Goal: Task Accomplishment & Management: Manage account settings

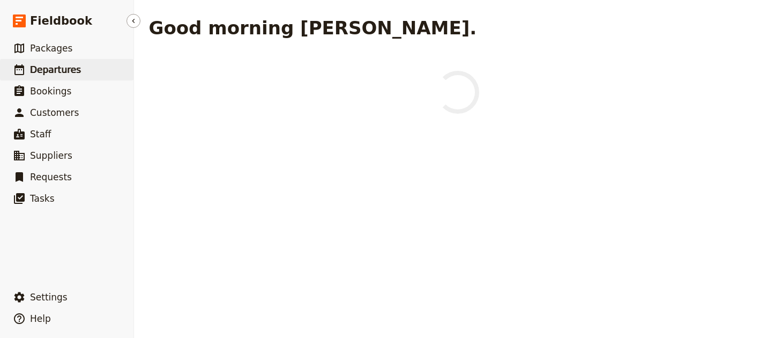
click at [116, 69] on link "​ Departures" at bounding box center [66, 69] width 133 height 21
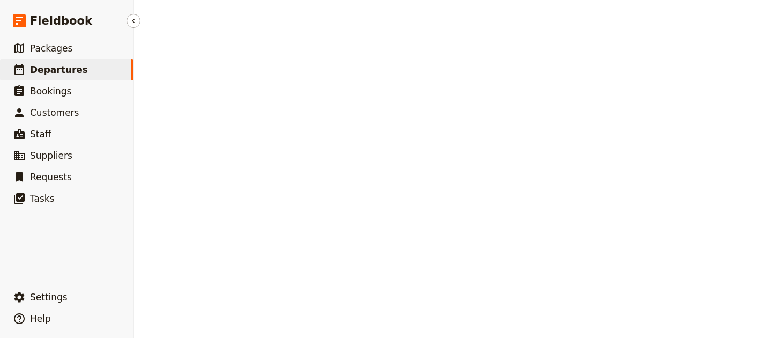
select select "UPDATED_AT"
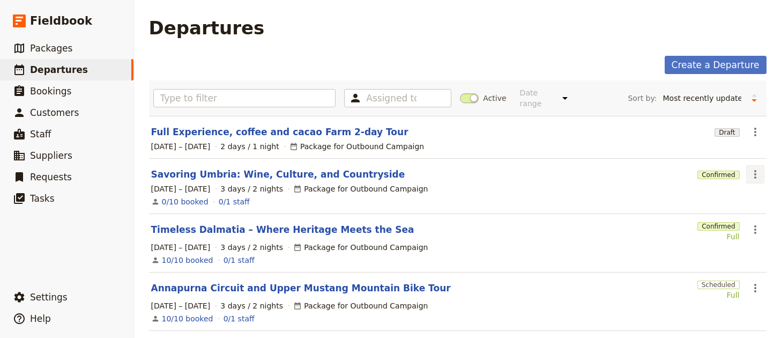
click at [748, 168] on icon "Actions" at bounding box center [754, 174] width 13 height 13
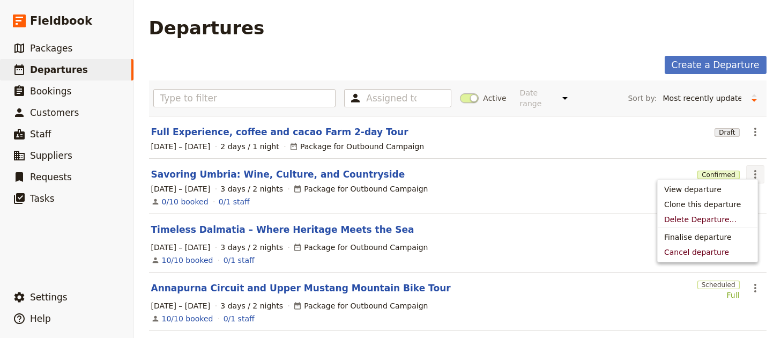
click at [243, 168] on link "Savoring Umbria: Wine, Culture, and Countryside" at bounding box center [278, 174] width 254 height 13
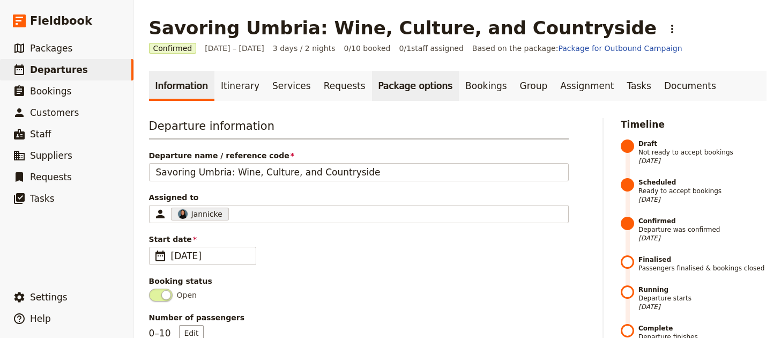
click at [406, 72] on link "Package options" at bounding box center [415, 86] width 87 height 30
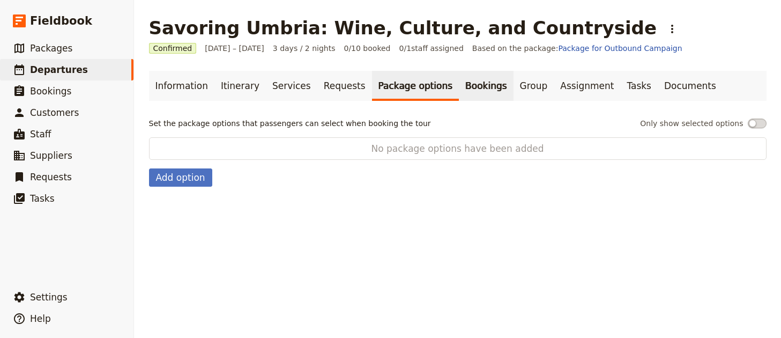
click at [459, 84] on link "Bookings" at bounding box center [486, 86] width 54 height 30
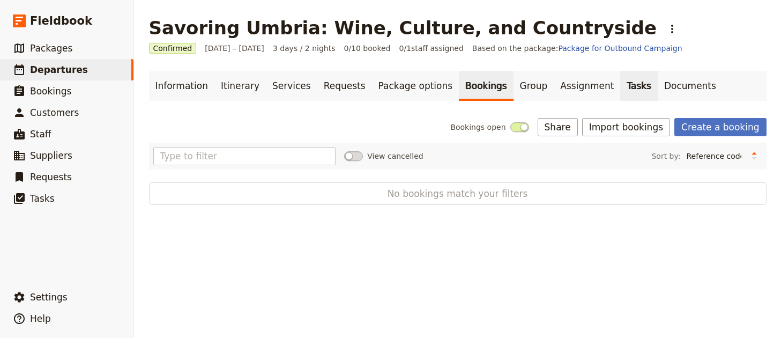
click at [620, 94] on link "Tasks" at bounding box center [639, 86] width 38 height 30
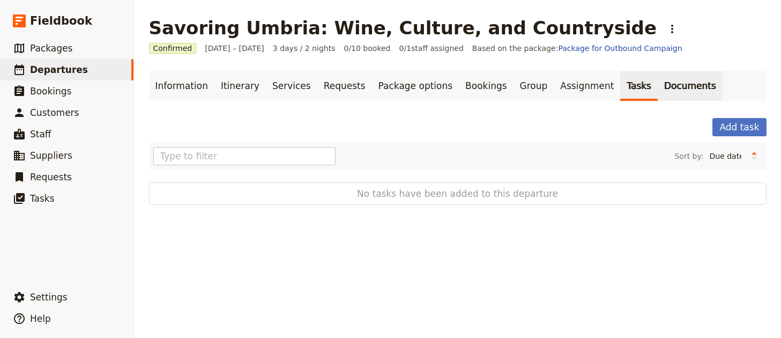
click at [657, 92] on link "Documents" at bounding box center [689, 86] width 65 height 30
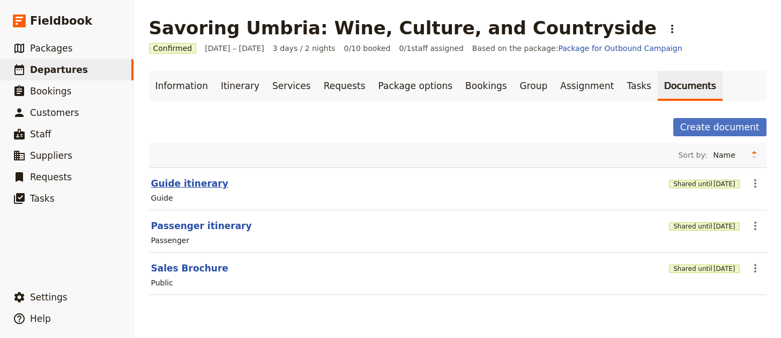
click at [192, 186] on button "Guide itinerary" at bounding box center [189, 183] width 77 height 13
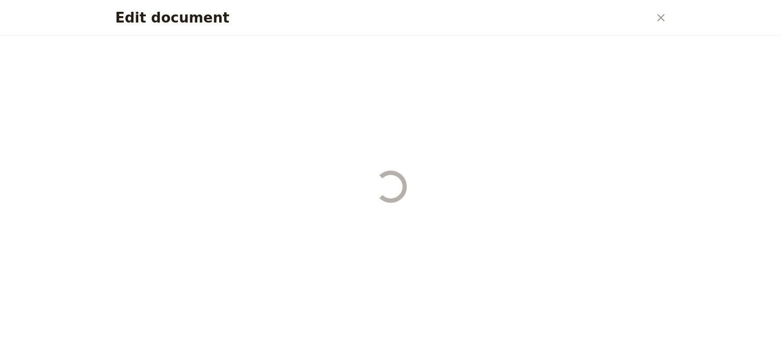
select select "STAFF"
select select "RUN_SHEET"
select select "LARGE"
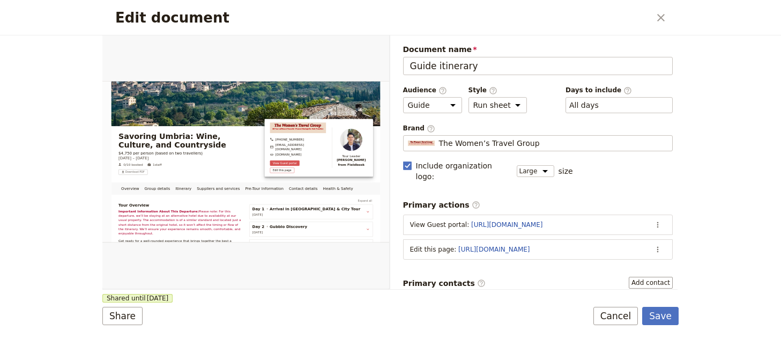
drag, startPoint x: 663, startPoint y: 19, endPoint x: 650, endPoint y: 22, distance: 13.1
click at [663, 19] on icon "Close dialog" at bounding box center [660, 17] width 13 height 13
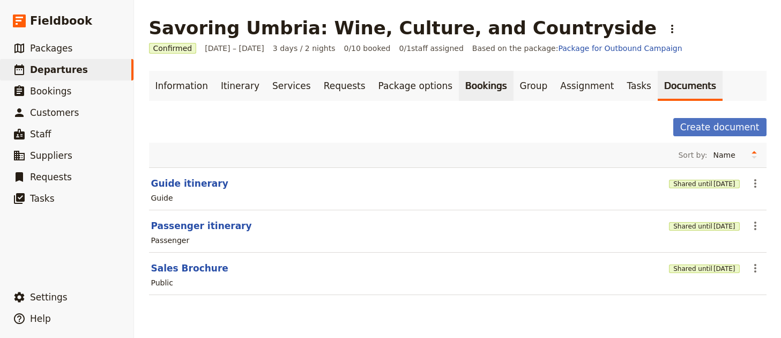
click at [460, 86] on link "Bookings" at bounding box center [486, 86] width 54 height 30
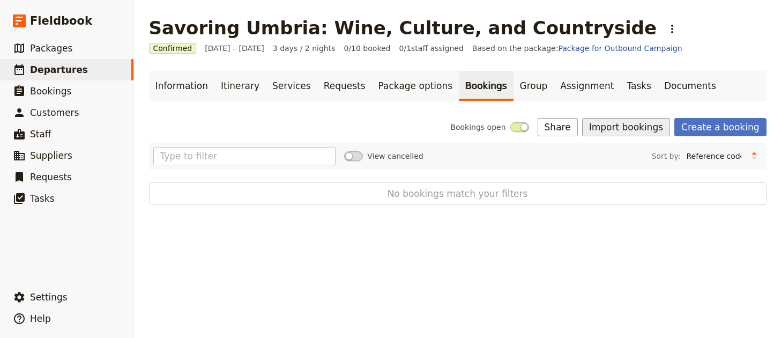
click at [590, 125] on button "Import bookings" at bounding box center [626, 127] width 88 height 18
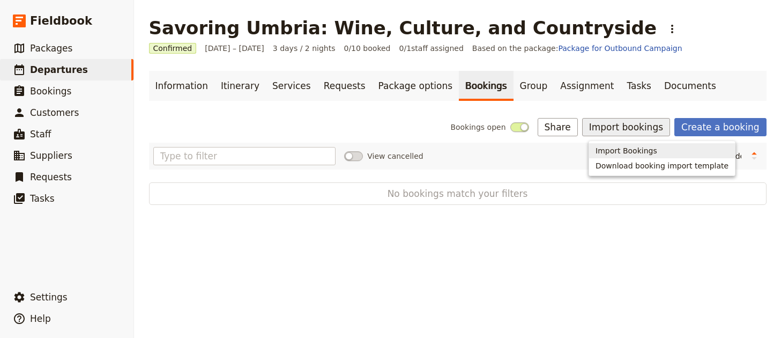
click at [620, 146] on span "Import Bookings" at bounding box center [626, 150] width 62 height 11
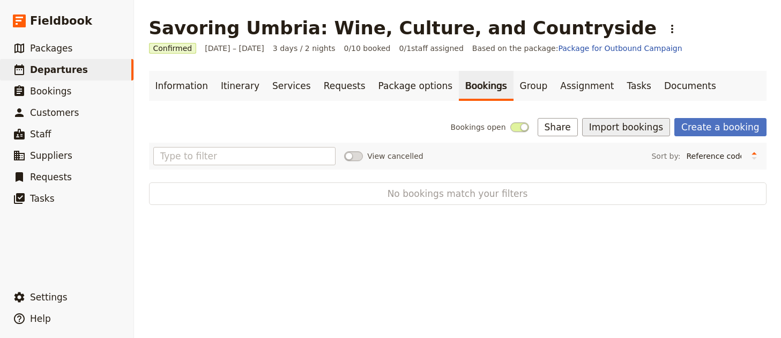
click at [630, 133] on button "Import bookings" at bounding box center [626, 127] width 88 height 18
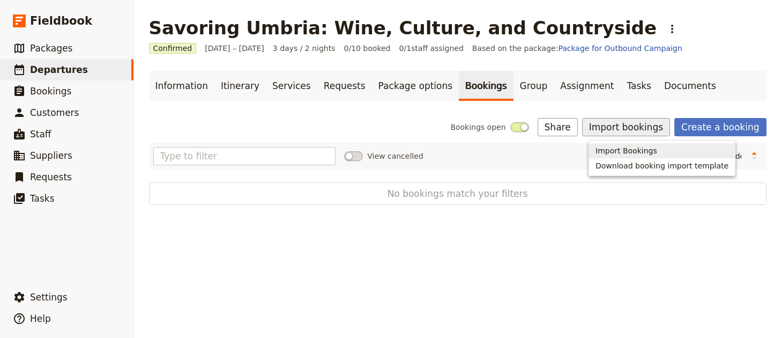
click at [650, 156] on button "Import Bookings" at bounding box center [662, 150] width 146 height 15
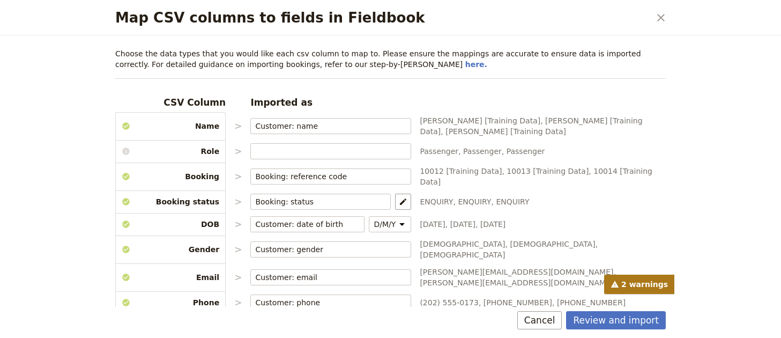
click at [616, 329] on div "Review and import Cancel" at bounding box center [390, 321] width 576 height 31
click at [616, 324] on button "Review and import" at bounding box center [616, 320] width 100 height 18
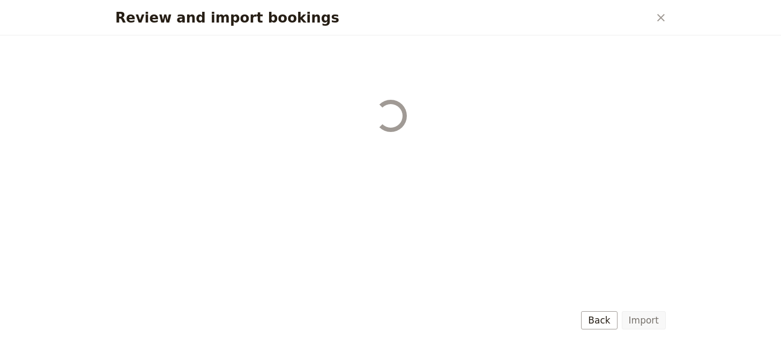
select select "68b002b7cac3c784cf00db27"
select select "68b002b7cac3c784cf00db28"
select select "68b002b7cac3c784cf00db29"
select select "68b002b7cac3c784cf00db2a"
select select "650e1b8d408bbede5b0c6045"
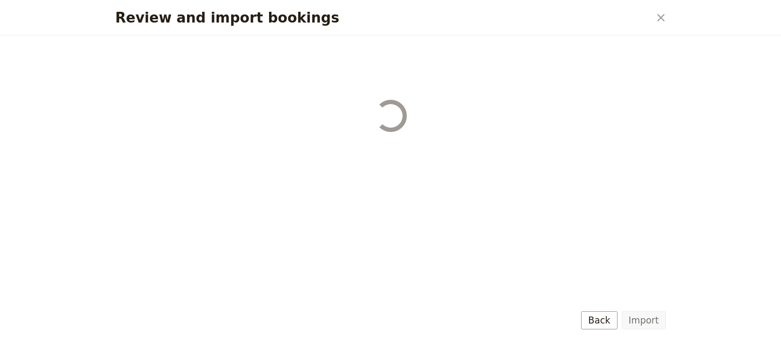
select select "68b002b7cac3c784cf00db2c"
select select "68b002b7cac3c784cf00db2d"
select select "68b002b7cac3c784cf00db2e"
select select "68b002b7cac3c784cf00db2f"
select select "68b002b7cac3c784cf00db30"
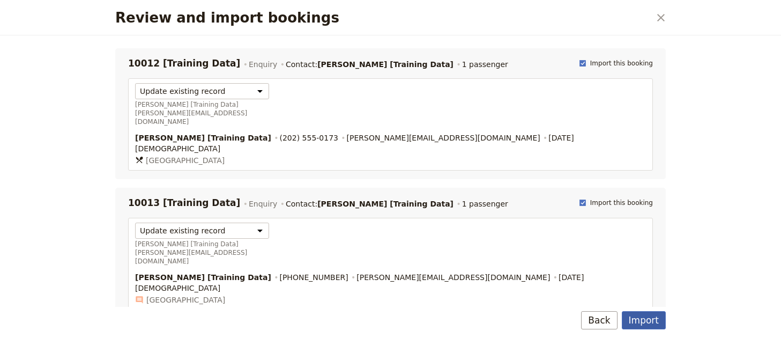
click at [640, 318] on button "Import" at bounding box center [643, 320] width 44 height 18
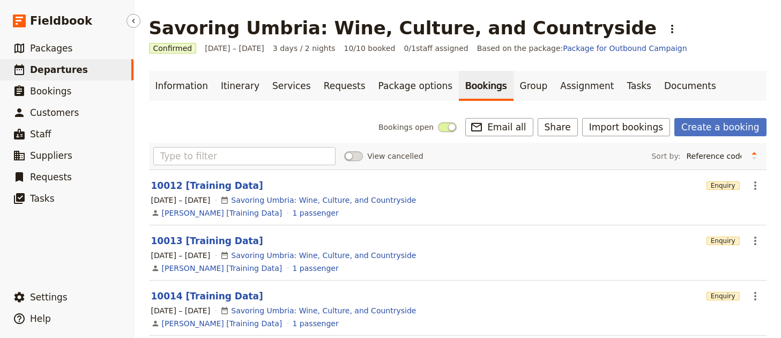
click at [84, 62] on link "​ Departures" at bounding box center [66, 69] width 133 height 21
select select "UPDATED_AT"
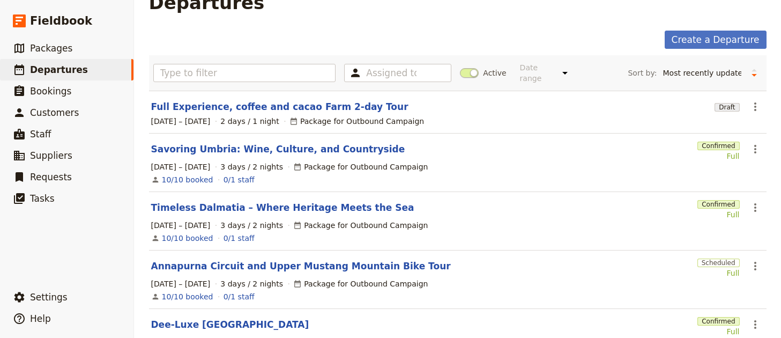
scroll to position [23, 0]
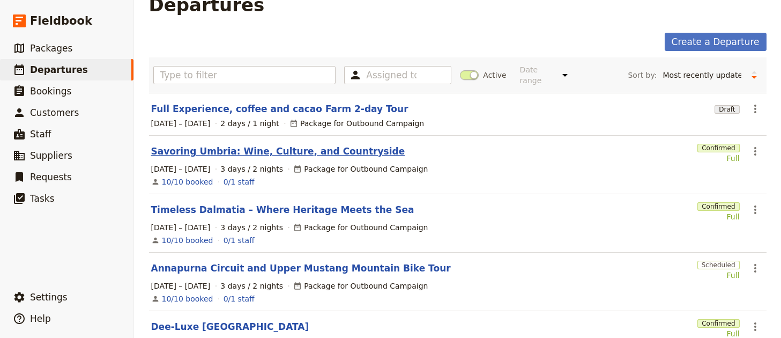
click at [275, 145] on link "Savoring Umbria: Wine, Culture, and Countryside" at bounding box center [278, 151] width 254 height 13
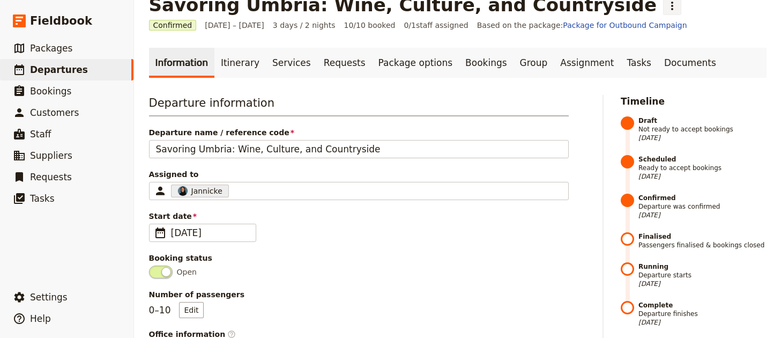
click at [665, 5] on icon "Actions" at bounding box center [671, 5] width 13 height 13
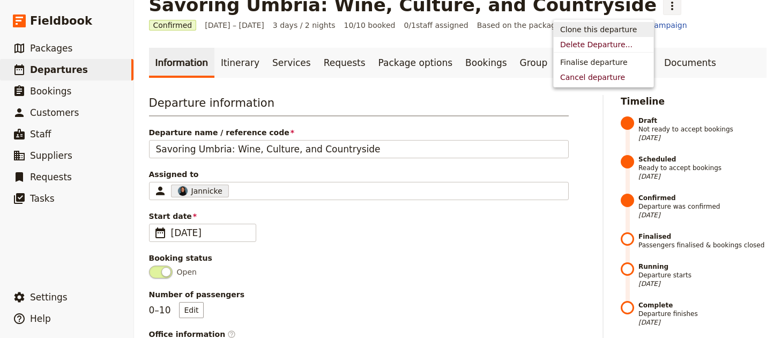
click at [570, 34] on span "Clone this departure" at bounding box center [598, 29] width 77 height 11
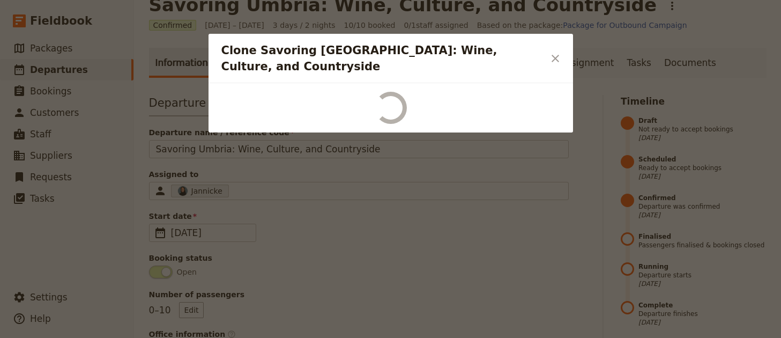
scroll to position [20, 0]
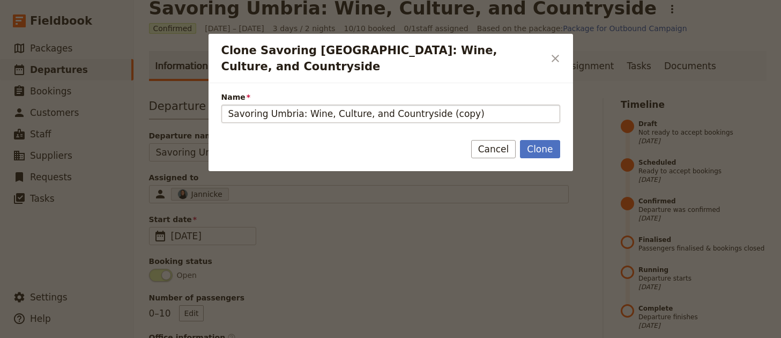
click at [510, 109] on form "Name Savoring Umbria: Wine, Culture, and Countryside (copy) Clone Cancel" at bounding box center [390, 127] width 364 height 88
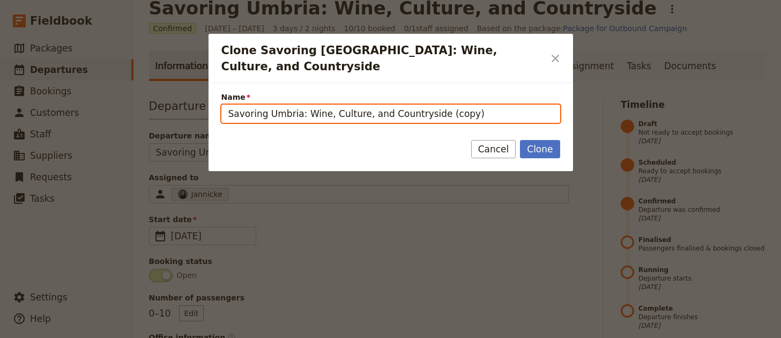
click at [511, 104] on input "Savoring Umbria: Wine, Culture, and Countryside (copy)" at bounding box center [390, 113] width 339 height 18
paste input "Jurassic Coast Weekend"
type input "Jurassic Coast Weekend"
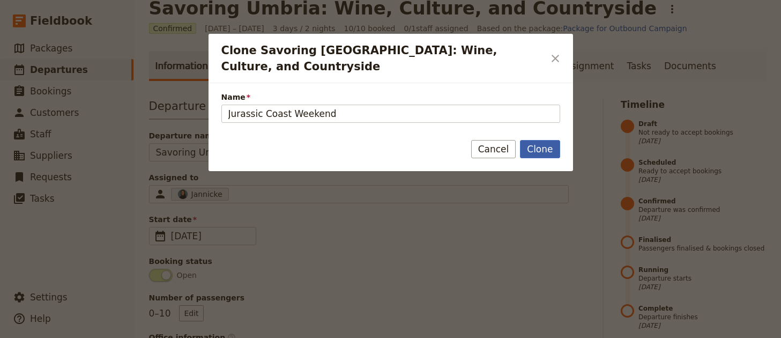
click at [522, 140] on button "Clone" at bounding box center [540, 149] width 40 height 18
type input "Jurassic Coast Weekend"
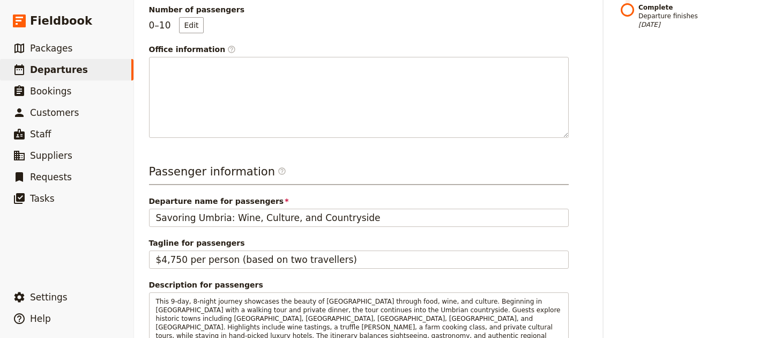
scroll to position [346, 0]
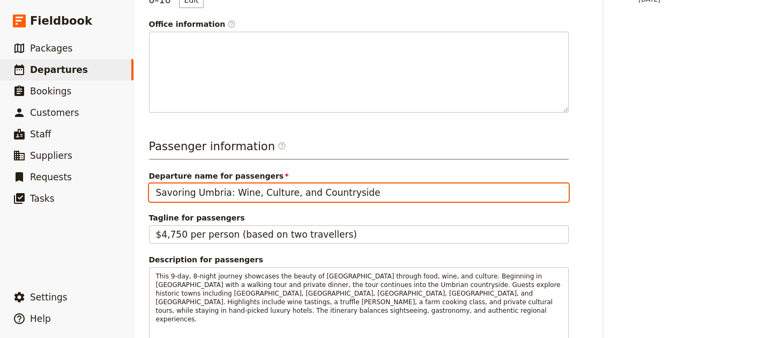
click at [350, 188] on input "Savoring Umbria: Wine, Culture, and Countryside" at bounding box center [359, 192] width 420 height 18
paste input "Jurassic Coast Weekend"
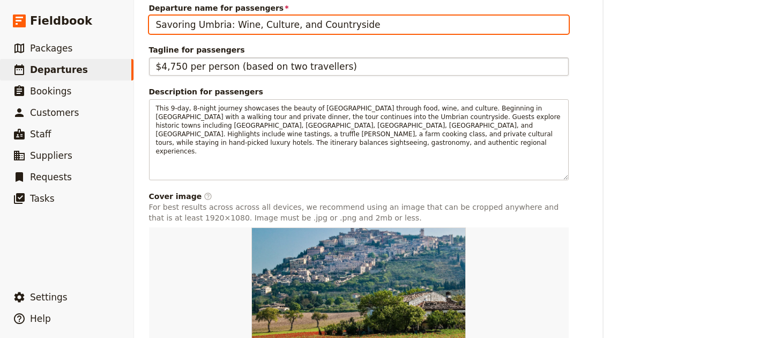
scroll to position [414, 0]
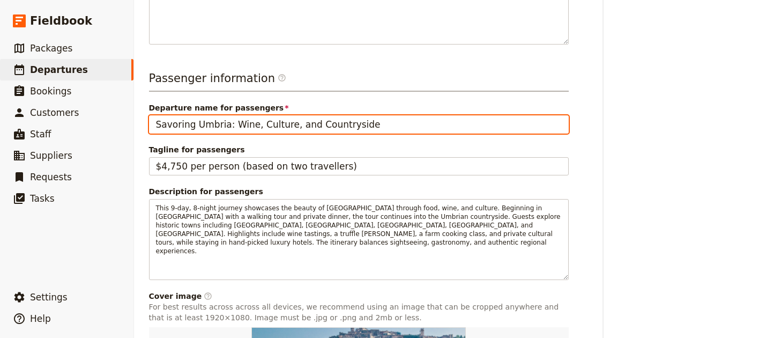
click at [364, 121] on input "Savoring Umbria: Wine, Culture, and Countryside" at bounding box center [359, 124] width 420 height 18
paste input "Jurassic Coast Weekend"
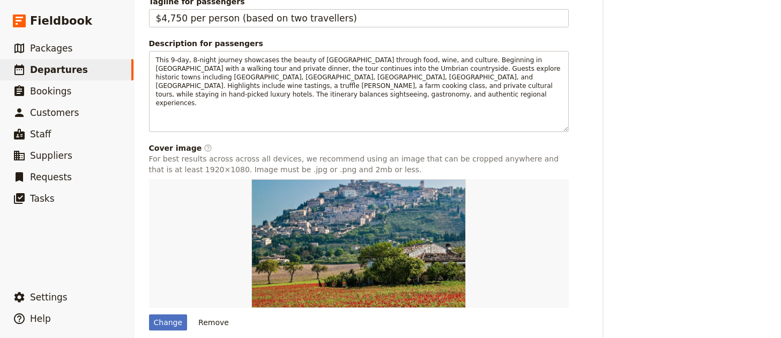
scroll to position [580, 0]
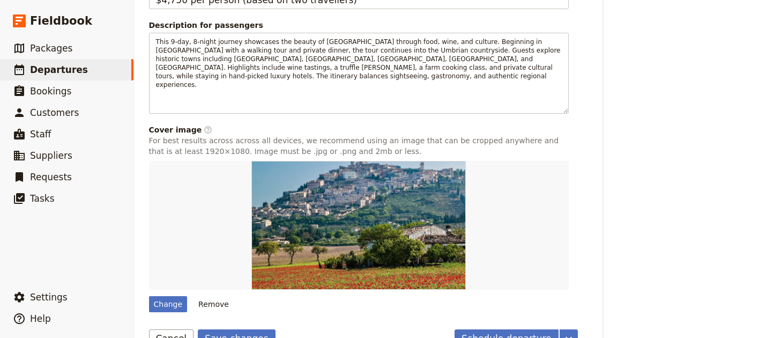
type input "Jurassic Coast Weekend"
click at [224, 332] on button "Save changes" at bounding box center [237, 338] width 78 height 18
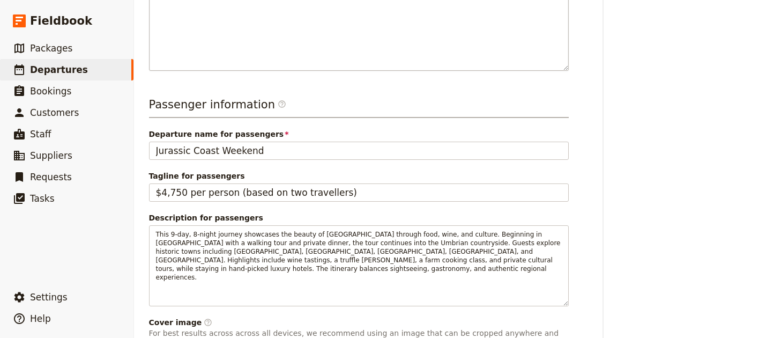
scroll to position [396, 0]
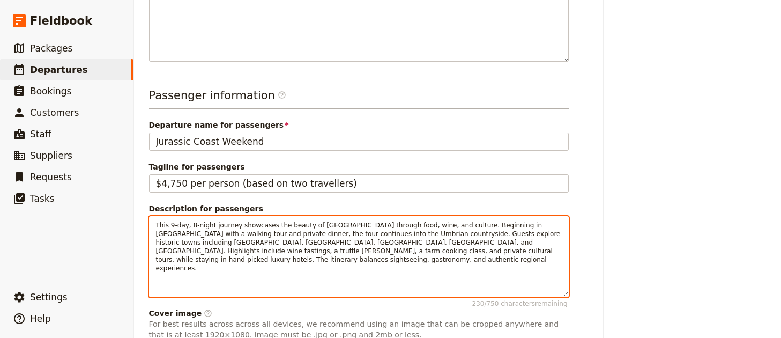
click at [425, 231] on span "This 9-day, 8-night journey showcases the beauty of Umbria through food, wine, …" at bounding box center [359, 246] width 407 height 50
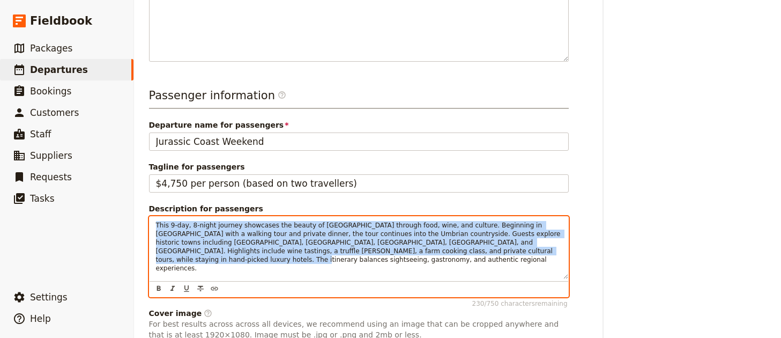
click at [425, 231] on span "This 9-day, 8-night journey showcases the beauty of Umbria through food, wine, …" at bounding box center [359, 246] width 407 height 50
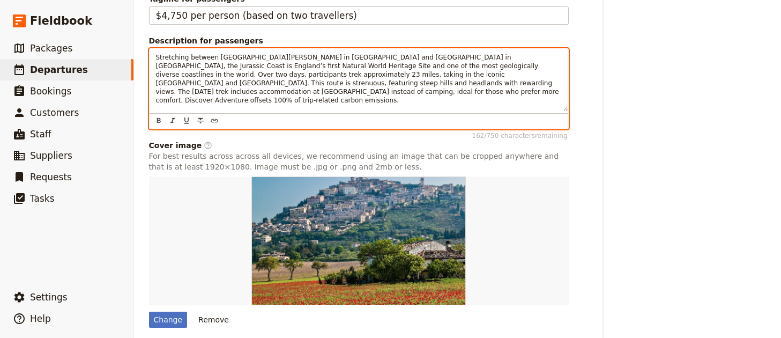
scroll to position [606, 0]
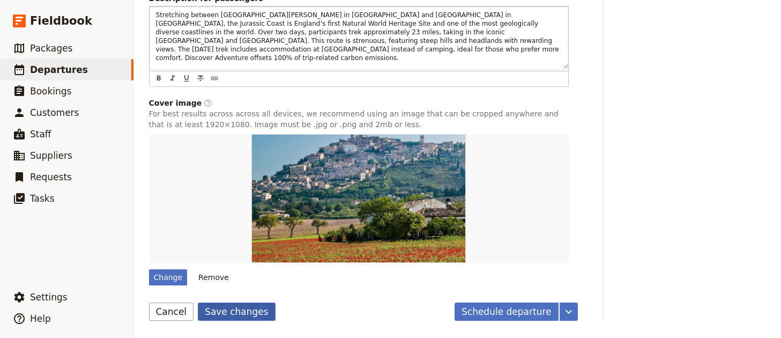
click at [243, 319] on button "Save changes" at bounding box center [237, 311] width 78 height 18
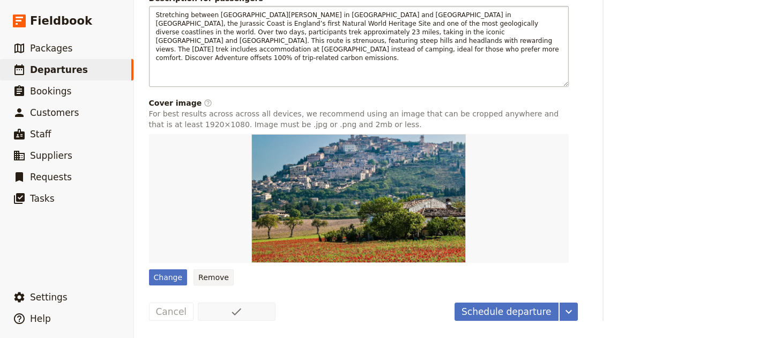
click at [203, 280] on button "Remove" at bounding box center [213, 277] width 40 height 16
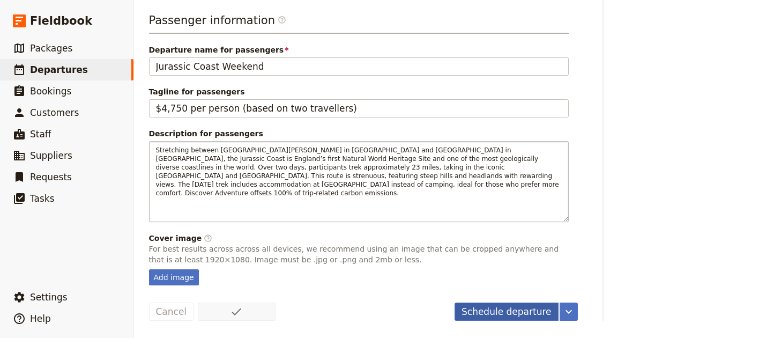
click at [555, 306] on button "Schedule departure" at bounding box center [506, 311] width 104 height 18
click at [186, 280] on div "Add image" at bounding box center [174, 277] width 50 height 16
click at [149, 269] on input "Add image" at bounding box center [148, 268] width 1 height 1
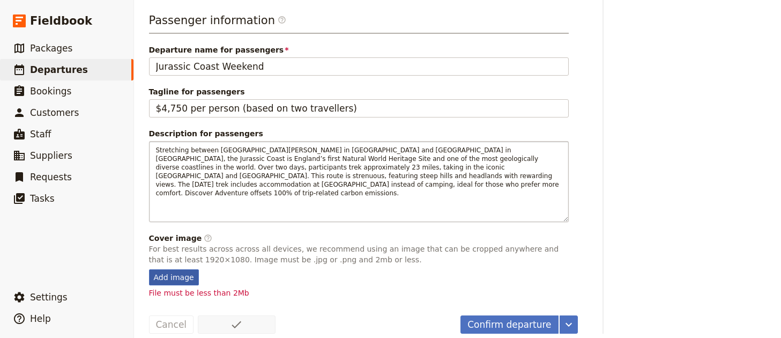
click at [183, 274] on div "Add image" at bounding box center [174, 277] width 50 height 16
click at [149, 269] on input "Add image" at bounding box center [148, 268] width 1 height 1
type input "C:\fakepath\jurassic-coast-view.jpg"
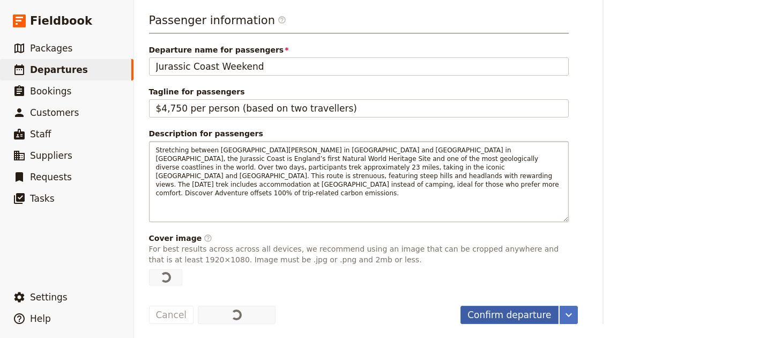
click at [476, 312] on button "Confirm departure" at bounding box center [509, 314] width 98 height 18
click at [57, 289] on button "​ Settings" at bounding box center [66, 296] width 133 height 21
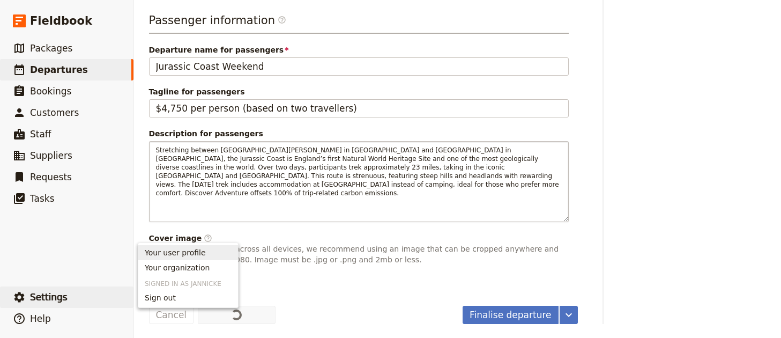
click at [206, 264] on span "Your organization" at bounding box center [188, 267] width 87 height 11
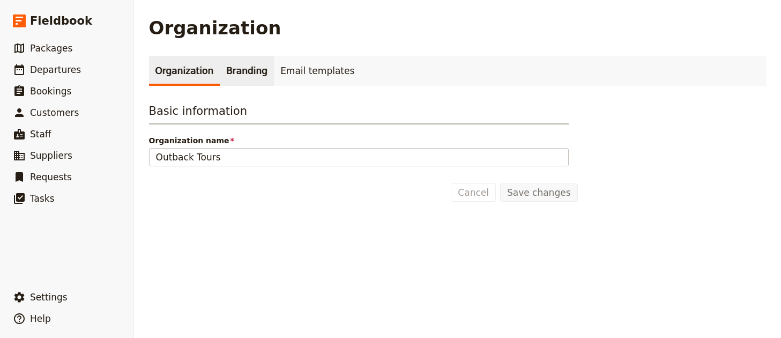
click at [239, 61] on link "Branding" at bounding box center [247, 71] width 54 height 30
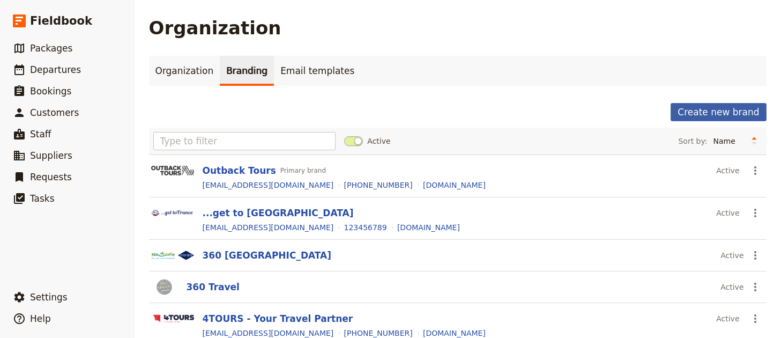
click at [705, 112] on button "Create new brand" at bounding box center [717, 112] width 95 height 18
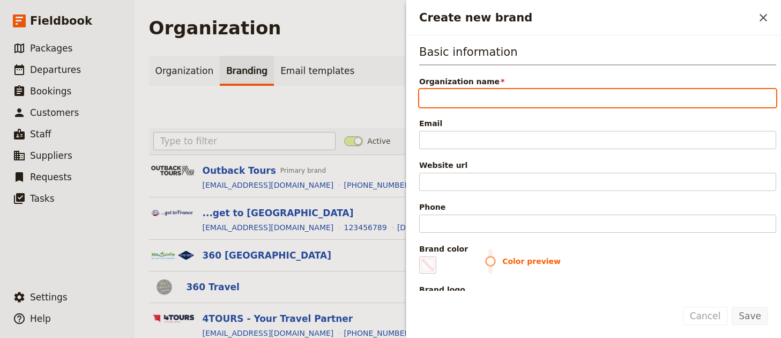
paste input "Arrival and Trek Briefing in Dorset"
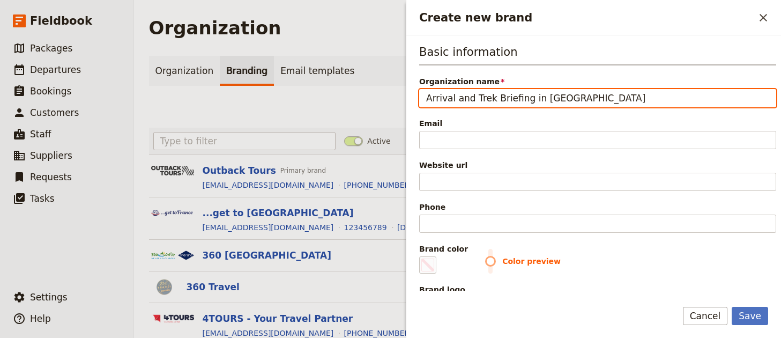
paste input "Discover Adventure"
type input "Discover Adventure"
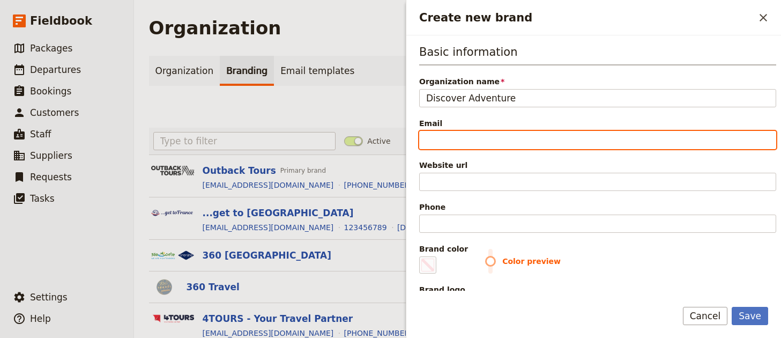
click at [492, 140] on input "Email" at bounding box center [597, 140] width 357 height 18
paste input "info@discoveradventure.com"
type input "info@discoveradventure.com"
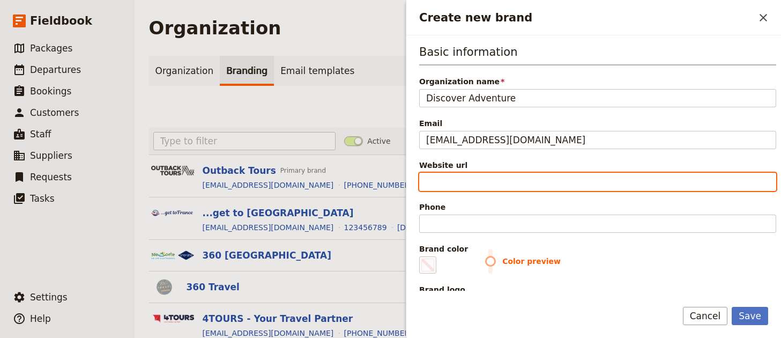
click at [456, 183] on input "Website url" at bounding box center [597, 182] width 357 height 18
paste input "https://www.discoveradventure.com"
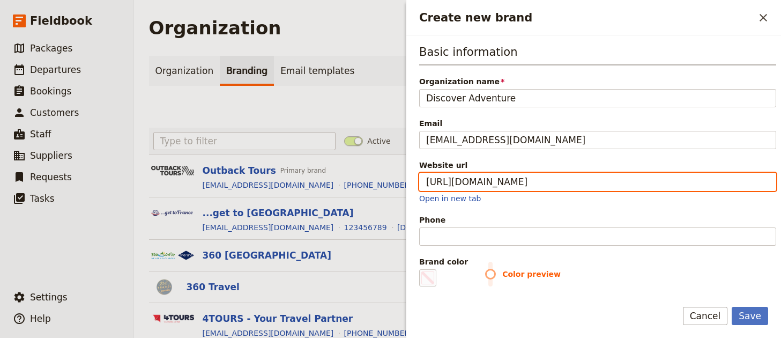
type input "https://www.discoveradventure.com"
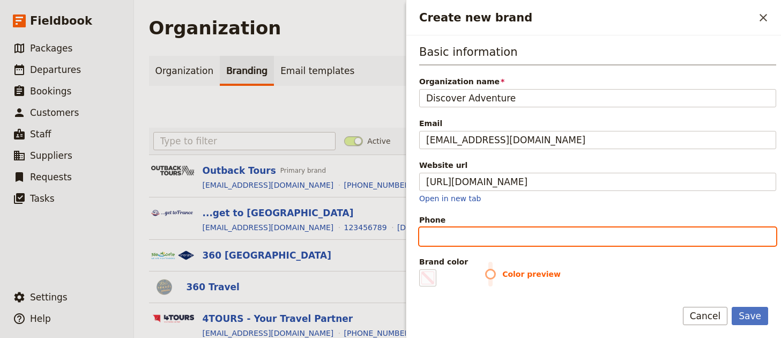
click at [525, 242] on input "Phone" at bounding box center [597, 236] width 357 height 18
paste input "01722 718444"
click at [430, 235] on input "01722 718444" at bounding box center [597, 236] width 357 height 18
click at [465, 238] on input "+441722 718444" at bounding box center [597, 236] width 357 height 18
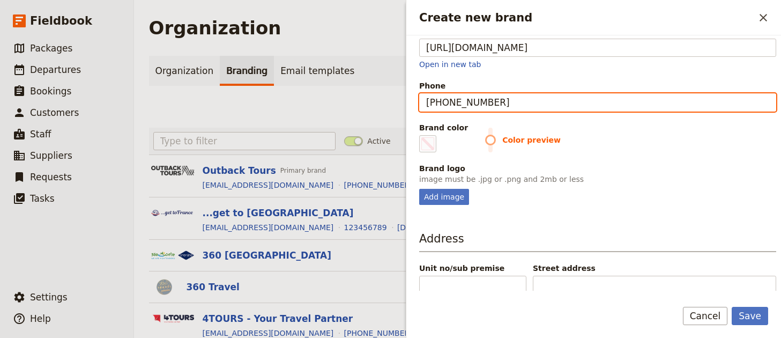
scroll to position [141, 0]
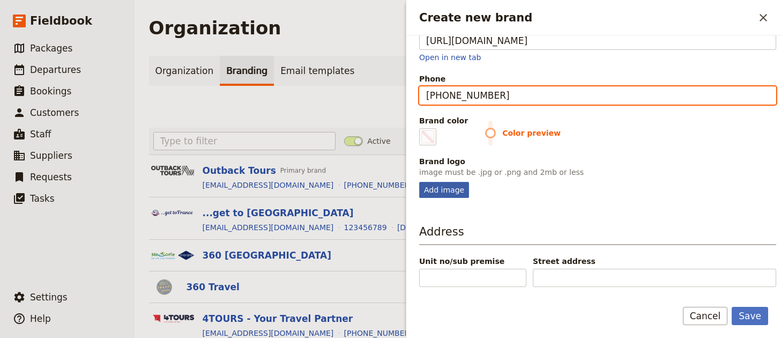
type input "+441722718444"
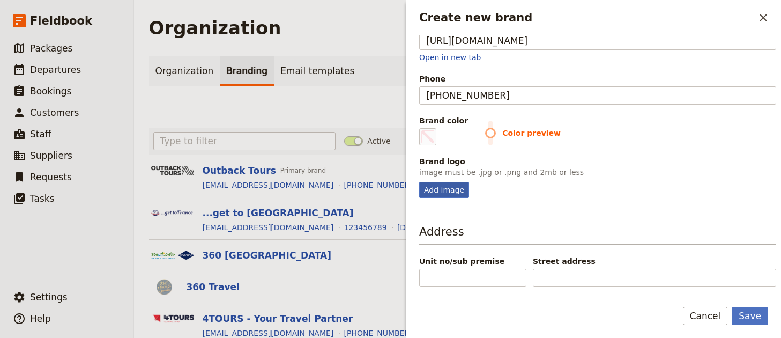
click at [434, 191] on div "Add image" at bounding box center [444, 190] width 50 height 16
click at [419, 182] on input "Add image" at bounding box center [418, 181] width 1 height 1
type input "C:\fakepath\logo (3).png"
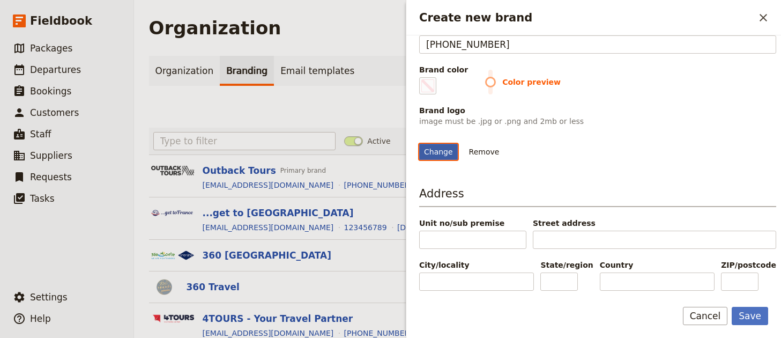
scroll to position [224, 0]
click at [428, 79] on span "Create new brand" at bounding box center [427, 85] width 13 height 13
click at [422, 77] on input "#000000" at bounding box center [421, 77] width 1 height 1
type input "#d34c8d"
click at [639, 131] on div "Change Remove" at bounding box center [597, 145] width 357 height 29
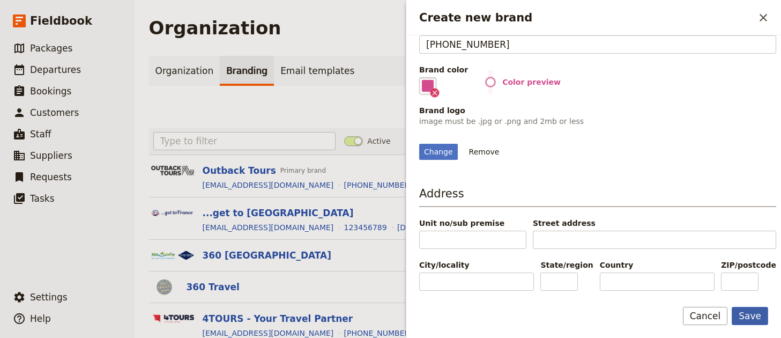
click at [745, 319] on button "Save" at bounding box center [749, 315] width 36 height 18
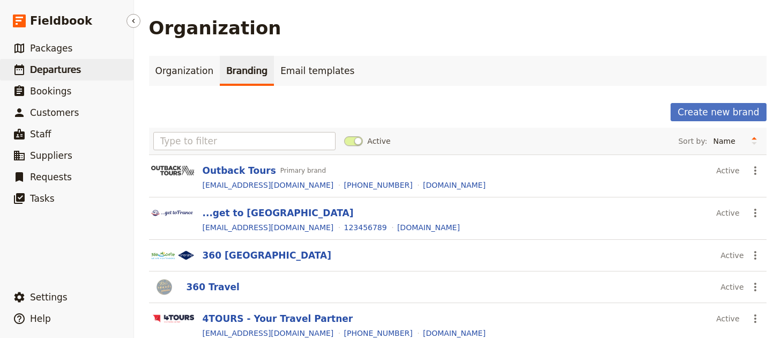
click at [33, 69] on span "Departures" at bounding box center [55, 69] width 51 height 11
select select "UPDATED_AT"
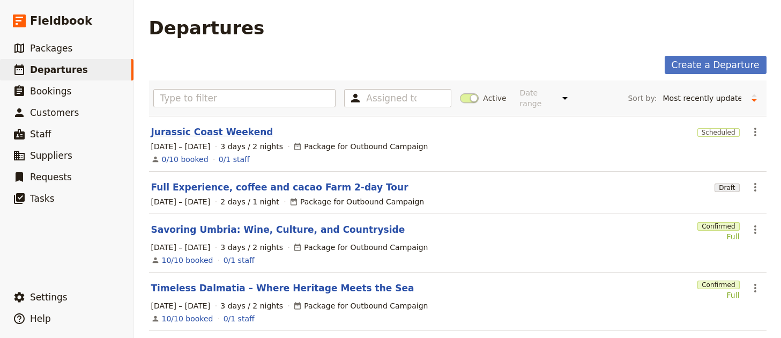
click at [245, 125] on link "Jurassic Coast Weekend" at bounding box center [212, 131] width 122 height 13
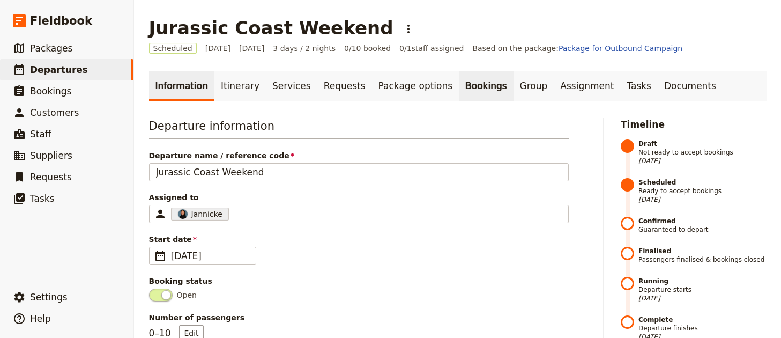
click at [459, 89] on link "Bookings" at bounding box center [486, 86] width 54 height 30
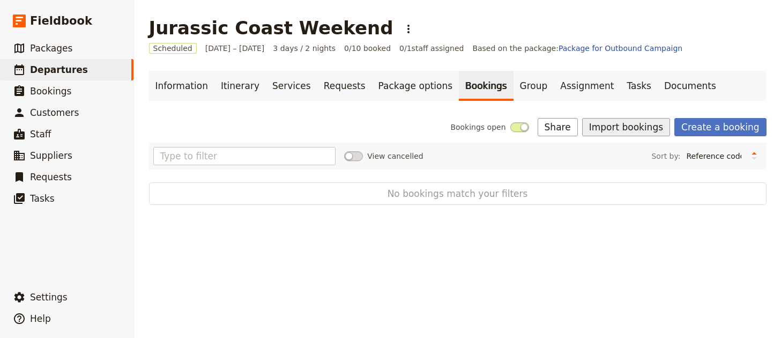
click at [632, 126] on button "Import bookings" at bounding box center [626, 127] width 88 height 18
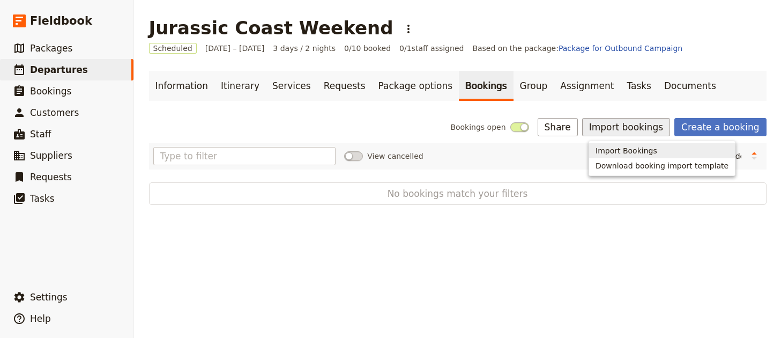
click at [618, 152] on span "Import Bookings" at bounding box center [626, 150] width 62 height 11
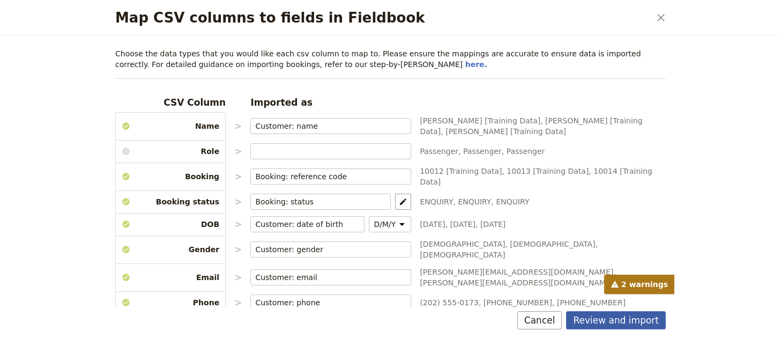
click at [615, 318] on button "Review and import" at bounding box center [616, 320] width 100 height 18
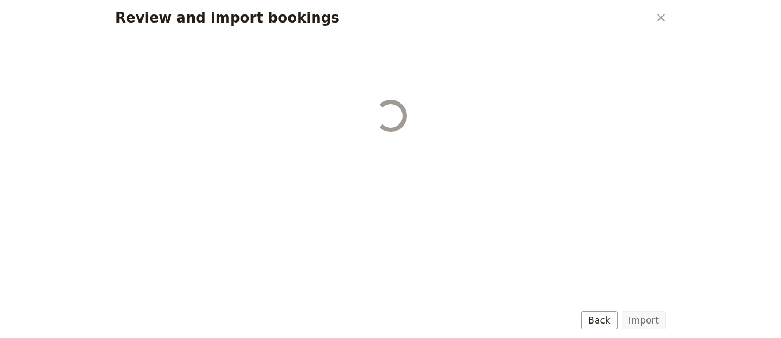
select select "68b002b7cac3c784cf00db27"
select select "68b002b7cac3c784cf00db28"
select select "68b002b7cac3c784cf00db29"
select select "68b002b7cac3c784cf00db2a"
select select "650e1b8d408bbede5b0c6045"
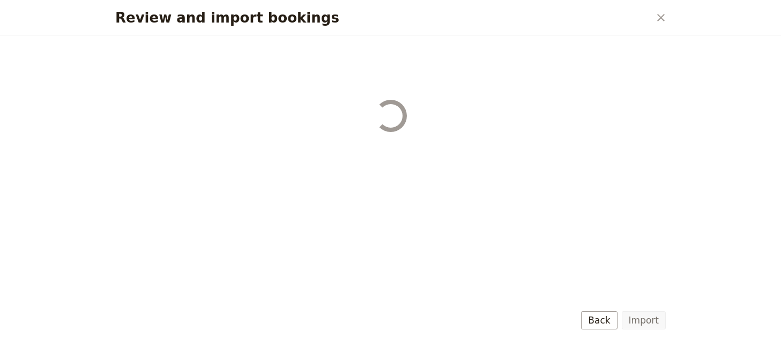
select select "68b002b7cac3c784cf00db2c"
select select "68b002b7cac3c784cf00db2d"
select select "68b002b7cac3c784cf00db2e"
select select "68b002b7cac3c784cf00db2f"
select select "68b002b7cac3c784cf00db30"
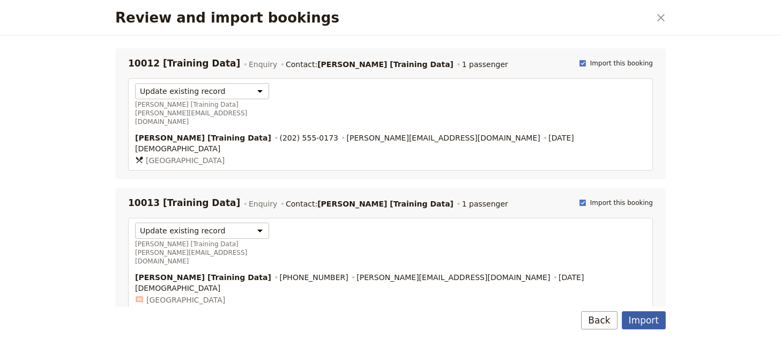
click at [634, 318] on button "Import" at bounding box center [643, 320] width 44 height 18
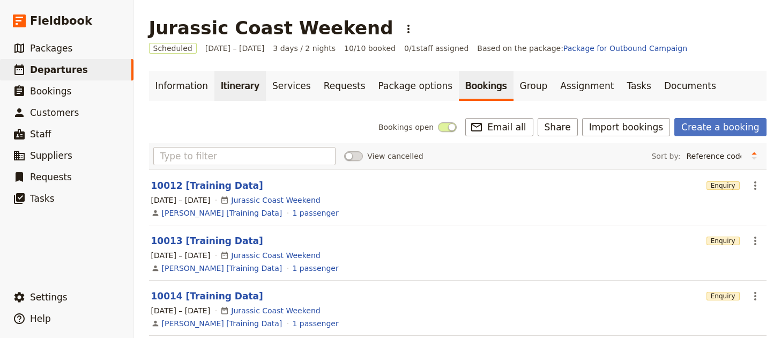
click at [237, 87] on link "Itinerary" at bounding box center [239, 86] width 51 height 30
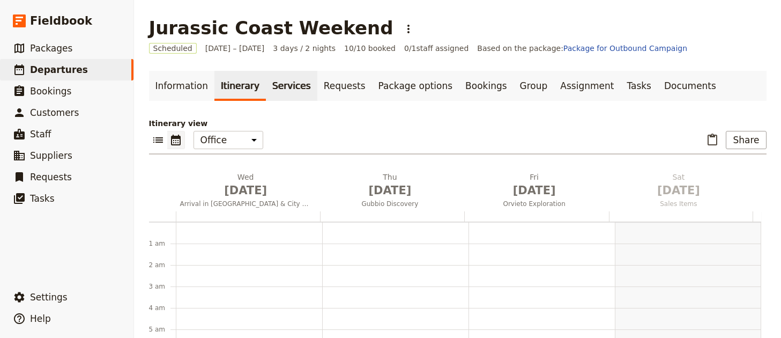
scroll to position [139, 0]
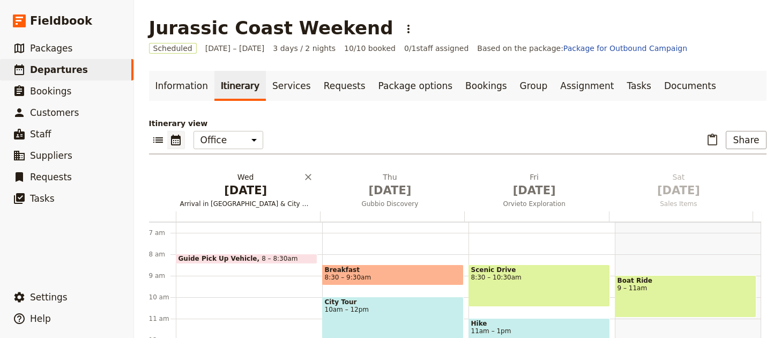
click at [256, 200] on span "Arrival in Florence & City Tour" at bounding box center [246, 203] width 140 height 9
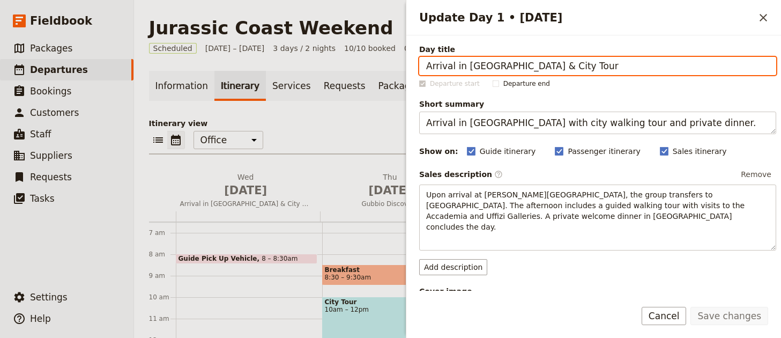
paste input "and Trek Briefing in Dorset"
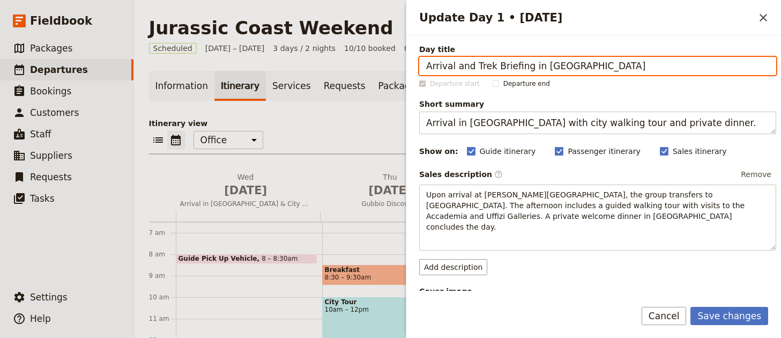
type input "Arrival and Trek Briefing in Dorset"
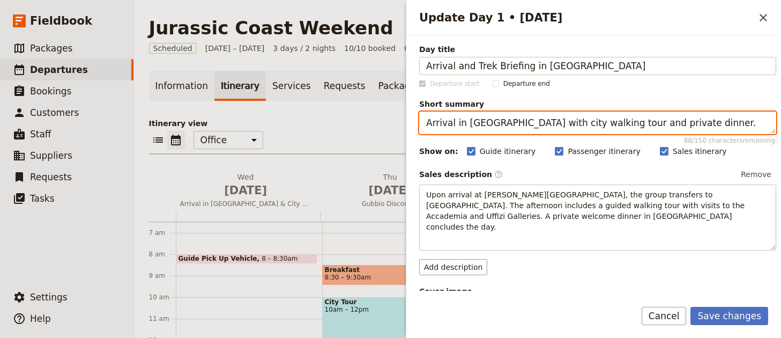
click at [475, 126] on textarea "Arrival in Florence with city walking tour and private dinner." at bounding box center [597, 122] width 357 height 23
paste textarea "Meet the group and settle in before the trek begins"
type textarea "Meet the group and settle in before the trek begins."
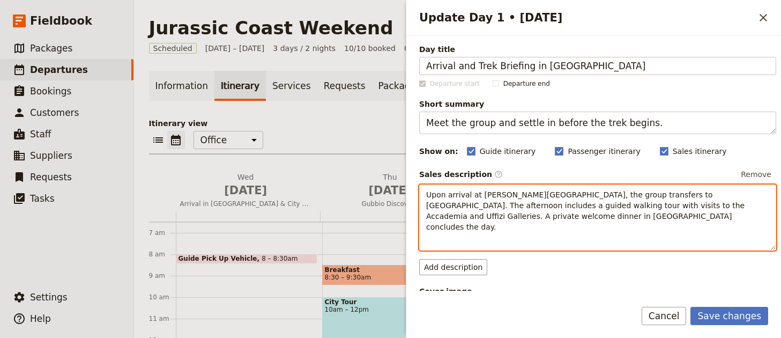
click at [522, 223] on div "Upon arrival at Florence Airport, the group transfers to Hotel Indigo. The afte…" at bounding box center [597, 217] width 357 height 66
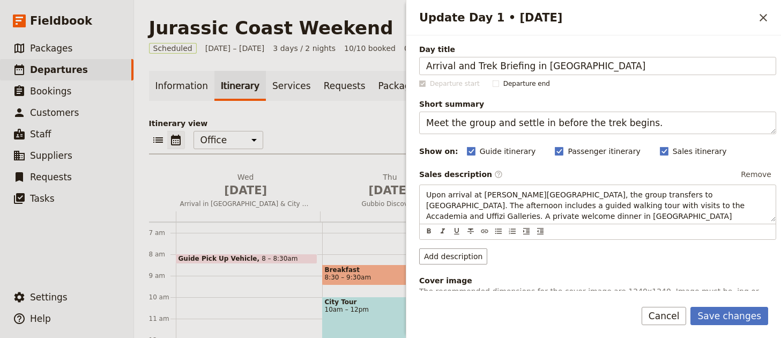
click at [522, 223] on div "Upon arrival at Florence Airport, the group transfers to Hotel Indigo. The afte…" at bounding box center [597, 211] width 357 height 55
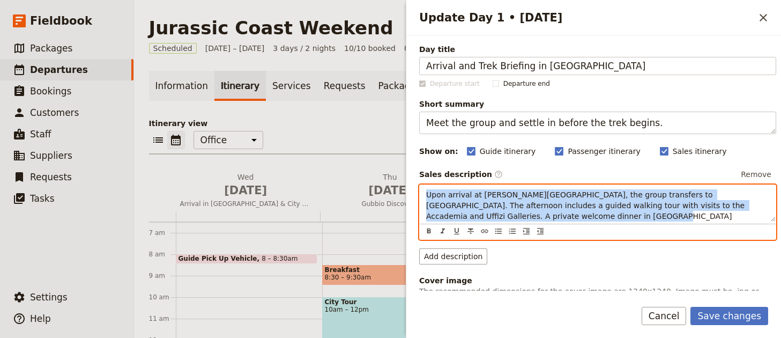
click at [522, 223] on div "Upon arrival at Florence Airport, the group transfers to Hotel Indigo. The afte…" at bounding box center [597, 211] width 357 height 55
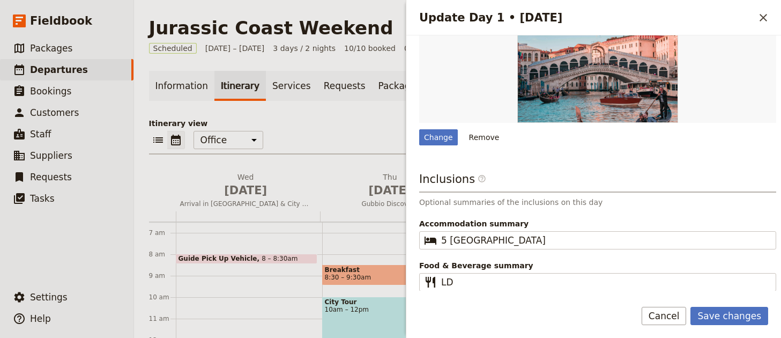
scroll to position [349, 0]
drag, startPoint x: 477, startPoint y: 138, endPoint x: 495, endPoint y: 141, distance: 17.9
click at [469, 144] on button "Remove" at bounding box center [484, 138] width 40 height 16
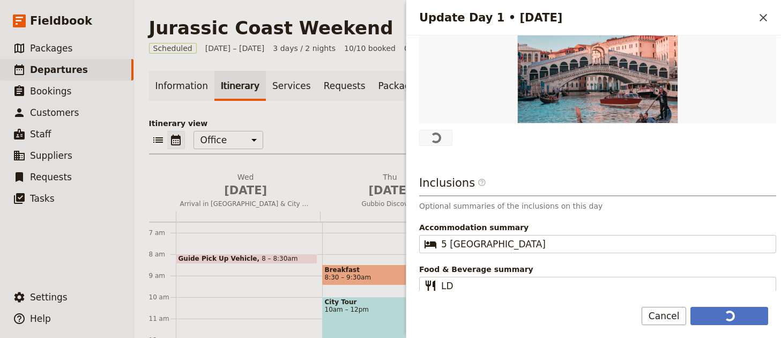
scroll to position [0, 0]
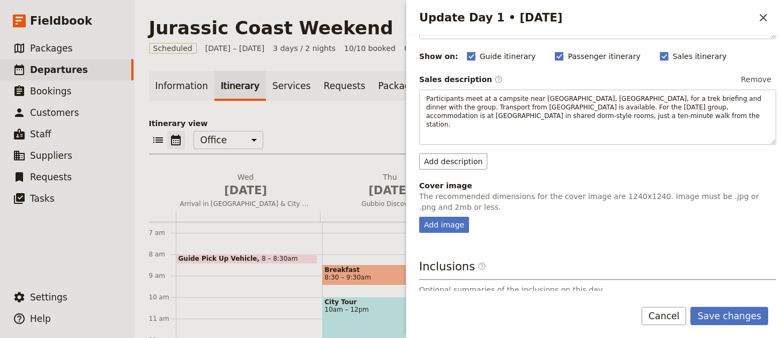
scroll to position [197, 0]
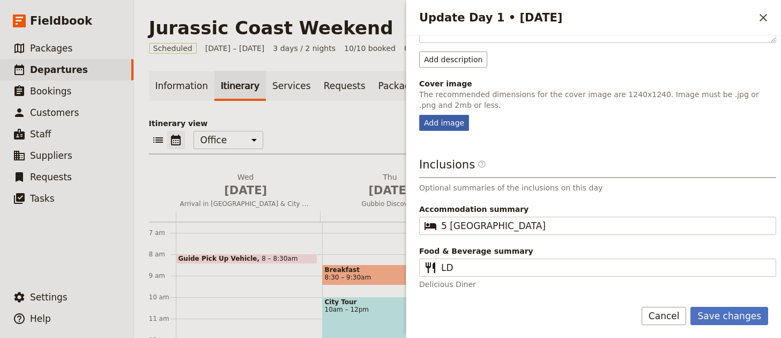
click at [442, 120] on div "Add image" at bounding box center [444, 123] width 50 height 16
click at [419, 115] on input "Add image" at bounding box center [418, 114] width 1 height 1
type input "C:\fakepath\mount-toubkal-trek.jpg"
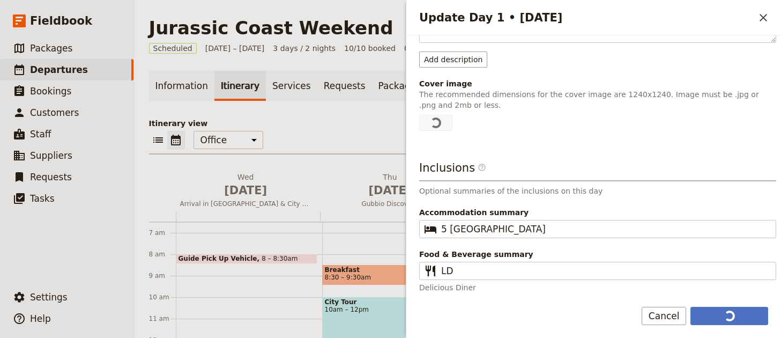
scroll to position [0, 0]
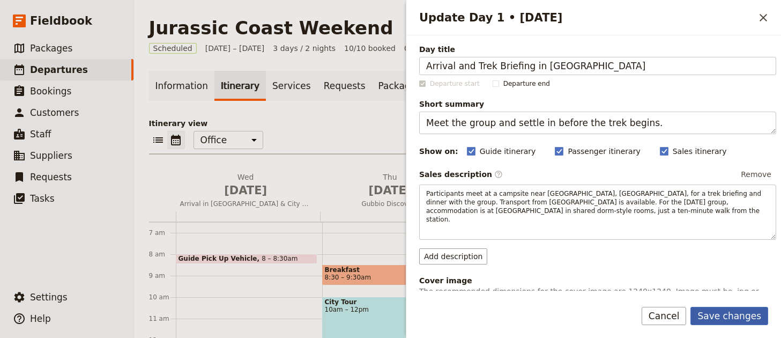
click at [720, 311] on button "Save changes" at bounding box center [729, 315] width 78 height 18
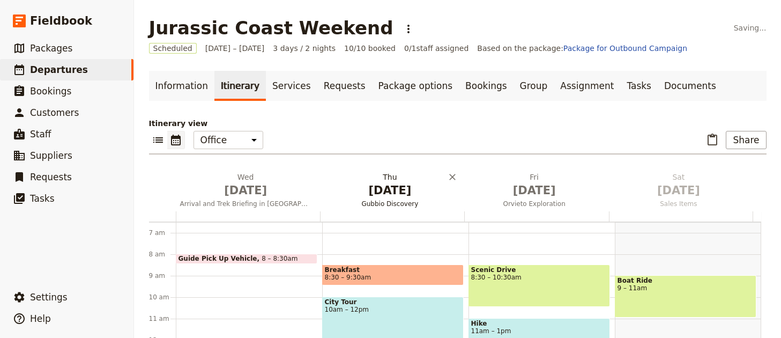
click at [342, 185] on span "[DATE]" at bounding box center [389, 190] width 131 height 16
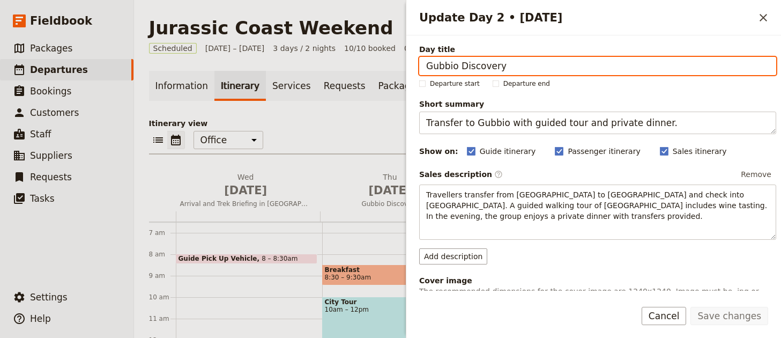
paste input "Durlston Head to Kimmeridge"
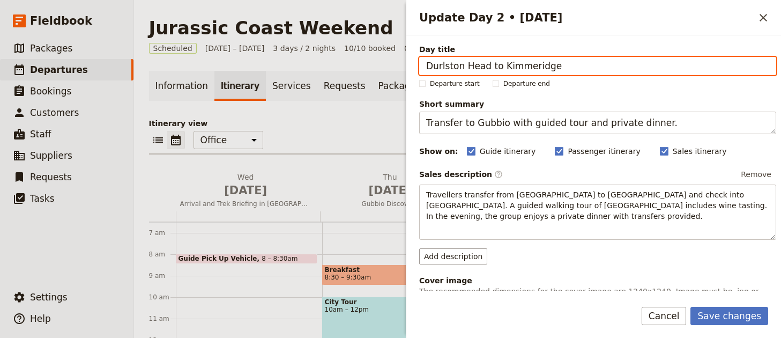
type input "Durlston Head to Kimmeridge"
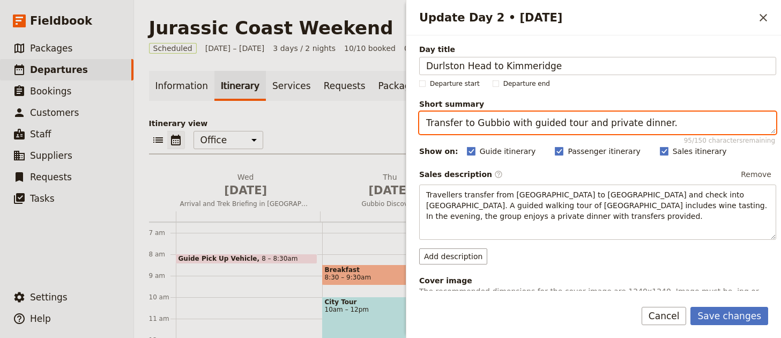
click at [493, 118] on textarea "Transfer to Gubbio with guided tour and private dinner." at bounding box center [597, 122] width 357 height 23
click at [492, 117] on textarea "Transfer to Gubbio with guided tour and private dinner." at bounding box center [597, 122] width 357 height 23
paste textarea "Hike along cliffs past old quarries and stunning coastal views."
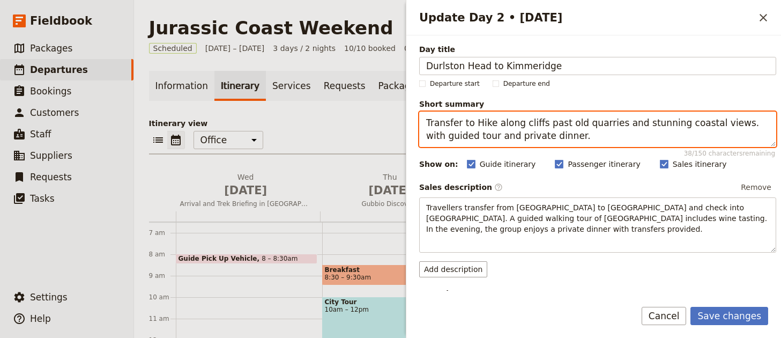
paste textarea "Hike along cliffs past old quarries and stunning coastal views"
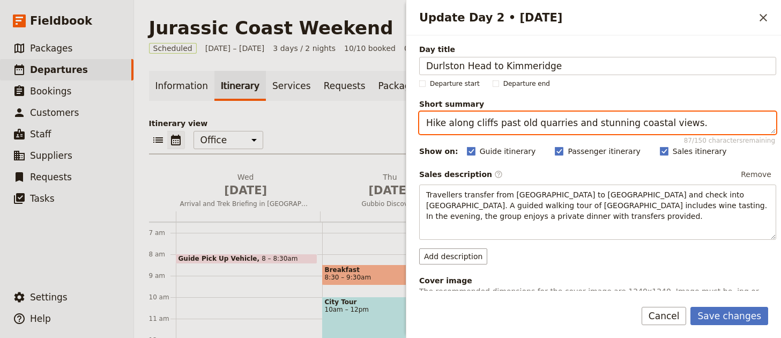
type textarea "Hike along cliffs past old quarries and stunning coastal views."
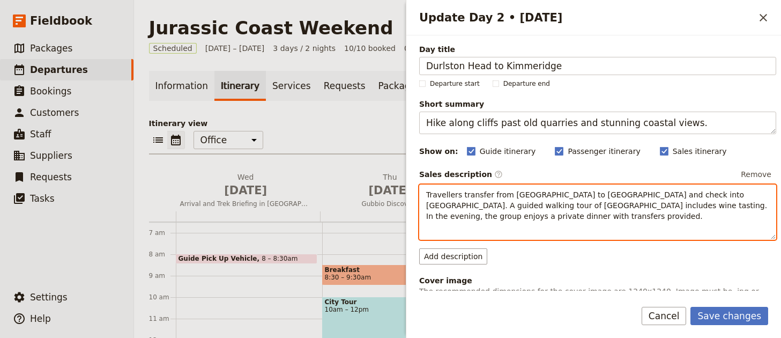
click at [536, 196] on span "Travellers transfer from Florence to Gubbio and check into Park Hotel ai Cappuc…" at bounding box center [597, 205] width 343 height 30
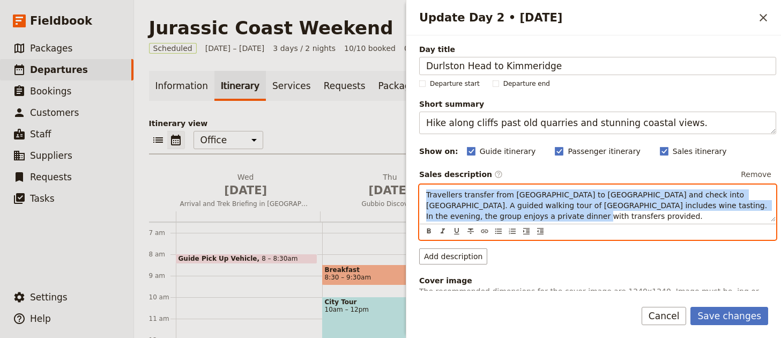
click at [536, 196] on span "Travellers transfer from Florence to Gubbio and check into Park Hotel ai Cappuc…" at bounding box center [597, 205] width 343 height 30
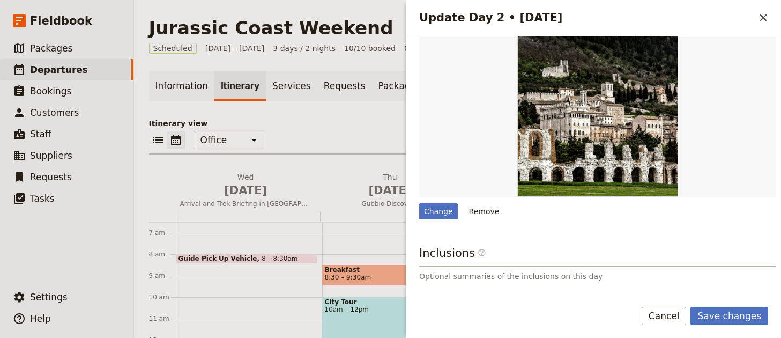
scroll to position [385, 0]
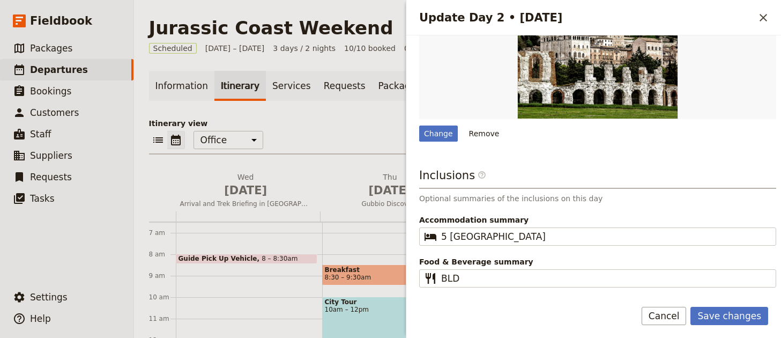
click at [445, 114] on div "Change Remove" at bounding box center [597, 49] width 357 height 183
click at [446, 125] on div "Change" at bounding box center [438, 133] width 39 height 16
click at [419, 125] on input "Change" at bounding box center [418, 125] width 1 height 1
type input "C:\fakepath\machu-picchu.jpg"
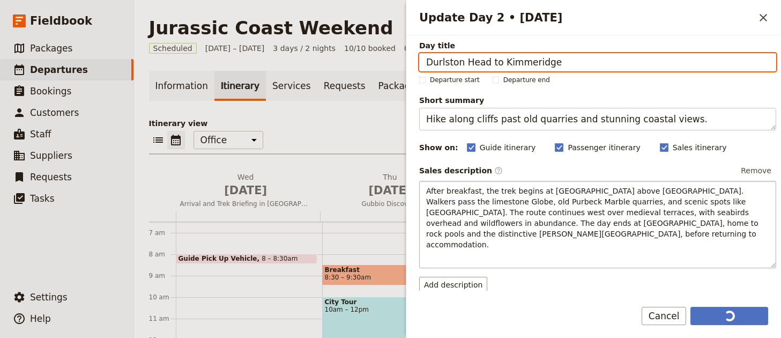
scroll to position [4, 0]
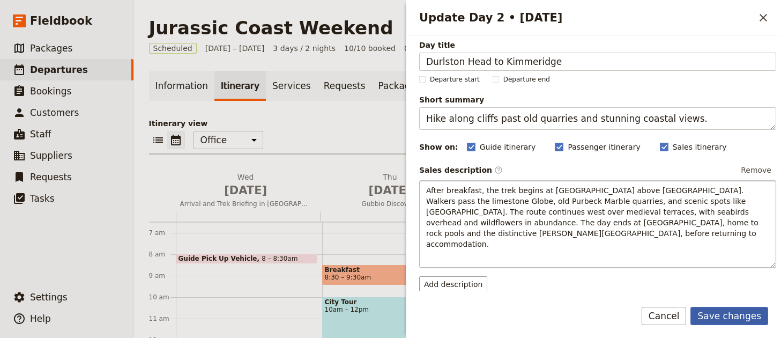
click at [750, 312] on button "Save changes" at bounding box center [729, 315] width 78 height 18
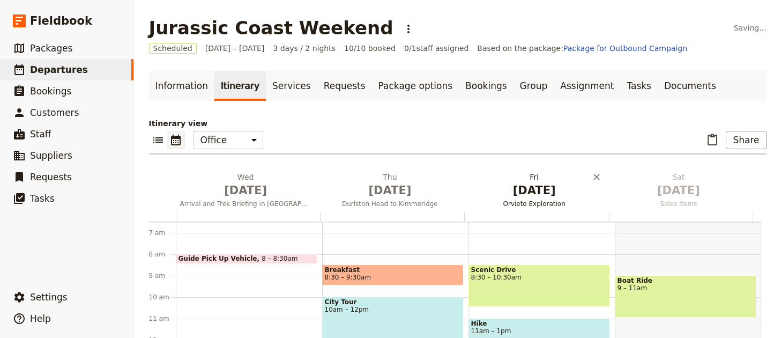
click at [557, 200] on span "Orvieto Exploration" at bounding box center [534, 203] width 140 height 9
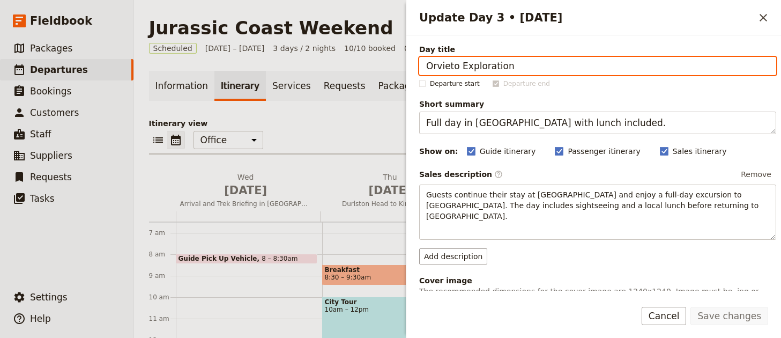
paste input "Kimmeridge to Durdle Door"
type input "Kimmeridge to Durdle Door"
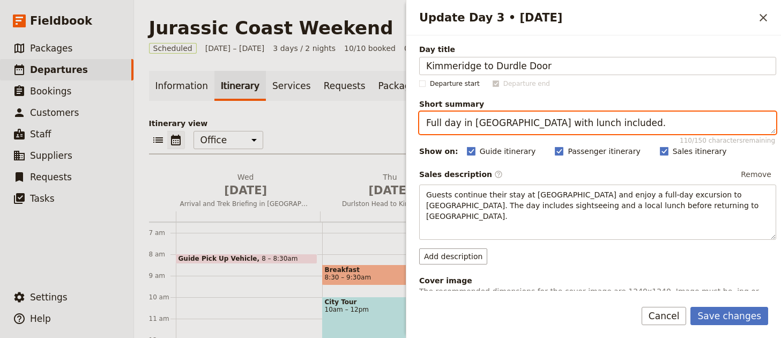
click at [484, 121] on textarea "Full day in Orvieto with lunch included." at bounding box center [597, 122] width 357 height 23
click at [484, 122] on textarea "Full day in Orvieto with lunch included." at bounding box center [597, 122] width 357 height 23
paste textarea "inal trek through Lulworth Ranges to iconic Durdle Door"
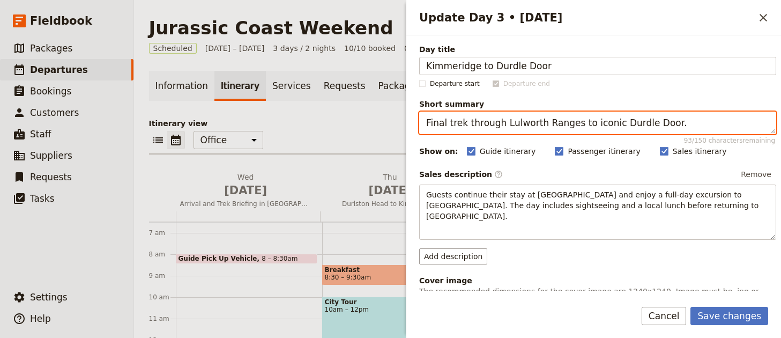
type textarea "Final trek through Lulworth Ranges to iconic Durdle Door."
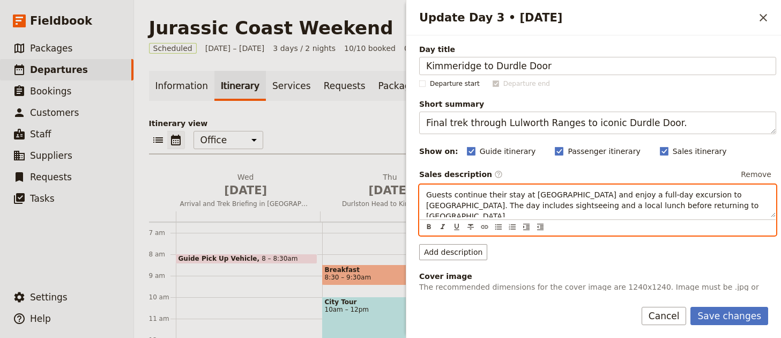
click at [518, 205] on span "Guests continue their stay at Park Hotel ai Cappuccini and enjoy a full-day exc…" at bounding box center [593, 205] width 335 height 30
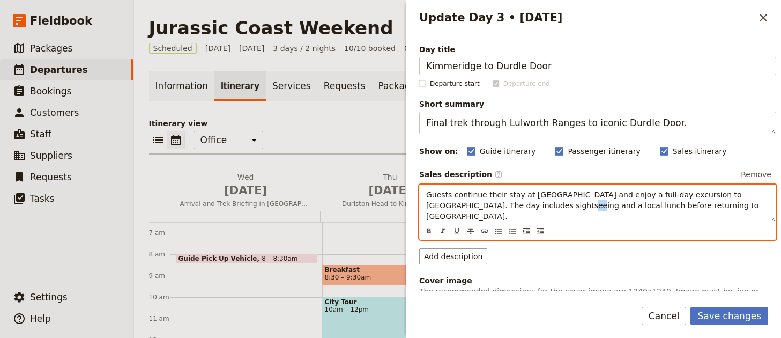
click at [518, 204] on span "Guests continue their stay at Park Hotel ai Cappuccini and enjoy a full-day exc…" at bounding box center [593, 205] width 335 height 30
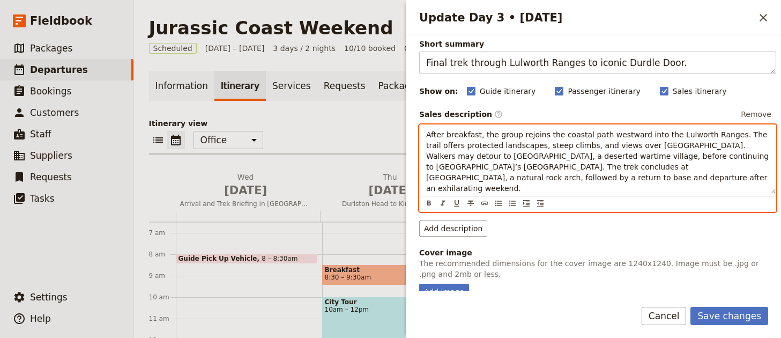
scroll to position [228, 0]
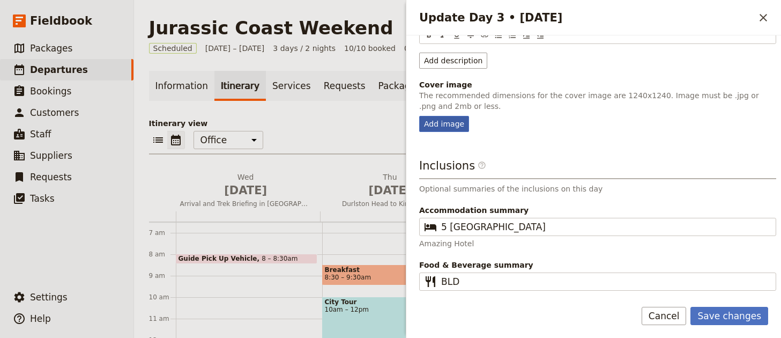
click at [455, 119] on div "Add image" at bounding box center [444, 124] width 50 height 16
click at [419, 116] on input "Add image" at bounding box center [418, 115] width 1 height 1
type input "C:\fakepath\mount-toubkal-trek.jpg"
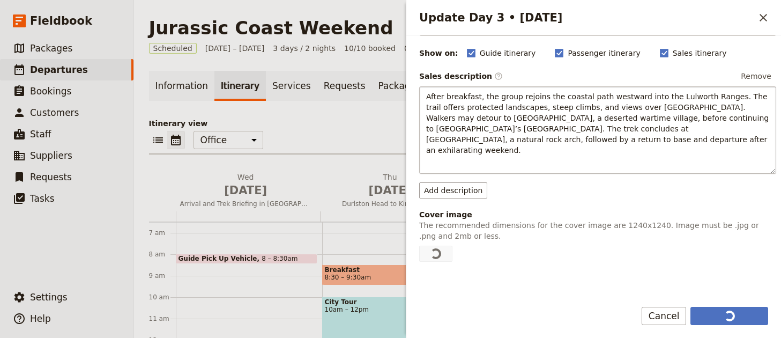
scroll to position [225, 0]
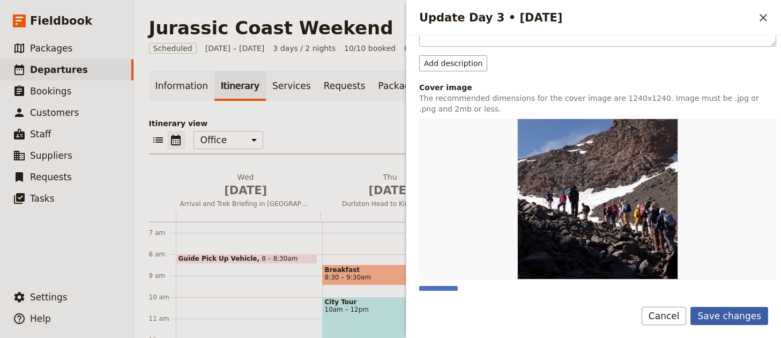
click at [738, 316] on button "Save changes" at bounding box center [729, 315] width 78 height 18
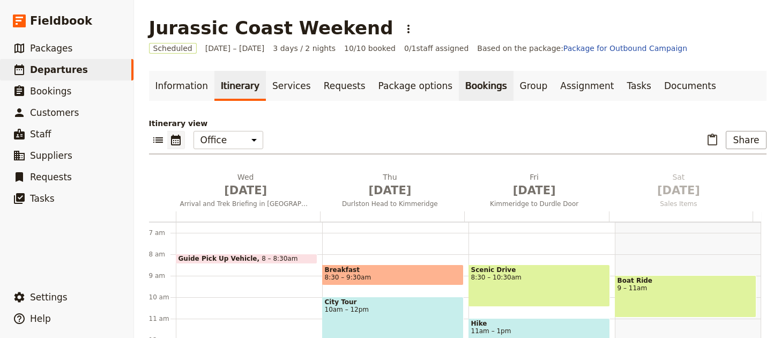
click at [472, 86] on link "Bookings" at bounding box center [486, 86] width 54 height 30
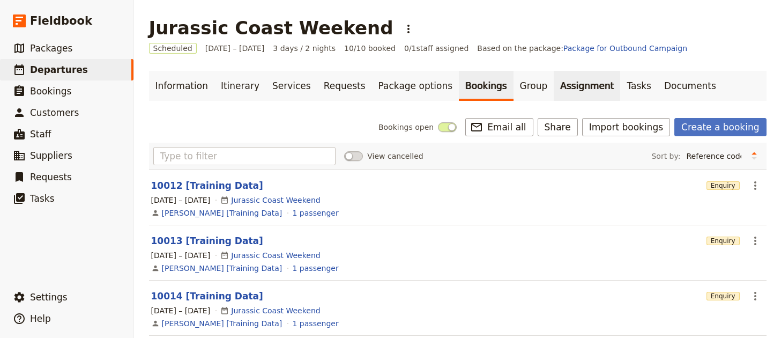
click at [553, 89] on link "Assignment" at bounding box center [586, 86] width 66 height 30
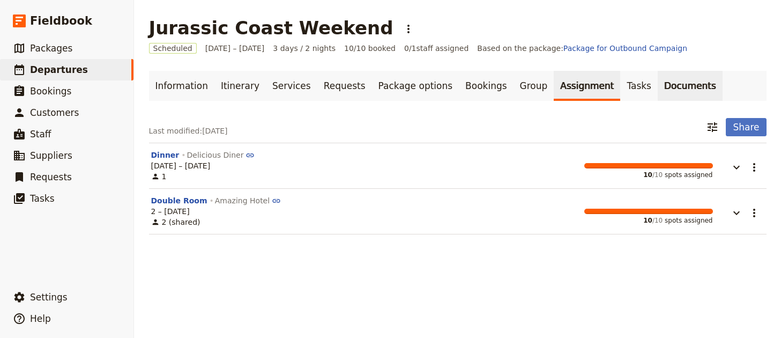
click at [657, 92] on link "Documents" at bounding box center [689, 86] width 65 height 30
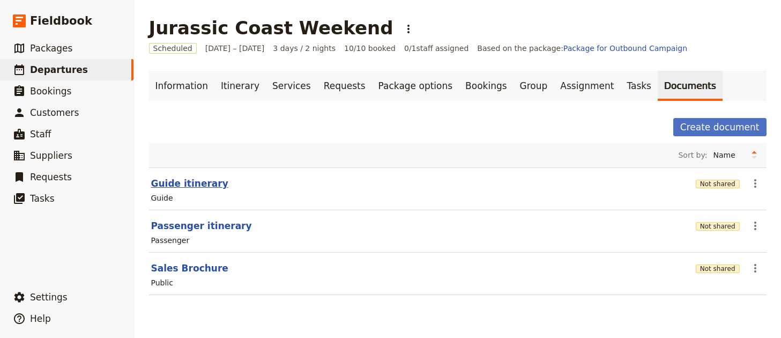
click at [175, 182] on button "Guide itinerary" at bounding box center [189, 183] width 77 height 13
select select "STAFF"
select select "RUN_SHEET"
select select "LARGE"
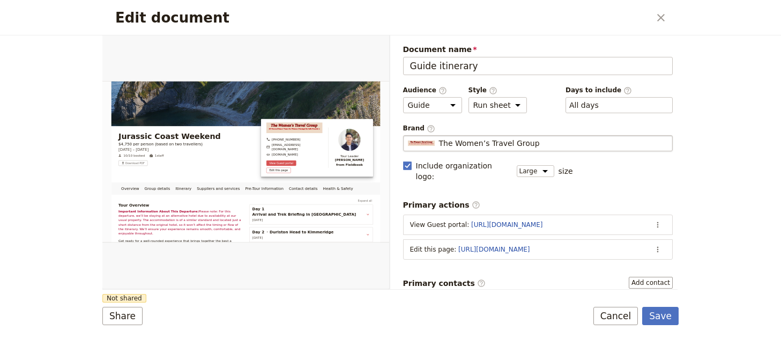
click at [511, 145] on span "The Women’s Travel Group" at bounding box center [489, 143] width 101 height 11
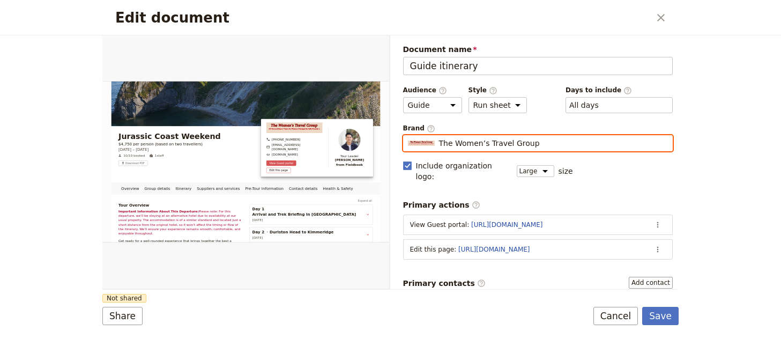
click at [408, 136] on input "The Women’s Travel Group" at bounding box center [407, 135] width 1 height 1
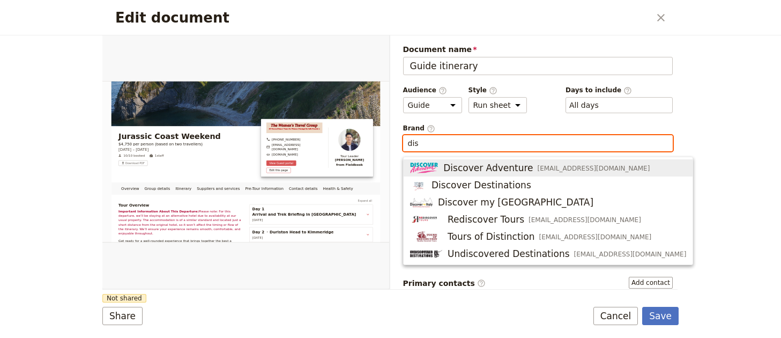
drag, startPoint x: 564, startPoint y: 176, endPoint x: 565, endPoint y: 171, distance: 5.6
click at [565, 171] on ul "Discover Adventure info@discoveradventure.com Discover Destinations Discover my…" at bounding box center [548, 210] width 290 height 108
click at [565, 171] on span "info@discoveradventure.com" at bounding box center [593, 168] width 113 height 9
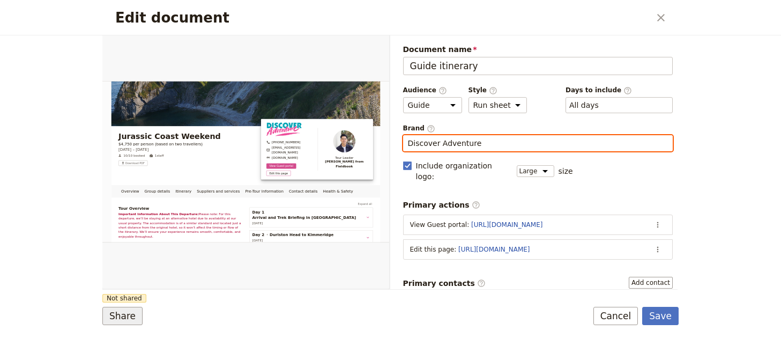
type input "Discover Adventure"
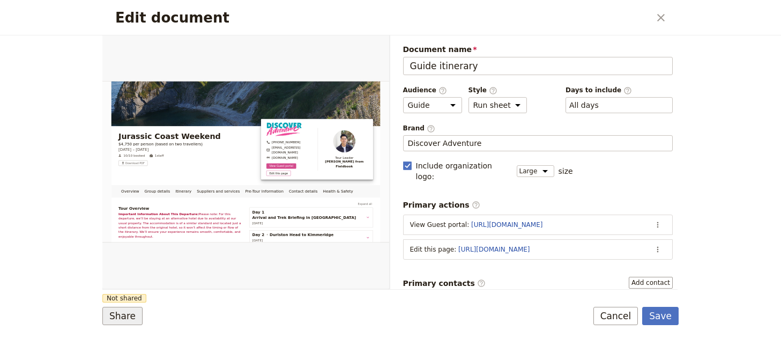
click at [132, 316] on button "Share" at bounding box center [122, 315] width 40 height 18
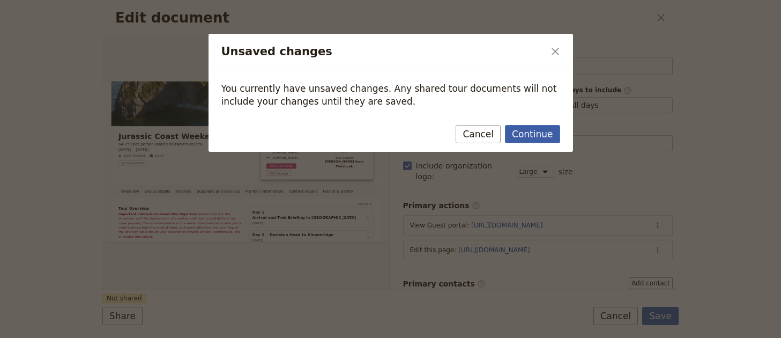
click at [529, 134] on button "Continue" at bounding box center [532, 134] width 55 height 18
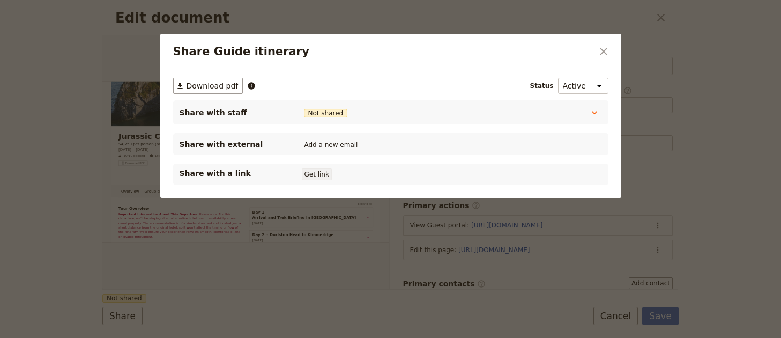
click at [325, 172] on button "Get link" at bounding box center [317, 174] width 30 height 12
click at [603, 56] on icon "Close dialog" at bounding box center [603, 51] width 13 height 13
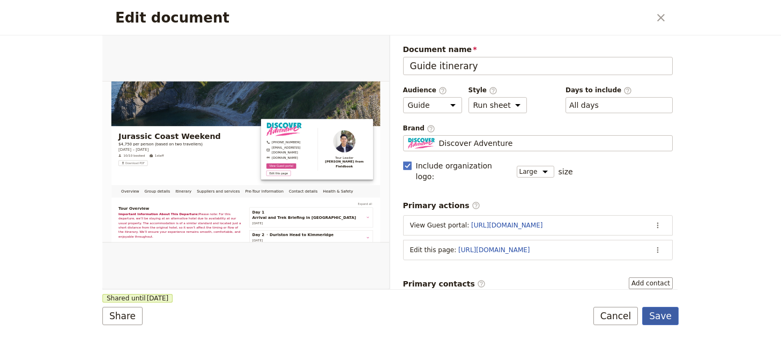
click at [665, 317] on button "Save" at bounding box center [660, 315] width 36 height 18
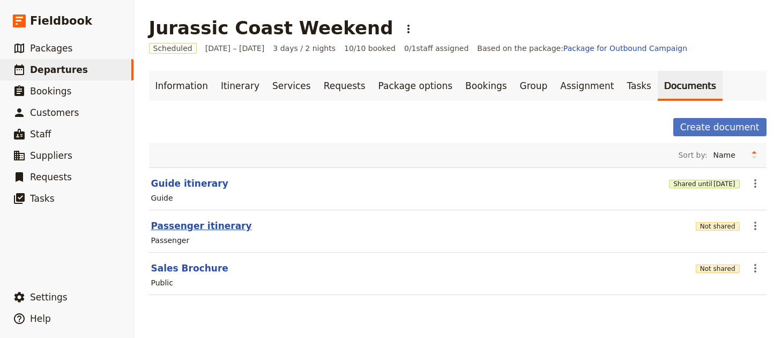
click at [205, 224] on button "Passenger itinerary" at bounding box center [201, 225] width 101 height 13
select select "PASSENGER"
select select "RUN_SHEET"
select select "LARGE"
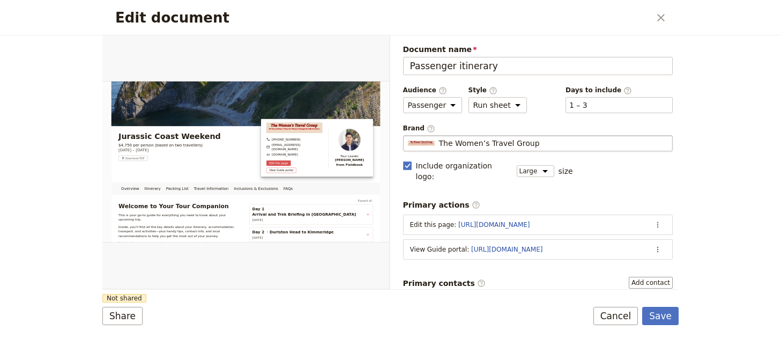
click at [521, 140] on span "The Women’s Travel Group" at bounding box center [489, 143] width 101 height 11
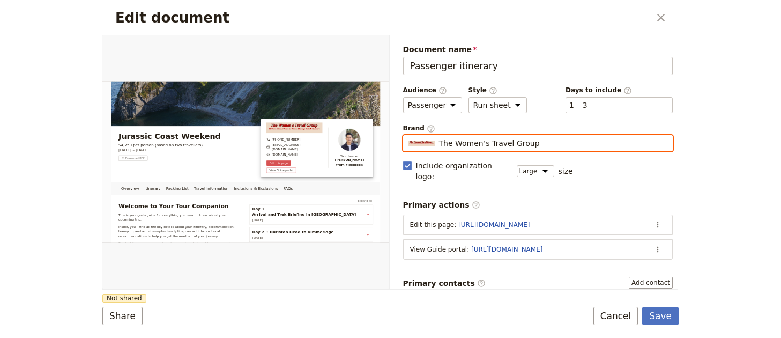
click at [408, 136] on input "The Women’s Travel Group" at bounding box center [407, 135] width 1 height 1
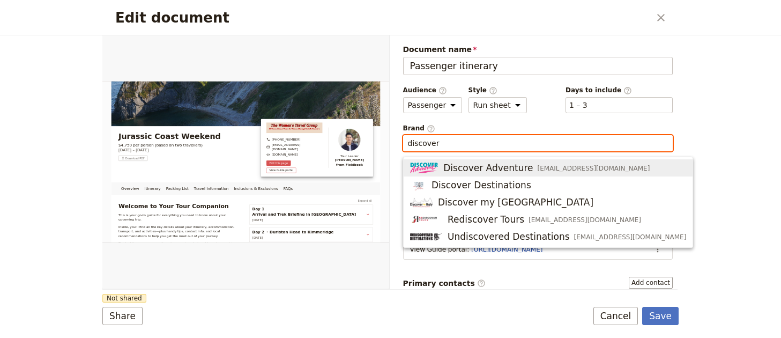
click at [595, 166] on span "info@discoveradventure.com" at bounding box center [593, 168] width 113 height 9
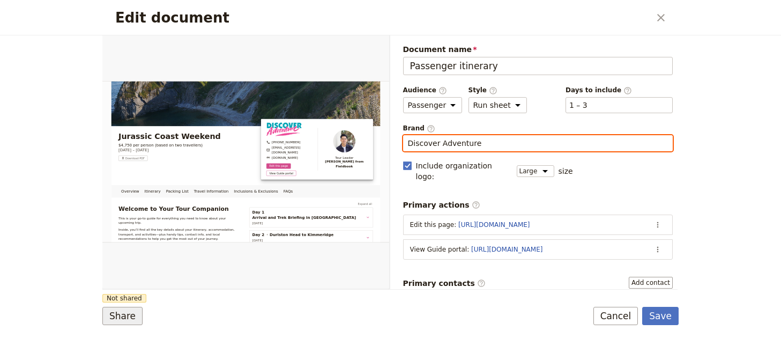
type input "Discover Adventure"
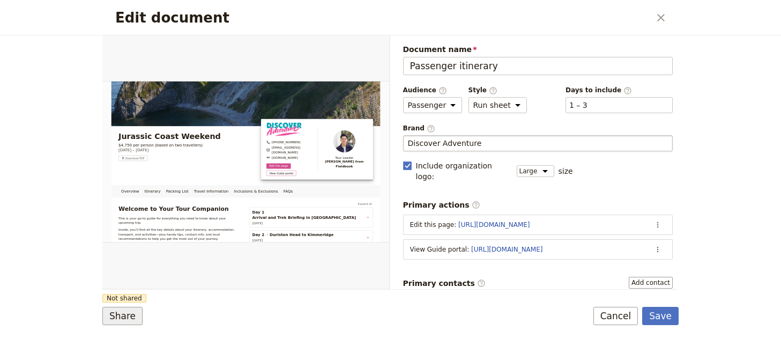
click at [132, 321] on button "Share" at bounding box center [122, 315] width 40 height 18
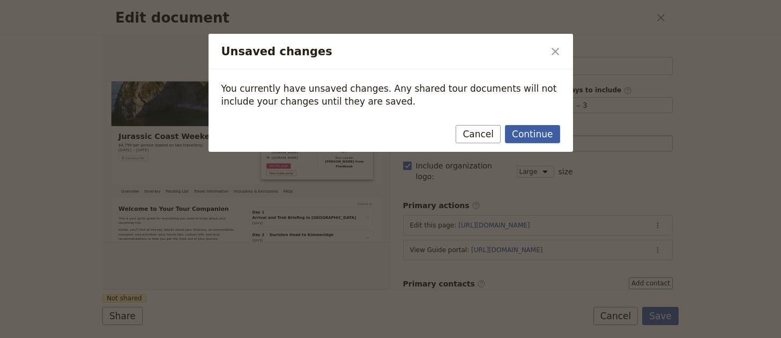
click at [531, 134] on button "Continue" at bounding box center [532, 134] width 55 height 18
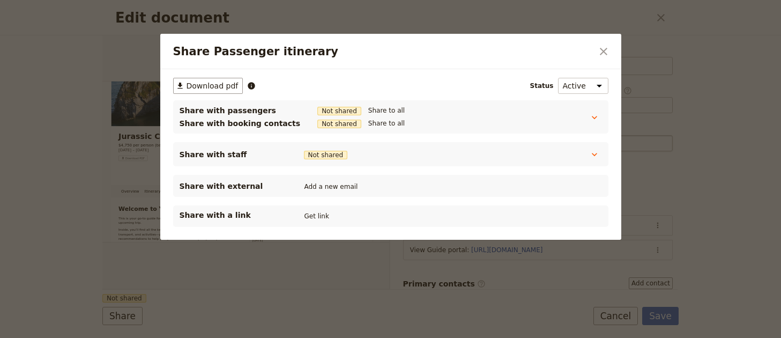
click at [319, 208] on div "Share with a link Get link" at bounding box center [390, 215] width 435 height 21
click at [319, 213] on button "Get link" at bounding box center [317, 216] width 30 height 12
click at [597, 55] on icon "Close dialog" at bounding box center [603, 51] width 13 height 13
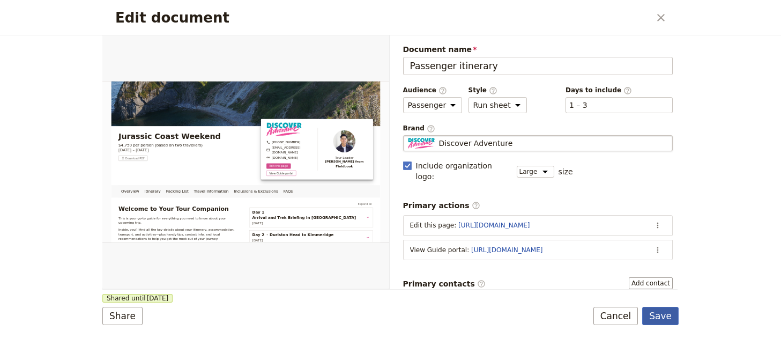
click at [671, 314] on button "Save" at bounding box center [660, 315] width 36 height 18
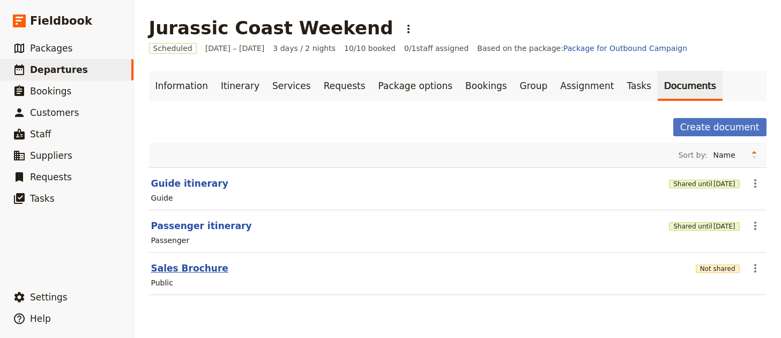
click at [196, 266] on button "Sales Brochure" at bounding box center [189, 267] width 77 height 13
select select "DEFAULT"
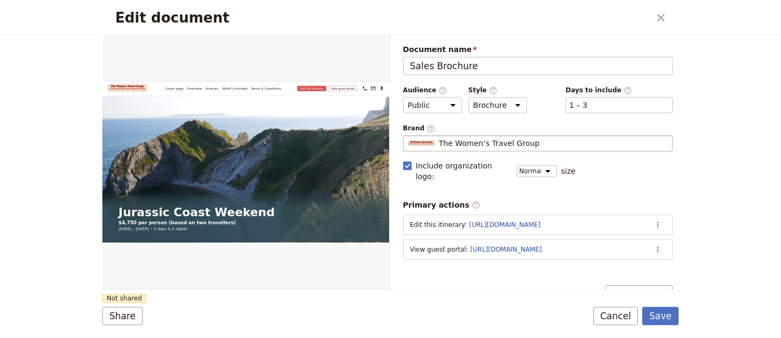
click at [515, 148] on fieldset "The Women’s Travel Group The Women’s Travel Group" at bounding box center [538, 143] width 270 height 16
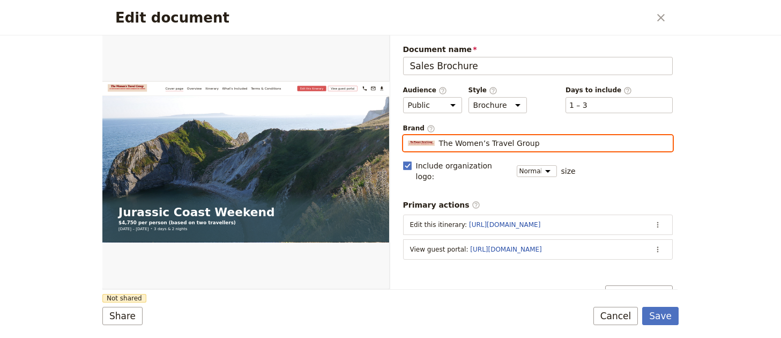
click at [408, 136] on input "The Women’s Travel Group" at bounding box center [407, 135] width 1 height 1
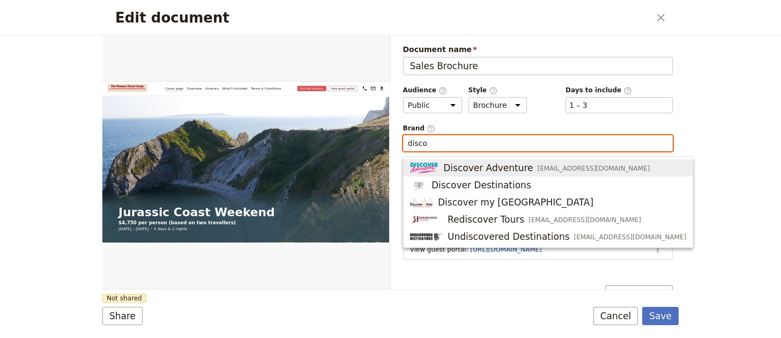
click at [537, 165] on span "info@discoveradventure.com" at bounding box center [593, 168] width 113 height 9
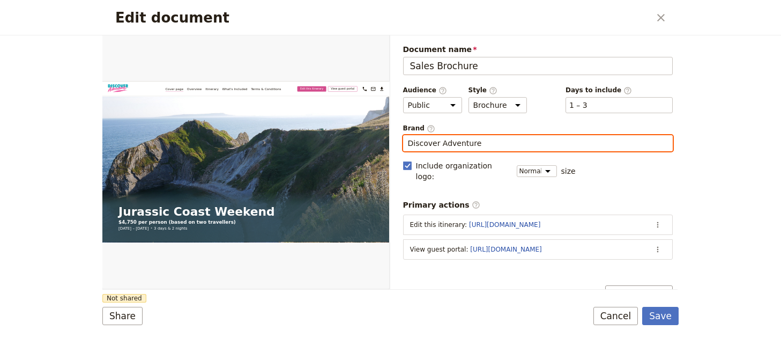
type input "Discover Adventure"
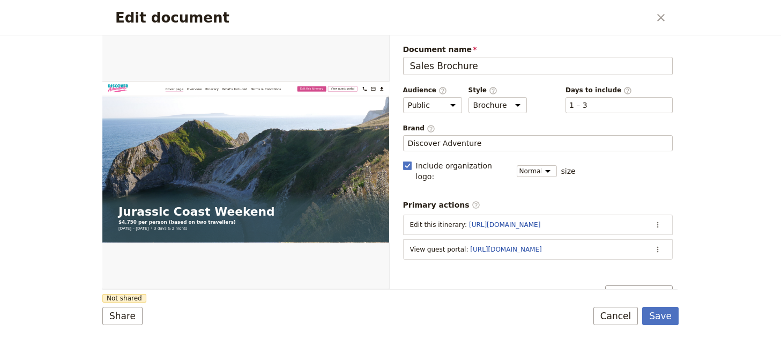
click at [474, 285] on div "Document sections Add section" at bounding box center [538, 294] width 270 height 18
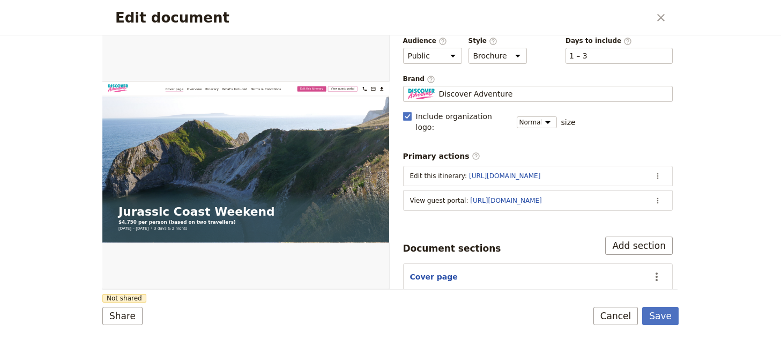
scroll to position [49, 0]
click at [109, 317] on button "Share" at bounding box center [122, 315] width 40 height 18
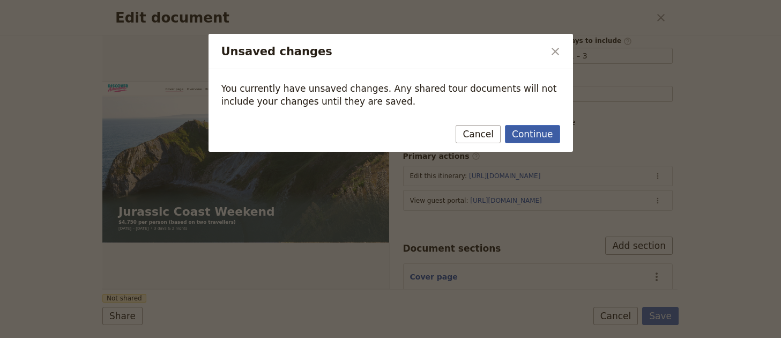
click at [511, 137] on button "Continue" at bounding box center [532, 134] width 55 height 18
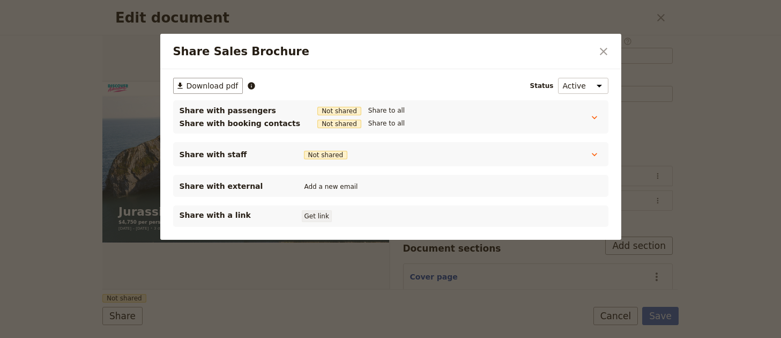
click at [314, 220] on button "Get link" at bounding box center [317, 216] width 30 height 12
click at [609, 42] on button "​" at bounding box center [603, 51] width 18 height 18
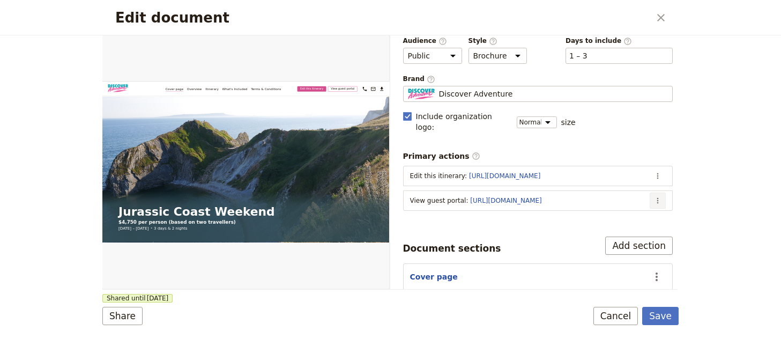
click at [653, 196] on icon "Actions" at bounding box center [657, 200] width 9 height 9
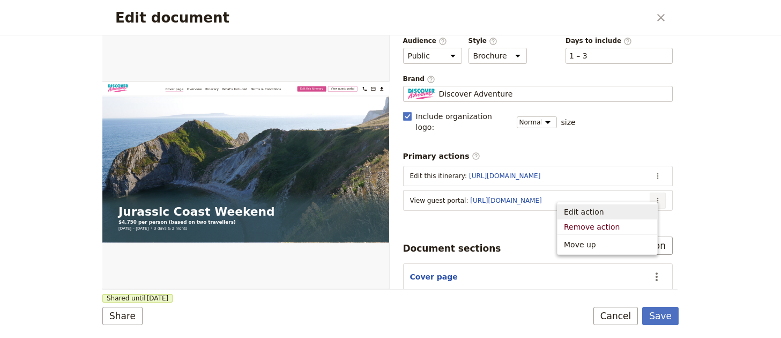
click at [633, 207] on span "Edit action" at bounding box center [607, 211] width 87 height 11
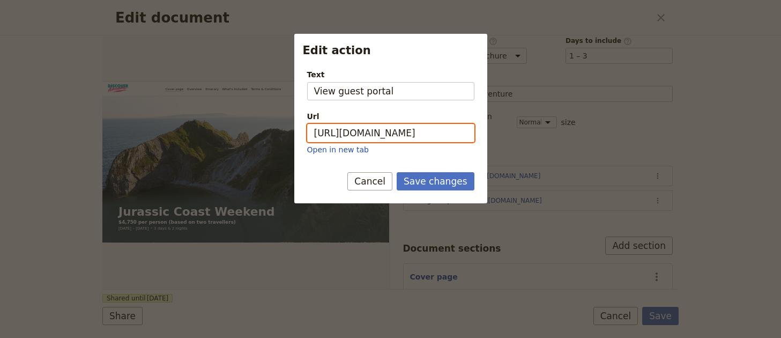
click at [388, 129] on input "https://trips.fieldbook.com/d/EjJ-wFheQ9Vgl3RBA0Luz" at bounding box center [390, 133] width 167 height 18
paste input "Xr4jzzDA4Zzai46_qZ66T"
type input "https://trips.fieldbook.com/d/Xr4jzzDA4Zzai46_qZ66T"
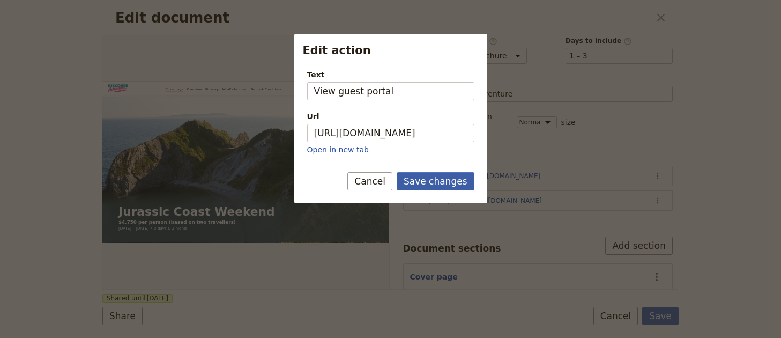
click at [455, 188] on button "Save changes" at bounding box center [435, 181] width 78 height 18
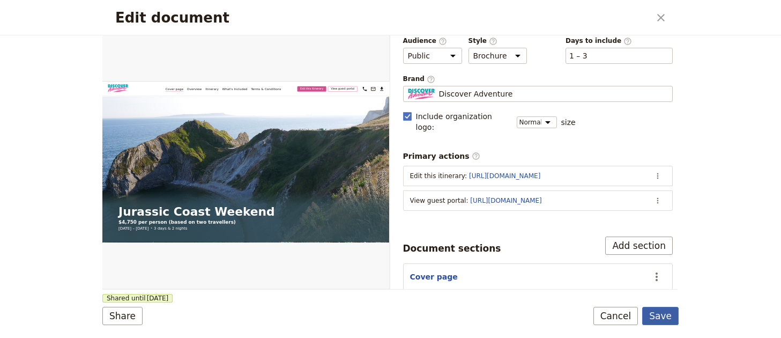
click at [666, 310] on button "Save" at bounding box center [660, 315] width 36 height 18
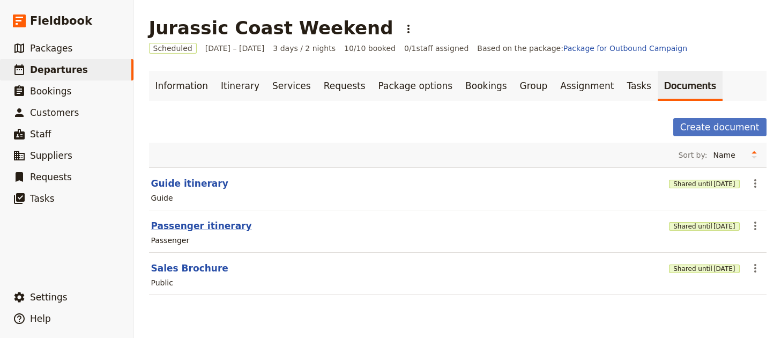
click at [160, 226] on button "Passenger itinerary" at bounding box center [201, 225] width 101 height 13
select select "PASSENGER"
select select "RUN_SHEET"
select select "LARGE"
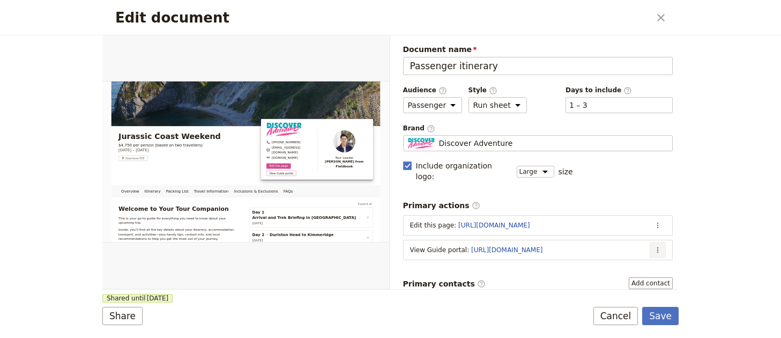
click at [653, 245] on icon "Actions" at bounding box center [657, 249] width 9 height 9
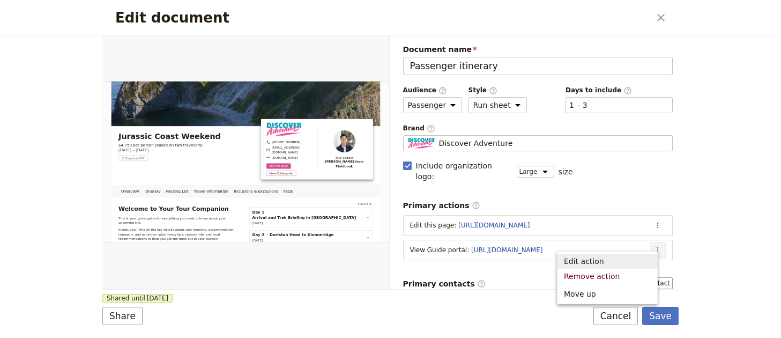
click at [622, 253] on button "Edit action" at bounding box center [607, 260] width 100 height 15
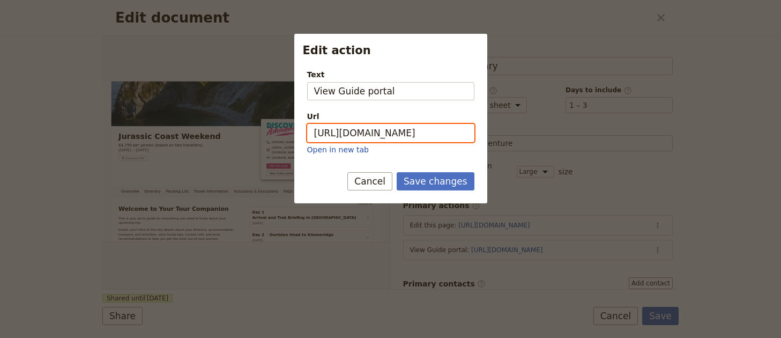
click at [429, 128] on input "https://trips.fieldbook.com/d/AjZnfjC3t2mi8C35krM4M" at bounding box center [390, 133] width 167 height 18
paste input "7_zakCgpI5vWXJ6ZcB5tV"
type input "https://trips.fieldbook.com/d/7_zakCgpI5vWXJ6ZcB5tV"
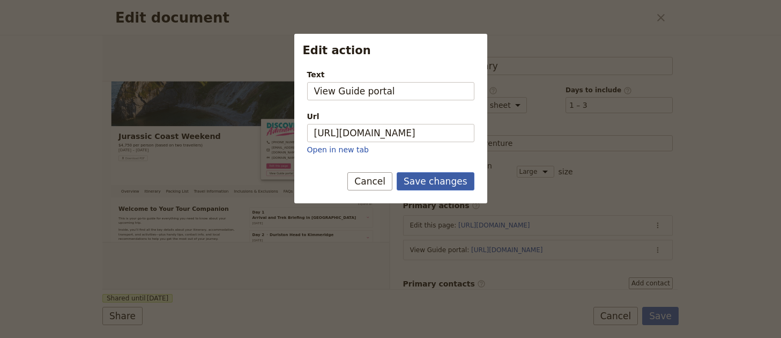
click at [438, 177] on button "Save changes" at bounding box center [435, 181] width 78 height 18
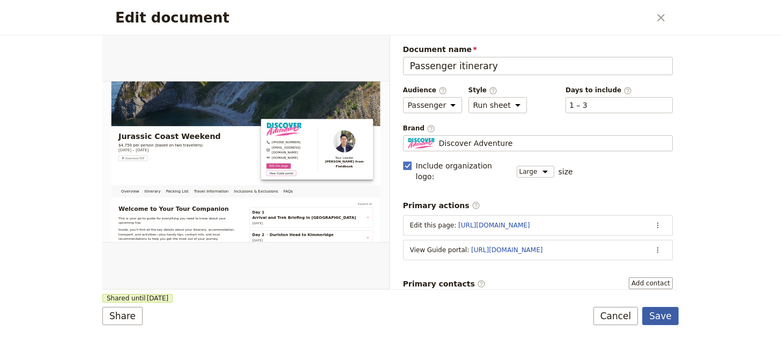
click at [651, 319] on button "Save" at bounding box center [660, 315] width 36 height 18
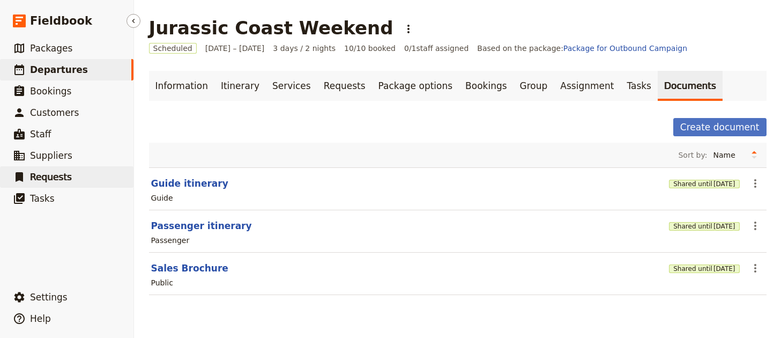
click at [132, 177] on link "​ Requests" at bounding box center [66, 176] width 133 height 21
click at [195, 190] on section "Guide itinerary Shared until 3 Feb 2026 ​ Guide" at bounding box center [457, 188] width 617 height 43
drag, startPoint x: 182, startPoint y: 176, endPoint x: 218, endPoint y: 182, distance: 36.9
click at [182, 176] on section "Guide itinerary Shared until 3 Feb 2026 ​ Guide" at bounding box center [457, 188] width 617 height 43
click at [192, 184] on button "Guide itinerary" at bounding box center [189, 183] width 77 height 13
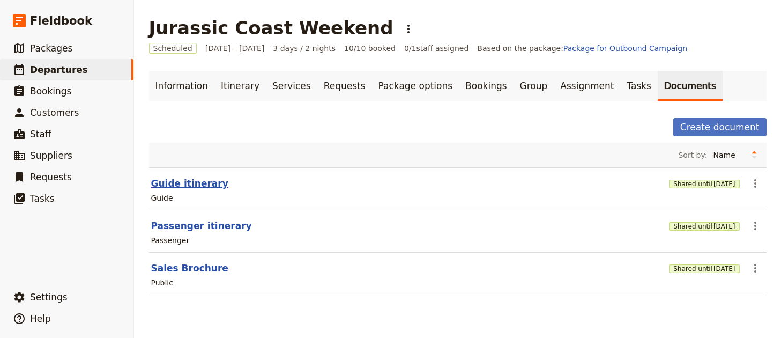
select select "STAFF"
select select "RUN_SHEET"
select select "LARGE"
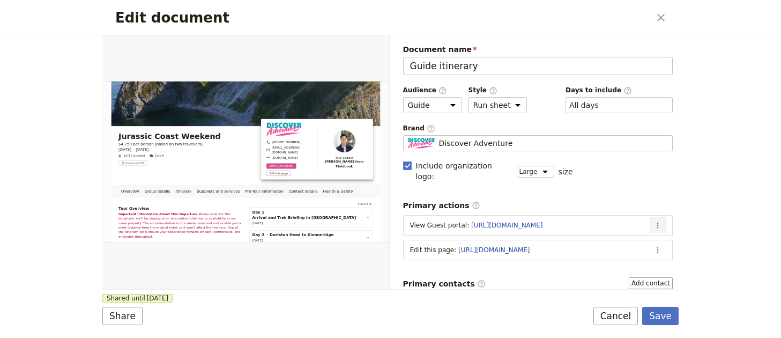
click at [653, 221] on icon "Actions" at bounding box center [657, 225] width 9 height 9
click at [655, 235] on button "Edit action" at bounding box center [607, 236] width 100 height 15
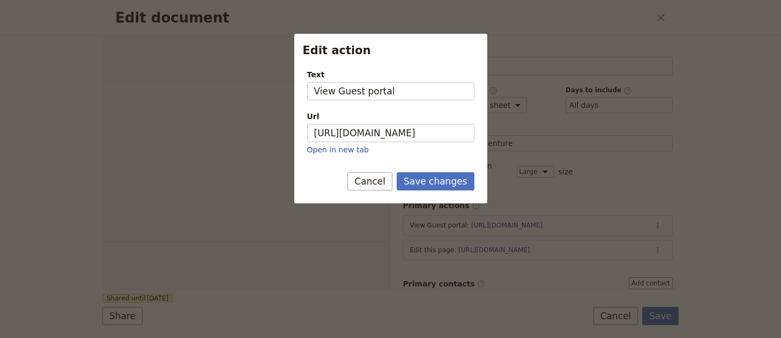
select select "STAFF"
select select "RUN_SHEET"
select select "LARGE"
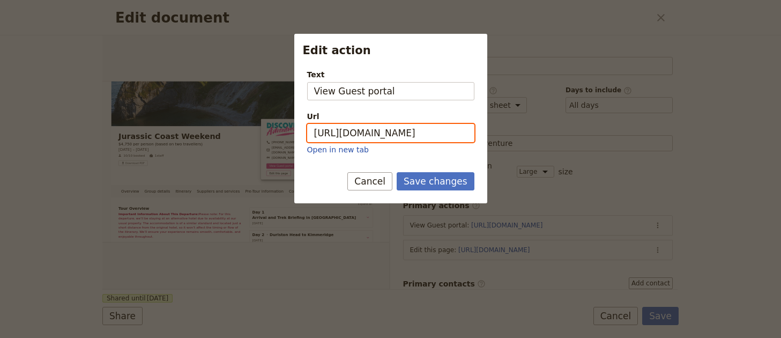
click at [421, 141] on input "https://trips.fieldbook.com/d/lmlmn_zltdvQMO52T8275" at bounding box center [390, 133] width 167 height 18
click at [425, 133] on input "https://trips.fieldbook.com/d/lmlmn_zltdvQMO52T8275" at bounding box center [390, 133] width 167 height 18
paste input "Xr4jzzDA4Zzai46_qZ66T"
type input "https://trips.fieldbook.com/d/Xr4jzzDA4Zzai46_qZ66T"
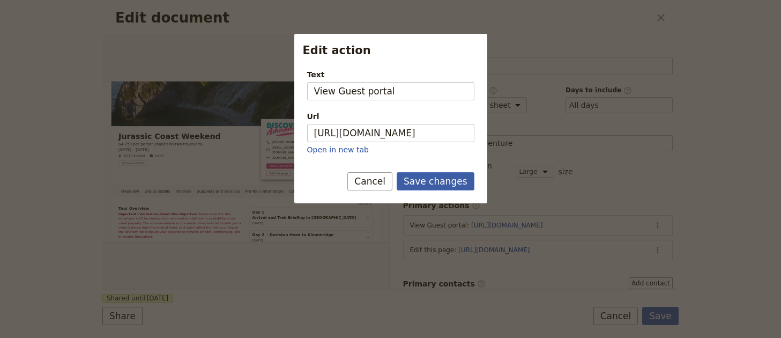
click at [444, 184] on button "Save changes" at bounding box center [435, 181] width 78 height 18
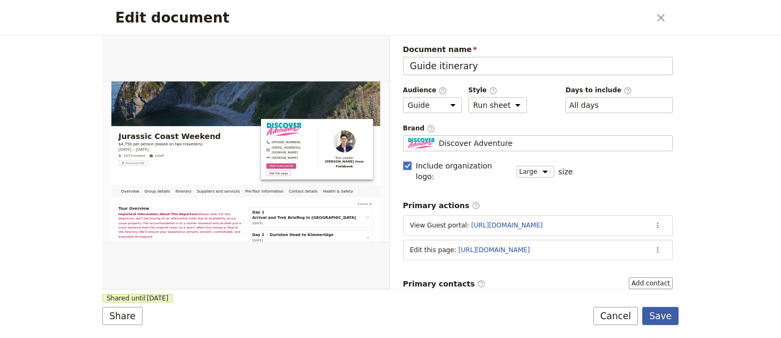
click at [666, 320] on button "Save" at bounding box center [660, 315] width 36 height 18
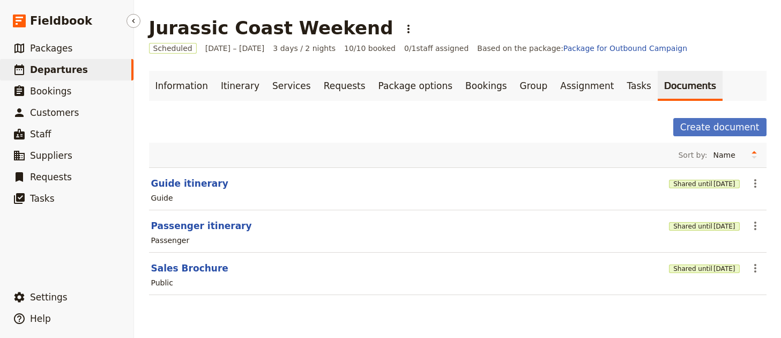
click at [98, 69] on link "​ Departures" at bounding box center [66, 69] width 133 height 21
select select "UPDATED_AT"
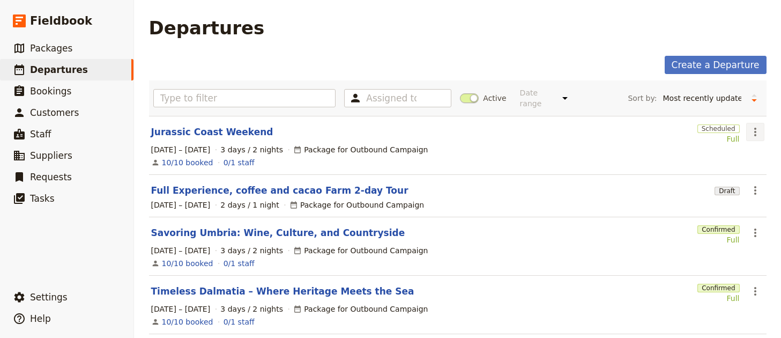
click at [754, 128] on icon "Actions" at bounding box center [755, 132] width 2 height 9
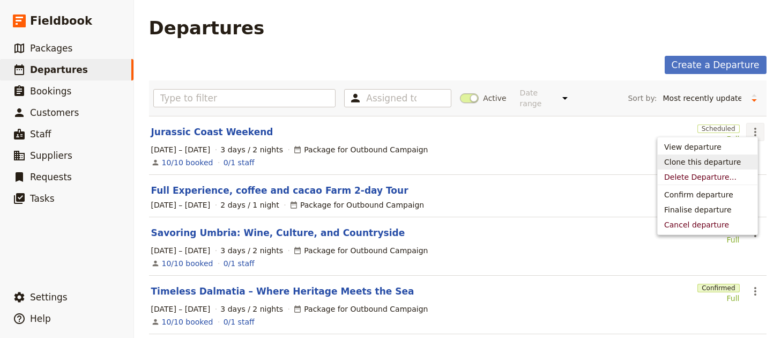
click at [728, 159] on span "Clone this departure" at bounding box center [702, 161] width 77 height 11
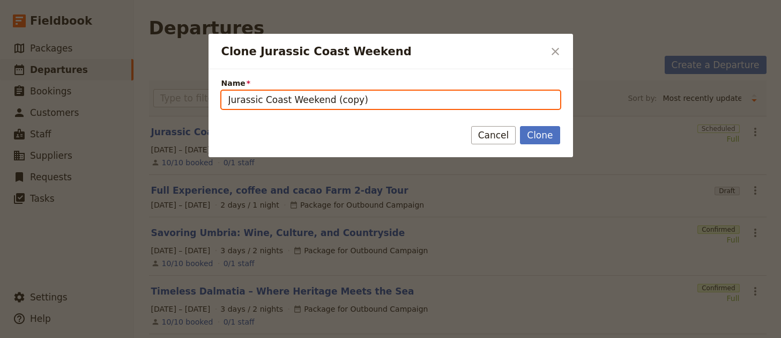
click at [383, 101] on input "Jurassic Coast Weekend (copy)" at bounding box center [390, 100] width 339 height 18
paste input "Spirit of the West Adventures"
paste input "Clone Jurassic Coast Weekend"
type input "Spirit of the West Adventures"
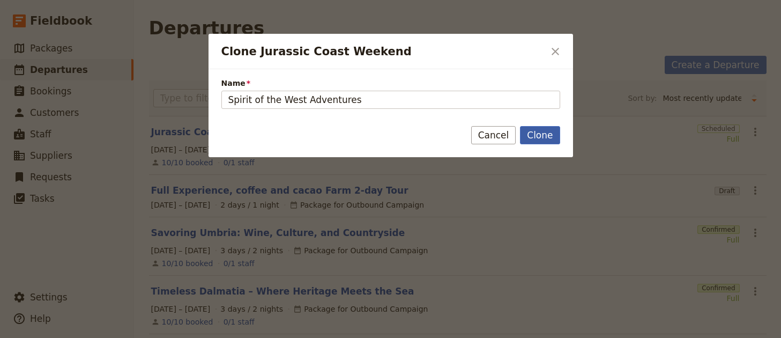
click at [535, 134] on button "Clone" at bounding box center [540, 135] width 40 height 18
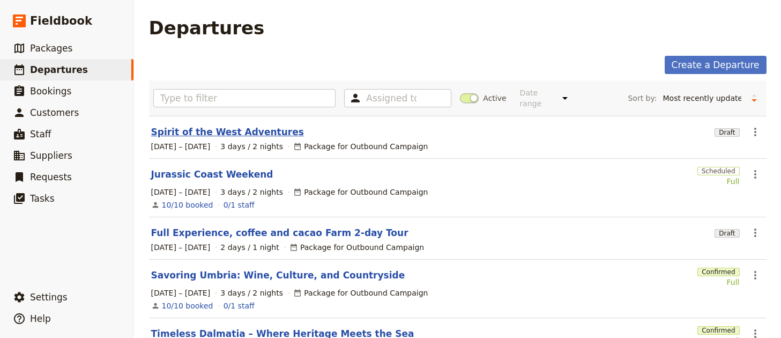
click at [202, 128] on link "Spirit of the West Adventures" at bounding box center [227, 131] width 153 height 13
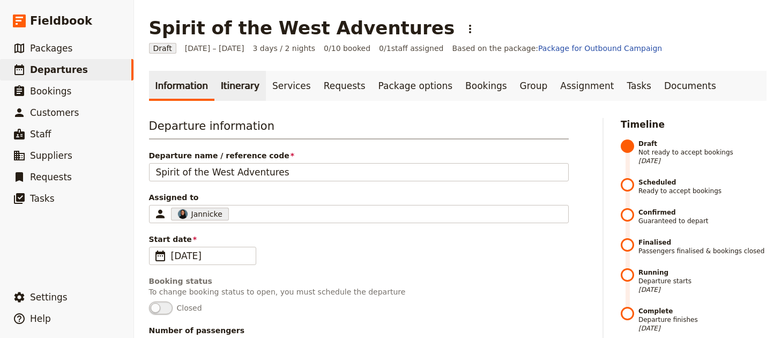
click at [224, 86] on link "Itinerary" at bounding box center [239, 86] width 51 height 30
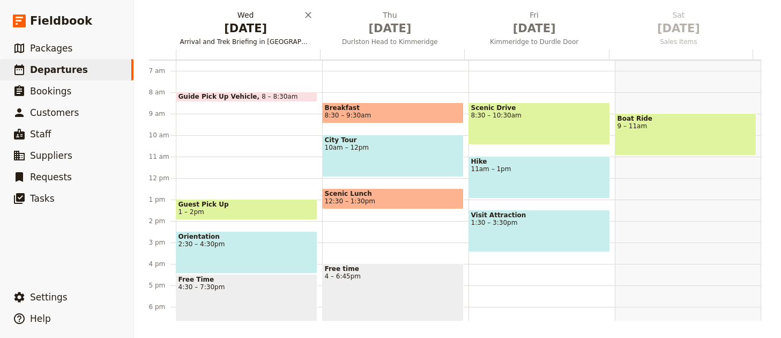
scroll to position [141, 0]
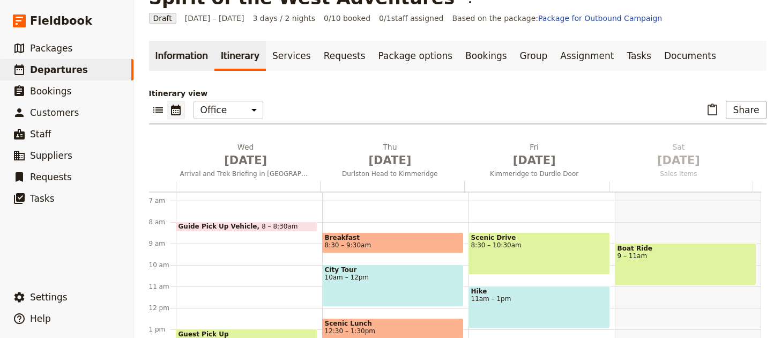
click at [176, 44] on link "Information" at bounding box center [181, 56] width 65 height 30
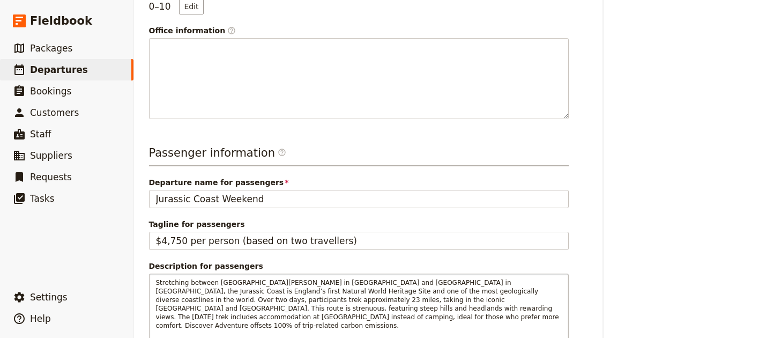
scroll to position [467, 0]
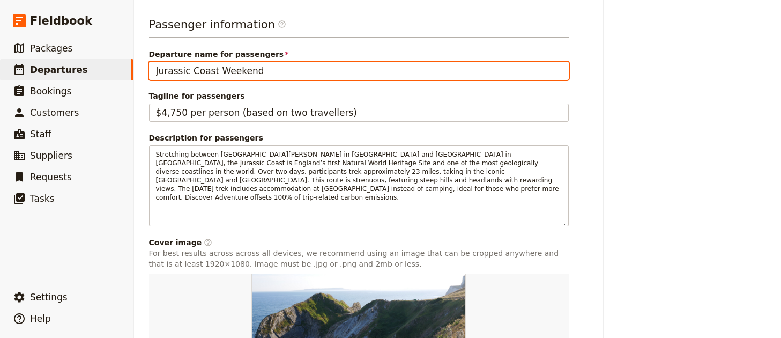
click at [288, 69] on input "Jurassic Coast Weekend" at bounding box center [359, 71] width 420 height 18
paste input "Spirit of the West Adventures"
type input "Spirit of the West Adventures"
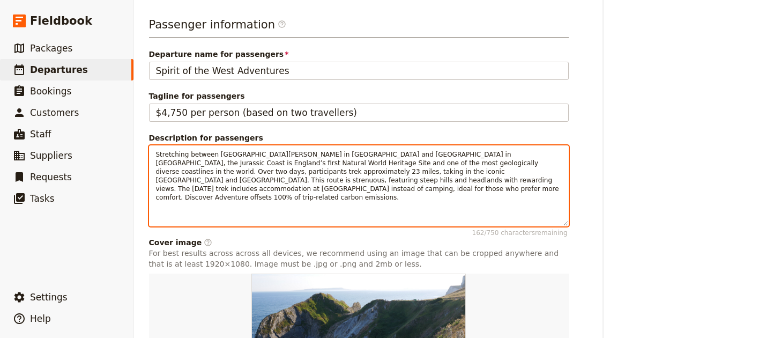
click at [254, 183] on span "Stretching between Old Harry Rocks in Dorset and Orcombe Point in East Devon, t…" at bounding box center [358, 176] width 405 height 50
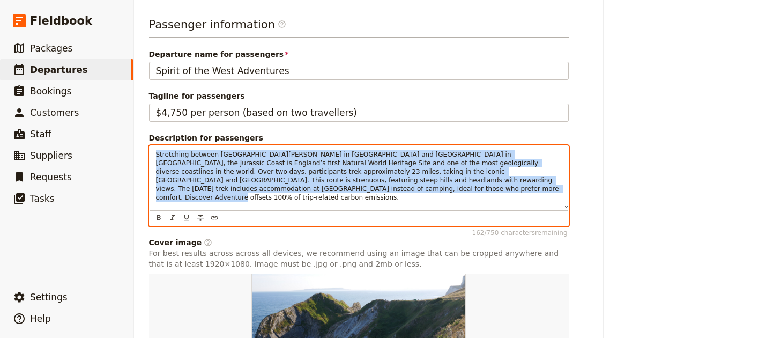
click at [254, 183] on span "Stretching between Old Harry Rocks in Dorset and Orcombe Point in East Devon, t…" at bounding box center [358, 176] width 405 height 50
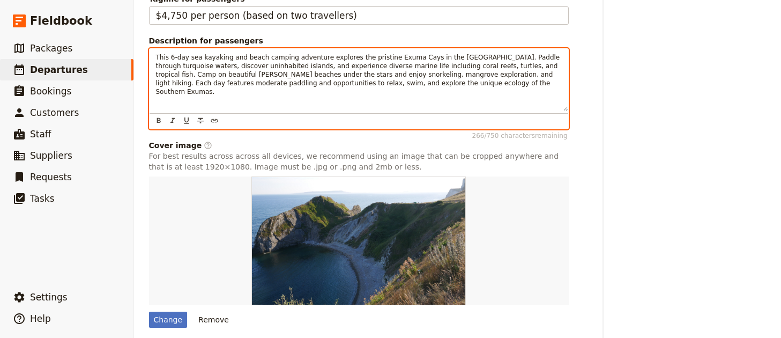
scroll to position [606, 0]
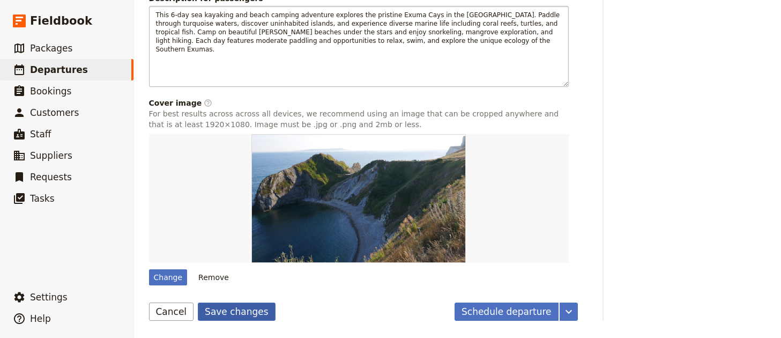
click at [234, 317] on button "Save changes" at bounding box center [237, 311] width 78 height 18
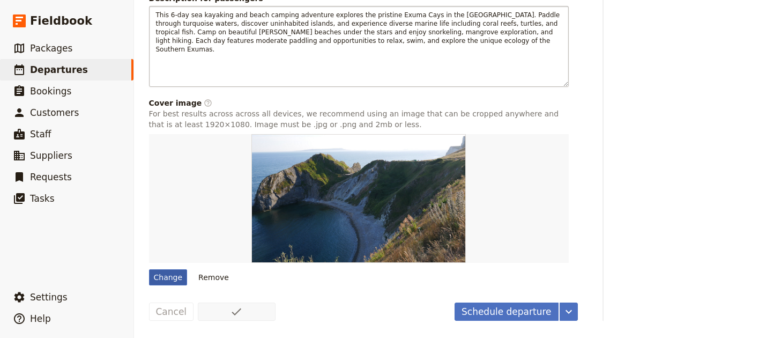
click at [170, 282] on div "Change" at bounding box center [168, 277] width 39 height 16
click at [149, 269] on input "Change" at bounding box center [148, 268] width 1 height 1
type input "C:\fakepath\adam-gonzales-ndnZLh3LK6c-unsplash.jpg"
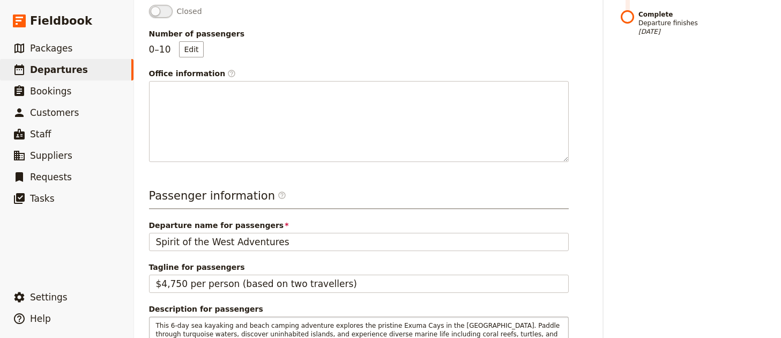
scroll to position [0, 0]
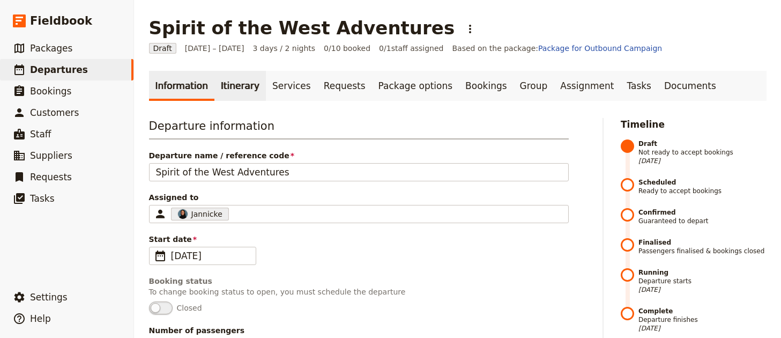
click at [238, 86] on link "Itinerary" at bounding box center [239, 86] width 51 height 30
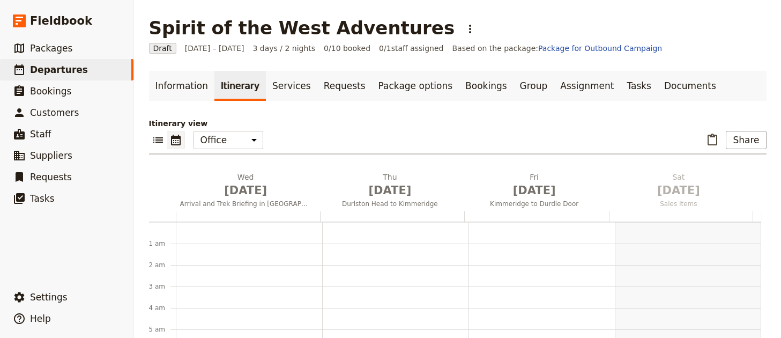
scroll to position [139, 0]
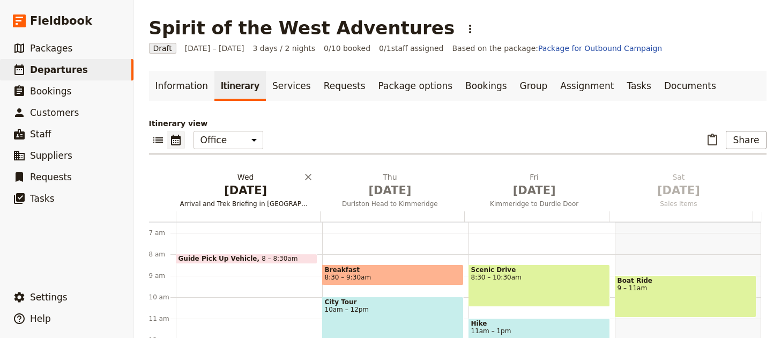
click at [242, 182] on span "Dec 31" at bounding box center [245, 190] width 131 height 16
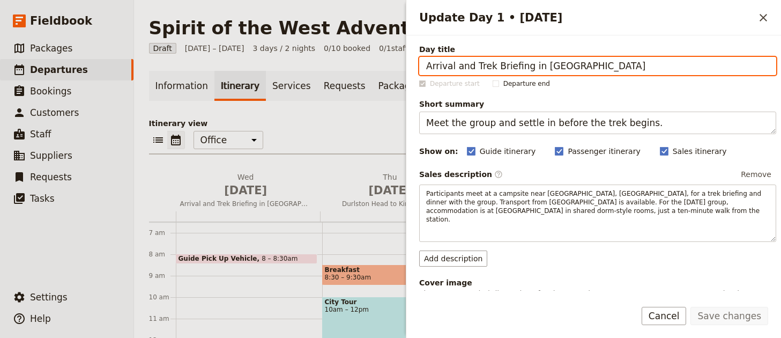
paste input "Kayak from Barraterre to Brigantine Cays"
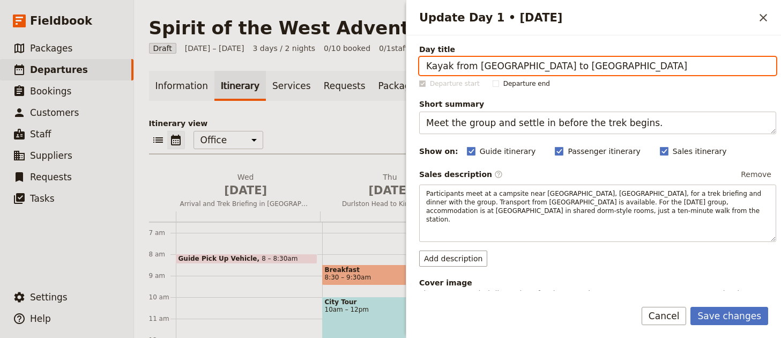
type input "Kayak from Barraterre to Brigantine Cays"
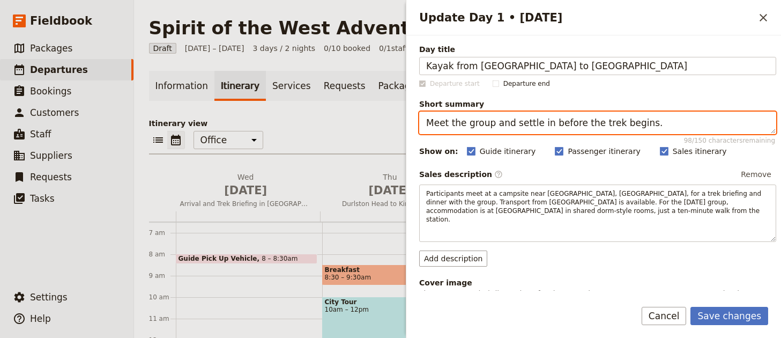
click at [529, 114] on textarea "Meet the group and settle in before the trek begins." at bounding box center [597, 122] width 357 height 23
paste textarea "Begin kayaking through shallow turquoise waters toward uninhabited cay"
type textarea "Begin kayaking through shallow turquoise waters toward uninhabited cays."
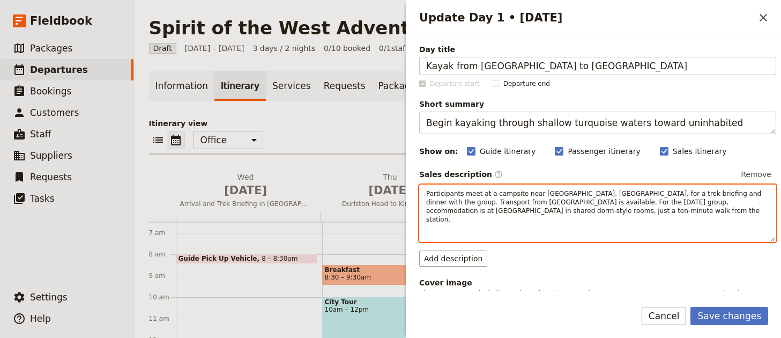
click at [501, 204] on span "Participants meet at a campsite near Wool, Dorset, for a trek briefing and dinn…" at bounding box center [594, 206] width 337 height 33
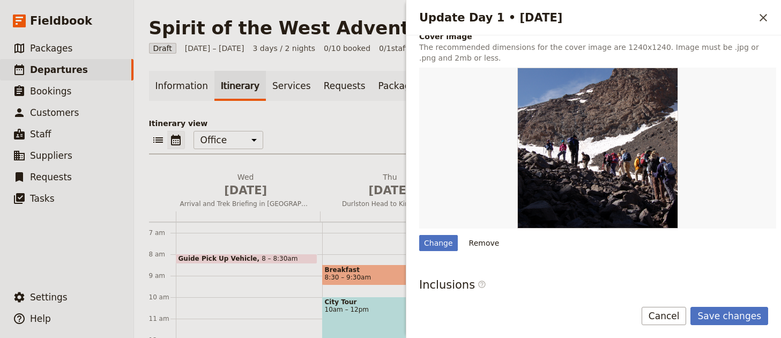
scroll to position [366, 0]
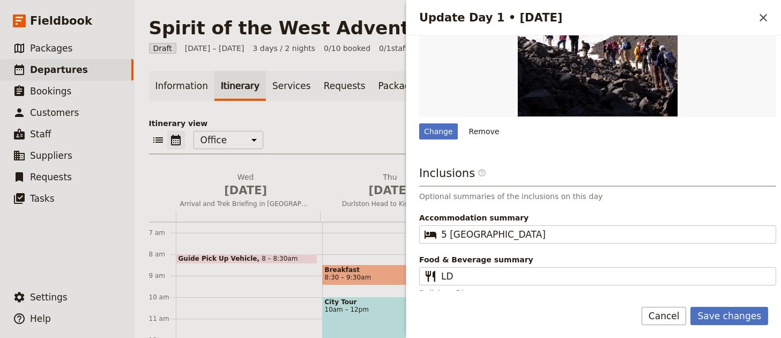
drag, startPoint x: 487, startPoint y: 123, endPoint x: 501, endPoint y: 129, distance: 15.6
click at [487, 123] on button "Remove" at bounding box center [484, 131] width 40 height 16
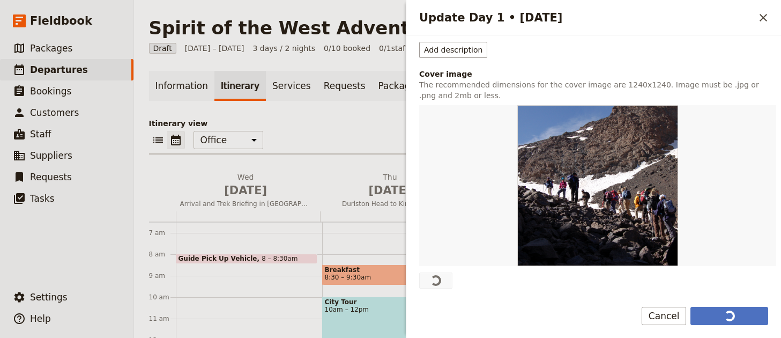
scroll to position [199, 0]
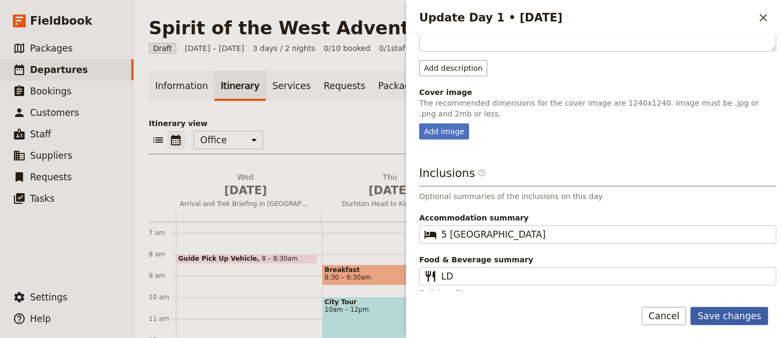
click at [731, 314] on button "Save changes" at bounding box center [729, 315] width 78 height 18
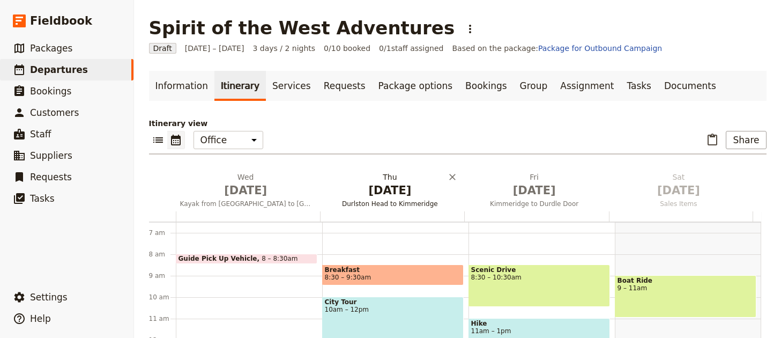
click at [355, 185] on span "Jan 1" at bounding box center [389, 190] width 131 height 16
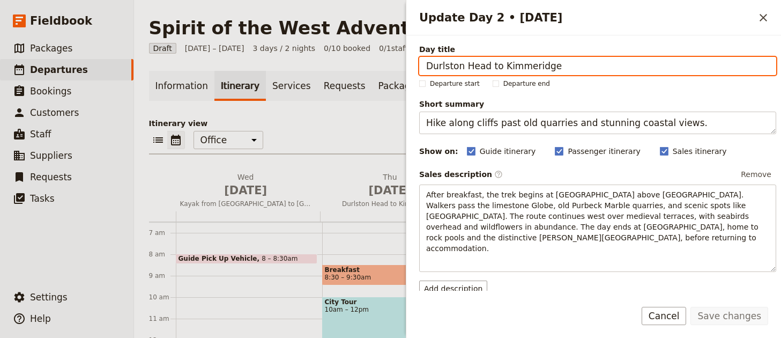
paste input "Exploring Mangrove Forests and Wildlif"
type input "Exploring Mangrove Forests and Wildlife"
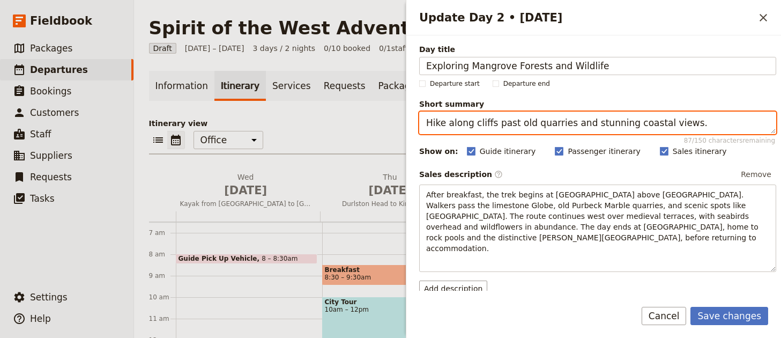
click at [529, 119] on textarea "Hike along cliffs past old quarries and stunning coastal views." at bounding box center [597, 122] width 357 height 23
paste textarea "Paddle through mangrove ecosystems teeming with marine life"
type textarea "Paddle through mangrove ecosystems teeming with marine life."
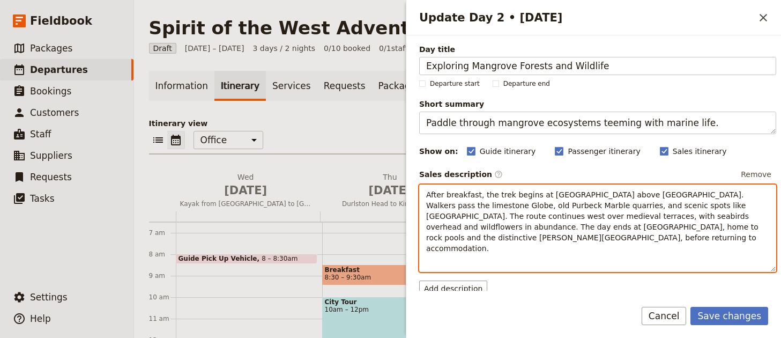
click at [578, 198] on span "After breakfast, the trek begins at Durlston Head Country Park above Swanage. W…" at bounding box center [593, 221] width 334 height 62
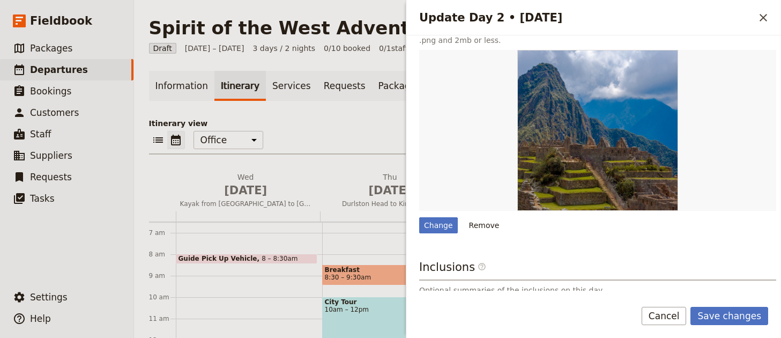
scroll to position [328, 0]
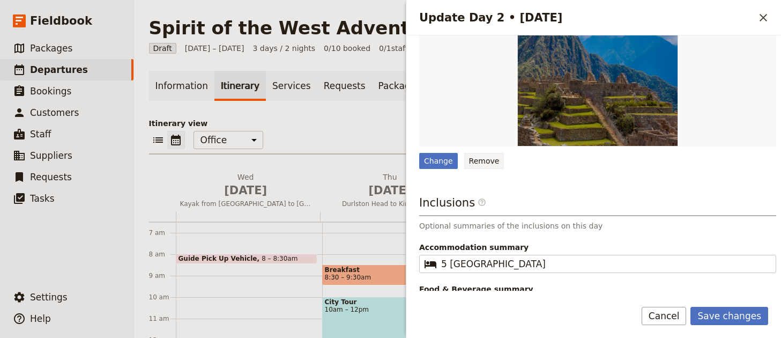
click at [482, 153] on button "Remove" at bounding box center [484, 161] width 40 height 16
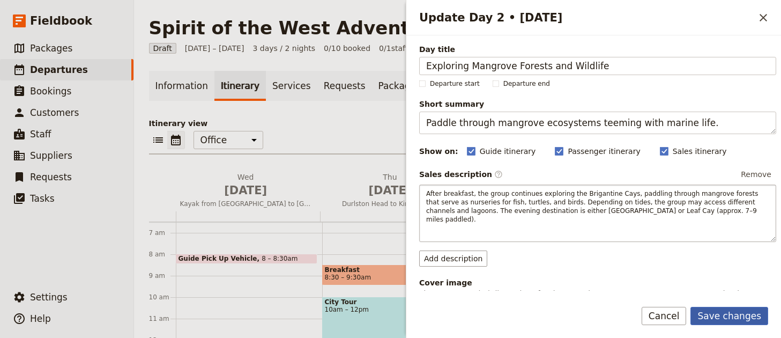
click at [718, 307] on button "Save changes" at bounding box center [729, 315] width 78 height 18
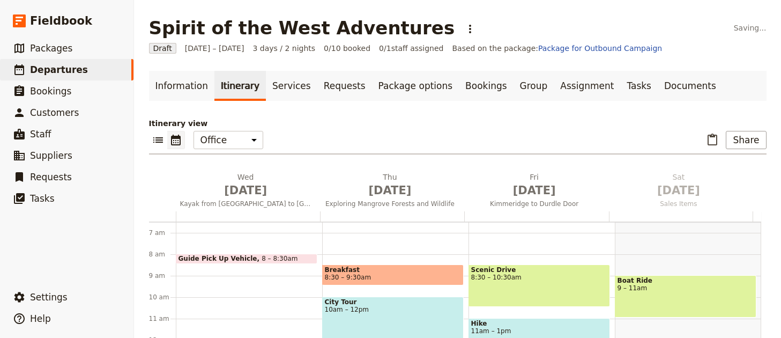
click at [503, 211] on div at bounding box center [536, 216] width 144 height 10
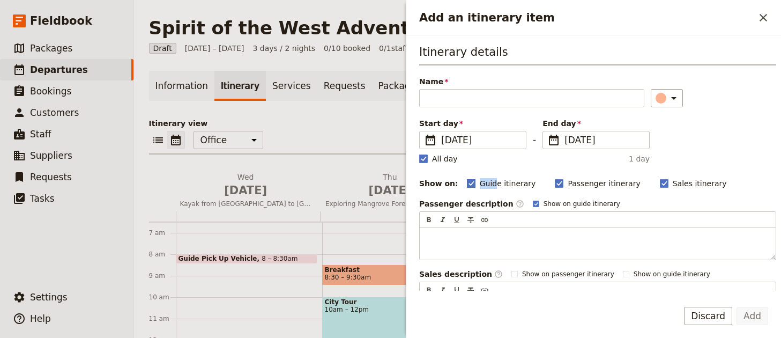
click at [510, 188] on div "Guide itinerary ​" at bounding box center [507, 183] width 80 height 13
click at [761, 18] on icon "Close drawer" at bounding box center [763, 18] width 8 height 8
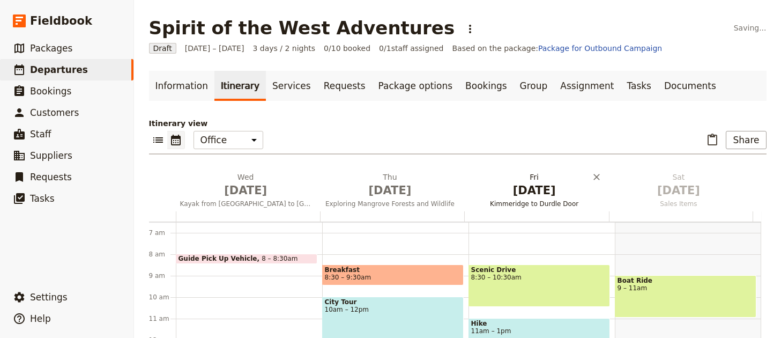
click at [557, 191] on span "Jan 2" at bounding box center [533, 190] width 131 height 16
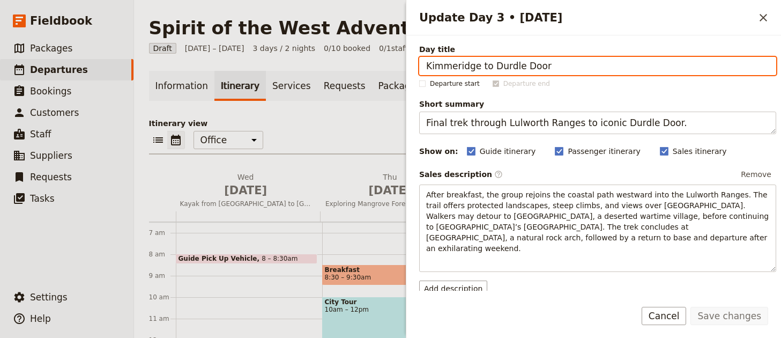
paste input "Iguanas, Reefs and Island Exploration"
type input "Iguanas, Reefs and Island Exploration"
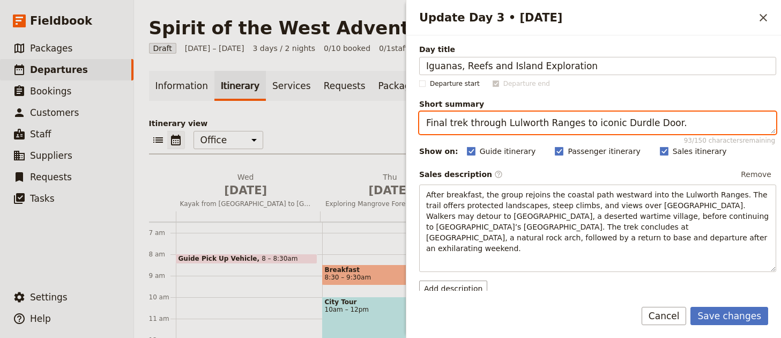
click at [509, 117] on textarea "Final trek through Lulworth Ranges to iconic Durdle Door." at bounding box center [597, 122] width 357 height 23
paste textarea "Discover iguanas, snorkel coral reefs, and explore island trails"
type textarea "Discover iguanas, snorkel coral reefs, and explore island trails."
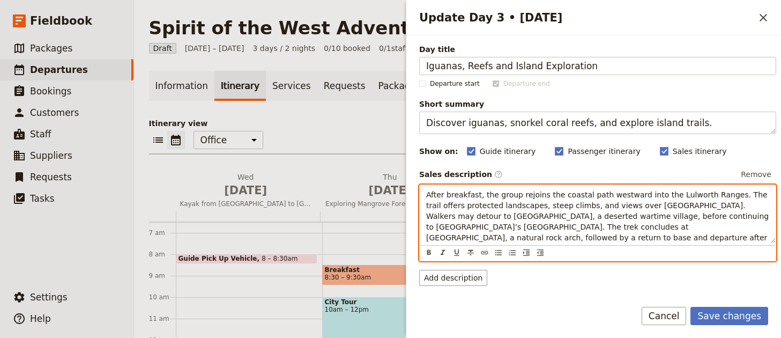
click at [509, 214] on span "After breakfast, the group rejoins the coastal path westward into the Lulworth …" at bounding box center [598, 221] width 345 height 62
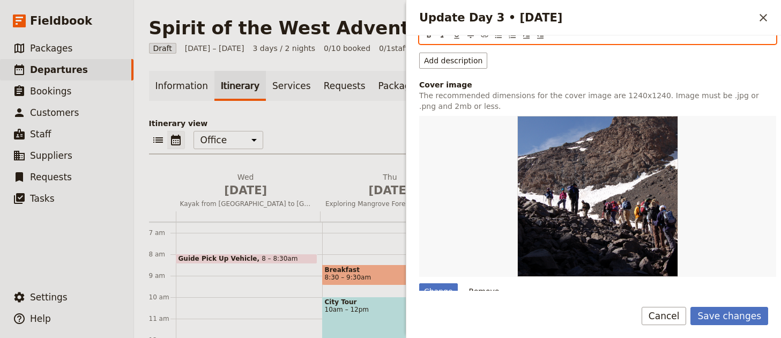
scroll to position [372, 0]
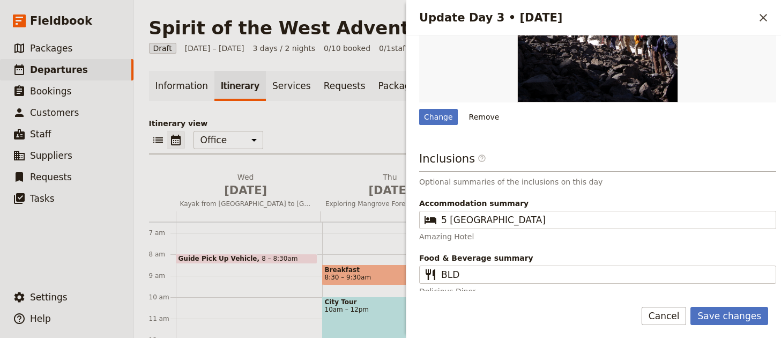
click at [485, 109] on button "Remove" at bounding box center [484, 117] width 40 height 16
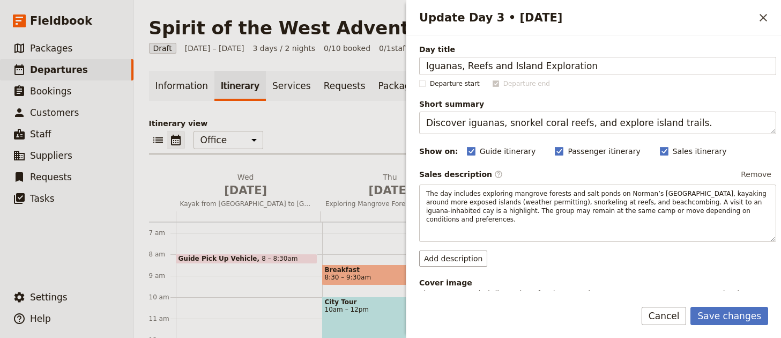
click at [729, 319] on button "Save changes" at bounding box center [729, 315] width 78 height 18
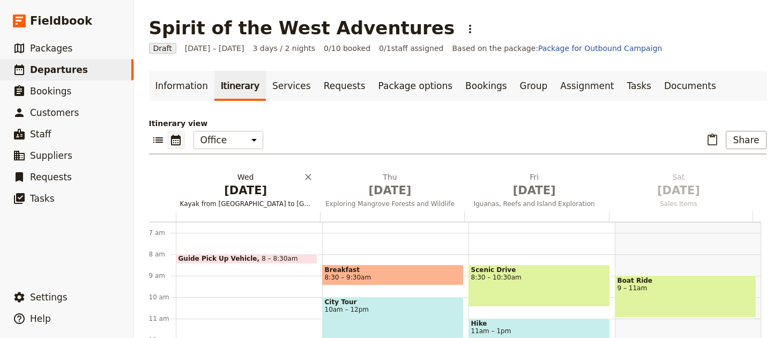
click at [254, 191] on span "Dec 31" at bounding box center [245, 190] width 131 height 16
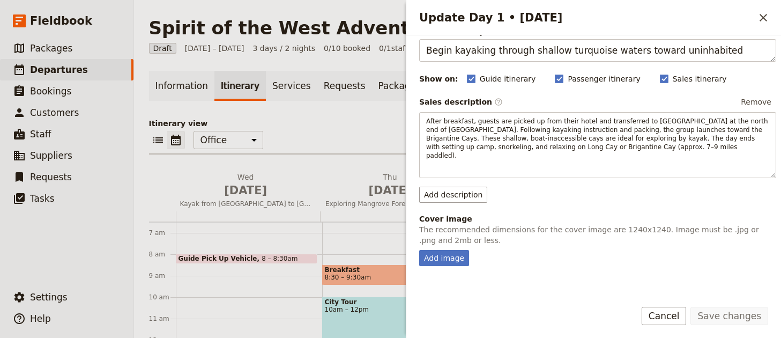
scroll to position [199, 0]
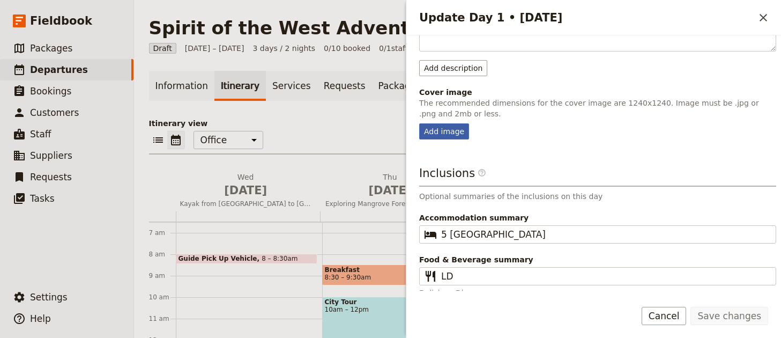
click at [460, 129] on div "Add image" at bounding box center [444, 131] width 50 height 16
click at [419, 123] on input "Add image" at bounding box center [418, 123] width 1 height 1
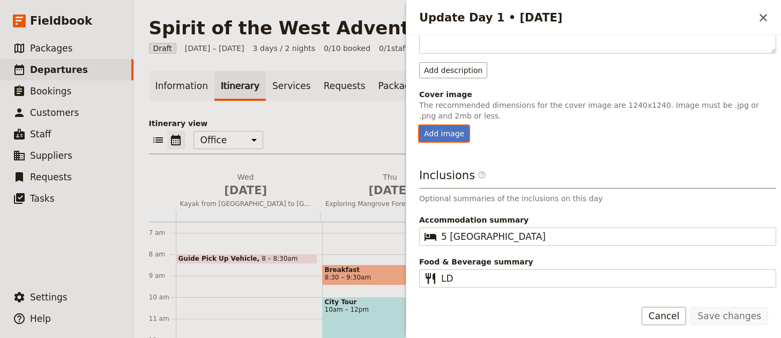
scroll to position [197, 0]
click at [451, 110] on p "The recommended dimensions for the cover image are 1240x1240. Image must be .jp…" at bounding box center [597, 110] width 357 height 21
click at [450, 126] on div "Add image" at bounding box center [444, 133] width 50 height 16
click at [419, 125] on input "Add image" at bounding box center [418, 125] width 1 height 1
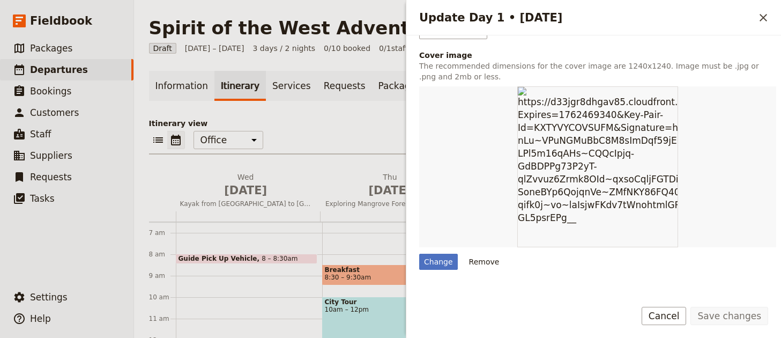
scroll to position [252, 0]
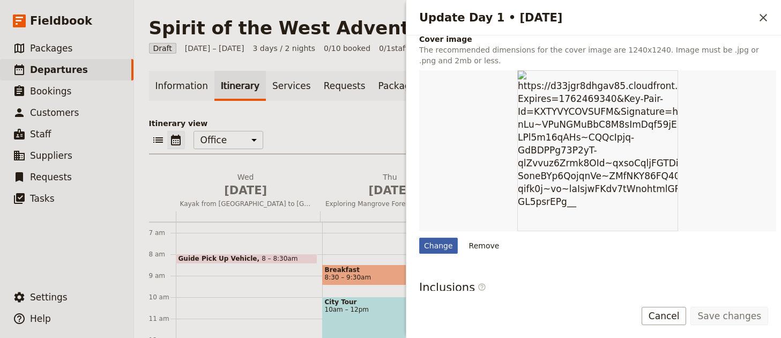
click at [430, 239] on div "Change" at bounding box center [438, 245] width 39 height 16
click at [419, 237] on input "Change" at bounding box center [418, 237] width 1 height 1
type input "C:\fakepath\557041787_18505564774067683_5286929606114825209_nlow.jpg"
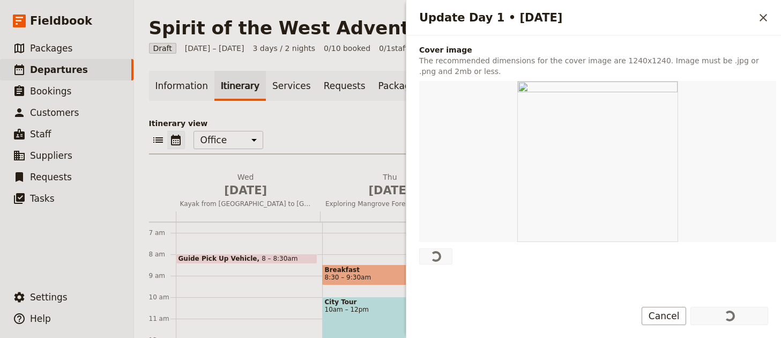
scroll to position [294, 0]
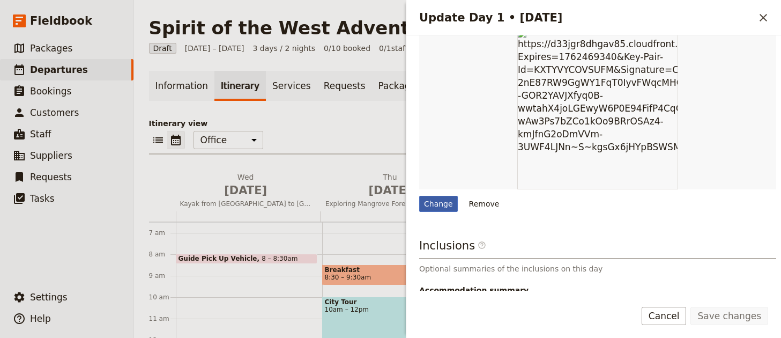
click at [437, 196] on div "Change" at bounding box center [438, 204] width 39 height 16
click at [419, 195] on input "Change" at bounding box center [418, 195] width 1 height 1
click at [669, 324] on div "Save changes Cancel" at bounding box center [593, 321] width 374 height 31
drag, startPoint x: 669, startPoint y: 320, endPoint x: 516, endPoint y: 263, distance: 162.4
click at [669, 319] on button "Cancel" at bounding box center [663, 315] width 45 height 18
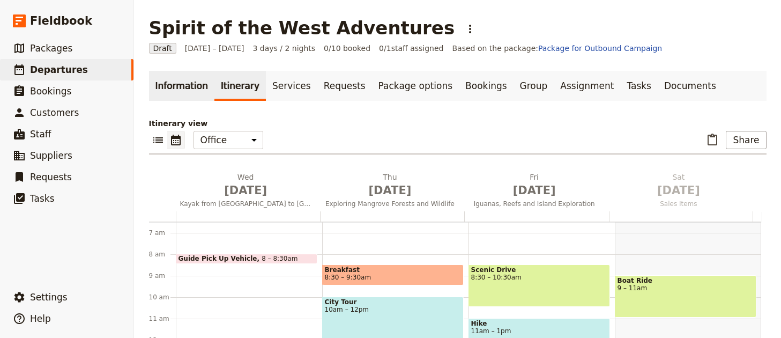
click at [186, 98] on link "Information" at bounding box center [181, 86] width 65 height 30
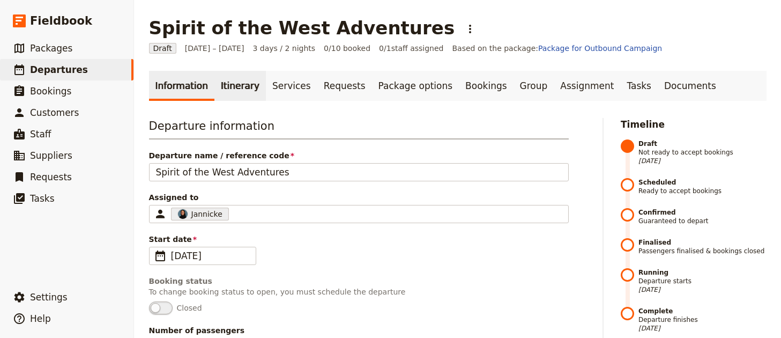
click at [224, 77] on link "Itinerary" at bounding box center [239, 86] width 51 height 30
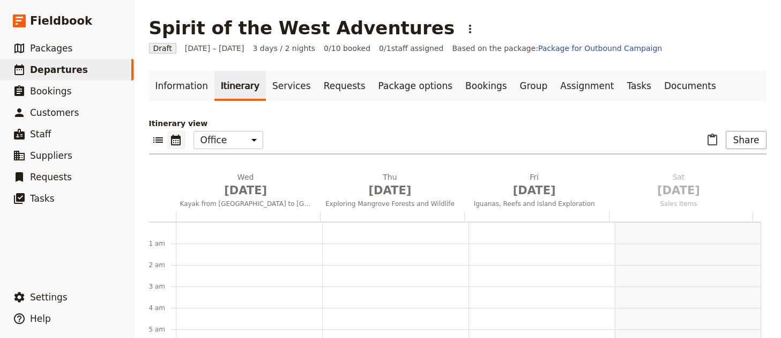
scroll to position [139, 0]
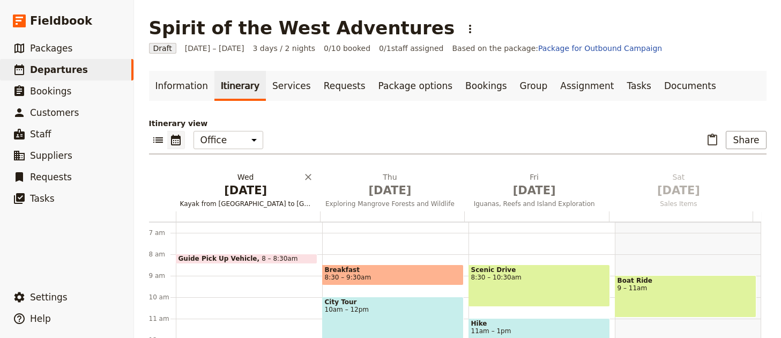
click at [239, 185] on span "[DATE]" at bounding box center [245, 190] width 131 height 16
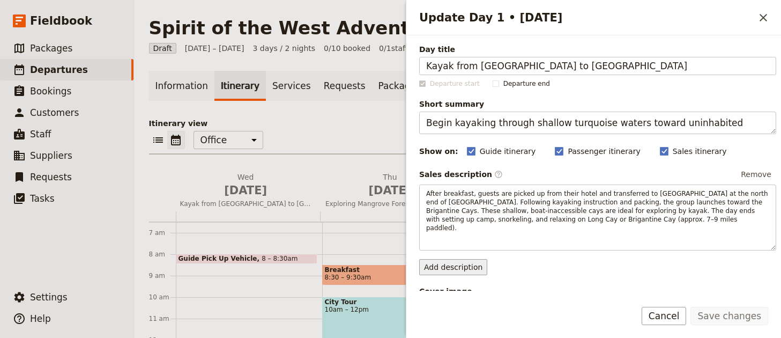
scroll to position [240, 0]
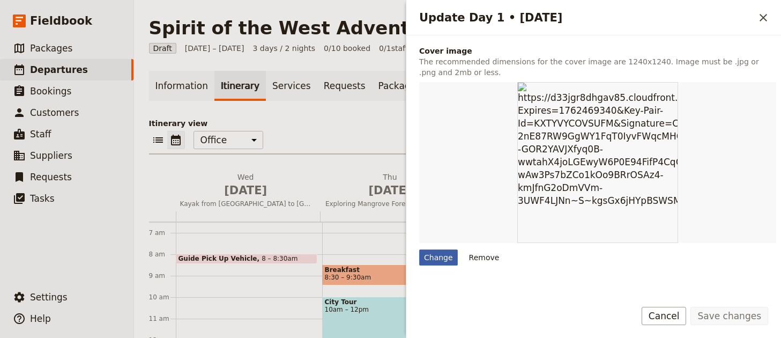
click at [446, 249] on div "Change" at bounding box center [438, 257] width 39 height 16
click at [419, 249] on input "Change" at bounding box center [418, 249] width 1 height 1
type input "C:\fakepath\jakob-owens-h8T1Wa4u7oU-unsplash (1).jpg"
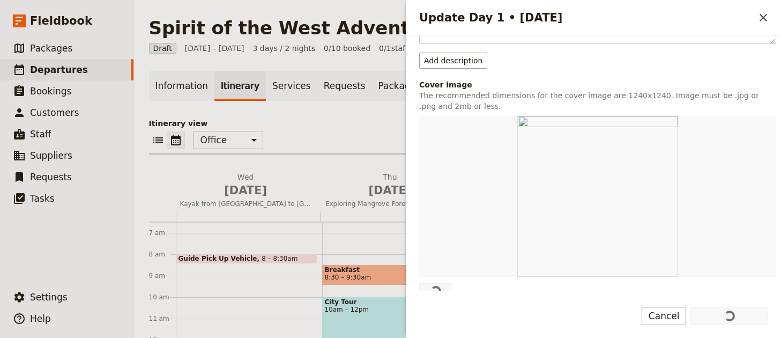
scroll to position [146, 0]
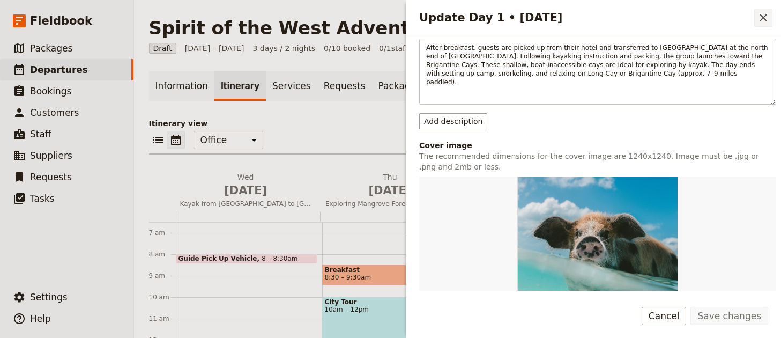
click at [761, 17] on icon "Close drawer" at bounding box center [763, 18] width 8 height 8
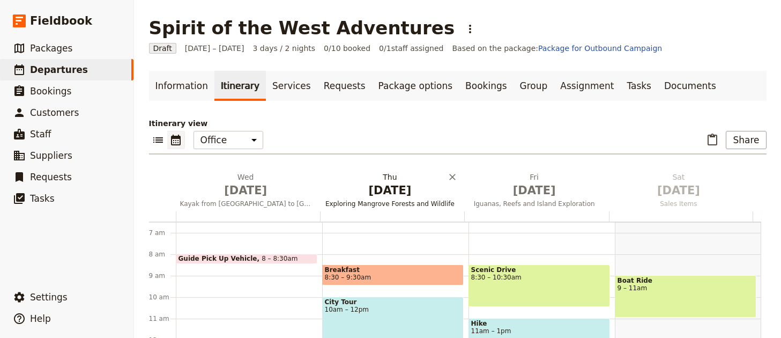
click at [402, 197] on span "[DATE]" at bounding box center [389, 190] width 131 height 16
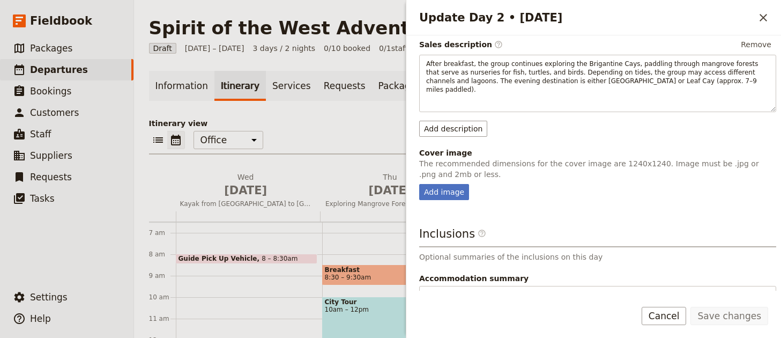
scroll to position [90, 0]
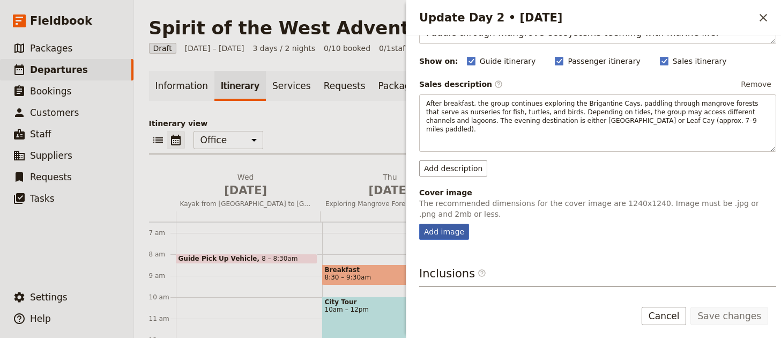
click at [449, 223] on div "Add image" at bounding box center [444, 231] width 50 height 16
click at [419, 223] on input "Add image" at bounding box center [418, 223] width 1 height 1
type input "C:\fakepath\ajaaibu-PsLvNlJ4nnI-unsplash.jpg"
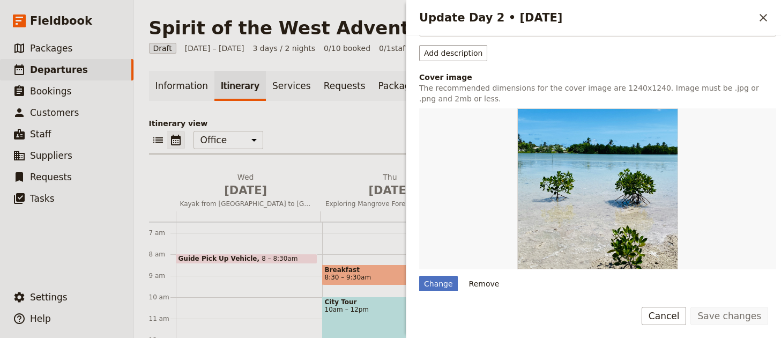
scroll to position [207, 0]
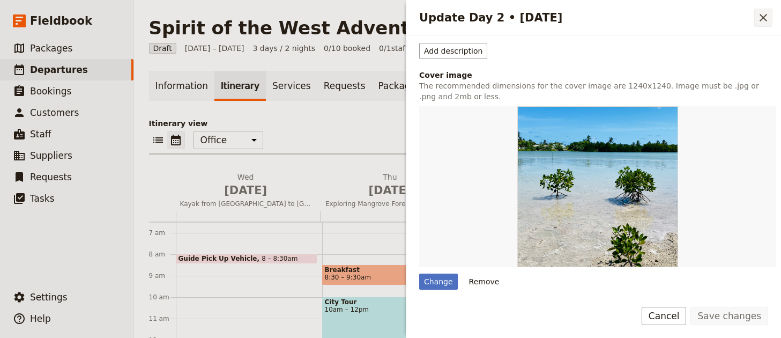
click at [761, 19] on icon "Close drawer" at bounding box center [763, 18] width 8 height 8
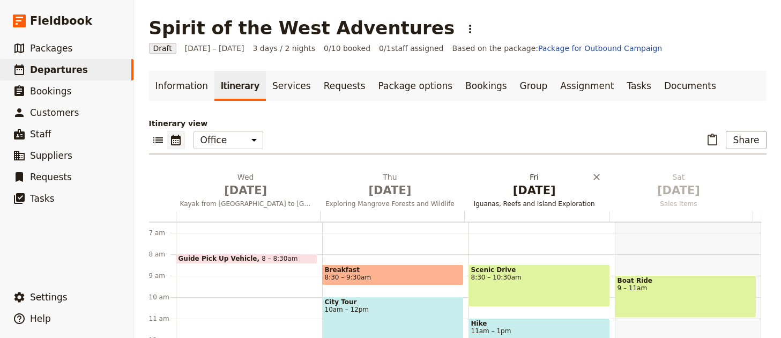
click at [530, 200] on span "Iguanas, Reefs and Island Exploration" at bounding box center [534, 203] width 140 height 9
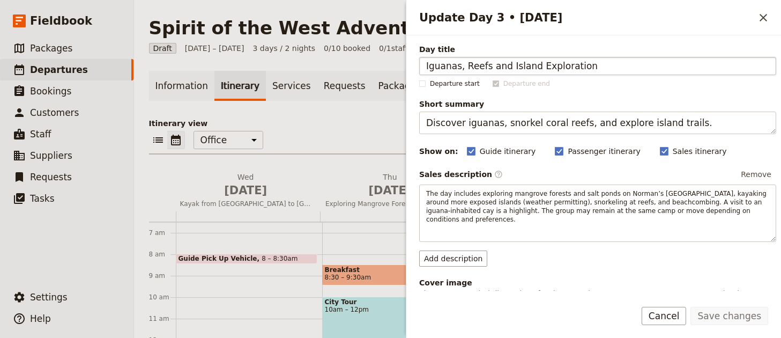
click at [445, 70] on input "Iguanas, Reefs and Island Exploration" at bounding box center [597, 66] width 357 height 18
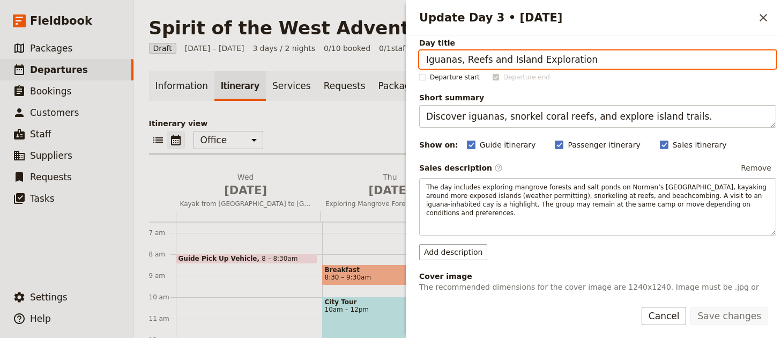
scroll to position [26, 0]
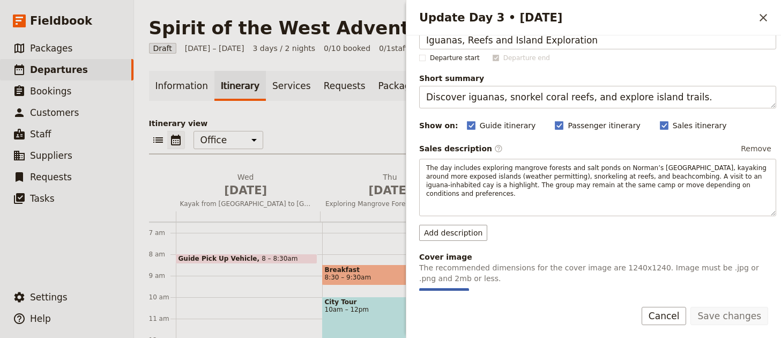
click at [439, 288] on div "Add image" at bounding box center [444, 296] width 50 height 16
click at [419, 287] on input "Add image" at bounding box center [418, 287] width 1 height 1
type input "C:\fakepath\joanna-borkowska-dBkpyJW_rvY-unsplash.jpg"
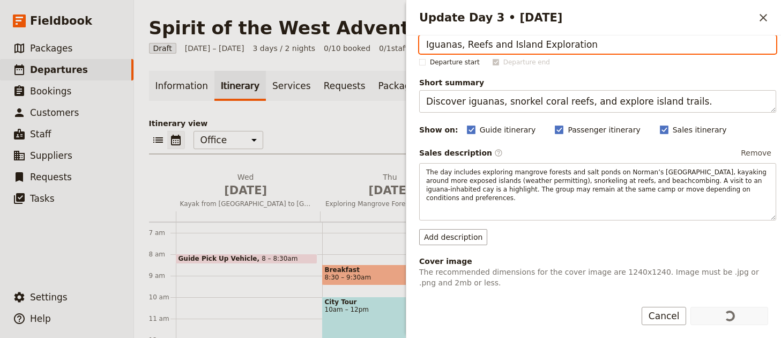
scroll to position [179, 0]
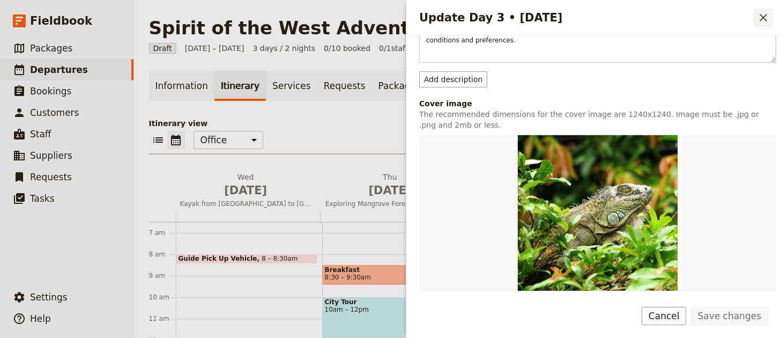
click at [758, 21] on icon "Close drawer" at bounding box center [762, 17] width 13 height 13
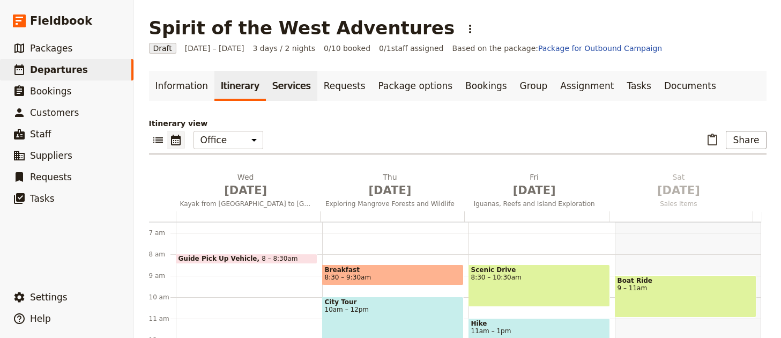
click at [267, 91] on link "Services" at bounding box center [291, 86] width 51 height 30
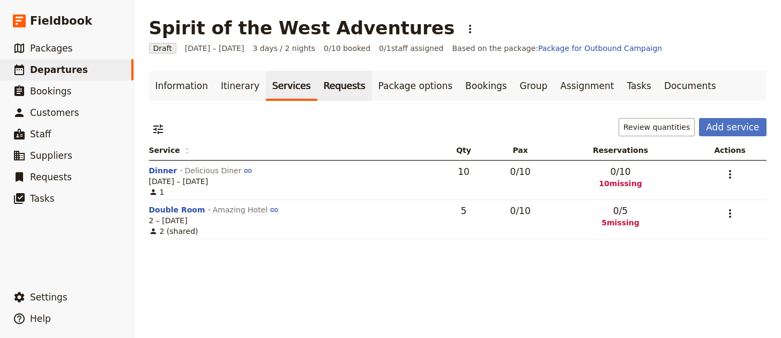
click at [330, 91] on link "Requests" at bounding box center [344, 86] width 55 height 30
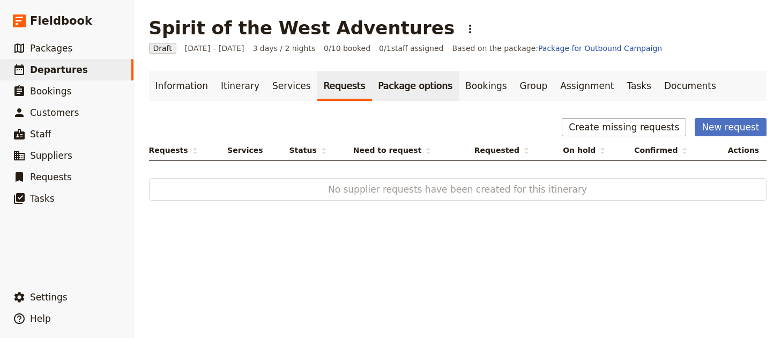
click at [372, 92] on link "Package options" at bounding box center [415, 86] width 87 height 30
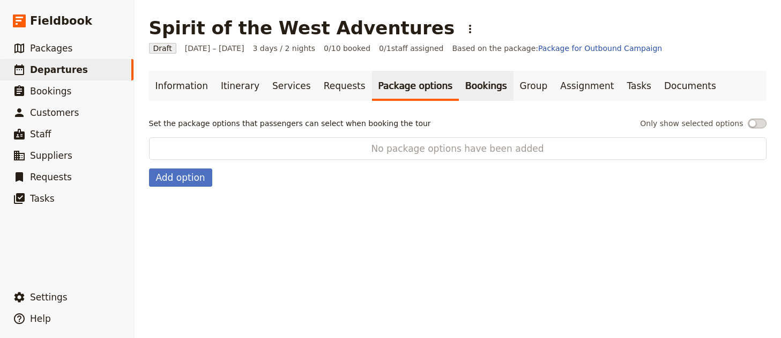
click at [459, 93] on link "Bookings" at bounding box center [486, 86] width 54 height 30
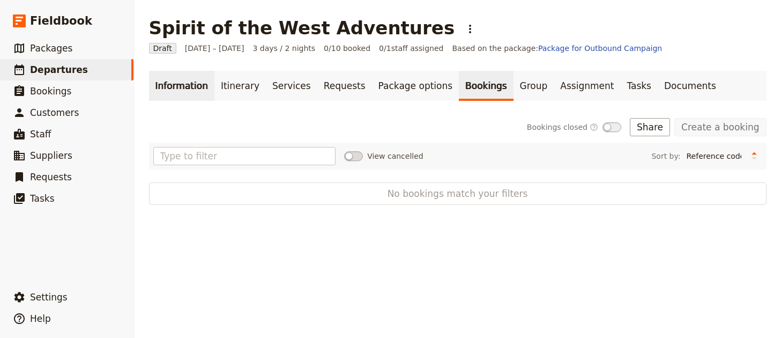
click at [179, 84] on link "Information" at bounding box center [181, 86] width 65 height 30
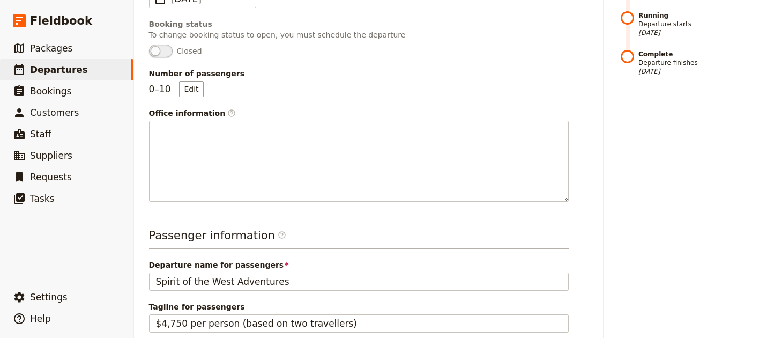
scroll to position [606, 0]
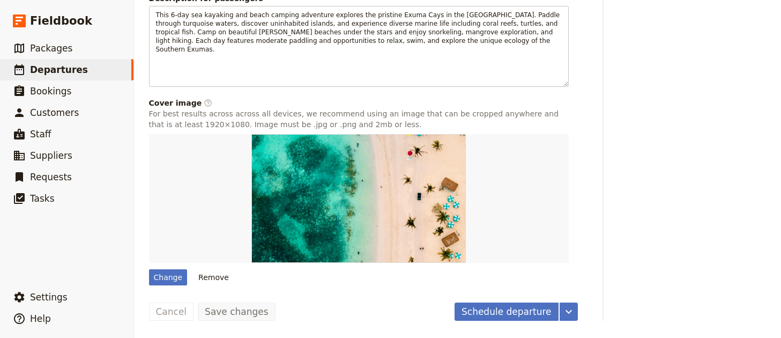
click at [499, 308] on button "Schedule departure" at bounding box center [506, 311] width 104 height 18
click at [499, 311] on button "Confirm departure" at bounding box center [509, 311] width 98 height 18
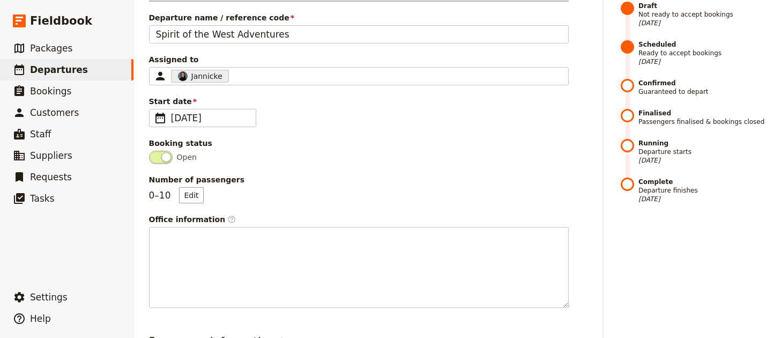
scroll to position [0, 0]
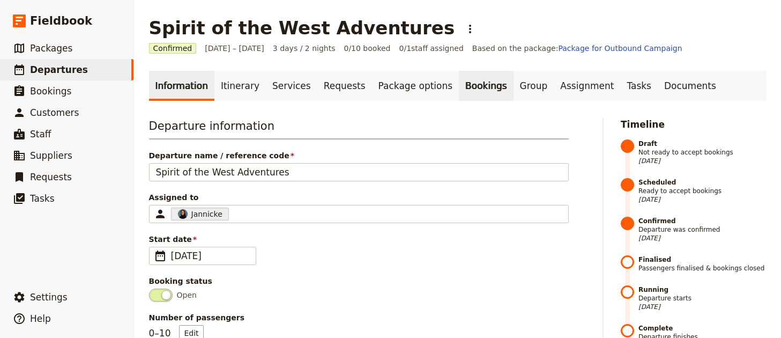
click at [465, 87] on link "Bookings" at bounding box center [486, 86] width 54 height 30
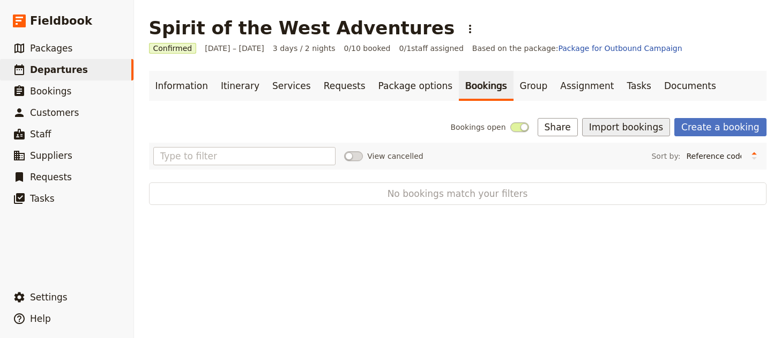
click at [626, 128] on button "Import bookings" at bounding box center [626, 127] width 88 height 18
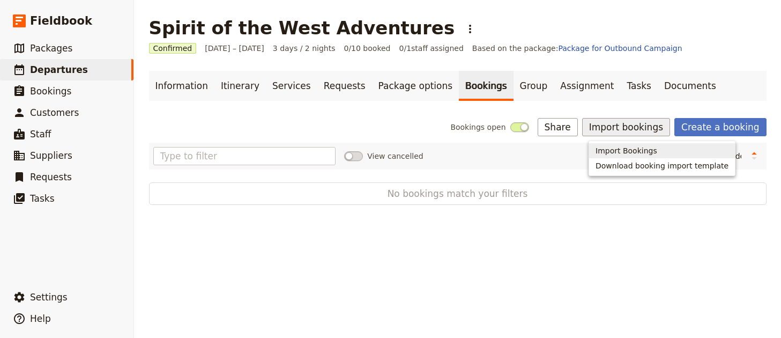
click at [634, 146] on span "Import Bookings" at bounding box center [626, 150] width 62 height 11
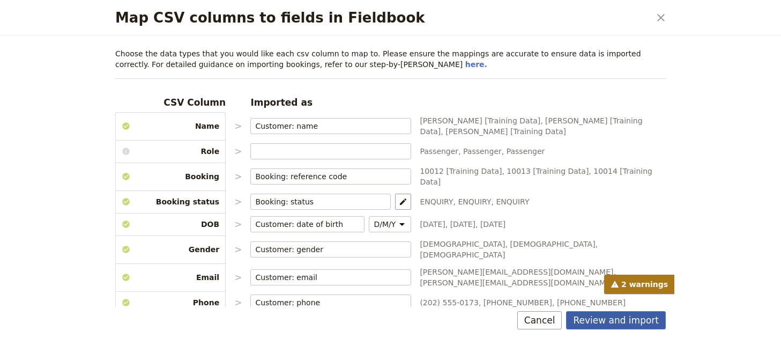
click at [635, 326] on button "Review and import" at bounding box center [616, 320] width 100 height 18
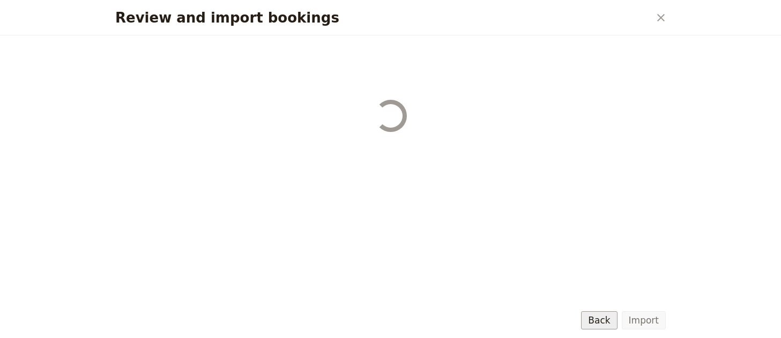
select select "68b002b7cac3c784cf00db27"
select select "68b002b7cac3c784cf00db28"
select select "68b002b7cac3c784cf00db29"
select select "68b002b7cac3c784cf00db2a"
select select "650e1b8d408bbede5b0c6045"
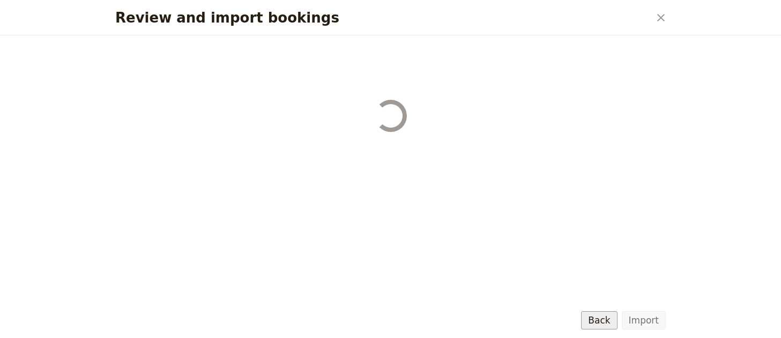
select select "68b002b7cac3c784cf00db2c"
select select "68b002b7cac3c784cf00db2d"
select select "68b002b7cac3c784cf00db2e"
select select "68b002b7cac3c784cf00db2f"
select select "68b002b7cac3c784cf00db30"
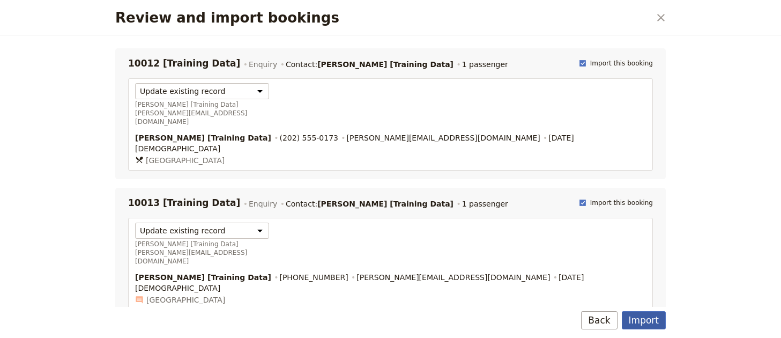
click at [660, 323] on button "Import" at bounding box center [643, 320] width 44 height 18
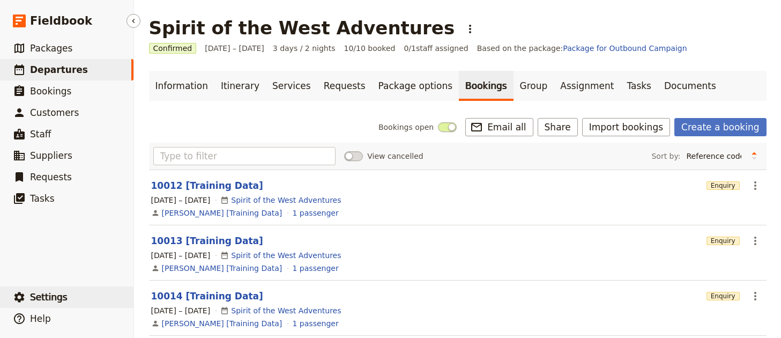
click at [66, 290] on button "​ Settings" at bounding box center [66, 296] width 133 height 21
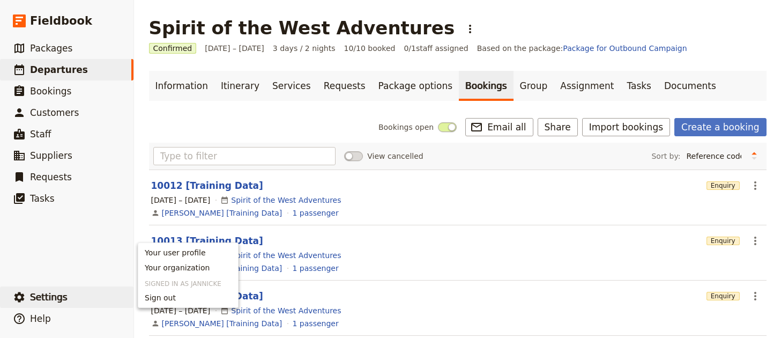
click at [166, 267] on span "Your organization" at bounding box center [177, 267] width 65 height 11
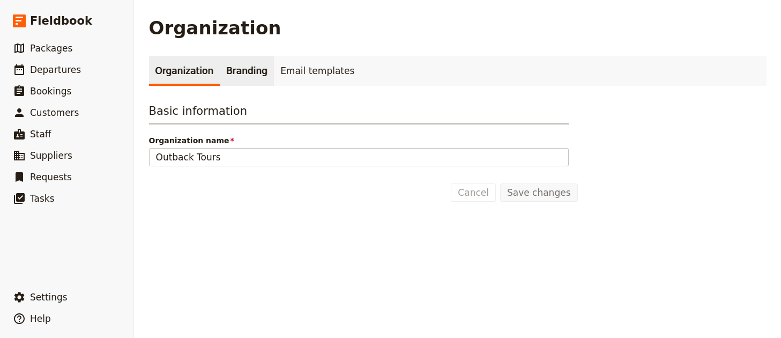
click at [220, 71] on link "Branding" at bounding box center [247, 71] width 54 height 30
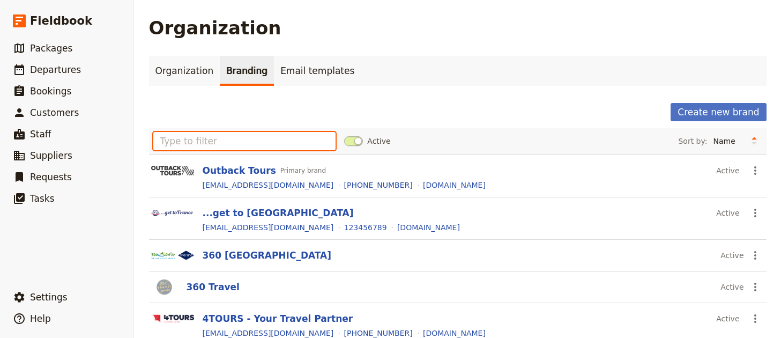
click at [280, 147] on input "text" at bounding box center [244, 141] width 183 height 18
paste input "Spirit of the West Adventures"
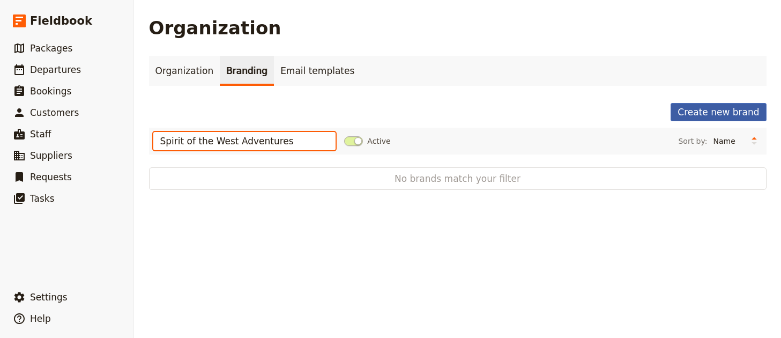
type input "Spirit of the West Adventures"
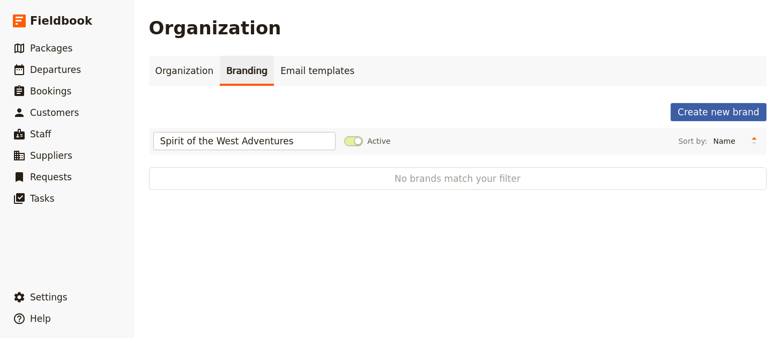
click at [698, 115] on button "Create new brand" at bounding box center [717, 112] width 95 height 18
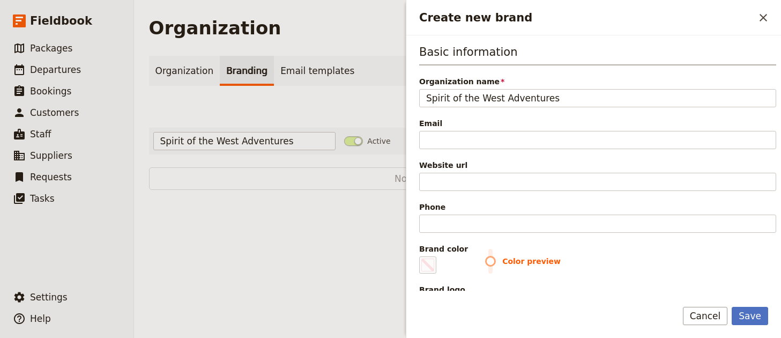
type input "Spirit of the West Adventures"
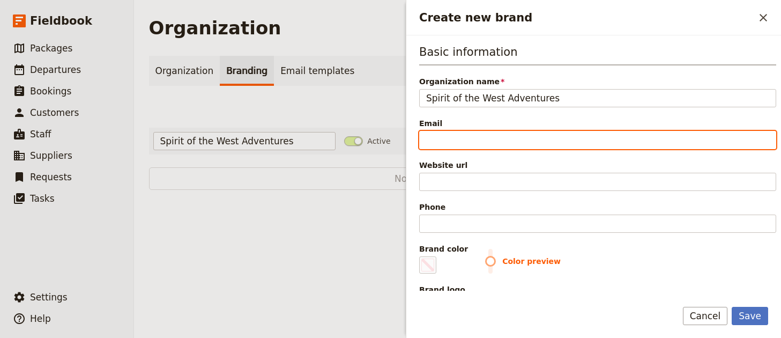
click at [471, 140] on input "Email" at bounding box center [597, 140] width 357 height 18
paste input "info@kayakingtours.com"
type input "info@kayakingtours.com"
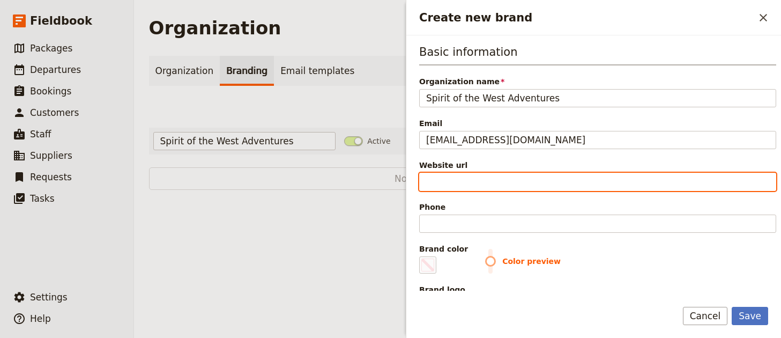
click at [500, 183] on input "Website url" at bounding box center [597, 182] width 357 height 18
paste input "https://www.kayakingtours.com"
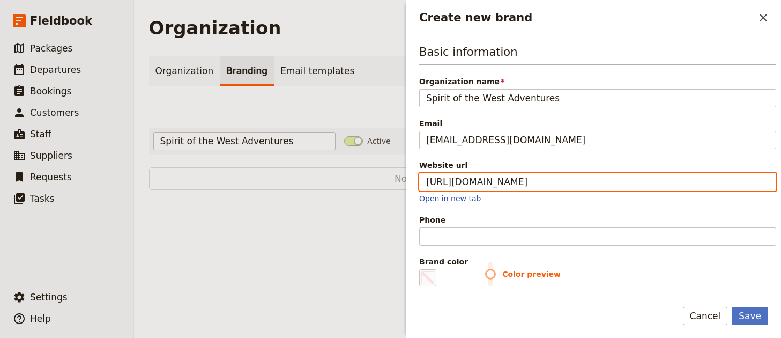
type input "https://www.kayakingtours.com"
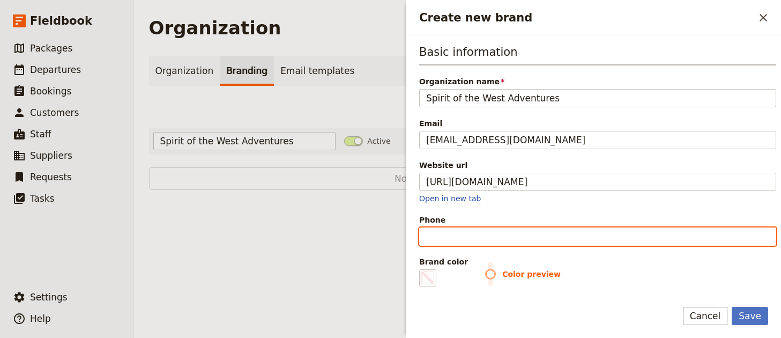
click at [477, 235] on input "Phone" at bounding box center [597, 236] width 357 height 18
paste input "+1-250-285-2121"
click at [481, 234] on input "+1-250-285-2121" at bounding box center [597, 236] width 357 height 18
click at [459, 238] on input "+1-250-2852121" at bounding box center [597, 236] width 357 height 18
click at [439, 238] on input "+1-2502852121" at bounding box center [597, 236] width 357 height 18
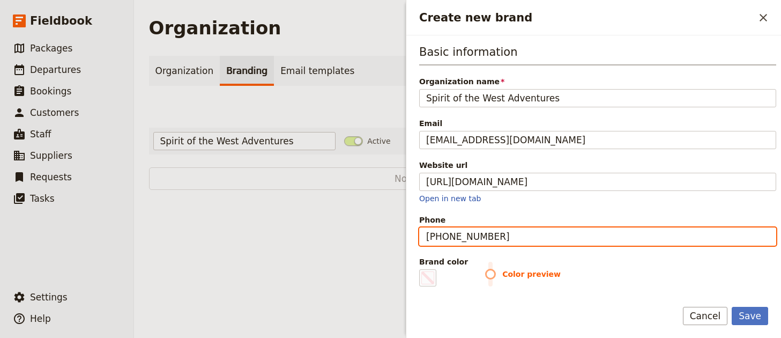
click at [428, 239] on input "+12502852121" at bounding box center [597, 236] width 357 height 18
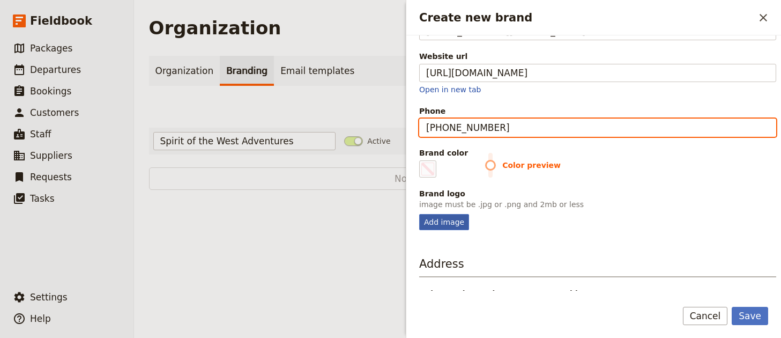
type input "+12502852121"
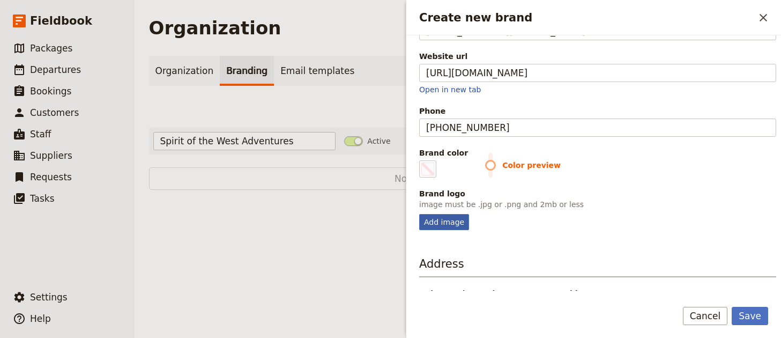
click at [436, 222] on div "Add image" at bounding box center [444, 222] width 50 height 16
click at [419, 214] on input "Add image" at bounding box center [418, 213] width 1 height 1
type input "C:\fakepath\SPiritOftheWestAdventuresLogo.jpeg"
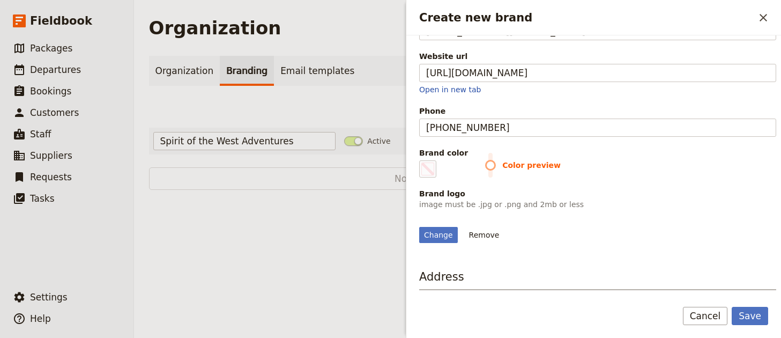
click at [414, 170] on div "Basic information Organization name Spirit of the West Adventures Email info@ka…" at bounding box center [593, 162] width 374 height 255
click at [421, 164] on span "Create new brand" at bounding box center [427, 168] width 13 height 13
click at [421, 160] on input "#000000" at bounding box center [421, 160] width 1 height 1
type input "#3a3a3a"
click at [638, 226] on div "Change Remove" at bounding box center [597, 228] width 357 height 29
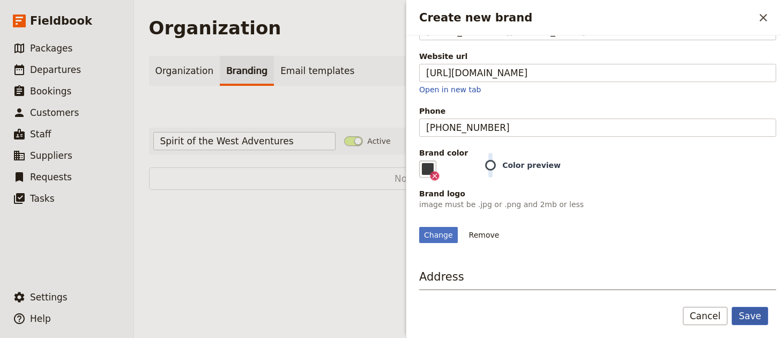
click at [756, 316] on button "Save" at bounding box center [749, 315] width 36 height 18
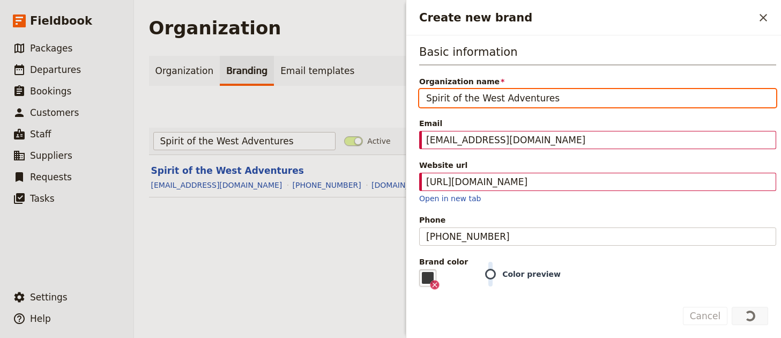
click at [238, 226] on main "Organization Organization Branding Email templates Create new brand Spirit of t…" at bounding box center [457, 113] width 643 height 227
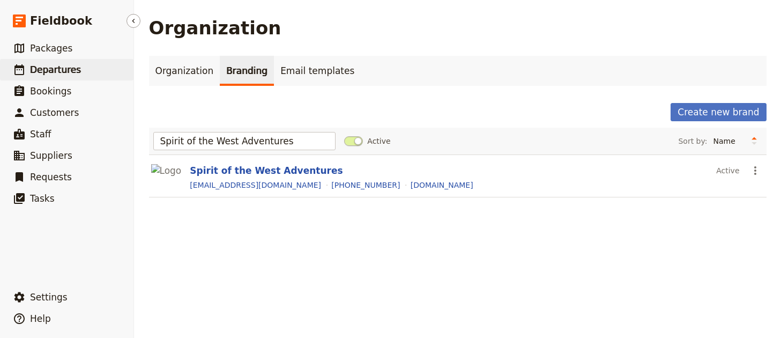
click at [83, 69] on link "​ Departures" at bounding box center [66, 69] width 133 height 21
select select "UPDATED_AT"
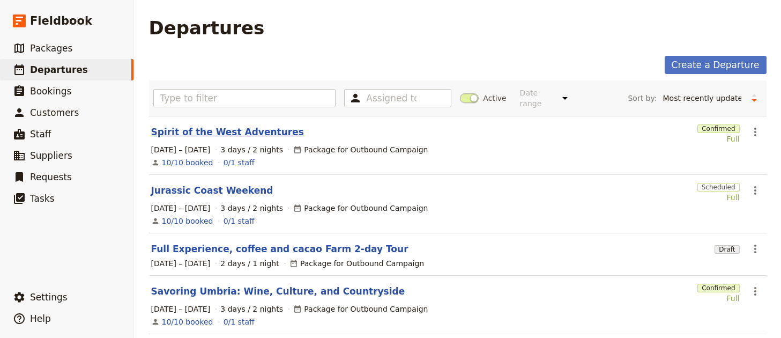
click at [235, 125] on link "Spirit of the West Adventures" at bounding box center [227, 131] width 153 height 13
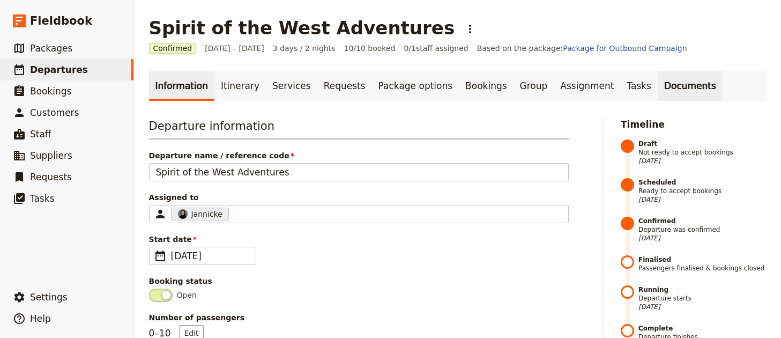
click at [657, 86] on link "Documents" at bounding box center [689, 86] width 65 height 30
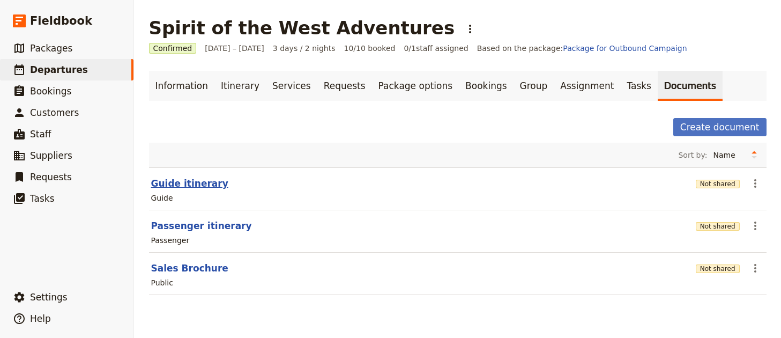
click at [163, 186] on button "Guide itinerary" at bounding box center [189, 183] width 77 height 13
select select "STAFF"
select select "RUN_SHEET"
select select "LARGE"
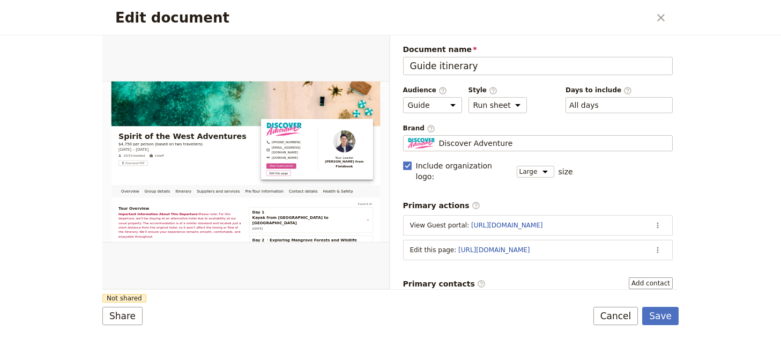
click at [509, 130] on span "Brand ​" at bounding box center [538, 128] width 270 height 9
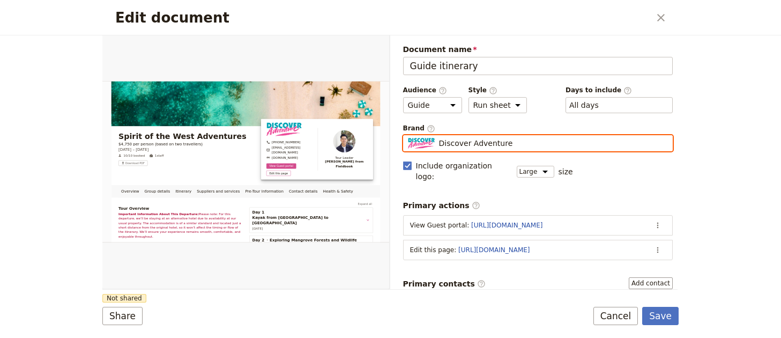
click at [408, 135] on input "Discover Adventure" at bounding box center [407, 135] width 1 height 1
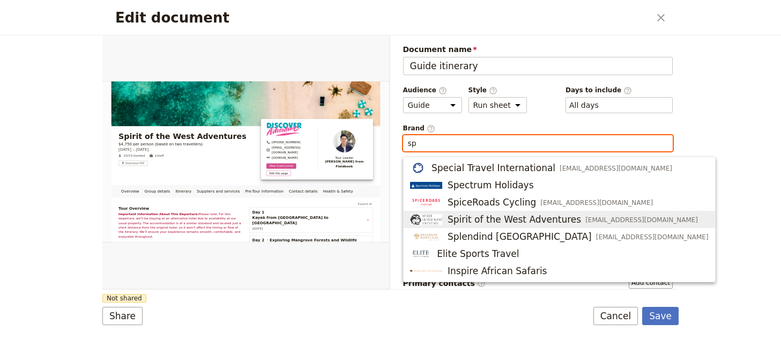
click at [513, 225] on span "Spirit of the West Adventures" at bounding box center [513, 219] width 133 height 13
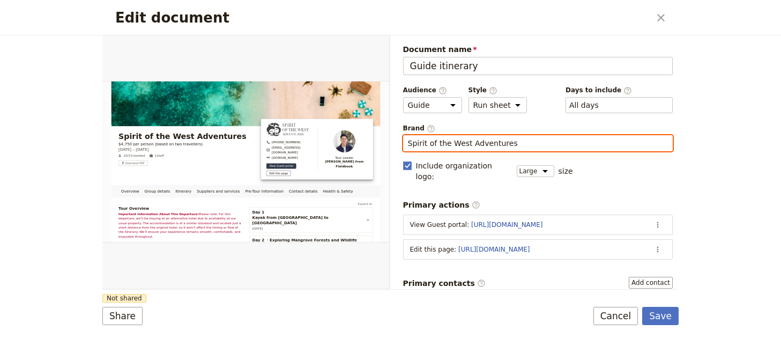
type input "Spirit of the West Adventures"
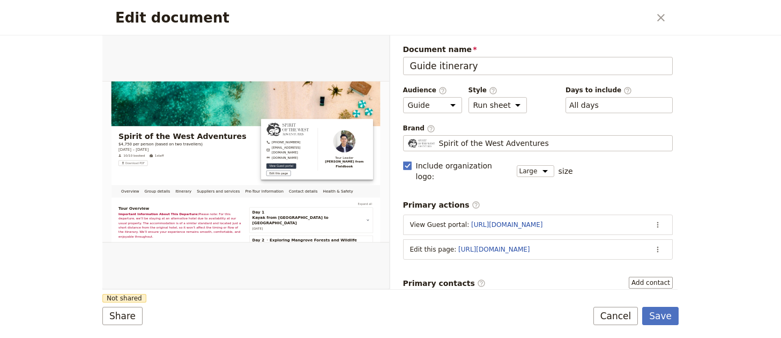
click at [505, 316] on div "Share Not shared Save Cancel" at bounding box center [390, 315] width 576 height 18
click at [645, 311] on button "Save" at bounding box center [660, 315] width 36 height 18
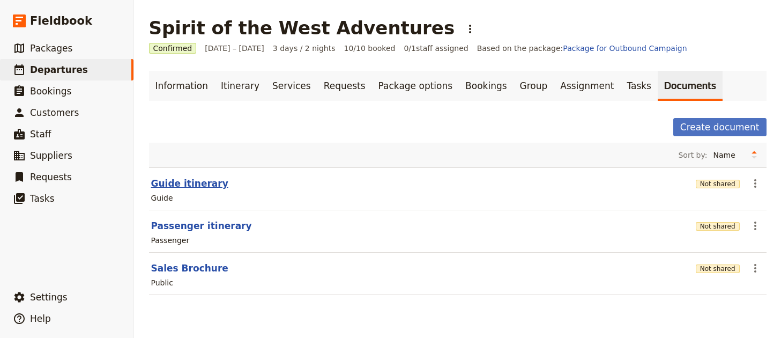
click at [204, 187] on button "Guide itinerary" at bounding box center [189, 183] width 77 height 13
select select "STAFF"
select select "RUN_SHEET"
select select "LARGE"
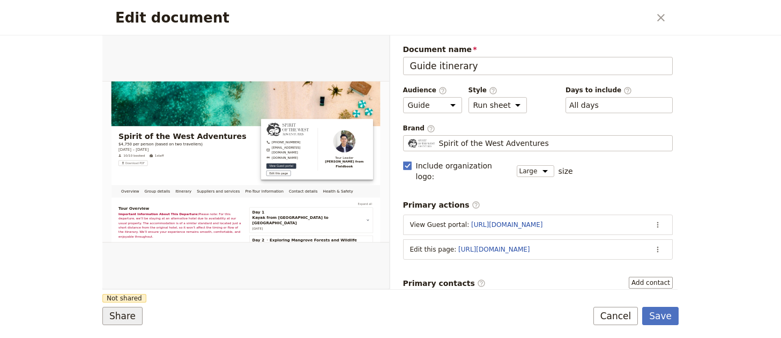
click at [129, 311] on button "Share" at bounding box center [122, 315] width 40 height 18
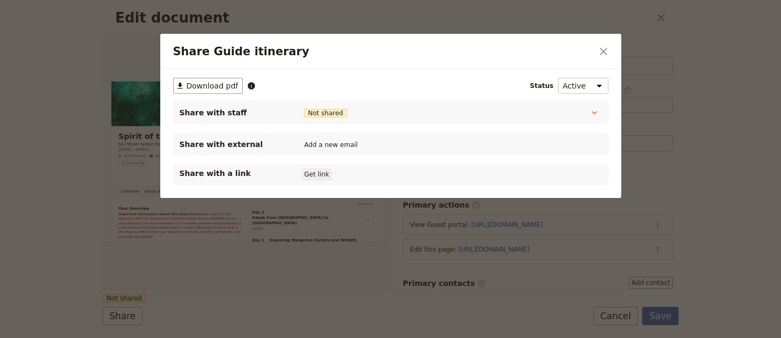
click at [324, 178] on button "Get link" at bounding box center [317, 174] width 30 height 12
click at [410, 177] on button "Get link" at bounding box center [398, 174] width 30 height 12
click at [606, 53] on icon "Close dialog" at bounding box center [603, 51] width 13 height 13
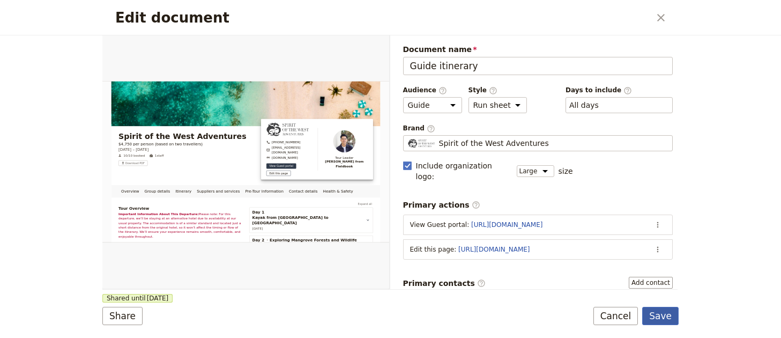
click at [654, 312] on button "Save" at bounding box center [660, 315] width 36 height 18
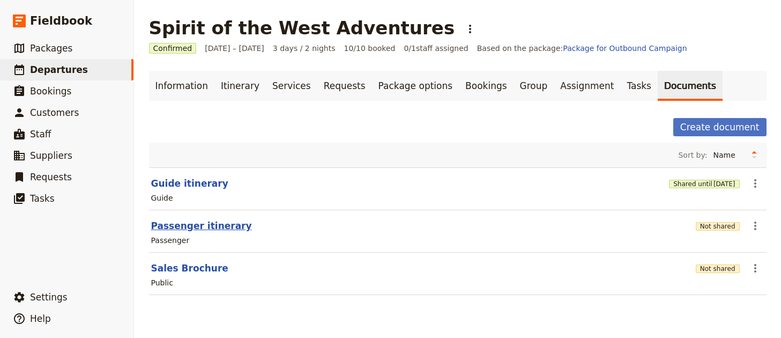
click at [223, 226] on button "Passenger itinerary" at bounding box center [201, 225] width 101 height 13
select select "PASSENGER"
select select "RUN_SHEET"
select select "LARGE"
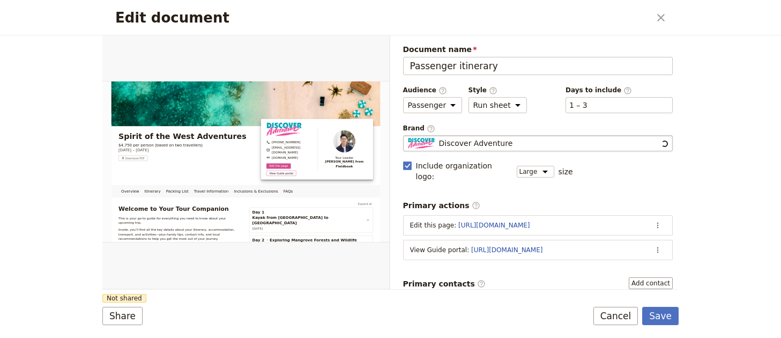
click at [476, 143] on span "Discover Adventure" at bounding box center [476, 143] width 74 height 11
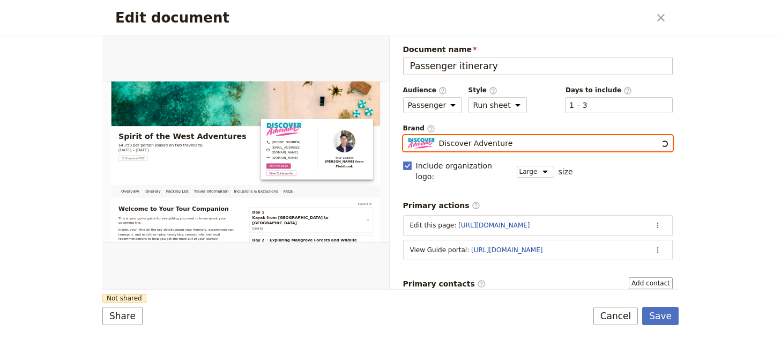
click at [408, 136] on input "Discover Adventure" at bounding box center [407, 135] width 1 height 1
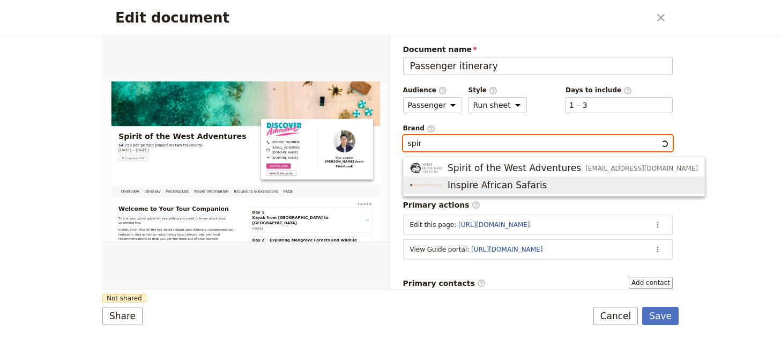
click at [495, 177] on button "Inspire African Safaris" at bounding box center [553, 184] width 301 height 17
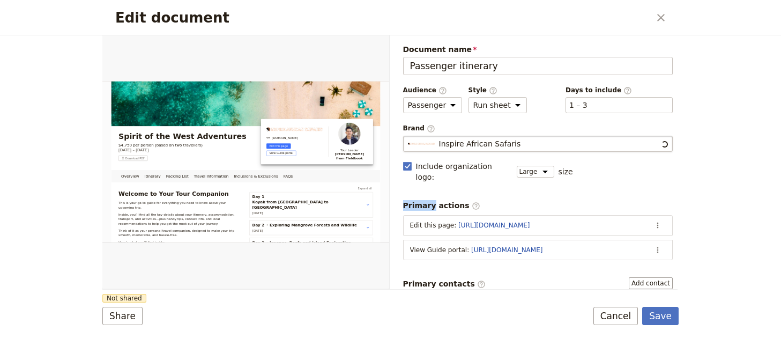
click at [495, 177] on div "Document name Passenger itinerary Preview Audience ​ Public Passenger Guide Sty…" at bounding box center [538, 330] width 270 height 572
click at [519, 138] on fieldset "Inspire African Safaris Inspire African Safaris" at bounding box center [538, 144] width 270 height 16
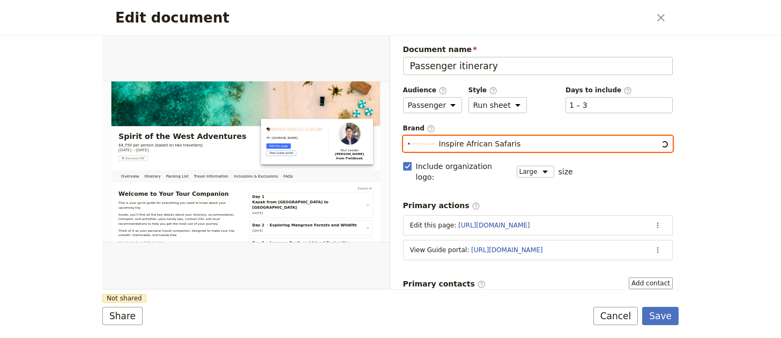
click at [408, 136] on input "Inspire African Safaris" at bounding box center [407, 136] width 1 height 1
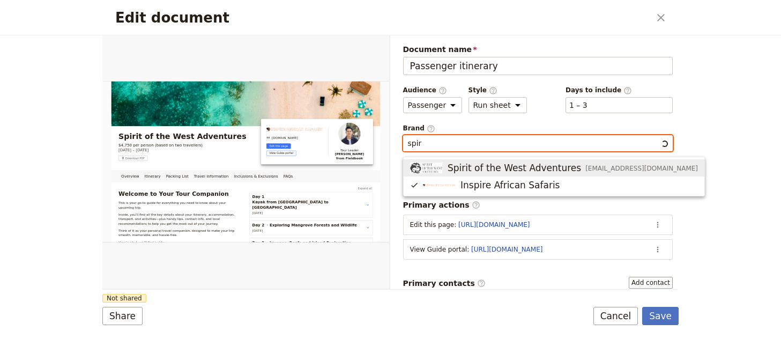
click at [523, 168] on span "Spirit of the West Adventures" at bounding box center [513, 167] width 133 height 13
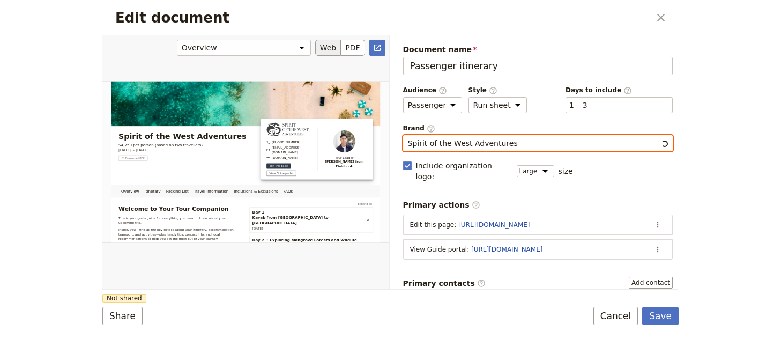
type input "Spirit of the West Adventures"
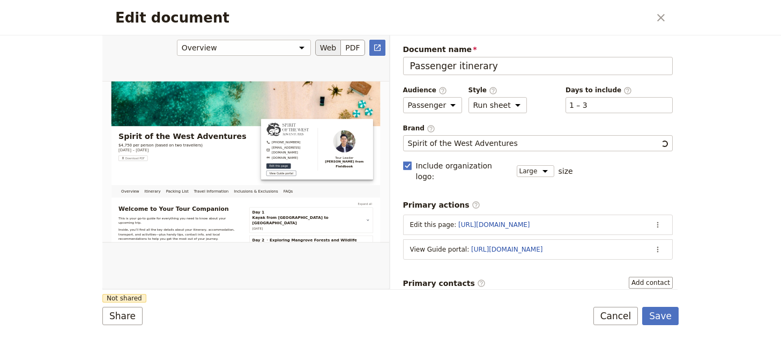
click at [376, 284] on div "Edit document" at bounding box center [245, 161] width 287 height 253
click at [125, 309] on button "Share" at bounding box center [122, 315] width 40 height 18
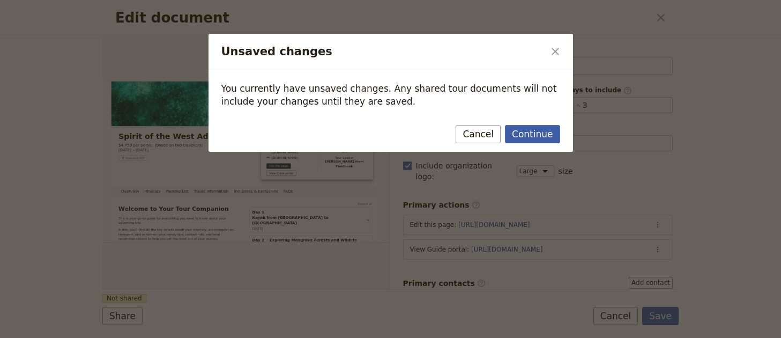
click at [526, 136] on button "Continue" at bounding box center [532, 134] width 55 height 18
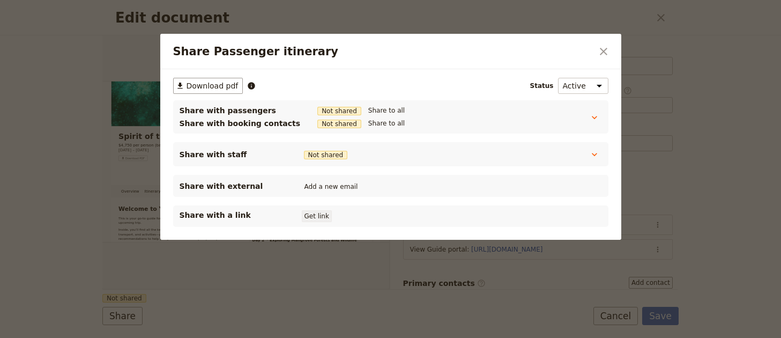
click at [314, 218] on button "Get link" at bounding box center [317, 216] width 30 height 12
click at [412, 216] on button "Get link" at bounding box center [398, 216] width 30 height 12
click at [604, 53] on icon "Close dialog" at bounding box center [604, 52] width 8 height 8
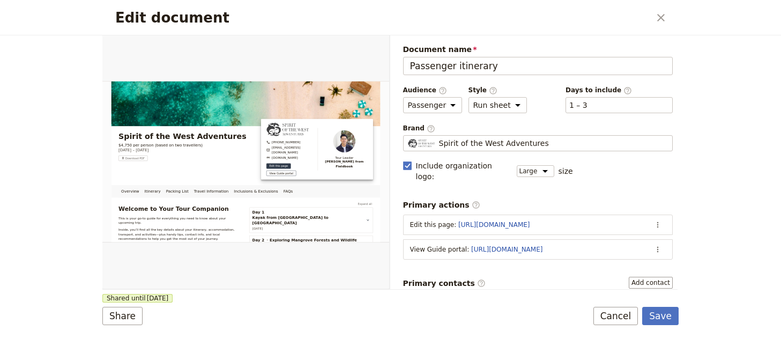
click at [657, 303] on form "Overview Itinerary Packing List Travel Information Inclusions & Exclusions FAQs…" at bounding box center [390, 186] width 576 height 302
click at [658, 311] on button "Save" at bounding box center [660, 315] width 36 height 18
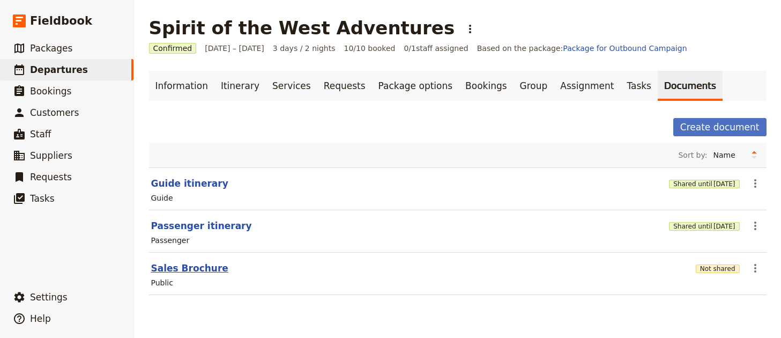
click at [177, 263] on button "Sales Brochure" at bounding box center [189, 267] width 77 height 13
select select "DEFAULT"
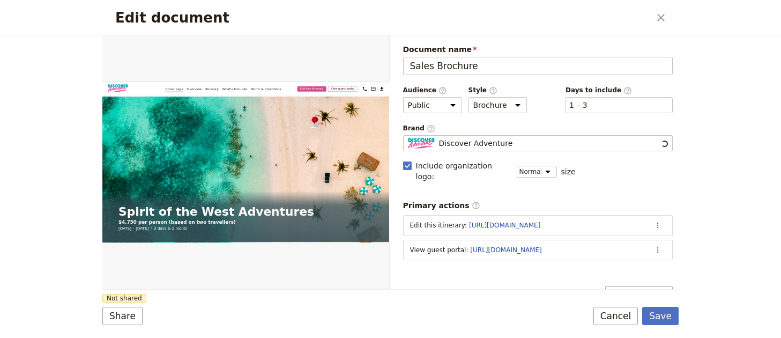
click at [597, 134] on div "Brand ​ Discover Adventure Discover Adventure" at bounding box center [538, 138] width 270 height 28
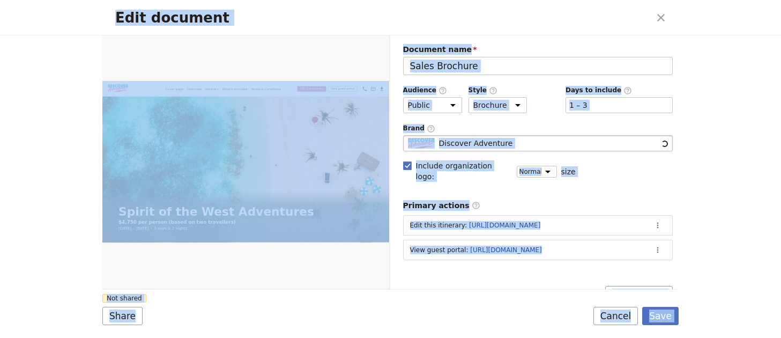
click at [589, 140] on div "Discover Adventure" at bounding box center [534, 143] width 252 height 11
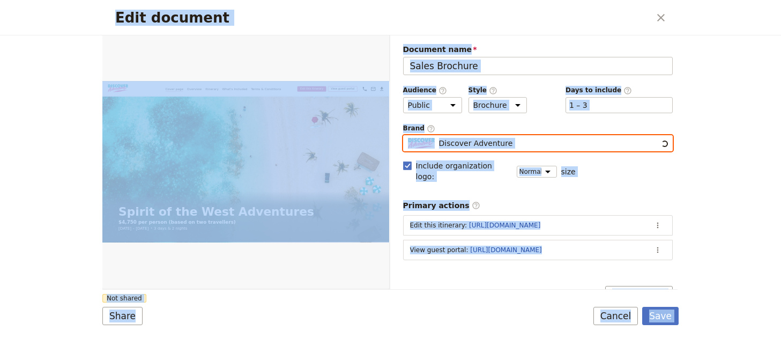
click at [408, 136] on input "Discover Adventure" at bounding box center [407, 135] width 1 height 1
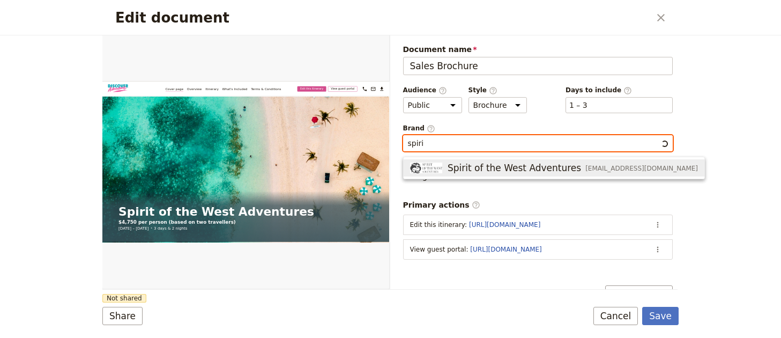
click at [585, 168] on span "info@kayakingtours.com" at bounding box center [641, 168] width 113 height 9
type input "Spirit of the West Adventures"
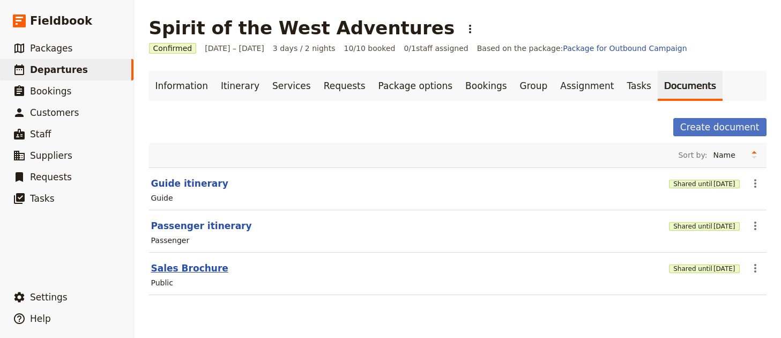
click at [201, 264] on button "Sales Brochure" at bounding box center [189, 267] width 77 height 13
select select "DEFAULT"
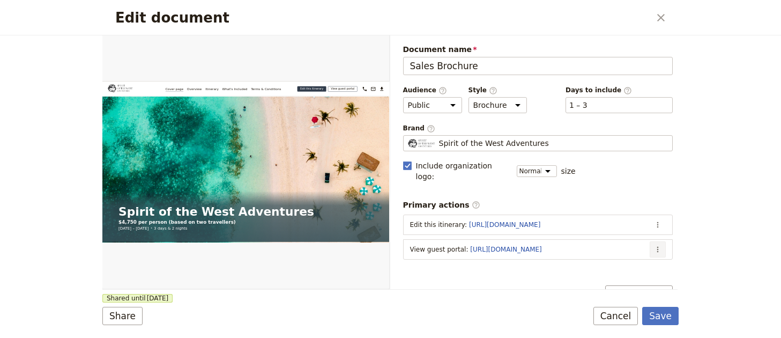
click at [653, 245] on icon "Actions" at bounding box center [657, 249] width 9 height 9
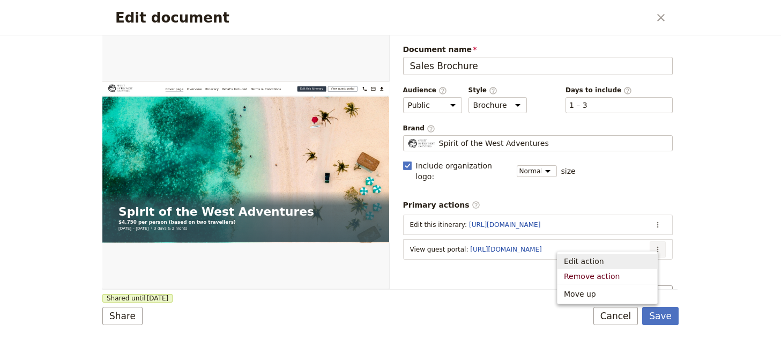
click at [646, 258] on span "Edit action" at bounding box center [607, 261] width 87 height 11
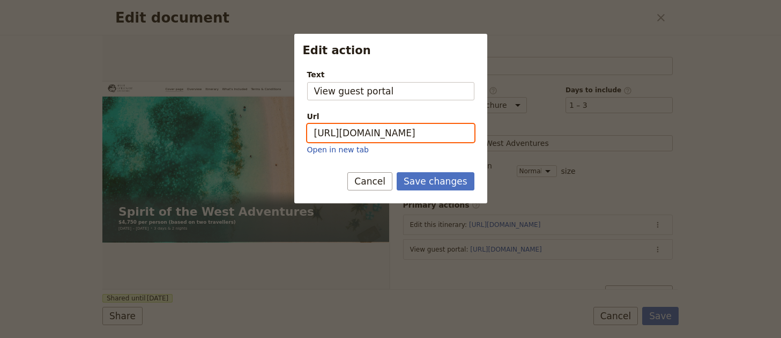
click at [402, 128] on input "https://trips.fieldbook.com/d/Xr4jzzDA4Zzai46_qZ66T" at bounding box center [390, 133] width 167 height 18
paste input "7YCT1i8Ip-cHyRx4zKVE"
type input "[URL][DOMAIN_NAME]"
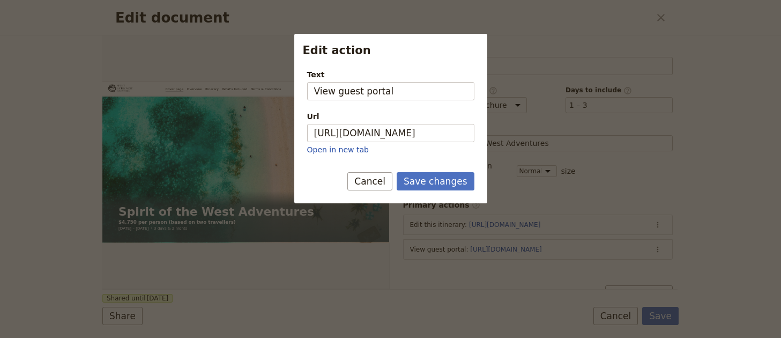
click at [429, 191] on div "Save changes Cancel" at bounding box center [390, 187] width 193 height 31
click at [430, 183] on button "Save changes" at bounding box center [435, 181] width 78 height 18
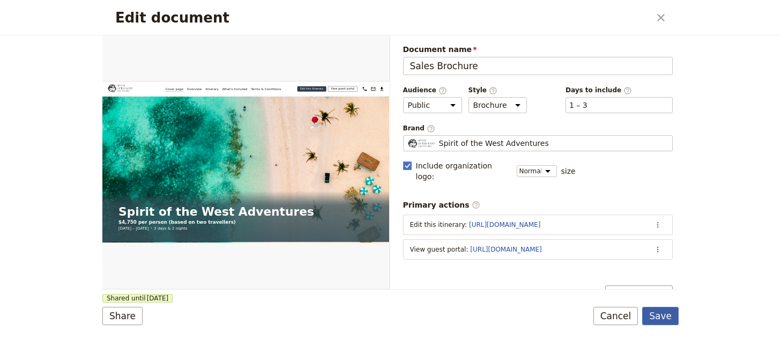
click at [653, 312] on button "Save" at bounding box center [660, 315] width 36 height 18
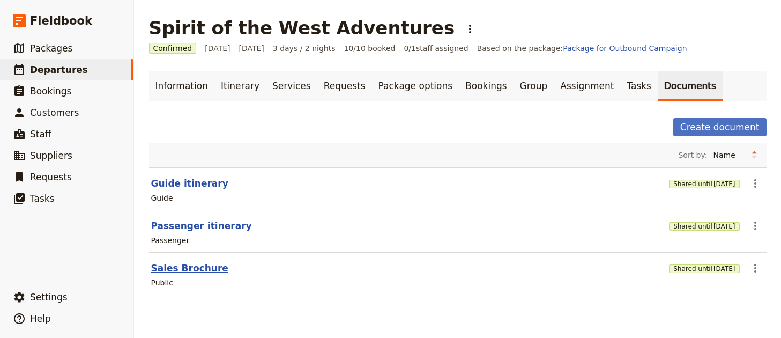
click at [210, 270] on button "Sales Brochure" at bounding box center [189, 267] width 77 height 13
select select "DEFAULT"
click at [200, 231] on button "Passenger itinerary" at bounding box center [201, 225] width 101 height 13
select select "PASSENGER"
select select "RUN_SHEET"
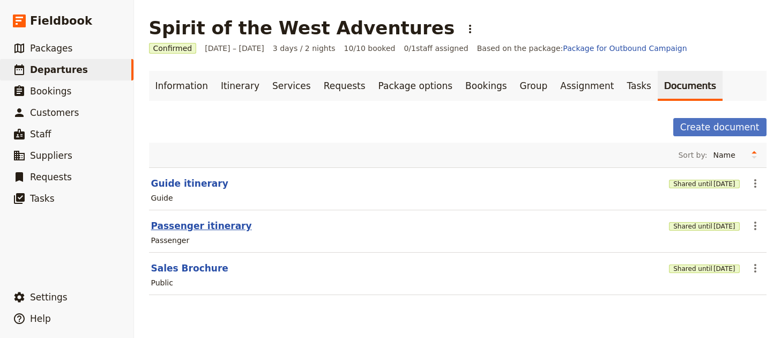
select select "LARGE"
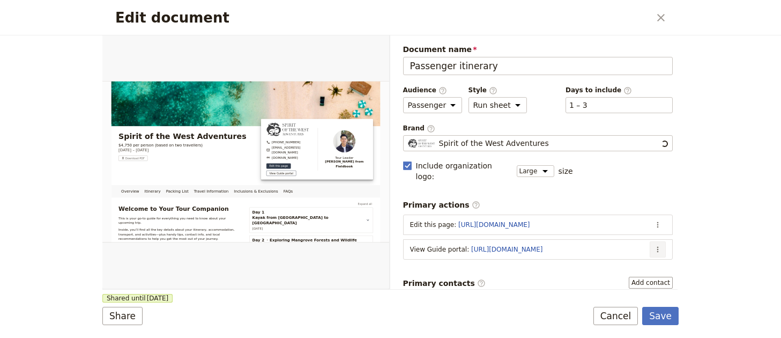
click at [653, 245] on icon "Actions" at bounding box center [657, 249] width 9 height 9
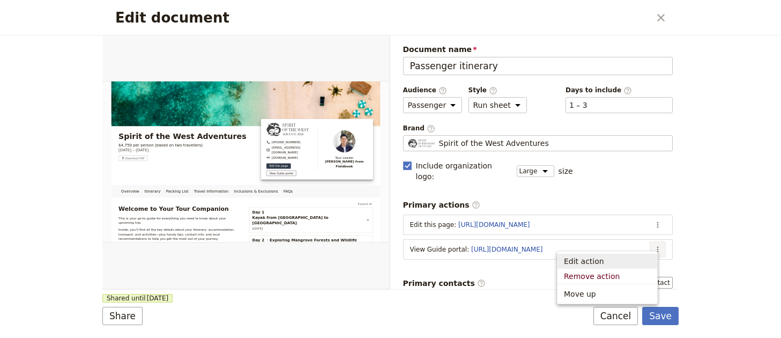
click at [633, 257] on span "Edit action" at bounding box center [607, 261] width 87 height 11
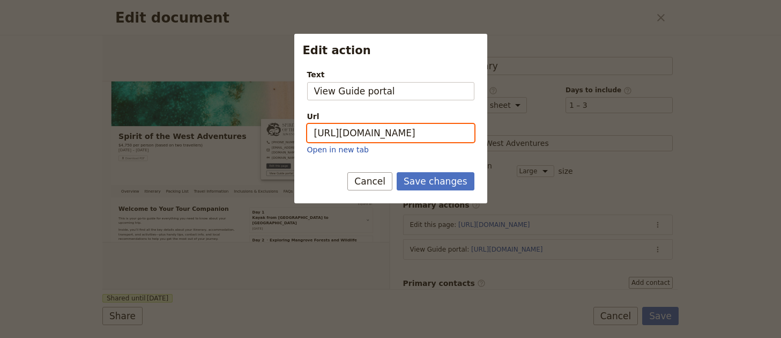
click at [389, 138] on input "https://trips.fieldbook.com/d/7_zakCgpI5vWXJ6ZcB5tV" at bounding box center [390, 133] width 167 height 18
paste input "pwA4Iosq0zj_mNZHjqin5"
type input "[URL][DOMAIN_NAME]"
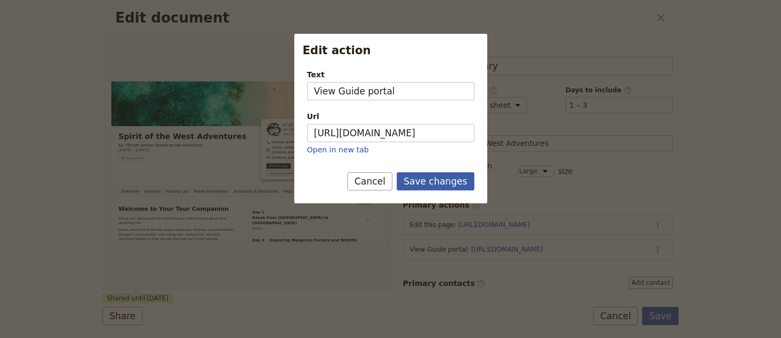
click at [423, 186] on button "Save changes" at bounding box center [435, 181] width 78 height 18
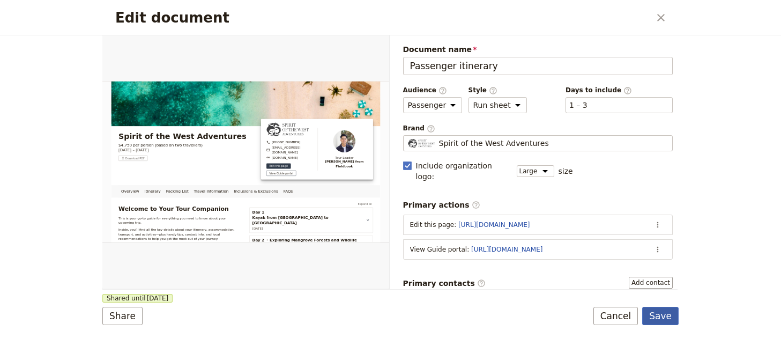
click at [669, 319] on button "Save" at bounding box center [660, 315] width 36 height 18
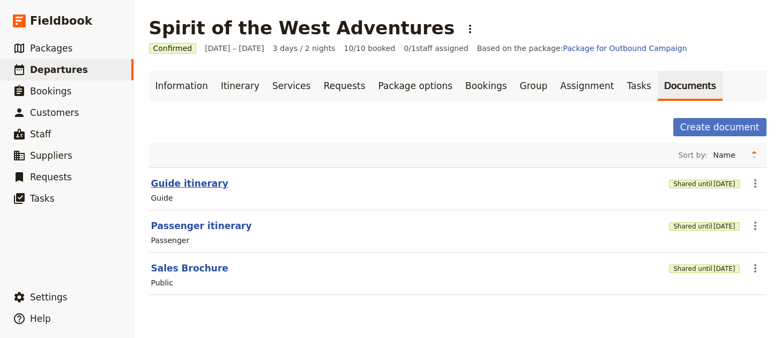
click at [203, 186] on button "Guide itinerary" at bounding box center [189, 183] width 77 height 13
select select "STAFF"
select select "RUN_SHEET"
select select "LARGE"
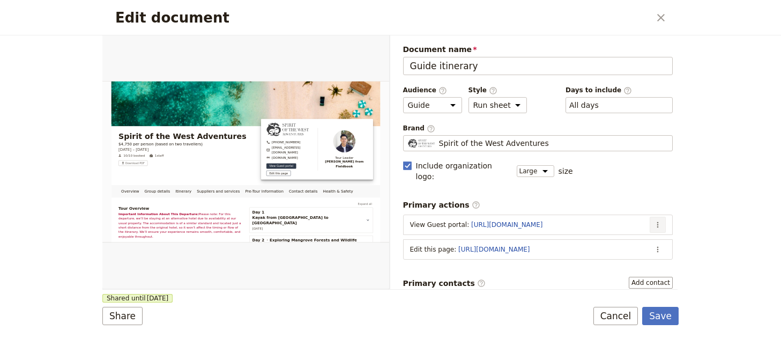
click at [651, 219] on button "​" at bounding box center [657, 224] width 16 height 16
click at [632, 239] on span "Edit action" at bounding box center [607, 236] width 87 height 11
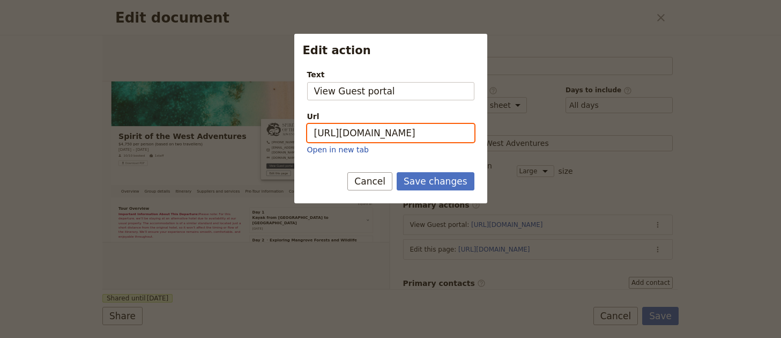
click at [421, 131] on input "https://trips.fieldbook.com/d/Xr4jzzDA4Zzai46_qZ66T" at bounding box center [390, 133] width 167 height 18
paste input "7YCT1i8Ip-cHyRx4zKVE"
type input "[URL][DOMAIN_NAME]"
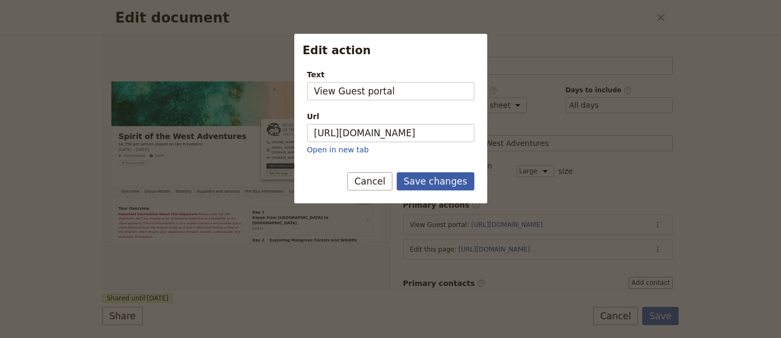
click at [427, 186] on button "Save changes" at bounding box center [435, 181] width 78 height 18
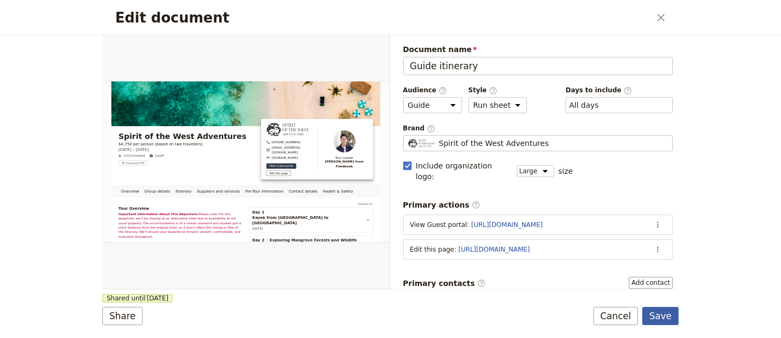
click at [659, 314] on button "Save" at bounding box center [660, 315] width 36 height 18
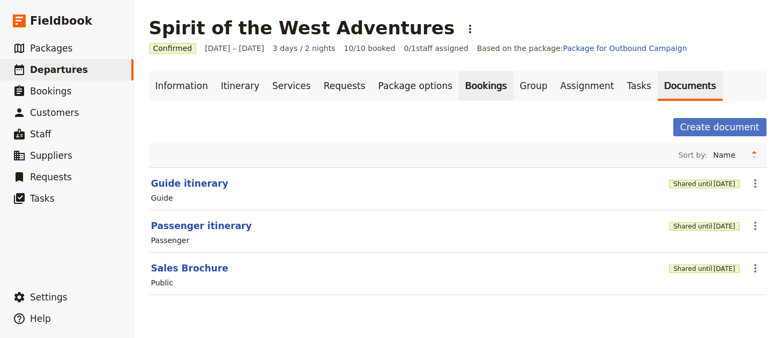
click at [466, 91] on link "Bookings" at bounding box center [486, 86] width 54 height 30
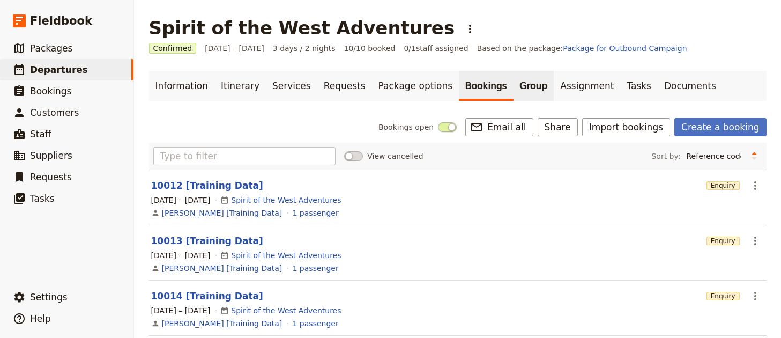
click at [513, 90] on link "Group" at bounding box center [533, 86] width 41 height 30
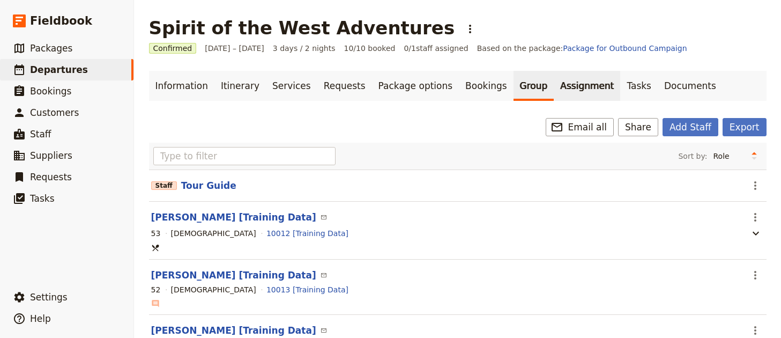
click at [553, 87] on link "Assignment" at bounding box center [586, 86] width 66 height 30
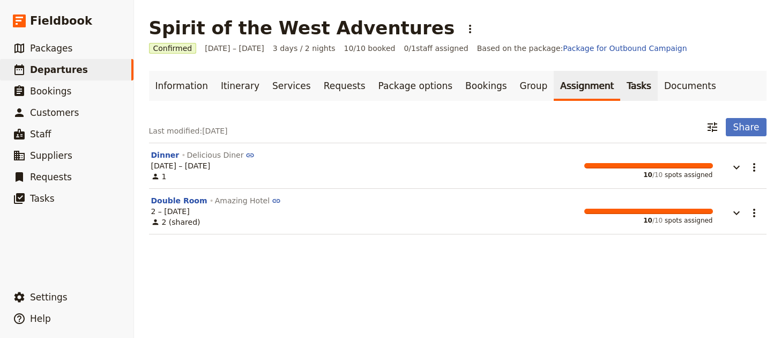
click at [620, 95] on link "Tasks" at bounding box center [639, 86] width 38 height 30
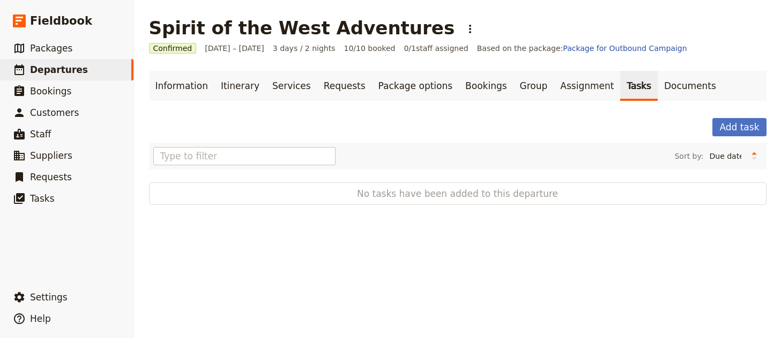
click at [643, 102] on div "Information Itinerary Services Requests Package options Bookings Group Assignme…" at bounding box center [457, 138] width 617 height 134
click at [657, 87] on link "Documents" at bounding box center [689, 86] width 65 height 30
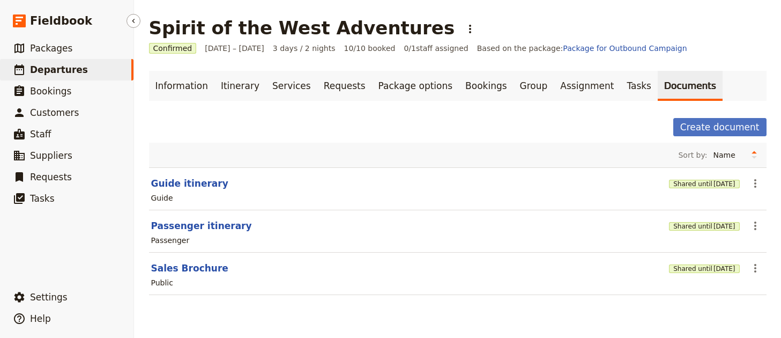
click at [103, 76] on link "​ Departures" at bounding box center [66, 69] width 133 height 21
select select "UPDATED_AT"
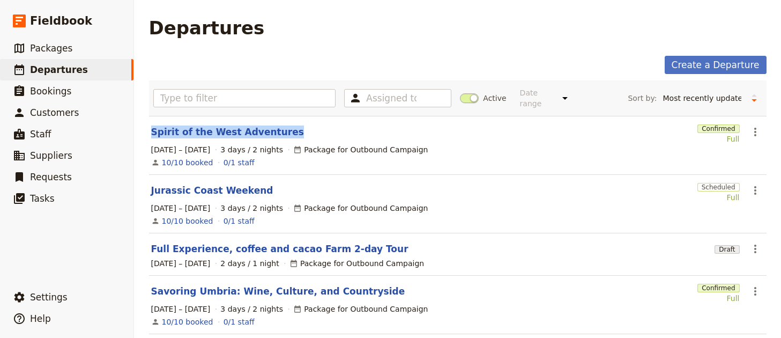
drag, startPoint x: 283, startPoint y: 122, endPoint x: 144, endPoint y: 122, distance: 139.3
copy link "Spirit of the West Adventures"
click at [755, 130] on button "​" at bounding box center [755, 132] width 18 height 18
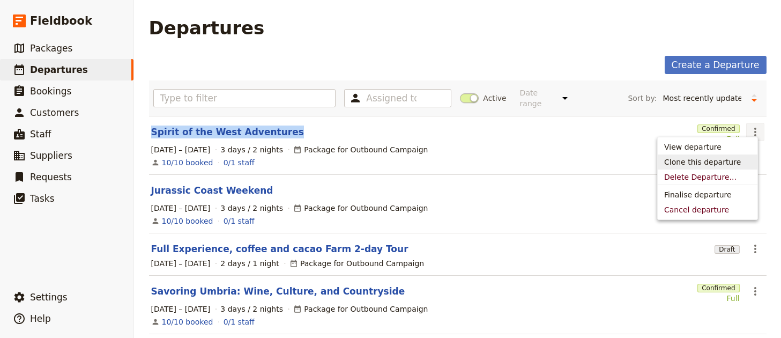
click at [736, 158] on span "Clone this departure" at bounding box center [707, 161] width 87 height 11
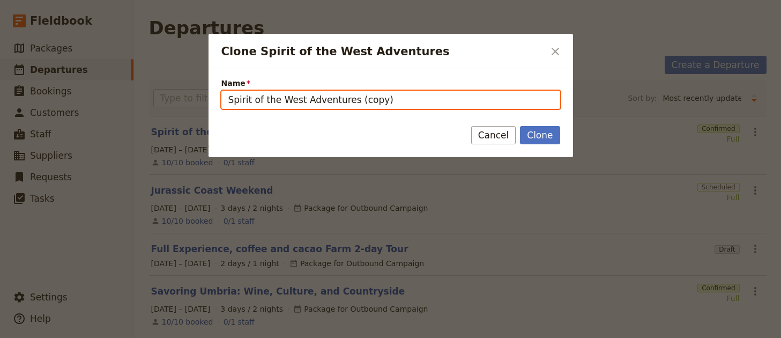
click at [417, 106] on input "Spirit of the West Adventures (copy)" at bounding box center [390, 100] width 339 height 18
paste input "outhern Sea Ventures"
type input "Southern Sea Ventures"
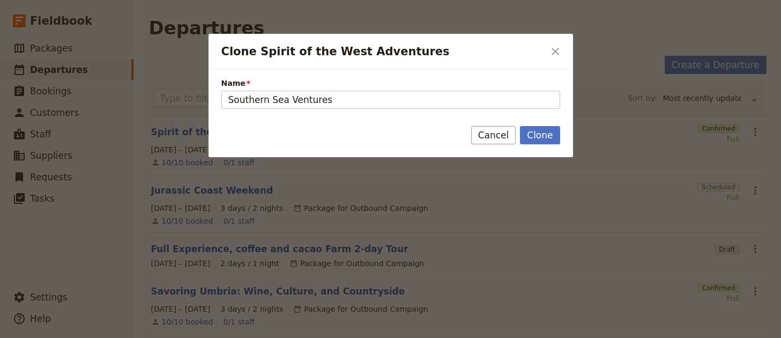
click at [548, 49] on button "​" at bounding box center [555, 51] width 18 height 18
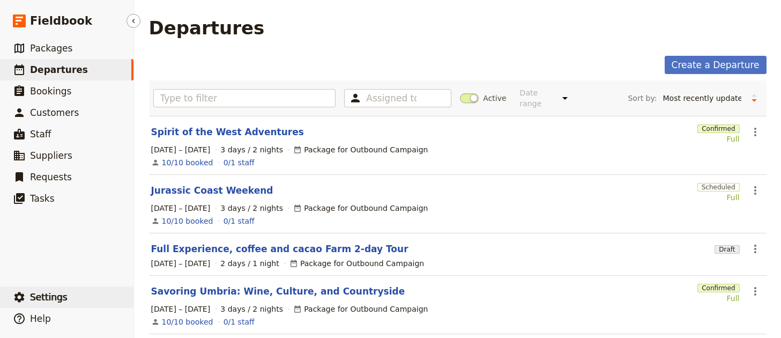
click at [91, 292] on button "​ Settings" at bounding box center [66, 296] width 133 height 21
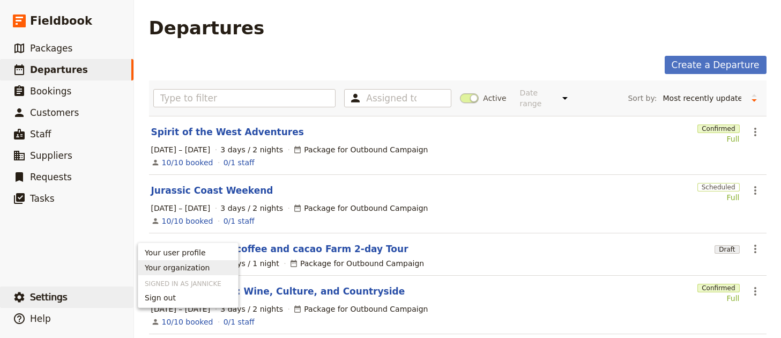
click at [191, 269] on span "Your organization" at bounding box center [177, 267] width 65 height 11
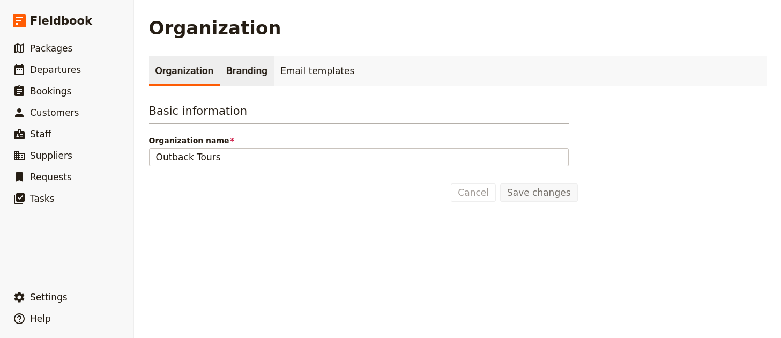
click at [241, 74] on link "Branding" at bounding box center [247, 71] width 54 height 30
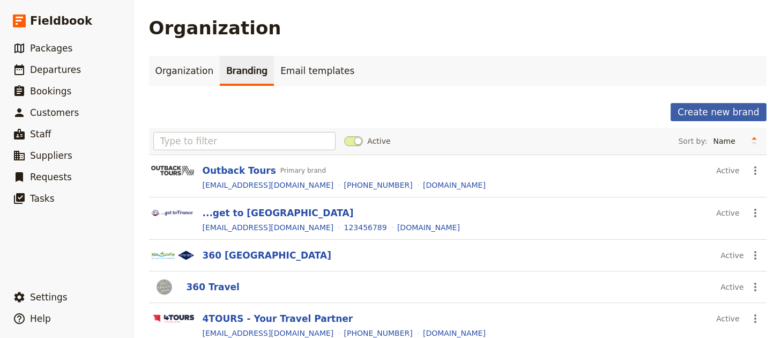
click at [695, 104] on button "Create new brand" at bounding box center [717, 112] width 95 height 18
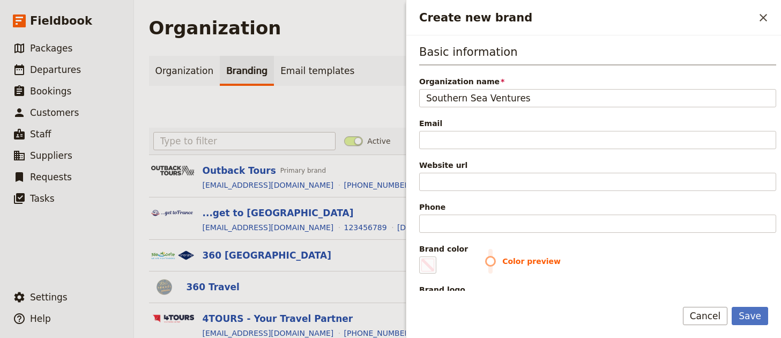
type input "Southern Sea Ventures"
click at [472, 127] on div "Email" at bounding box center [597, 123] width 357 height 11
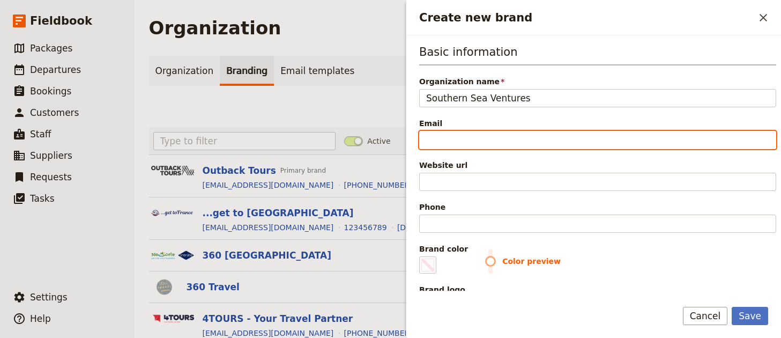
click at [472, 131] on input "Email" at bounding box center [597, 140] width 357 height 18
paste input "[EMAIL_ADDRESS][DOMAIN_NAME]"
type input "[EMAIL_ADDRESS][DOMAIN_NAME]"
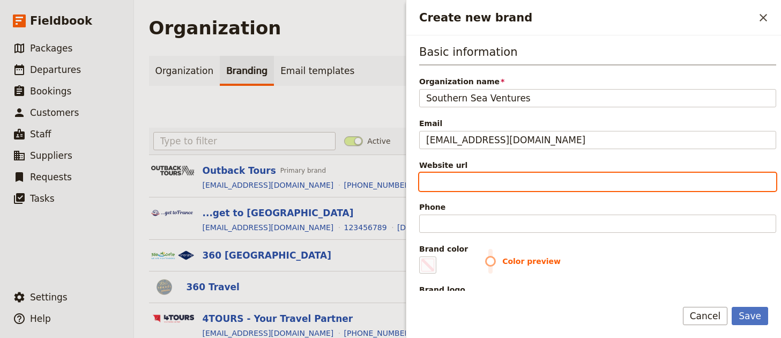
click at [474, 183] on input "Website url" at bounding box center [597, 182] width 357 height 18
paste input "https://www.southernseaventures.com"
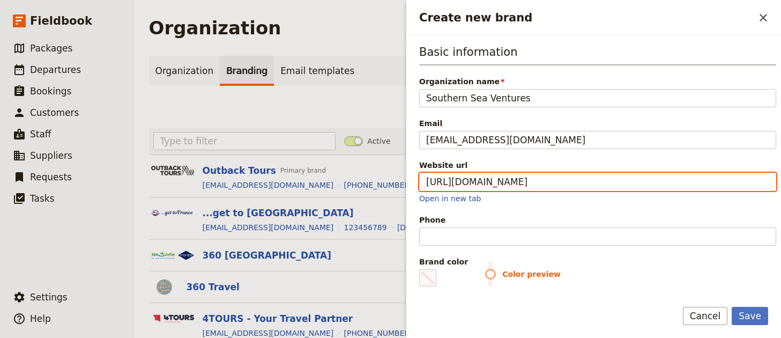
type input "https://www.southernseaventures.com"
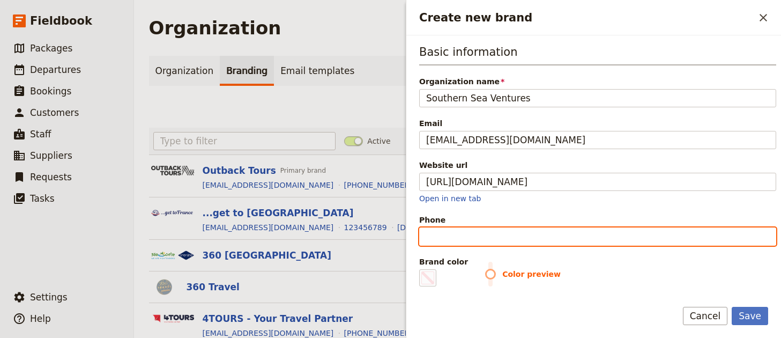
click at [478, 229] on input "Phone" at bounding box center [597, 236] width 357 height 18
paste input "+61 3 6292 5610"
click at [474, 235] on input "+61 3 6292 5610" at bounding box center [597, 236] width 357 height 18
click at [451, 238] on input "+61 3 62925610" at bounding box center [597, 236] width 357 height 18
click at [444, 239] on input "+61 362925610" at bounding box center [597, 236] width 357 height 18
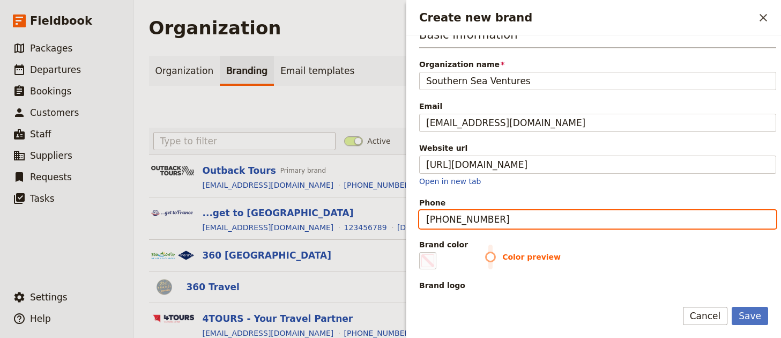
scroll to position [92, 0]
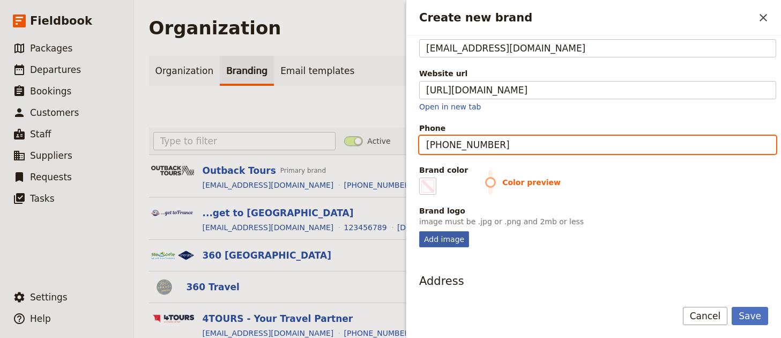
type input "[PHONE_NUMBER]"
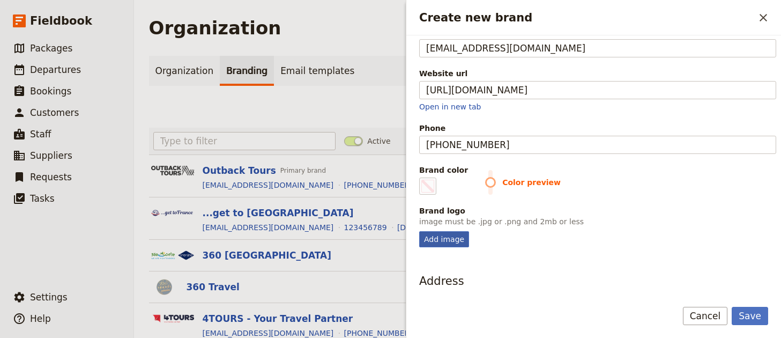
click at [431, 241] on div "Add image" at bounding box center [444, 239] width 50 height 16
click at [419, 231] on input "Add image" at bounding box center [418, 230] width 1 height 1
click at [453, 234] on div "Add image" at bounding box center [444, 239] width 50 height 16
click at [419, 231] on input "Add image" at bounding box center [418, 230] width 1 height 1
type input "C:\fakepath\SSV-Banner-Teal.jpeg"
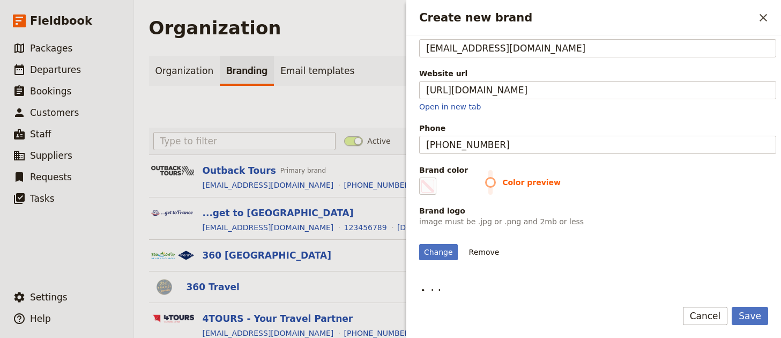
click at [439, 183] on label "Brand color #000000" at bounding box center [443, 179] width 49 height 30
click at [422, 177] on input "#000000" at bounding box center [421, 177] width 1 height 1
type input "#0a919b"
click at [698, 231] on div "Change Remove" at bounding box center [597, 245] width 357 height 29
click at [761, 309] on button "Save" at bounding box center [749, 315] width 36 height 18
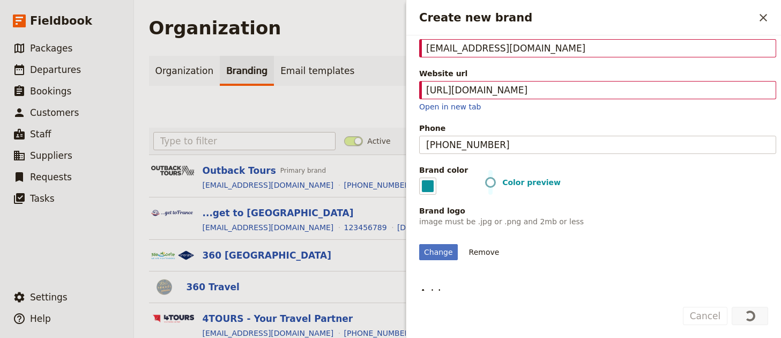
scroll to position [0, 0]
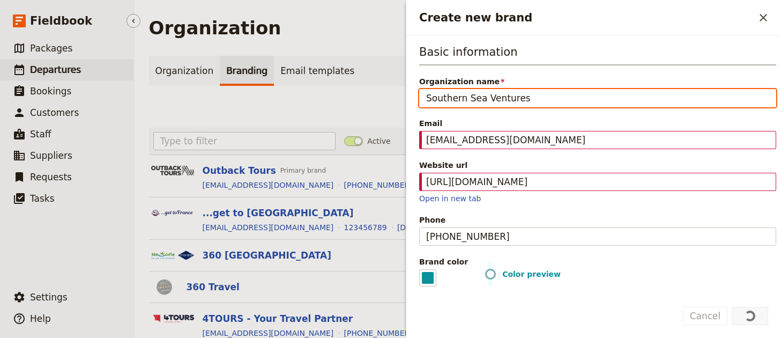
click at [54, 72] on span "Departures" at bounding box center [55, 69] width 51 height 11
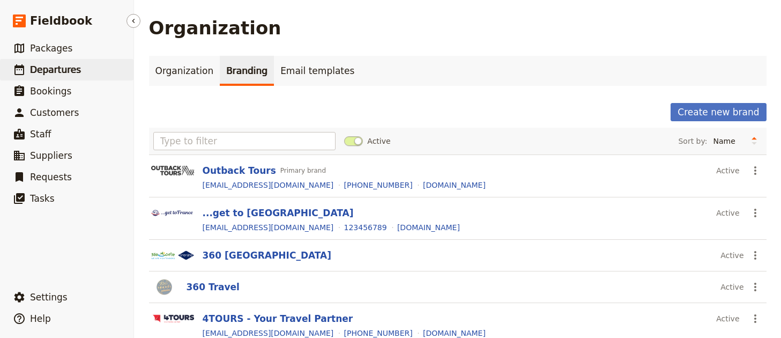
click at [51, 65] on span "Departures" at bounding box center [55, 69] width 51 height 11
select select "UPDATED_AT"
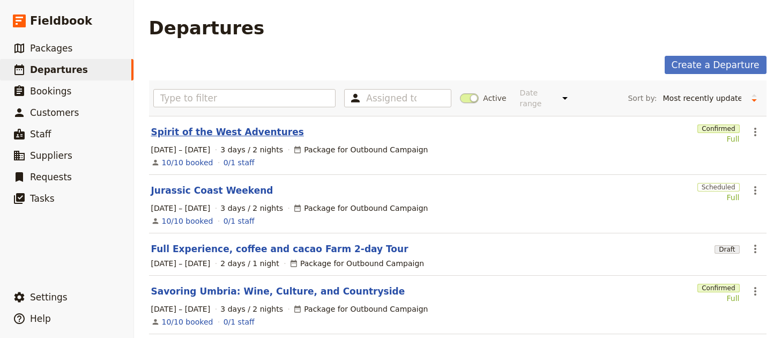
click at [219, 125] on link "Spirit of the West Adventures" at bounding box center [227, 131] width 153 height 13
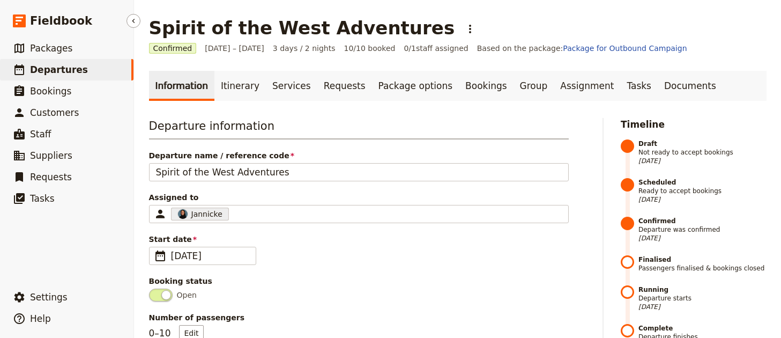
click at [30, 72] on span "Departures" at bounding box center [59, 69] width 58 height 11
select select "UPDATED_AT"
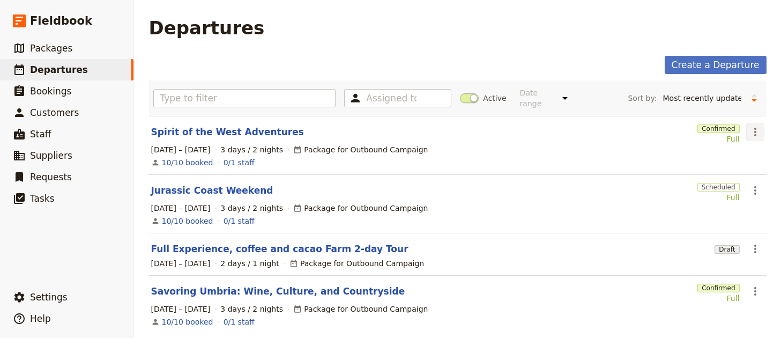
click at [748, 128] on icon "Actions" at bounding box center [754, 131] width 13 height 13
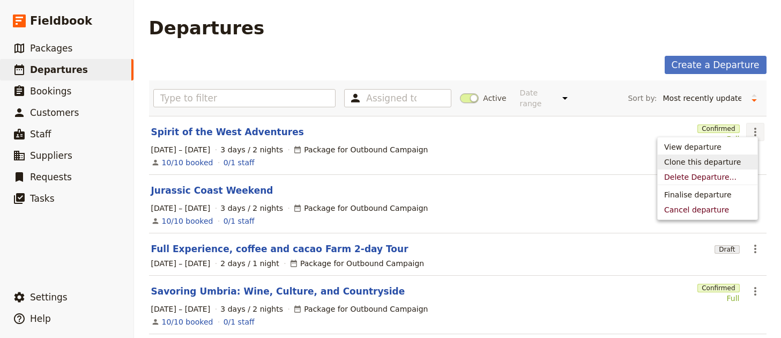
click at [721, 163] on span "Clone this departure" at bounding box center [702, 161] width 77 height 11
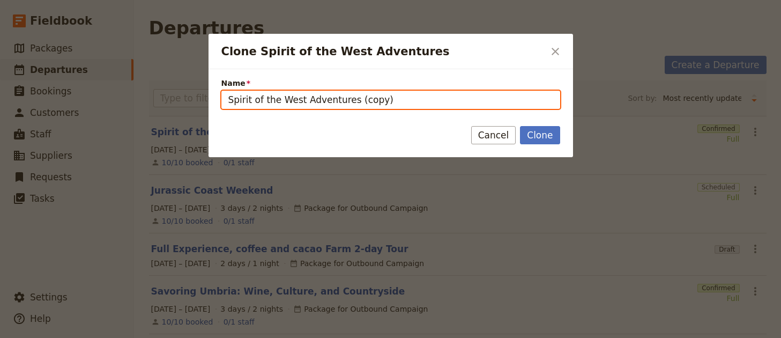
click at [434, 104] on input "Spirit of the West Adventures (copy)" at bounding box center [390, 100] width 339 height 18
paste input "Yasawa Tropical Kayak Expedition"
type input "Yasawa Tropical Kayak Expedition"
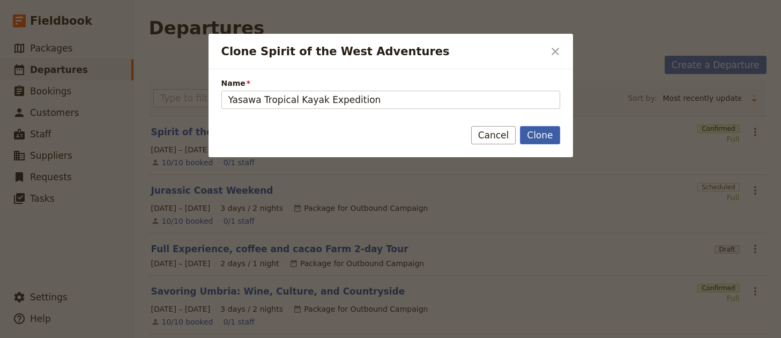
click at [526, 131] on button "Clone" at bounding box center [540, 135] width 40 height 18
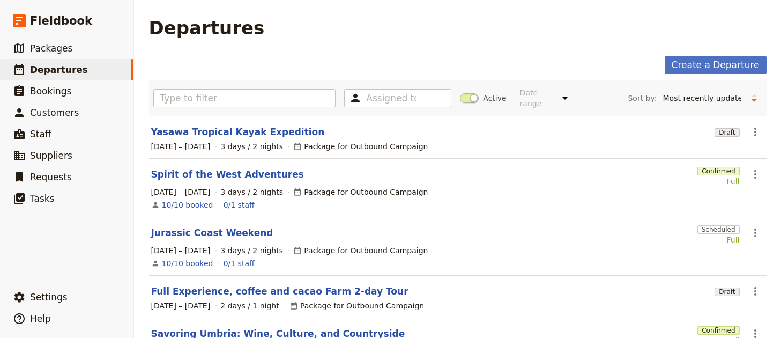
click at [239, 125] on link "Yasawa Tropical Kayak Expedition" at bounding box center [238, 131] width 174 height 13
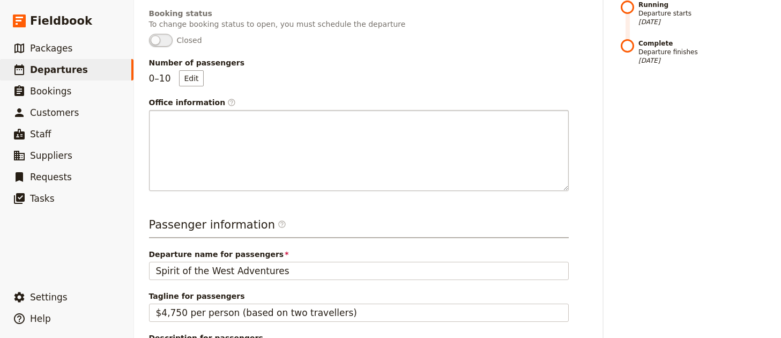
scroll to position [371, 0]
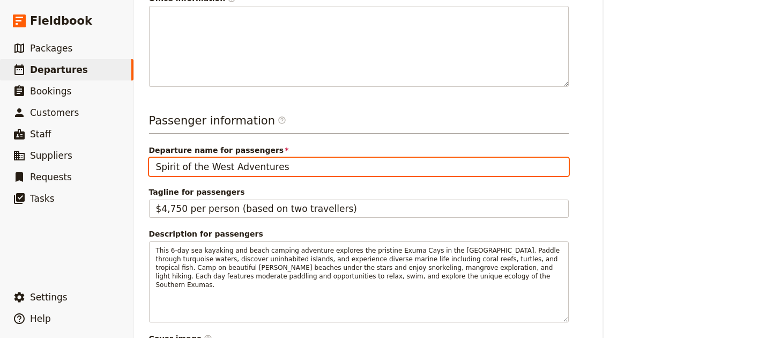
click at [251, 163] on input "Spirit of the West Adventures" at bounding box center [359, 167] width 420 height 18
paste input "Yasawa Tropical Kayak Expedition"
type input "Yasawa Tropical Kayak Expedition"
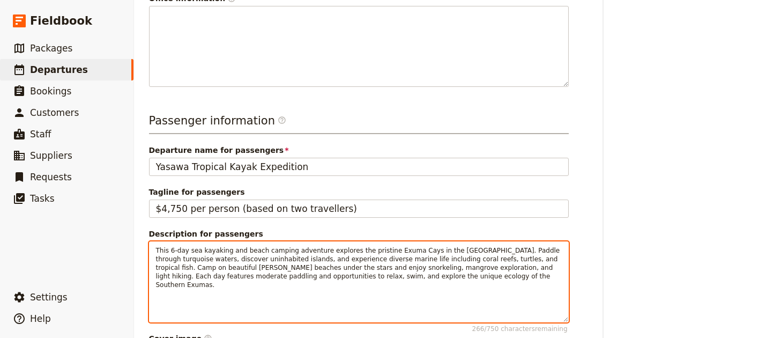
click at [269, 261] on span "This 6-day sea kayaking and beach camping adventure explores the pristine Exuma…" at bounding box center [359, 267] width 406 height 42
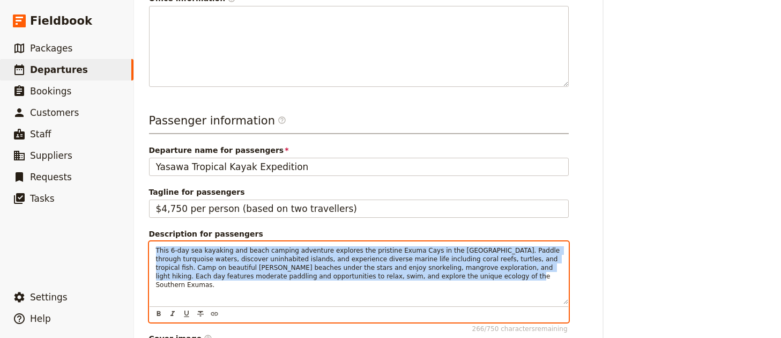
click at [269, 261] on span "This 6-day sea kayaking and beach camping adventure explores the pristine Exuma…" at bounding box center [359, 267] width 406 height 42
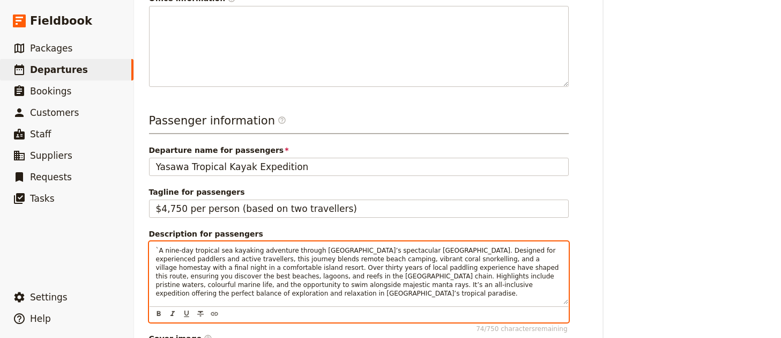
click at [158, 249] on span "`A nine-day tropical sea kayaking adventure through Fiji’s spectacular Yasawa I…" at bounding box center [358, 271] width 405 height 50
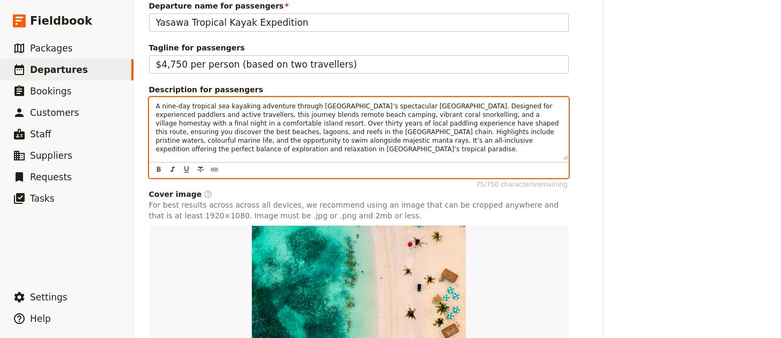
scroll to position [606, 0]
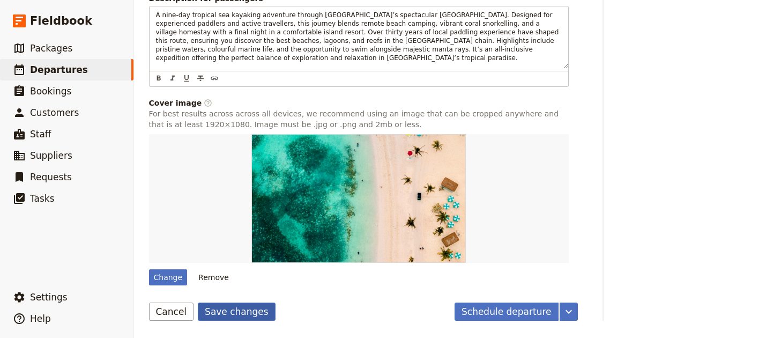
click at [215, 313] on button "Save changes" at bounding box center [237, 311] width 78 height 18
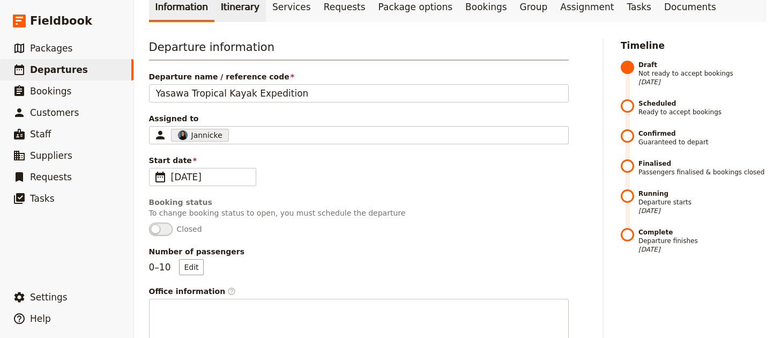
scroll to position [0, 0]
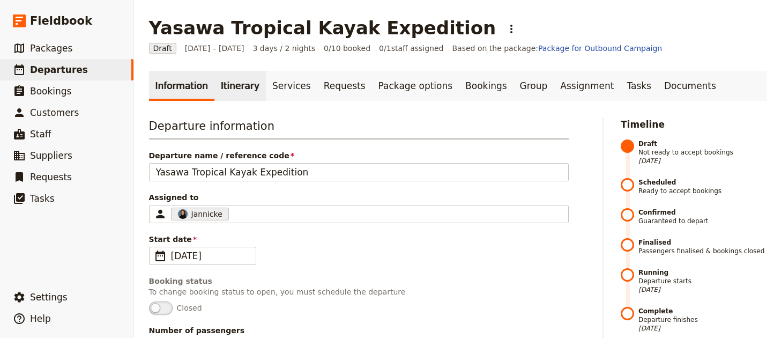
click at [226, 76] on link "Itinerary" at bounding box center [239, 86] width 51 height 30
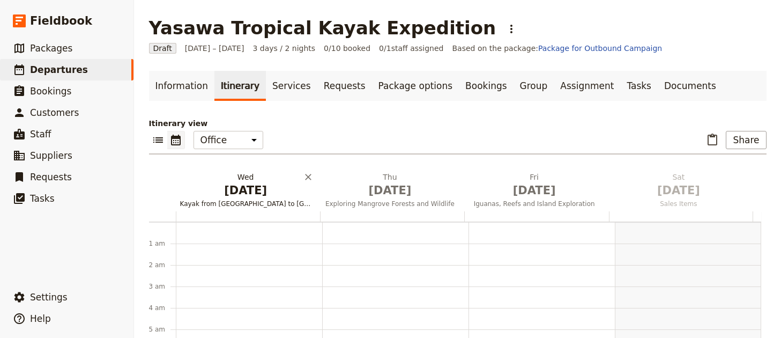
scroll to position [139, 0]
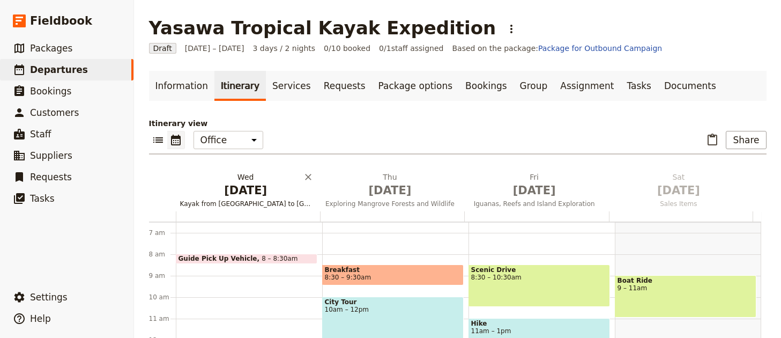
click at [239, 191] on span "[DATE]" at bounding box center [245, 190] width 131 height 16
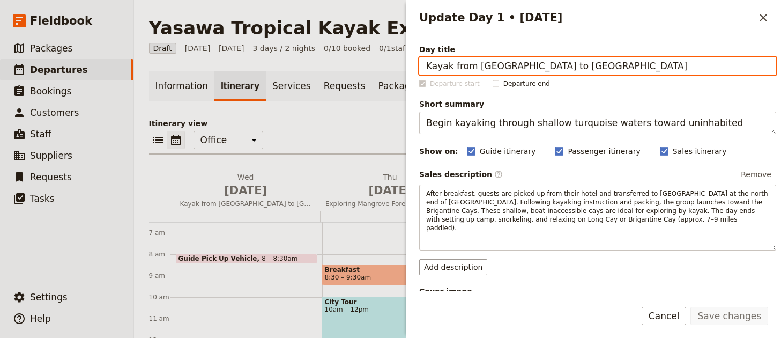
paste input "Arrival in Nadi & Trip Briefing"
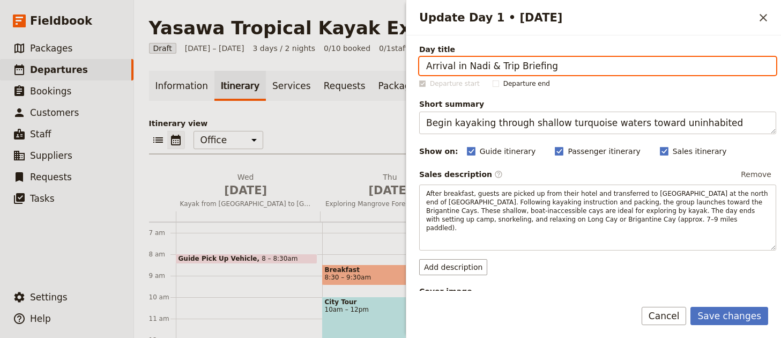
type input "Arrival in Nadi & Trip Briefing"
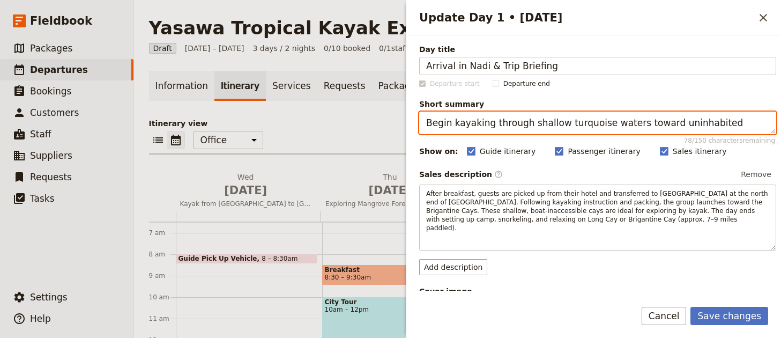
click at [494, 119] on textarea "Begin kayaking through shallow turquoise waters toward uninhabited cays." at bounding box center [597, 122] width 357 height 23
paste textarea "Arrival in Nadi & Trip Briefing"
type textarea "Arrival in Nadi & Trip Briefing"
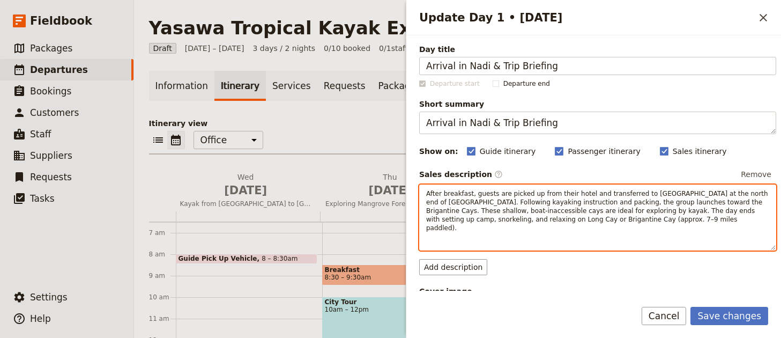
click at [519, 208] on span "After breakfast, guests are picked up from their hotel and transferred to Barra…" at bounding box center [598, 211] width 344 height 42
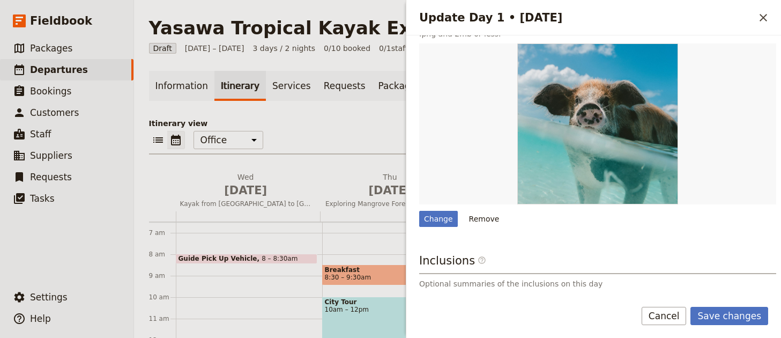
scroll to position [304, 0]
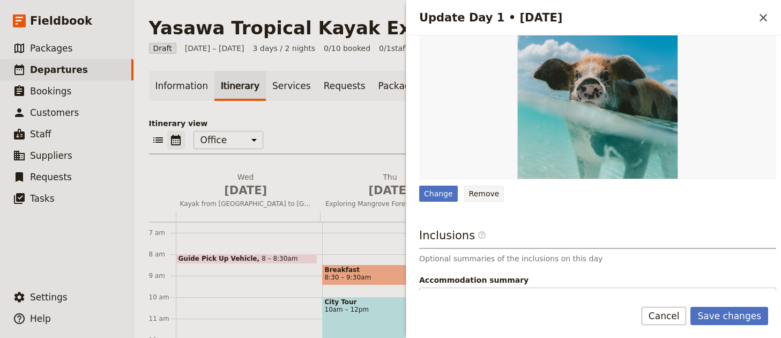
click at [481, 197] on button "Remove" at bounding box center [484, 193] width 40 height 16
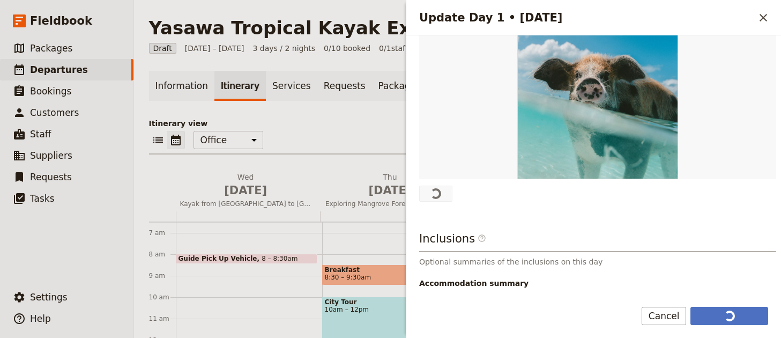
scroll to position [0, 0]
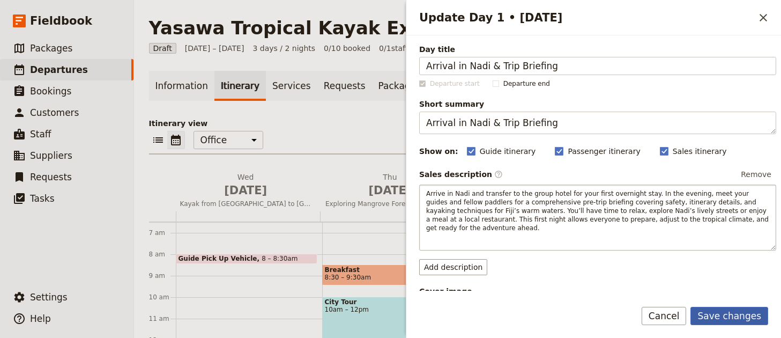
click at [728, 314] on button "Save changes" at bounding box center [729, 315] width 78 height 18
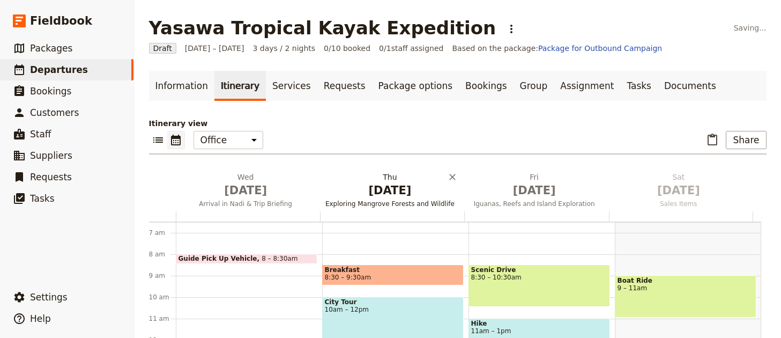
click at [377, 178] on h2 "Thu Jan 1 Exploring Mangrove Forests and Wildlife" at bounding box center [389, 184] width 131 height 27
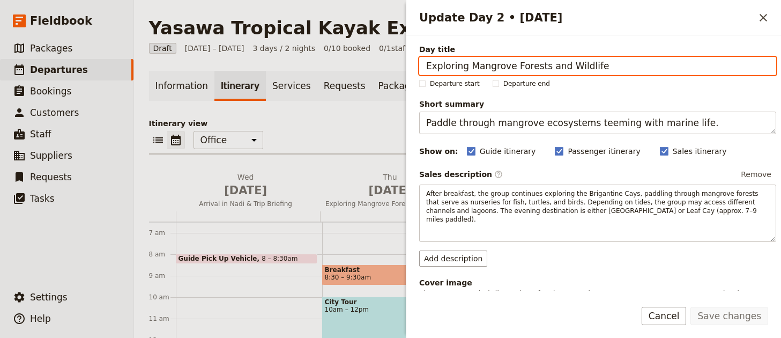
paste input "Transfer to the Blue Lagoon & Kayak Familiarisation"
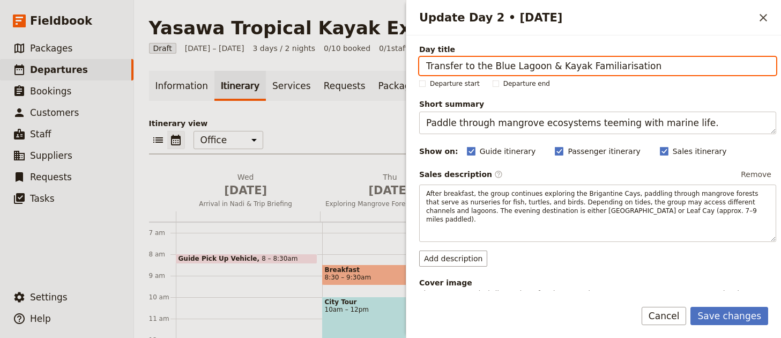
type input "Transfer to the Blue Lagoon & Kayak Familiarisation"
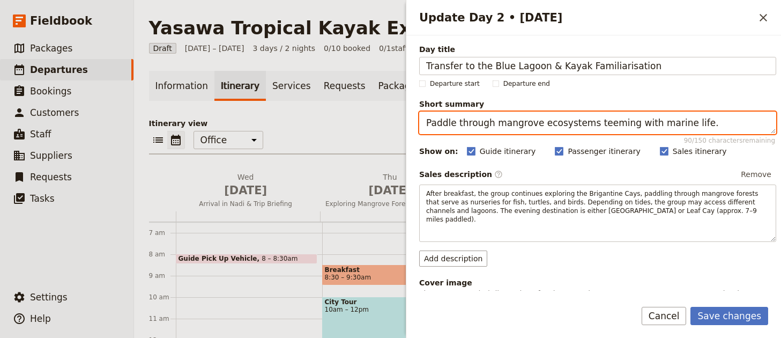
click at [506, 115] on textarea "Paddle through mangrove ecosystems teeming with marine life." at bounding box center [597, 122] width 357 height 23
paste textarea "Travel by boat to the Blue Lagoon and begin your Yasawa journey"
type textarea "Travel by boat to the [GEOGRAPHIC_DATA] and begin your Yasawa journey."
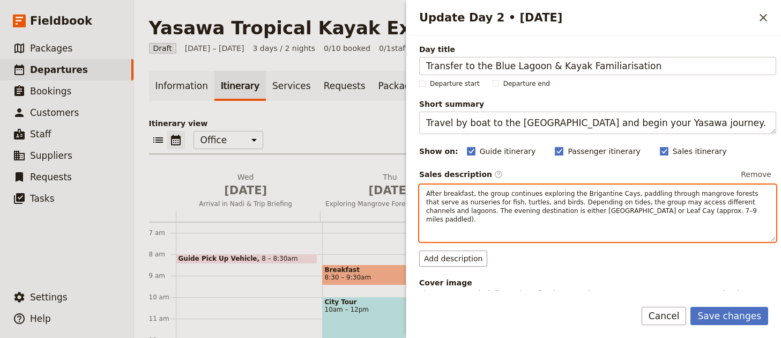
click at [495, 204] on span "After breakfast, the group continues exploring the Brigantine Cays, paddling th…" at bounding box center [593, 206] width 334 height 33
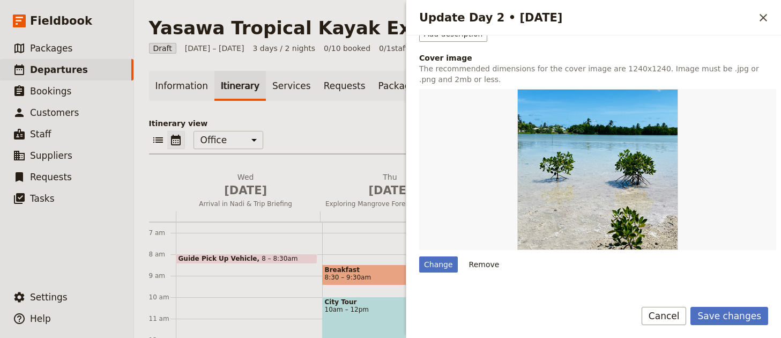
scroll to position [233, 0]
click at [485, 256] on button "Remove" at bounding box center [484, 264] width 40 height 16
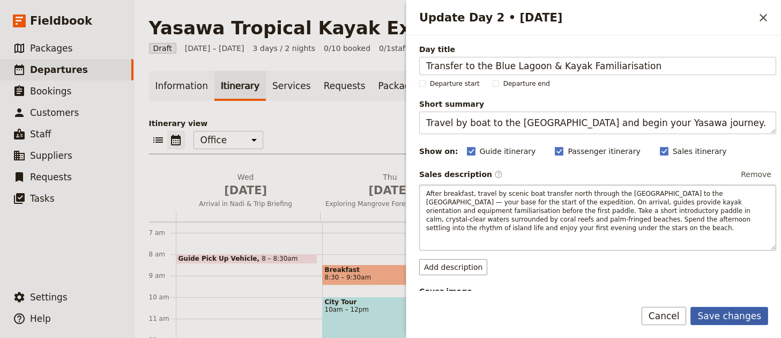
click at [724, 313] on button "Save changes" at bounding box center [729, 315] width 78 height 18
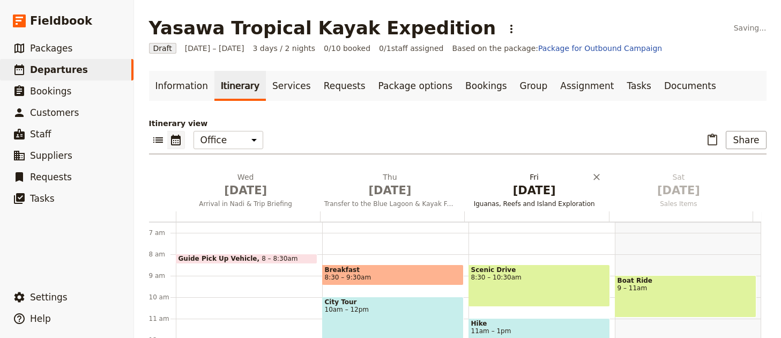
click at [503, 191] on span "[DATE]" at bounding box center [533, 190] width 131 height 16
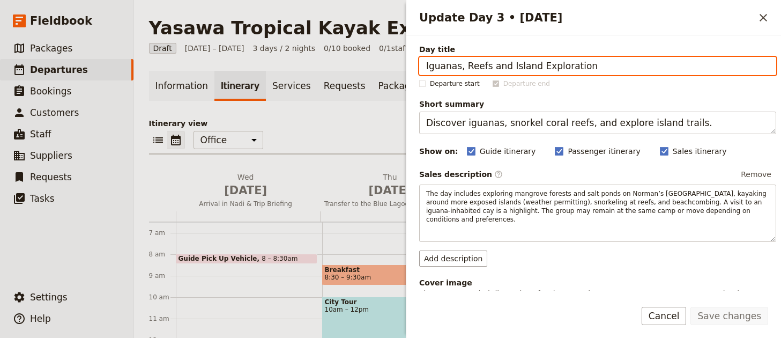
paste input "Paddling the Yasawa Archipelago Begins"
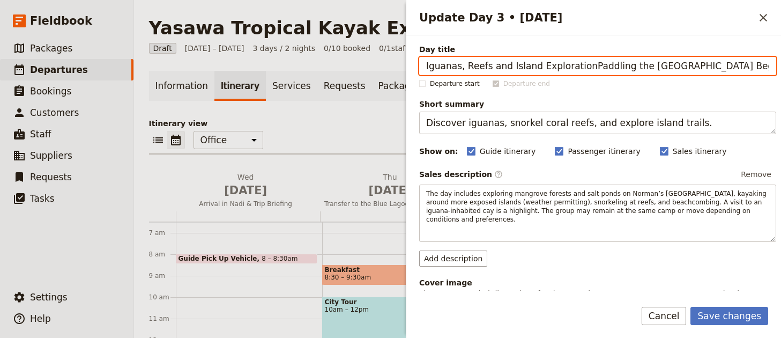
paste input "Update Day 3 • 2 Jan"
type input "Paddling the Yasawa Archipelago Begins"
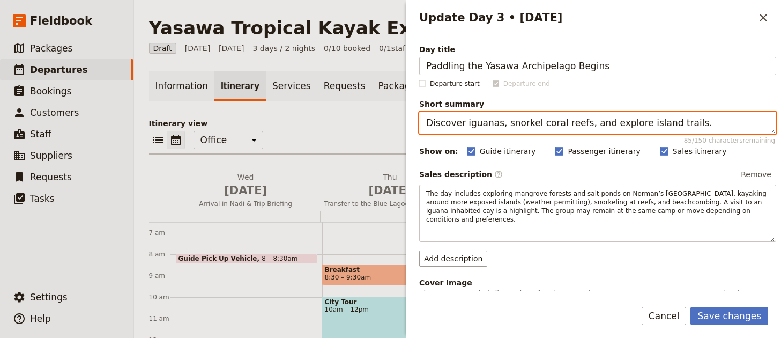
click at [503, 130] on textarea "Discover iguanas, snorkel coral reefs, and explore island trails." at bounding box center [597, 122] width 357 height 23
paste textarea "Start your island-hopping kayak journey through remote Yasawa water"
type textarea "Start your island-hopping kayak journey through remote [GEOGRAPHIC_DATA] waters."
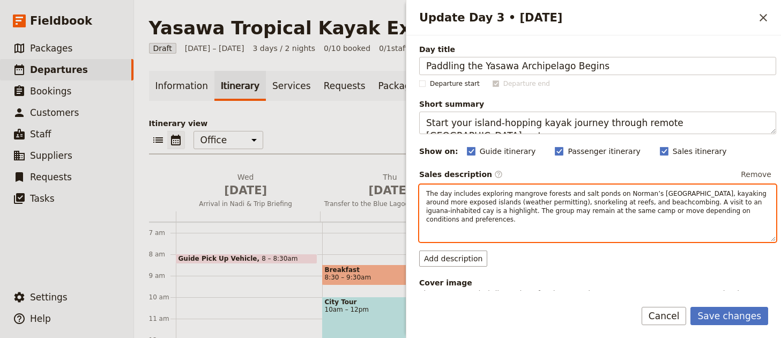
click at [499, 193] on span "The day includes exploring mangrove forests and salt ponds on Norman’s Pond Cay…" at bounding box center [597, 206] width 342 height 33
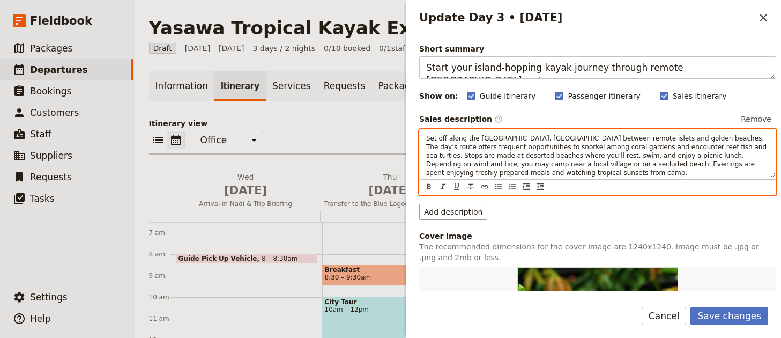
scroll to position [222, 0]
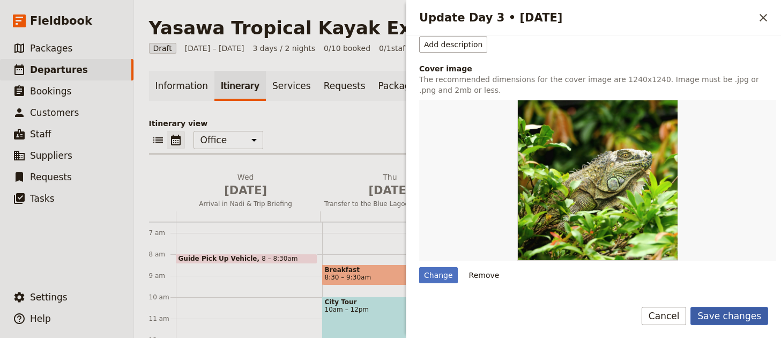
click at [721, 313] on button "Save changes" at bounding box center [729, 315] width 78 height 18
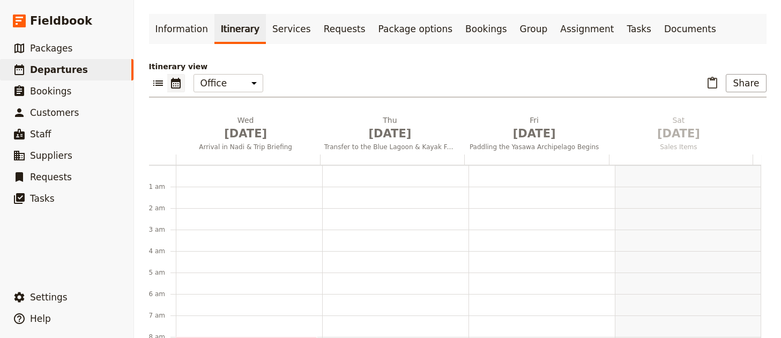
scroll to position [0, 0]
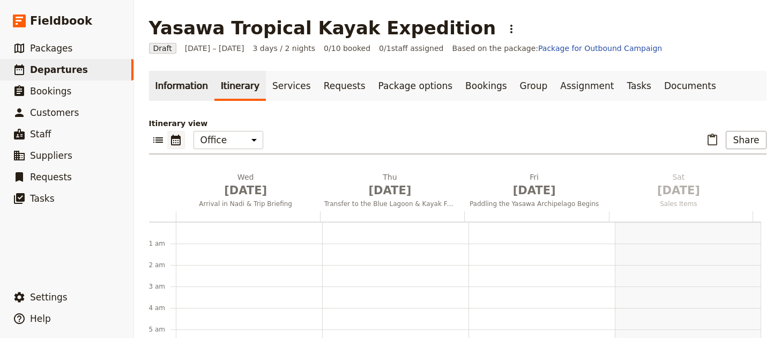
click at [166, 79] on link "Information" at bounding box center [181, 86] width 65 height 30
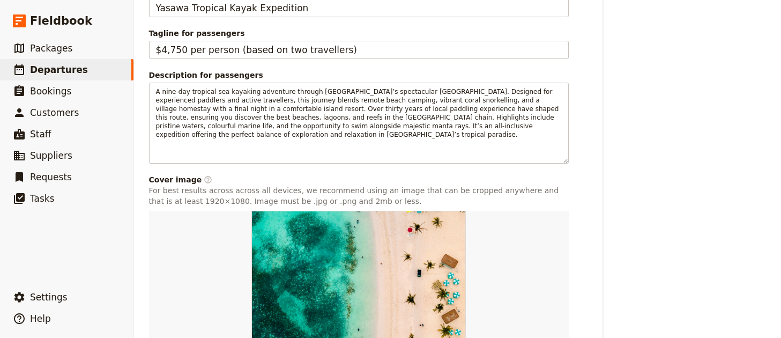
scroll to position [606, 0]
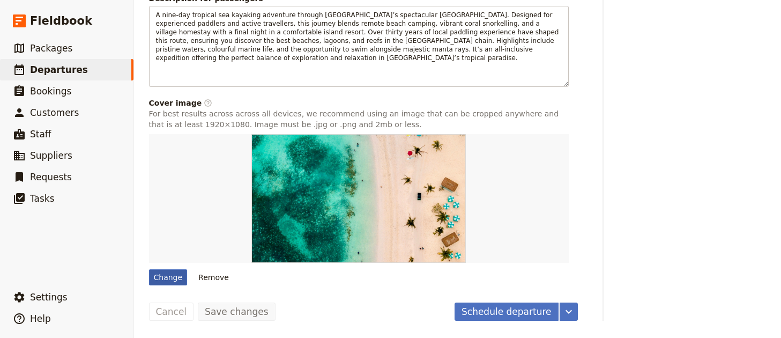
click at [172, 276] on div "Change" at bounding box center [168, 277] width 39 height 16
click at [149, 269] on input "Change" at bounding box center [148, 268] width 1 height 1
click at [158, 272] on div "Change" at bounding box center [168, 277] width 39 height 16
click at [149, 269] on input "Change" at bounding box center [148, 268] width 1 height 1
type input "C:\fakepath\fsbg-pacific-asia-fiji-2.jpeg"
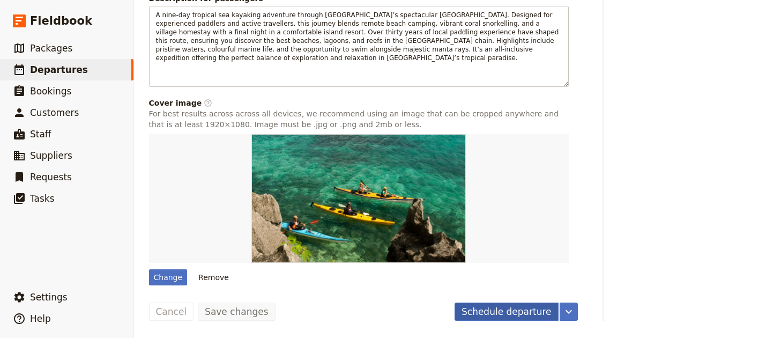
click at [506, 315] on button "Schedule departure" at bounding box center [506, 311] width 104 height 18
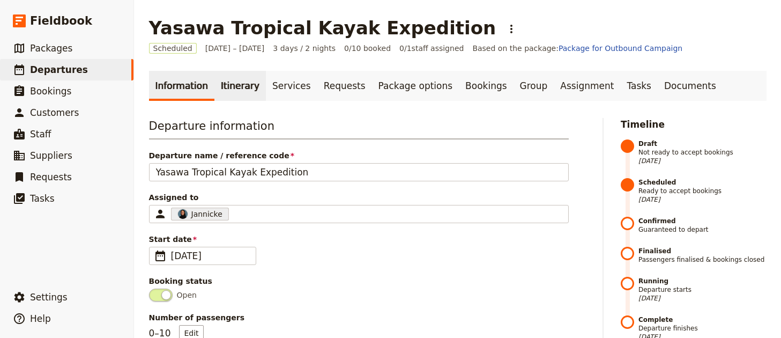
click at [220, 85] on link "Itinerary" at bounding box center [239, 86] width 51 height 30
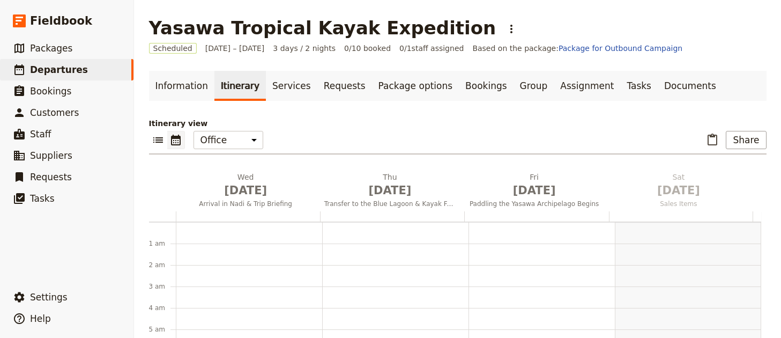
scroll to position [139, 0]
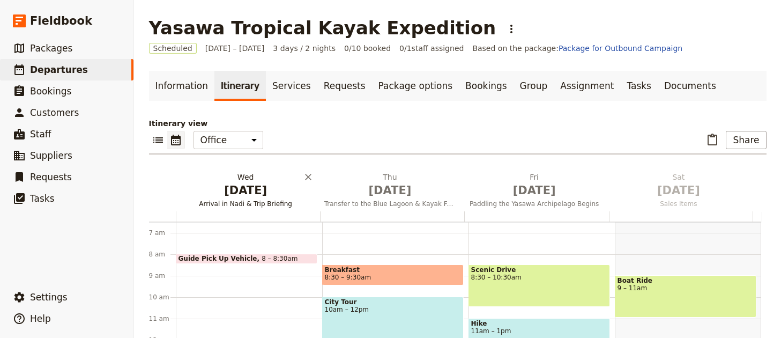
click at [254, 197] on span "[DATE]" at bounding box center [245, 190] width 131 height 16
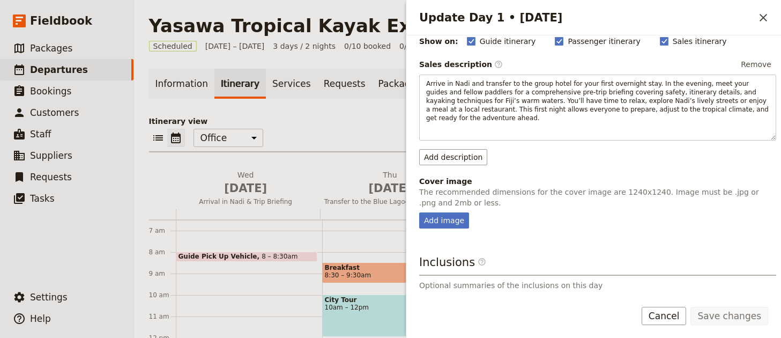
scroll to position [207, 0]
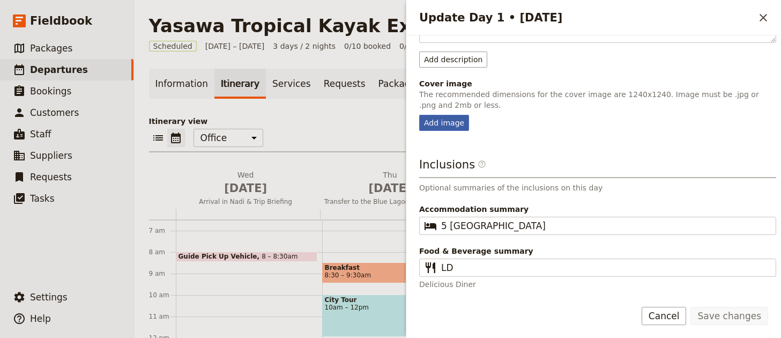
click at [455, 117] on div "Add image" at bounding box center [444, 123] width 50 height 16
click at [419, 115] on input "Add image" at bounding box center [418, 114] width 1 height 1
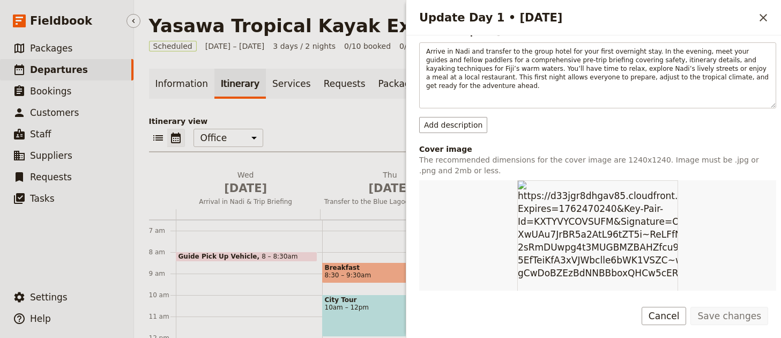
scroll to position [365, 0]
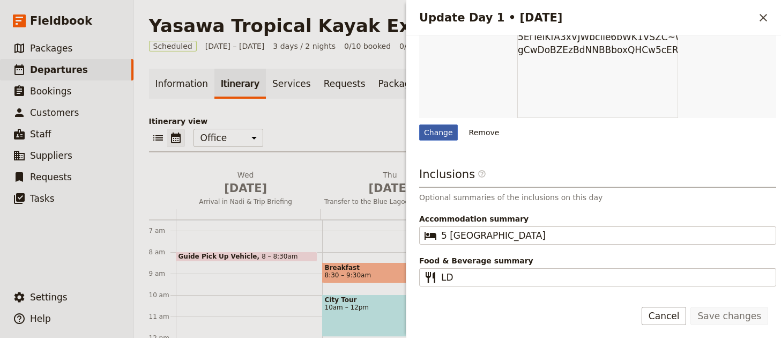
click at [440, 133] on div "Change" at bounding box center [438, 132] width 39 height 16
click at [419, 124] on input "Change" at bounding box center [418, 124] width 1 height 1
type input "C:\fakepath\adam-gonzales-ndnZLh3LK6c-unsplash.jpg"
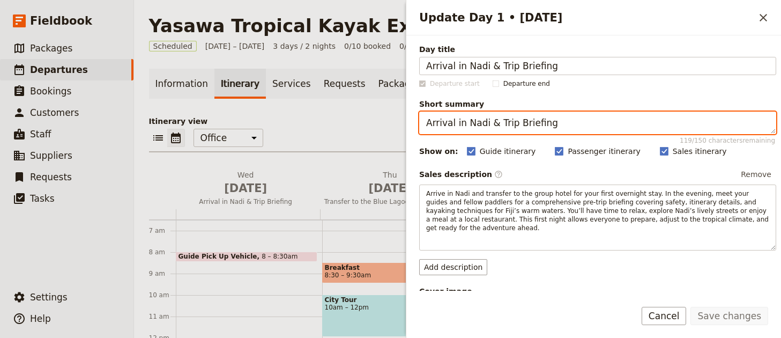
click at [470, 126] on textarea "Arrival in Nadi & Trip Briefing" at bounding box center [597, 122] width 357 height 23
paste textarea "Start your island-hopping kayak journey through remote [GEOGRAPHIC_DATA] waters."
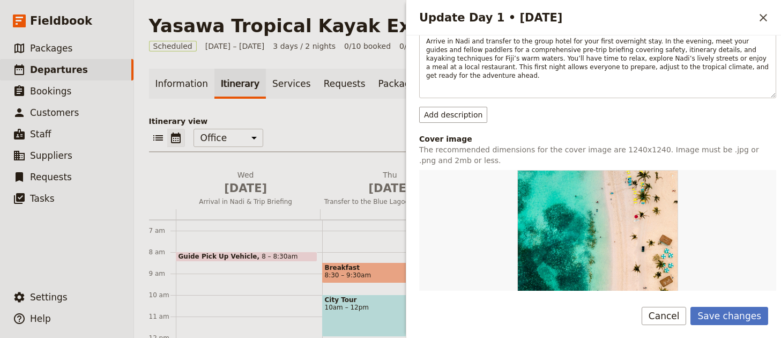
scroll to position [211, 0]
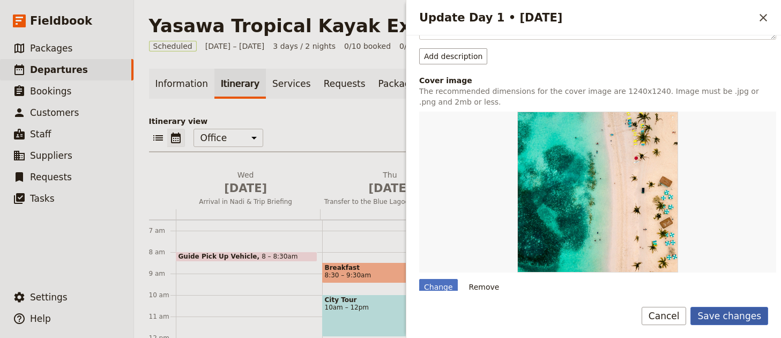
type textarea "Start your island-hopping kayak journey through remote [GEOGRAPHIC_DATA] waters."
click at [745, 306] on button "Save changes" at bounding box center [729, 315] width 78 height 18
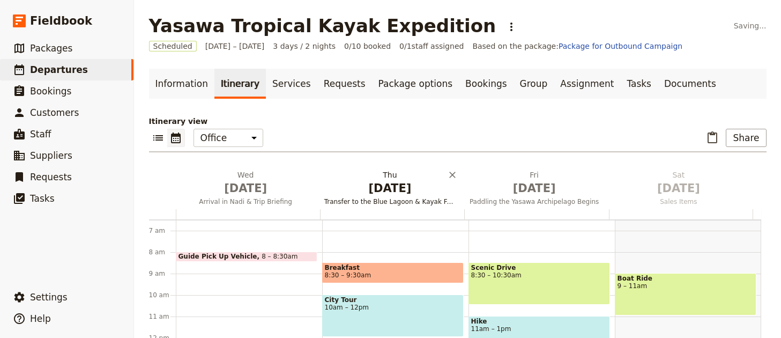
click at [359, 176] on h2 "[DATE] Transfer to the Blue Lagoon & Kayak Familiarisation" at bounding box center [389, 182] width 131 height 27
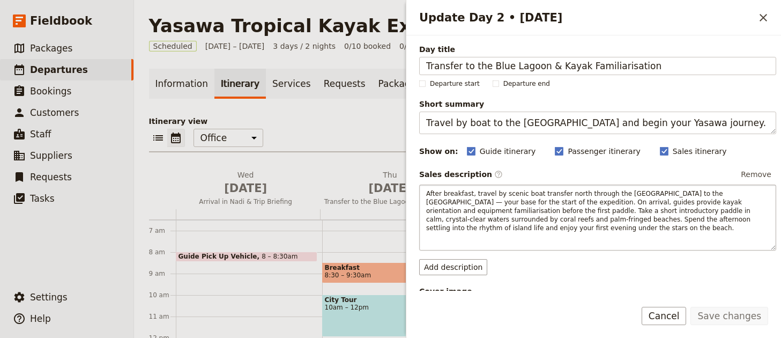
scroll to position [207, 0]
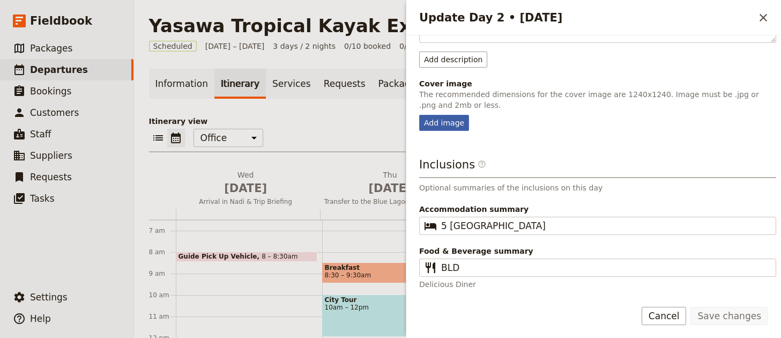
click at [427, 115] on div "Add image" at bounding box center [444, 123] width 50 height 16
click at [419, 114] on input "Add image" at bounding box center [418, 114] width 1 height 1
type input "C:\fakepath\Tasman-Peninsula-Images-scaled.jpg"
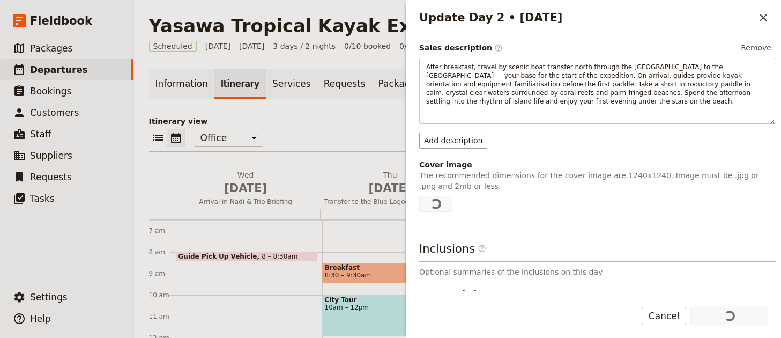
scroll to position [210, 0]
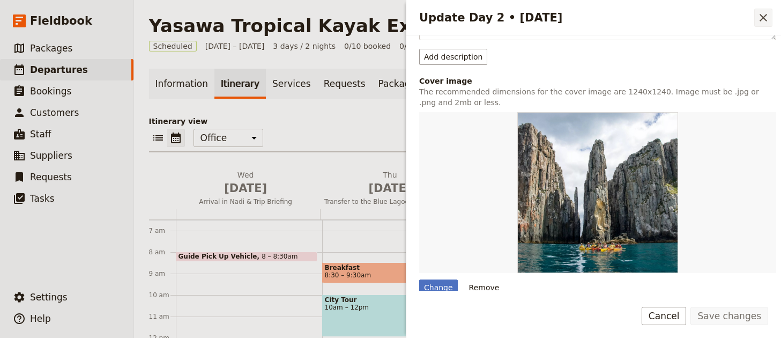
click at [758, 17] on button "​" at bounding box center [763, 18] width 18 height 18
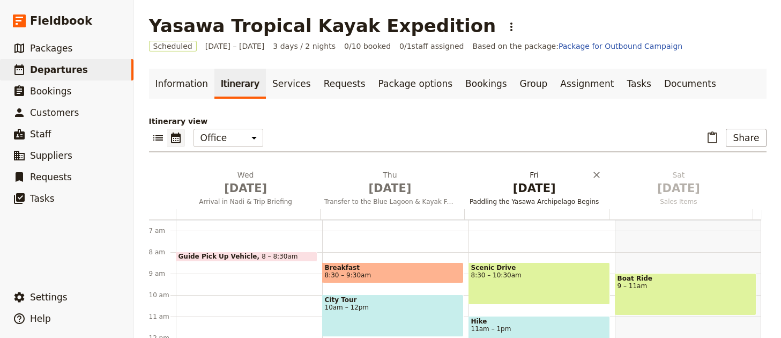
click at [489, 188] on span "[DATE]" at bounding box center [533, 188] width 131 height 16
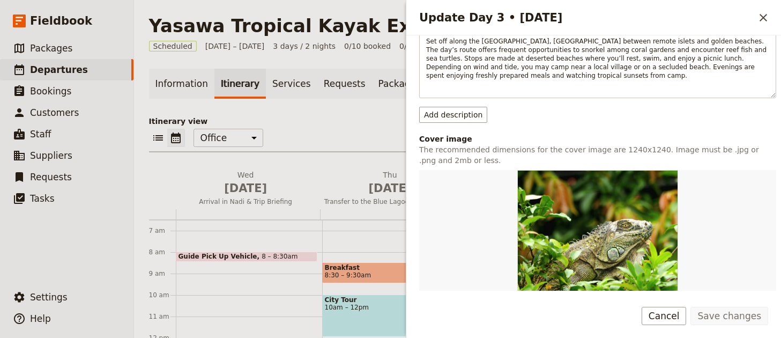
scroll to position [387, 0]
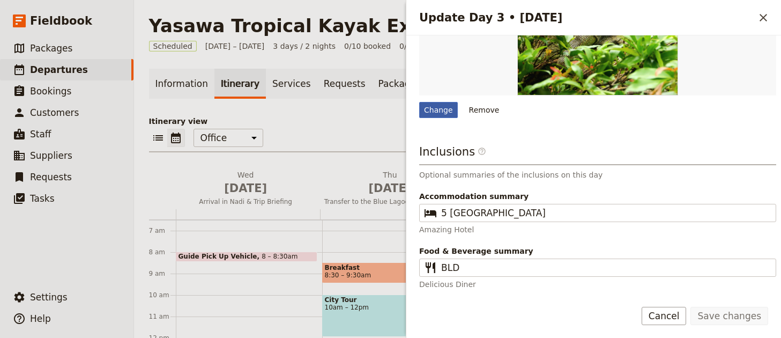
click at [453, 111] on div "Change" at bounding box center [438, 110] width 39 height 16
click at [419, 102] on input "Change" at bounding box center [418, 101] width 1 height 1
type input "C:\fakepath\Fiji_2018_SSV_Rapha_002_1600x1000.jpeg"
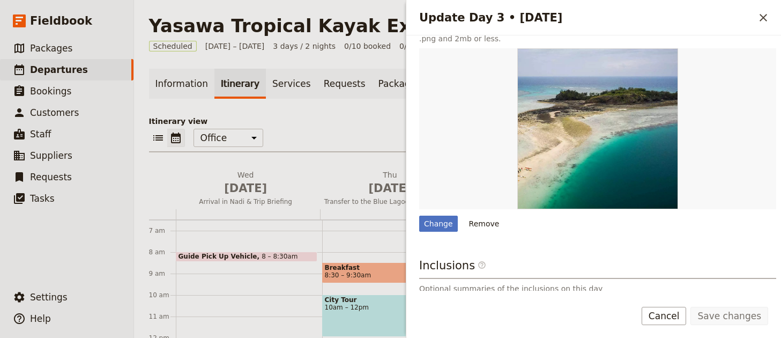
scroll to position [270, 0]
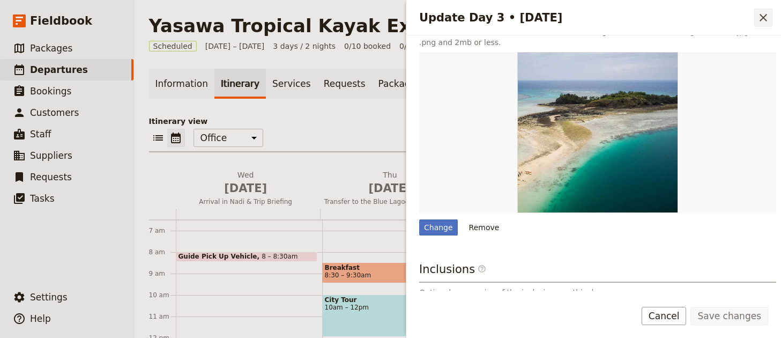
click at [761, 16] on icon "Close drawer" at bounding box center [763, 18] width 8 height 8
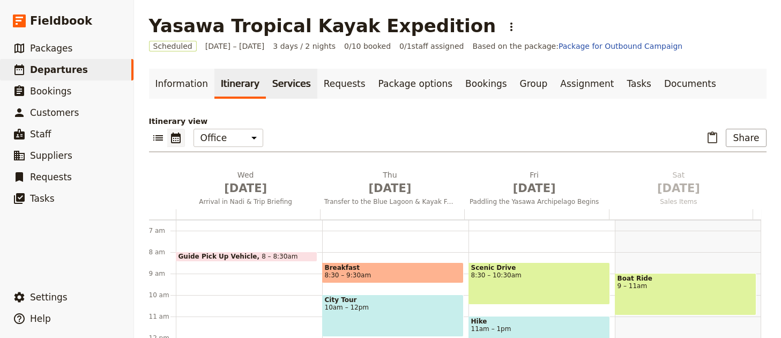
click at [273, 91] on link "Services" at bounding box center [291, 84] width 51 height 30
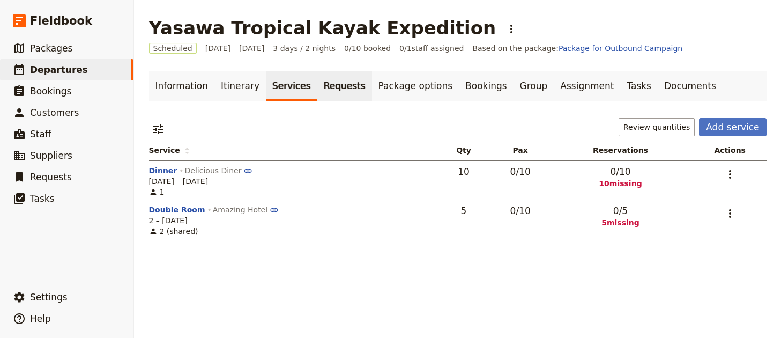
click at [338, 87] on link "Requests" at bounding box center [344, 86] width 55 height 30
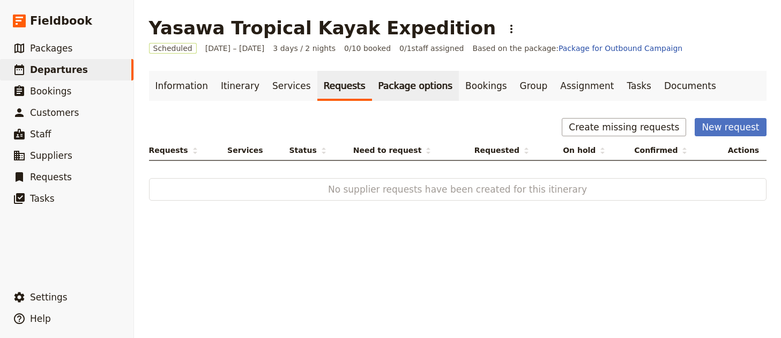
click at [381, 91] on link "Package options" at bounding box center [415, 86] width 87 height 30
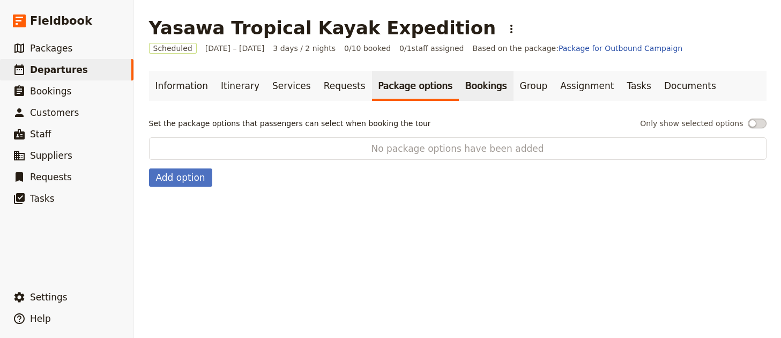
click at [459, 94] on link "Bookings" at bounding box center [486, 86] width 54 height 30
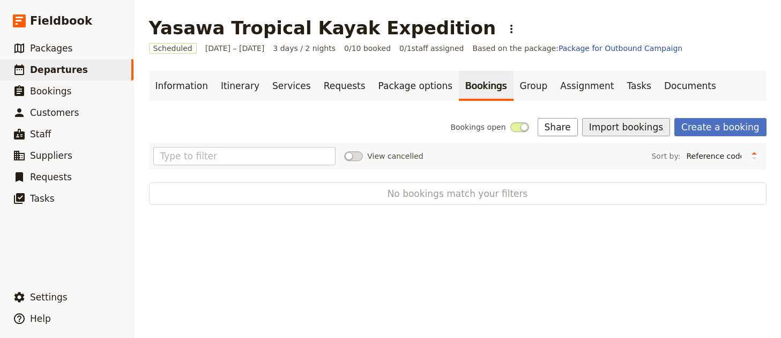
click at [634, 125] on button "Import bookings" at bounding box center [626, 127] width 88 height 18
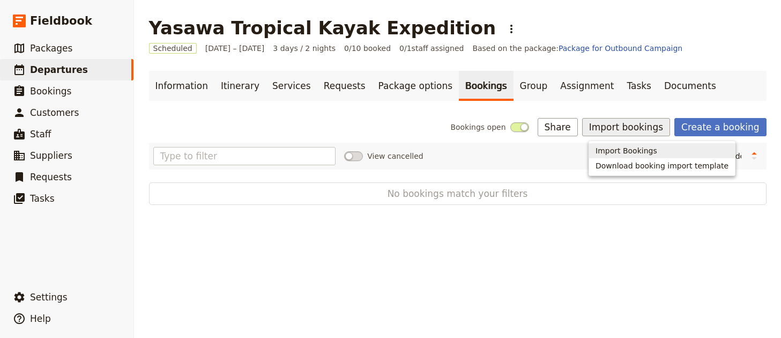
click at [641, 151] on span "Import Bookings" at bounding box center [626, 150] width 62 height 11
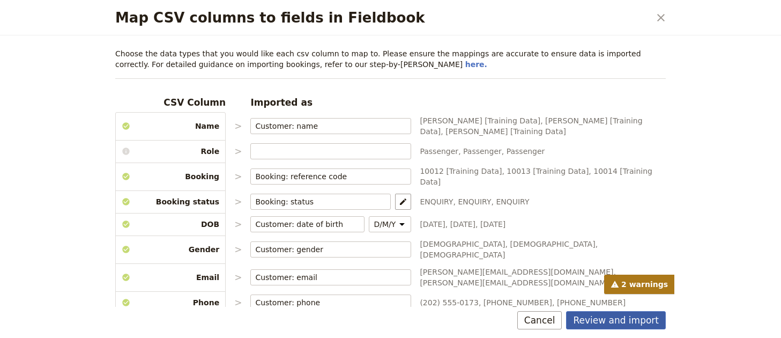
click at [636, 323] on button "Review and import" at bounding box center [616, 320] width 100 height 18
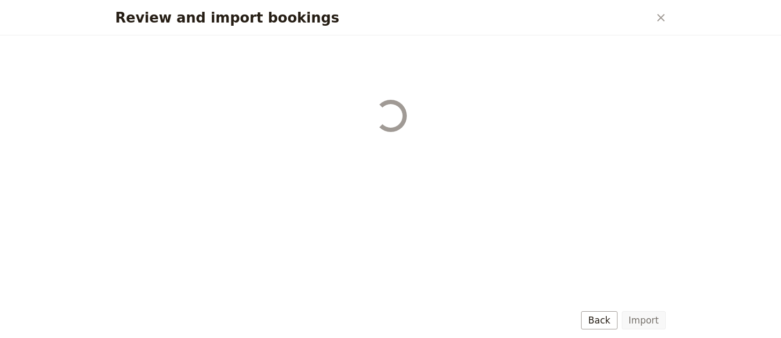
select select "68b002b7cac3c784cf00db27"
select select "68b002b7cac3c784cf00db28"
select select "68b002b7cac3c784cf00db29"
select select "68b002b7cac3c784cf00db2a"
select select "650e1b8d408bbede5b0c6045"
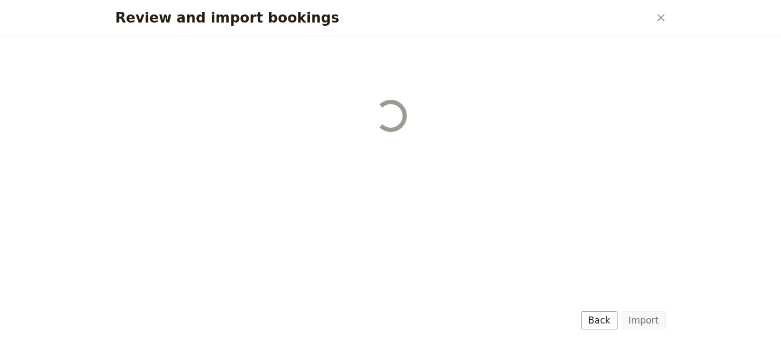
select select "68b002b7cac3c784cf00db2c"
select select "68b002b7cac3c784cf00db2d"
select select "68b002b7cac3c784cf00db2e"
select select "68b002b7cac3c784cf00db2f"
select select "68b002b7cac3c784cf00db30"
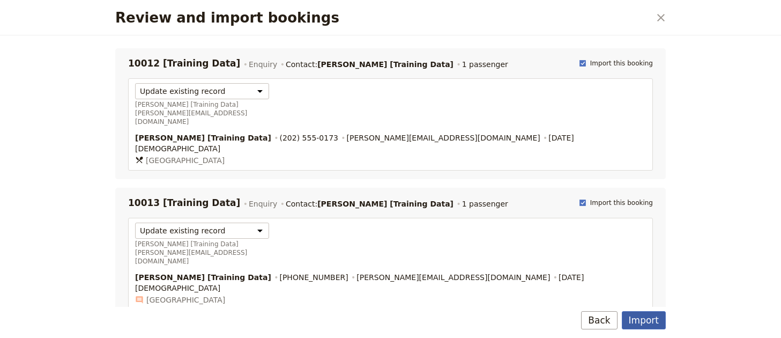
click at [646, 321] on button "Import" at bounding box center [643, 320] width 44 height 18
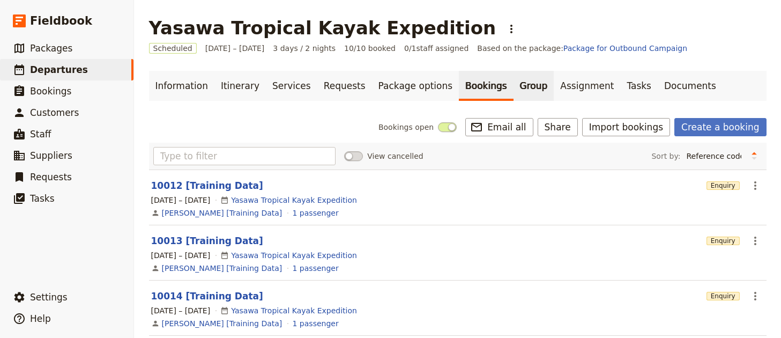
click at [514, 87] on link "Group" at bounding box center [533, 86] width 41 height 30
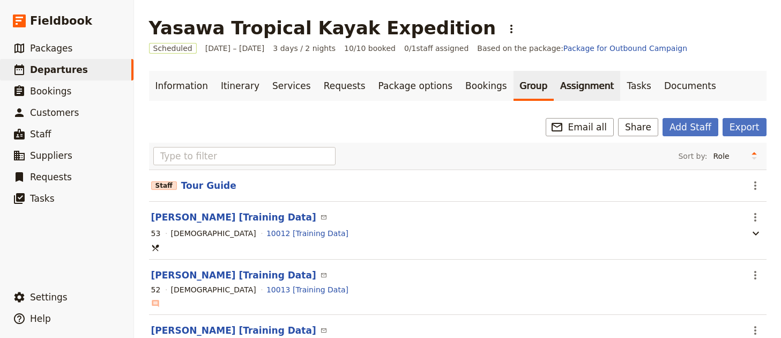
click at [553, 87] on link "Assignment" at bounding box center [586, 86] width 66 height 30
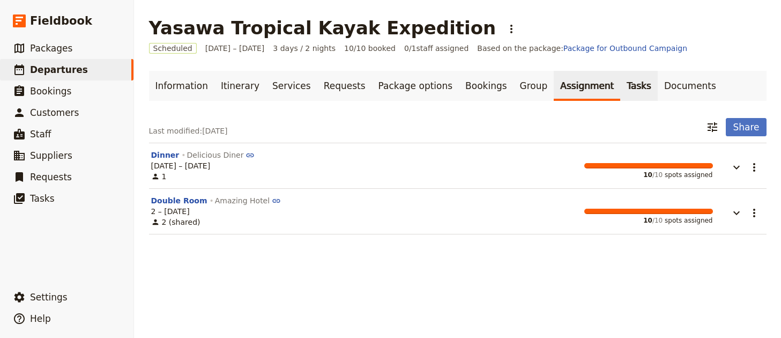
click at [620, 82] on link "Tasks" at bounding box center [639, 86] width 38 height 30
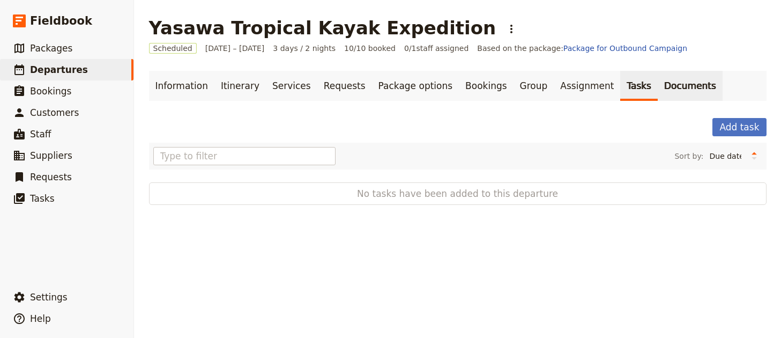
click at [657, 83] on link "Documents" at bounding box center [689, 86] width 65 height 30
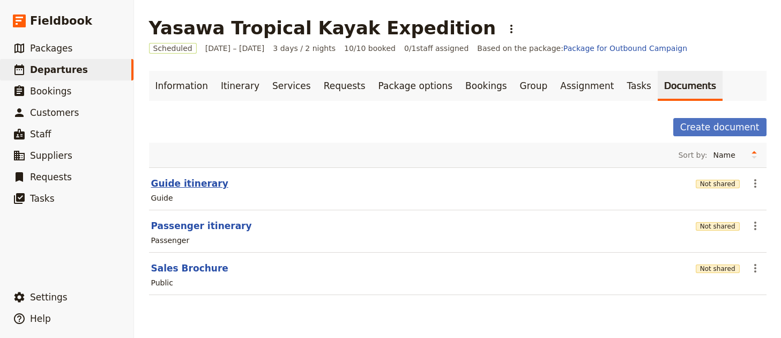
click at [180, 184] on button "Guide itinerary" at bounding box center [189, 183] width 77 height 13
select select "STAFF"
select select "RUN_SHEET"
select select "LARGE"
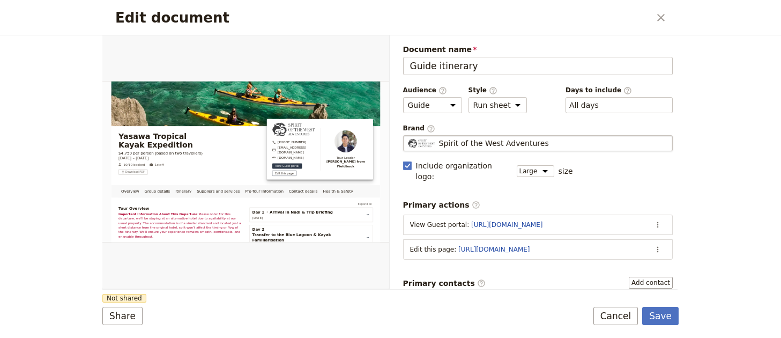
click at [486, 148] on fieldset "Spirit of the West Adventures Spirit of the West Adventures" at bounding box center [538, 143] width 270 height 16
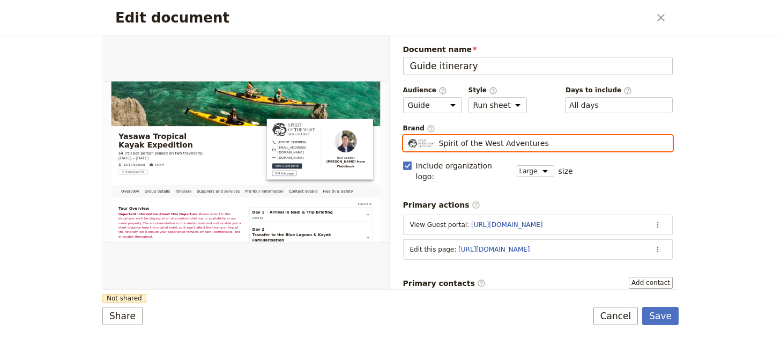
click at [408, 136] on input "Spirit of the West Adventures" at bounding box center [407, 135] width 1 height 1
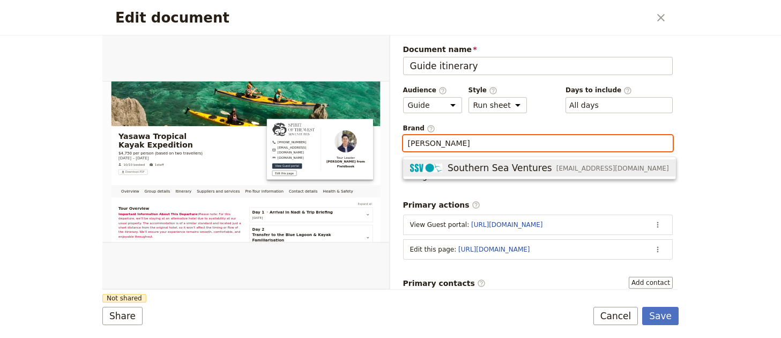
click at [489, 165] on span "Southern Sea Ventures" at bounding box center [499, 167] width 104 height 13
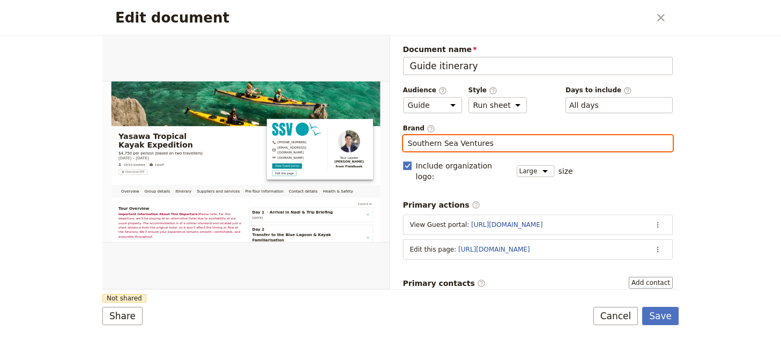
type input "Southern Sea Ventures"
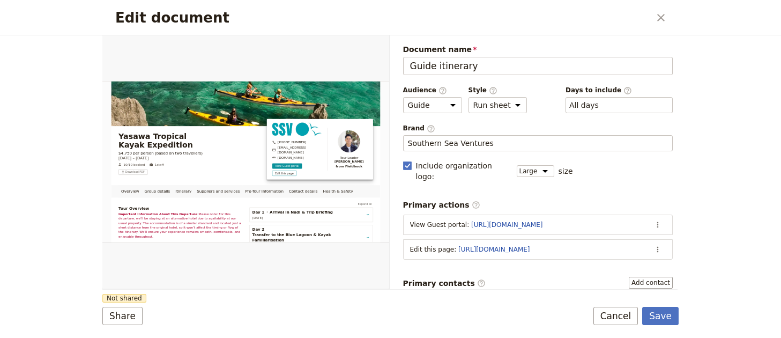
click at [120, 318] on button "Share" at bounding box center [122, 315] width 40 height 18
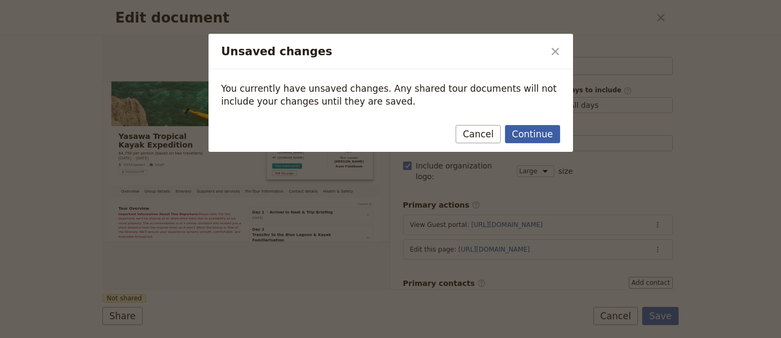
click at [516, 133] on button "Continue" at bounding box center [532, 134] width 55 height 18
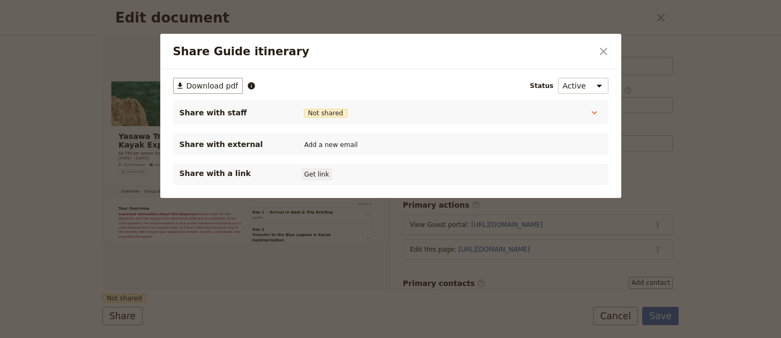
click at [316, 175] on button "Get link" at bounding box center [317, 174] width 30 height 12
click at [593, 49] on div "Share Guide itinerary ​" at bounding box center [390, 51] width 461 height 35
click at [599, 48] on icon "Close dialog" at bounding box center [603, 51] width 13 height 13
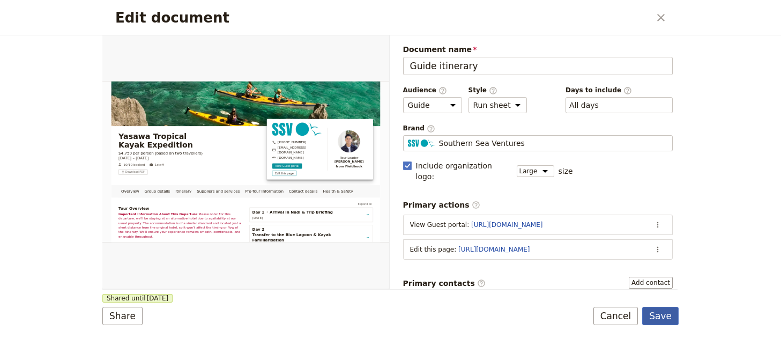
click at [668, 320] on button "Save" at bounding box center [660, 315] width 36 height 18
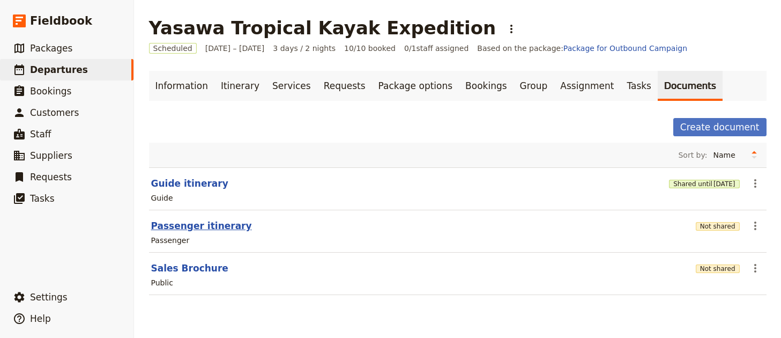
click at [184, 225] on button "Passenger itinerary" at bounding box center [201, 225] width 101 height 13
select select "PASSENGER"
select select "RUN_SHEET"
select select "LARGE"
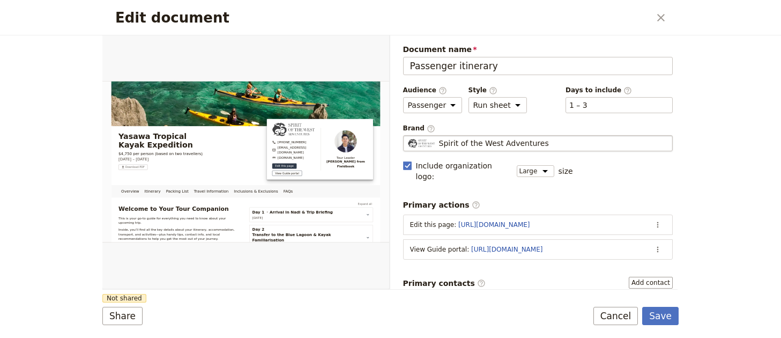
click at [478, 137] on fieldset "Spirit of the West Adventures Spirit of the West Adventures" at bounding box center [538, 143] width 270 height 16
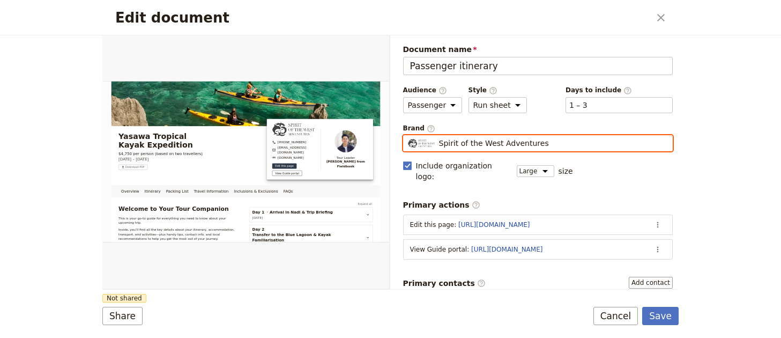
click at [408, 136] on input "Spirit of the West Adventures" at bounding box center [407, 135] width 1 height 1
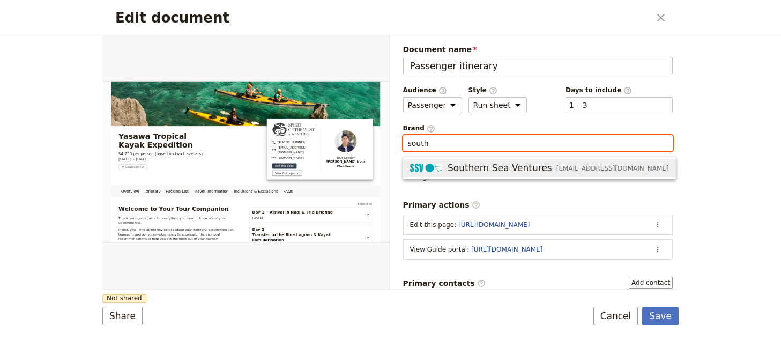
click at [469, 166] on span "Southern Sea Ventures" at bounding box center [499, 167] width 104 height 13
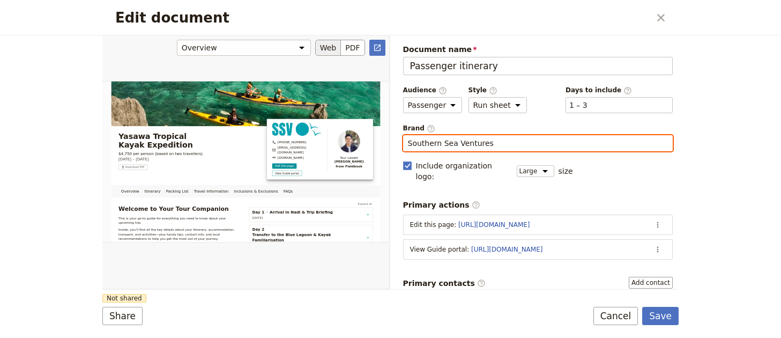
type input "Southern Sea Ventures"
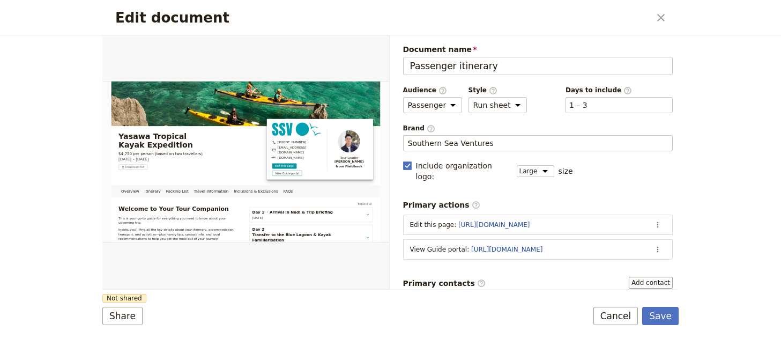
drag, startPoint x: 275, startPoint y: 249, endPoint x: 182, endPoint y: 297, distance: 105.0
click at [275, 249] on div "Edit document" at bounding box center [245, 161] width 287 height 253
click at [111, 320] on button "Share" at bounding box center [122, 315] width 40 height 18
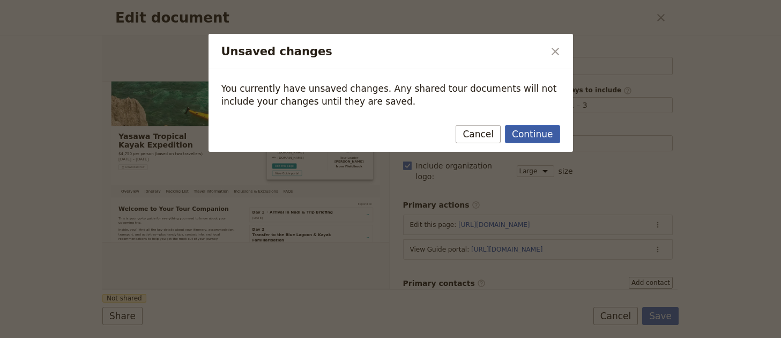
click at [548, 129] on button "Continue" at bounding box center [532, 134] width 55 height 18
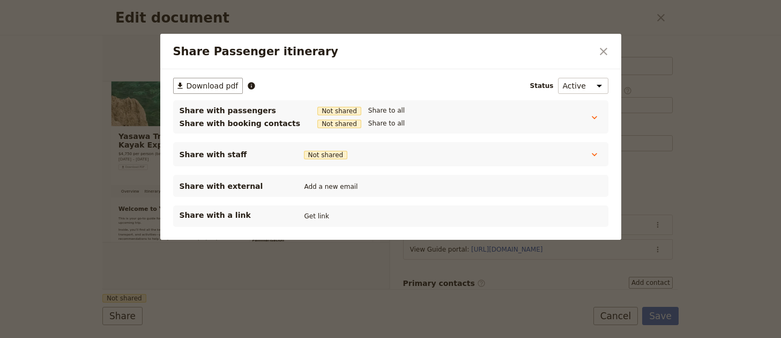
drag, startPoint x: 302, startPoint y: 216, endPoint x: 305, endPoint y: 205, distance: 12.2
click at [302, 216] on button "Get link" at bounding box center [317, 216] width 30 height 12
click at [606, 53] on icon "Close dialog" at bounding box center [603, 51] width 13 height 13
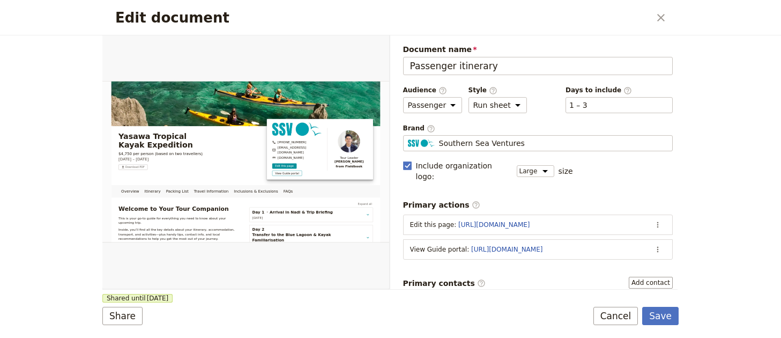
click at [666, 326] on form "Overview Itinerary Packing List Travel Information Inclusions & Exclusions FAQs…" at bounding box center [390, 186] width 576 height 302
click at [666, 322] on button "Save" at bounding box center [660, 315] width 36 height 18
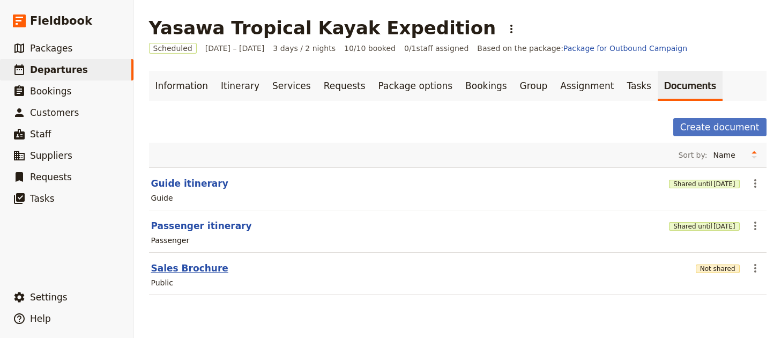
click at [177, 273] on button "Sales Brochure" at bounding box center [189, 267] width 77 height 13
select select "DEFAULT"
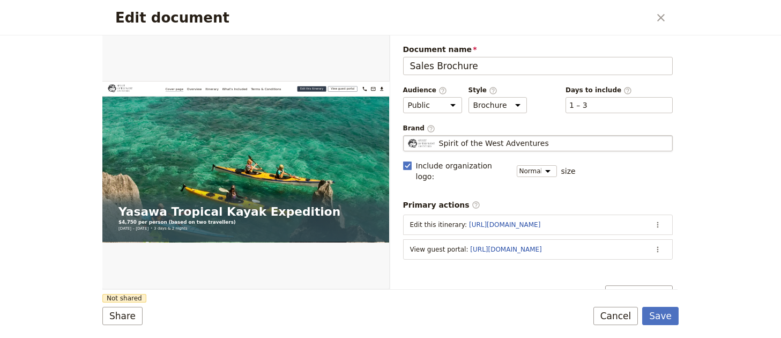
click at [526, 144] on span "Spirit of the West Adventures" at bounding box center [494, 143] width 110 height 11
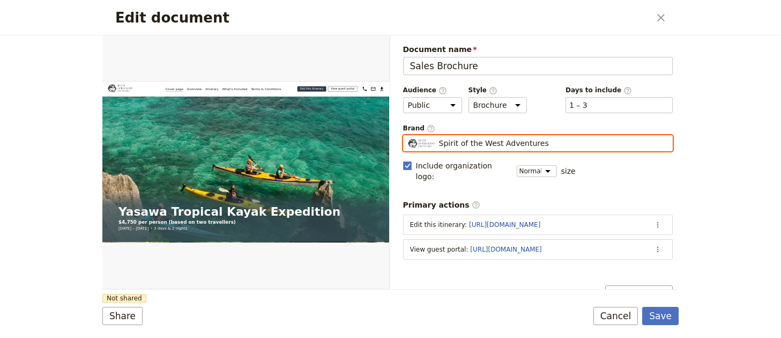
click at [408, 136] on input "Spirit of the West Adventures" at bounding box center [407, 135] width 1 height 1
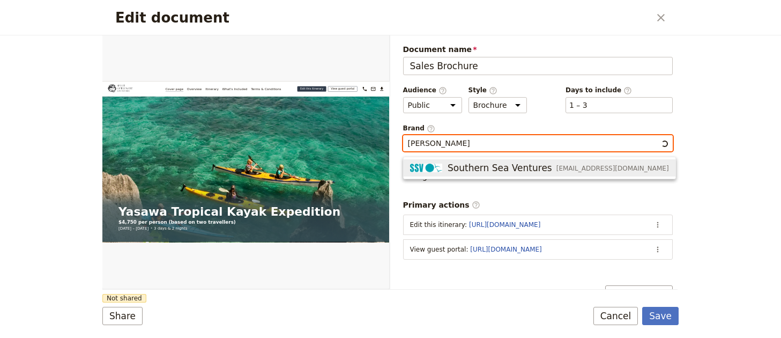
click at [522, 170] on span "Southern Sea Ventures" at bounding box center [499, 167] width 104 height 13
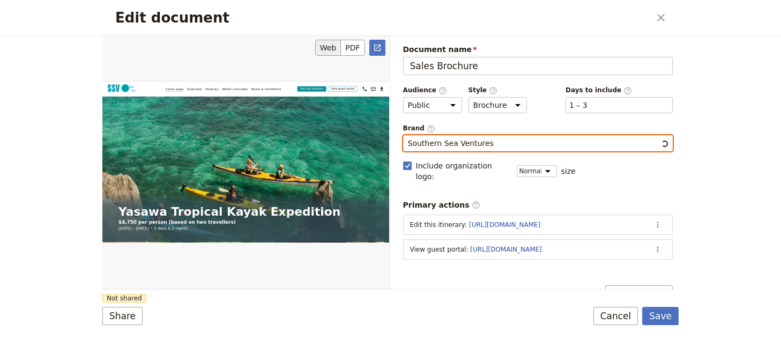
type input "Southern Sea Ventures"
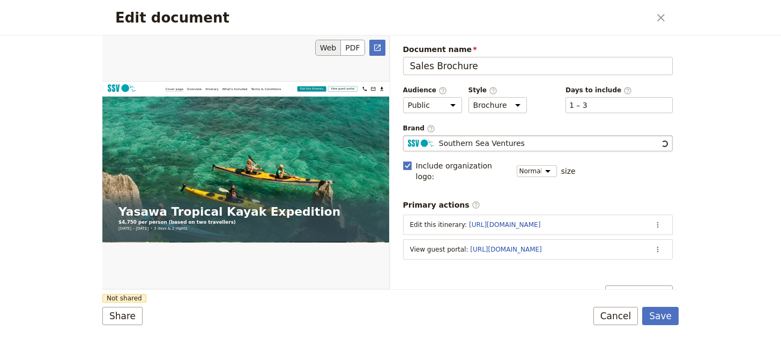
click at [281, 267] on div "Edit document" at bounding box center [245, 161] width 287 height 253
click at [132, 316] on button "Share" at bounding box center [122, 315] width 40 height 18
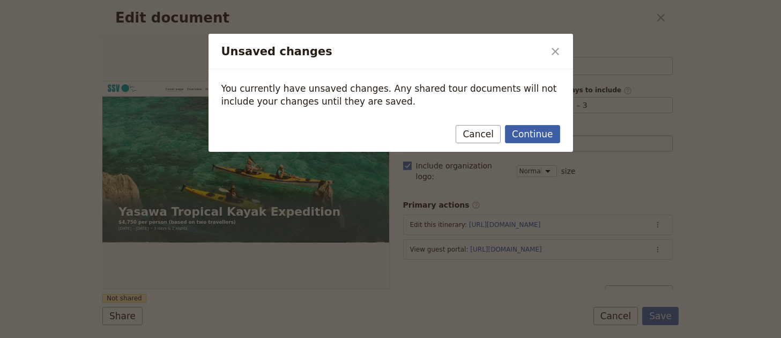
click at [546, 129] on button "Continue" at bounding box center [532, 134] width 55 height 18
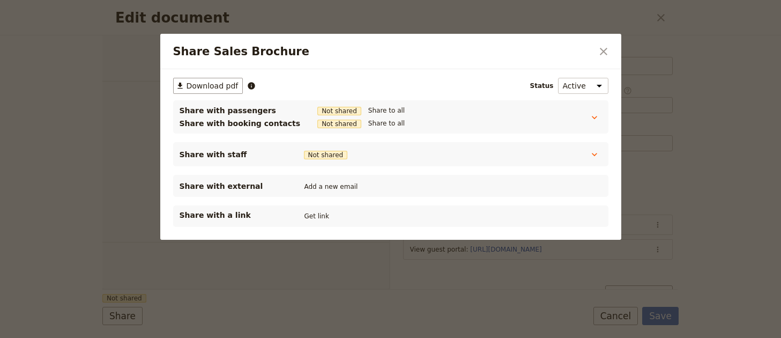
select select "DEFAULT"
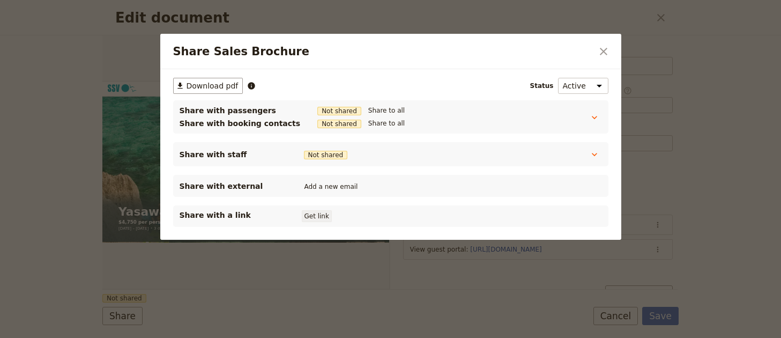
click at [319, 215] on button "Get link" at bounding box center [317, 216] width 30 height 12
click at [612, 55] on div "Share Sales Brochure ​" at bounding box center [390, 51] width 461 height 35
click at [605, 54] on icon "Close dialog" at bounding box center [604, 52] width 8 height 8
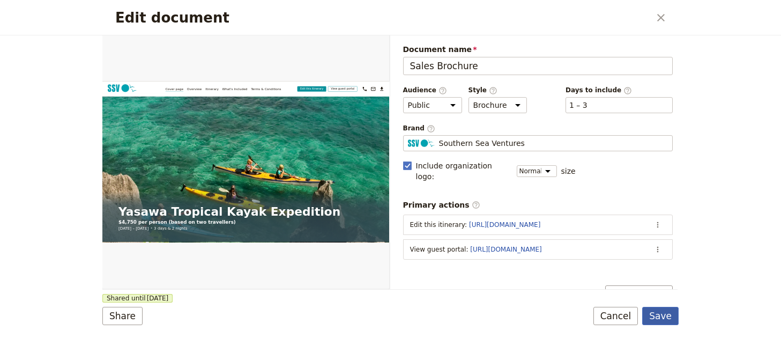
click at [670, 319] on button "Save" at bounding box center [660, 315] width 36 height 18
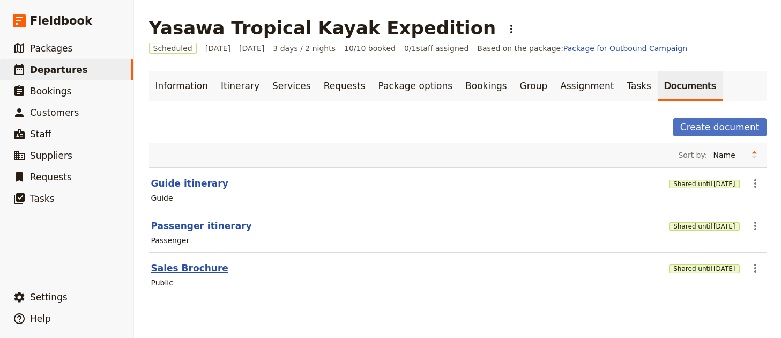
click at [202, 272] on button "Sales Brochure" at bounding box center [189, 267] width 77 height 13
select select "DEFAULT"
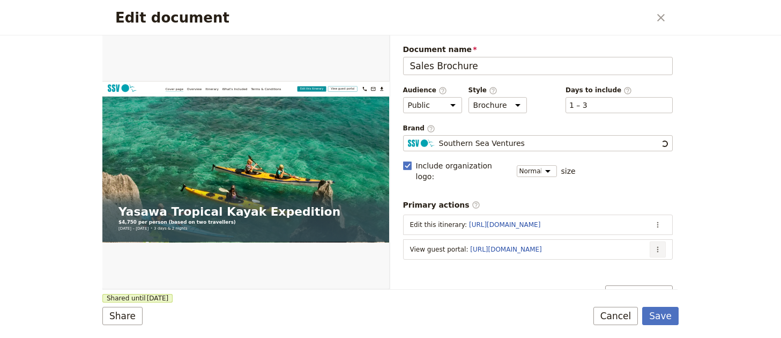
click at [653, 245] on icon "Actions" at bounding box center [657, 249] width 9 height 9
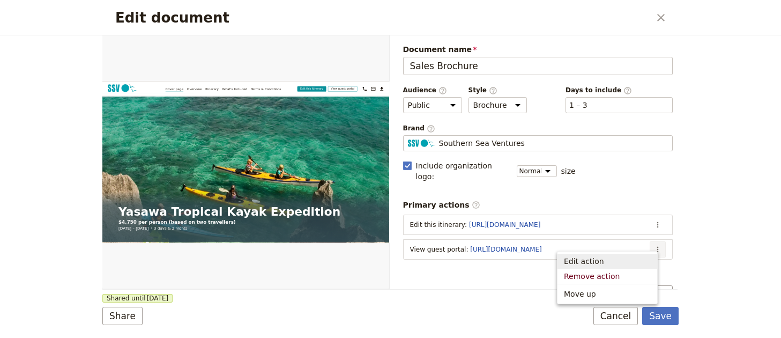
click at [635, 254] on button "Edit action" at bounding box center [607, 260] width 100 height 15
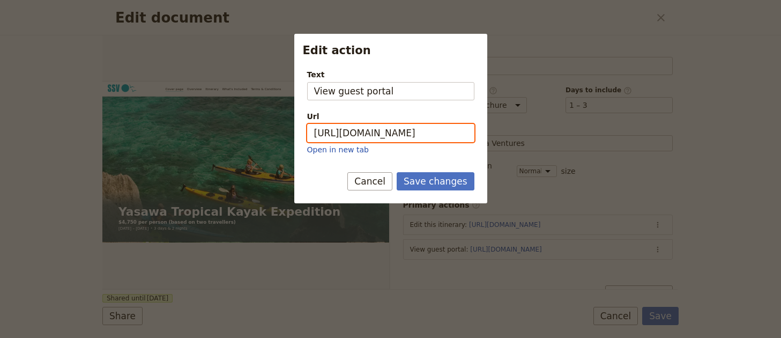
click at [427, 140] on input "[URL][DOMAIN_NAME]" at bounding box center [390, 133] width 167 height 18
paste input "D0pU9LhlnQte6GGBv8Wom"
type input "[URL][DOMAIN_NAME]"
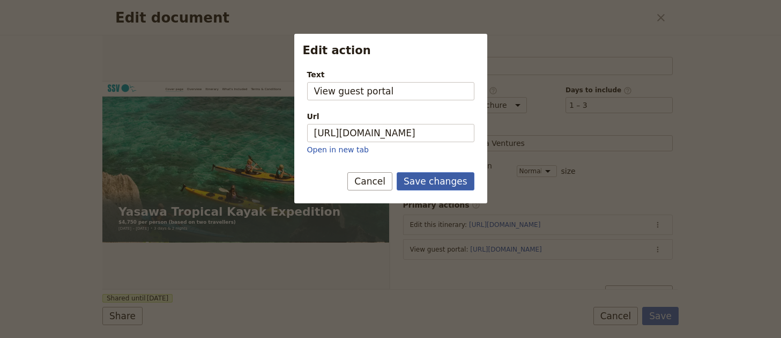
click at [436, 176] on button "Save changes" at bounding box center [435, 181] width 78 height 18
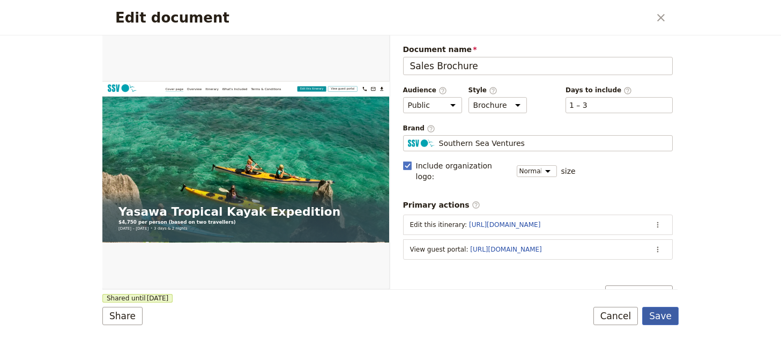
click at [658, 313] on button "Save" at bounding box center [660, 315] width 36 height 18
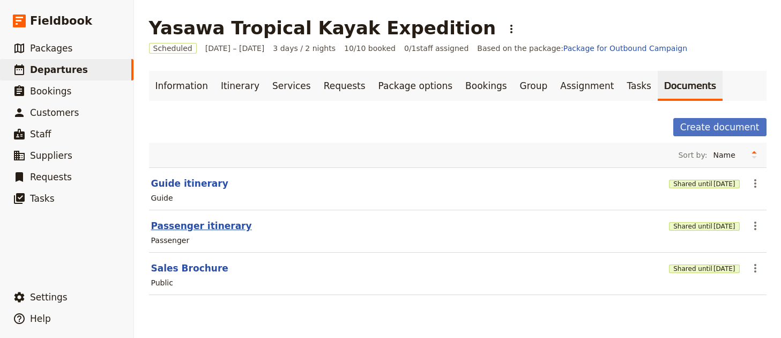
click at [191, 228] on button "Passenger itinerary" at bounding box center [201, 225] width 101 height 13
select select "PASSENGER"
select select "RUN_SHEET"
select select "LARGE"
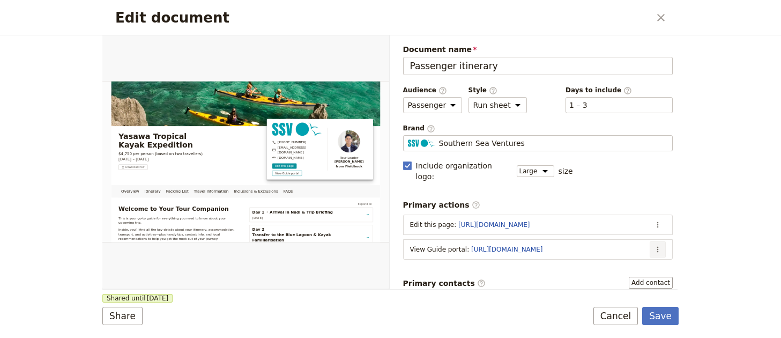
click at [653, 245] on icon "Actions" at bounding box center [657, 249] width 9 height 9
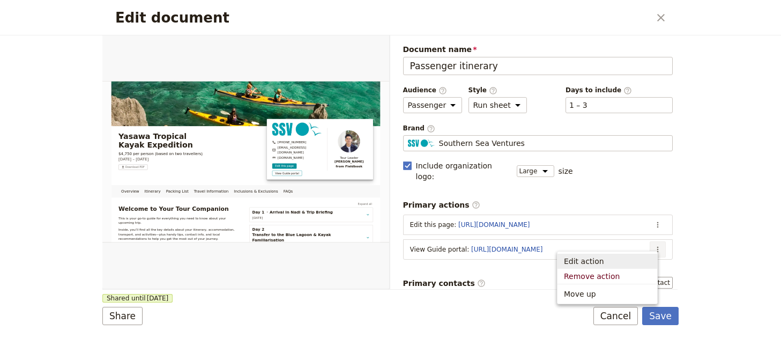
click at [639, 257] on span "Edit action" at bounding box center [607, 261] width 87 height 11
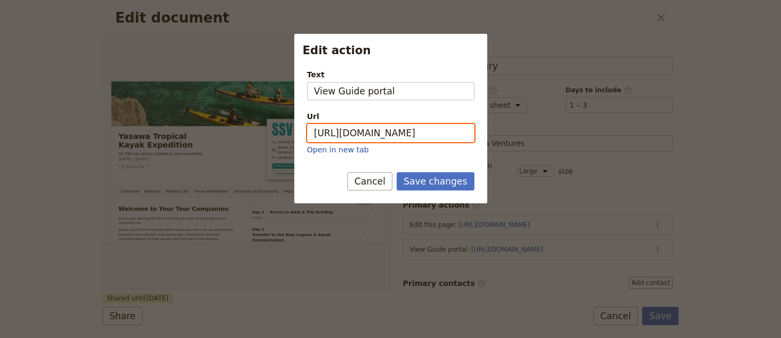
click at [438, 124] on input "[URL][DOMAIN_NAME]" at bounding box center [390, 133] width 167 height 18
paste input "whGM-s71a0REDqjEvsaKA"
type input "[URL][DOMAIN_NAME]"
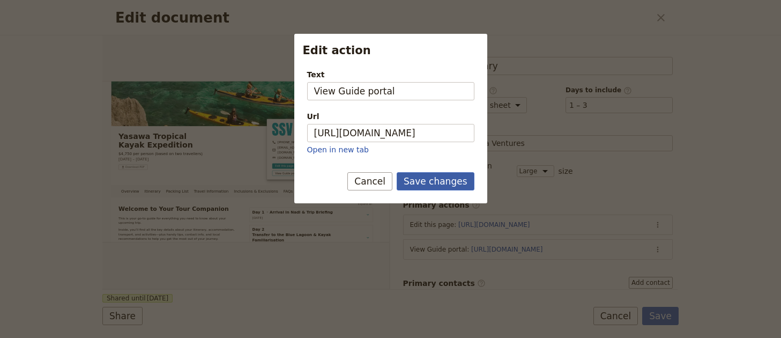
click at [449, 182] on button "Save changes" at bounding box center [435, 181] width 78 height 18
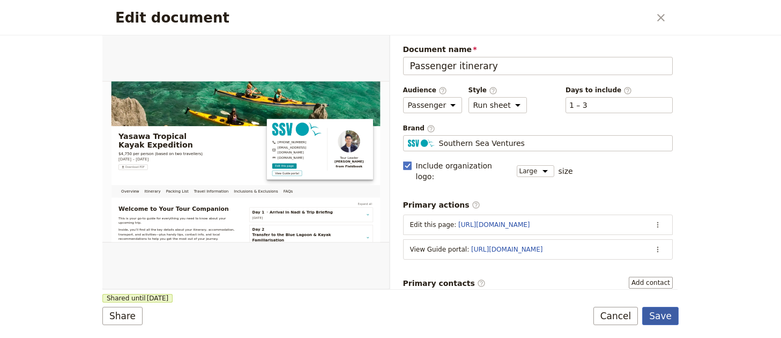
click at [673, 324] on button "Save" at bounding box center [660, 315] width 36 height 18
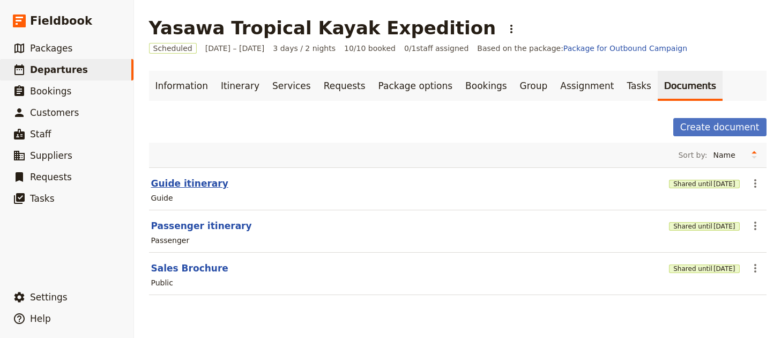
click at [195, 185] on button "Guide itinerary" at bounding box center [189, 183] width 77 height 13
select select "STAFF"
select select "RUN_SHEET"
select select "LARGE"
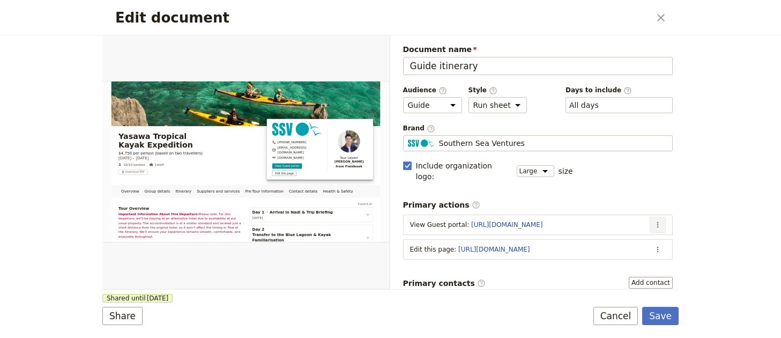
click at [653, 220] on icon "Actions" at bounding box center [657, 224] width 9 height 9
click at [640, 231] on span "Edit action" at bounding box center [607, 236] width 87 height 11
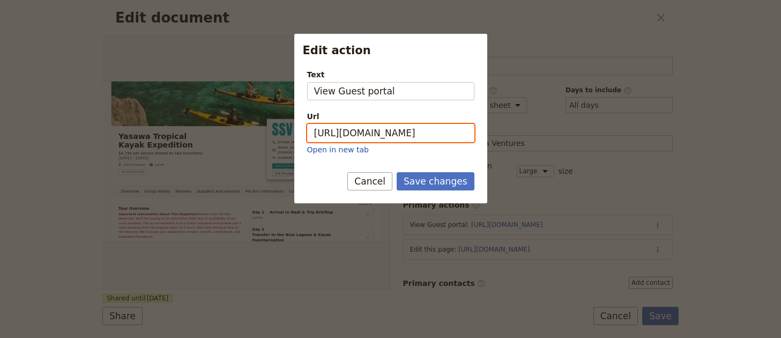
click at [373, 128] on input "[URL][DOMAIN_NAME]" at bounding box center [390, 133] width 167 height 18
paste input "D0pU9LhlnQte6GGBv8Wom"
type input "[URL][DOMAIN_NAME]"
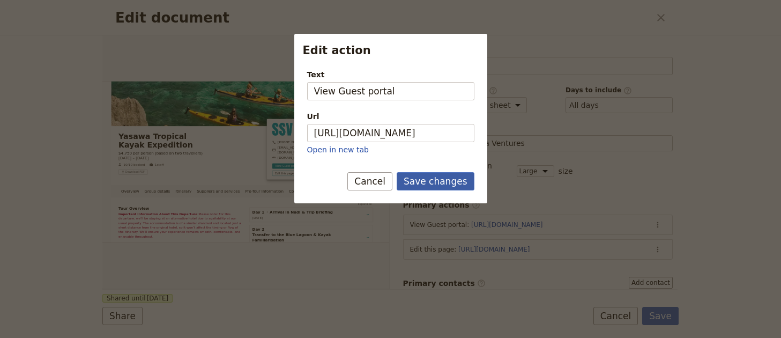
click at [438, 179] on button "Save changes" at bounding box center [435, 181] width 78 height 18
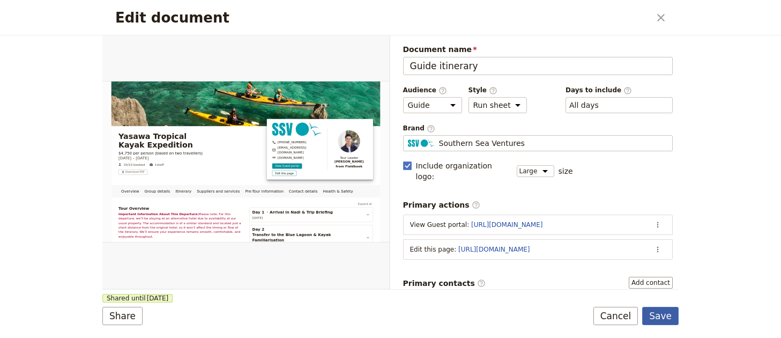
click at [660, 311] on button "Save" at bounding box center [660, 315] width 36 height 18
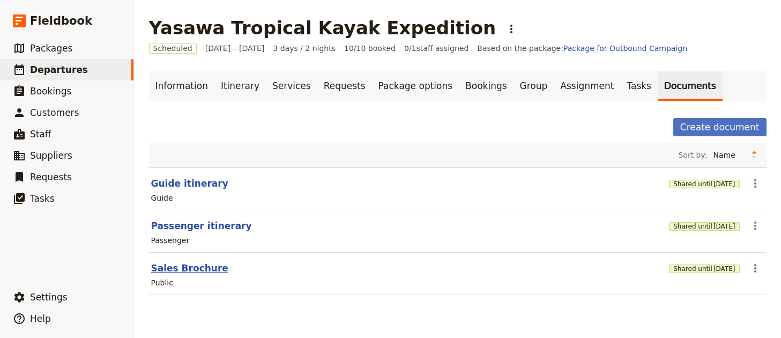
click at [205, 266] on button "Sales Brochure" at bounding box center [189, 267] width 77 height 13
select select "DEFAULT"
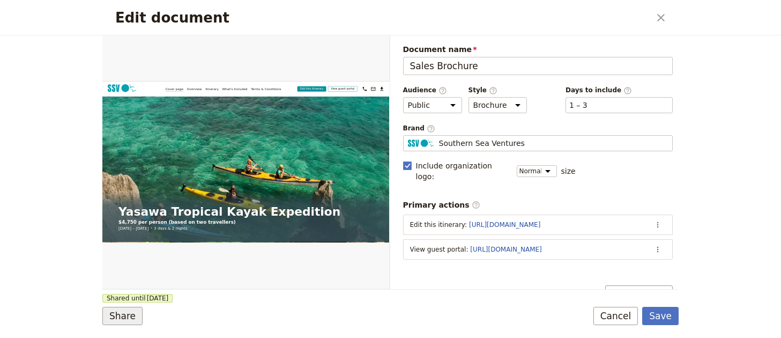
click at [110, 313] on button "Share" at bounding box center [122, 315] width 40 height 18
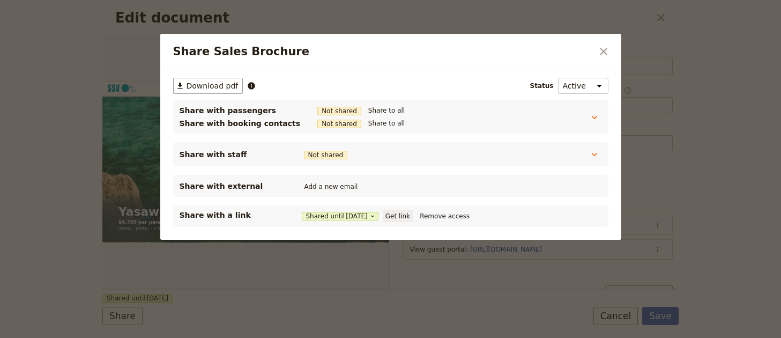
click at [396, 213] on button "Get link" at bounding box center [398, 216] width 30 height 12
click at [602, 63] on div "Share Sales Brochure ​" at bounding box center [390, 51] width 461 height 35
click at [604, 54] on icon "Close dialog" at bounding box center [603, 51] width 13 height 13
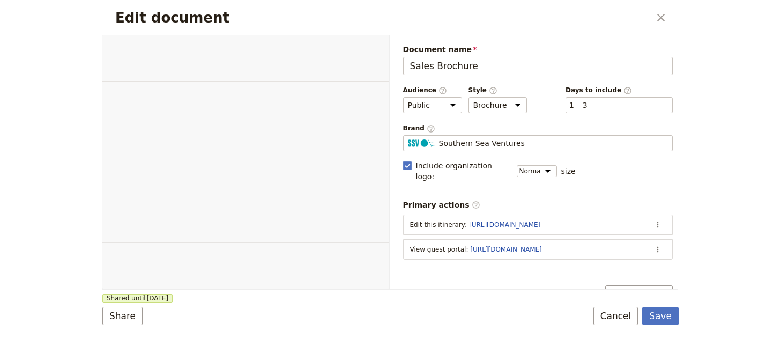
select select "DEFAULT"
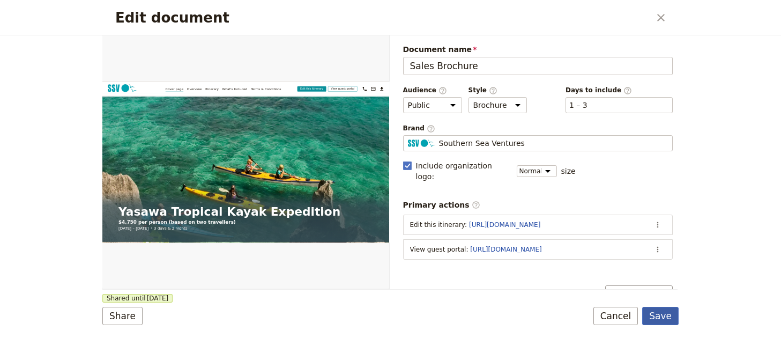
click at [666, 318] on button "Save" at bounding box center [660, 315] width 36 height 18
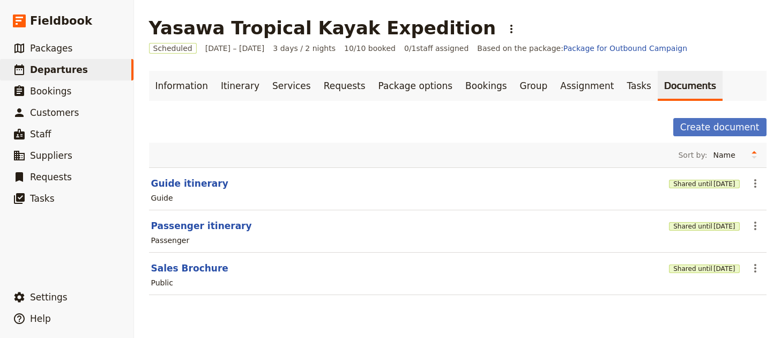
click at [281, 32] on h1 "Yasawa Tropical Kayak Expedition" at bounding box center [322, 27] width 347 height 21
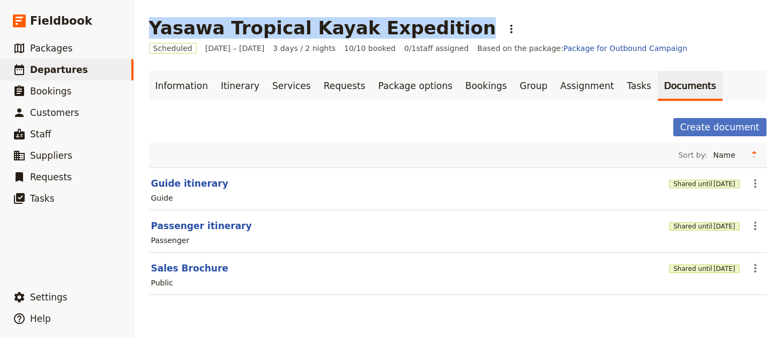
click at [281, 32] on h1 "Yasawa Tropical Kayak Expedition" at bounding box center [322, 27] width 347 height 21
copy h1 "Yasawa Tropical Kayak Expedition"
click at [63, 70] on span "Departures" at bounding box center [59, 69] width 58 height 11
select select "UPDATED_AT"
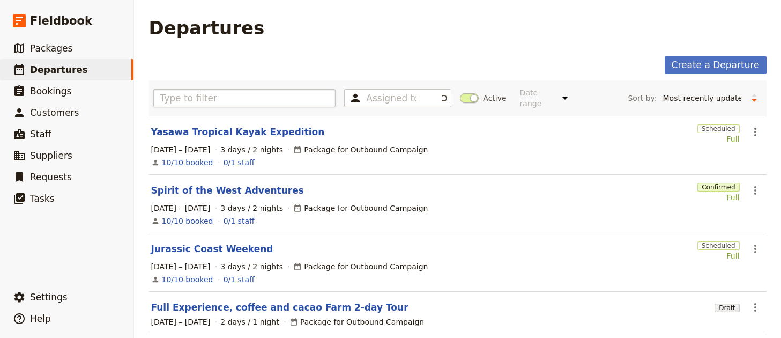
click at [202, 84] on div "Assigned to Active Date range This week Next week This month Next month This ye…" at bounding box center [457, 97] width 617 height 35
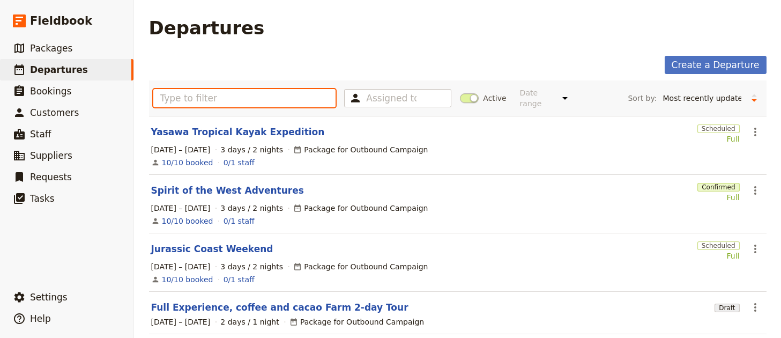
click at [200, 91] on input "text" at bounding box center [244, 98] width 183 height 18
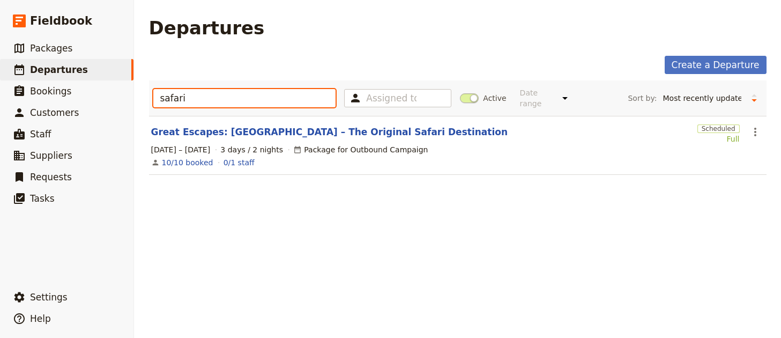
type input "safari"
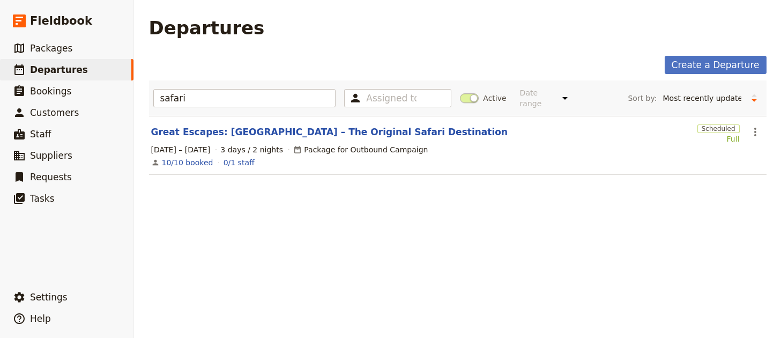
click at [735, 124] on section "Great Escapes: [GEOGRAPHIC_DATA] – The Original Safari Destination Scheduled Fu…" at bounding box center [457, 145] width 617 height 59
click at [746, 123] on button "​" at bounding box center [755, 132] width 18 height 18
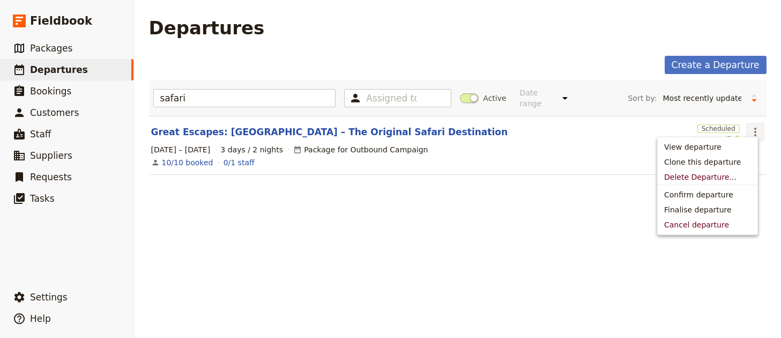
click at [748, 125] on icon "Actions" at bounding box center [754, 131] width 13 height 13
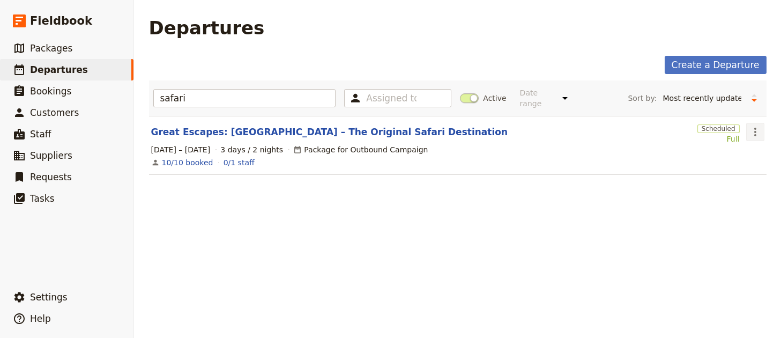
click at [748, 125] on icon "Actions" at bounding box center [754, 131] width 13 height 13
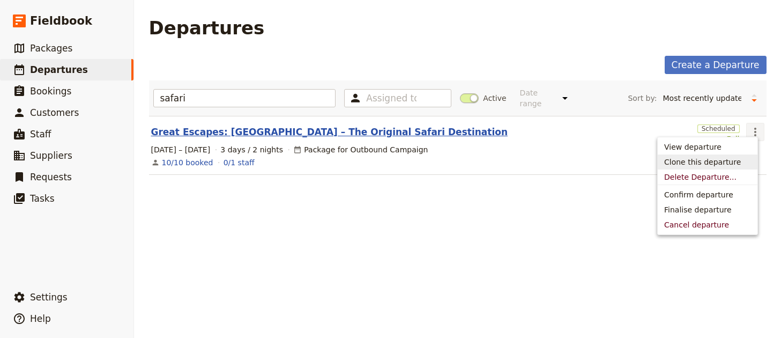
click at [252, 125] on link "Great Escapes: [GEOGRAPHIC_DATA] – The Original Safari Destination" at bounding box center [329, 131] width 357 height 13
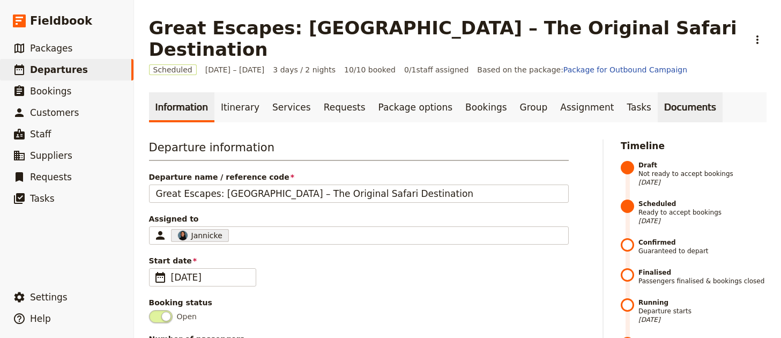
click at [657, 92] on link "Documents" at bounding box center [689, 107] width 65 height 30
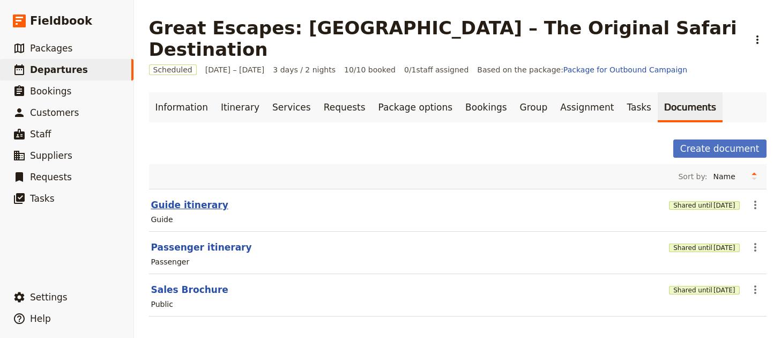
click at [162, 198] on button "Guide itinerary" at bounding box center [189, 204] width 77 height 13
select select "STAFF"
select select "RUN_SHEET"
select select "LARGE"
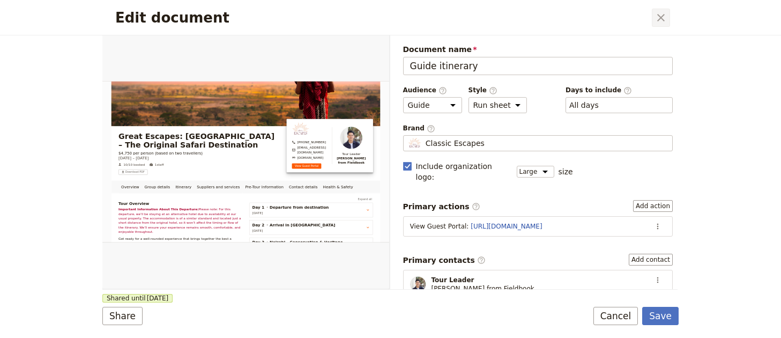
click at [666, 17] on icon "Close dialog" at bounding box center [660, 17] width 13 height 13
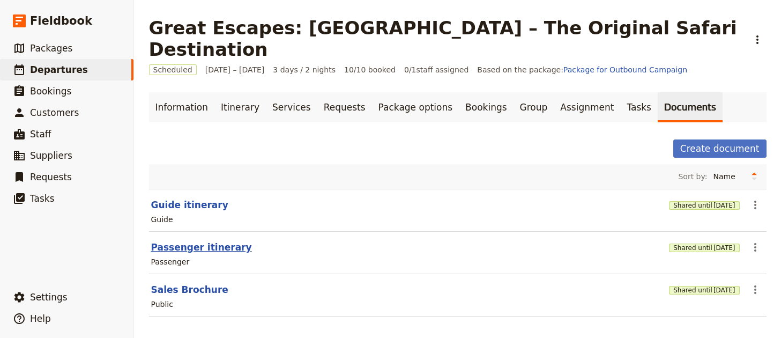
click at [194, 241] on button "Passenger itinerary" at bounding box center [201, 247] width 101 height 13
select select "PASSENGER"
select select "RUN_SHEET"
select select "LARGE"
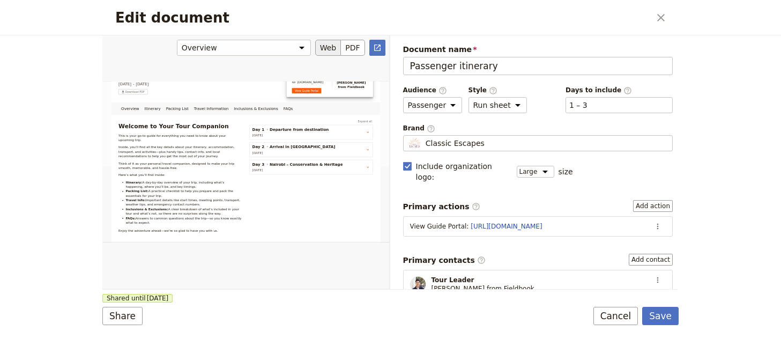
scroll to position [178, 0]
click at [358, 136] on div "Edit document" at bounding box center [245, 161] width 287 height 253
click at [372, 131] on div "Edit document" at bounding box center [245, 161] width 287 height 253
click at [371, 50] on link "​" at bounding box center [377, 48] width 16 height 16
click at [662, 20] on icon "Close dialog" at bounding box center [660, 17] width 13 height 13
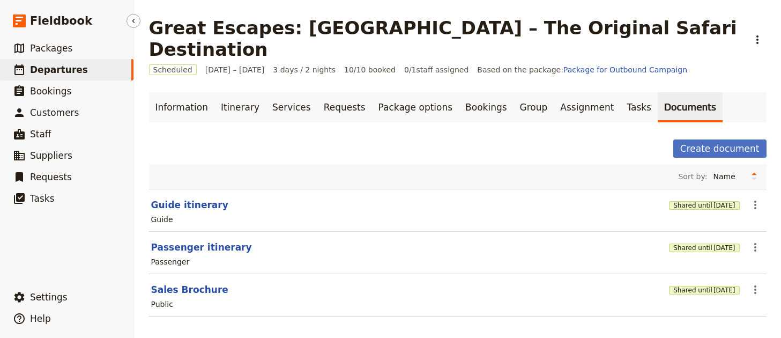
click at [91, 76] on link "​ Departures" at bounding box center [66, 69] width 133 height 21
select select "UPDATED_AT"
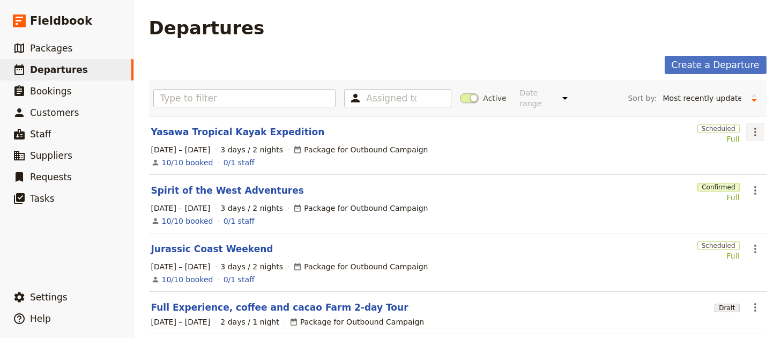
click at [754, 128] on icon "Actions" at bounding box center [755, 132] width 2 height 9
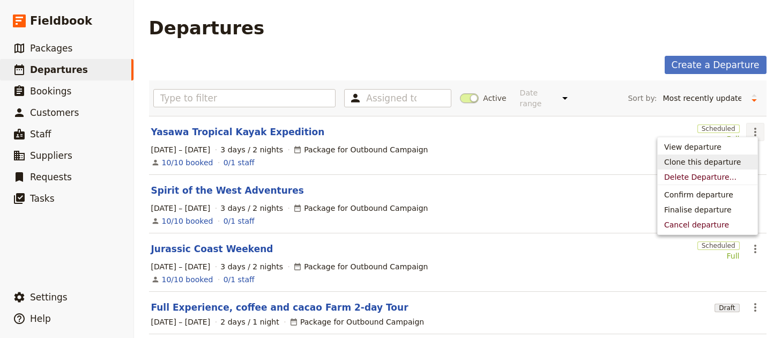
click at [714, 163] on span "Clone this departure" at bounding box center [702, 161] width 77 height 11
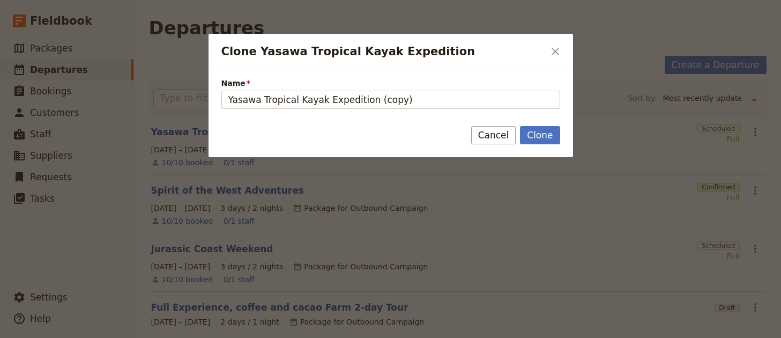
click at [368, 109] on form "Name Yasawa Tropical Kayak Expedition (copy) Clone Cancel" at bounding box center [390, 113] width 364 height 88
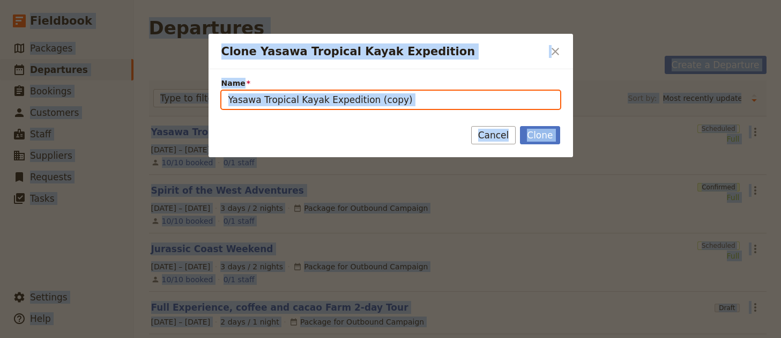
click at [385, 101] on input "Yasawa Tropical Kayak Expedition (copy)" at bounding box center [390, 100] width 339 height 18
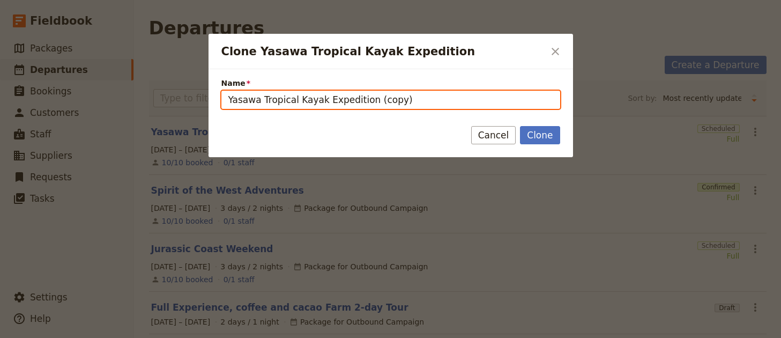
click at [385, 100] on input "Yasawa Tropical Kayak Expedition (copy)" at bounding box center [390, 100] width 339 height 18
paste input "African Sky Safaris & Tours"
type input "African Sky Safaris & Tours"
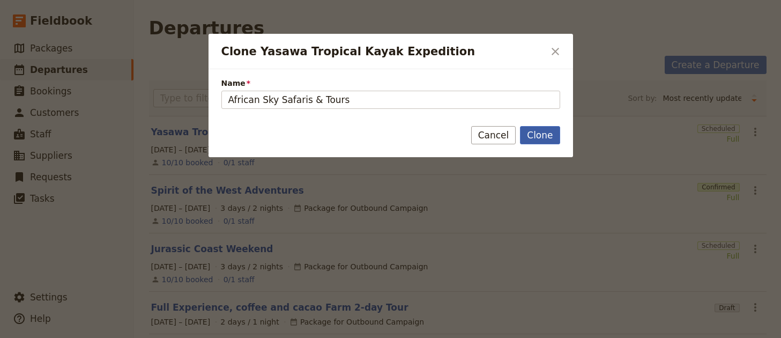
click at [556, 133] on button "Clone" at bounding box center [540, 135] width 40 height 18
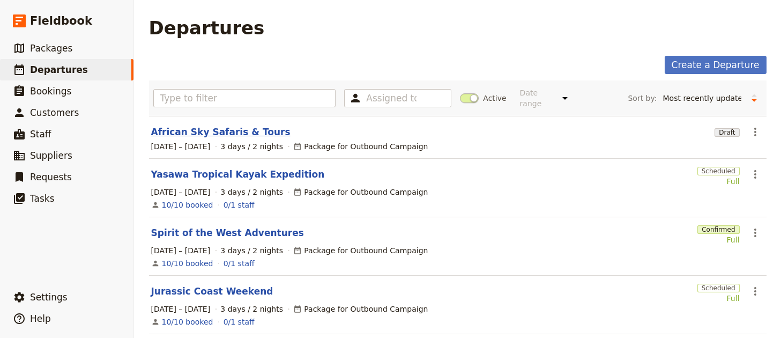
click at [204, 125] on link "African Sky Safaris & Tours" at bounding box center [220, 131] width 139 height 13
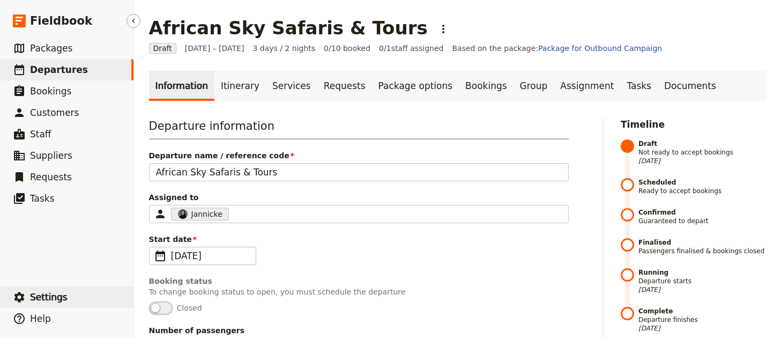
click at [73, 294] on button "​ Settings" at bounding box center [66, 296] width 133 height 21
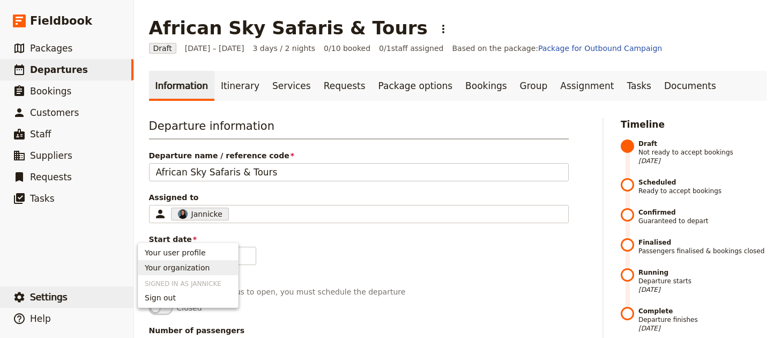
click at [194, 271] on span "Your organization" at bounding box center [177, 267] width 65 height 11
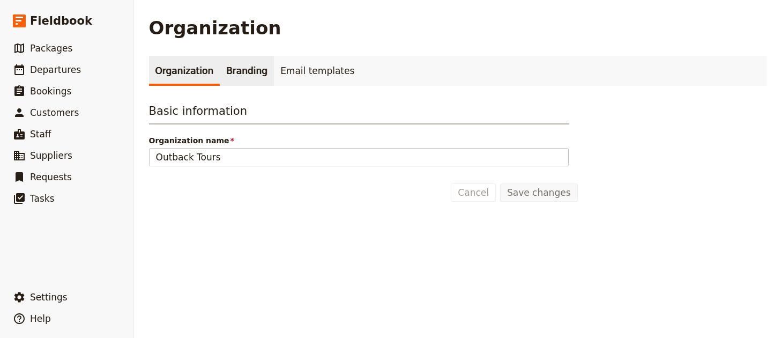
click at [239, 81] on link "Branding" at bounding box center [247, 71] width 54 height 30
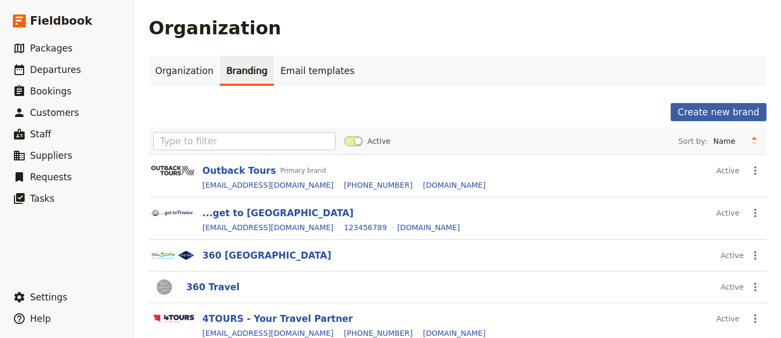
click at [696, 107] on button "Create new brand" at bounding box center [717, 112] width 95 height 18
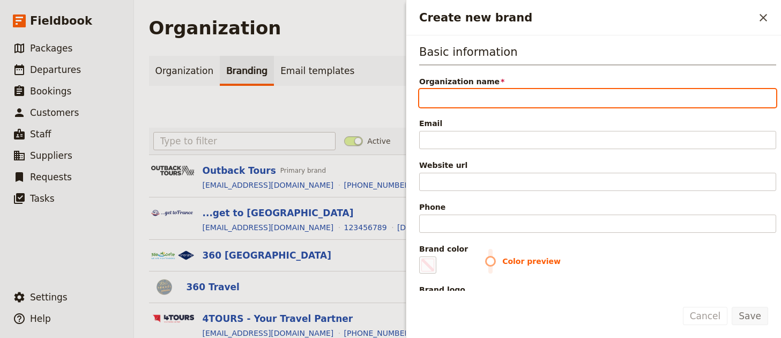
paste input "African Sky Safaris & Tours"
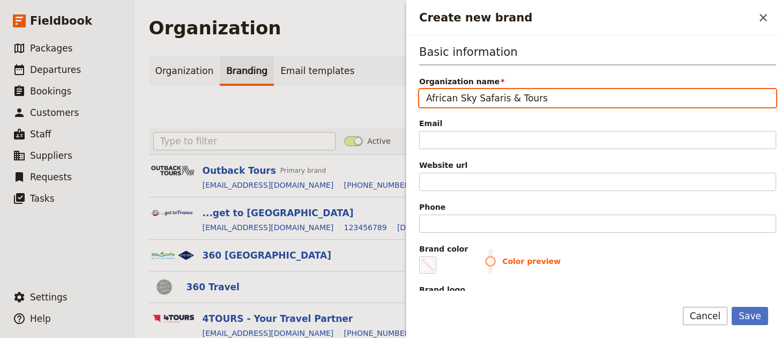
type input "African Sky Safaris & Tours"
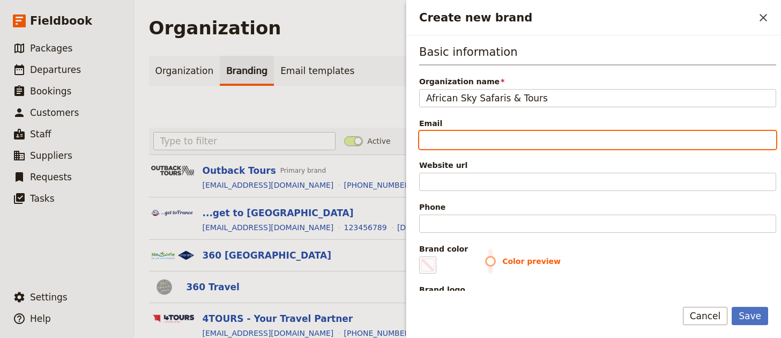
click at [533, 143] on input "Email" at bounding box center [597, 140] width 357 height 18
paste input "[EMAIL_ADDRESS][DOMAIN_NAME]"
type input "[EMAIL_ADDRESS][DOMAIN_NAME]"
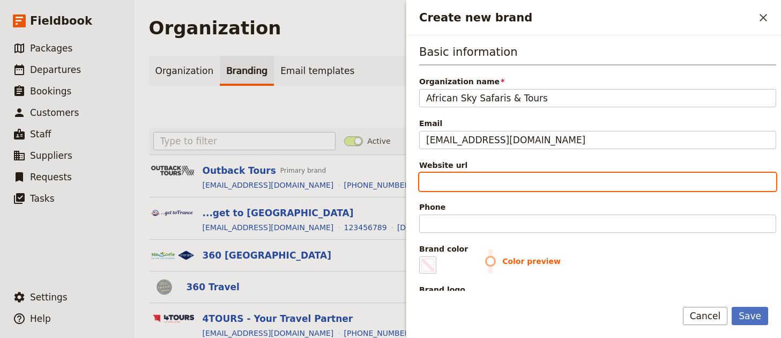
click at [489, 181] on input "Website url" at bounding box center [597, 182] width 357 height 18
paste input "https://www.africansky.com"
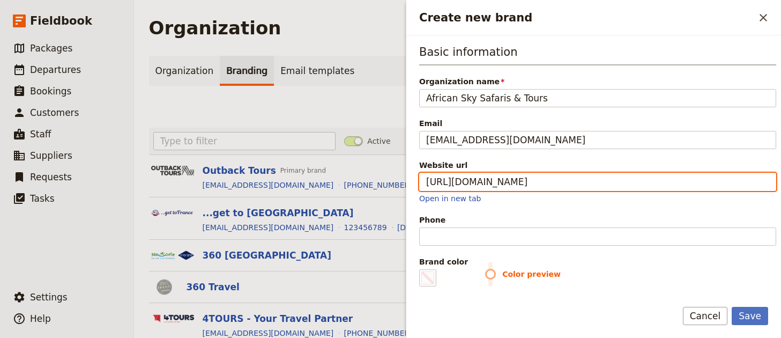
type input "https://www.africansky.com"
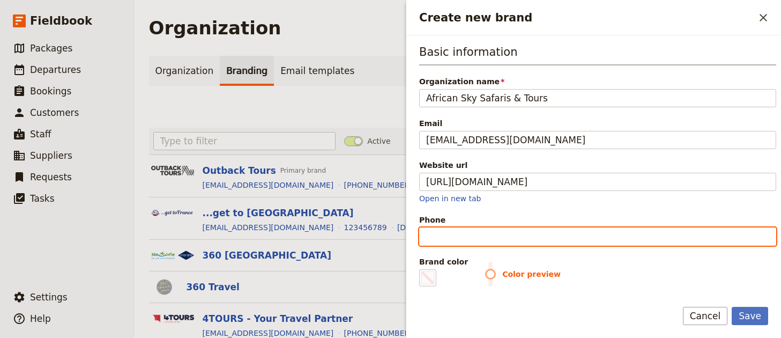
click at [514, 241] on input "Phone" at bounding box center [597, 236] width 357 height 18
paste input "+27 71 643 2479"
click at [476, 238] on input "+27 71 643 2479" at bounding box center [597, 236] width 357 height 18
click at [456, 235] on input "+27 71 6432479" at bounding box center [597, 236] width 357 height 18
click at [445, 237] on input "+27 716432479" at bounding box center [597, 236] width 357 height 18
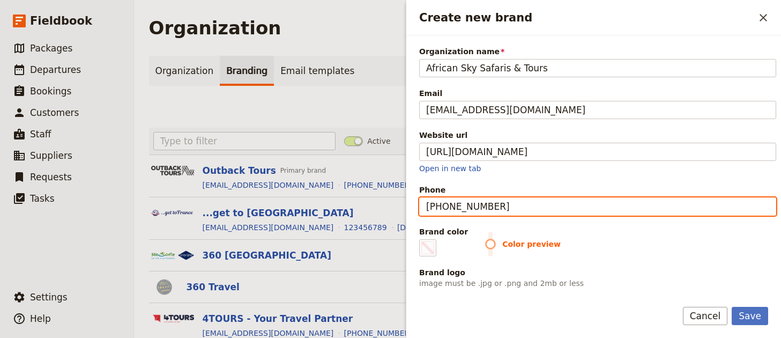
scroll to position [41, 0]
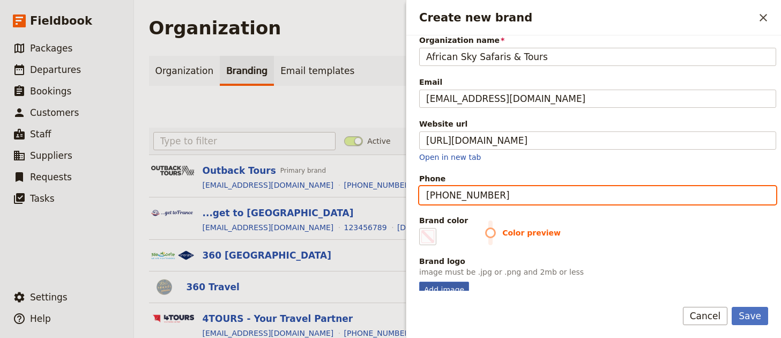
type input "+27716432479"
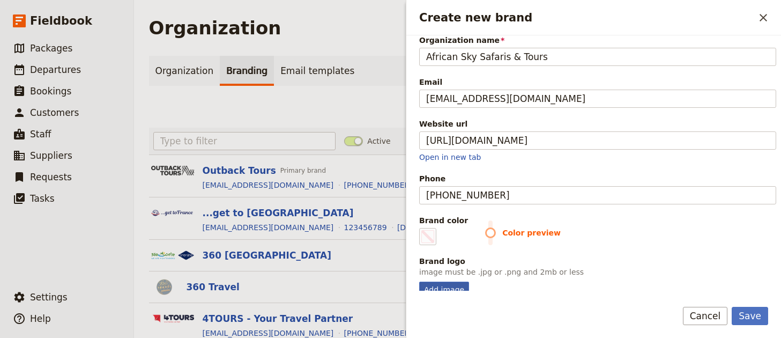
click at [446, 282] on div "Add image" at bounding box center [444, 289] width 50 height 16
click at [419, 281] on input "Add image" at bounding box center [418, 281] width 1 height 1
type input "C:\fakepath\african-sky-logo.png"
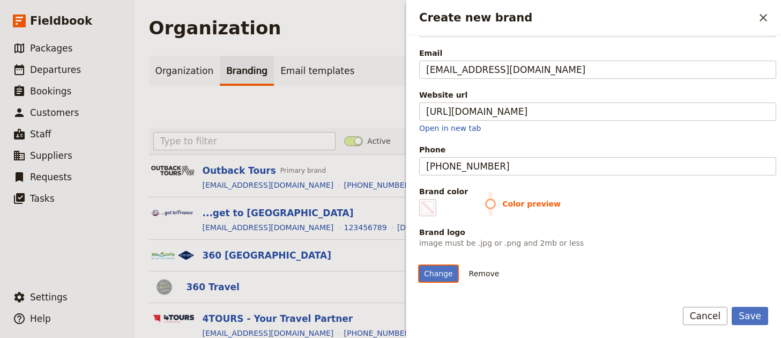
scroll to position [117, 0]
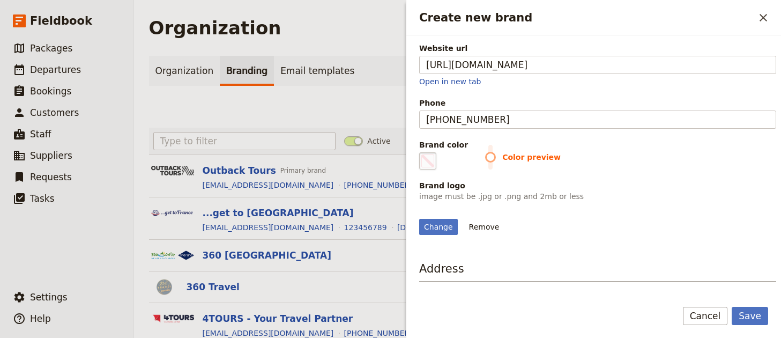
click at [435, 159] on fieldset "#000000" at bounding box center [427, 160] width 17 height 17
click at [422, 152] on input "#000000" at bounding box center [421, 152] width 1 height 1
type input "#375265"
click at [702, 182] on div "Brand logo" at bounding box center [597, 185] width 357 height 11
click at [755, 314] on button "Save" at bounding box center [749, 315] width 36 height 18
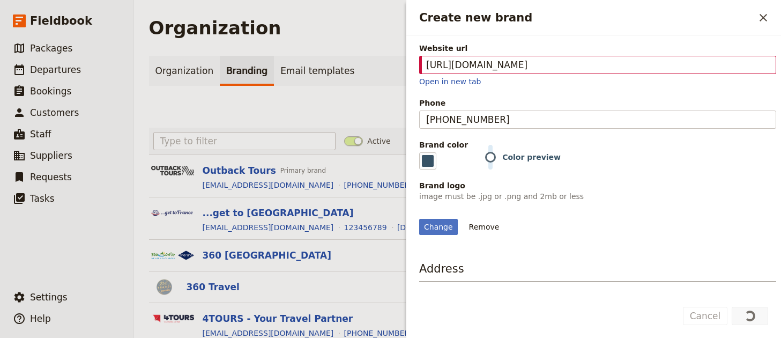
scroll to position [0, 0]
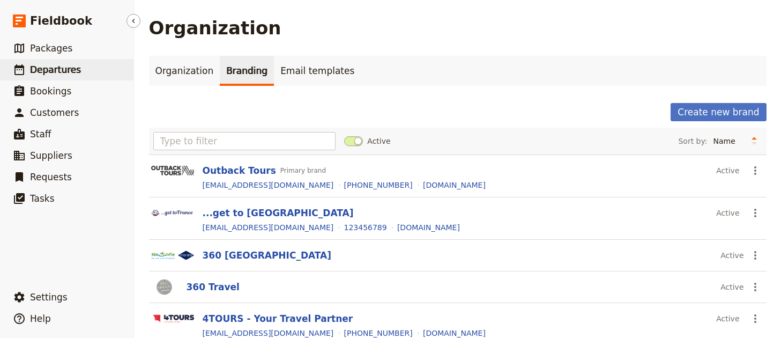
click at [84, 72] on link "​ Departures" at bounding box center [66, 69] width 133 height 21
select select "UPDATED_AT"
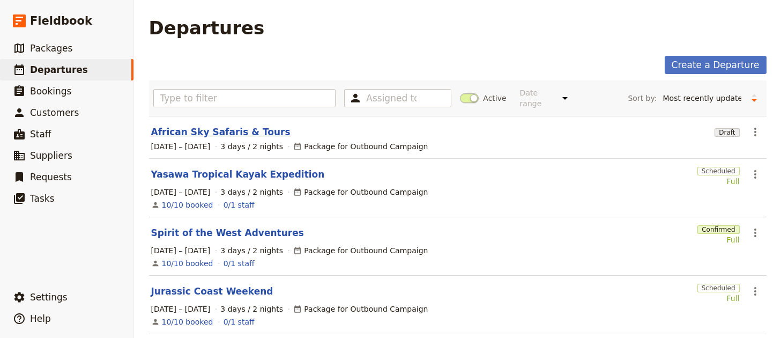
click at [208, 125] on link "African Sky Safaris & Tours" at bounding box center [220, 131] width 139 height 13
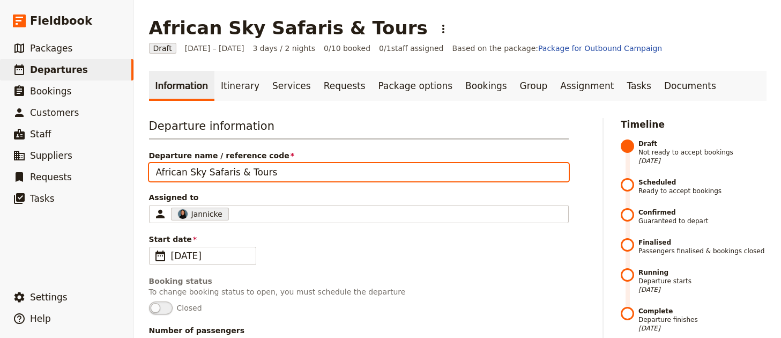
click at [277, 163] on input "African Sky Safaris & Tours" at bounding box center [359, 172] width 420 height 18
paste input "10 Day [GEOGRAPHIC_DATA], [GEOGRAPHIC_DATA] Tour"
type input "10 Day [GEOGRAPHIC_DATA], [GEOGRAPHIC_DATA] Tour"
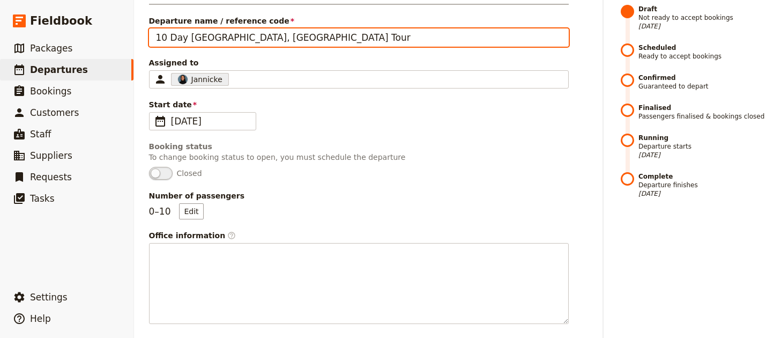
scroll to position [325, 0]
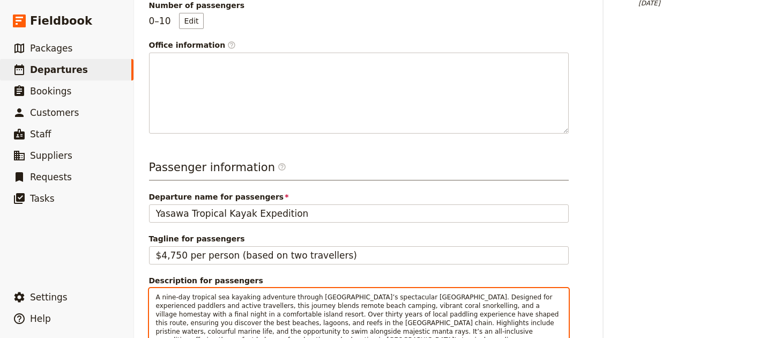
click at [290, 307] on span "A nine-day tropical sea kayaking adventure through Fiji’s spectacular Yasawa Is…" at bounding box center [358, 318] width 405 height 50
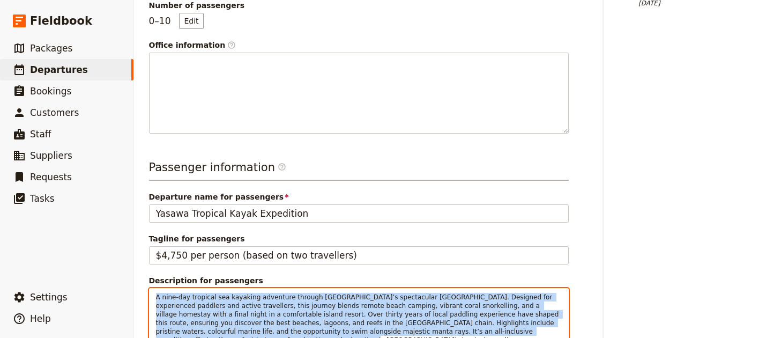
click at [290, 306] on span "A nine-day tropical sea kayaking adventure through Fiji’s spectacular Yasawa Is…" at bounding box center [358, 318] width 405 height 50
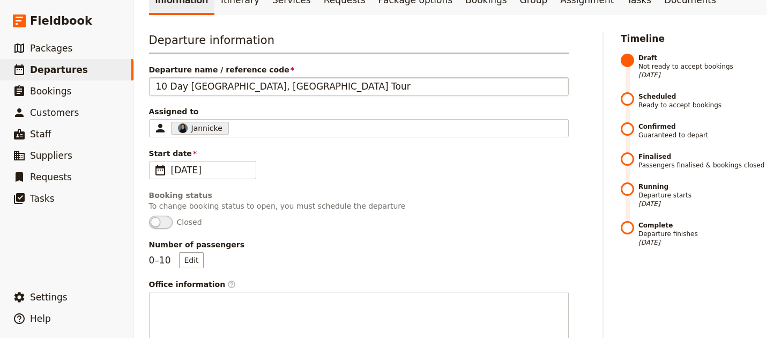
scroll to position [0, 0]
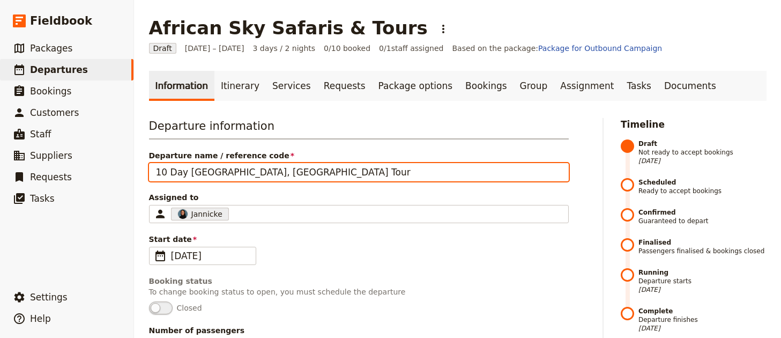
click at [256, 168] on input "10 Day [GEOGRAPHIC_DATA], [GEOGRAPHIC_DATA] Tour" at bounding box center [359, 172] width 420 height 18
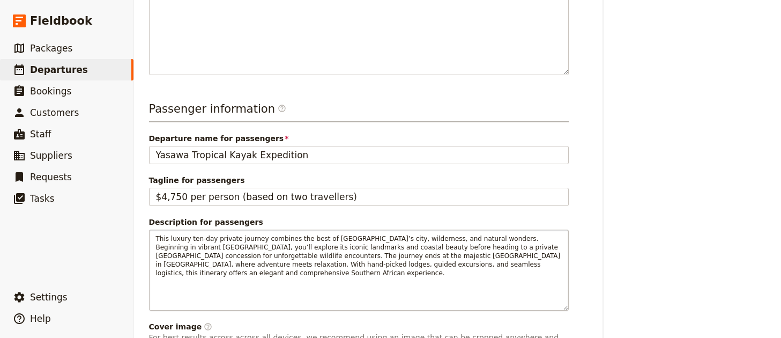
scroll to position [483, 0]
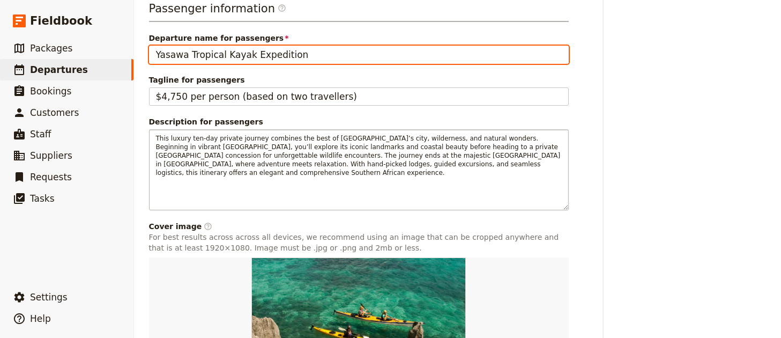
click at [264, 63] on input "Yasawa Tropical Kayak Expedition" at bounding box center [359, 55] width 420 height 18
paste input "10 Day [GEOGRAPHIC_DATA], [GEOGRAPHIC_DATA] Tour"
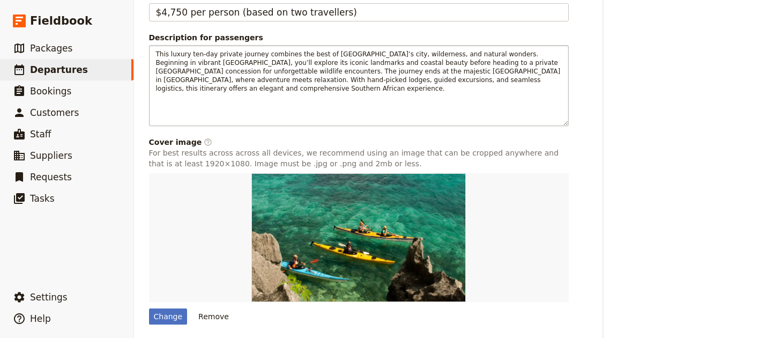
scroll to position [606, 0]
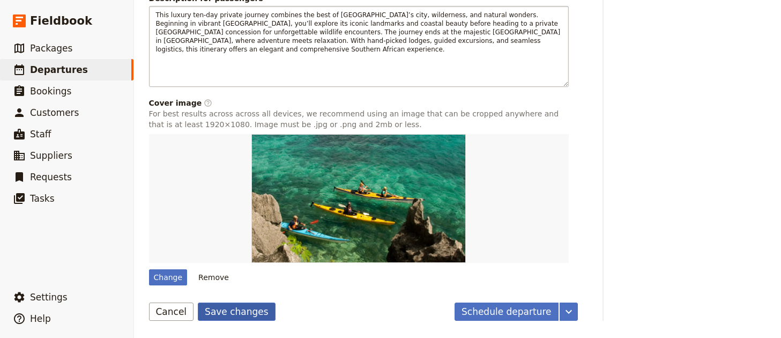
type input "10 Day [GEOGRAPHIC_DATA], [GEOGRAPHIC_DATA] Tour"
click at [229, 314] on button "Save changes" at bounding box center [237, 311] width 78 height 18
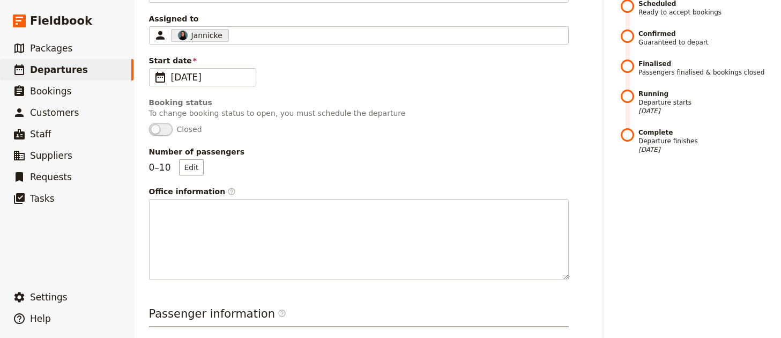
scroll to position [0, 0]
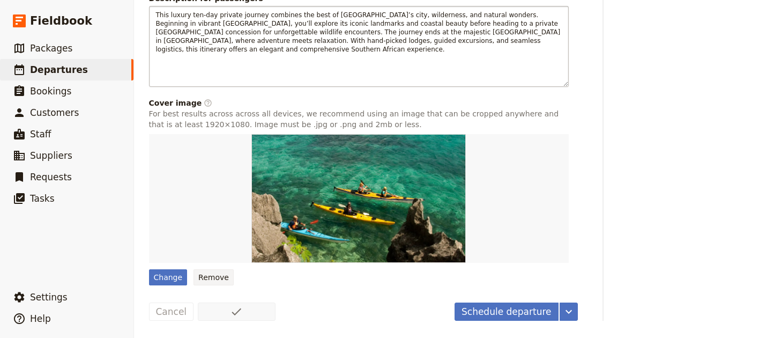
click at [208, 276] on button "Remove" at bounding box center [213, 277] width 40 height 16
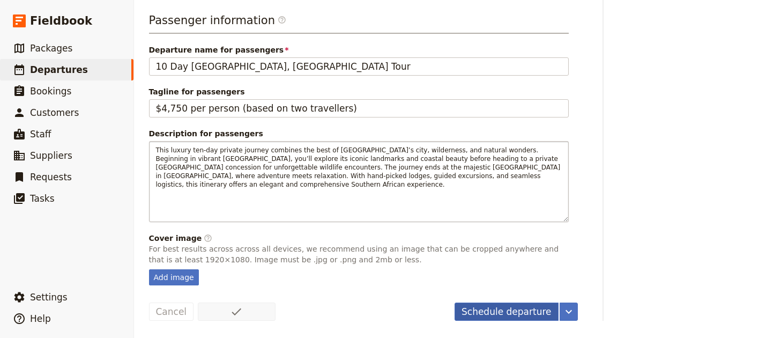
click at [496, 309] on button "Schedule departure" at bounding box center [506, 311] width 104 height 18
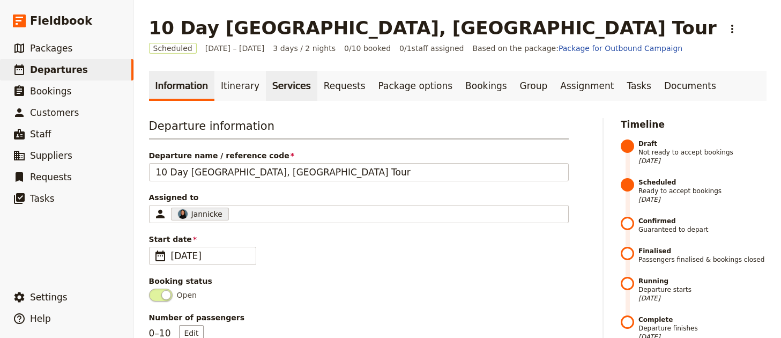
click at [295, 83] on link "Services" at bounding box center [291, 86] width 51 height 30
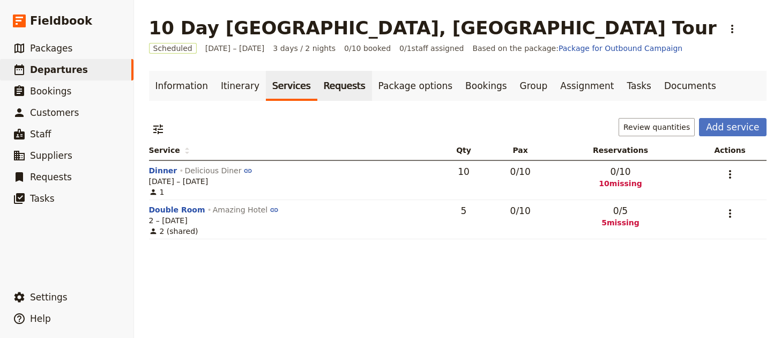
click at [332, 82] on link "Requests" at bounding box center [344, 86] width 55 height 30
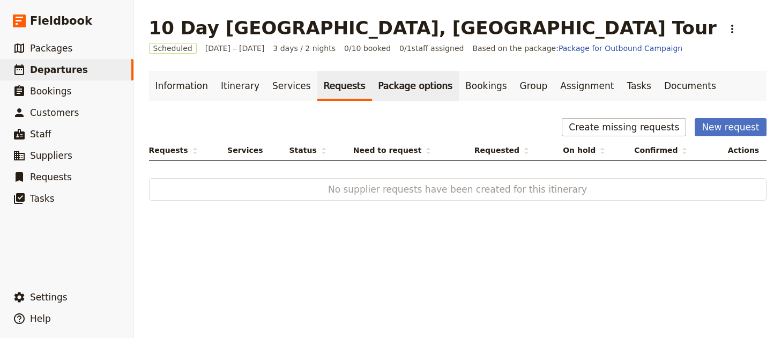
click at [388, 86] on link "Package options" at bounding box center [415, 86] width 87 height 30
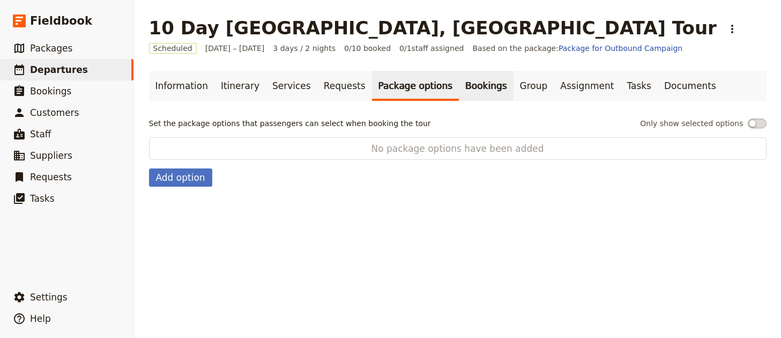
click at [459, 87] on link "Bookings" at bounding box center [486, 86] width 54 height 30
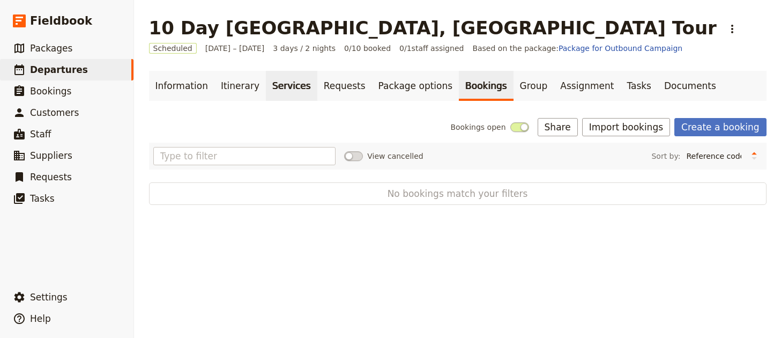
click at [297, 88] on link "Services" at bounding box center [291, 86] width 51 height 30
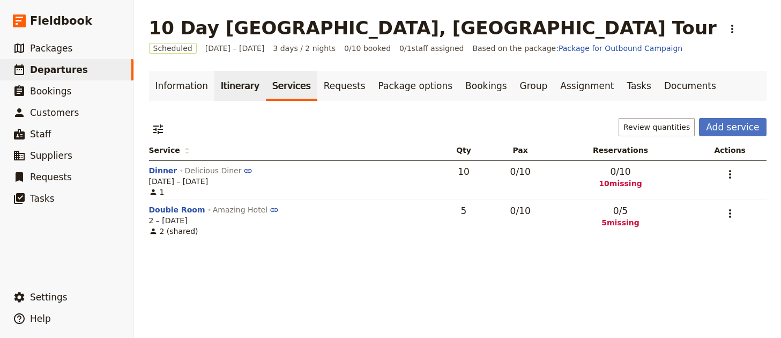
click at [227, 92] on link "Itinerary" at bounding box center [239, 86] width 51 height 30
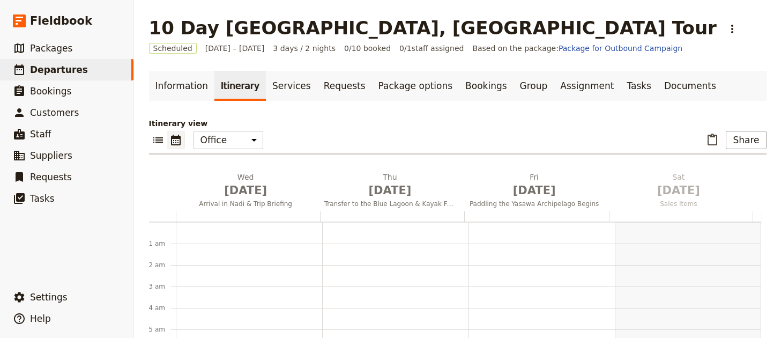
scroll to position [139, 0]
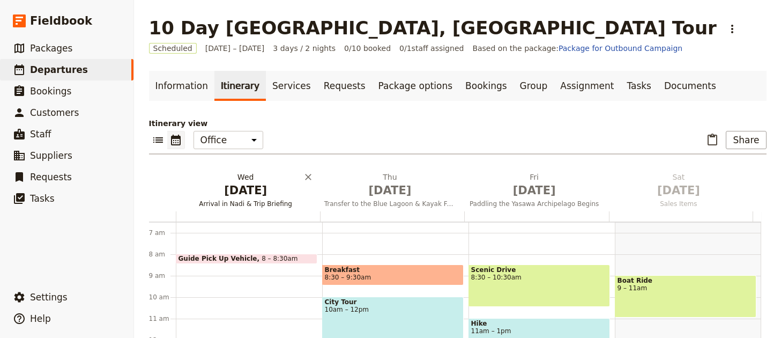
click at [217, 179] on h2 "Wed Dec 31 Arrival in Nadi & Trip Briefing" at bounding box center [245, 184] width 131 height 27
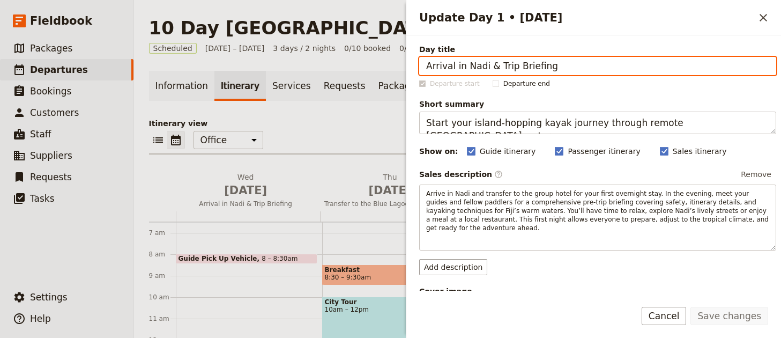
paste input "Cape Town & Table Bay Sunset Cruise"
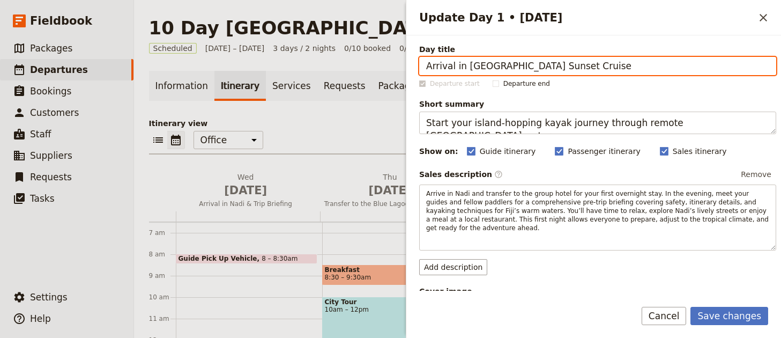
type input "Arrival in Cape Town & Table Bay Sunset Cruise"
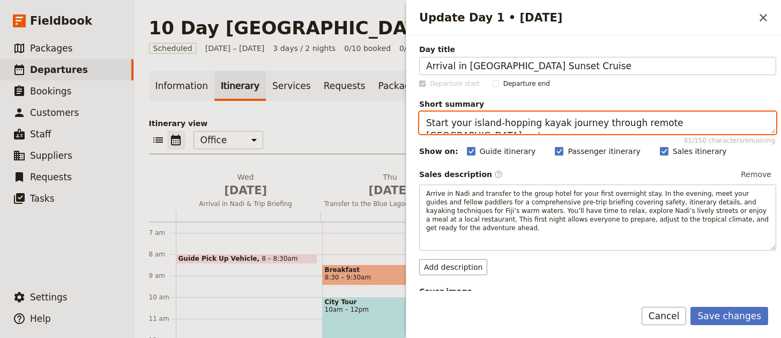
click at [481, 124] on textarea "Start your island-hopping kayak journey through remote Yasawa waters." at bounding box center [597, 122] width 357 height 23
click at [484, 123] on textarea "Start your island-hopping kayak journey through remote Yasawa waters." at bounding box center [597, 122] width 357 height 23
paste textarea "Arrive in Cape Town and enjoy a sunset champagne cruise on Table Bay"
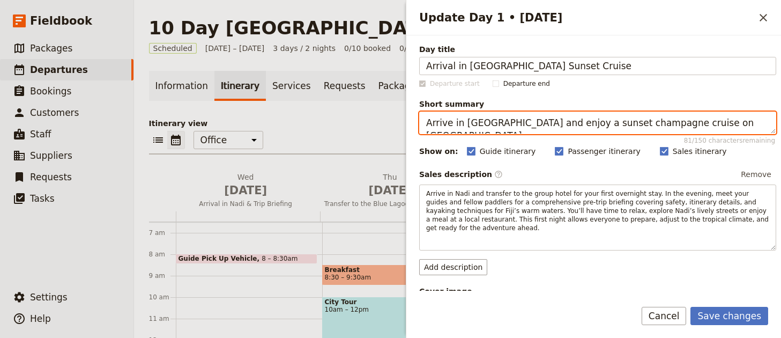
type textarea "Arrive in Cape Town and enjoy a sunset champagne cruise on Table Bay."
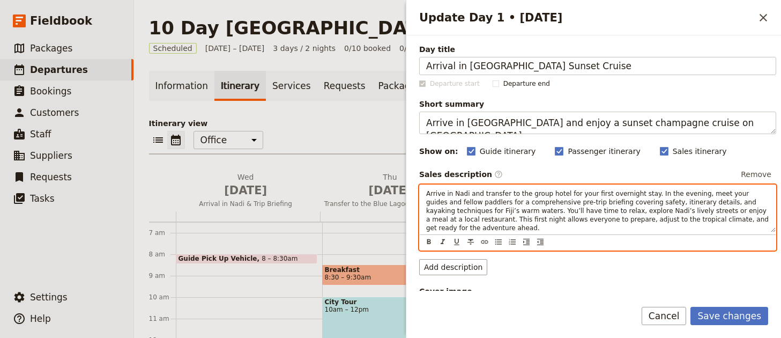
click at [564, 217] on span "Arrive in Nadi and transfer to the group hotel for your first overnight stay. I…" at bounding box center [598, 211] width 344 height 42
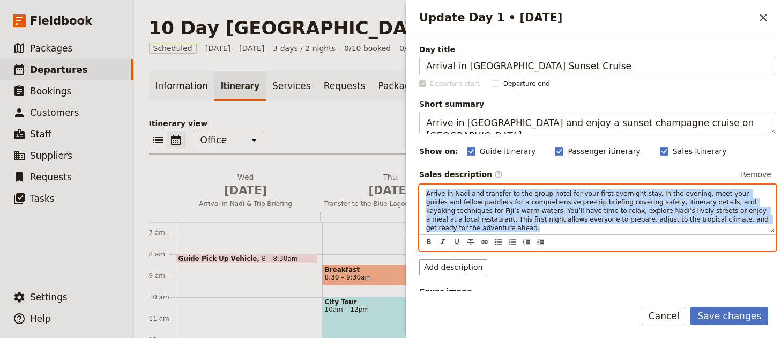
paste div "Update Day 1 • 31 Dec"
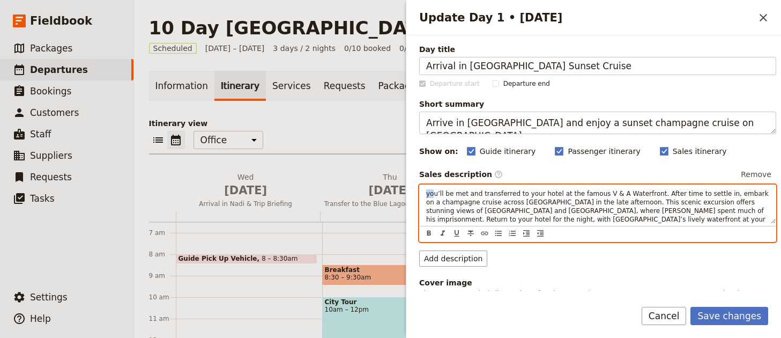
drag, startPoint x: 429, startPoint y: 194, endPoint x: 421, endPoint y: 195, distance: 8.1
click at [422, 195] on div "you’ll be met and transferred to your hotel at the famous V & A Waterfront. Aft…" at bounding box center [598, 204] width 356 height 39
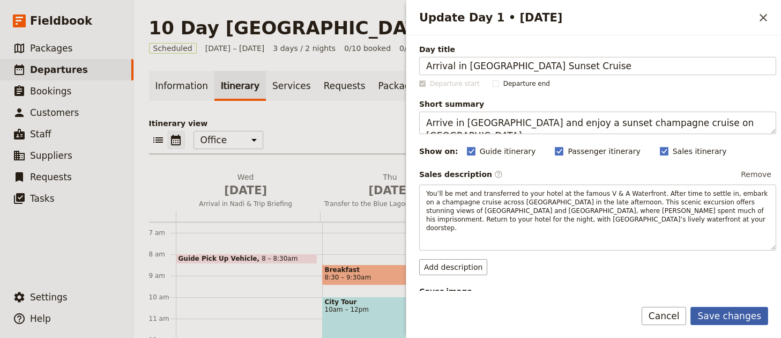
click at [749, 309] on button "Save changes" at bounding box center [729, 315] width 78 height 18
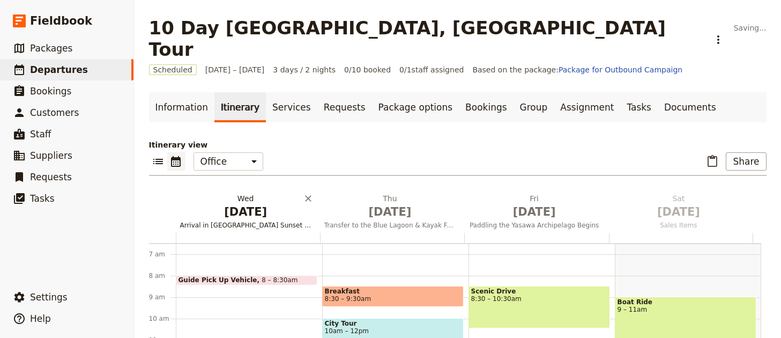
click at [226, 193] on h2 "Wed Dec 31 Arrival in Cape Town & Table Bay Sunset Cruise" at bounding box center [245, 206] width 131 height 27
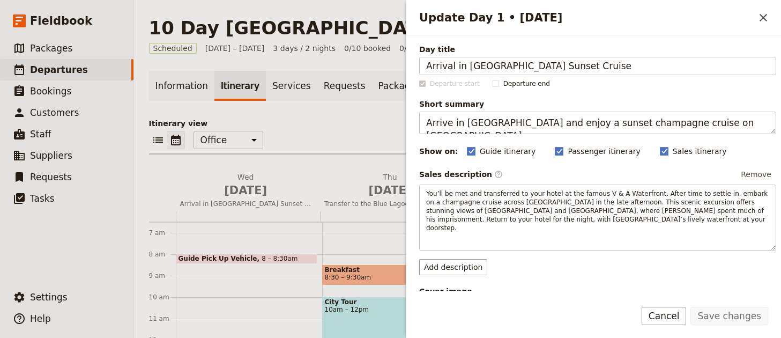
scroll to position [366, 0]
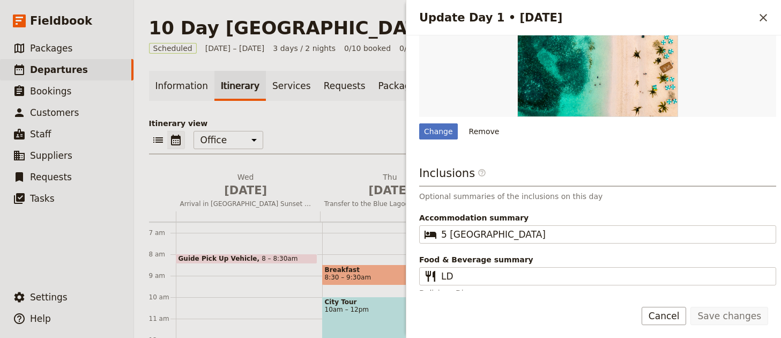
click at [490, 124] on button "Remove" at bounding box center [484, 131] width 40 height 16
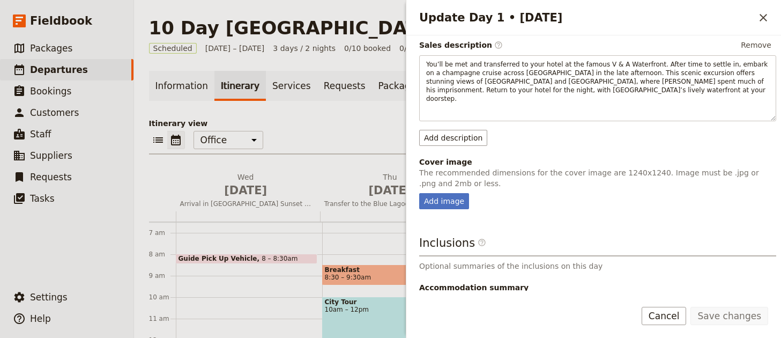
scroll to position [199, 0]
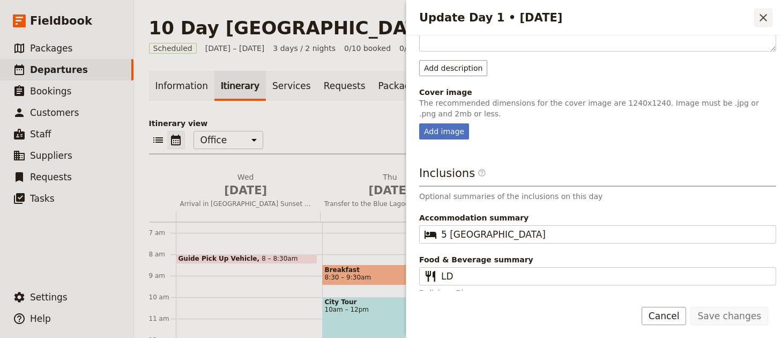
click at [762, 18] on icon "Close drawer" at bounding box center [763, 18] width 8 height 8
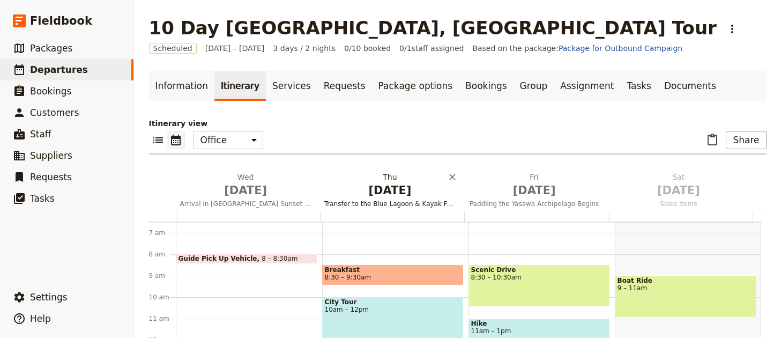
click at [394, 186] on span "Jan 1" at bounding box center [389, 190] width 131 height 16
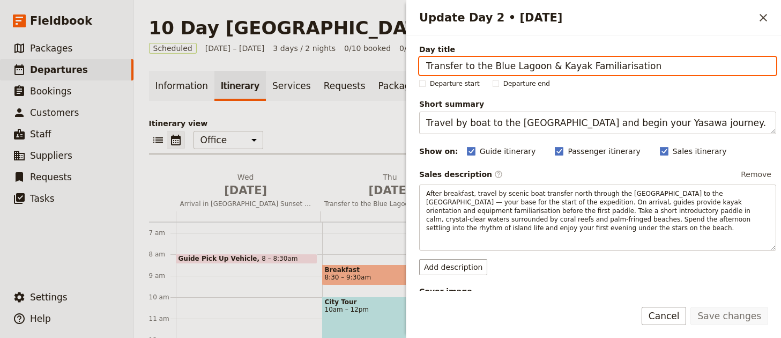
click at [587, 68] on input "Transfer to the Blue Lagoon & Kayak Familiarisation" at bounding box center [597, 66] width 357 height 18
paste input "able Mountain & Kirstenbosch Gardens"
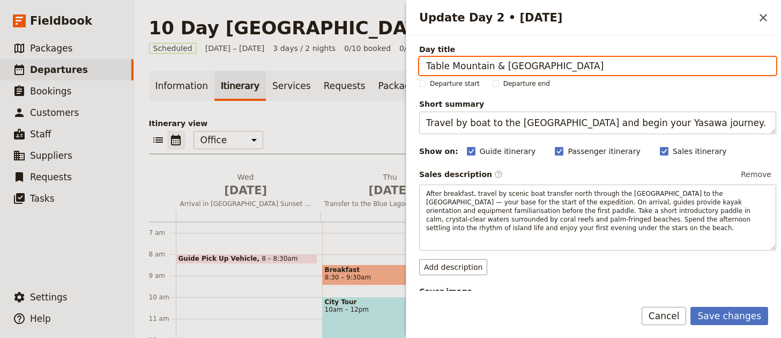
type input "Table Mountain & Kirstenbosch Gardens"
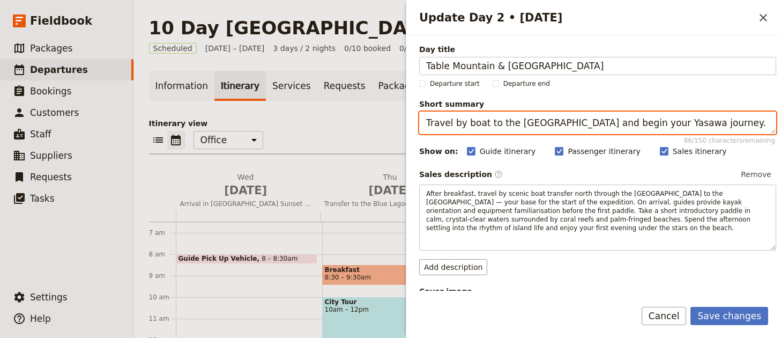
click at [573, 123] on textarea "Travel by boat to the Blue Lagoon and begin your Yasawa journey." at bounding box center [597, 122] width 357 height 23
paste textarea "Ride the Table Mountain cableway and explore the Kirstenbosch Botanical Gardens"
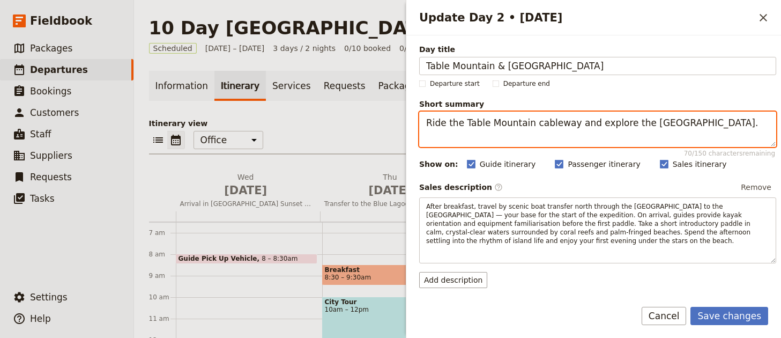
type textarea "Ride the Table Mountain cableway and explore the Kirstenbosch Botanical Gardens."
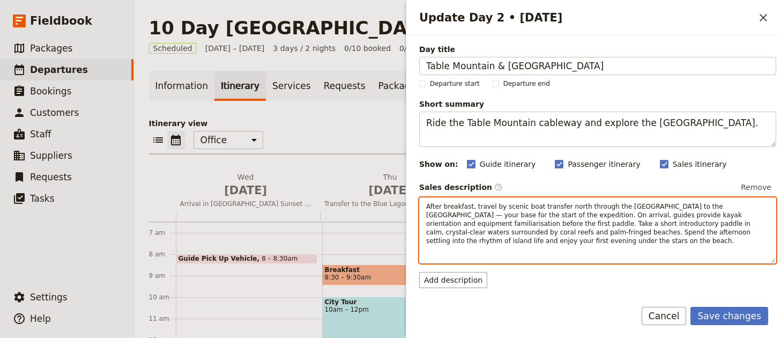
click at [491, 231] on span "After breakfast, travel by scenic boat transfer north through the Yasawa Island…" at bounding box center [589, 224] width 326 height 42
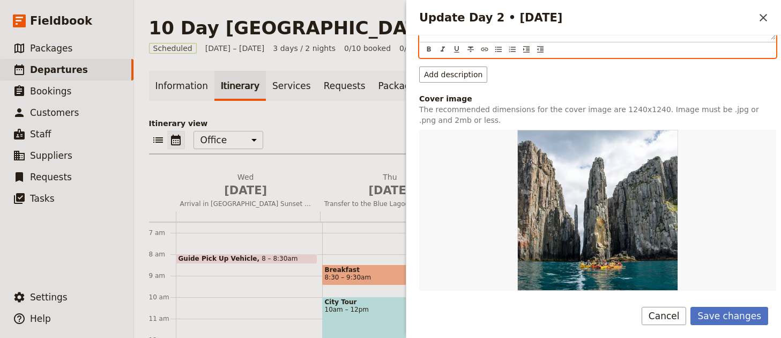
scroll to position [304, 0]
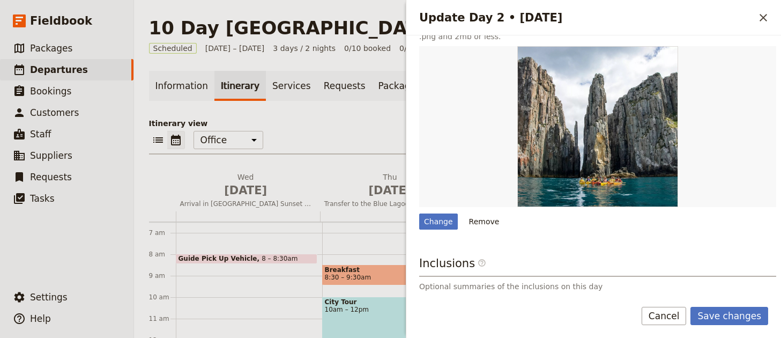
click at [482, 217] on button "Remove" at bounding box center [484, 221] width 40 height 16
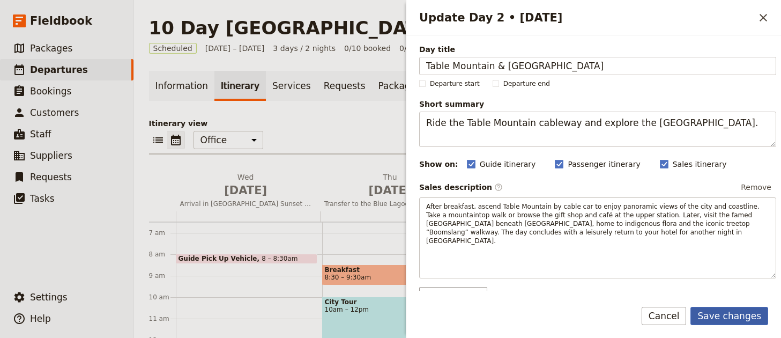
click at [720, 314] on button "Save changes" at bounding box center [729, 315] width 78 height 18
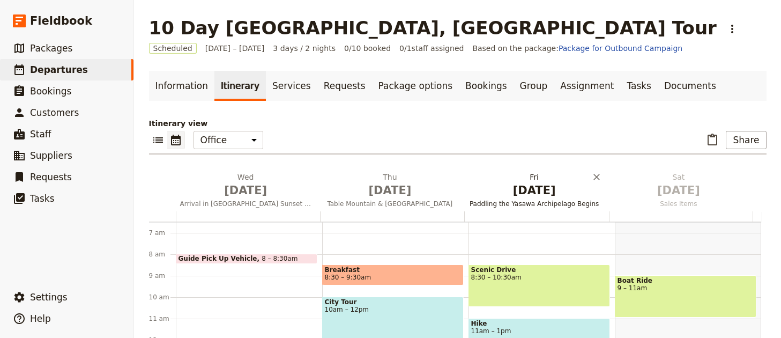
click at [531, 197] on span "Jan 2" at bounding box center [533, 190] width 131 height 16
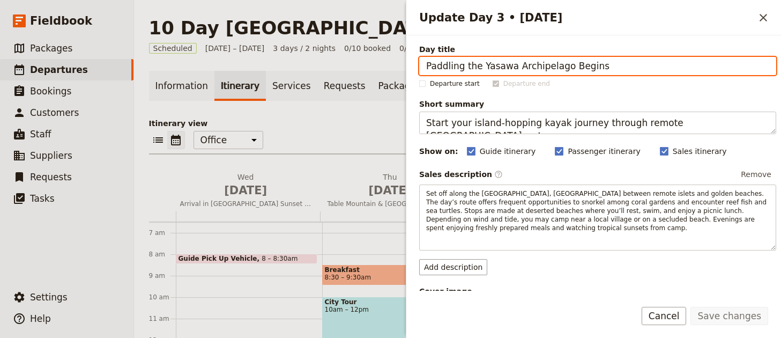
paste input "Cape Winelands & Stellenbosch"
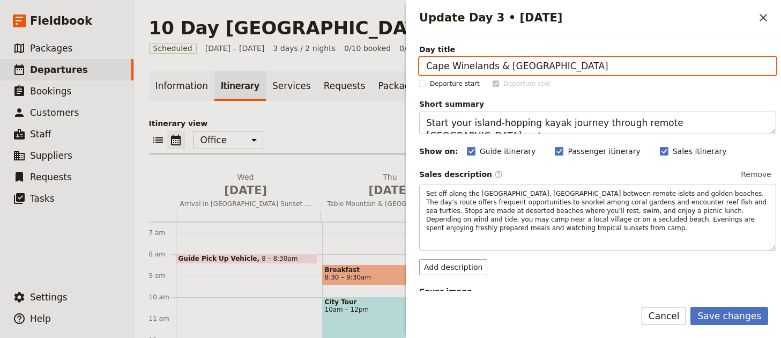
type input "Cape Winelands & Stellenbosch"
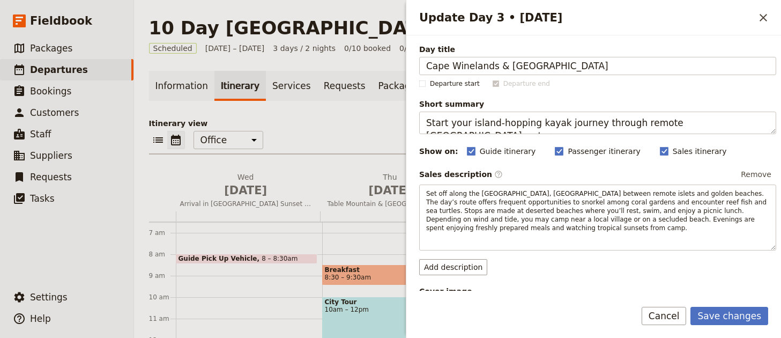
click at [559, 107] on span "Short summary" at bounding box center [597, 104] width 357 height 11
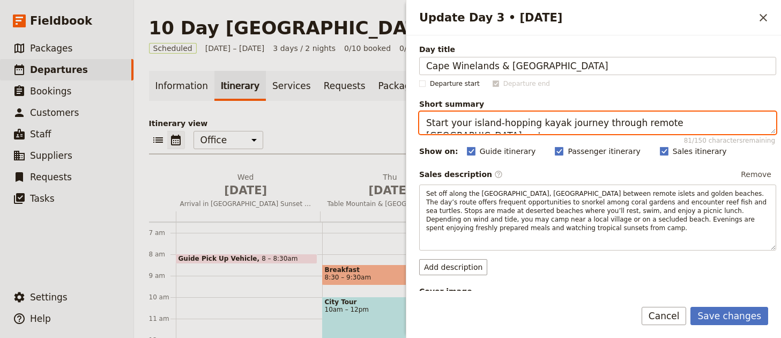
click at [559, 111] on textarea "Start your island-hopping kayak journey through remote Yasawa waters." at bounding box center [597, 122] width 357 height 23
click at [565, 117] on textarea "Start your island-hopping kayak journey through remote Yasawa waters." at bounding box center [597, 122] width 357 height 23
paste textarea "Tour Stellenbosch and enjoy wine tastings at historic estate"
type textarea "Tour Stellenbosch and enjoy wine tastings at historic estates."
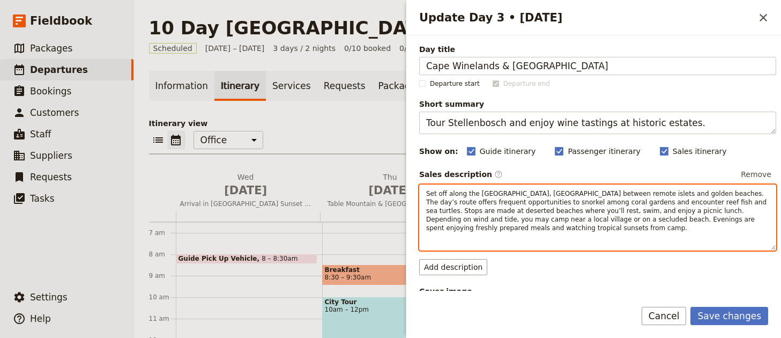
click at [527, 207] on span "Set off along the Yasawa archipelago, paddling between remote islets and golden…" at bounding box center [597, 211] width 342 height 42
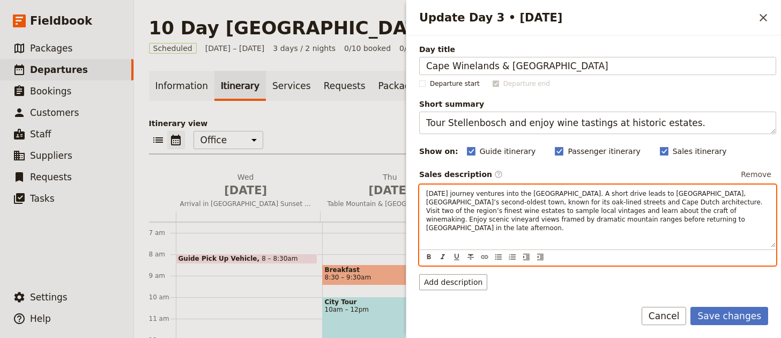
scroll to position [227, 0]
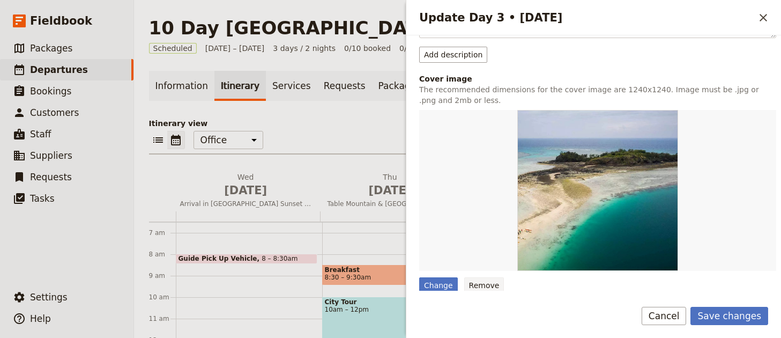
click at [488, 279] on button "Remove" at bounding box center [484, 285] width 40 height 16
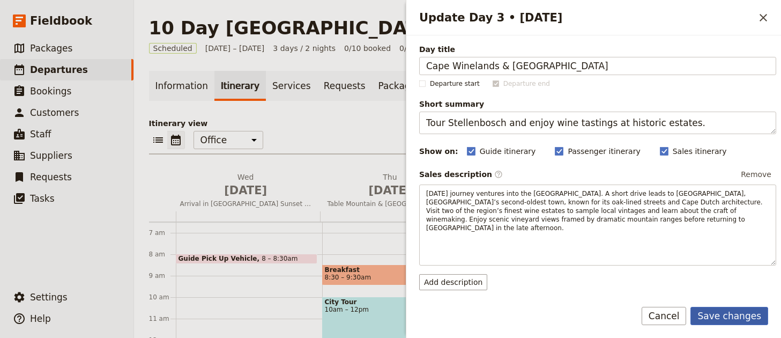
click at [716, 313] on button "Save changes" at bounding box center [729, 315] width 78 height 18
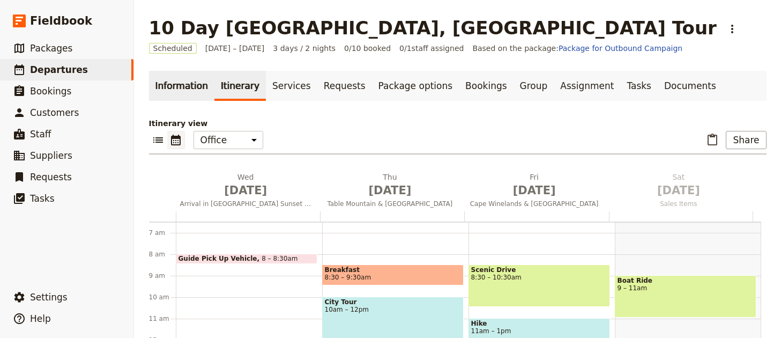
click at [193, 81] on link "Information" at bounding box center [181, 86] width 65 height 30
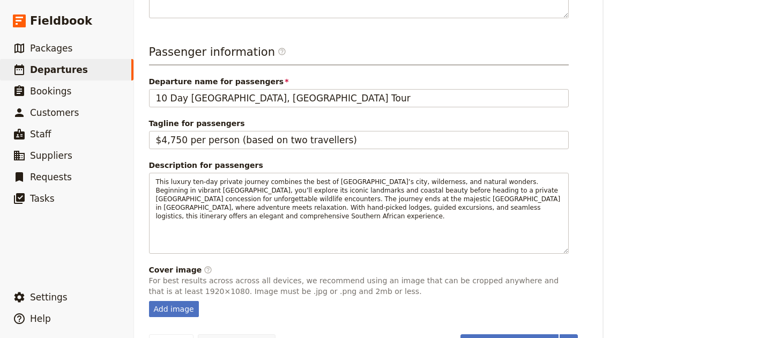
scroll to position [459, 0]
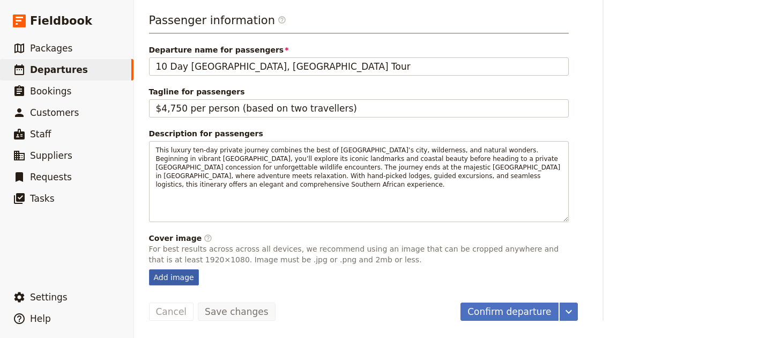
click at [173, 280] on div "Add image" at bounding box center [174, 277] width 50 height 16
click at [149, 269] on input "Add image" at bounding box center [148, 268] width 1 height 1
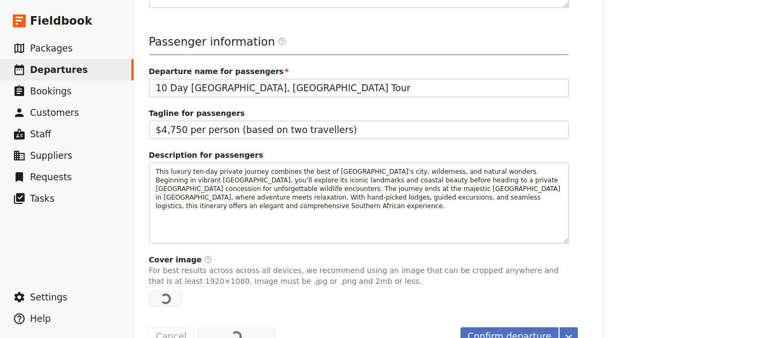
click at [612, 264] on div "Departure information Departure name / reference code 10 Day Cape Town, Kruger …" at bounding box center [457, 13] width 617 height 664
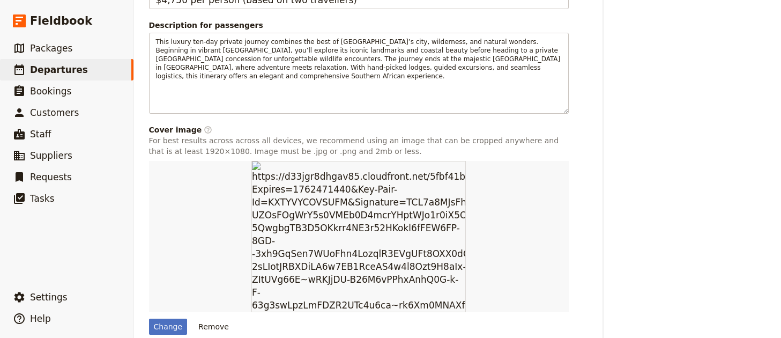
scroll to position [594, 0]
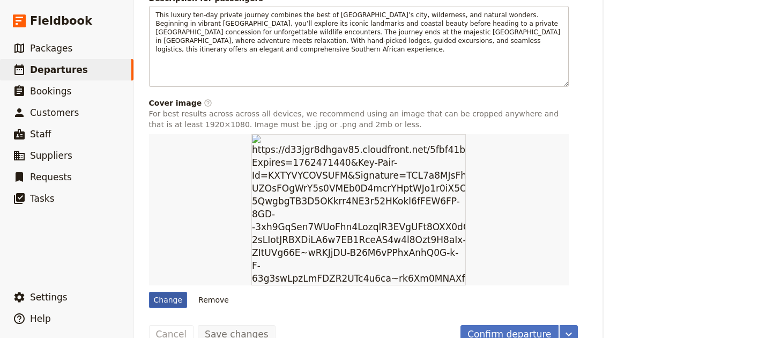
click at [183, 291] on div "Change" at bounding box center [168, 299] width 39 height 16
click at [149, 291] on input "Change" at bounding box center [148, 291] width 1 height 1
type input "C:\fakepath\day2.jpg"
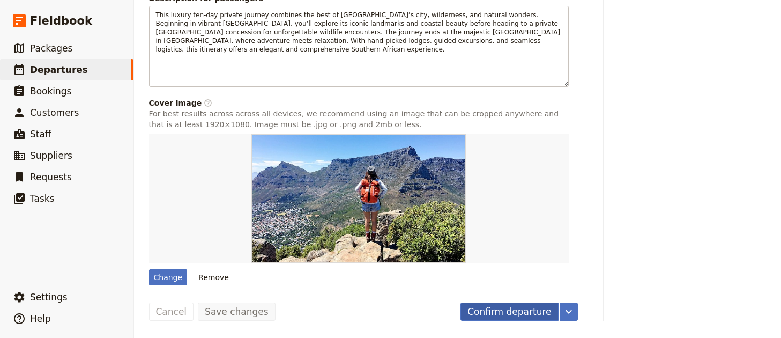
click at [529, 312] on button "Confirm departure" at bounding box center [509, 311] width 98 height 18
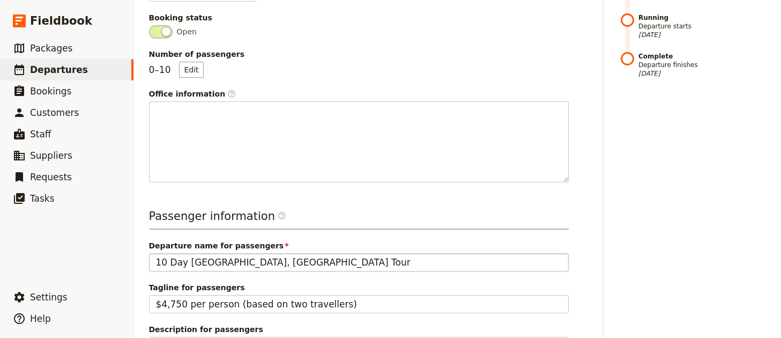
scroll to position [0, 0]
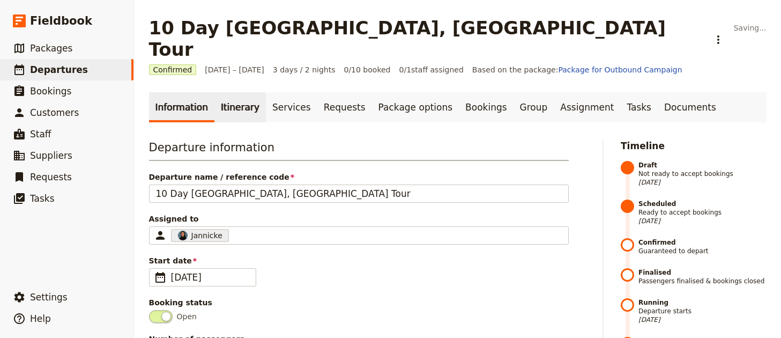
click at [247, 92] on link "Itinerary" at bounding box center [239, 107] width 51 height 30
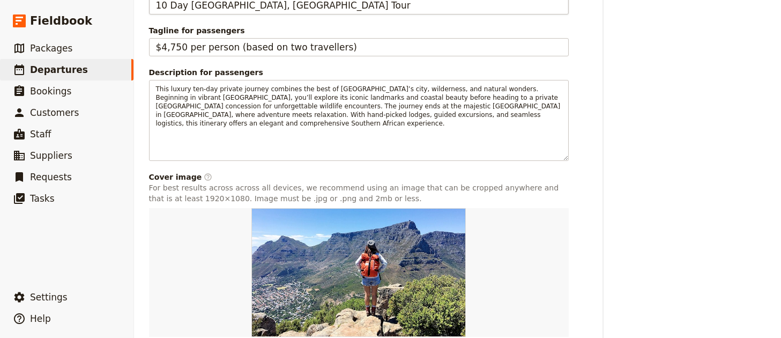
scroll to position [594, 0]
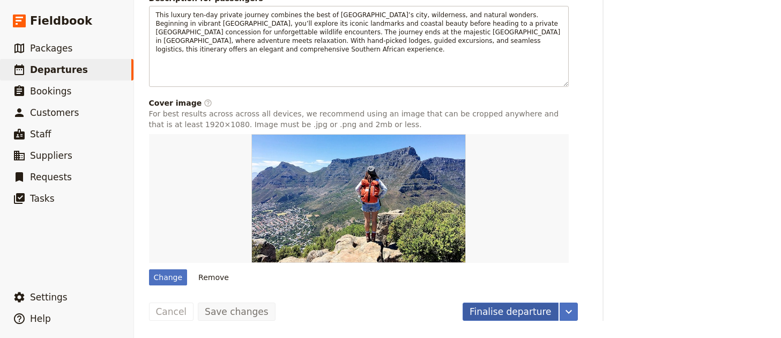
click at [515, 310] on button "Finalise departure" at bounding box center [510, 311] width 96 height 18
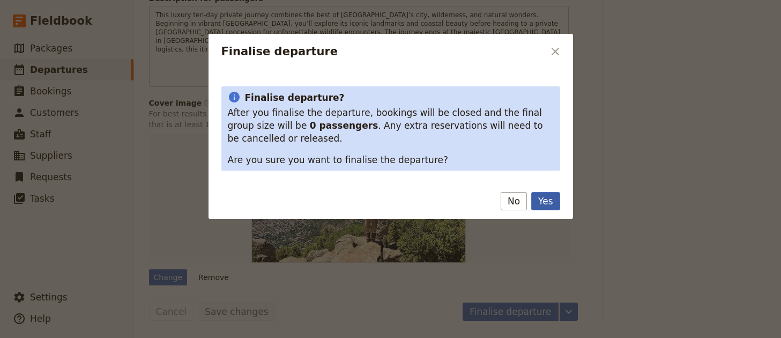
click at [553, 194] on button "Yes" at bounding box center [545, 201] width 28 height 18
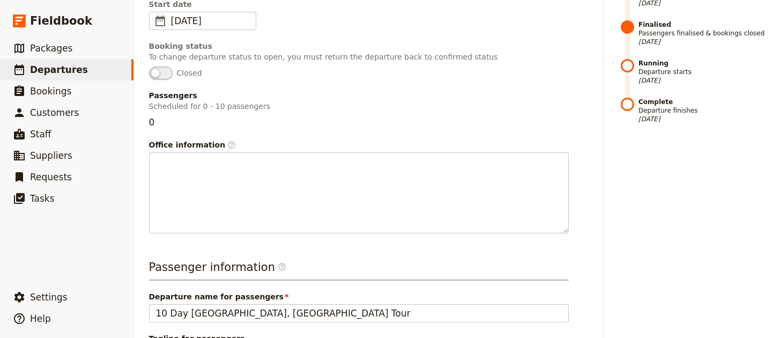
scroll to position [0, 0]
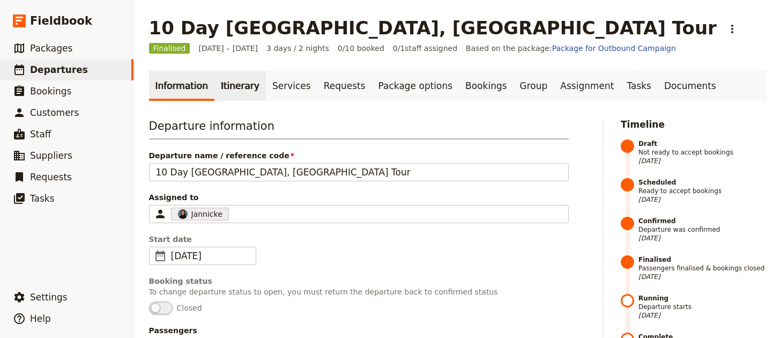
click at [235, 90] on link "Itinerary" at bounding box center [239, 86] width 51 height 30
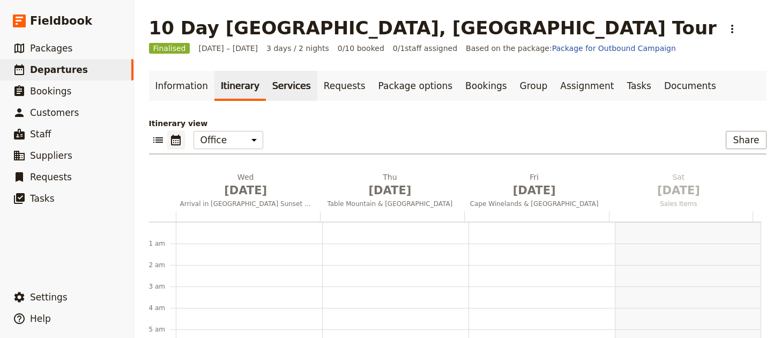
scroll to position [139, 0]
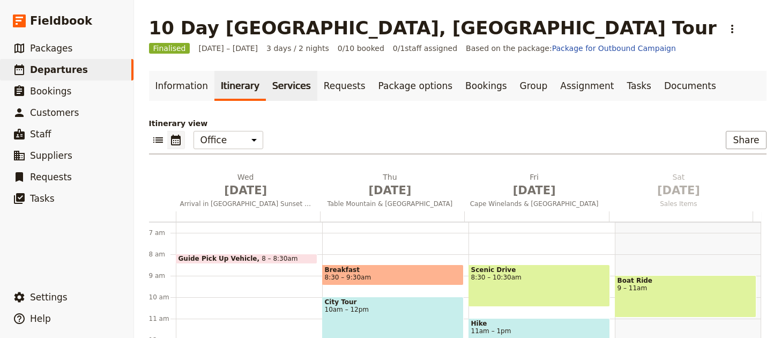
click at [284, 92] on link "Services" at bounding box center [291, 86] width 51 height 30
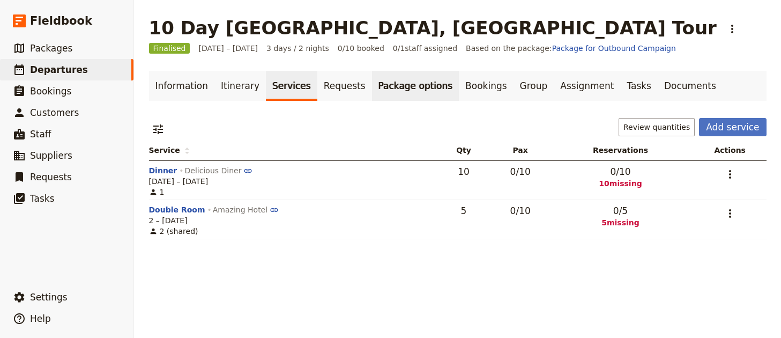
click at [410, 94] on link "Package options" at bounding box center [415, 86] width 87 height 30
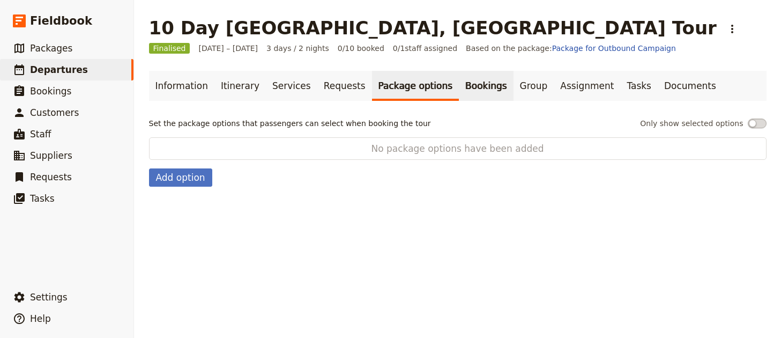
click at [459, 94] on link "Bookings" at bounding box center [486, 86] width 54 height 30
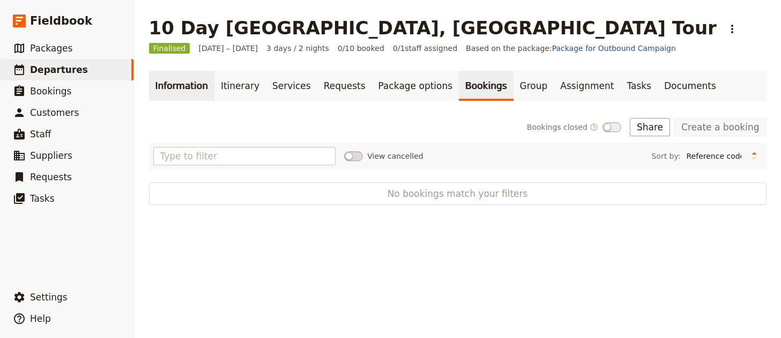
click at [167, 76] on link "Information" at bounding box center [181, 86] width 65 height 30
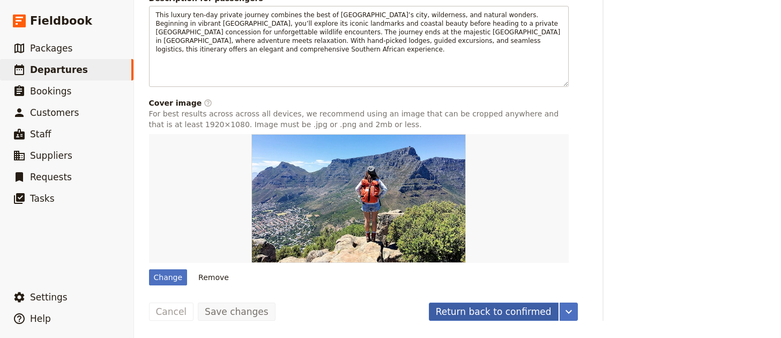
click at [506, 313] on button "Return back to confirmed" at bounding box center [494, 311] width 130 height 18
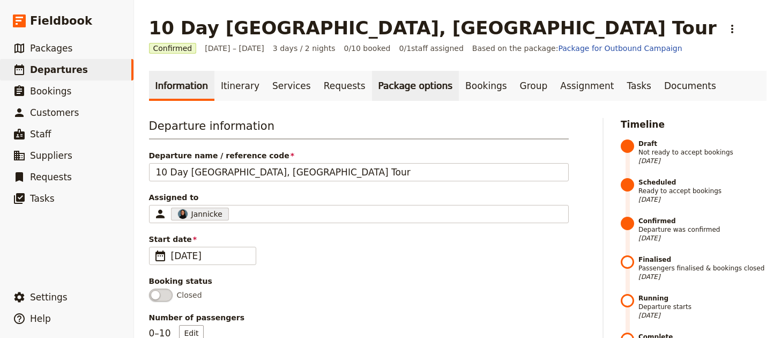
click at [430, 78] on link "Package options" at bounding box center [415, 86] width 87 height 30
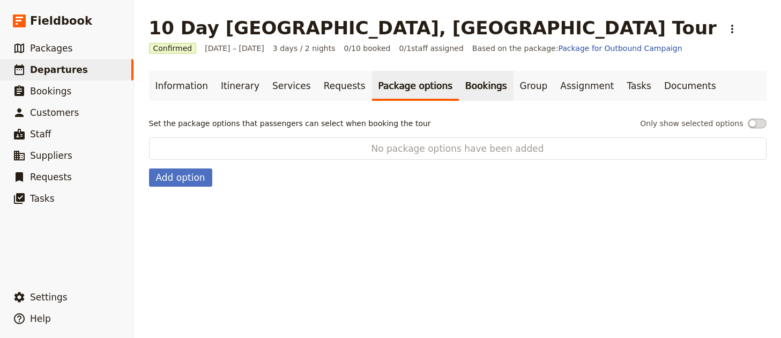
click at [459, 80] on link "Bookings" at bounding box center [486, 86] width 54 height 30
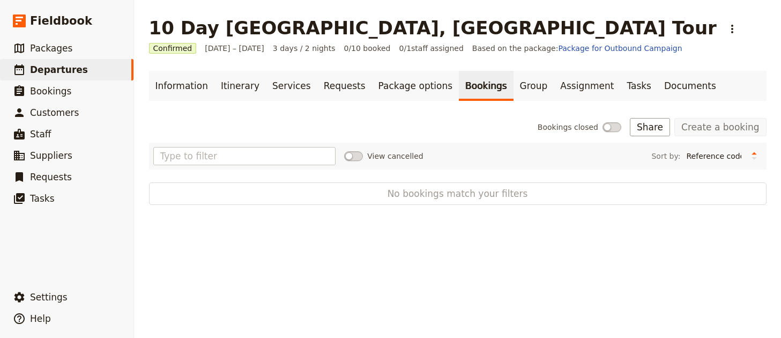
click at [715, 128] on link "Create a booking" at bounding box center [720, 127] width 92 height 18
click at [514, 92] on link "Group" at bounding box center [533, 86] width 41 height 30
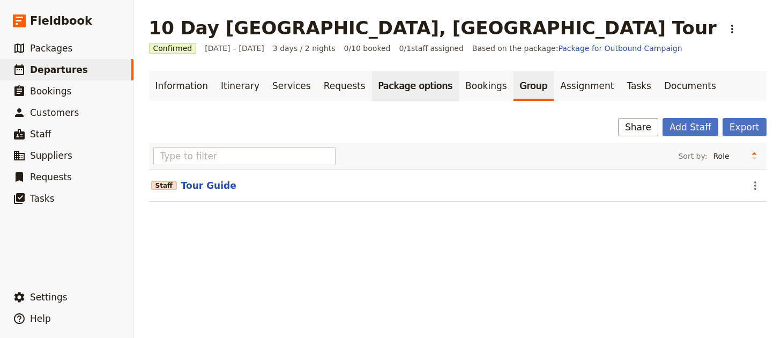
click at [400, 91] on link "Package options" at bounding box center [415, 86] width 87 height 30
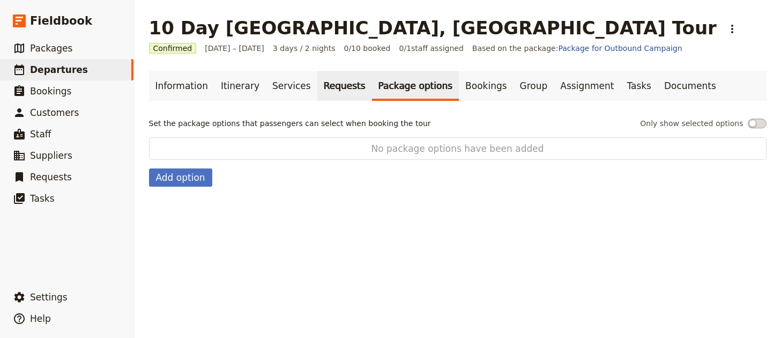
click at [317, 91] on link "Requests" at bounding box center [344, 86] width 55 height 30
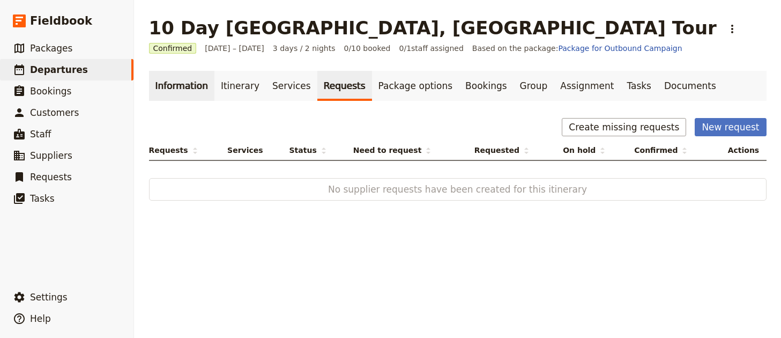
click at [158, 88] on link "Information" at bounding box center [181, 86] width 65 height 30
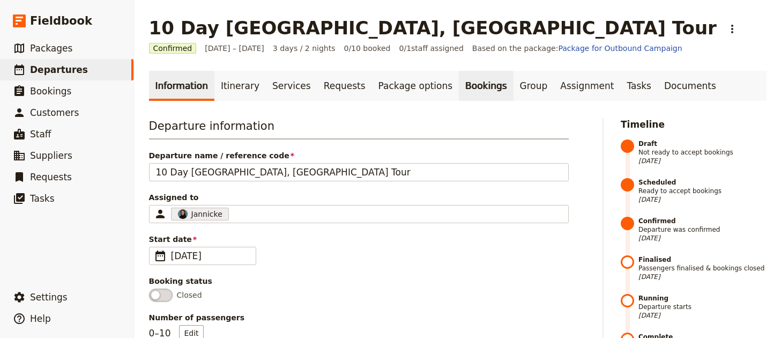
click at [459, 87] on link "Bookings" at bounding box center [486, 86] width 54 height 30
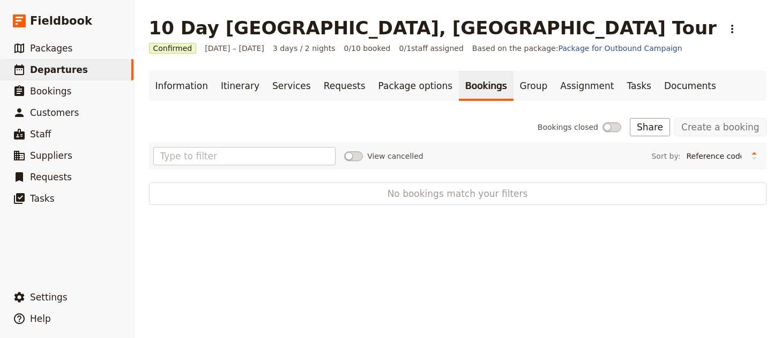
click at [711, 122] on link "Create a booking" at bounding box center [720, 127] width 92 height 18
click at [711, 126] on link "Create a booking" at bounding box center [720, 127] width 92 height 18
click at [709, 129] on link "Create a booking" at bounding box center [720, 127] width 92 height 18
click at [616, 125] on span at bounding box center [611, 127] width 19 height 10
click at [537, 122] on input "Bookings closed" at bounding box center [537, 122] width 0 height 0
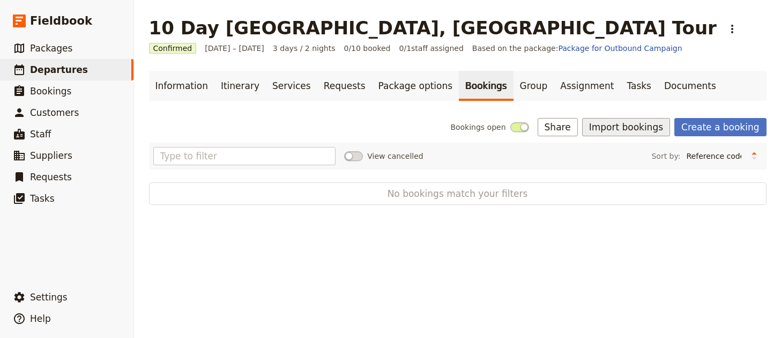
click at [626, 125] on button "Import bookings" at bounding box center [626, 127] width 88 height 18
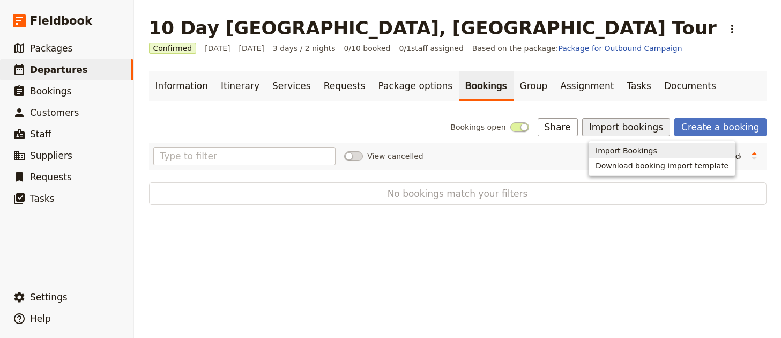
click at [617, 149] on span "Import Bookings" at bounding box center [626, 150] width 62 height 11
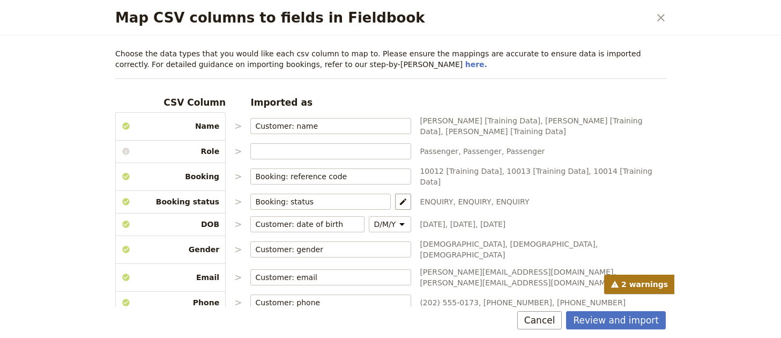
click at [620, 315] on button "Review and import" at bounding box center [616, 320] width 100 height 18
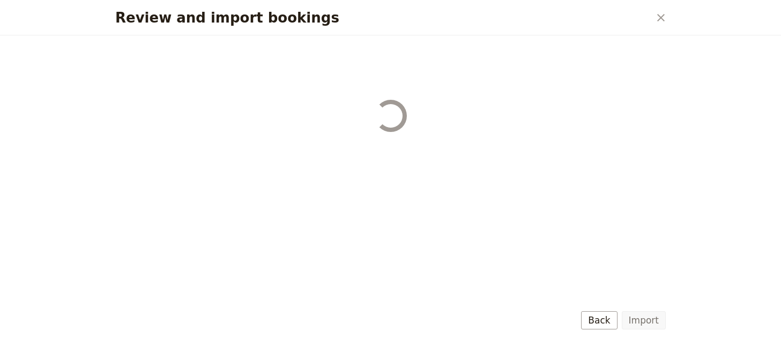
select select "68b002b7cac3c784cf00db27"
select select "68b002b7cac3c784cf00db28"
select select "68b002b7cac3c784cf00db29"
select select "68b002b7cac3c784cf00db2a"
select select "650e1b8d408bbede5b0c6045"
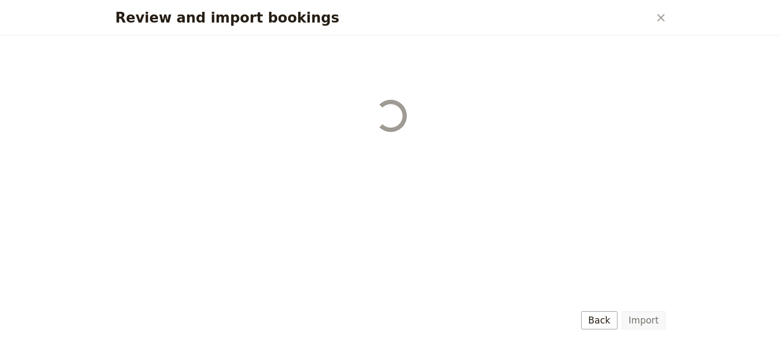
select select "68b002b7cac3c784cf00db2c"
select select "68b002b7cac3c784cf00db2d"
select select "68b002b7cac3c784cf00db2e"
select select "68b002b7cac3c784cf00db2f"
select select "68b002b7cac3c784cf00db30"
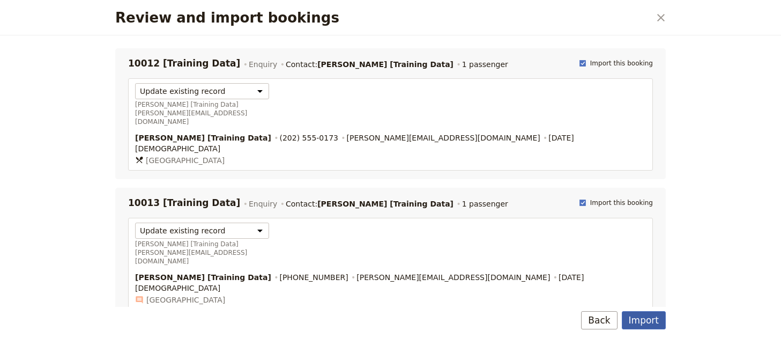
click at [647, 320] on button "Import" at bounding box center [643, 320] width 44 height 18
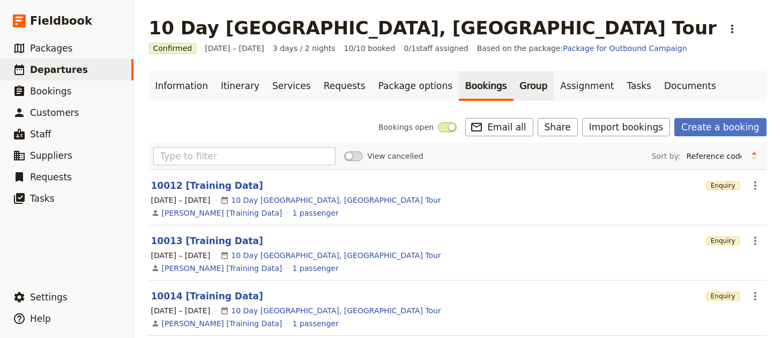
click at [513, 94] on link "Group" at bounding box center [533, 86] width 41 height 30
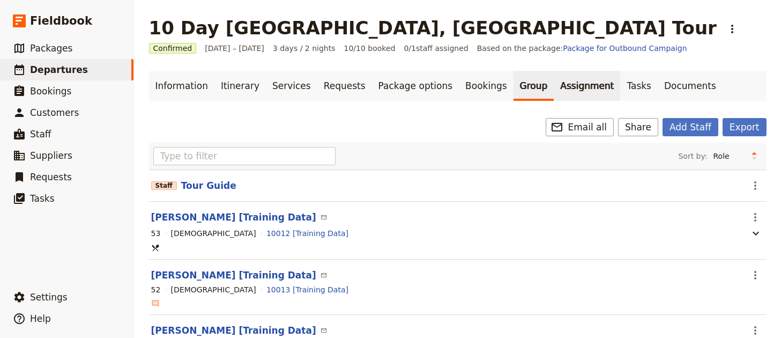
click at [553, 91] on link "Assignment" at bounding box center [586, 86] width 66 height 30
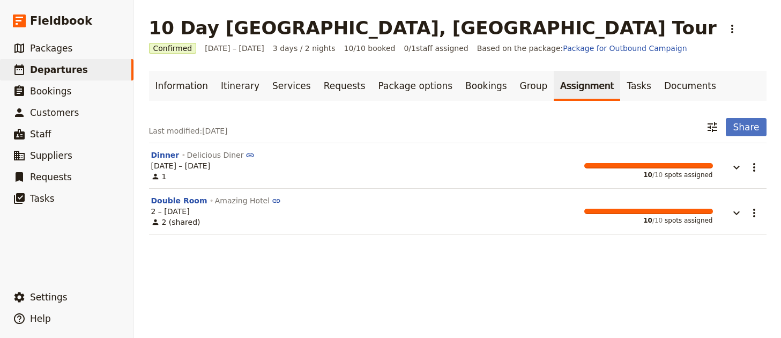
click at [580, 91] on link "Assignment" at bounding box center [586, 86] width 66 height 30
click at [620, 88] on link "Tasks" at bounding box center [639, 86] width 38 height 30
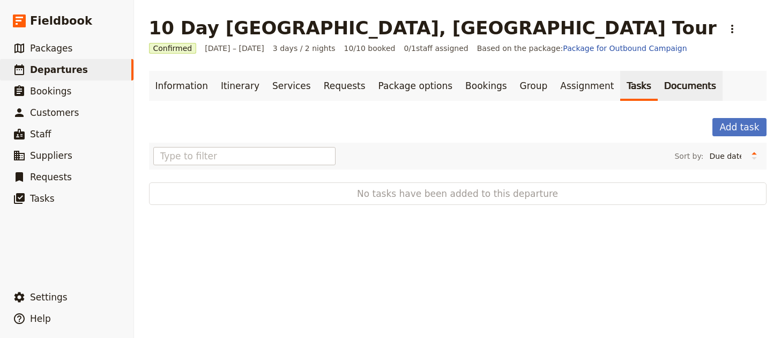
click at [657, 87] on link "Documents" at bounding box center [689, 86] width 65 height 30
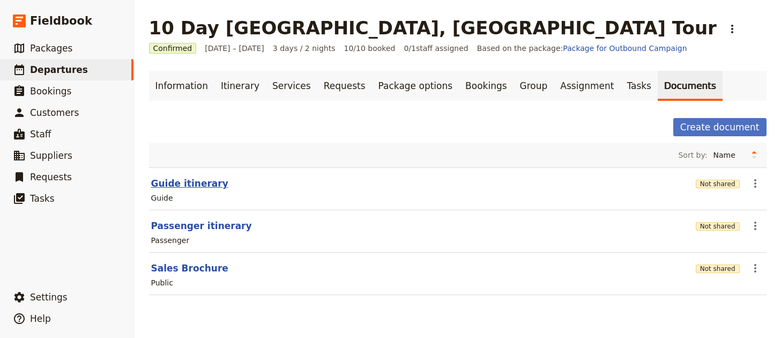
click at [169, 180] on button "Guide itinerary" at bounding box center [189, 183] width 77 height 13
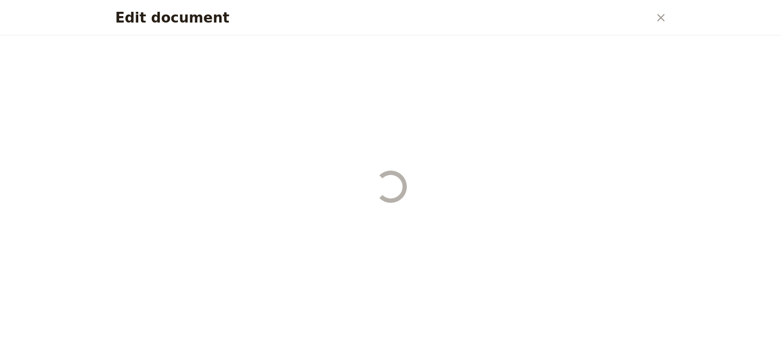
select select "STAFF"
select select "RUN_SHEET"
select select "LARGE"
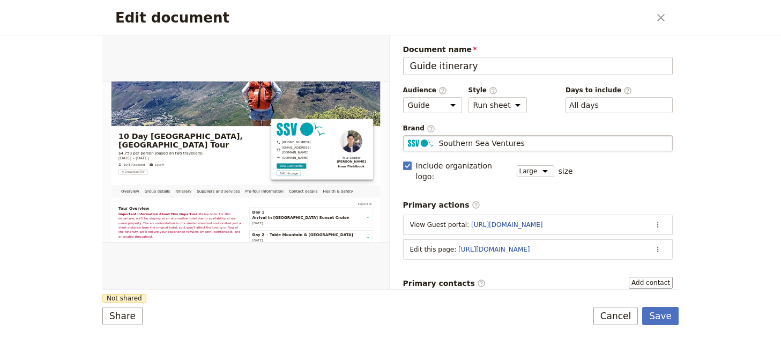
click at [514, 143] on span "Southern Sea Ventures" at bounding box center [482, 143] width 86 height 11
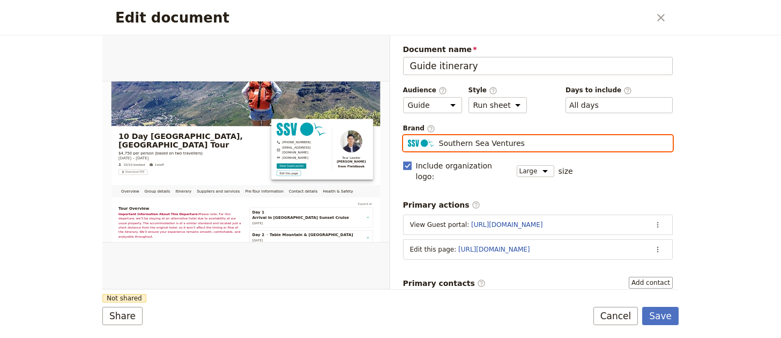
click at [408, 136] on input "Southern Sea Ventures" at bounding box center [407, 135] width 1 height 1
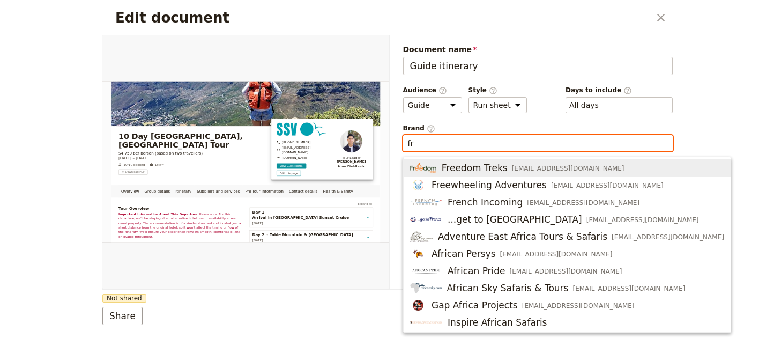
type input "f"
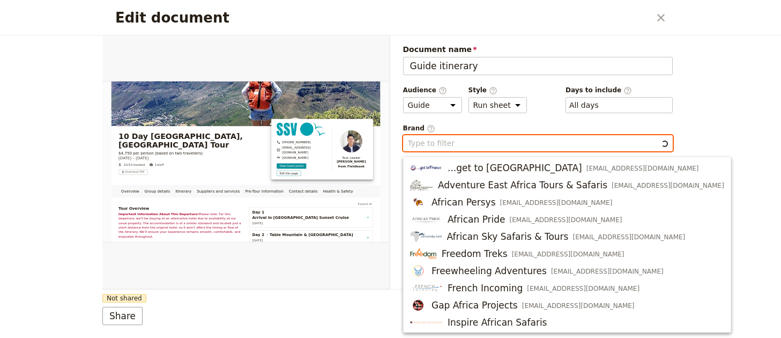
type input "a"
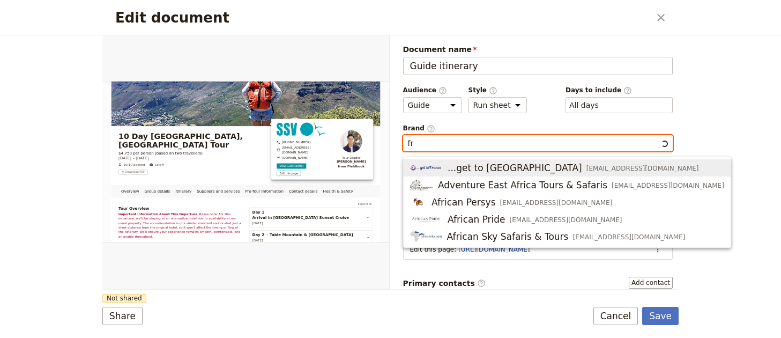
type input "f"
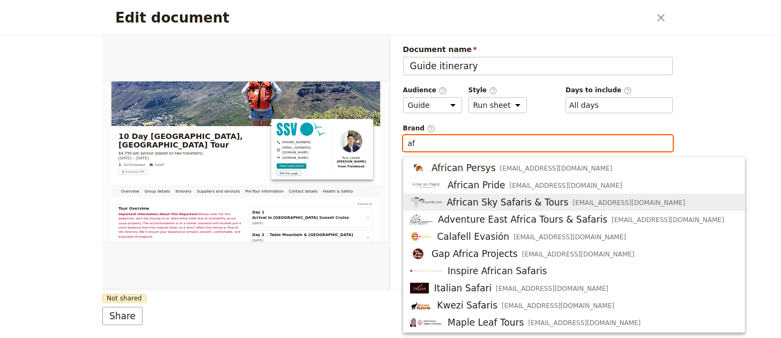
click at [592, 202] on span "[EMAIL_ADDRESS][DOMAIN_NAME]" at bounding box center [628, 202] width 113 height 9
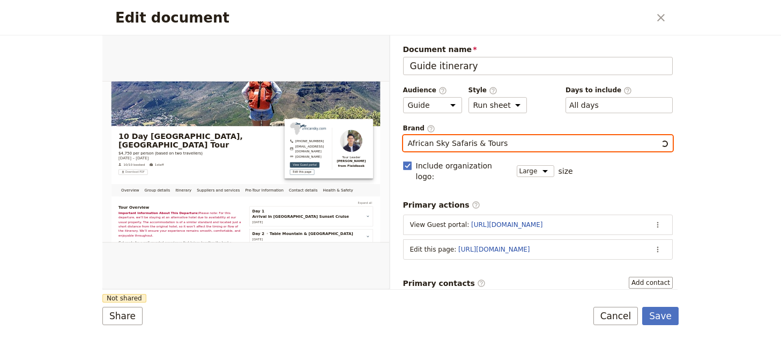
type input "African Sky Safaris & Tours"
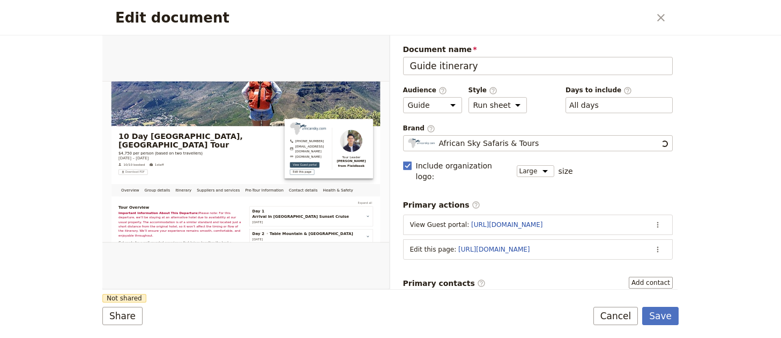
click at [691, 207] on div "Edit document ​ Overview Group details Itinerary Suppliers and services Pre-Tou…" at bounding box center [390, 169] width 781 height 338
click at [110, 313] on button "Share" at bounding box center [122, 315] width 40 height 18
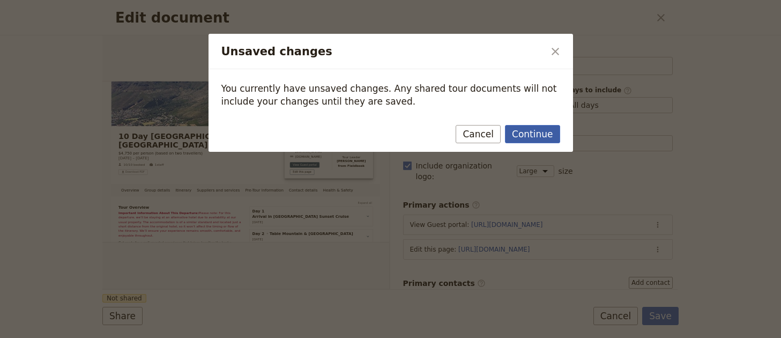
click at [540, 124] on div "Continue Cancel" at bounding box center [390, 136] width 364 height 31
click at [540, 128] on button "Continue" at bounding box center [532, 134] width 55 height 18
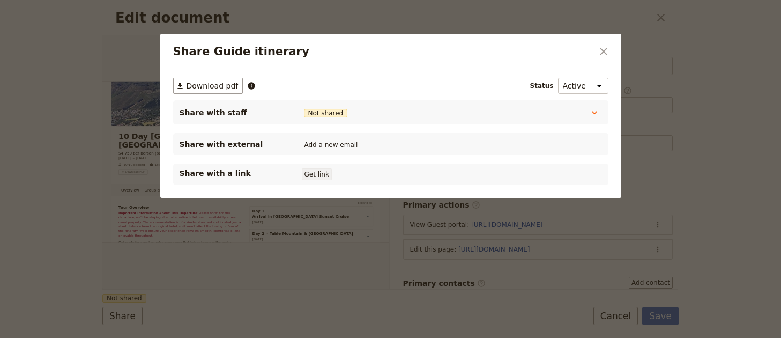
click at [314, 170] on button "Get link" at bounding box center [317, 174] width 30 height 12
click at [410, 177] on button "Get link" at bounding box center [398, 174] width 30 height 12
click at [600, 50] on icon "Close dialog" at bounding box center [603, 51] width 13 height 13
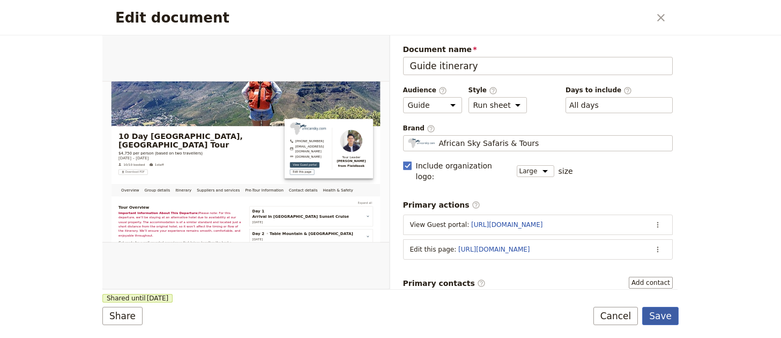
click at [663, 315] on button "Save" at bounding box center [660, 315] width 36 height 18
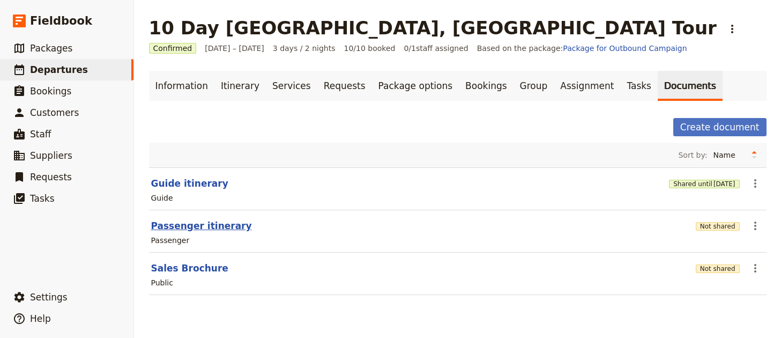
click at [215, 224] on button "Passenger itinerary" at bounding box center [201, 225] width 101 height 13
select select "PASSENGER"
select select "RUN_SHEET"
select select "LARGE"
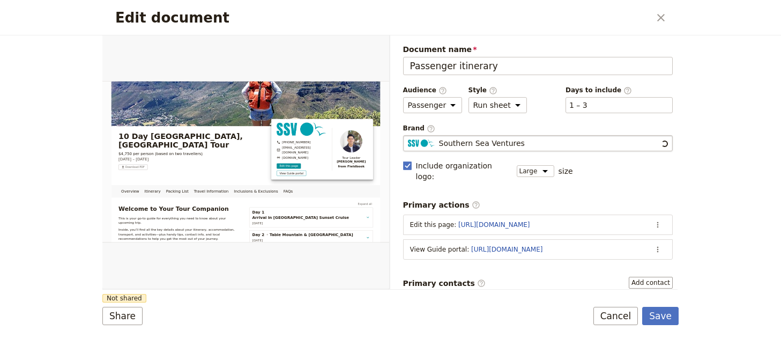
click at [477, 146] on span "Southern Sea Ventures" at bounding box center [482, 143] width 86 height 11
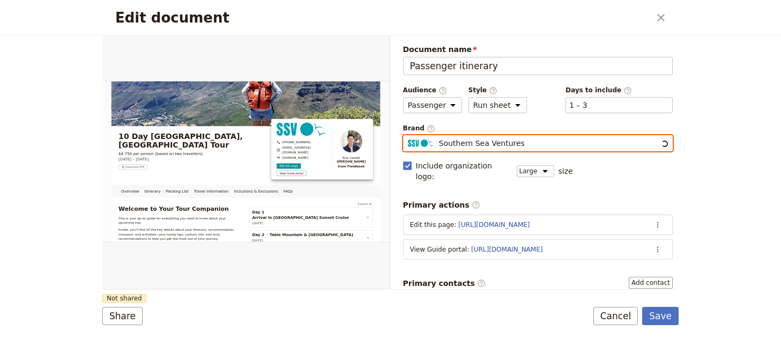
click at [408, 136] on input "Southern Sea Ventures" at bounding box center [407, 135] width 1 height 1
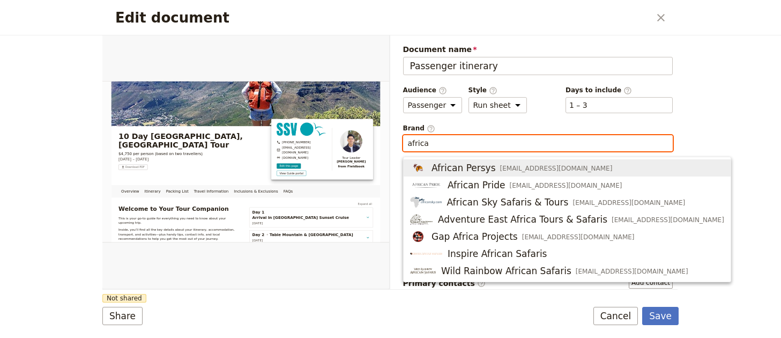
click at [532, 201] on span "African Sky Safaris & Tours" at bounding box center [508, 202] width 122 height 13
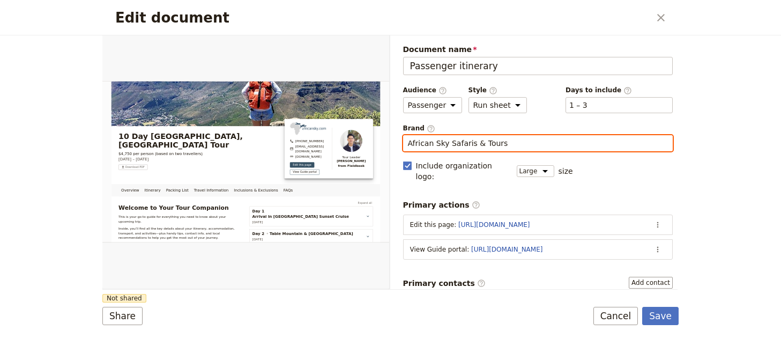
type input "African Sky Safaris & Tours"
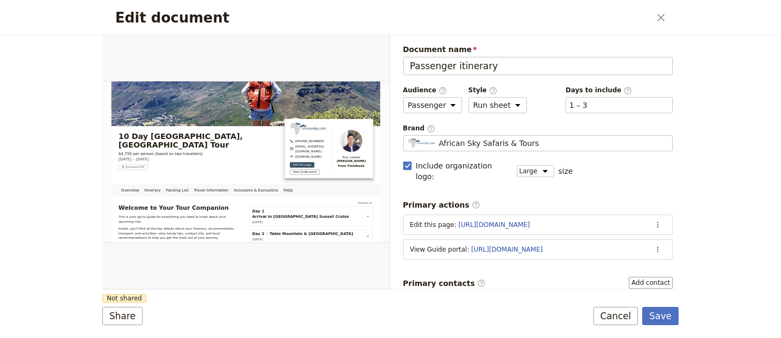
click at [480, 276] on label "Primary contacts ​ Add contact" at bounding box center [538, 282] width 270 height 12
click at [628, 276] on button "Add contact" at bounding box center [650, 282] width 44 height 12
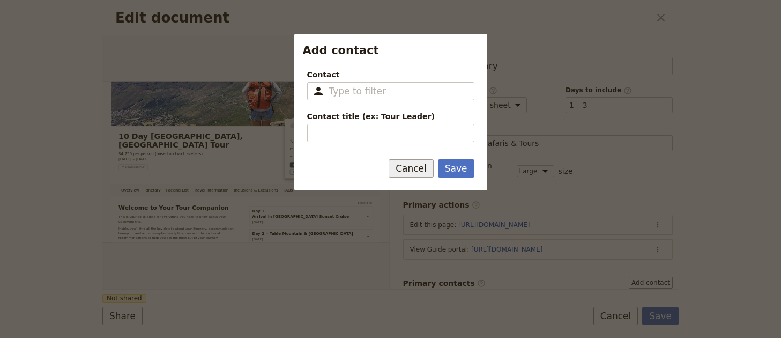
click at [417, 166] on button "Cancel" at bounding box center [410, 168] width 45 height 18
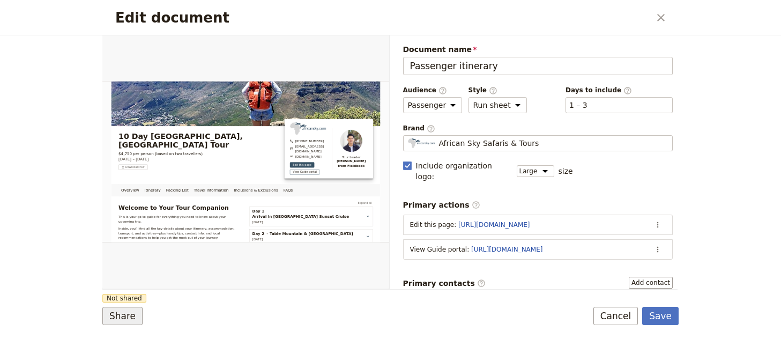
click at [113, 316] on button "Share" at bounding box center [122, 315] width 40 height 18
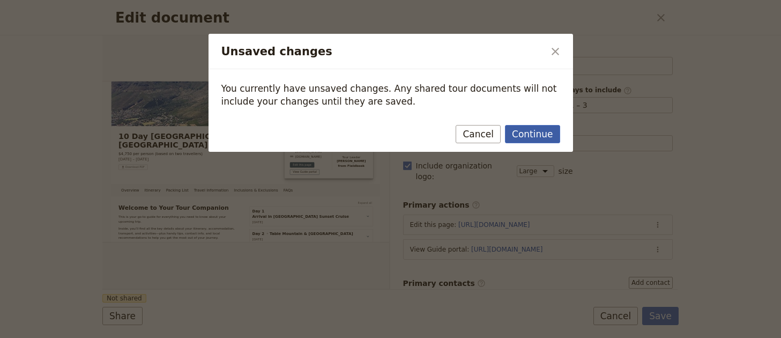
click at [546, 134] on button "Continue" at bounding box center [532, 134] width 55 height 18
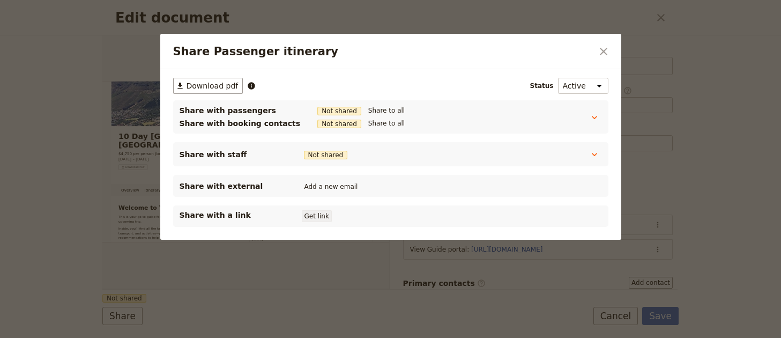
click at [323, 216] on button "Get link" at bounding box center [317, 216] width 30 height 12
click at [595, 51] on button "​" at bounding box center [603, 51] width 18 height 18
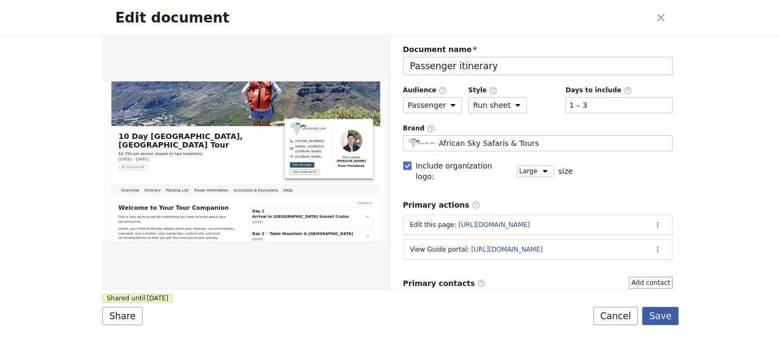
click at [664, 317] on button "Save" at bounding box center [660, 315] width 36 height 18
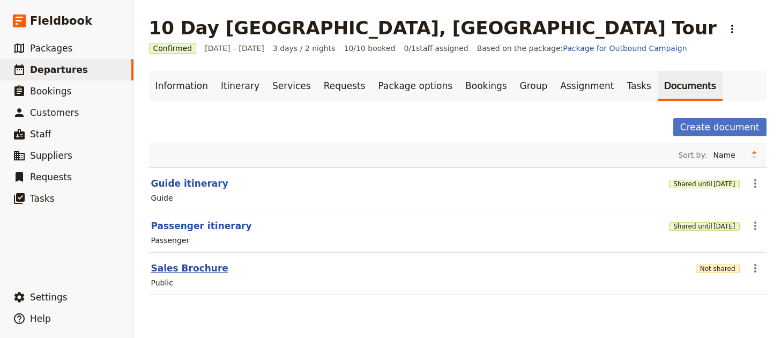
click at [197, 266] on button "Sales Brochure" at bounding box center [189, 267] width 77 height 13
select select "DEFAULT"
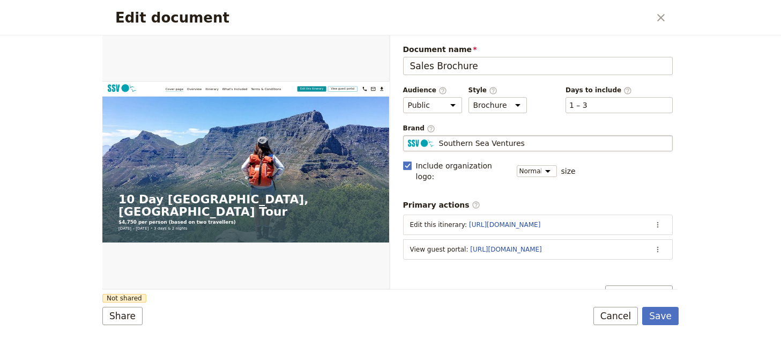
click at [594, 144] on div "Southern Sea Ventures" at bounding box center [538, 143] width 260 height 11
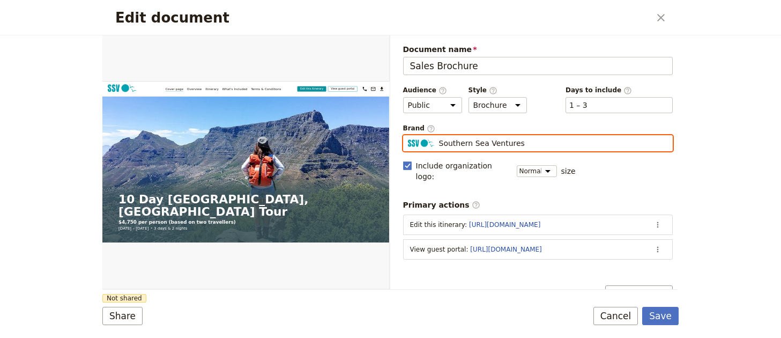
click at [408, 136] on input "Southern Sea Ventures" at bounding box center [407, 135] width 1 height 1
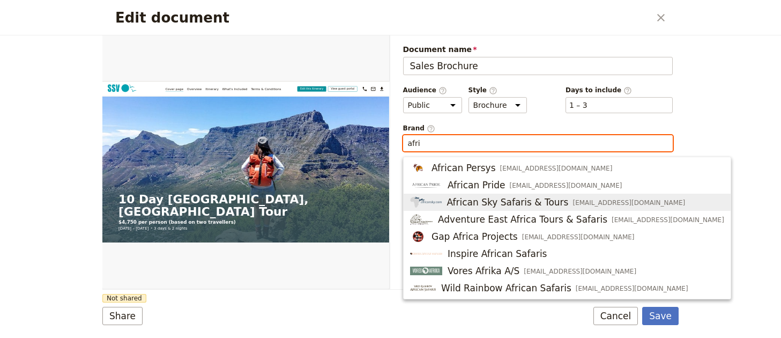
click at [599, 201] on span "[EMAIL_ADDRESS][DOMAIN_NAME]" at bounding box center [628, 202] width 113 height 9
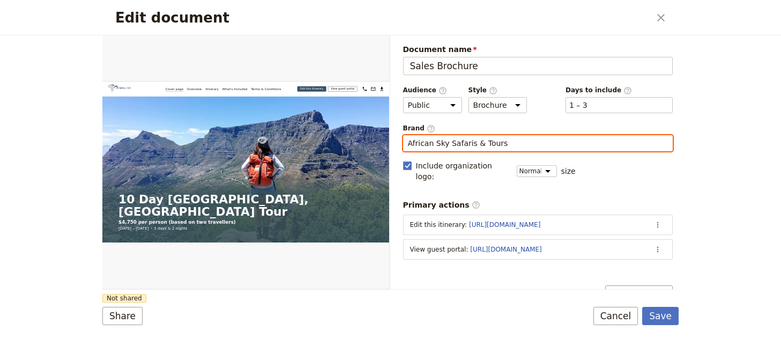
type input "African Sky Safaris & Tours"
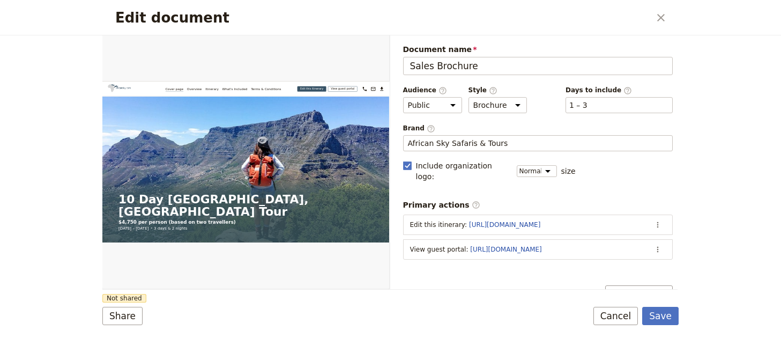
click at [510, 285] on div "Document sections Add section" at bounding box center [538, 294] width 270 height 18
click at [113, 312] on button "Share" at bounding box center [122, 315] width 40 height 18
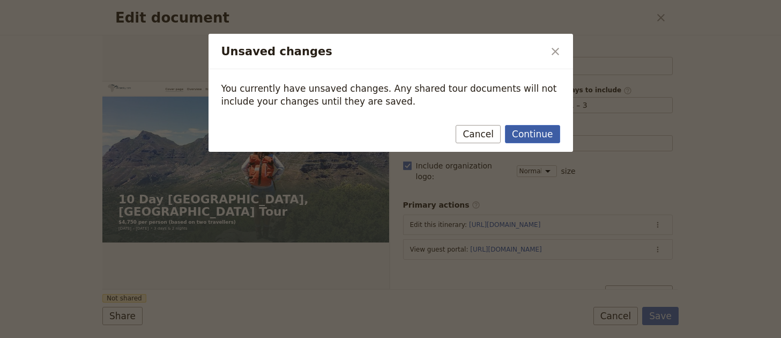
click at [522, 132] on button "Continue" at bounding box center [532, 134] width 55 height 18
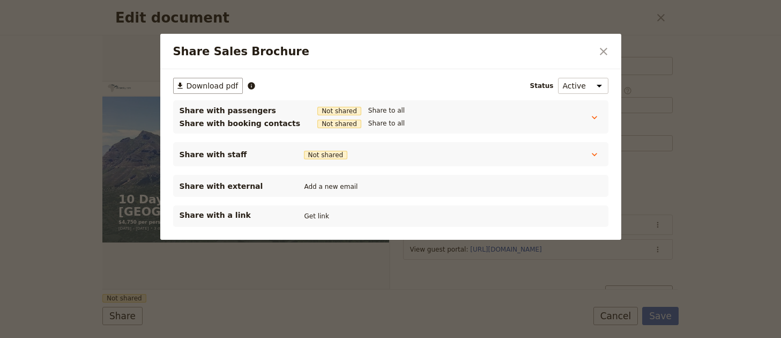
click at [332, 217] on div "Share with a link Get link" at bounding box center [390, 215] width 422 height 13
click at [327, 216] on button "Get link" at bounding box center [317, 216] width 30 height 12
click at [608, 50] on icon "Close dialog" at bounding box center [603, 51] width 13 height 13
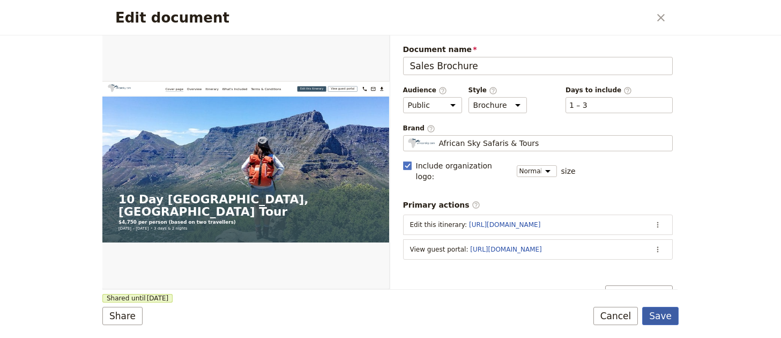
click at [670, 314] on button "Save" at bounding box center [660, 315] width 36 height 18
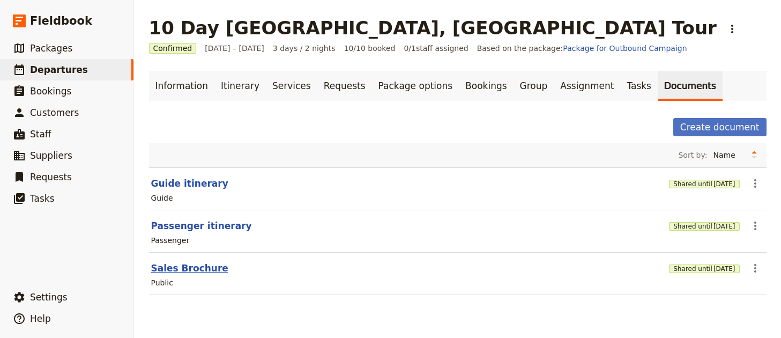
click at [209, 271] on button "Sales Brochure" at bounding box center [189, 267] width 77 height 13
select select "DEFAULT"
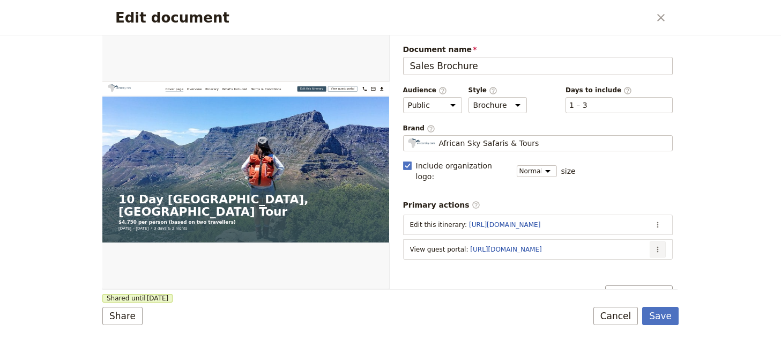
click at [657, 246] on icon "Actions" at bounding box center [658, 249] width 2 height 6
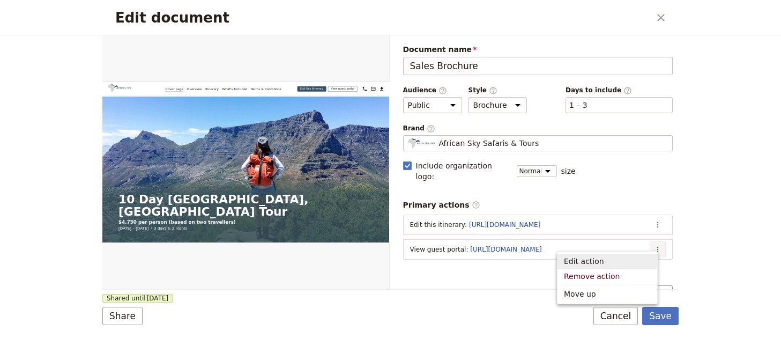
click at [639, 256] on span "Edit action" at bounding box center [607, 261] width 87 height 11
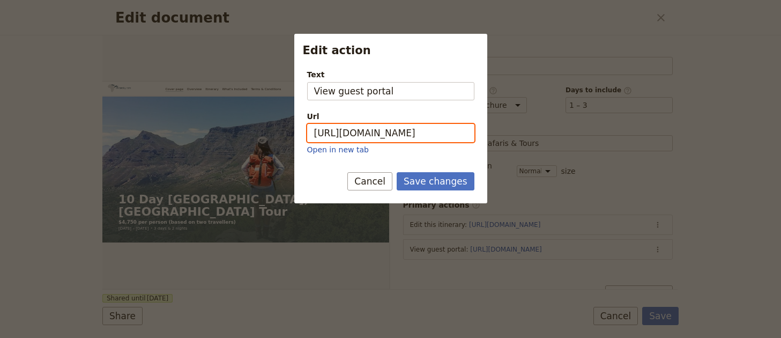
click at [423, 133] on input "https://trips.fieldbook.com/d/D0pU9LhlnQte6GGBv8Wom" at bounding box center [390, 133] width 167 height 18
paste input "NjKOoxOYFQJSTrJewS_Tg"
type input "[URL][DOMAIN_NAME]"
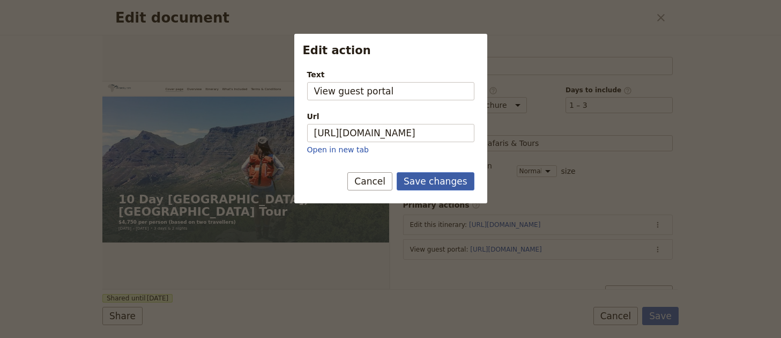
click at [437, 176] on button "Save changes" at bounding box center [435, 181] width 78 height 18
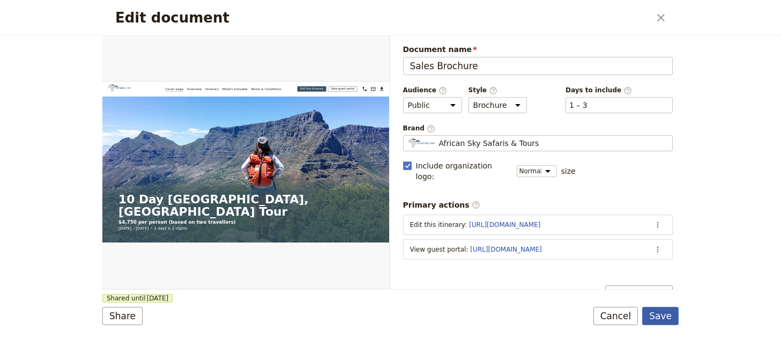
click at [659, 320] on button "Save" at bounding box center [660, 315] width 36 height 18
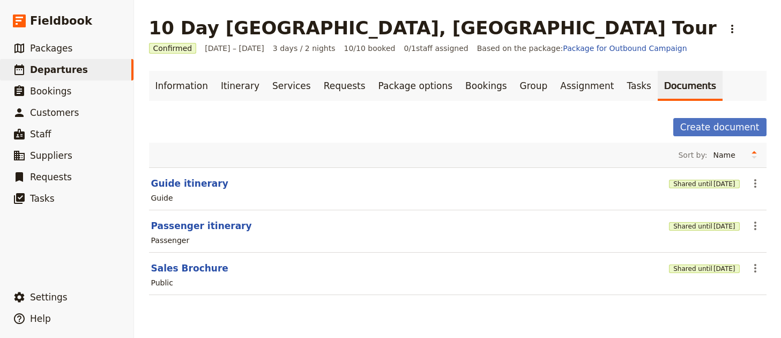
click at [208, 233] on section "Passenger itinerary Shared until 2 Feb 2026 ​ Passenger" at bounding box center [457, 231] width 617 height 42
click at [208, 230] on button "Passenger itinerary" at bounding box center [201, 225] width 101 height 13
select select "PASSENGER"
select select "RUN_SHEET"
select select "LARGE"
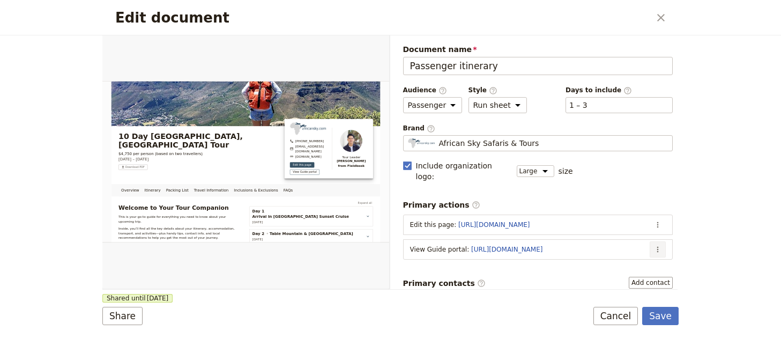
click at [650, 244] on button "​" at bounding box center [657, 249] width 16 height 16
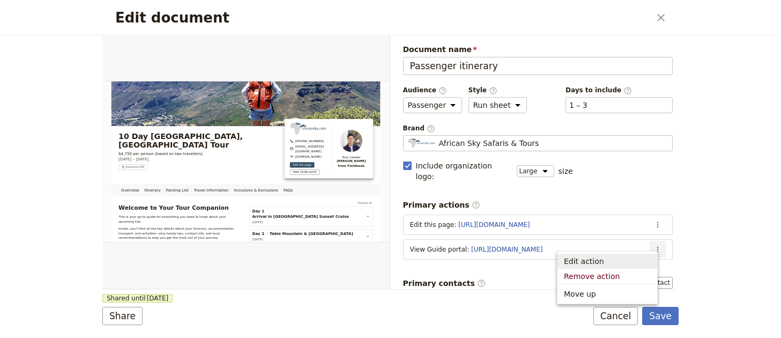
click at [617, 259] on span "Edit action" at bounding box center [607, 261] width 87 height 11
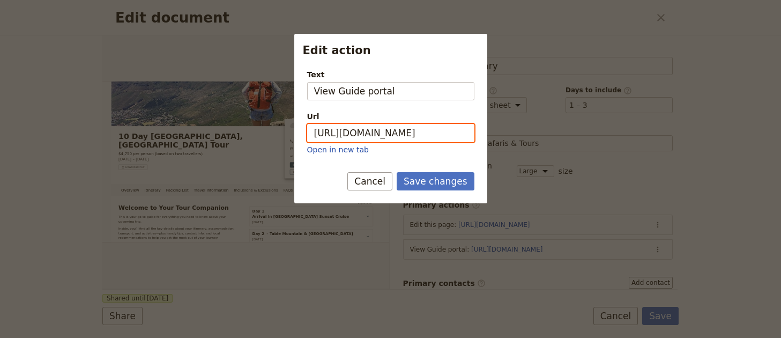
click at [371, 125] on input "https://trips.fieldbook.com/d/whGM-s71a0REDqjEvsaKA" at bounding box center [390, 133] width 167 height 18
paste input "bVCO_qdyn95nzJXAMqTTU"
type input "[URL][DOMAIN_NAME]"
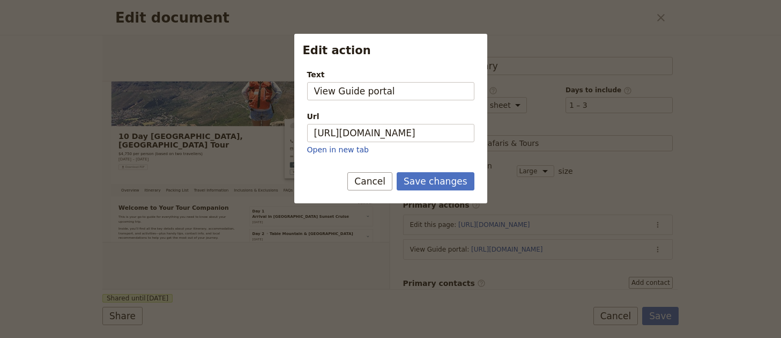
click at [454, 204] on div at bounding box center [390, 169] width 781 height 338
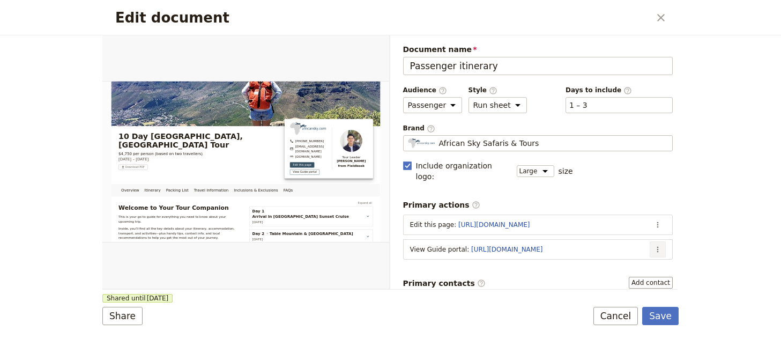
click at [653, 241] on button "​" at bounding box center [657, 249] width 16 height 16
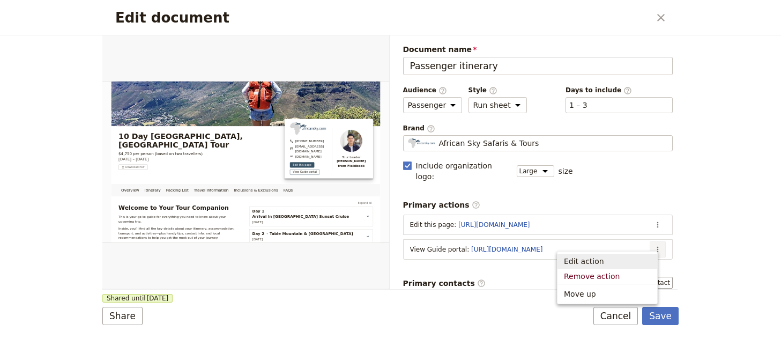
click at [587, 257] on span "Edit action" at bounding box center [584, 261] width 40 height 11
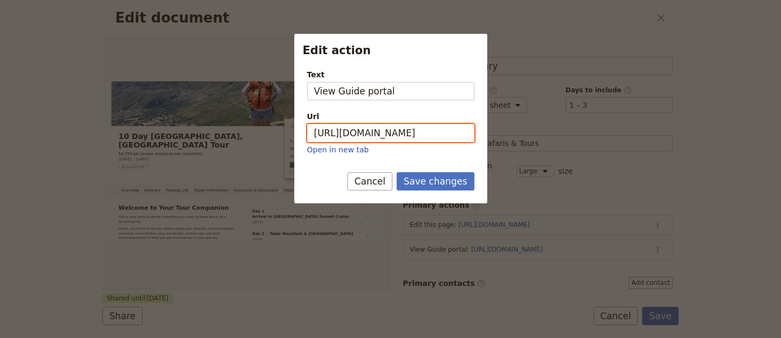
click at [394, 132] on input "https://trips.fieldbook.com/d/whGM-s71a0REDqjEvsaKA" at bounding box center [390, 133] width 167 height 18
paste input "bVCO_qdyn95nzJXAMqTTU"
type input "[URL][DOMAIN_NAME]"
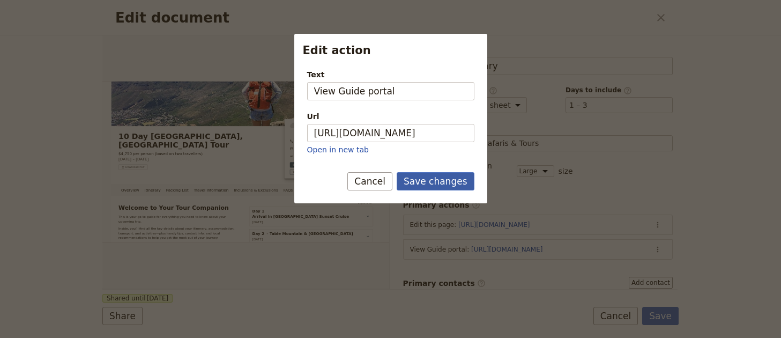
click at [458, 188] on button "Save changes" at bounding box center [435, 181] width 78 height 18
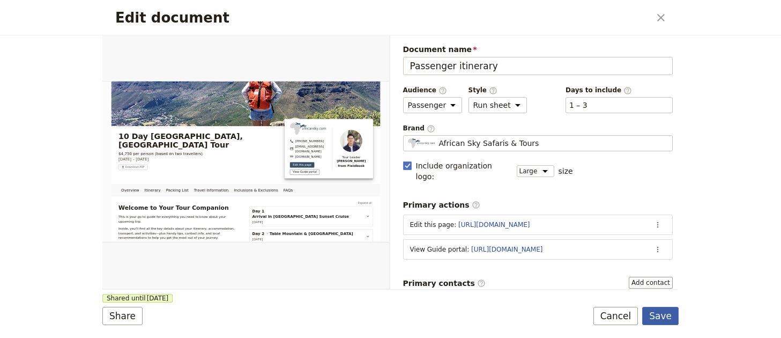
click at [671, 312] on button "Save" at bounding box center [660, 315] width 36 height 18
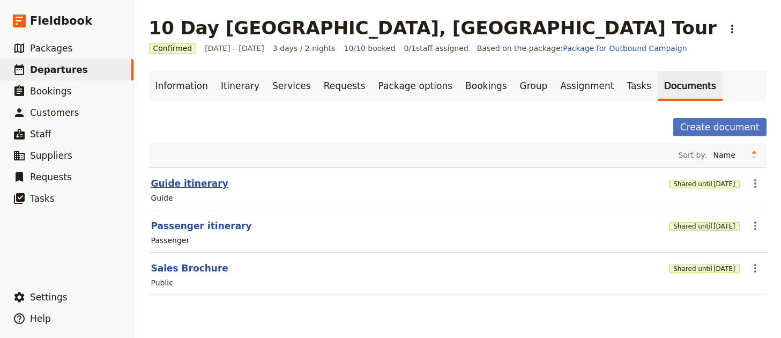
click at [197, 185] on button "Guide itinerary" at bounding box center [189, 183] width 77 height 13
select select "STAFF"
select select "RUN_SHEET"
select select "LARGE"
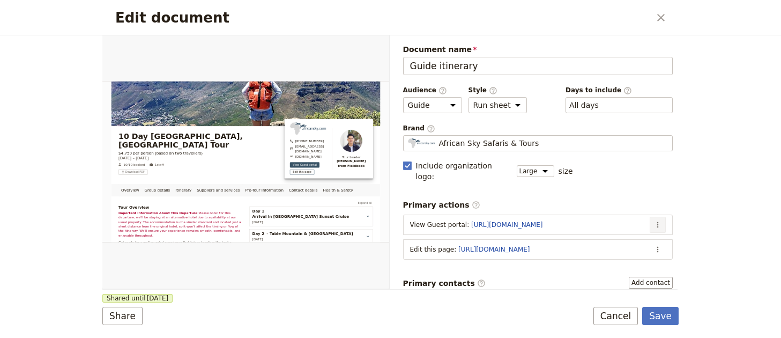
click at [649, 218] on button "​" at bounding box center [657, 224] width 16 height 16
click at [629, 234] on span "Edit action" at bounding box center [607, 236] width 87 height 11
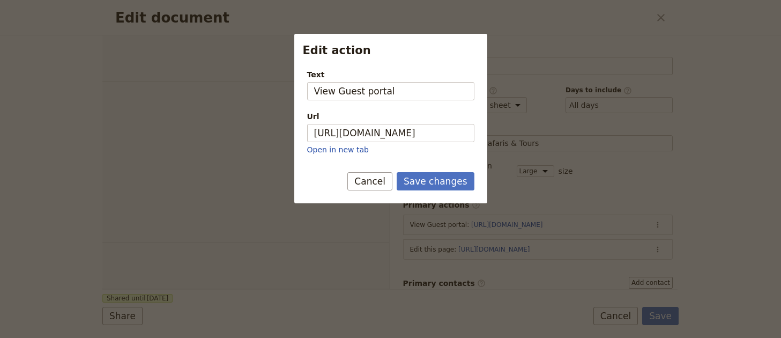
select select "STAFF"
select select "RUN_SHEET"
select select "LARGE"
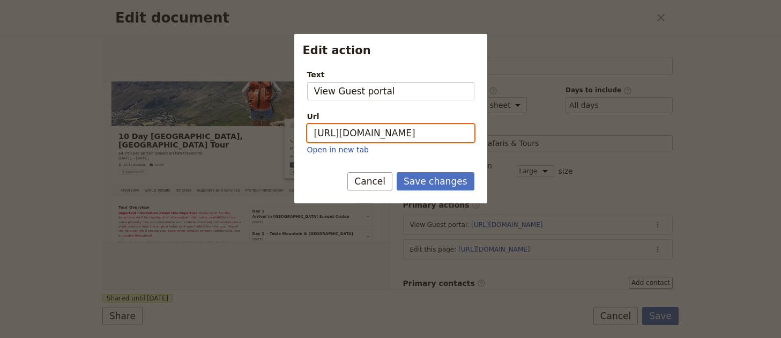
click at [406, 130] on input "https://trips.fieldbook.com/d/D0pU9LhlnQte6GGBv8Wom" at bounding box center [390, 133] width 167 height 18
paste input "NjKOoxOYFQJSTrJewS_Tg"
type input "[URL][DOMAIN_NAME]"
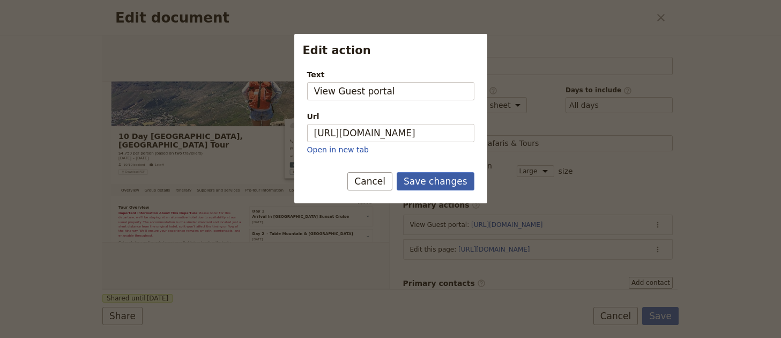
scroll to position [0, 0]
click at [436, 179] on button "Save changes" at bounding box center [435, 181] width 78 height 18
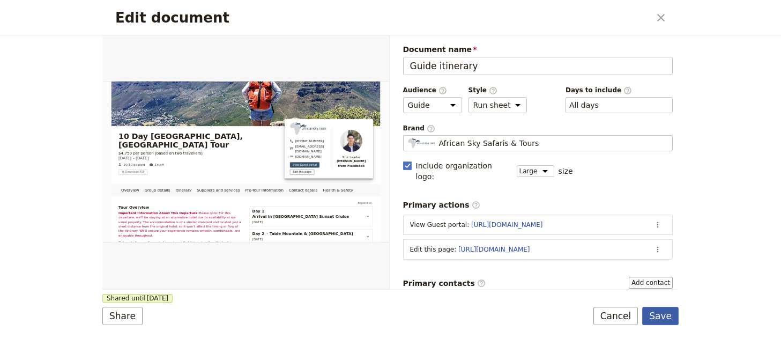
click at [662, 318] on button "Save" at bounding box center [660, 315] width 36 height 18
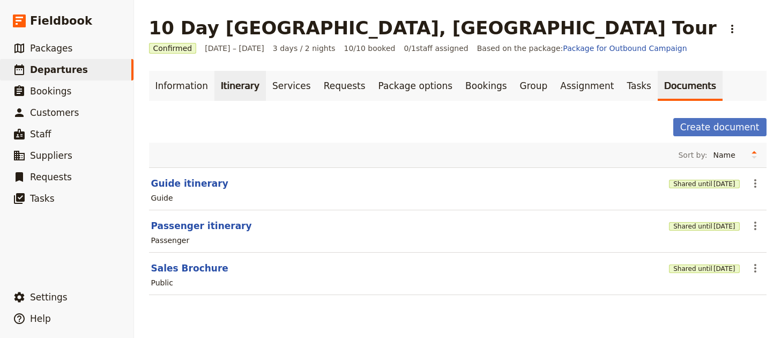
click at [243, 84] on link "Itinerary" at bounding box center [239, 86] width 51 height 30
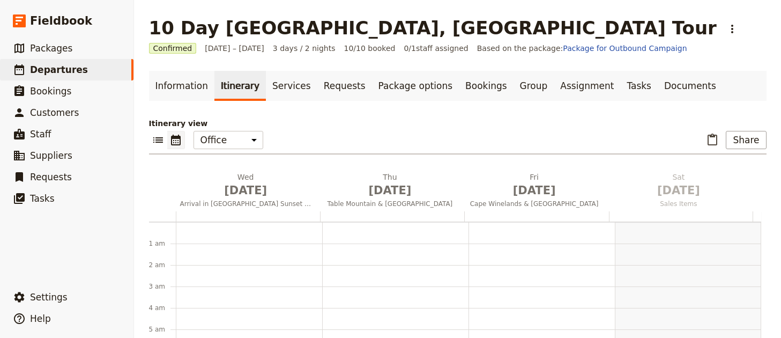
scroll to position [139, 0]
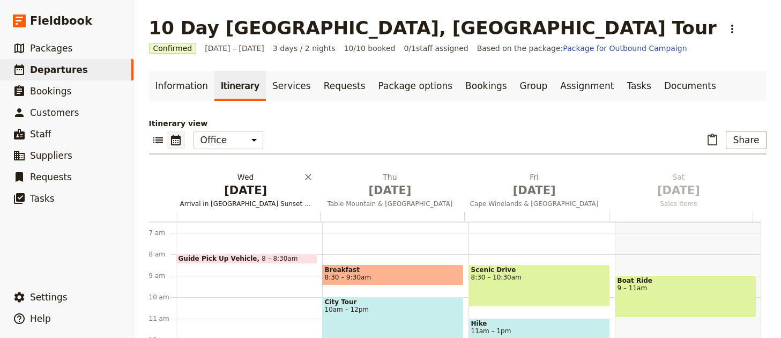
click at [266, 201] on span "Arrival in Cape Town & Table Bay Sunset Cruise" at bounding box center [246, 203] width 140 height 9
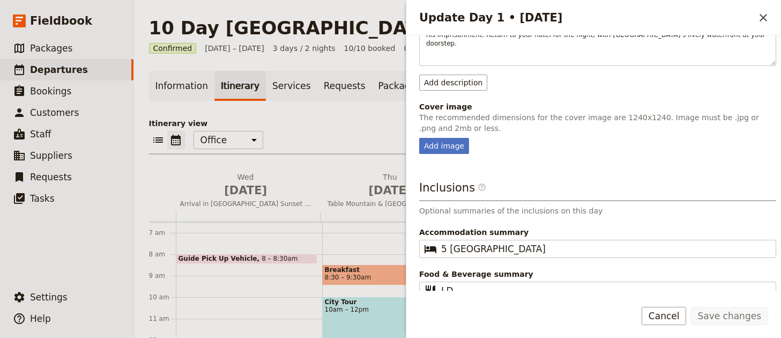
scroll to position [199, 0]
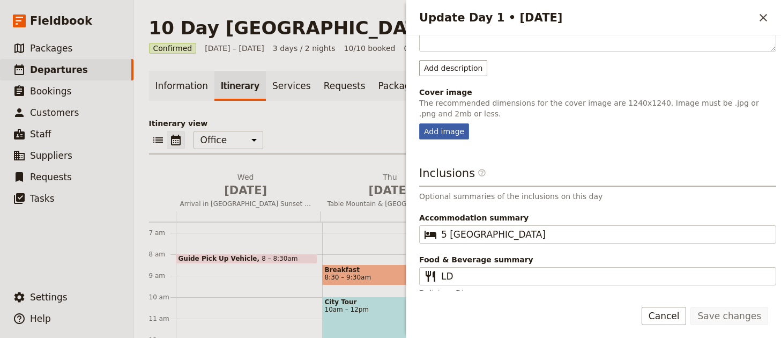
click at [456, 123] on div "Add image" at bounding box center [444, 131] width 50 height 16
click at [419, 123] on input "Add image" at bounding box center [418, 123] width 1 height 1
type input "C:\fakepath\day7.jpg"
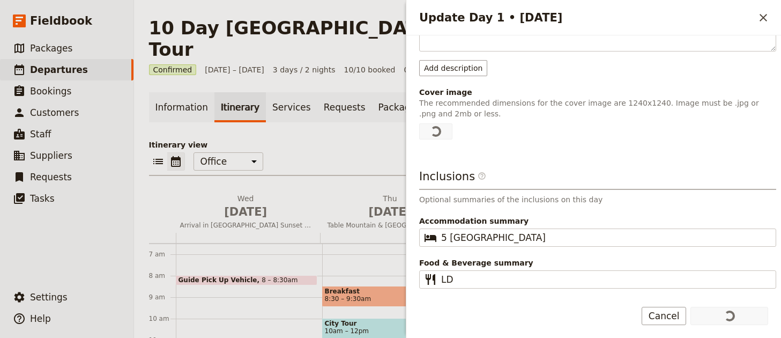
scroll to position [0, 0]
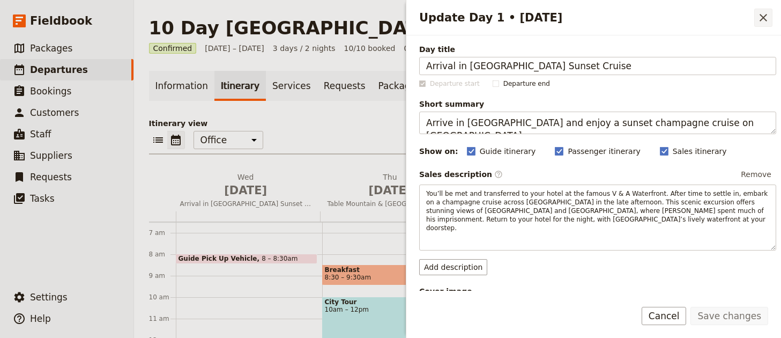
click at [762, 20] on icon "Close drawer" at bounding box center [762, 17] width 13 height 13
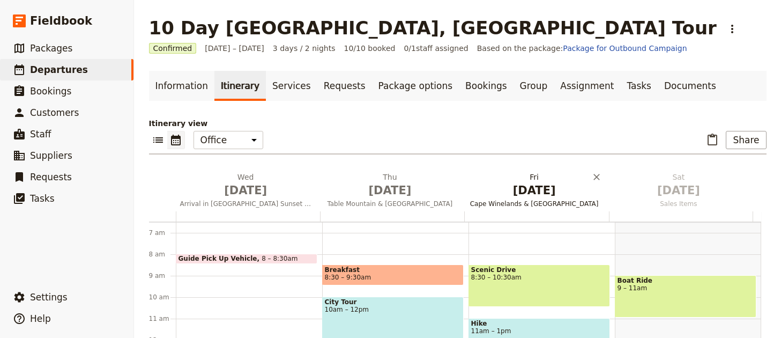
click at [537, 203] on span "Cape Winelands & Stellenbosch" at bounding box center [534, 203] width 140 height 9
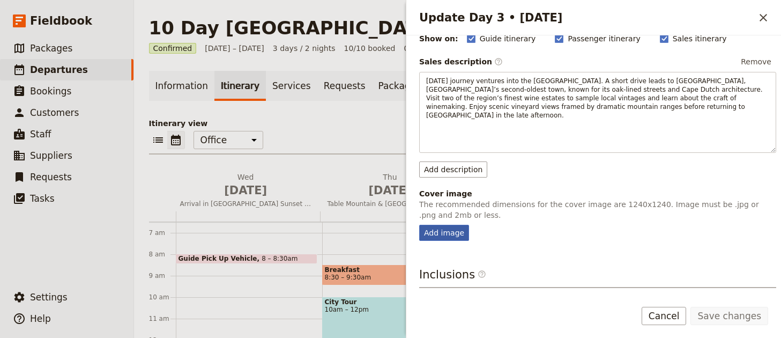
scroll to position [113, 0]
click at [439, 214] on fieldset "Cover image The recommended dimensions for the cover image are 1240x1240. Image…" at bounding box center [597, 214] width 357 height 53
click at [437, 224] on div "Add image" at bounding box center [444, 232] width 50 height 16
click at [419, 224] on input "Add image" at bounding box center [418, 224] width 1 height 1
type input "C:\fakepath\day3.jpg"
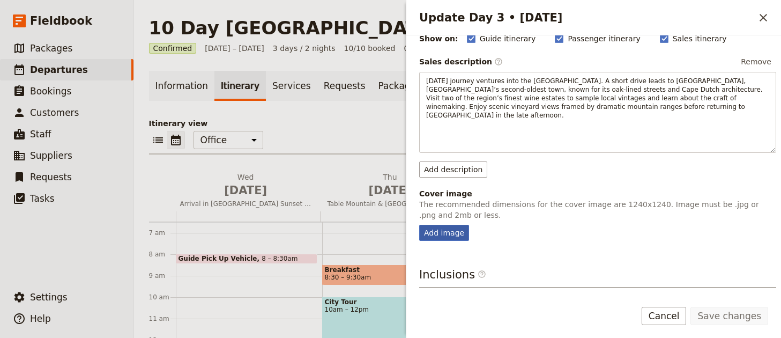
scroll to position [0, 0]
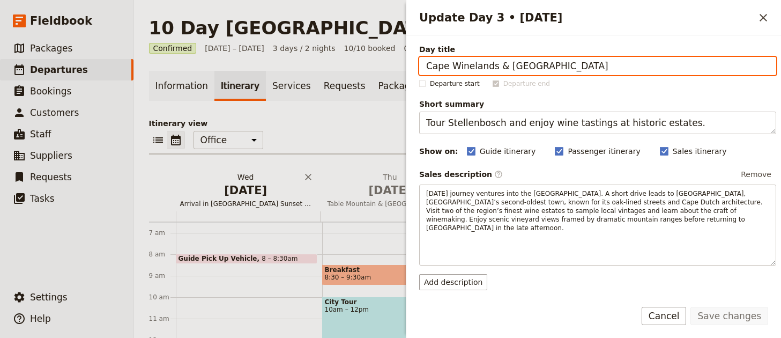
click at [256, 178] on h2 "Wed Dec 31 Arrival in Cape Town & Table Bay Sunset Cruise" at bounding box center [245, 184] width 131 height 27
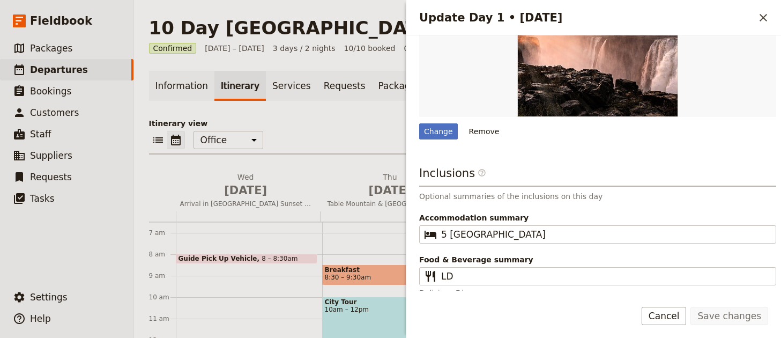
scroll to position [272, 0]
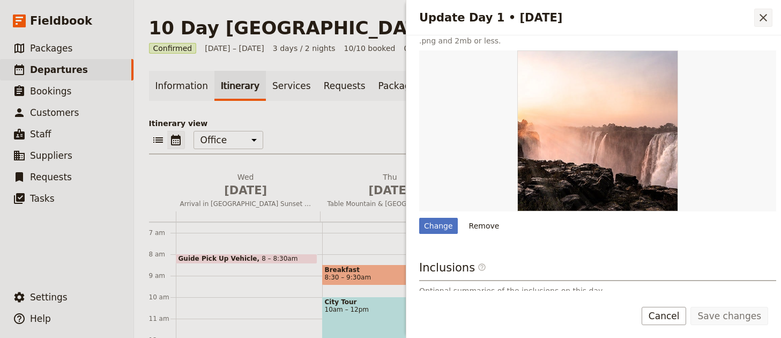
click at [763, 14] on icon "Close drawer" at bounding box center [762, 17] width 13 height 13
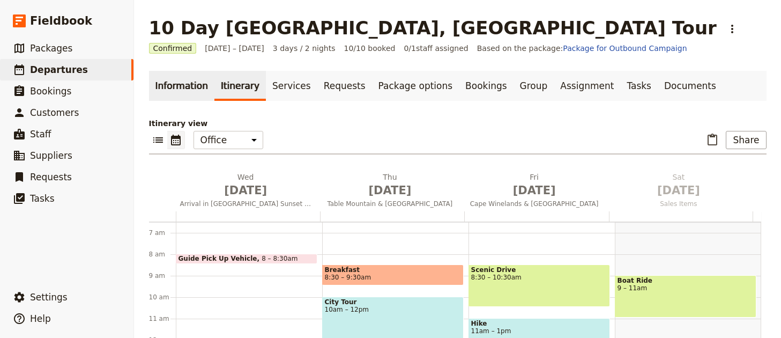
click at [177, 88] on link "Information" at bounding box center [181, 86] width 65 height 30
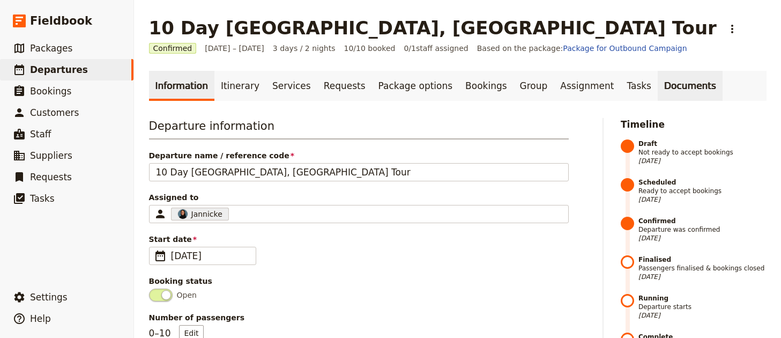
click at [657, 79] on link "Documents" at bounding box center [689, 86] width 65 height 30
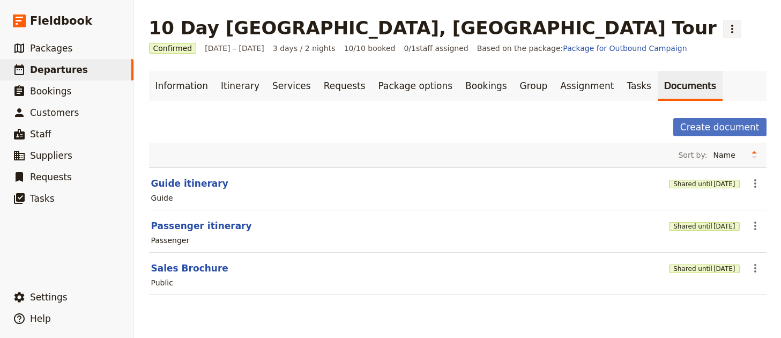
click at [725, 32] on icon "Actions" at bounding box center [731, 29] width 13 height 13
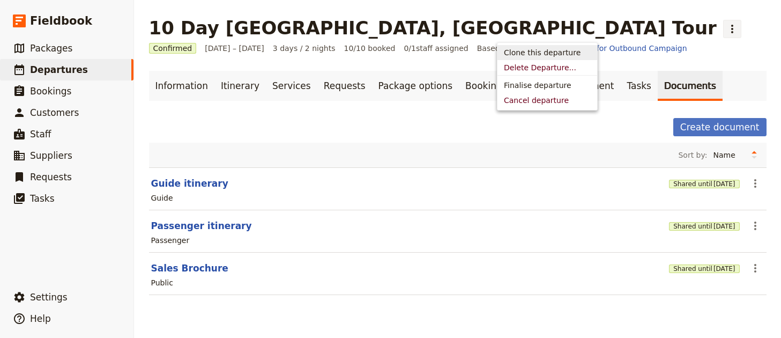
click at [552, 56] on span "Clone this departure" at bounding box center [542, 52] width 77 height 11
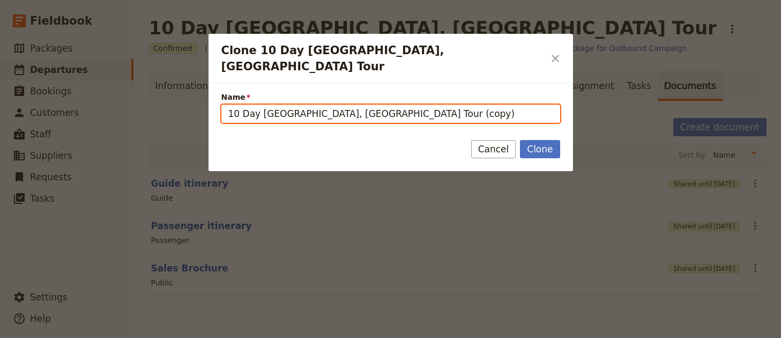
click at [422, 104] on input "10 Day Cape Town, Kruger & Vic Falls Tour (copy)" at bounding box center [390, 113] width 339 height 18
click at [421, 104] on input "10 Day Cape Town, Kruger & Vic Falls Tour (copy)" at bounding box center [390, 113] width 339 height 18
paste input "Jewels of [GEOGRAPHIC_DATA] – [DATE]"
type input "Jewels of [GEOGRAPHIC_DATA] – [DATE]"
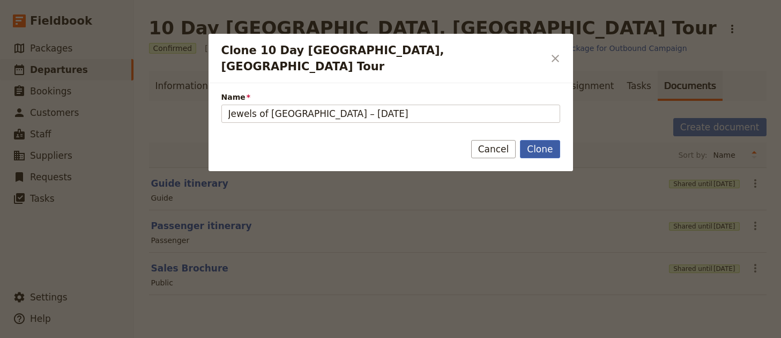
click at [534, 140] on button "Clone" at bounding box center [540, 149] width 40 height 18
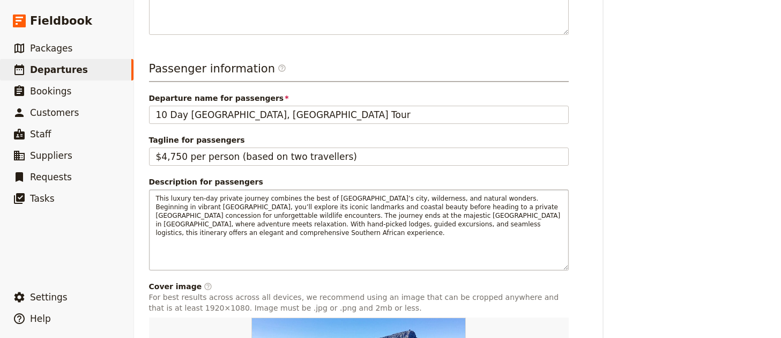
scroll to position [463, 0]
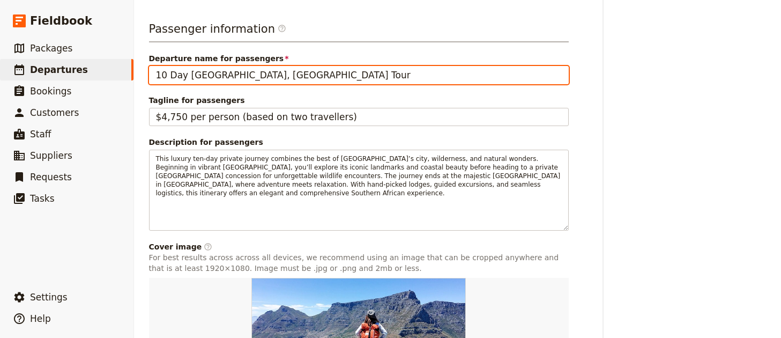
click at [327, 80] on input "10 Day [GEOGRAPHIC_DATA], [GEOGRAPHIC_DATA] Tour" at bounding box center [359, 75] width 420 height 18
paste input "Jewels of [GEOGRAPHIC_DATA] – [DATE]"
type input "Jewels of [GEOGRAPHIC_DATA] – [DATE]"
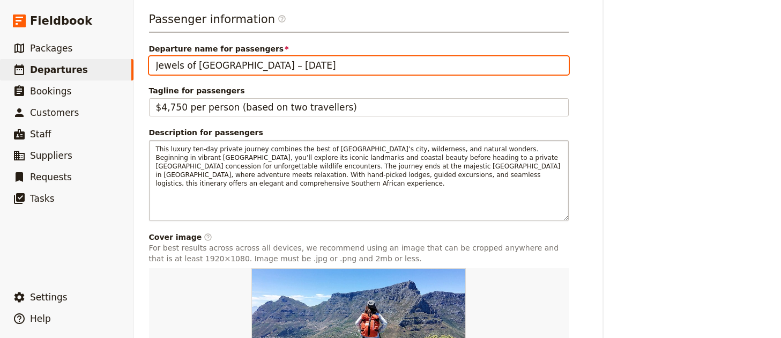
scroll to position [483, 0]
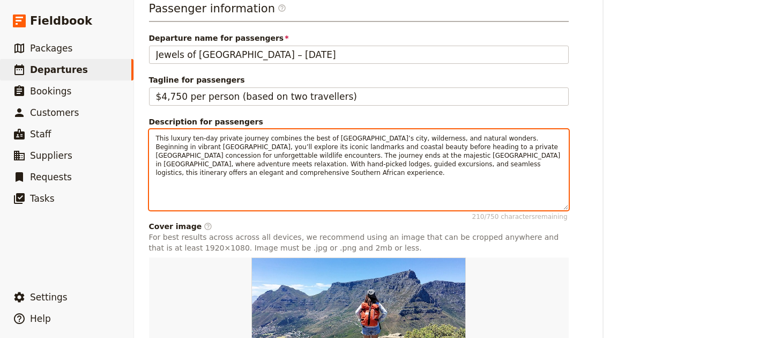
click at [269, 177] on div "This luxury ten-day private journey combines the best of Southern Africa’s city…" at bounding box center [358, 170] width 418 height 80
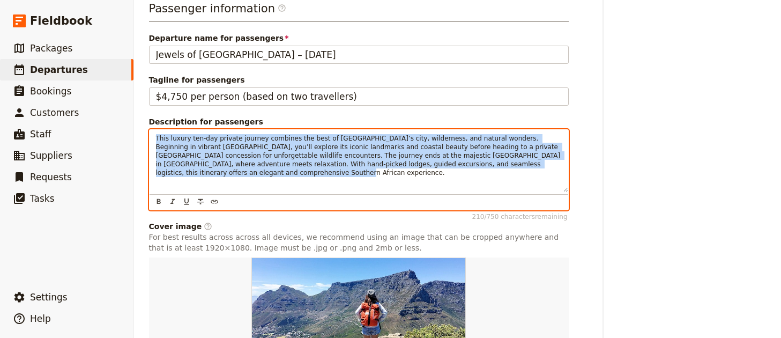
click at [269, 177] on div "This luxury ten-day private journey combines the best of Southern Africa’s city…" at bounding box center [358, 161] width 418 height 62
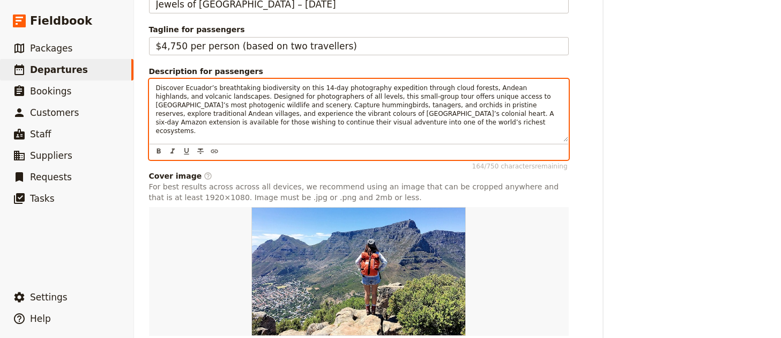
scroll to position [606, 0]
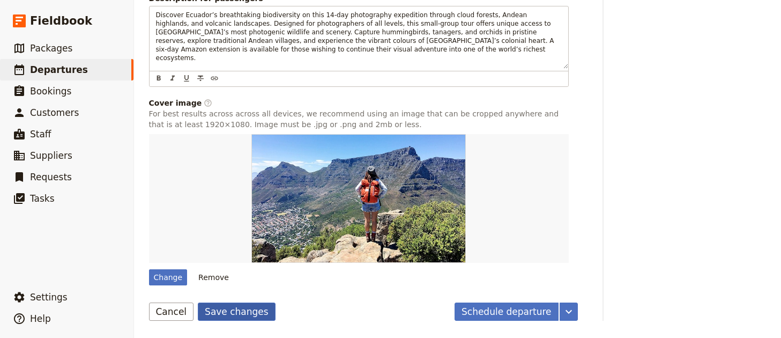
click at [245, 304] on button "Save changes" at bounding box center [237, 311] width 78 height 18
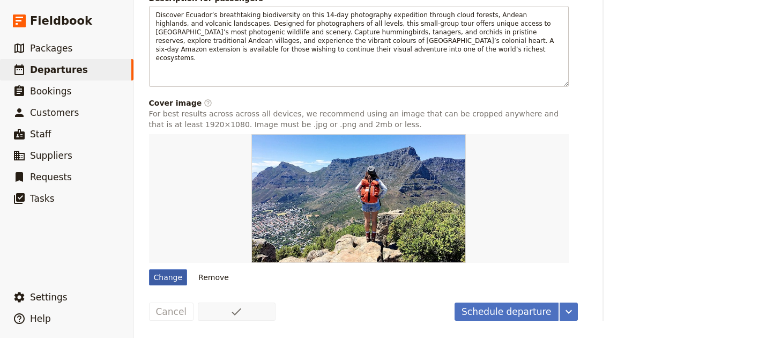
click at [183, 280] on div "Change" at bounding box center [168, 277] width 39 height 16
click at [149, 269] on input "Change" at bounding box center [148, 268] width 1 height 1
click at [162, 278] on div "Change" at bounding box center [168, 277] width 39 height 16
click at [149, 269] on input "Change" at bounding box center [148, 268] width 1 height 1
type input "C:\fakepath\Peruvian-Racket-tail_AA12104.jpg"
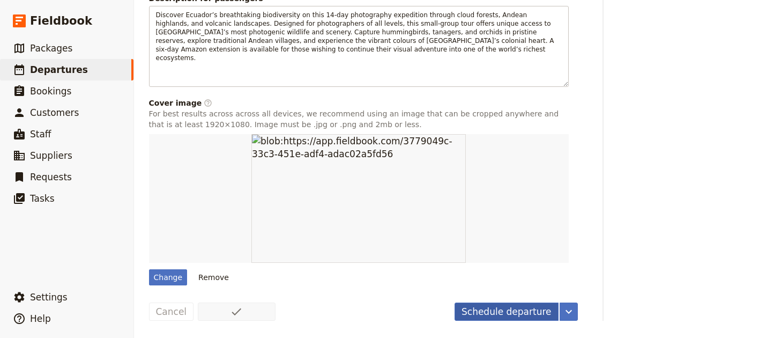
click at [505, 316] on button "Schedule departure" at bounding box center [506, 311] width 104 height 18
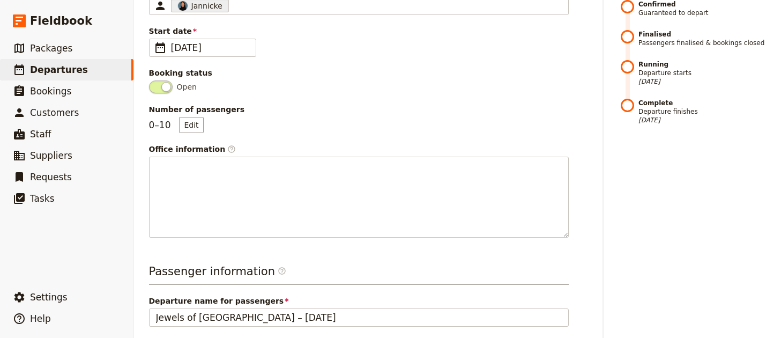
scroll to position [0, 0]
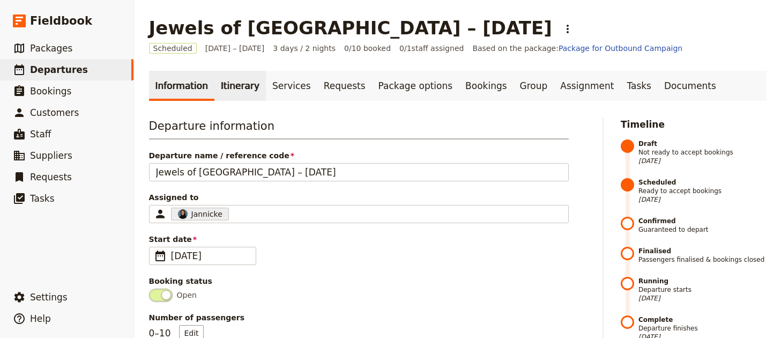
click at [241, 89] on link "Itinerary" at bounding box center [239, 86] width 51 height 30
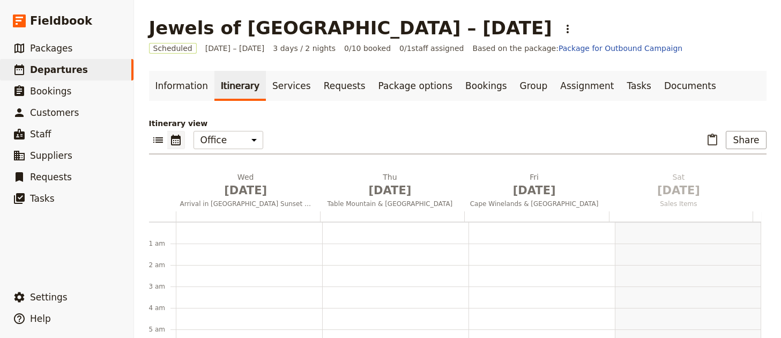
scroll to position [139, 0]
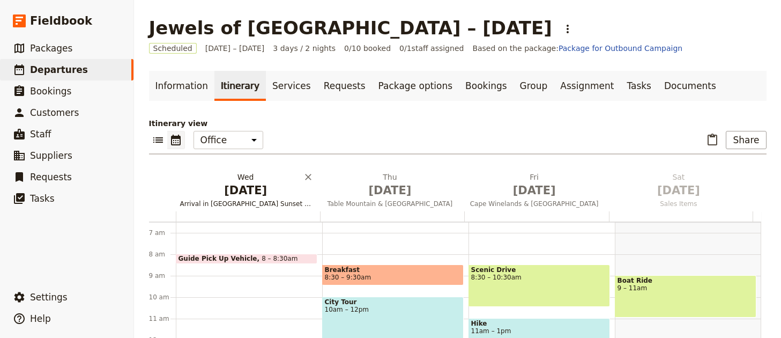
click at [241, 196] on span "[DATE]" at bounding box center [245, 190] width 131 height 16
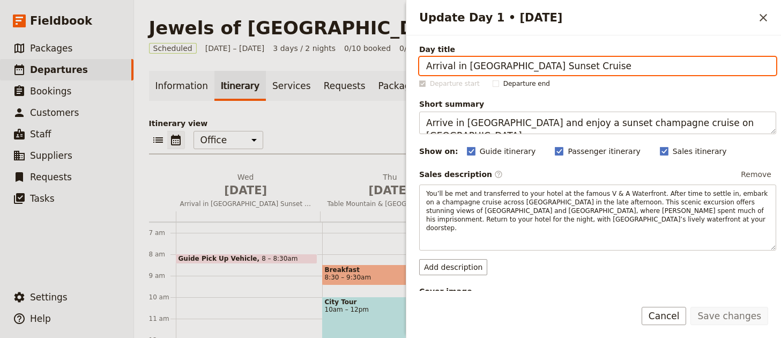
paste input "& Quito Old Town"
type input "Arrival & [GEOGRAPHIC_DATA]"
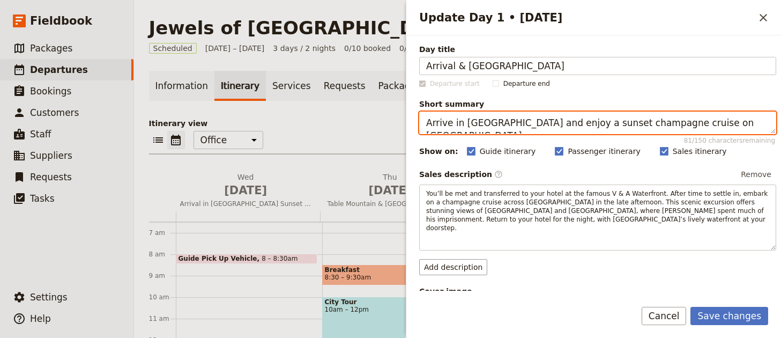
click at [522, 133] on textarea "Arrive in Cape Town and enjoy a sunset champagne cruise on Table Bay." at bounding box center [597, 122] width 357 height 23
paste textarea "Quito and explore its colonial charm"
type textarea "Arrive in [GEOGRAPHIC_DATA] and explore its colonial charm."
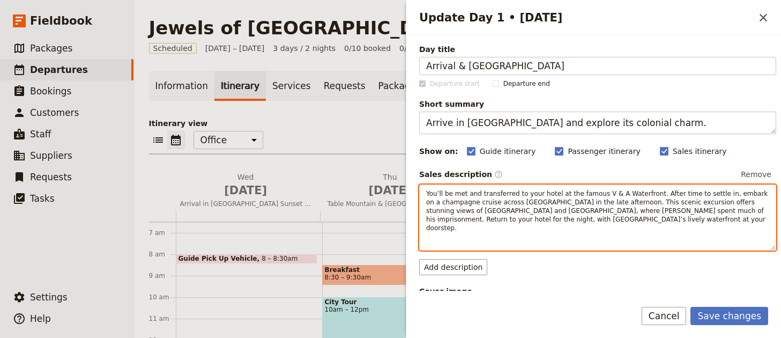
click at [591, 206] on span "You’ll be met and transferred to your hotel at the famous V & A Waterfront. Aft…" at bounding box center [597, 211] width 343 height 42
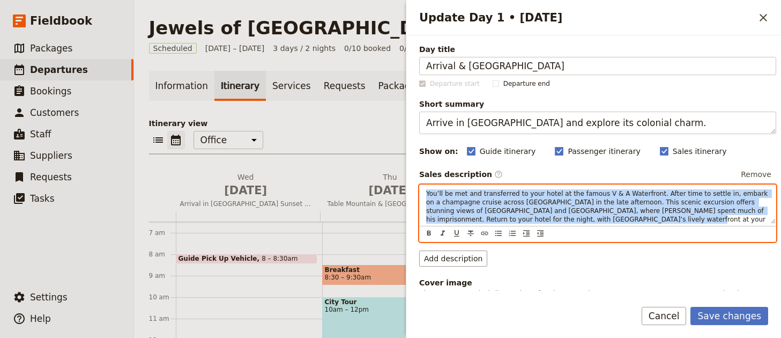
click at [591, 206] on span "You’ll be met and transferred to your hotel at the famous V & A Waterfront. Aft…" at bounding box center [597, 211] width 343 height 42
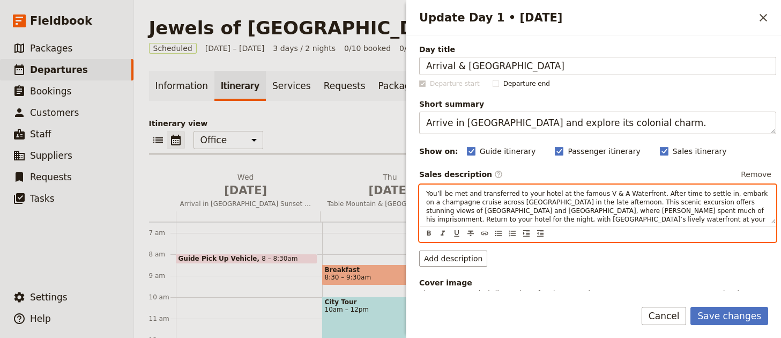
paste div "Update Day 1 • 31 Dec"
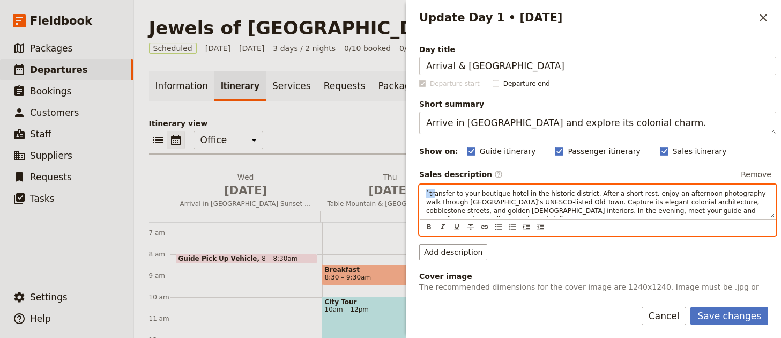
drag, startPoint x: 436, startPoint y: 193, endPoint x: 411, endPoint y: 194, distance: 24.1
click at [412, 194] on div "Day title Arrival & Quito Old Town Departure start Departure end Short summary …" at bounding box center [593, 162] width 374 height 255
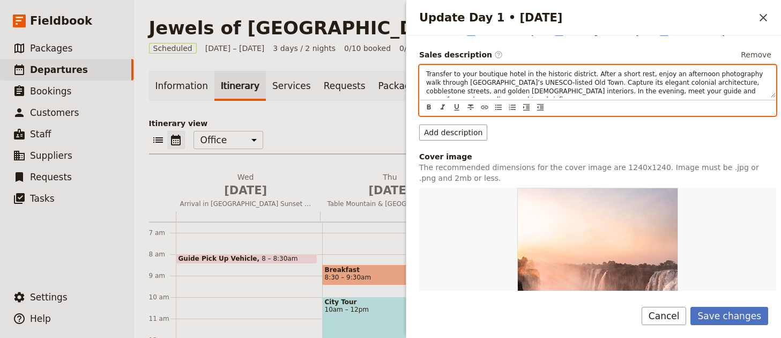
scroll to position [206, 0]
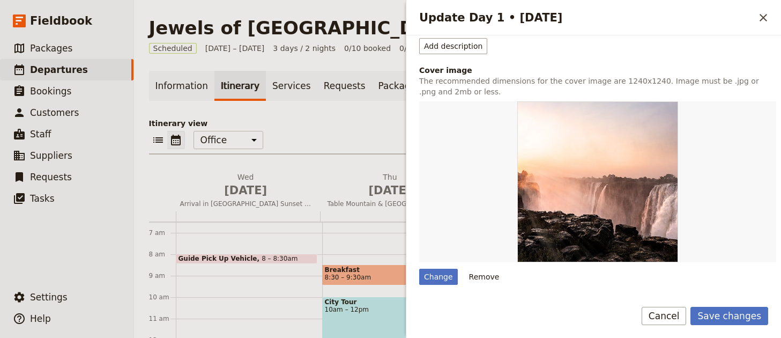
click at [501, 274] on div "Change Remove" at bounding box center [597, 276] width 357 height 16
click at [498, 276] on button "Remove" at bounding box center [484, 276] width 40 height 16
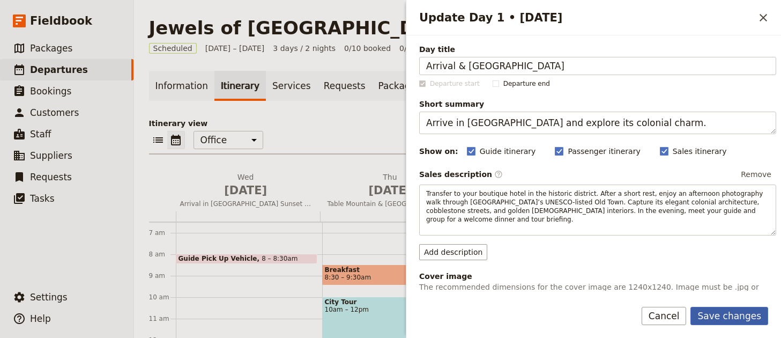
click at [716, 311] on button "Save changes" at bounding box center [729, 315] width 78 height 18
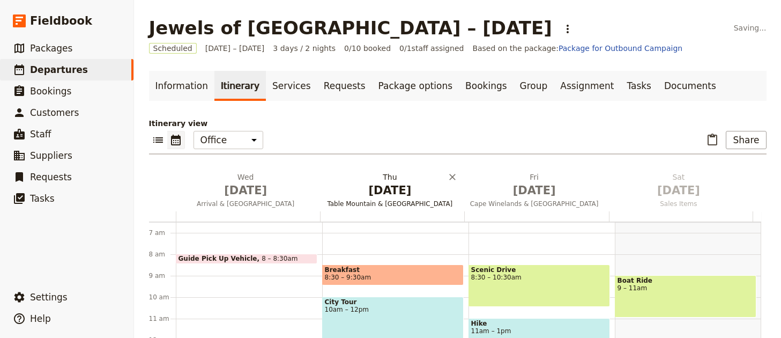
click at [355, 196] on span "Jan 1" at bounding box center [389, 190] width 131 height 16
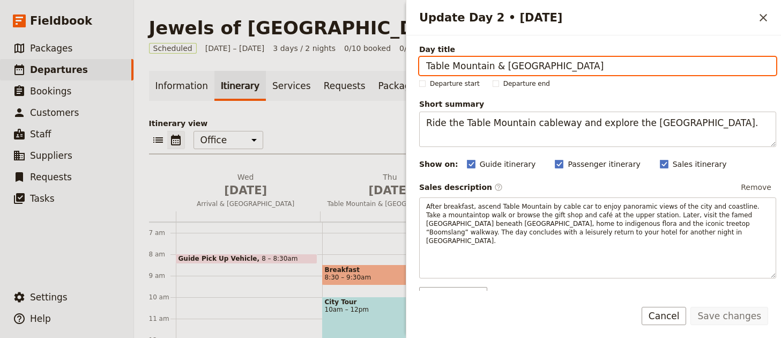
paste input "Mindo Cloud Forest & Hummingbird Photography"
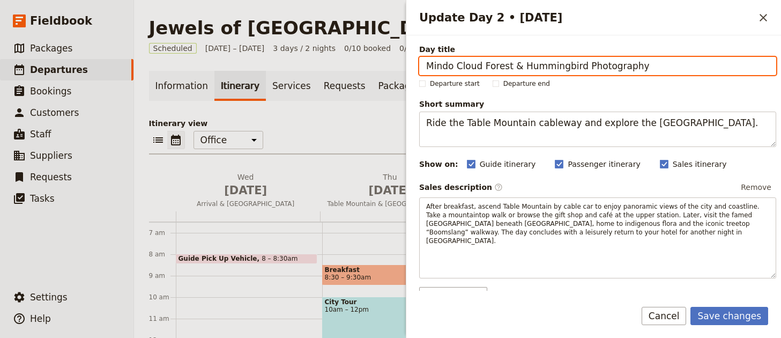
type input "Mindo Cloud Forest & Hummingbird Photography"
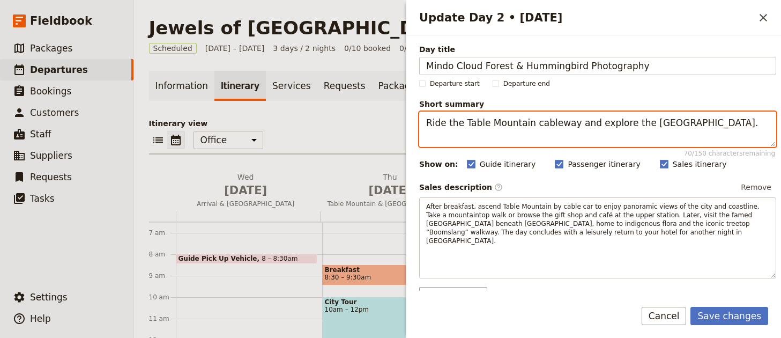
click at [576, 143] on textarea "Ride the Table Mountain cableway and explore the Kirstenbosch Botanical Gardens." at bounding box center [597, 128] width 357 height 35
paste textarea "Photograph hummingbirds and orchids in lush cloud forest"
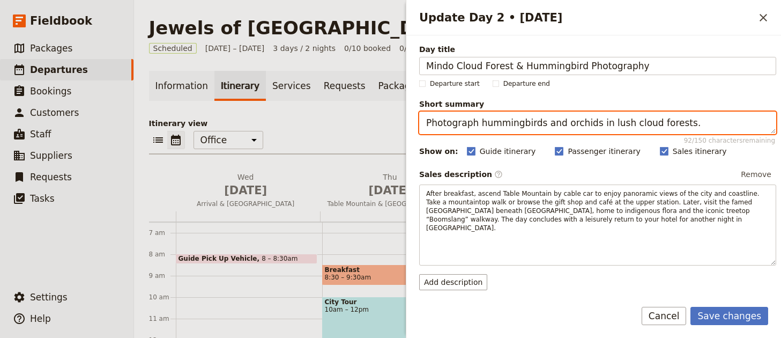
type textarea "Photograph hummingbirds and orchids in lush cloud forests."
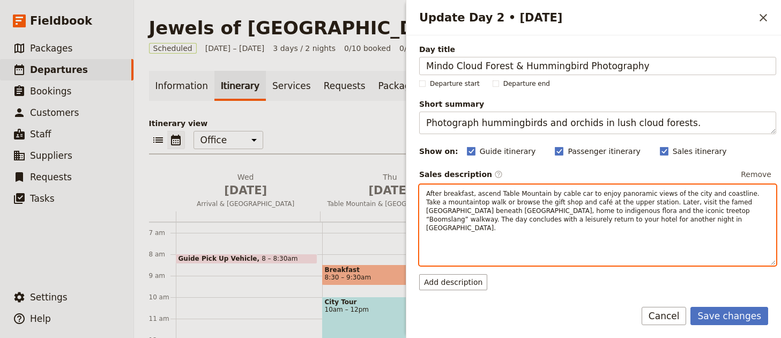
click at [559, 220] on span "After breakfast, ascend Table Mountain by cable car to enjoy panoramic views of…" at bounding box center [593, 211] width 335 height 42
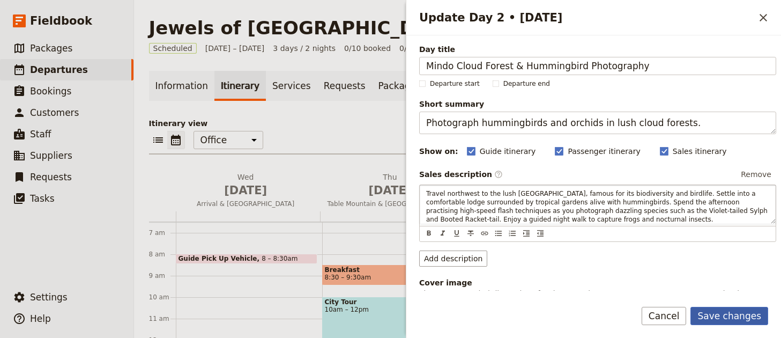
click at [738, 312] on button "Save changes" at bounding box center [729, 315] width 78 height 18
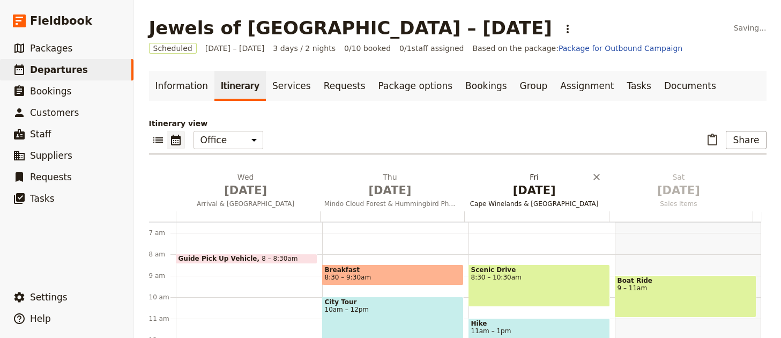
click at [533, 204] on span "Cape Winelands & Stellenbosch" at bounding box center [534, 203] width 140 height 9
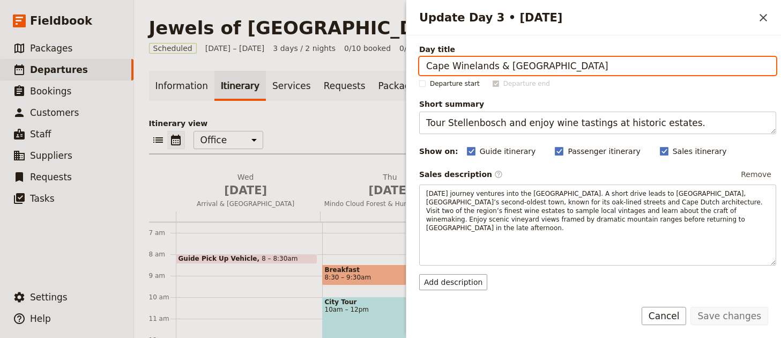
paste input "Tanagers, Waterfalls & Butterfly Gardens"
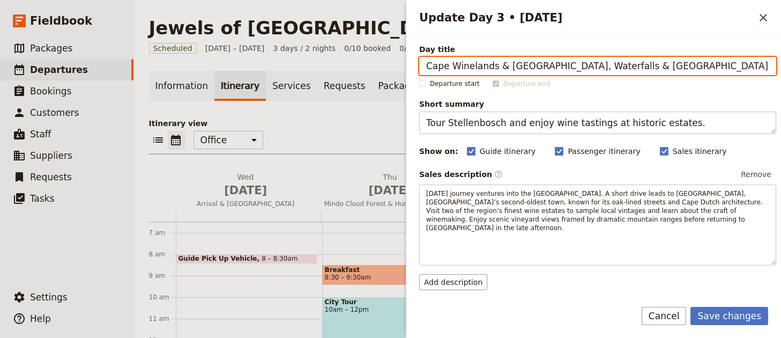
paste input "Update Day 3 • 2 Jan"
type input "Tanagers, Waterfalls & Butterfly Gardens"
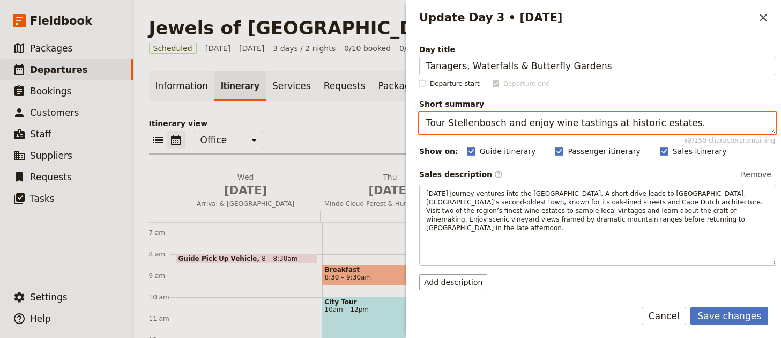
click at [579, 128] on textarea "Tour Stellenbosch and enjoy wine tastings at historic estates." at bounding box center [597, 122] width 357 height 23
paste textarea "Capture colourful tanagers and explore local waterfall"
type textarea "Capture colourful tanagers and explore local waterfalls."
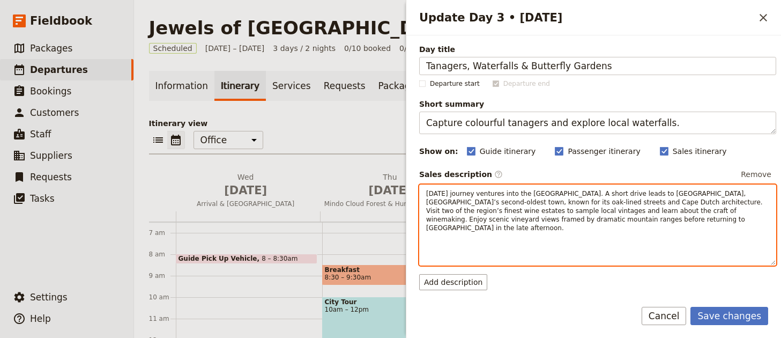
click at [605, 227] on div "Today’s journey ventures into the Cape Winelands. A short drive leads to Stelle…" at bounding box center [598, 225] width 356 height 80
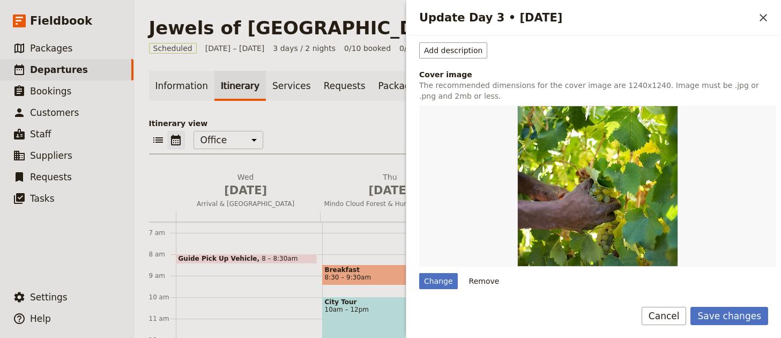
scroll to position [219, 0]
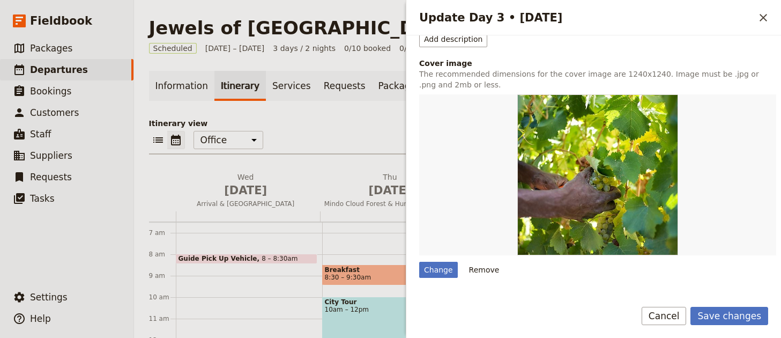
click at [498, 268] on button "Remove" at bounding box center [484, 269] width 40 height 16
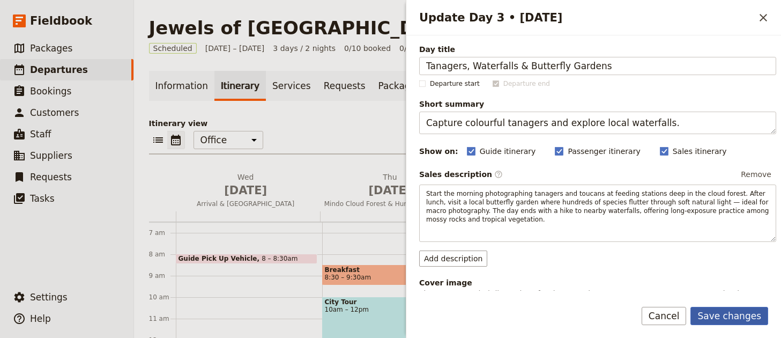
click at [736, 311] on button "Save changes" at bounding box center [729, 315] width 78 height 18
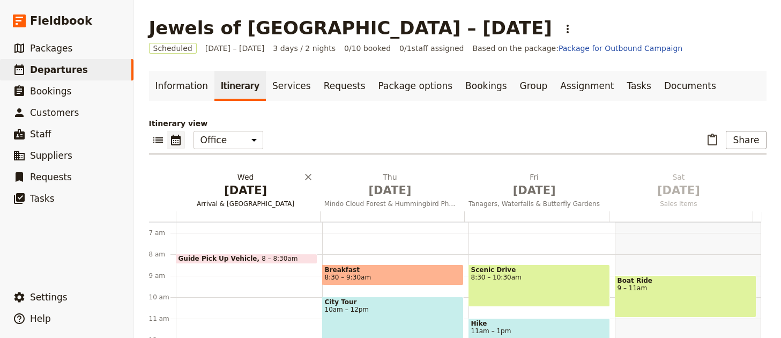
click at [239, 188] on span "Dec 31" at bounding box center [245, 190] width 131 height 16
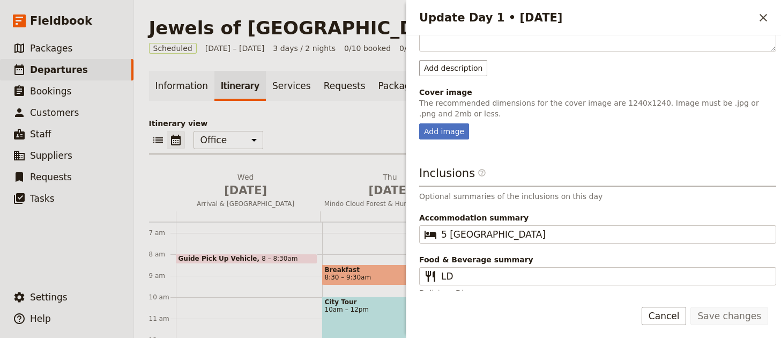
scroll to position [99, 0]
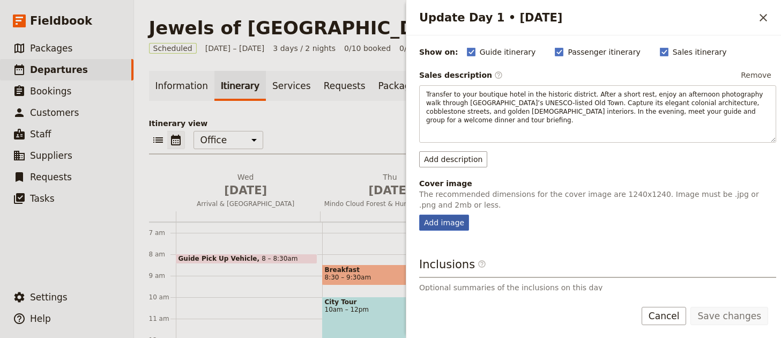
click at [449, 214] on div "Add image" at bounding box center [444, 222] width 50 height 16
click at [419, 214] on input "Add image" at bounding box center [418, 214] width 1 height 1
type input "C:\fakepath\Spectacled-Bear_5D40896.jpg"
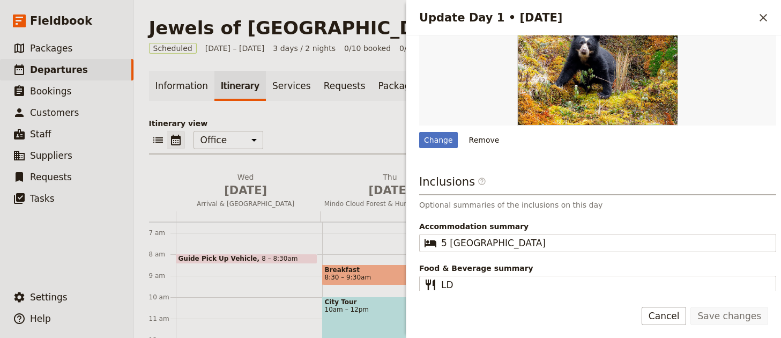
scroll to position [245, 0]
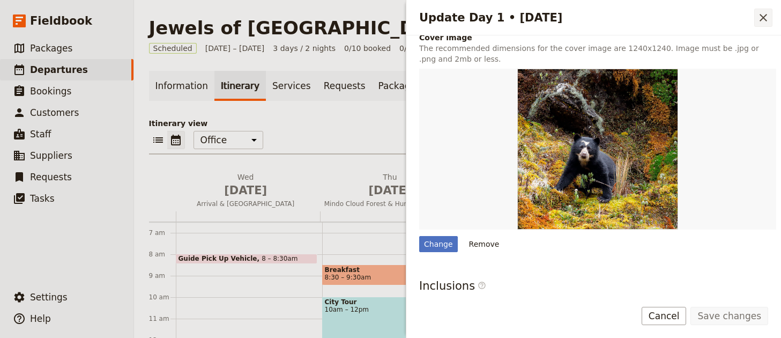
click at [761, 24] on icon "Close drawer" at bounding box center [762, 17] width 13 height 13
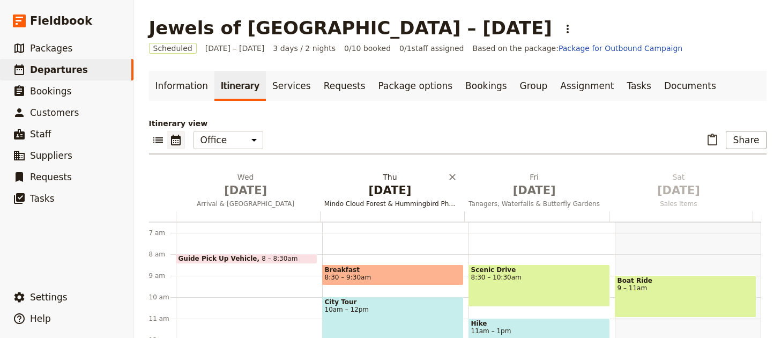
click at [363, 191] on span "Jan 1" at bounding box center [389, 190] width 131 height 16
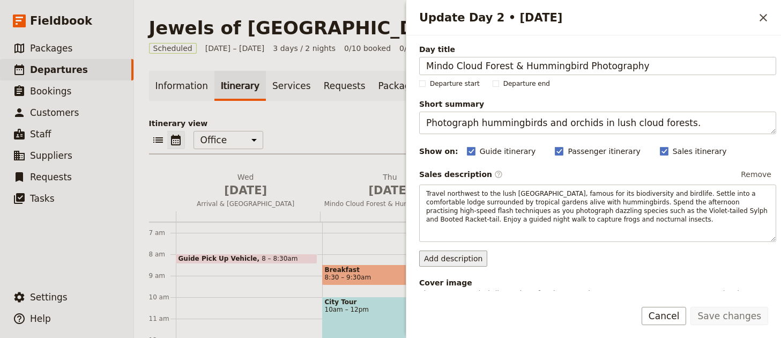
click at [459, 259] on button "Add description" at bounding box center [453, 258] width 68 height 16
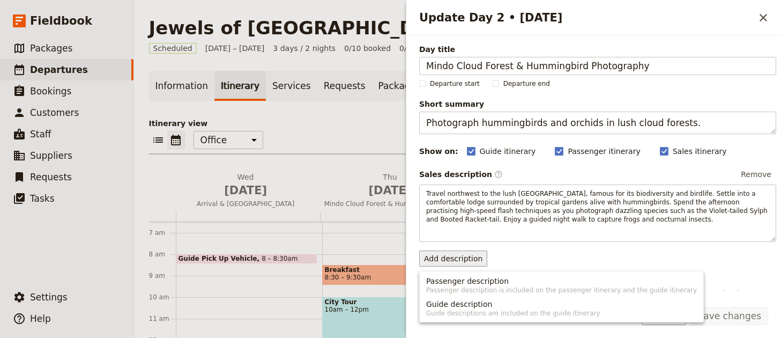
click at [545, 247] on div "Sales description ​ Remove Travel northwest to the lush Mindo Valley, famous fo…" at bounding box center [597, 216] width 357 height 100
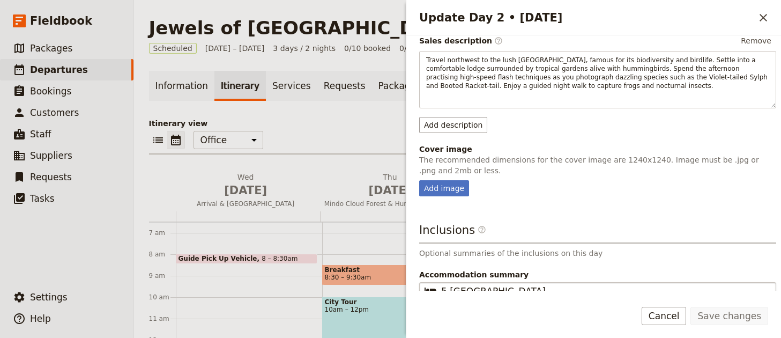
scroll to position [199, 0]
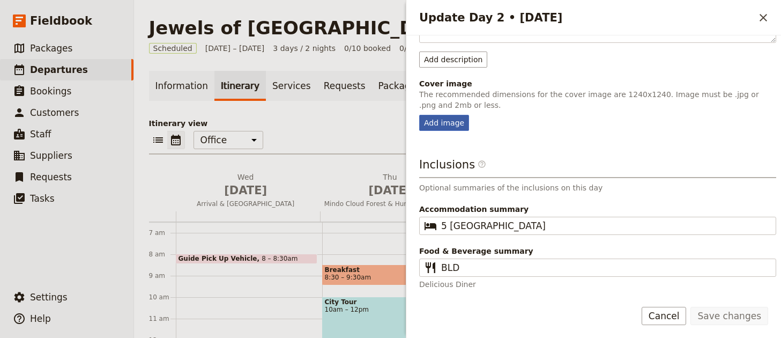
click at [447, 119] on div "Add image" at bounding box center [444, 123] width 50 height 16
click at [419, 115] on input "Add image" at bounding box center [418, 114] width 1 height 1
type input "C:\fakepath\Red-headed-Barbet_R5_4833.jpg"
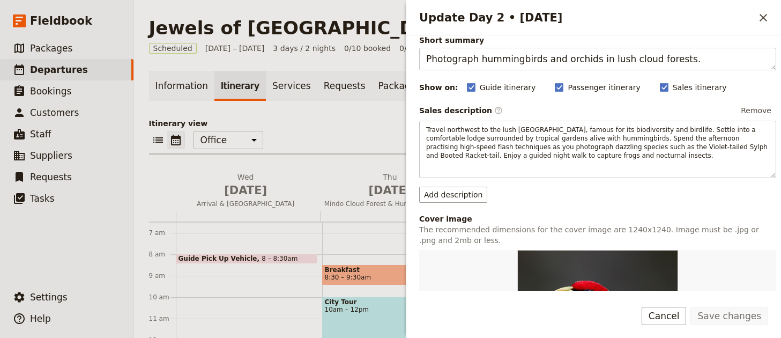
scroll to position [170, 0]
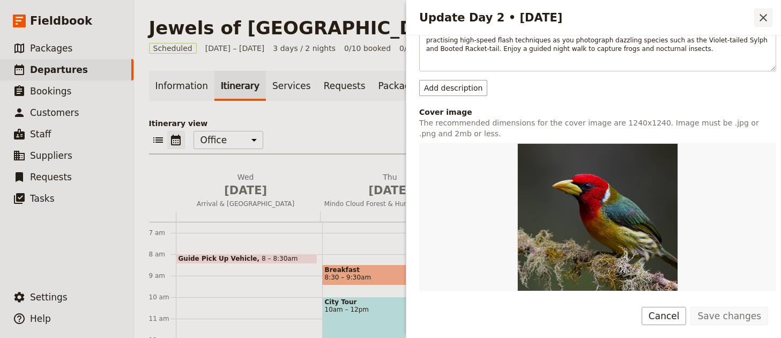
click at [767, 19] on icon "Close drawer" at bounding box center [762, 17] width 13 height 13
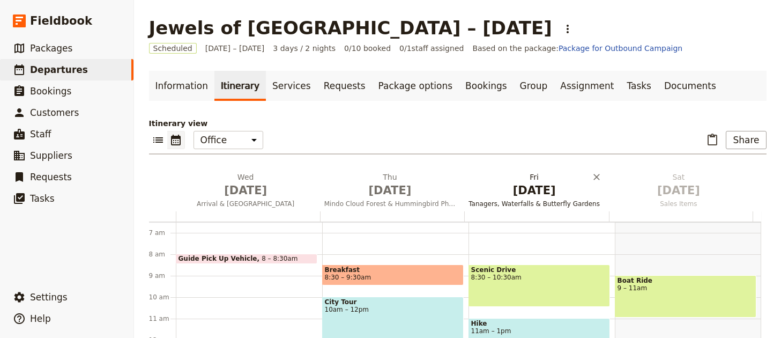
click at [526, 199] on span "Tanagers, Waterfalls & Butterfly Gardens" at bounding box center [534, 203] width 140 height 9
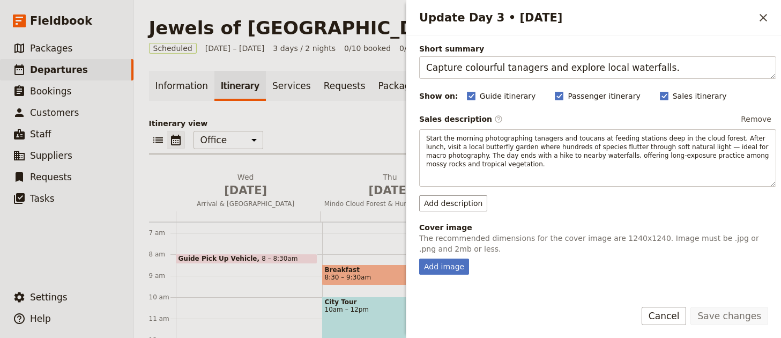
scroll to position [212, 0]
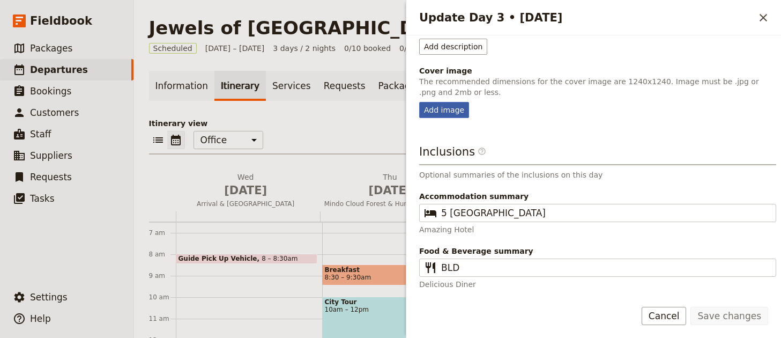
click at [456, 113] on div "Add image" at bounding box center [444, 110] width 50 height 16
click at [419, 102] on input "Add image" at bounding box center [418, 101] width 1 height 1
type input "C:\fakepath\Scarlet-bellied-Mountain-Tanager_AA13197-ARW.jpg"
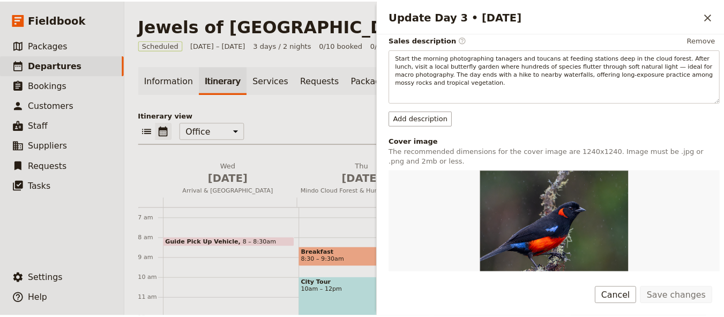
scroll to position [200, 0]
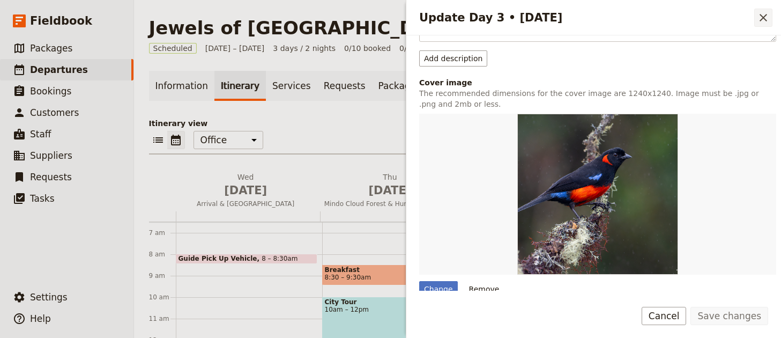
click at [761, 14] on icon "Close drawer" at bounding box center [762, 17] width 13 height 13
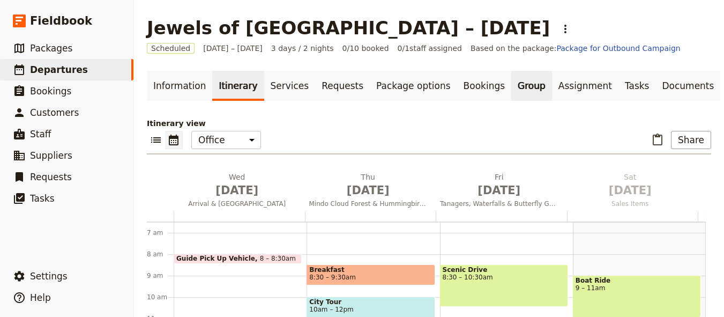
click at [511, 83] on link "Group" at bounding box center [531, 86] width 41 height 30
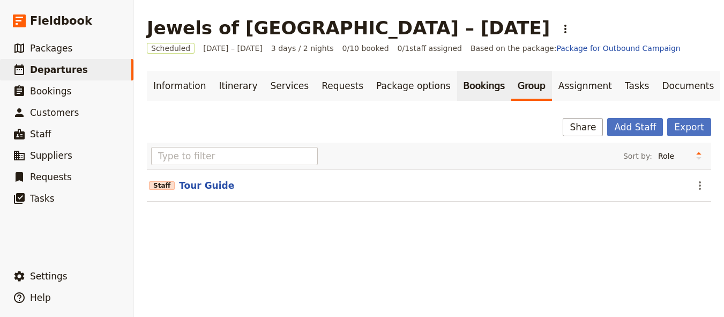
click at [460, 85] on link "Bookings" at bounding box center [484, 86] width 54 height 30
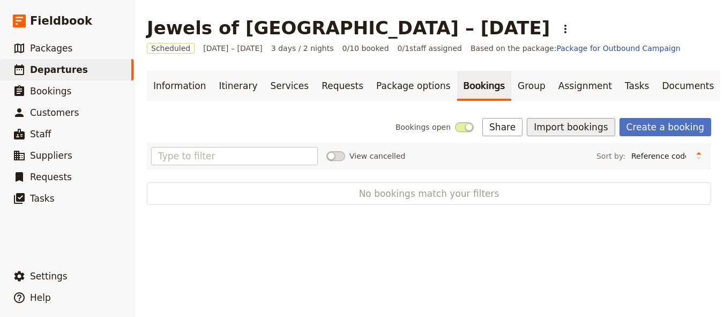
click at [581, 123] on button "Import bookings" at bounding box center [571, 127] width 88 height 18
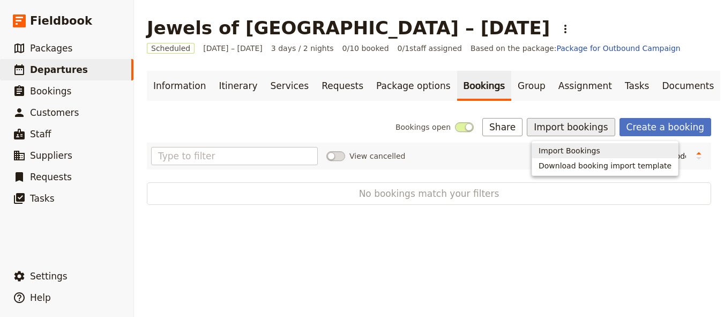
click at [569, 148] on span "Import Bookings" at bounding box center [569, 150] width 62 height 11
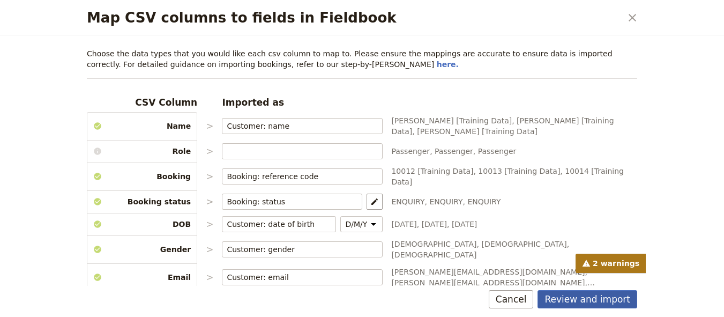
click at [588, 301] on button "Review and import" at bounding box center [587, 299] width 100 height 18
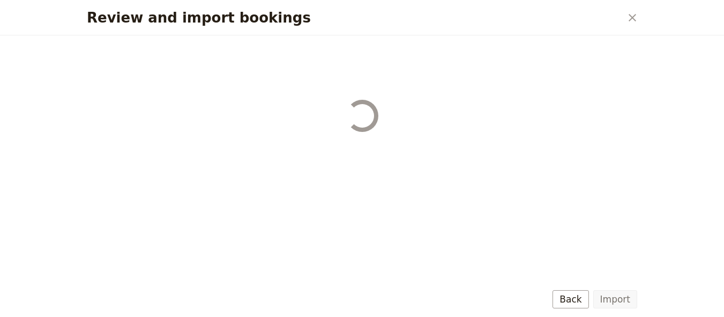
select select "68b002b7cac3c784cf00db27"
select select "68b002b7cac3c784cf00db28"
select select "68b002b7cac3c784cf00db29"
select select "68b002b7cac3c784cf00db2a"
select select "650e1b8d408bbede5b0c6045"
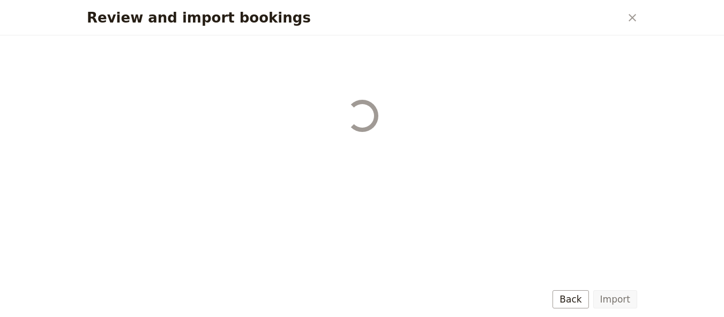
select select "68b002b7cac3c784cf00db2c"
select select "68b002b7cac3c784cf00db2d"
select select "68b002b7cac3c784cf00db2e"
select select "68b002b7cac3c784cf00db2f"
select select "68b002b7cac3c784cf00db30"
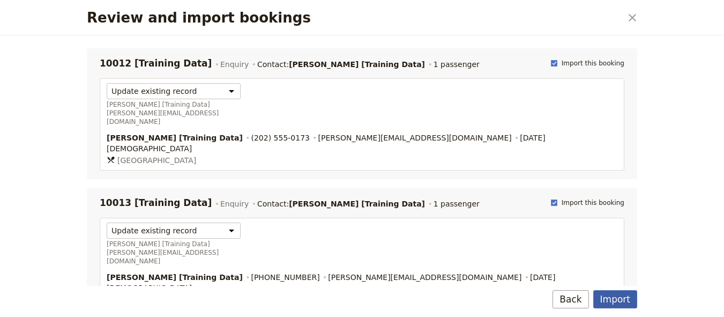
click at [627, 300] on button "Import" at bounding box center [615, 299] width 44 height 18
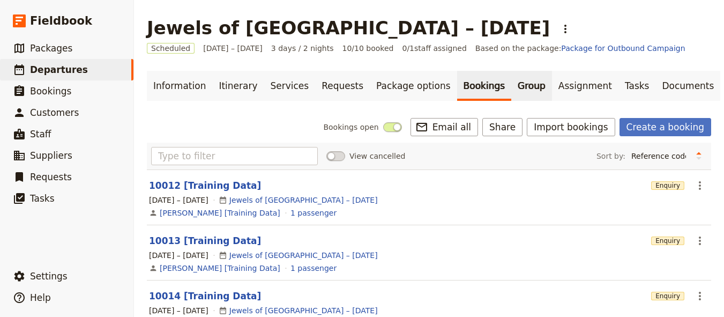
click at [511, 86] on link "Group" at bounding box center [531, 86] width 41 height 30
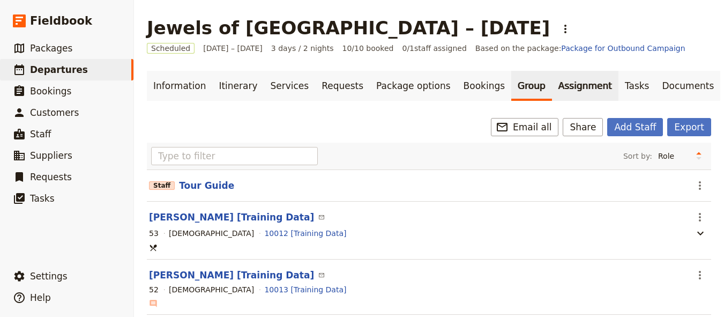
click at [552, 87] on link "Assignment" at bounding box center [585, 86] width 66 height 30
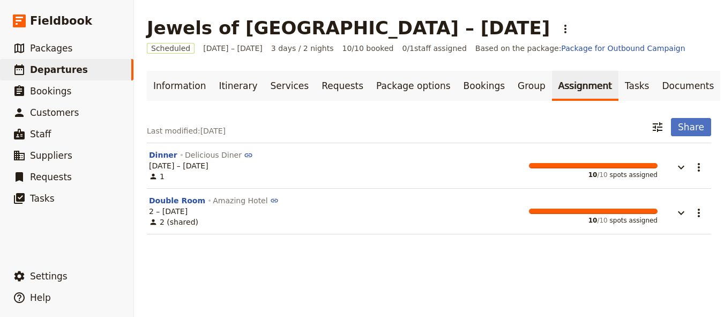
click at [574, 88] on link "Assignment" at bounding box center [585, 86] width 66 height 30
click at [655, 88] on link "Documents" at bounding box center [687, 86] width 65 height 30
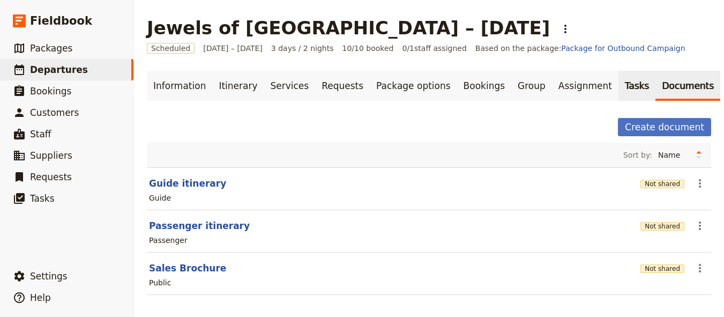
click at [618, 89] on link "Tasks" at bounding box center [637, 86] width 38 height 30
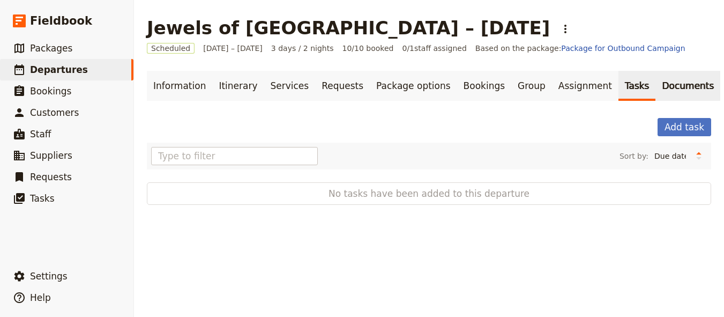
click at [655, 91] on link "Documents" at bounding box center [687, 86] width 65 height 30
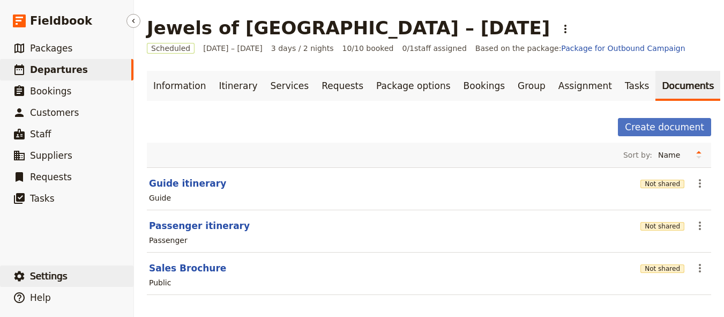
click at [64, 276] on button "​ Settings" at bounding box center [66, 275] width 133 height 21
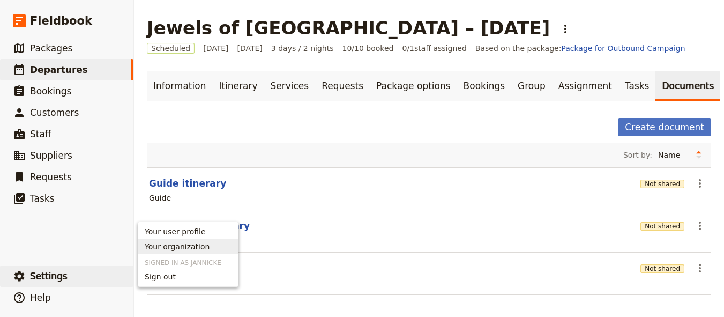
click at [195, 245] on span "Your organization" at bounding box center [177, 246] width 65 height 11
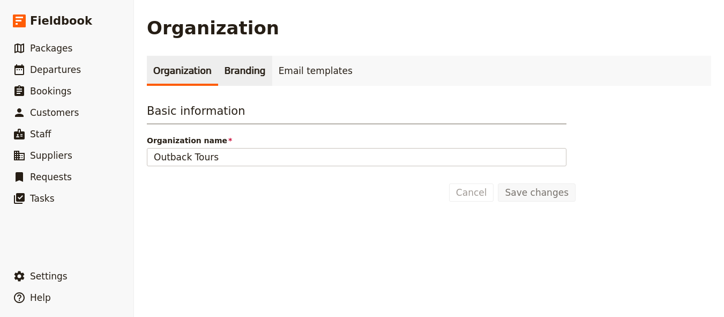
click at [242, 73] on link "Branding" at bounding box center [245, 71] width 54 height 30
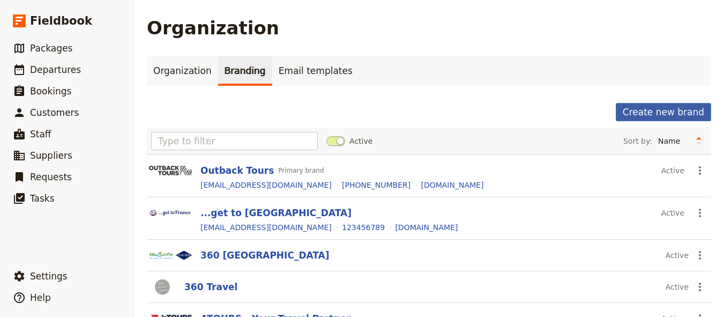
click at [664, 116] on button "Create new brand" at bounding box center [663, 112] width 95 height 18
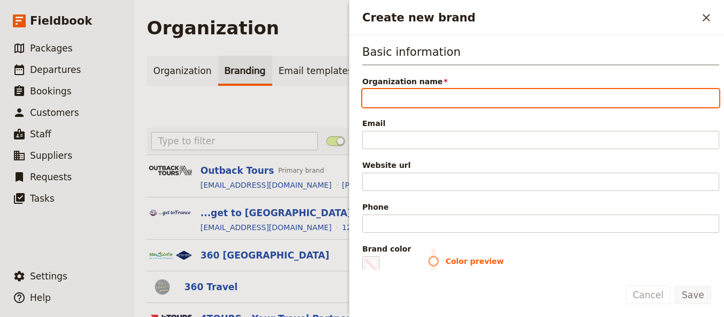
paste input "Neotropic Photo Tours"
type input "Neotropic Photo Tours"
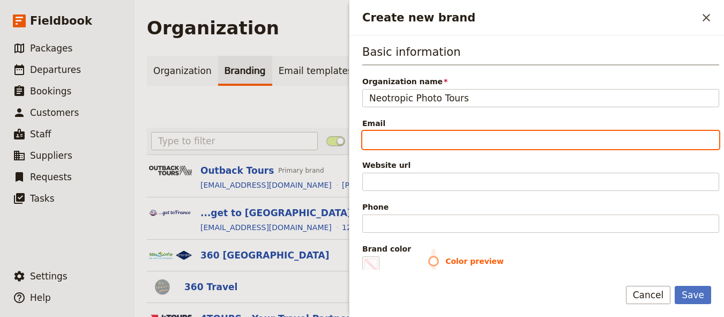
click at [436, 136] on input "Email" at bounding box center [540, 140] width 357 height 18
paste input "neotropicphototours@gmail.com"
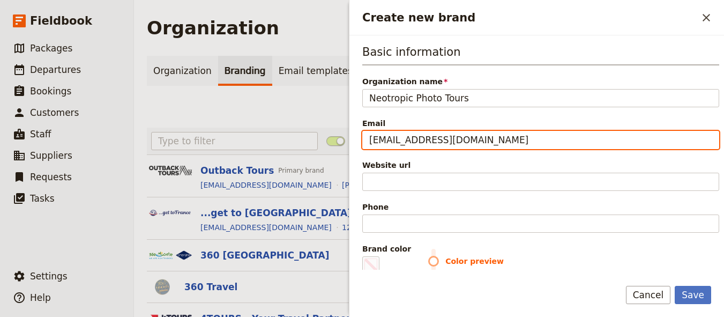
type input "neotropicphototours@gmail.com"
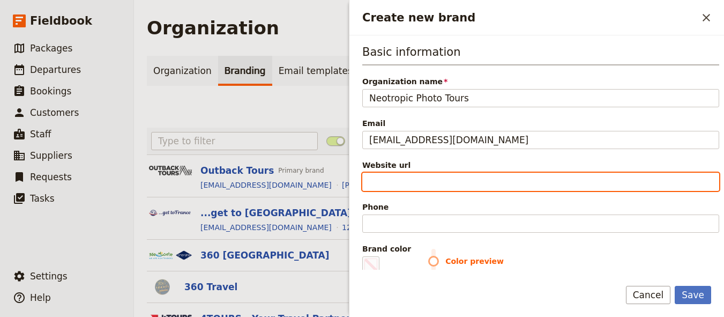
paste input "https://www.neotropicphototours.com"
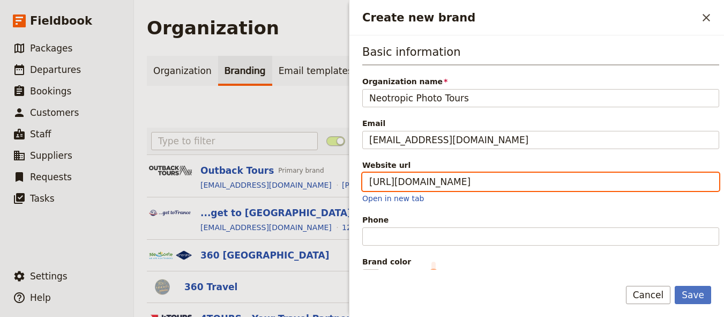
type input "https://www.neotropicphototours.com"
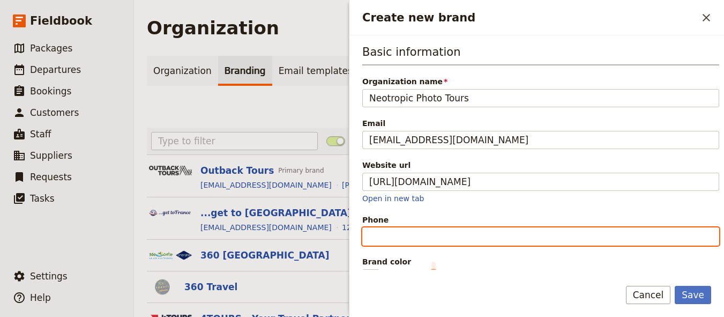
paste input "+506) 8846-1695"
click at [391, 237] on input "+506) 8846-1695" at bounding box center [540, 236] width 357 height 18
drag, startPoint x: 395, startPoint y: 238, endPoint x: 403, endPoint y: 240, distance: 8.8
click at [395, 238] on input "+506) 8846-1695" at bounding box center [540, 236] width 357 height 18
click at [395, 234] on input "+506) 8846-1695" at bounding box center [540, 236] width 357 height 18
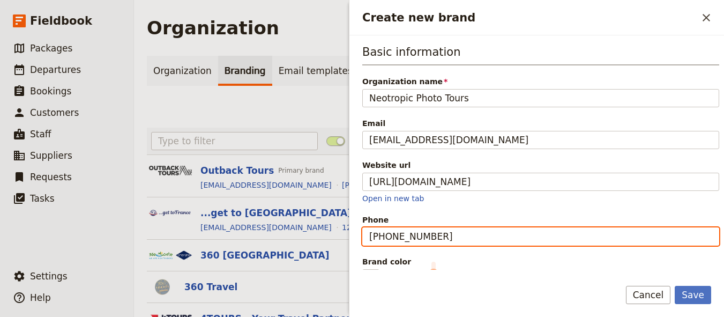
click at [420, 236] on input "+5068846-1695" at bounding box center [540, 236] width 357 height 18
type input "+50688461695"
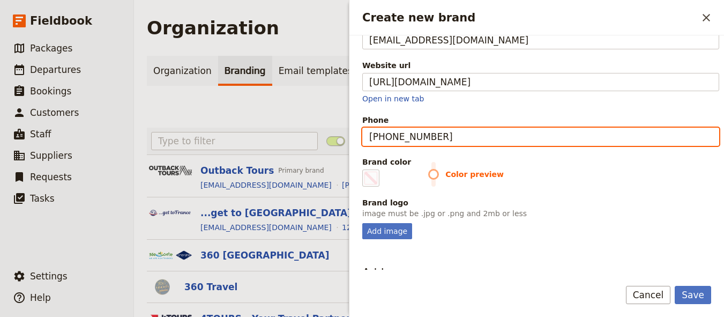
scroll to position [200, 0]
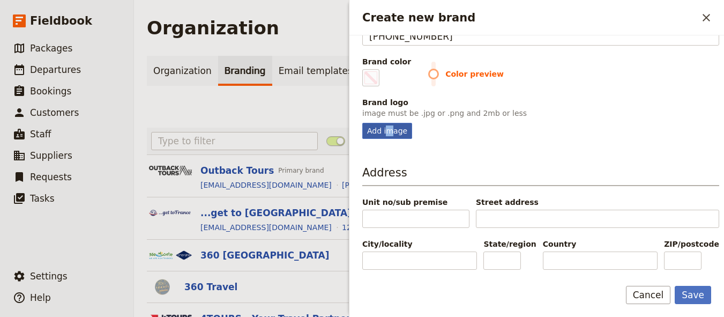
click at [387, 134] on div "Add image" at bounding box center [387, 131] width 50 height 16
click at [372, 125] on div "Add image" at bounding box center [387, 131] width 50 height 16
click at [362, 123] on input "Add image" at bounding box center [362, 122] width 1 height 1
type input "C:\fakepath\Neotropic-Photo-Tours-new.png"
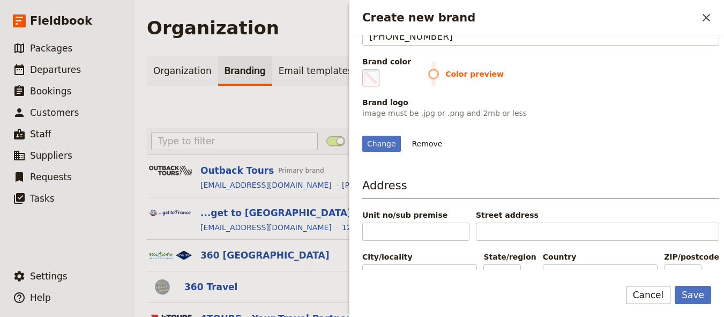
click at [369, 76] on span "Create new brand" at bounding box center [370, 77] width 13 height 13
click at [365, 69] on input "#000000" at bounding box center [364, 69] width 1 height 1
click at [624, 85] on div "Color preview" at bounding box center [573, 78] width 291 height 18
click at [371, 72] on fieldset "#f33737" at bounding box center [370, 77] width 17 height 17
click at [365, 69] on input "#f33737" at bounding box center [364, 69] width 1 height 1
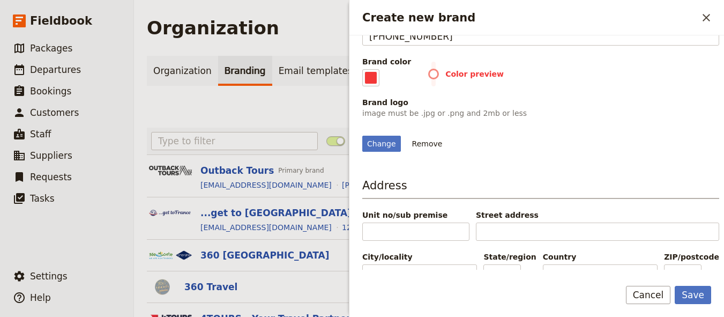
click at [428, 75] on span "Color preview" at bounding box center [573, 74] width 291 height 11
click at [373, 82] on fieldset "#f33737" at bounding box center [370, 77] width 17 height 17
click at [365, 69] on input "#f33737" at bounding box center [364, 69] width 1 height 1
click at [368, 75] on fieldset "#f33737" at bounding box center [370, 77] width 17 height 17
click at [365, 69] on input "#f33737" at bounding box center [364, 69] width 1 height 1
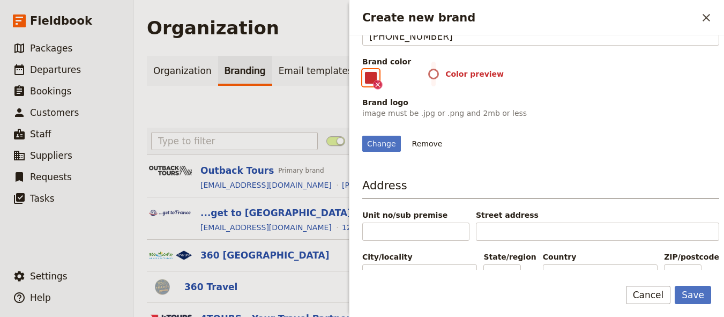
type input "#c82c2e"
click at [689, 297] on button "Save" at bounding box center [693, 295] width 36 height 18
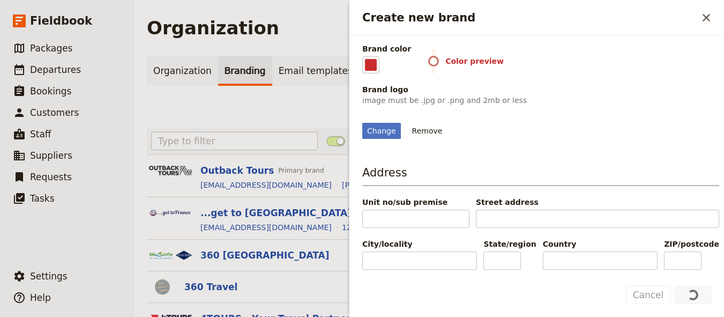
scroll to position [343, 0]
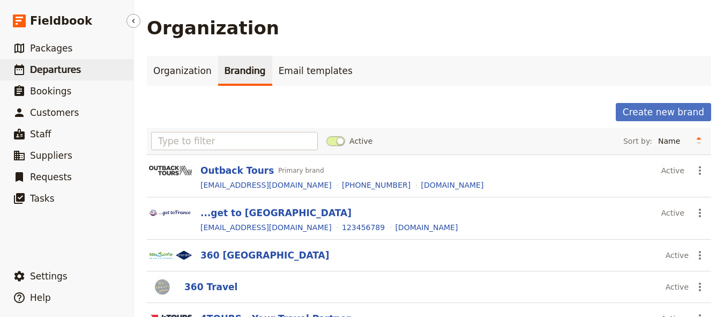
click at [114, 70] on link "​ Departures" at bounding box center [66, 69] width 133 height 21
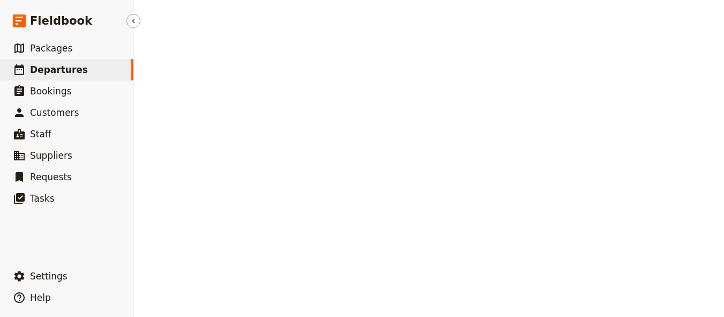
select select "UPDATED_AT"
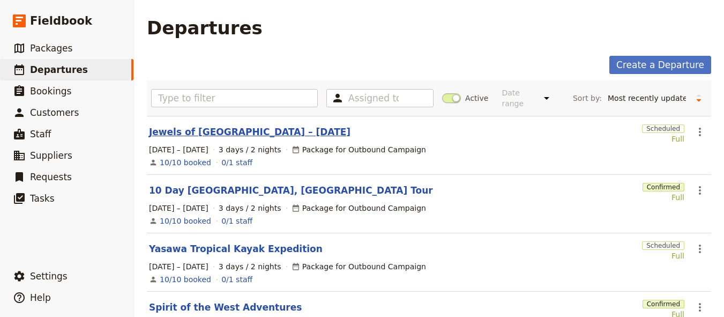
click at [214, 130] on link "Jewels of [GEOGRAPHIC_DATA] – [DATE]" at bounding box center [249, 131] width 201 height 13
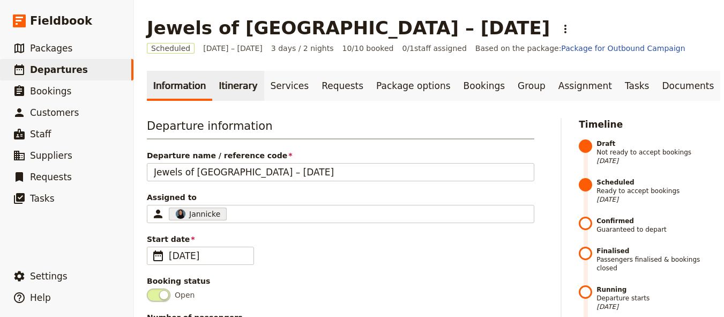
click at [222, 99] on link "Itinerary" at bounding box center [237, 86] width 51 height 30
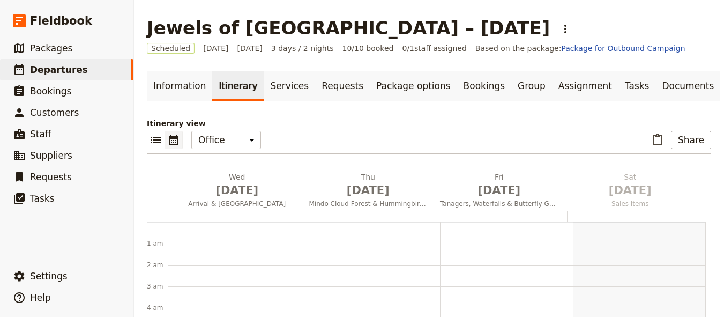
scroll to position [139, 0]
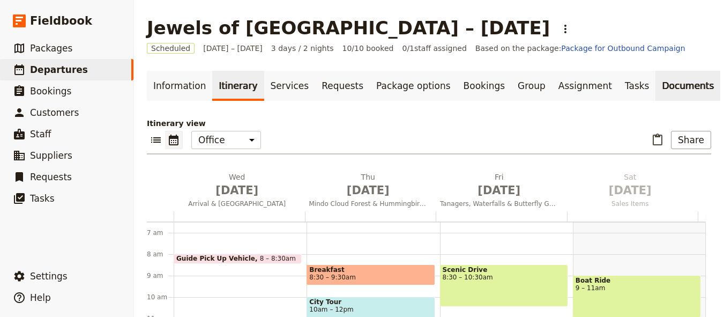
click at [674, 91] on link "Documents" at bounding box center [687, 86] width 65 height 30
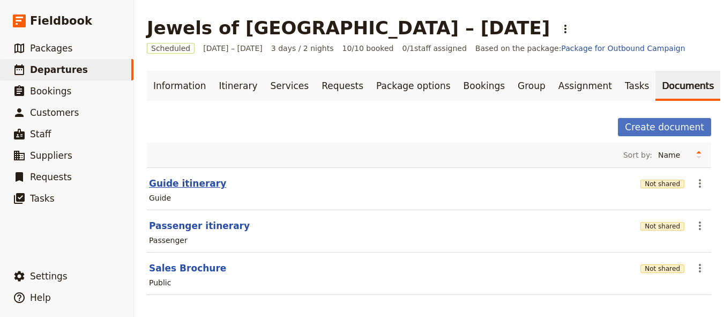
click at [168, 179] on button "Guide itinerary" at bounding box center [187, 183] width 77 height 13
select select "STAFF"
select select "RUN_SHEET"
select select "LARGE"
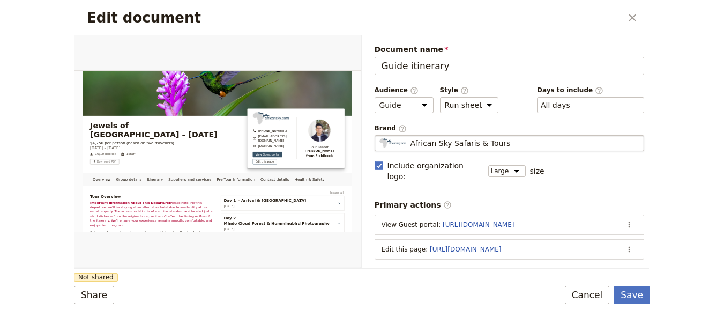
click at [517, 142] on div "African Sky Safaris & Tours" at bounding box center [509, 143] width 260 height 11
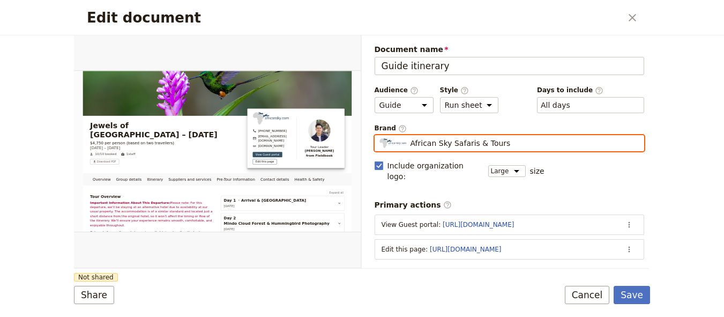
click at [379, 136] on input "African Sky Safaris & Tours" at bounding box center [379, 135] width 1 height 1
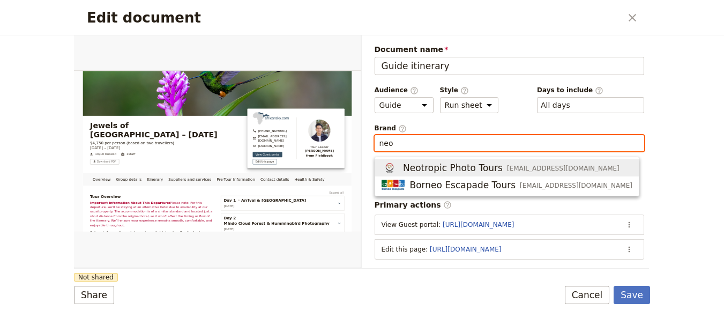
click at [507, 166] on span "neotropicphototours@gmail.com" at bounding box center [563, 168] width 113 height 9
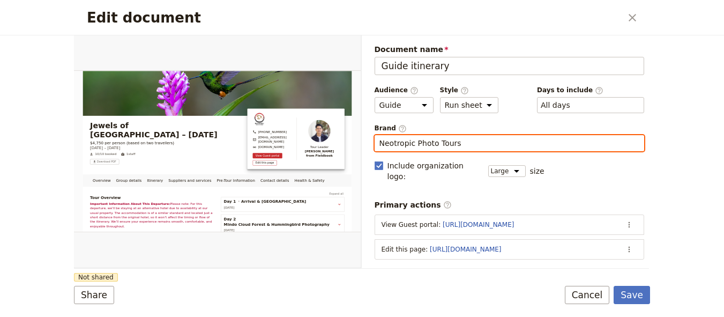
type input "Neotropic Photo Tours"
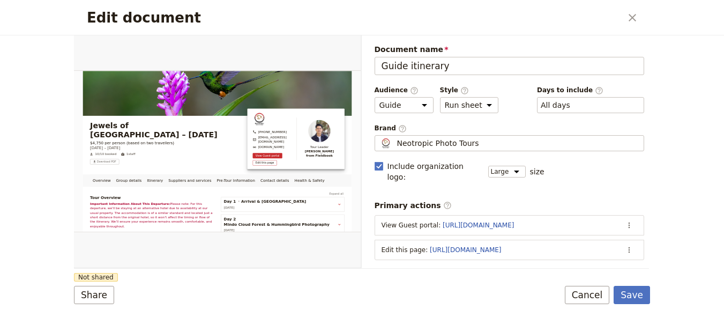
click at [359, 276] on form "Overview Group details Itinerary Suppliers and services Pre-Tour Information Co…" at bounding box center [362, 175] width 576 height 281
click at [78, 294] on button "Share" at bounding box center [94, 295] width 40 height 18
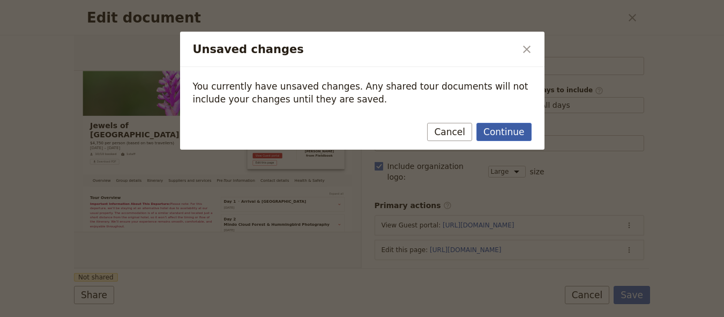
click at [491, 137] on button "Continue" at bounding box center [503, 132] width 55 height 18
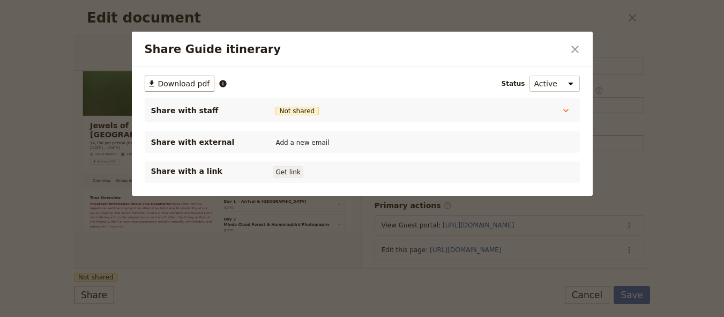
click at [294, 174] on button "Get link" at bounding box center [288, 172] width 30 height 12
click at [571, 44] on icon "Close dialog" at bounding box center [574, 49] width 13 height 13
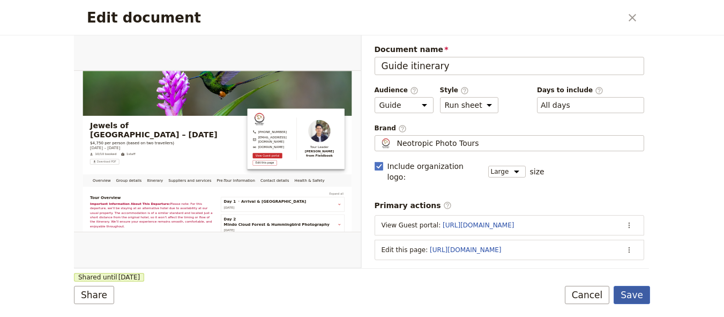
click at [638, 300] on button "Save" at bounding box center [631, 295] width 36 height 18
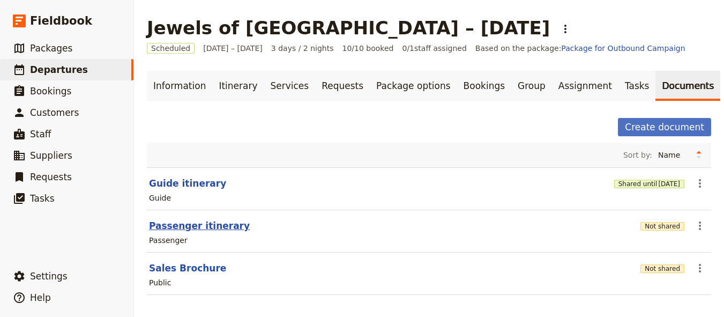
click at [196, 229] on button "Passenger itinerary" at bounding box center [199, 225] width 101 height 13
select select "PASSENGER"
select select "RUN_SHEET"
select select "LARGE"
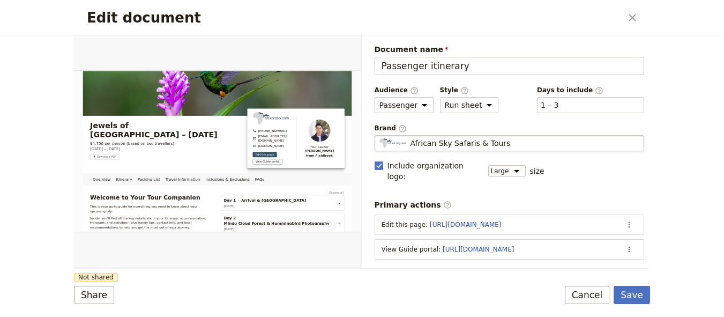
click at [503, 143] on span "African Sky Safaris & Tours" at bounding box center [460, 143] width 100 height 11
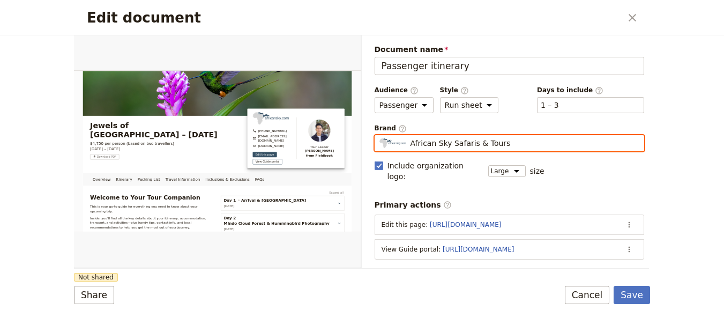
click at [379, 136] on input "African Sky Safaris & Tours" at bounding box center [379, 135] width 1 height 1
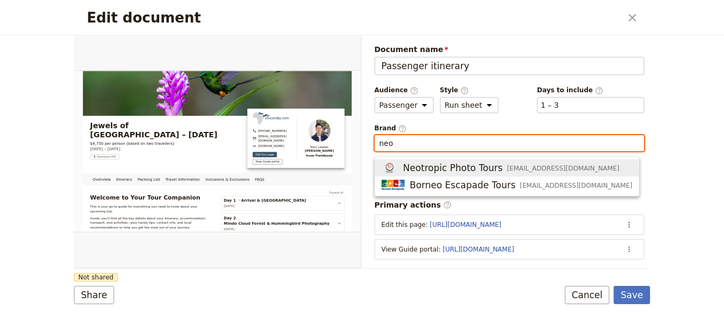
click at [588, 175] on button "Neotropic Photo Tours neotropicphototours@gmail.com" at bounding box center [507, 167] width 264 height 17
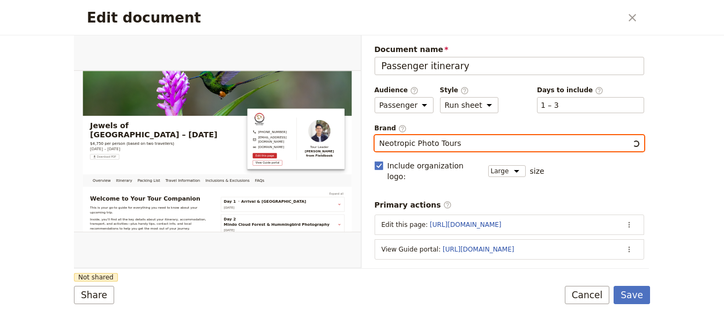
type input "Neotropic Photo Tours"
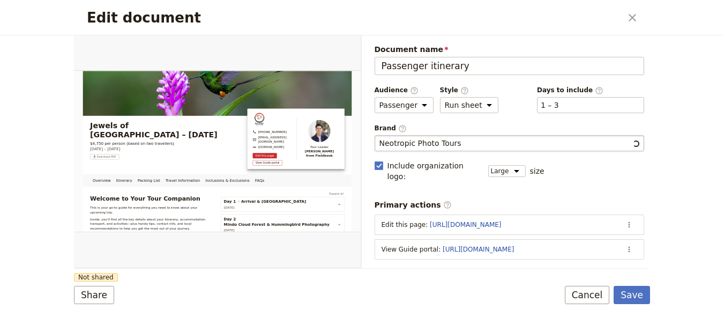
drag, startPoint x: 409, startPoint y: 279, endPoint x: 398, endPoint y: 281, distance: 11.9
click at [409, 279] on form "Overview Itinerary Packing List Travel Information Inclusions & Exclusions FAQs…" at bounding box center [362, 175] width 576 height 281
click at [84, 292] on button "Share" at bounding box center [94, 295] width 40 height 18
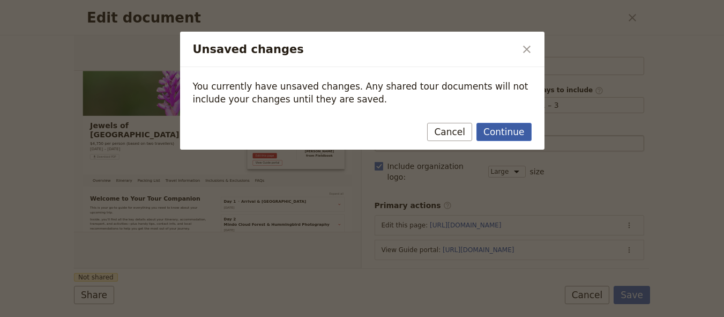
click at [502, 130] on button "Continue" at bounding box center [503, 132] width 55 height 18
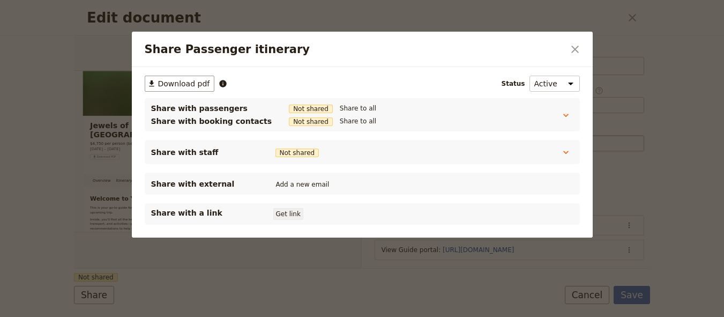
click at [276, 212] on button "Get link" at bounding box center [288, 214] width 30 height 12
click at [569, 51] on icon "Close dialog" at bounding box center [574, 49] width 13 height 13
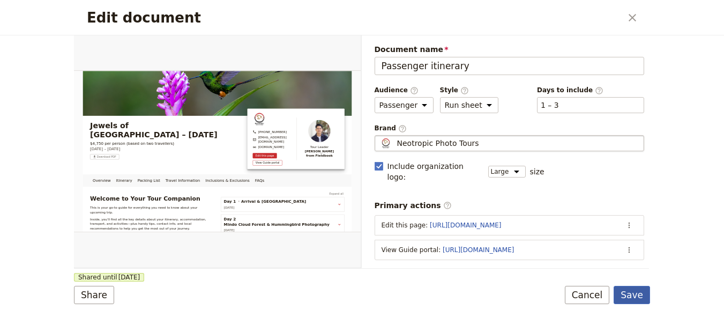
click at [632, 297] on button "Save" at bounding box center [631, 295] width 36 height 18
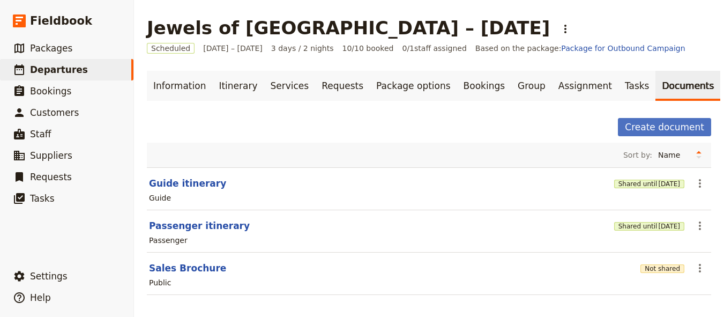
click at [191, 276] on div "Public" at bounding box center [429, 282] width 562 height 13
click at [195, 268] on button "Sales Brochure" at bounding box center [187, 267] width 77 height 13
select select "DEFAULT"
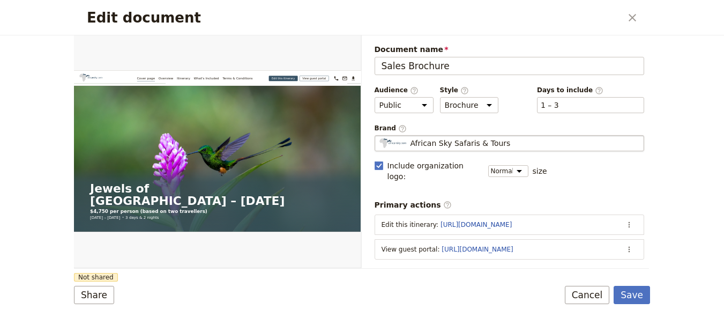
click at [476, 138] on span "African Sky Safaris & Tours" at bounding box center [460, 143] width 100 height 11
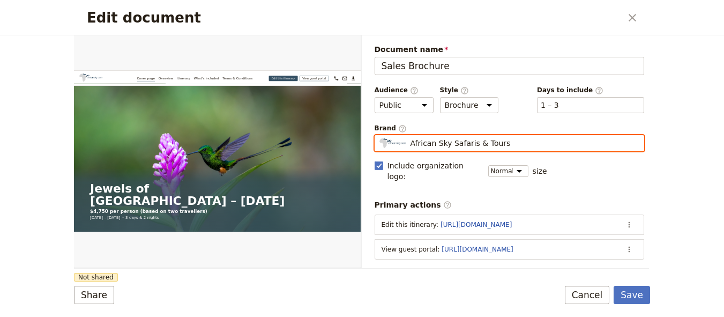
click at [379, 136] on input "African Sky Safaris & Tours" at bounding box center [379, 135] width 1 height 1
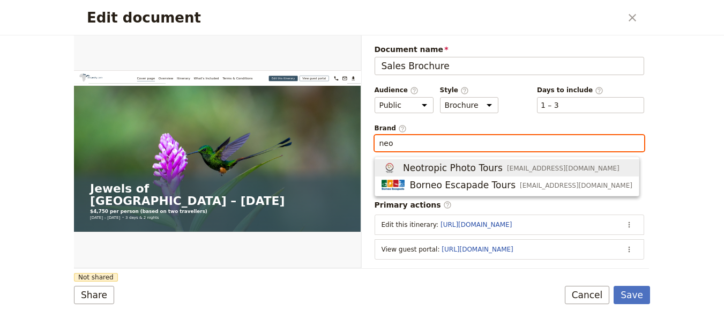
click at [520, 175] on button "Neotropic Photo Tours neotropicphototours@gmail.com" at bounding box center [507, 167] width 264 height 17
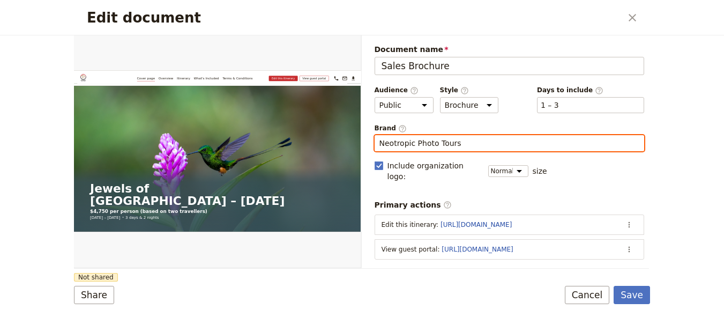
type input "Neotropic Photo Tours"
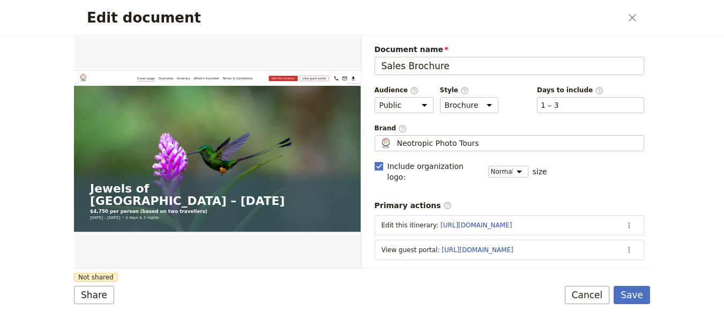
click at [239, 285] on form "Web PDF ​ Document name Sales Brochure Preview Audience ​ Public Passenger Guid…" at bounding box center [362, 175] width 576 height 281
click at [103, 294] on button "Share" at bounding box center [94, 295] width 40 height 18
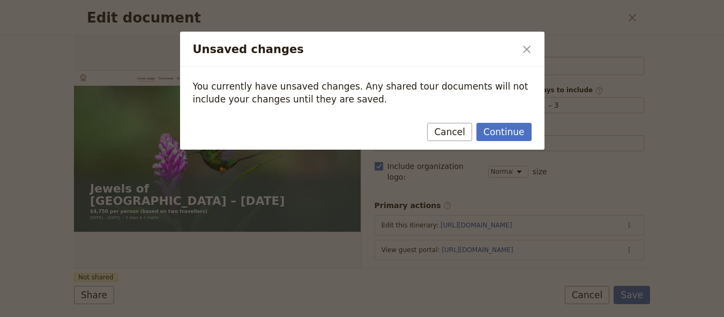
click at [531, 124] on div "Continue Cancel" at bounding box center [362, 133] width 364 height 31
click at [531, 134] on div "Continue Cancel" at bounding box center [362, 133] width 364 height 31
click at [520, 126] on button "Continue" at bounding box center [503, 132] width 55 height 18
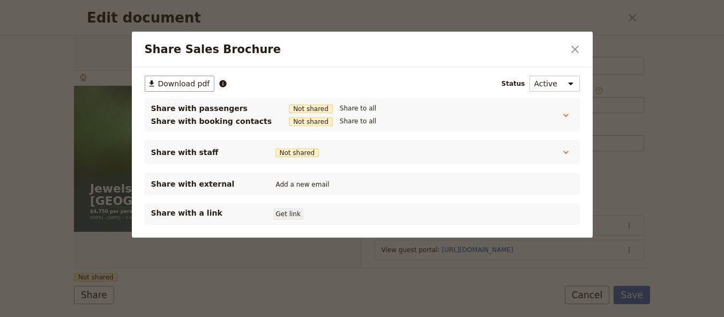
click at [293, 212] on button "Get link" at bounding box center [288, 214] width 30 height 12
click at [575, 49] on icon "Close dialog" at bounding box center [575, 50] width 8 height 8
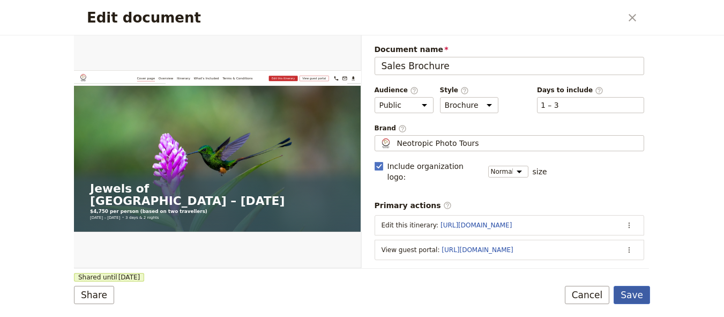
click at [636, 293] on button "Save" at bounding box center [631, 295] width 36 height 18
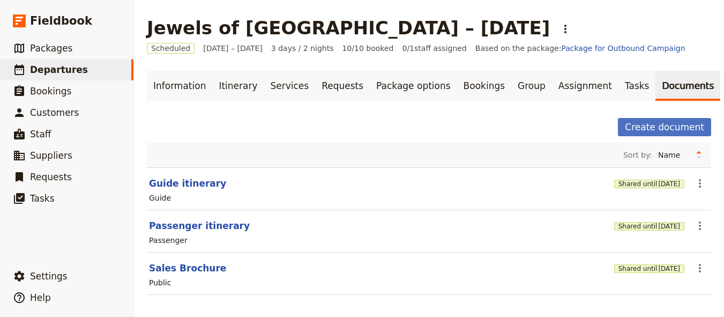
click at [253, 28] on h1 "Jewels of [GEOGRAPHIC_DATA] – [DATE]" at bounding box center [348, 27] width 403 height 21
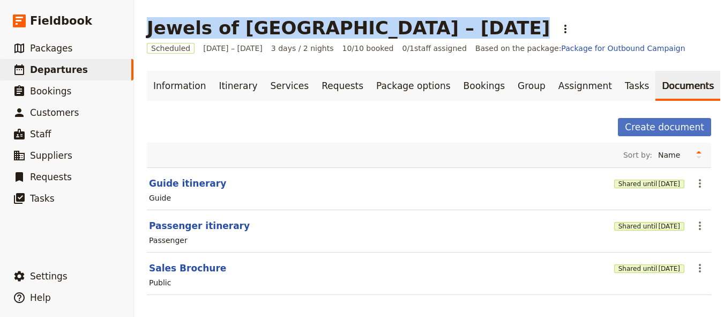
click at [253, 28] on h1 "Jewels of [GEOGRAPHIC_DATA] – [DATE]" at bounding box center [348, 27] width 403 height 21
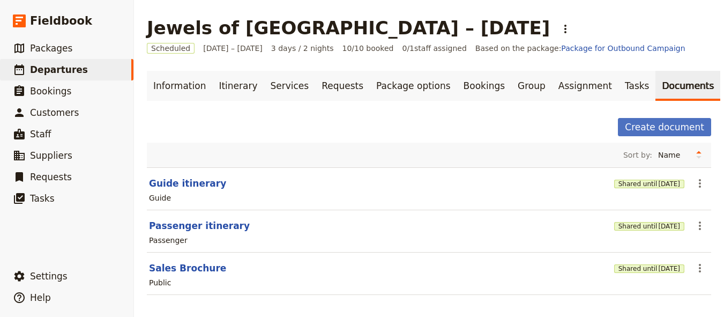
click at [290, 26] on h1 "Jewels of [GEOGRAPHIC_DATA] – [DATE]" at bounding box center [348, 27] width 403 height 21
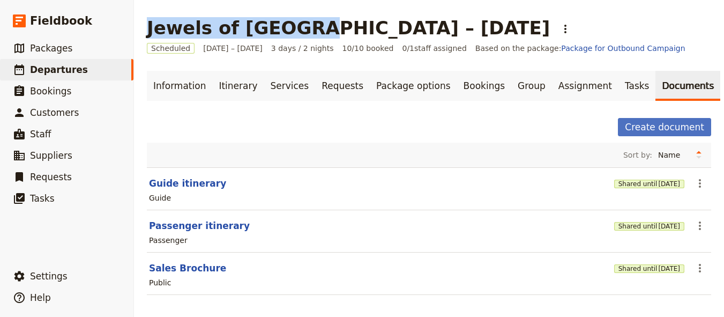
drag, startPoint x: 295, startPoint y: 27, endPoint x: 139, endPoint y: 28, distance: 155.9
click at [139, 28] on main "Jewels of Ecuador – Nov. 2026 ​ Scheduled 31 Dec 2025 – 2 Jan 2026 3 days / 2 n…" at bounding box center [429, 162] width 590 height 325
copy h1 "Jewels of Ecuador"
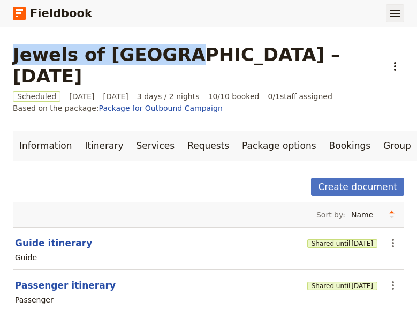
click at [395, 14] on icon "Show menu" at bounding box center [395, 13] width 13 height 13
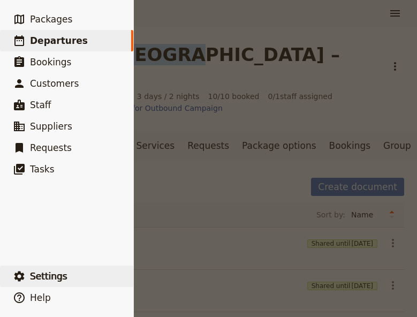
click at [46, 269] on button "​ Settings" at bounding box center [66, 276] width 133 height 21
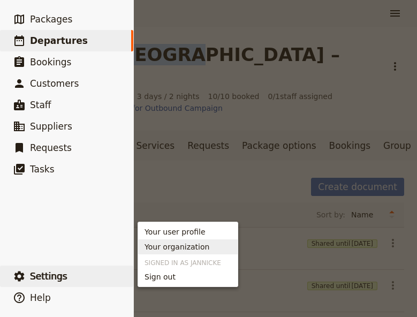
click at [194, 251] on span "Your organization" at bounding box center [177, 247] width 65 height 11
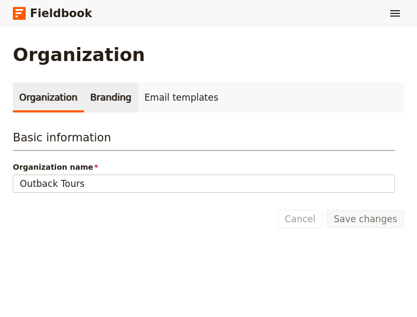
click at [108, 102] on link "Branding" at bounding box center [111, 98] width 54 height 30
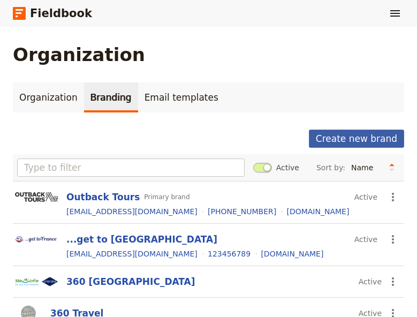
click at [372, 145] on button "Create new brand" at bounding box center [356, 139] width 95 height 18
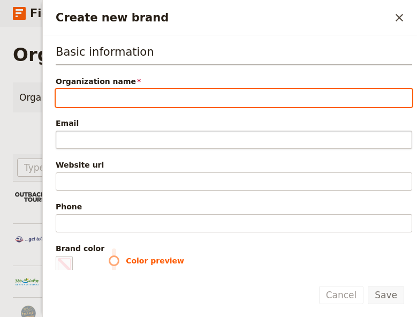
paste input "Galakiwi"
type input "Galakiwi"
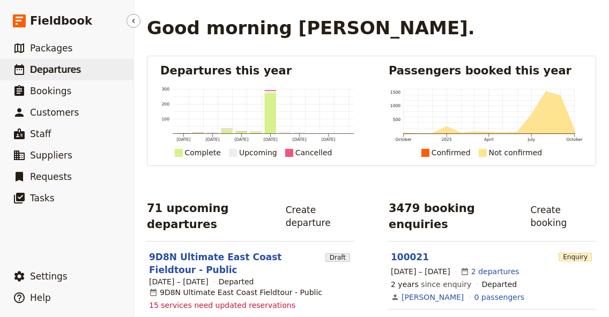
click at [87, 71] on link "​ Departures" at bounding box center [66, 69] width 133 height 21
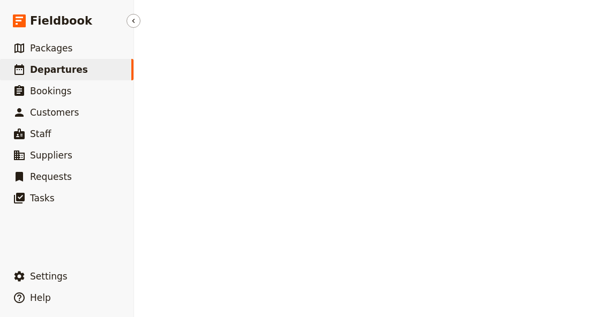
click at [87, 71] on link "​ Departures" at bounding box center [66, 69] width 133 height 21
select select "UPDATED_AT"
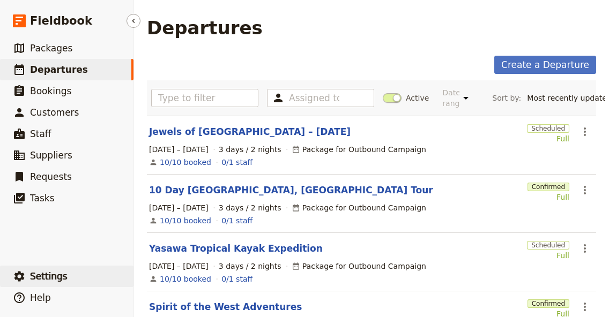
click at [57, 268] on button "​ Settings" at bounding box center [66, 276] width 133 height 21
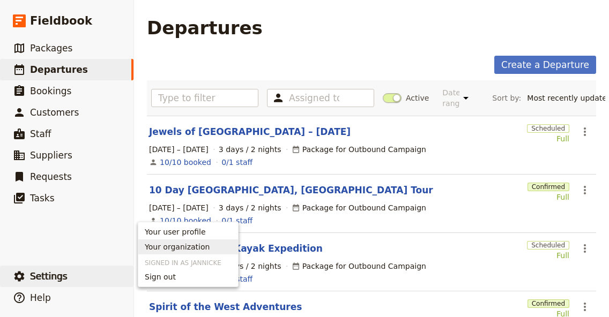
click at [161, 246] on span "Your organization" at bounding box center [177, 247] width 65 height 11
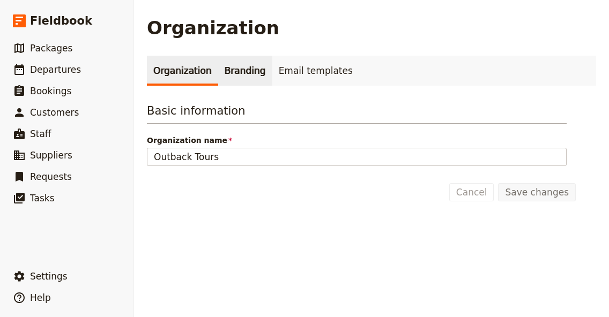
click at [252, 79] on link "Branding" at bounding box center [245, 71] width 54 height 30
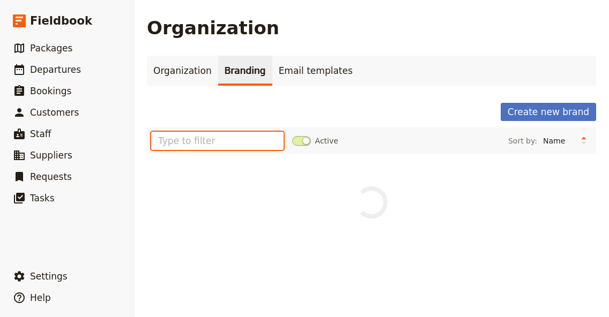
click at [231, 141] on input "text" at bounding box center [217, 141] width 132 height 18
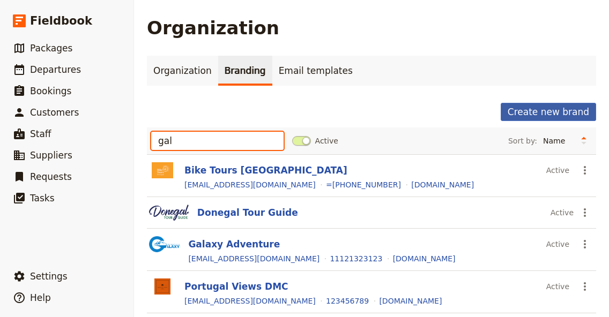
type input "gal"
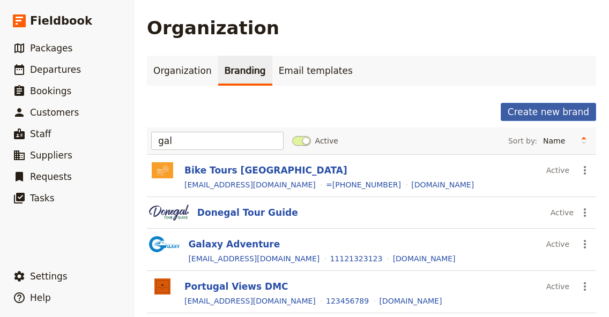
click at [551, 113] on button "Create new brand" at bounding box center [547, 112] width 95 height 18
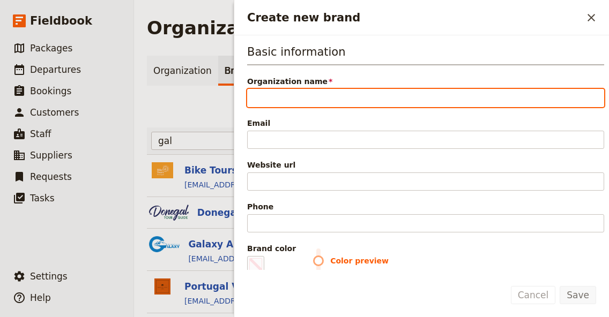
paste input "Galakiwi"
type input "Galakiwi"
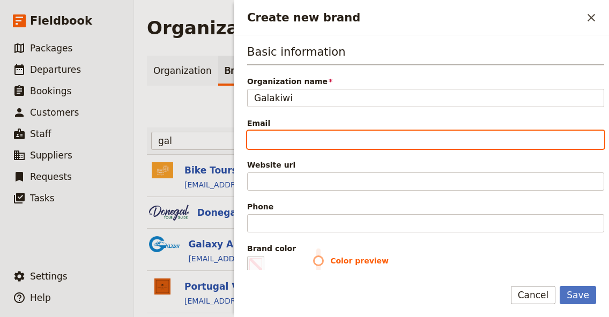
click at [308, 135] on input "Email" at bounding box center [425, 140] width 357 height 18
paste input "[EMAIL_ADDRESS][DOMAIN_NAME]"
type input "[EMAIL_ADDRESS][DOMAIN_NAME]"
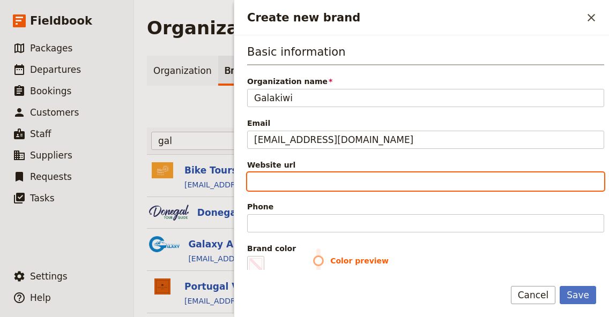
click at [267, 177] on input "Website url" at bounding box center [425, 182] width 357 height 18
paste input "[URL][DOMAIN_NAME]"
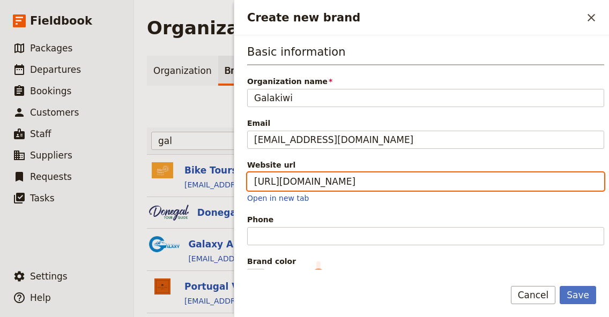
type input "[URL][DOMAIN_NAME]"
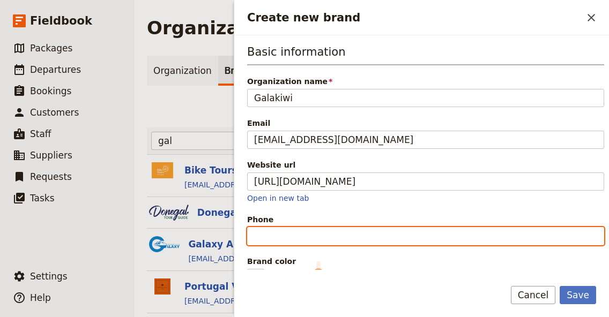
click at [281, 229] on input "Phone" at bounding box center [425, 236] width 357 height 18
paste input "[PHONE_NUMBER]"
click at [301, 236] on input "[PHONE_NUMBER]" at bounding box center [425, 236] width 357 height 18
click at [289, 236] on input "[PHONE_NUMBER]" at bounding box center [425, 236] width 357 height 18
click at [283, 237] on input "+593 (052526 046" at bounding box center [425, 236] width 357 height 18
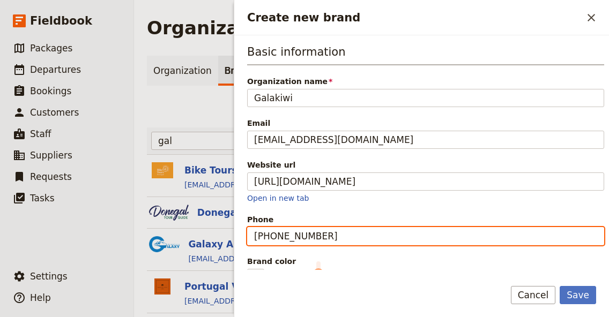
scroll to position [94, 0]
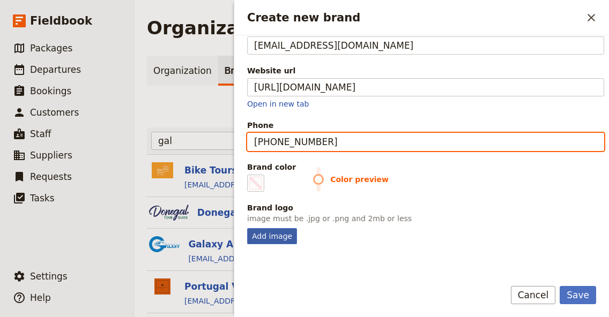
type input "[PHONE_NUMBER]"
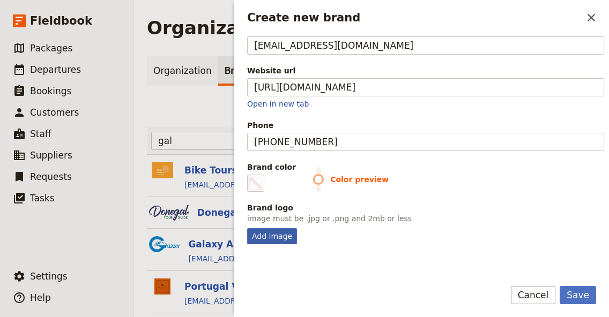
click at [279, 235] on div "Add image" at bounding box center [272, 236] width 50 height 16
click at [247, 228] on input "Add image" at bounding box center [246, 228] width 1 height 1
type input "C:\fakepath\121614363_762675570975974_6845802918312783502_n.jpg"
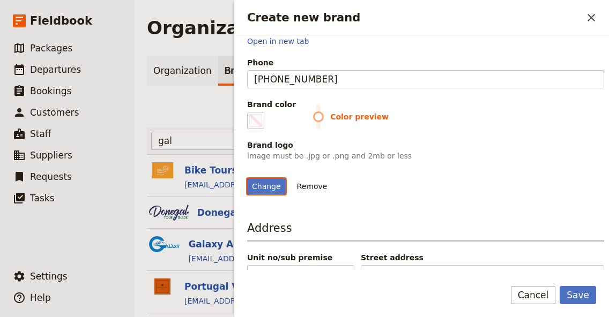
scroll to position [168, 0]
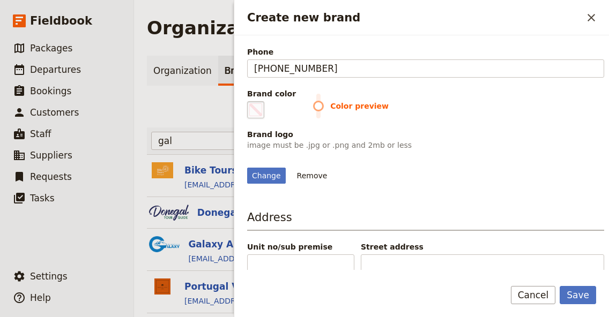
click at [261, 109] on span "Create new brand" at bounding box center [255, 109] width 13 height 13
click at [250, 101] on input "#000000" at bounding box center [249, 101] width 1 height 1
type input "#050304"
click at [480, 184] on div "Change Remove" at bounding box center [425, 169] width 357 height 29
click at [581, 300] on button "Save" at bounding box center [577, 295] width 36 height 18
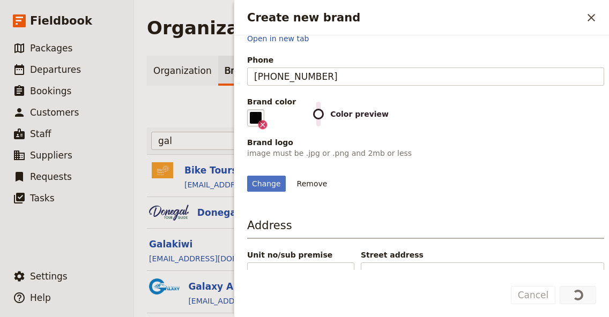
scroll to position [342, 0]
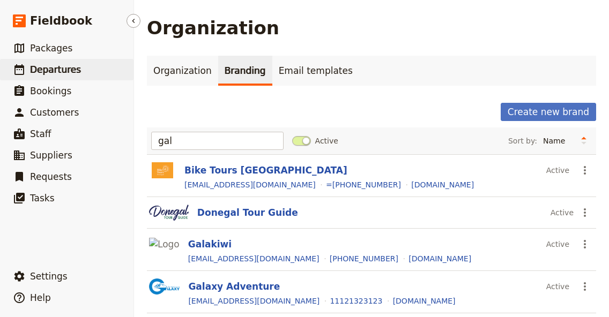
click at [68, 68] on span "Departures" at bounding box center [55, 69] width 51 height 11
select select "UPDATED_AT"
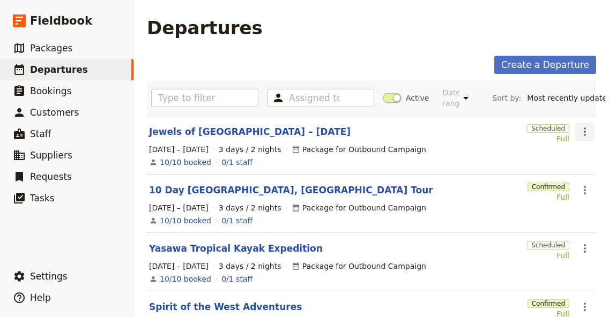
click at [578, 136] on icon "Actions" at bounding box center [584, 131] width 13 height 13
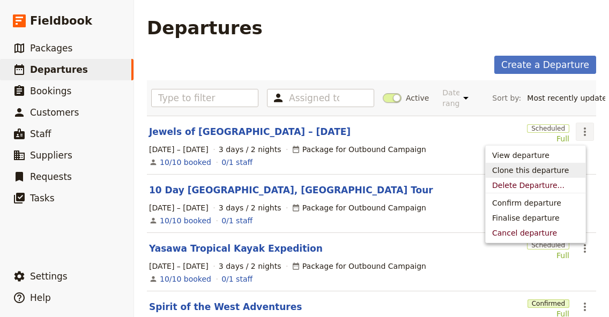
click at [537, 167] on span "Clone this departure" at bounding box center [530, 170] width 77 height 11
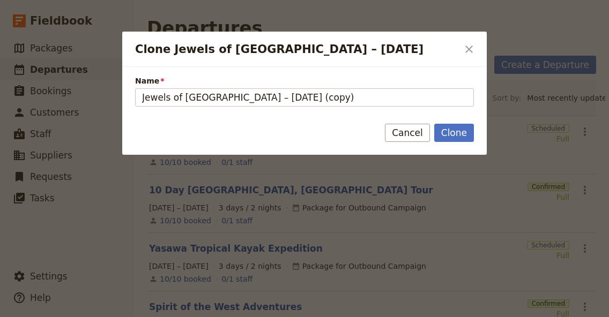
click at [214, 87] on div "Name Jewels of [GEOGRAPHIC_DATA] – [DATE] (copy)" at bounding box center [304, 91] width 339 height 31
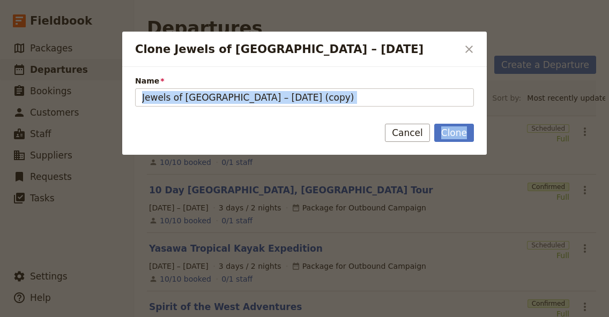
click at [214, 87] on div "Name Jewels of [GEOGRAPHIC_DATA] – [DATE] (copy)" at bounding box center [304, 91] width 339 height 31
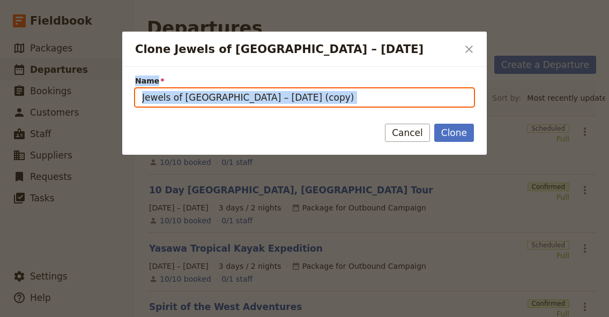
click at [216, 92] on input "Jewels of [GEOGRAPHIC_DATA] – [DATE] (copy)" at bounding box center [304, 97] width 339 height 18
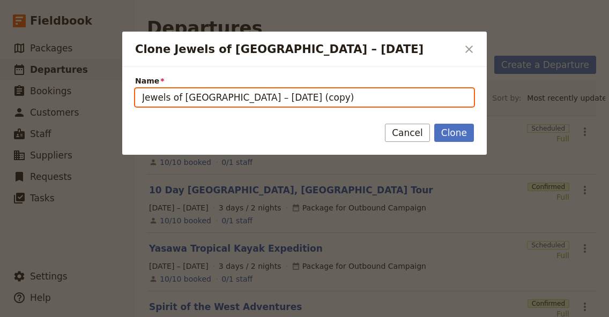
click at [216, 92] on input "Jewels of [GEOGRAPHIC_DATA] – [DATE] (copy)" at bounding box center [304, 97] width 339 height 18
paste input "8-Day Galapagos Family Adventure Tour"
type input "8-Day Galapagos Family Adventure Tour"
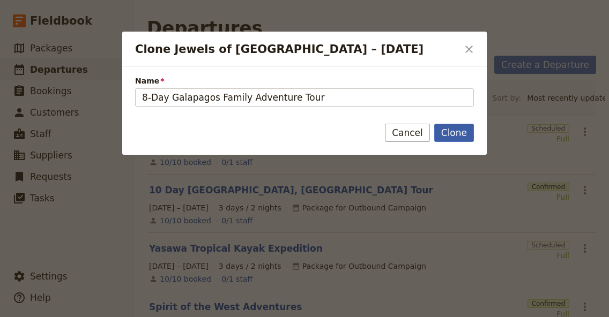
click at [451, 132] on button "Clone" at bounding box center [454, 133] width 40 height 18
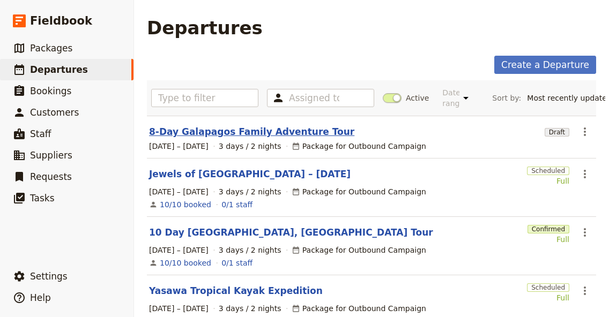
click at [208, 128] on link "8-Day Galapagos Family Adventure Tour" at bounding box center [251, 131] width 205 height 13
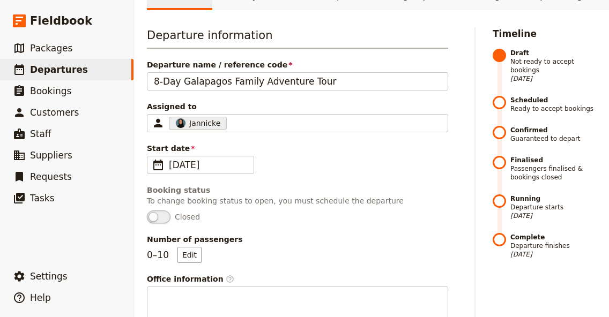
scroll to position [103, 0]
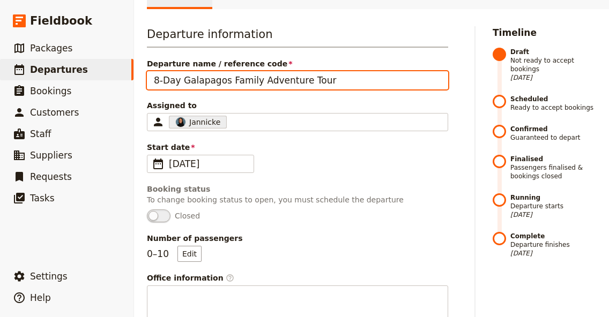
click at [340, 89] on input "8-Day Galapagos Family Adventure Tour" at bounding box center [297, 80] width 301 height 18
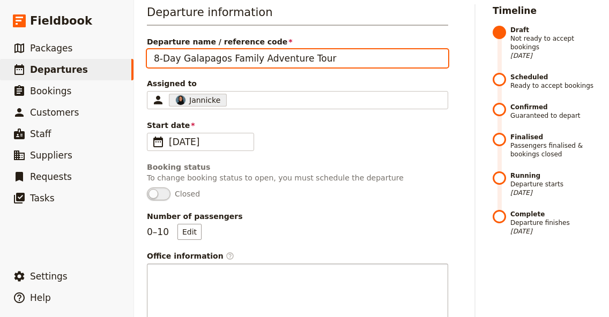
scroll to position [278, 0]
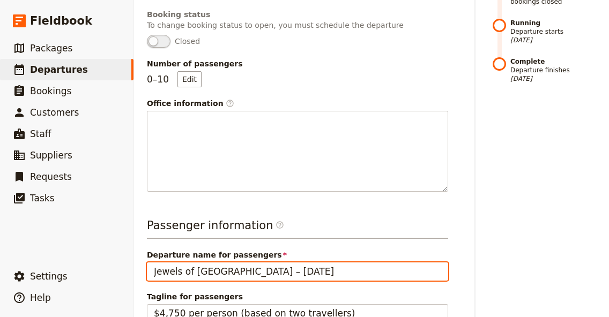
click at [294, 273] on input "Jewels of [GEOGRAPHIC_DATA] – [DATE]" at bounding box center [297, 272] width 301 height 18
paste input "8-Day Galapagos Family Adventure Tour"
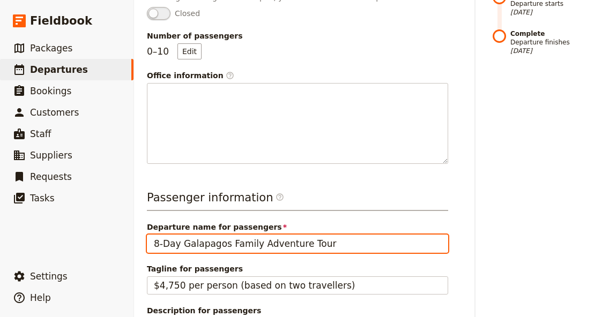
scroll to position [427, 0]
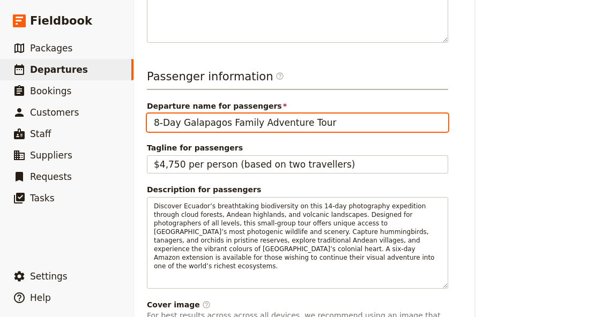
type input "8-Day Galapagos Family Adventure Tour"
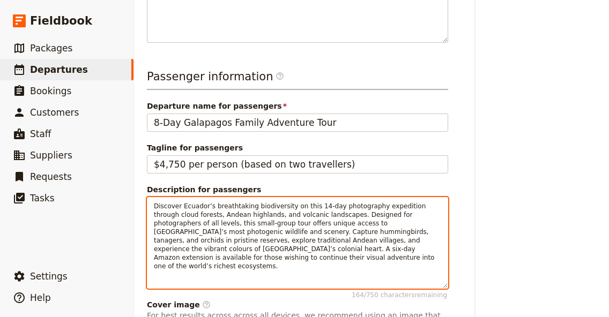
click at [239, 218] on span "Discover Ecuador’s breathtaking biodiversity on this 14-day photography expedit…" at bounding box center [295, 237] width 282 height 68
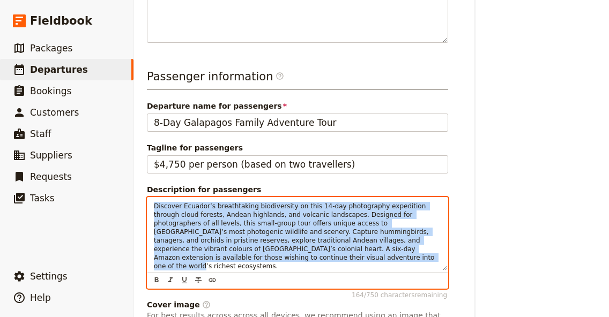
click at [239, 218] on span "Discover Ecuador’s breathtaking biodiversity on this 14-day photography expedit…" at bounding box center [295, 237] width 282 height 68
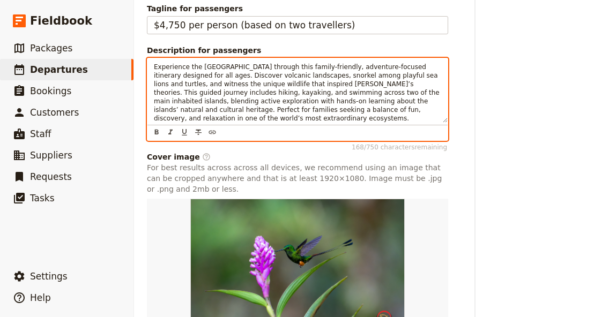
scroll to position [657, 0]
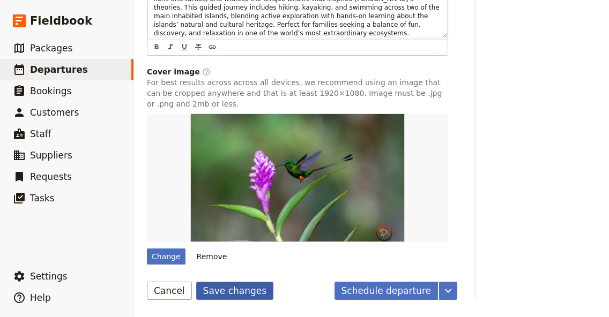
click at [249, 288] on button "Save changes" at bounding box center [235, 291] width 78 height 18
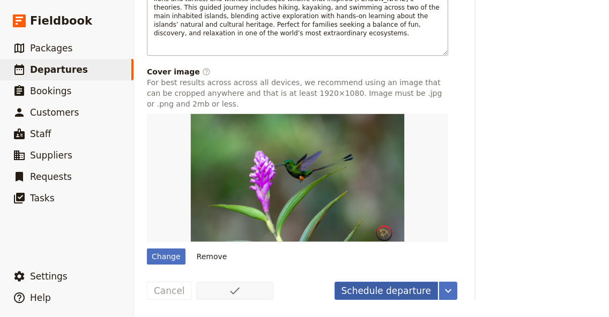
click at [369, 290] on button "Schedule departure" at bounding box center [386, 291] width 104 height 18
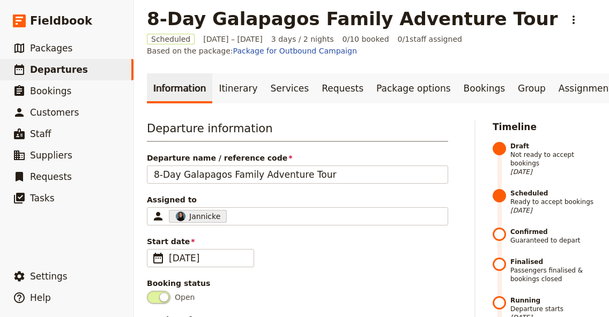
scroll to position [0, 0]
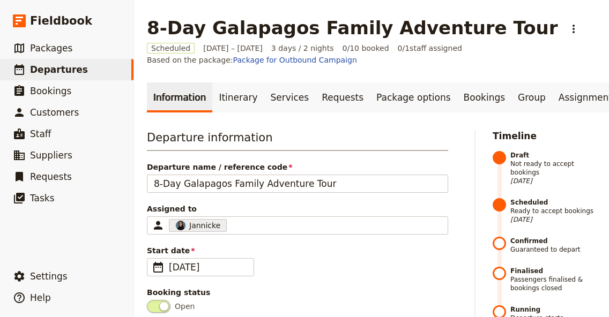
click at [203, 93] on link "Information" at bounding box center [179, 98] width 65 height 30
click at [223, 95] on link "Itinerary" at bounding box center [237, 98] width 51 height 30
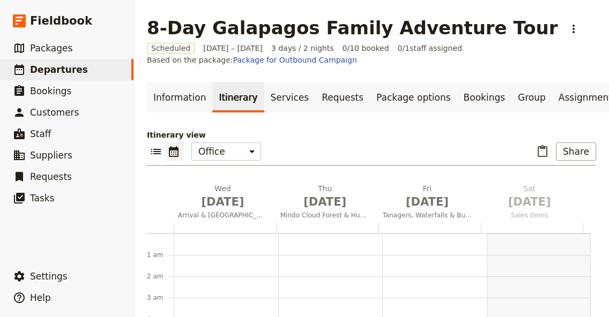
scroll to position [139, 0]
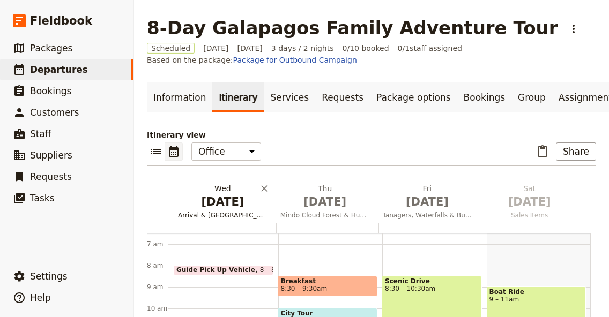
click at [216, 210] on span "[DATE]" at bounding box center [222, 202] width 89 height 16
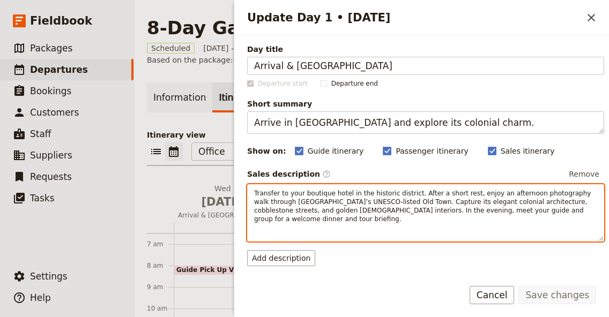
click at [304, 198] on p "Transfer to your boutique hotel in the historic district. After a short rest, e…" at bounding box center [425, 206] width 343 height 34
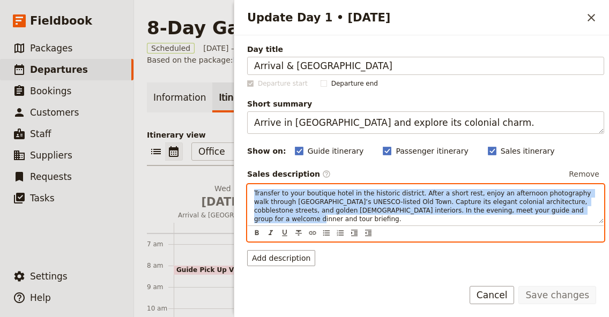
click at [304, 198] on p "Transfer to your boutique hotel in the historic district. After a short rest, e…" at bounding box center [425, 206] width 343 height 34
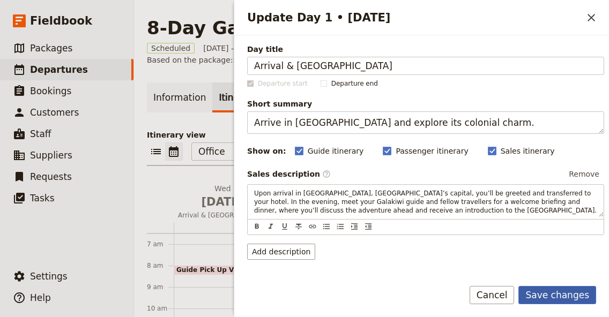
click at [541, 291] on button "Save changes" at bounding box center [557, 295] width 78 height 18
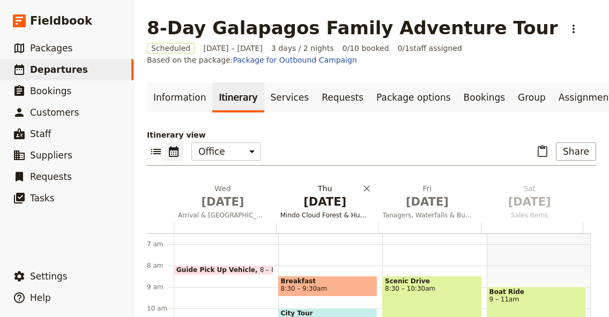
click at [319, 210] on span "Jan 1" at bounding box center [324, 202] width 89 height 16
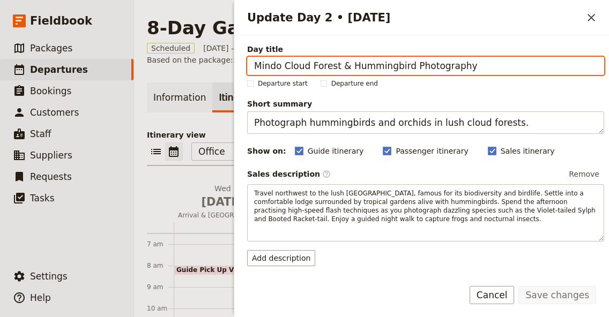
paste input "Fly to Santa [PERSON_NAME] & Explore the Highlands"
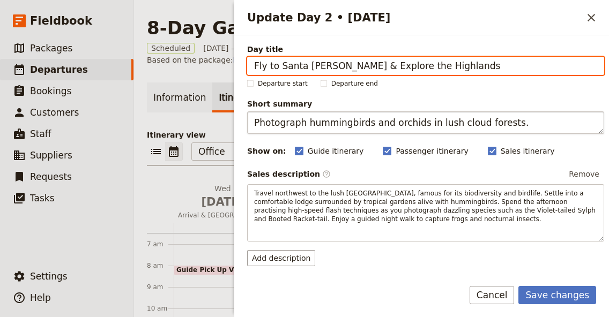
paste input "Discover giant tortoises and volcanic crater"
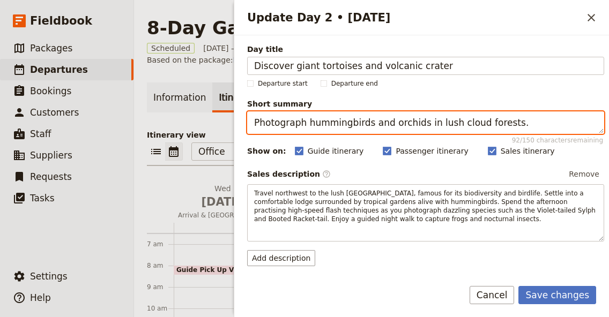
click at [296, 121] on textarea "Photograph hummingbirds and orchids in lush cloud forests." at bounding box center [425, 122] width 357 height 23
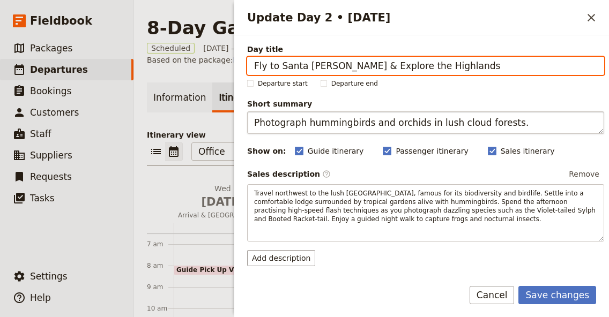
type input "Fly to Santa [PERSON_NAME] & Explore the Highlands"
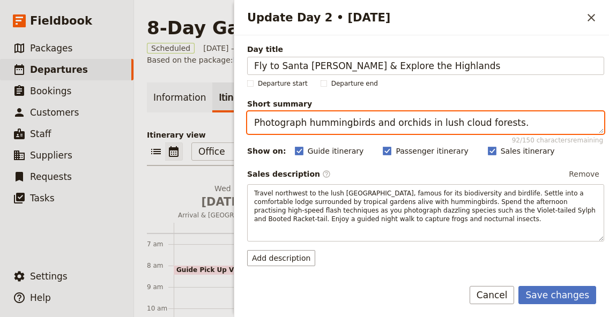
click at [296, 121] on textarea "Photograph hummingbirds and orchids in lush cloud forests." at bounding box center [425, 122] width 357 height 23
paste textarea "Discover giant tortoises and volcanic crater"
type textarea "Discover giant tortoises and volcanic crater"
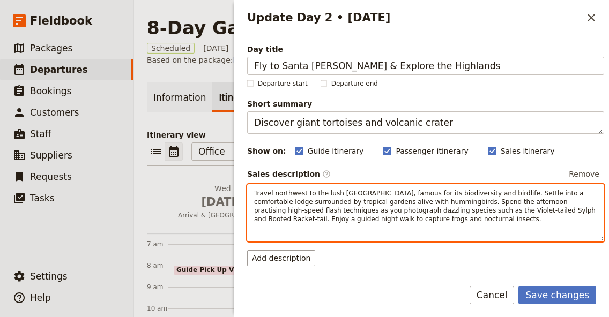
click at [284, 192] on span "Travel northwest to the lush Mindo Valley, famous for its biodiversity and bird…" at bounding box center [425, 206] width 343 height 33
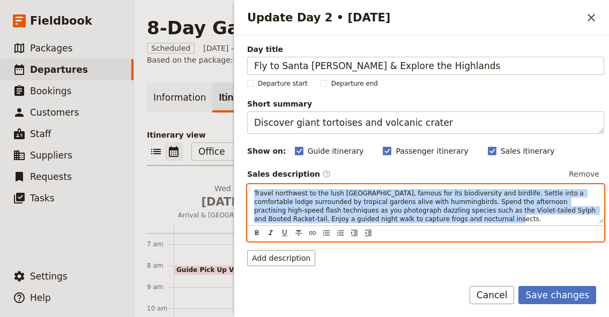
click at [284, 192] on span "Travel northwest to the lush Mindo Valley, famous for its biodiversity and bird…" at bounding box center [425, 206] width 343 height 33
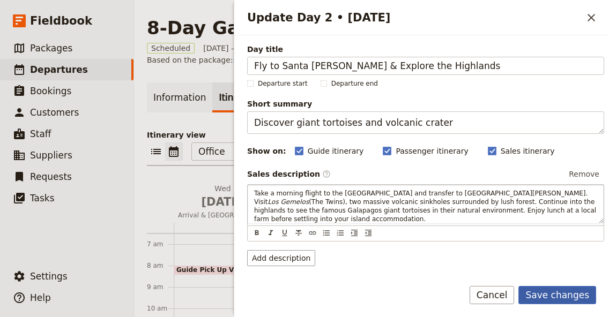
click at [560, 294] on button "Save changes" at bounding box center [557, 295] width 78 height 18
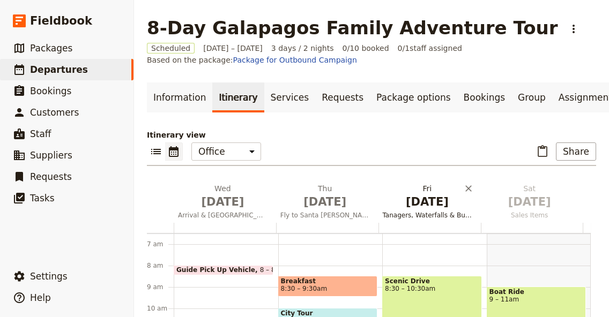
click at [438, 203] on span "Jan 2" at bounding box center [427, 202] width 89 height 16
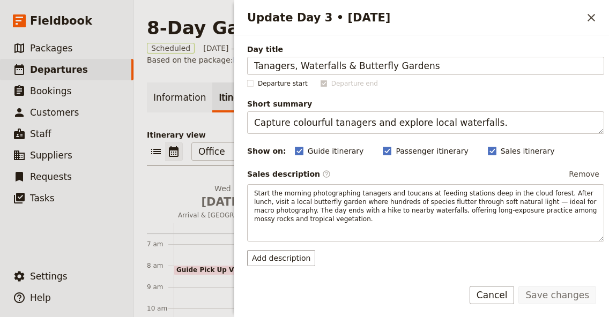
click at [263, 56] on div "Day title Tanagers, Waterfalls & Butterfly Gardens" at bounding box center [425, 59] width 357 height 31
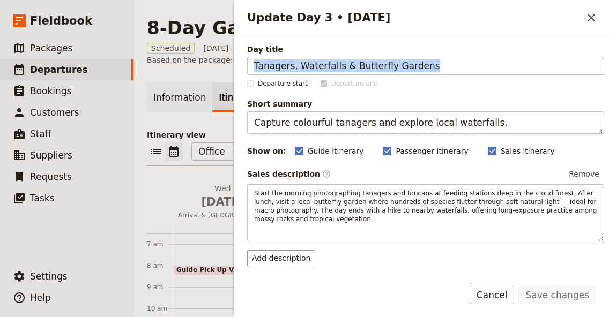
click at [263, 56] on div "Day title Tanagers, Waterfalls & Butterfly Gardens" at bounding box center [425, 59] width 357 height 31
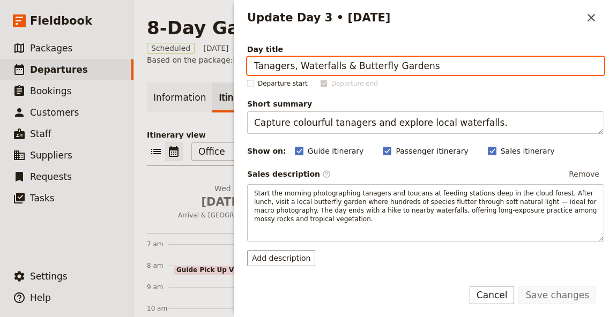
click at [433, 64] on input "Tanagers, Waterfalls & Butterfly Gardens" at bounding box center [425, 66] width 357 height 18
paste input "ortuga Bay, Kayaking & Charles Darwin Station"
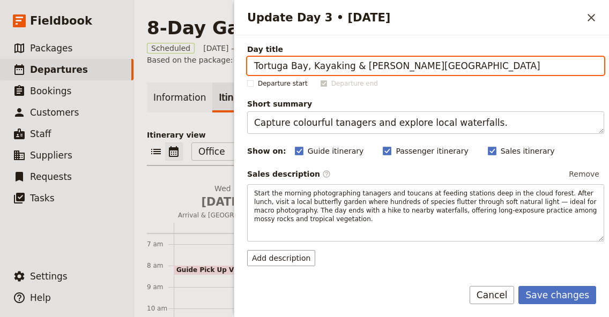
type input "Tortuga Bay, Kayaking & [PERSON_NAME][GEOGRAPHIC_DATA]"
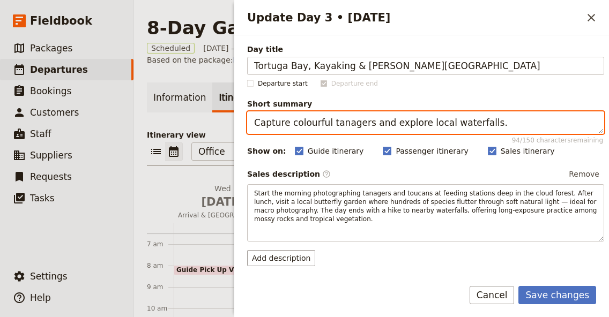
click at [272, 129] on textarea "Capture colourful tanagers and explore local waterfalls." at bounding box center [425, 122] width 357 height 23
paste textarea "Kayak Tortuga Bay and learn about conservation"
type textarea "Kayak Tortuga Bay and learn about conservation."
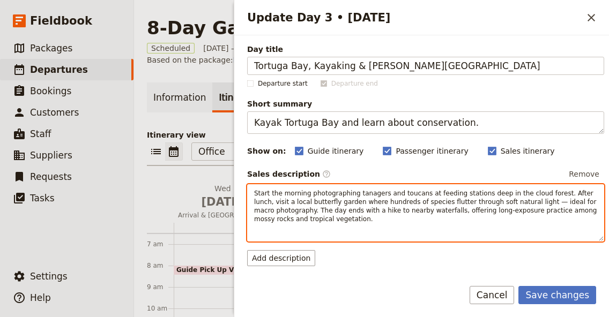
click at [295, 210] on span "Start the morning photographing tanagers and toucans at feeding stations deep i…" at bounding box center [426, 206] width 344 height 33
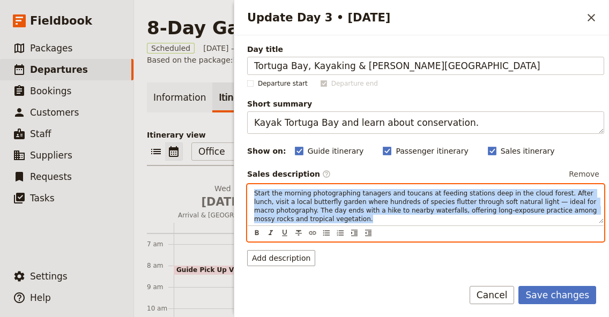
click at [295, 210] on span "Start the morning photographing tanagers and toucans at feeding stations deep i…" at bounding box center [426, 206] width 344 height 33
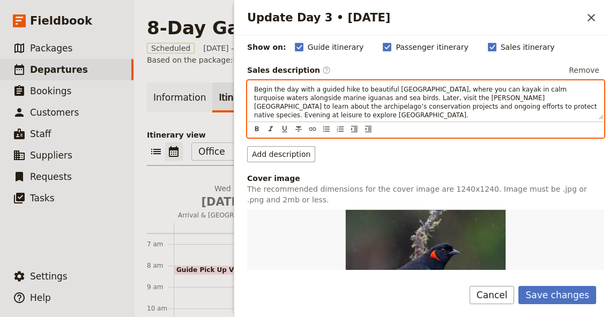
scroll to position [321, 0]
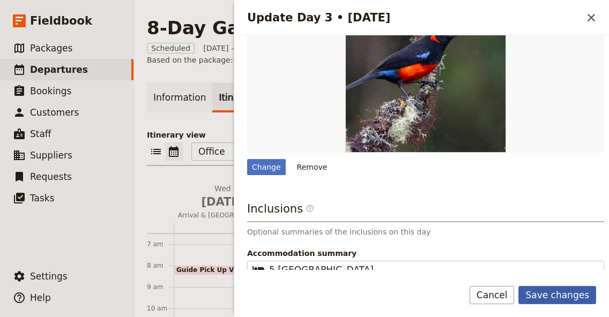
click at [568, 299] on button "Save changes" at bounding box center [557, 295] width 78 height 18
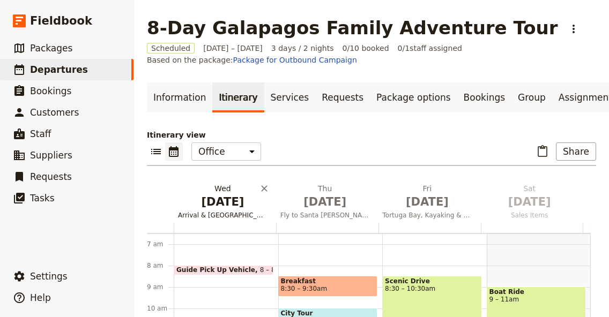
click at [206, 209] on span "Dec 31" at bounding box center [222, 202] width 89 height 16
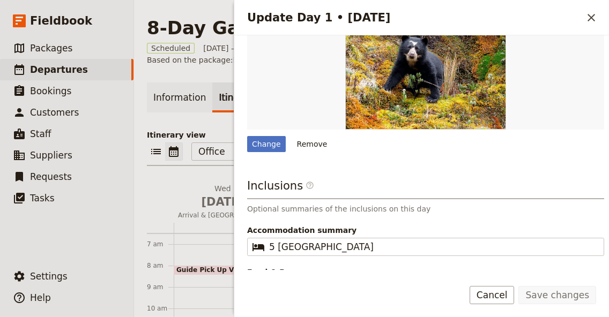
scroll to position [336, 0]
click at [274, 144] on div "Change" at bounding box center [266, 144] width 39 height 16
click at [247, 136] on input "Change" at bounding box center [246, 135] width 1 height 1
type input "C:\fakepath\hr_ISA-Tuneles-Pax-Family.jpeg"
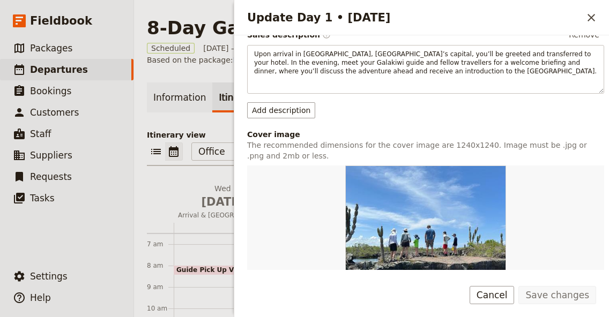
scroll to position [338, 0]
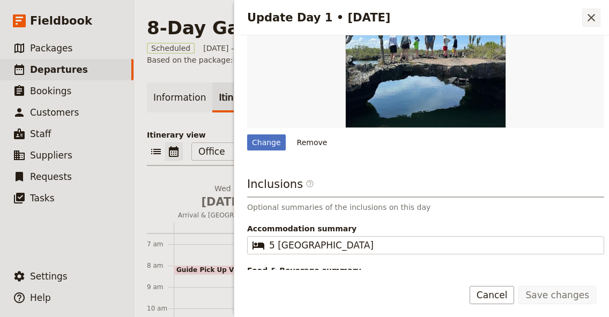
click at [594, 18] on icon "Close drawer" at bounding box center [591, 17] width 13 height 13
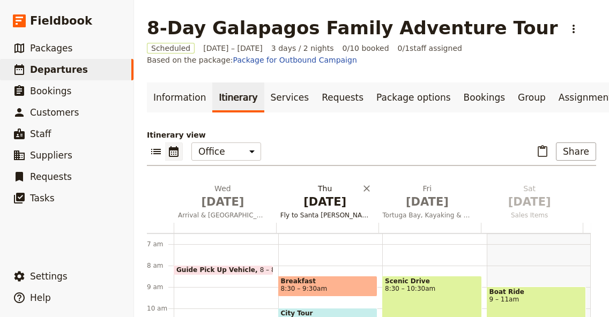
click at [311, 197] on h2 "Thu Jan 1 Fly to Santa Cruz & Explore the Highlands" at bounding box center [324, 196] width 89 height 27
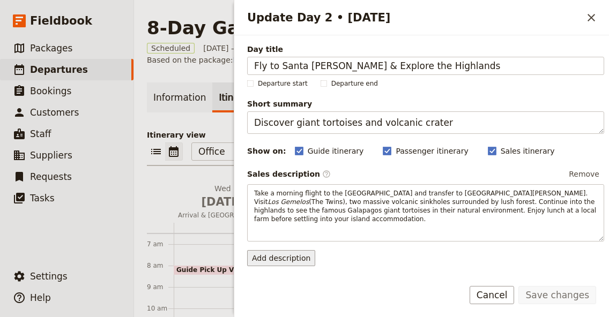
click at [285, 261] on button "Add description" at bounding box center [281, 258] width 68 height 16
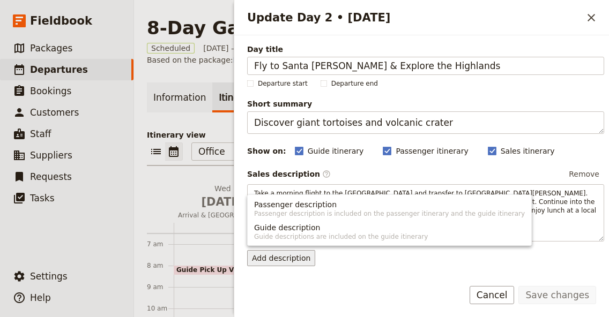
click at [354, 271] on form "Day title Fly to Santa Cruz & Explore the Highlands Departure start Departure e…" at bounding box center [421, 176] width 374 height 282
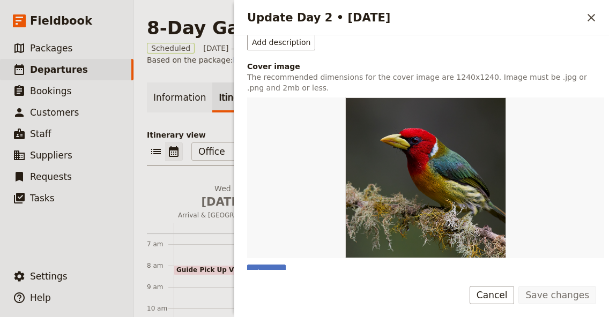
scroll to position [371, 0]
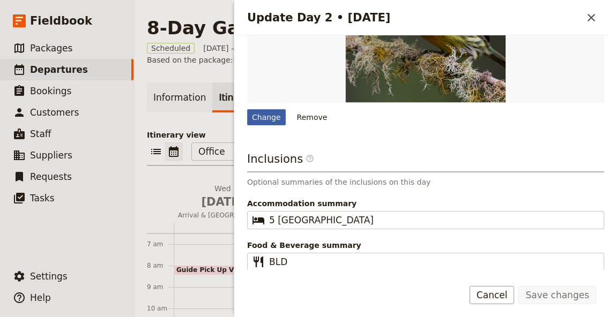
click at [275, 115] on div "Change" at bounding box center [266, 117] width 39 height 16
click at [247, 109] on input "Change" at bounding box center [246, 109] width 1 height 1
type input "C:\fakepath\ross-parmly-rf6ywHVkrlY-unsplash.jpg"
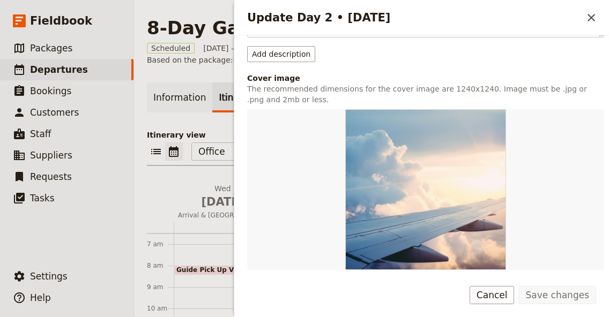
scroll to position [386, 0]
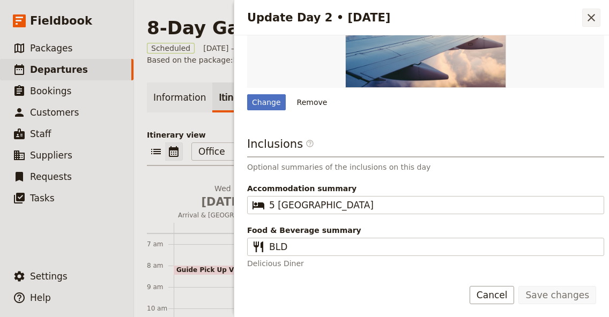
click at [593, 19] on icon "Close drawer" at bounding box center [591, 18] width 8 height 8
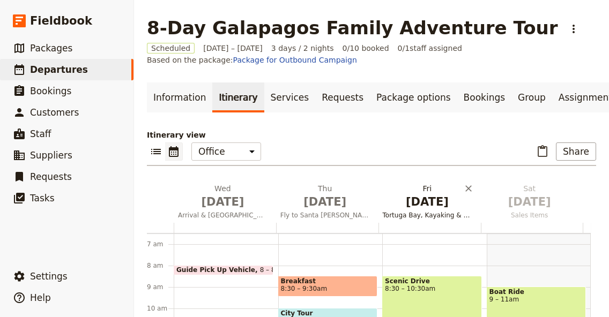
click at [409, 208] on span "Jan 2" at bounding box center [427, 202] width 89 height 16
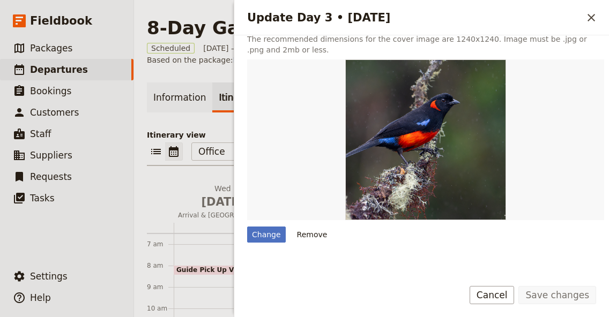
scroll to position [349, 0]
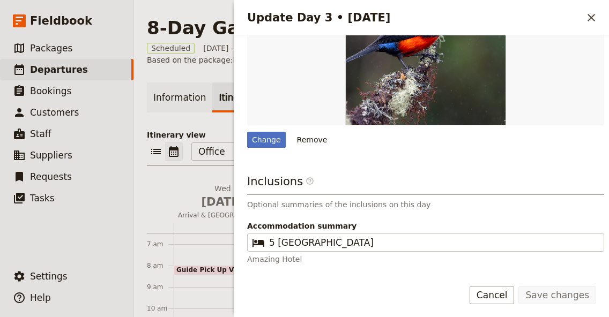
click at [273, 128] on div "Change Remove" at bounding box center [425, 56] width 357 height 183
click at [276, 137] on div "Change" at bounding box center [266, 140] width 39 height 16
click at [247, 132] on input "Change" at bounding box center [246, 131] width 1 height 1
type input "C:\fakepath\hr_500px-galapagos-family-adventure-tour-kayaking.jpg"
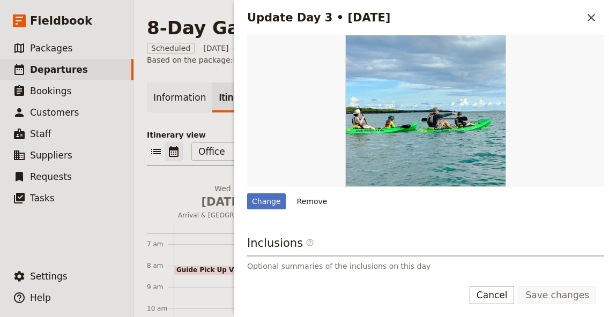
scroll to position [287, 0]
click at [588, 25] on button "​" at bounding box center [591, 18] width 18 height 18
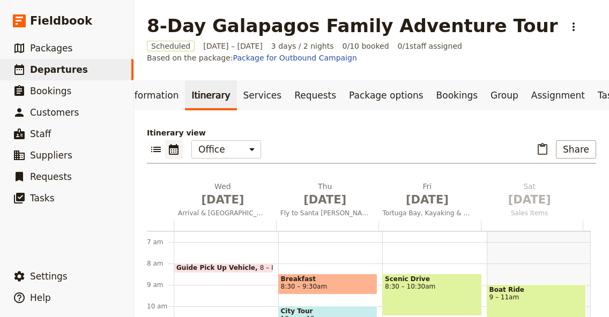
scroll to position [0, 88]
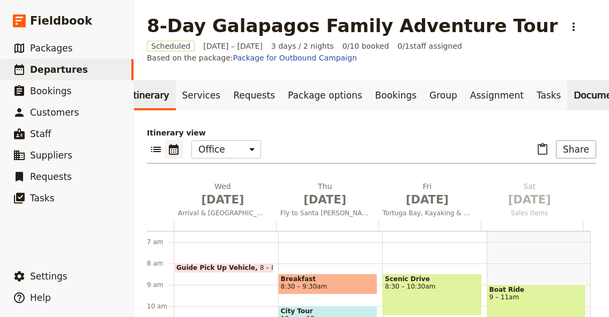
click at [567, 93] on link "Documents" at bounding box center [599, 95] width 65 height 30
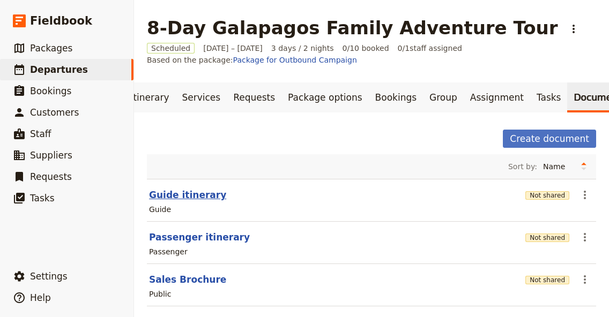
click at [197, 201] on button "Guide itinerary" at bounding box center [187, 195] width 77 height 13
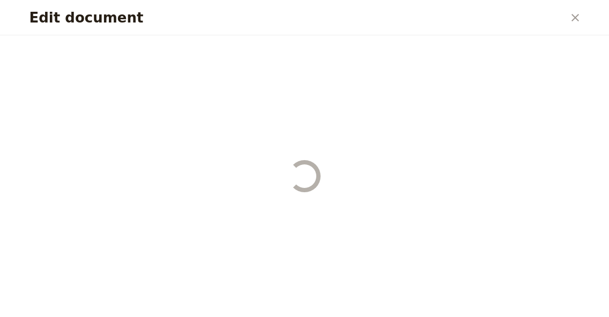
select select "STAFF"
select select "RUN_SHEET"
select select "LARGE"
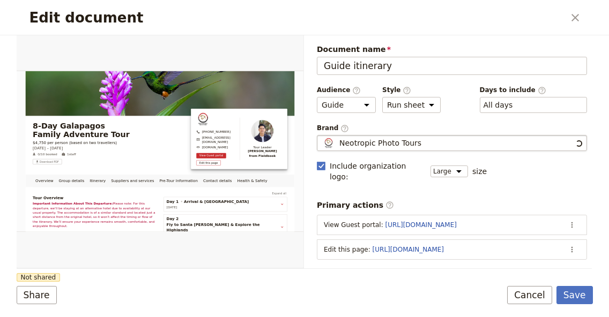
click at [422, 144] on div "Neotropic Photo Tours" at bounding box center [447, 143] width 252 height 11
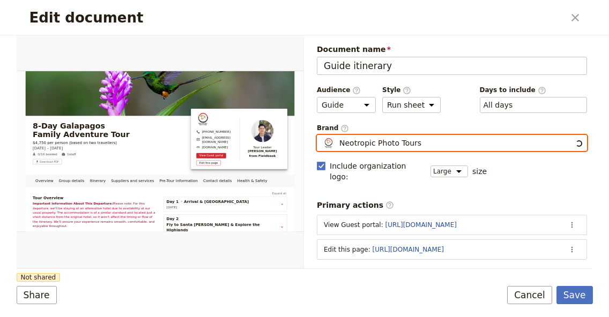
click at [321, 136] on input "Neotropic Photo Tours" at bounding box center [321, 135] width 1 height 1
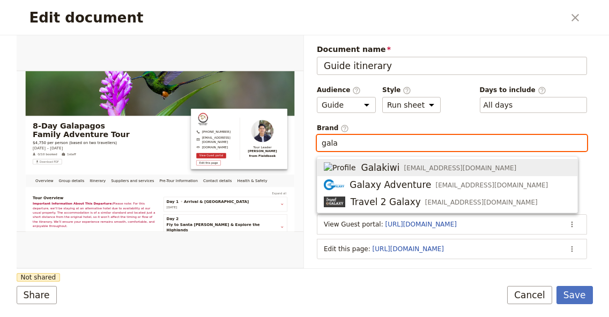
click at [418, 170] on span "[EMAIL_ADDRESS][DOMAIN_NAME]" at bounding box center [459, 168] width 113 height 9
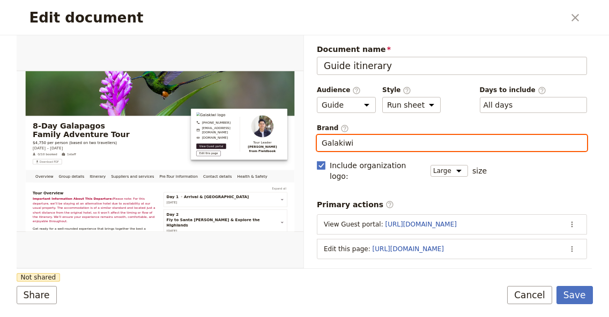
type input "Galakiwi"
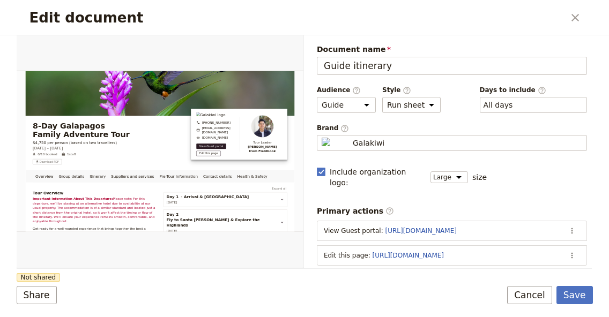
click at [387, 278] on form "Overview Group details Itinerary Suppliers and services Pre-Tour Information Co…" at bounding box center [305, 176] width 576 height 282
click at [578, 301] on button "Save" at bounding box center [574, 295] width 36 height 18
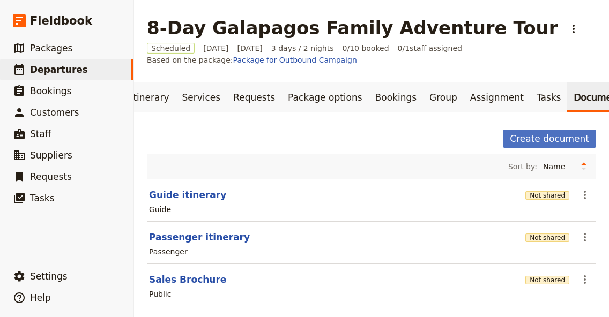
click at [194, 200] on button "Guide itinerary" at bounding box center [187, 195] width 77 height 13
select select "STAFF"
select select "RUN_SHEET"
select select "LARGE"
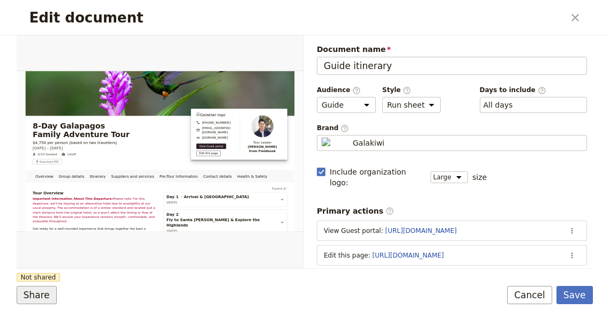
click at [40, 293] on button "Share" at bounding box center [37, 295] width 40 height 18
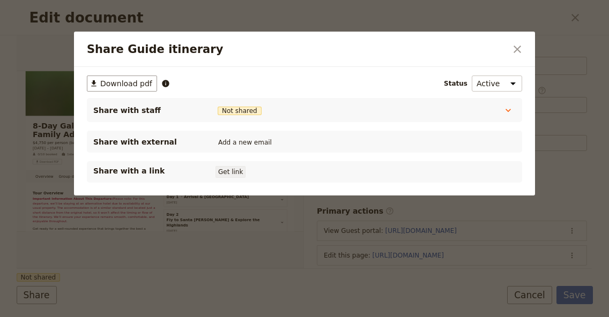
click at [236, 170] on button "Get link" at bounding box center [230, 172] width 30 height 12
click at [514, 55] on icon "Close dialog" at bounding box center [517, 49] width 13 height 13
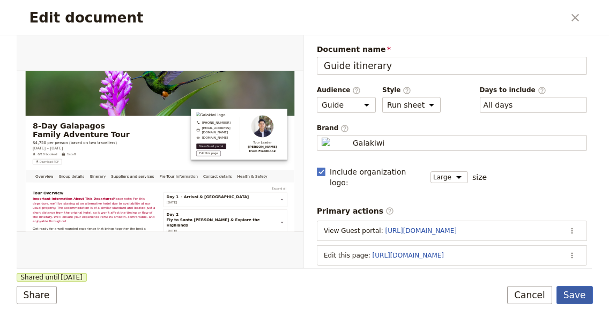
click at [572, 299] on button "Save" at bounding box center [574, 295] width 36 height 18
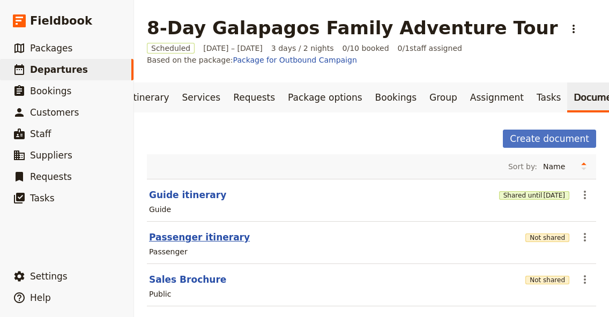
click at [198, 244] on button "Passenger itinerary" at bounding box center [199, 237] width 101 height 13
select select "PASSENGER"
select select "RUN_SHEET"
select select "LARGE"
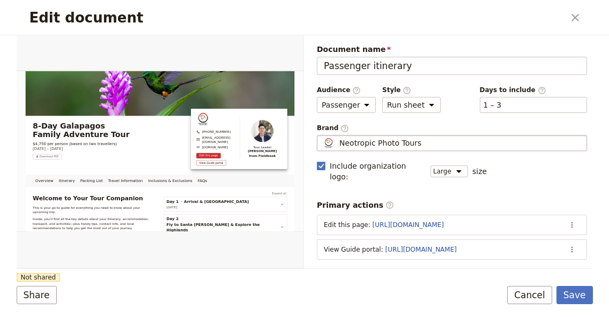
click at [451, 145] on div "Neotropic Photo Tours" at bounding box center [451, 143] width 260 height 11
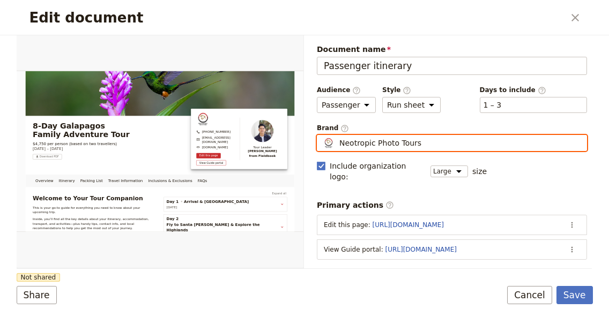
click at [321, 136] on input "Neotropic Photo Tours" at bounding box center [321, 135] width 1 height 1
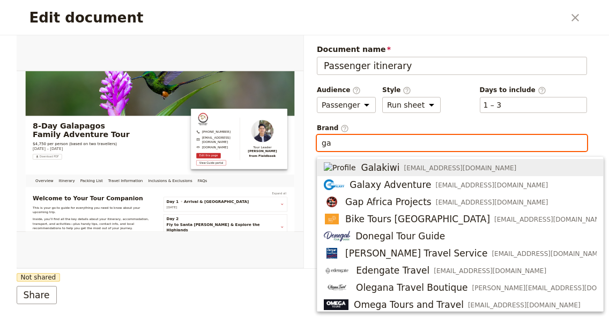
click at [455, 170] on span "Galakiwi info@galakiwi.com" at bounding box center [460, 167] width 273 height 13
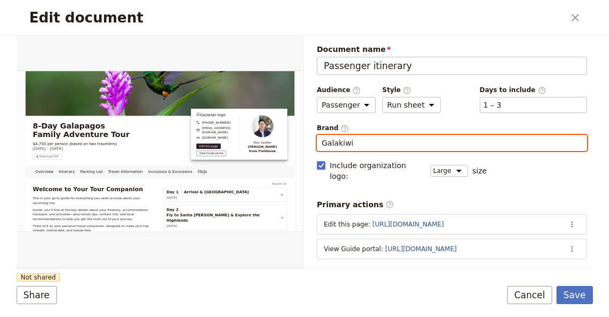
type input "Galakiwi"
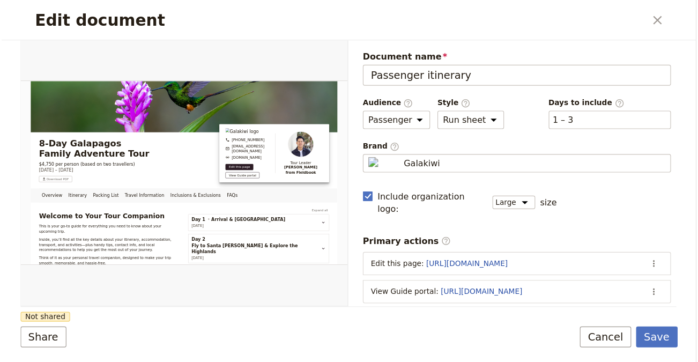
scroll to position [111, 0]
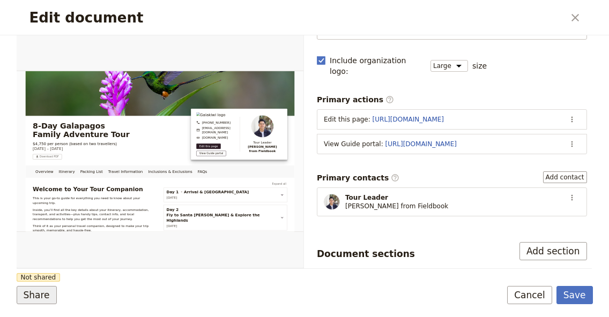
click at [45, 296] on button "Share" at bounding box center [37, 295] width 40 height 18
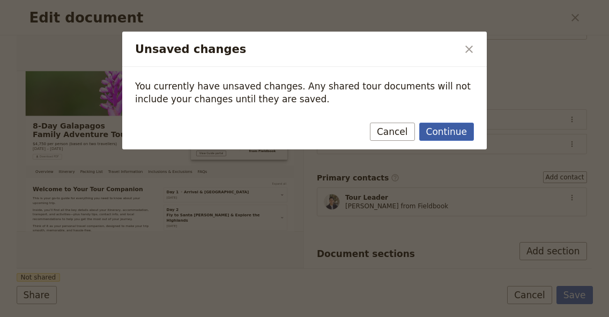
click at [471, 129] on button "Continue" at bounding box center [446, 132] width 55 height 18
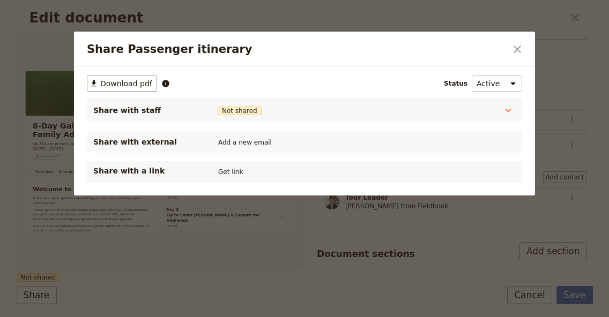
click at [231, 165] on div "Share with a link Get link" at bounding box center [304, 171] width 435 height 21
click at [233, 170] on button "Get link" at bounding box center [230, 172] width 30 height 12
click at [518, 49] on icon "Close dialog" at bounding box center [517, 50] width 8 height 8
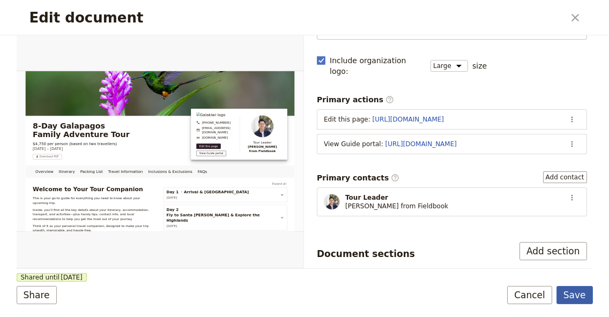
click at [590, 299] on button "Save" at bounding box center [574, 295] width 36 height 18
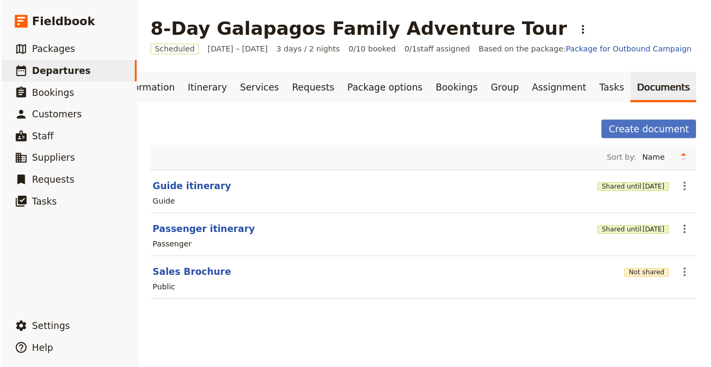
scroll to position [0, 0]
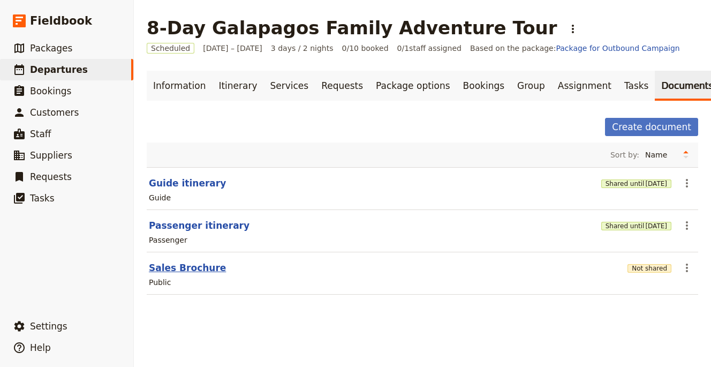
click at [197, 272] on button "Sales Brochure" at bounding box center [187, 267] width 77 height 13
select select "DEFAULT"
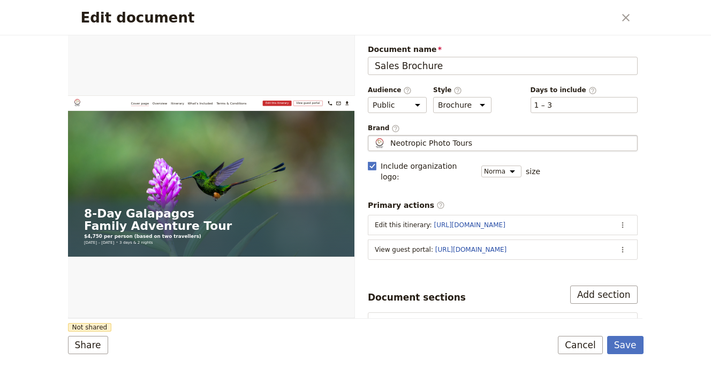
click at [507, 145] on div "Neotropic Photo Tours" at bounding box center [503, 143] width 260 height 11
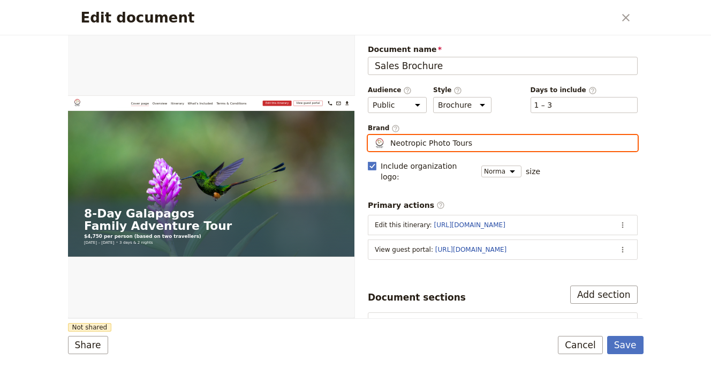
click at [373, 136] on input "Neotropic Photo Tours" at bounding box center [372, 135] width 1 height 1
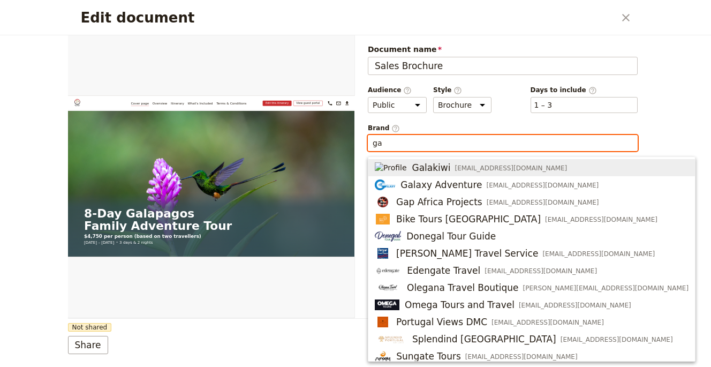
click at [508, 172] on span "Galakiwi info@galakiwi.com" at bounding box center [532, 167] width 314 height 13
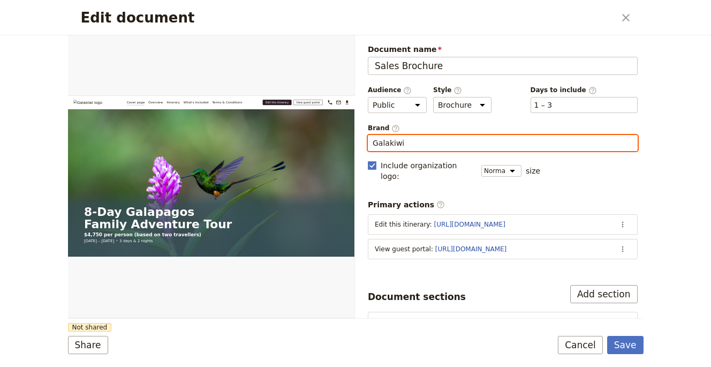
type input "Galakiwi"
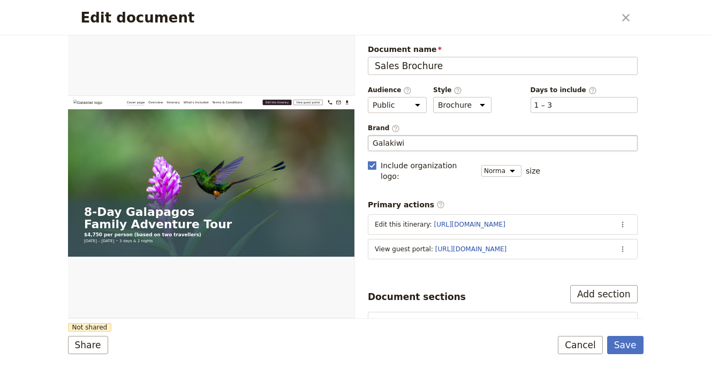
click at [274, 317] on div "Share Not shared Save Cancel" at bounding box center [356, 345] width 576 height 18
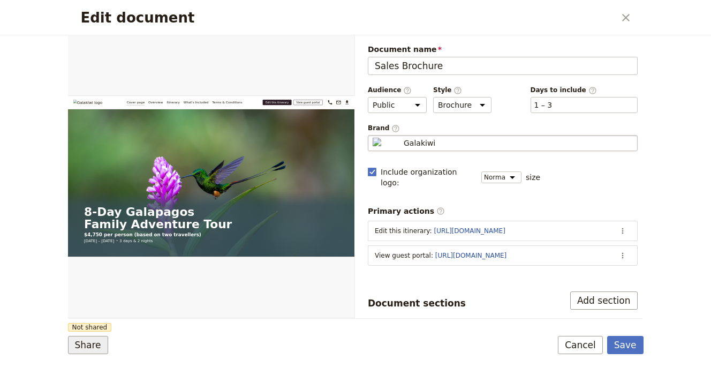
click at [95, 317] on button "Share" at bounding box center [88, 345] width 40 height 18
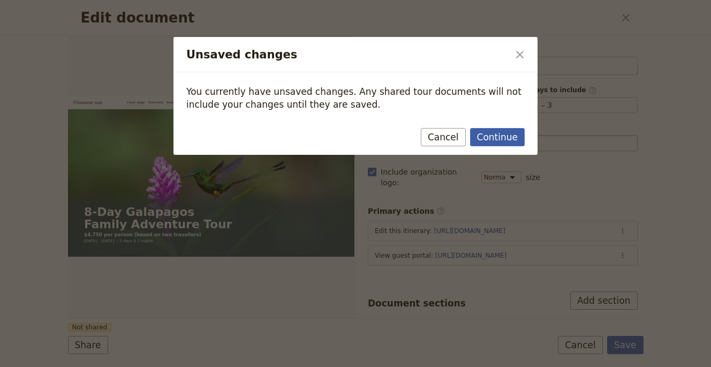
click at [491, 143] on button "Continue" at bounding box center [497, 137] width 55 height 18
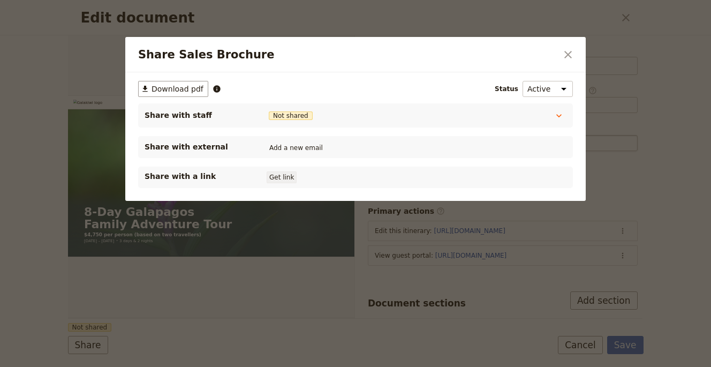
click at [289, 185] on div "Share with a link Get link" at bounding box center [355, 177] width 435 height 21
click at [288, 180] on button "Get link" at bounding box center [282, 177] width 30 height 12
click at [565, 62] on button "​" at bounding box center [568, 55] width 18 height 18
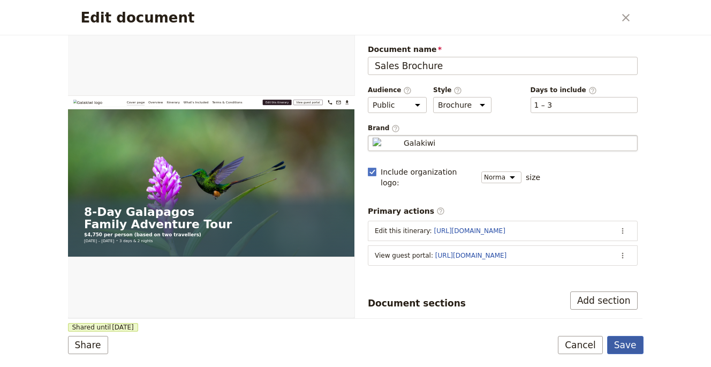
click at [608, 317] on button "Save" at bounding box center [626, 345] width 36 height 18
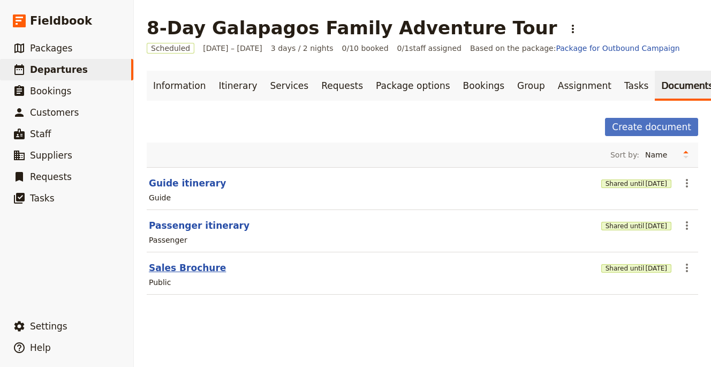
click at [205, 268] on button "Sales Brochure" at bounding box center [187, 267] width 77 height 13
select select "DEFAULT"
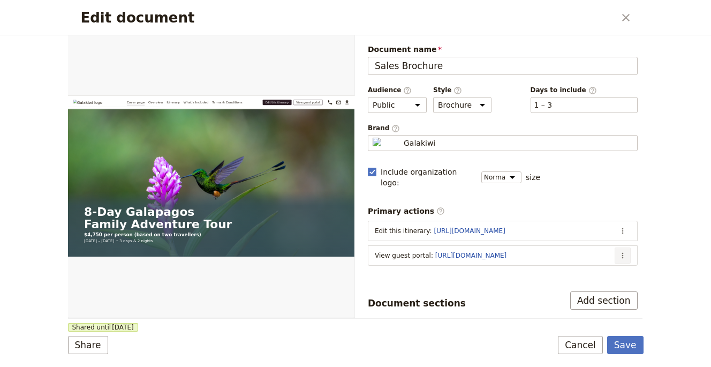
click at [608, 251] on icon "Actions" at bounding box center [623, 255] width 9 height 9
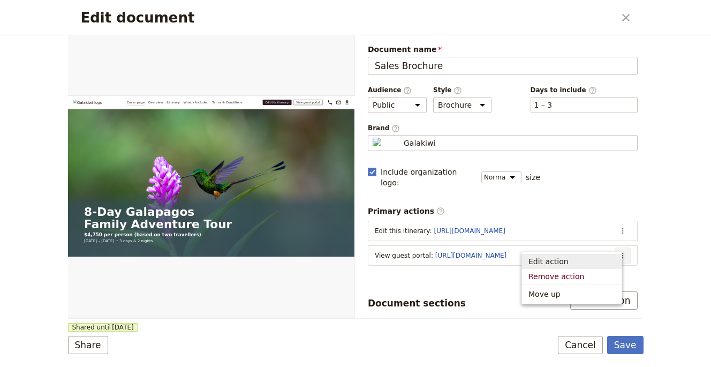
click at [586, 256] on span "Edit action" at bounding box center [572, 261] width 87 height 11
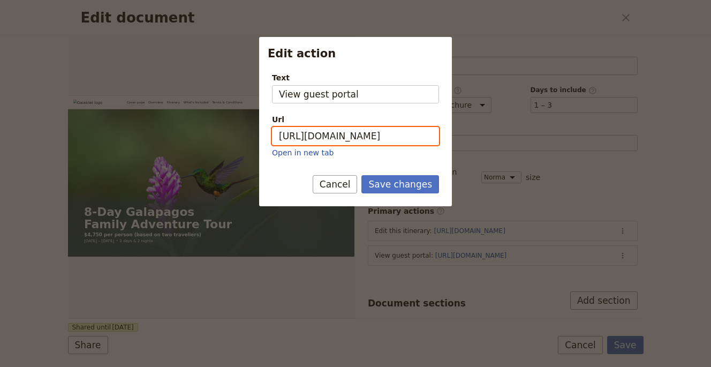
click at [361, 137] on input "[URL][DOMAIN_NAME]" at bounding box center [355, 136] width 167 height 18
paste input "j-szGuhX9fyMnY2lXVhYz"
type input "[URL][DOMAIN_NAME]"
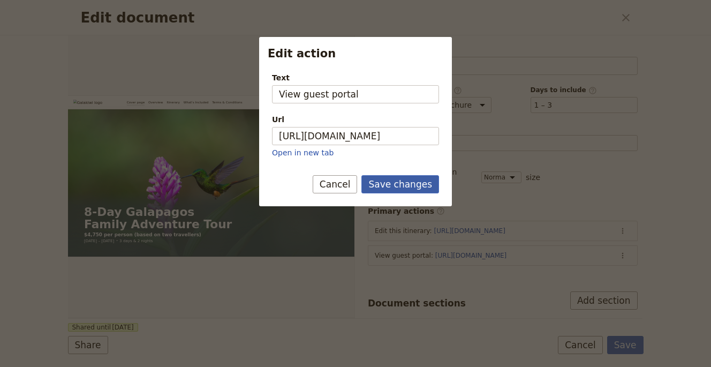
click at [389, 182] on button "Save changes" at bounding box center [401, 184] width 78 height 18
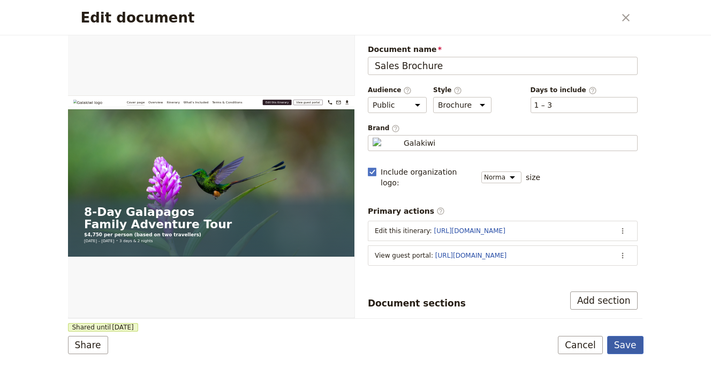
click at [608, 317] on button "Save" at bounding box center [626, 345] width 36 height 18
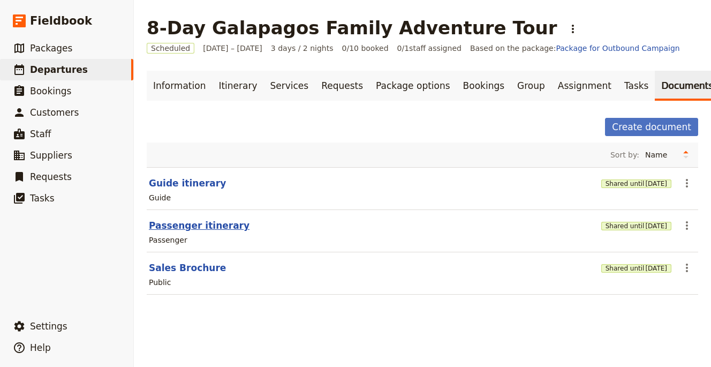
click at [174, 222] on button "Passenger itinerary" at bounding box center [199, 225] width 101 height 13
select select "PASSENGER"
select select "RUN_SHEET"
select select "LARGE"
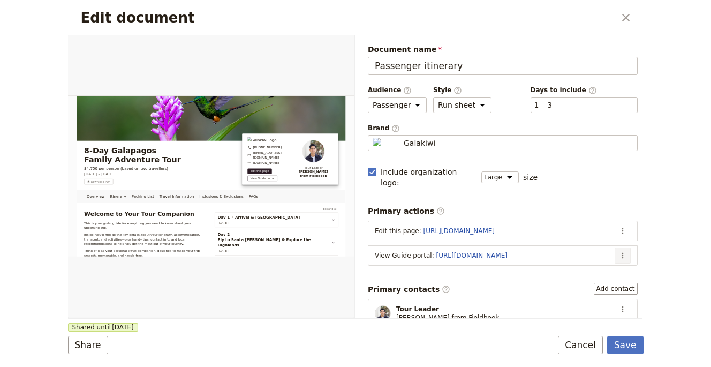
click at [608, 248] on button "​" at bounding box center [623, 256] width 16 height 16
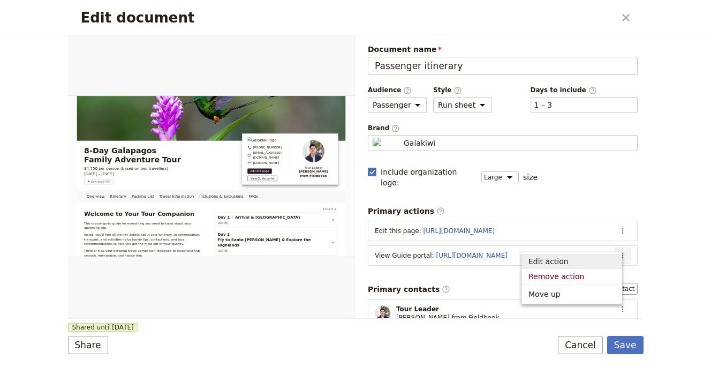
click at [586, 254] on button "Edit action" at bounding box center [572, 261] width 100 height 15
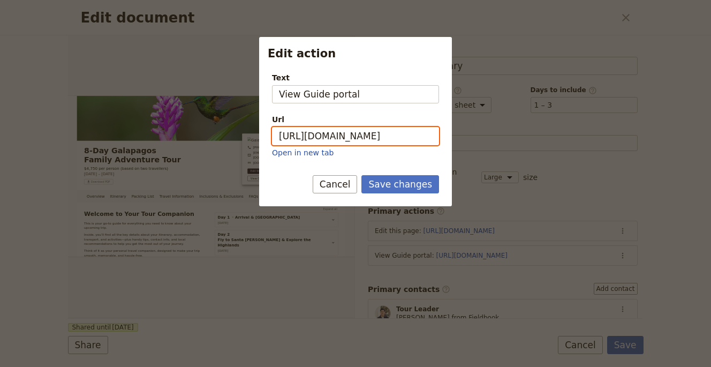
click at [354, 141] on input "https://trips.fieldbook.com/d/bVCO_qdyn95nzJXAMqTTU" at bounding box center [355, 136] width 167 height 18
paste input "FG-oJEWoH1t4kxTlLmuM4"
type input "https://trips.fieldbook.com/d/FG-oJEWoH1t4kxTlLmuM4"
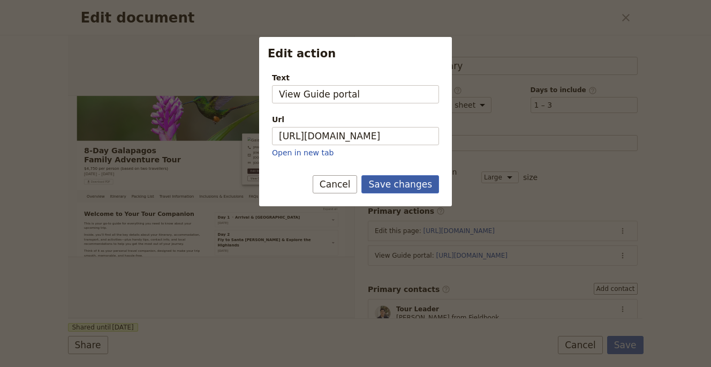
click at [395, 182] on button "Save changes" at bounding box center [401, 184] width 78 height 18
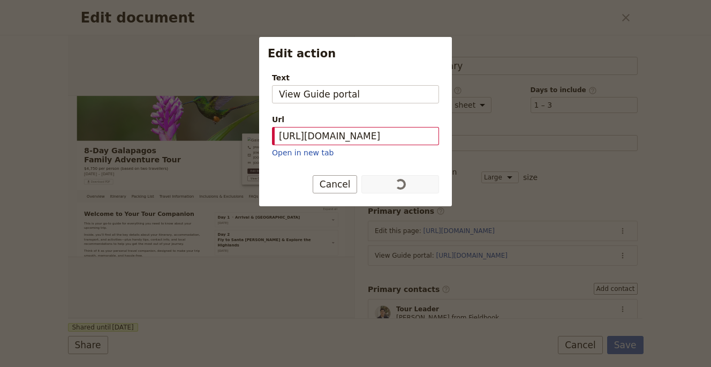
scroll to position [0, 0]
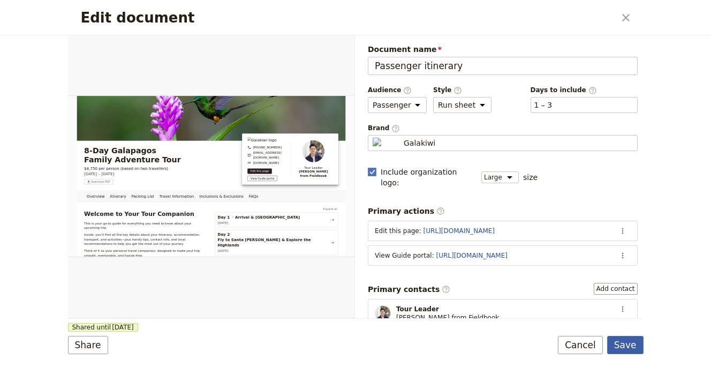
click at [608, 317] on button "Save" at bounding box center [626, 345] width 36 height 18
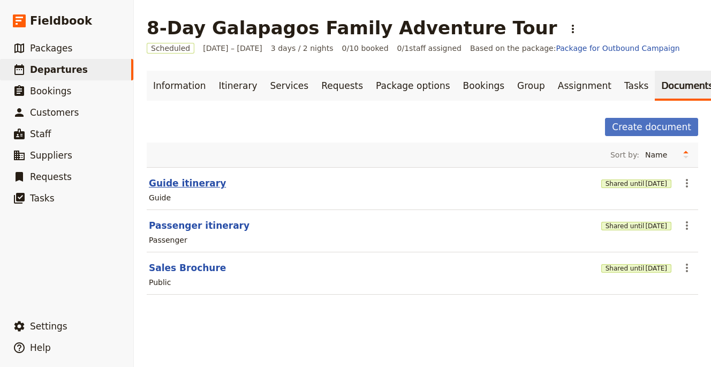
click at [197, 183] on button "Guide itinerary" at bounding box center [187, 183] width 77 height 13
select select "STAFF"
select select "RUN_SHEET"
select select "LARGE"
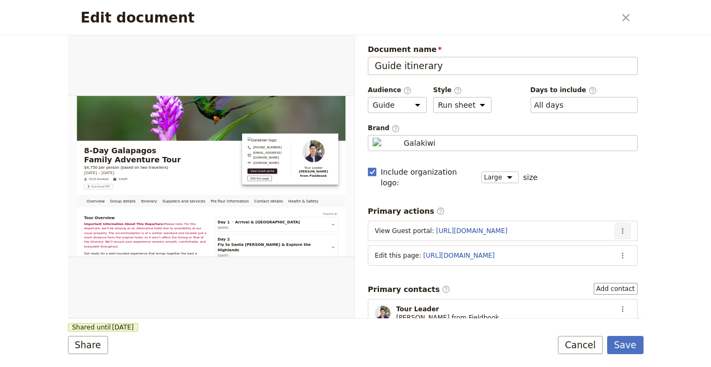
click at [608, 223] on button "​" at bounding box center [623, 231] width 16 height 16
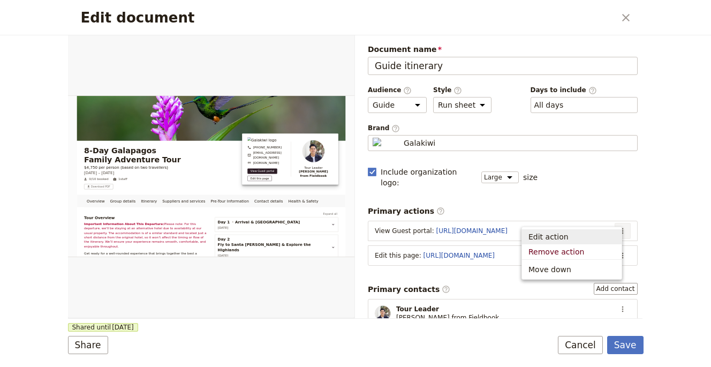
click at [604, 231] on button "Edit action" at bounding box center [572, 236] width 100 height 15
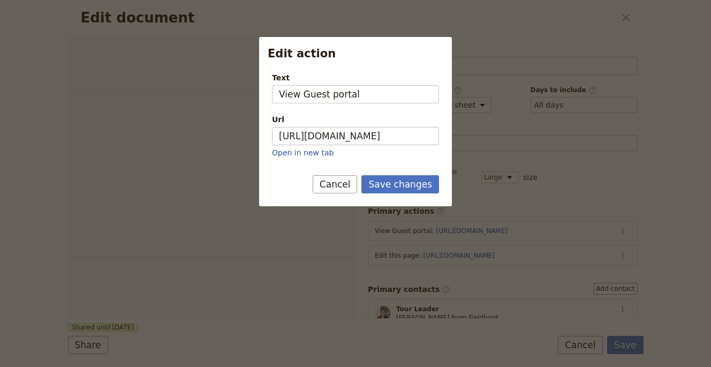
select select "STAFF"
select select "RUN_SHEET"
select select "LARGE"
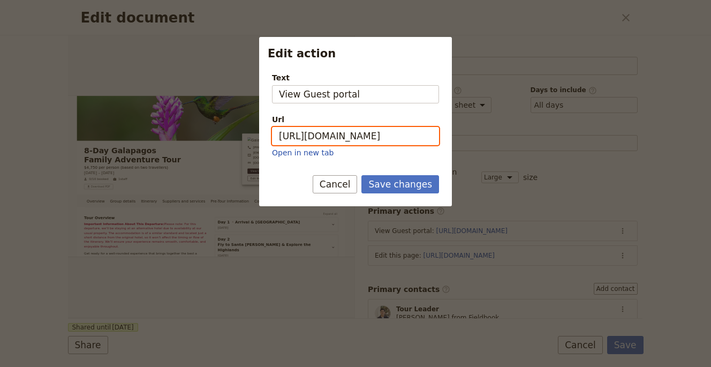
click at [392, 142] on input "[URL][DOMAIN_NAME]" at bounding box center [355, 136] width 167 height 18
paste input "j-szGuhX9fyMnY2lXVhYz"
type input "[URL][DOMAIN_NAME]"
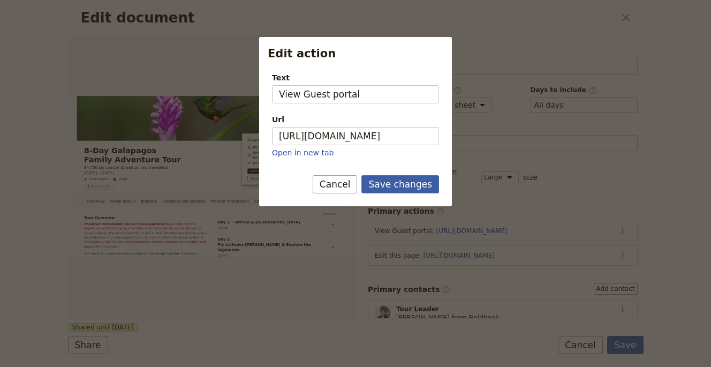
click at [405, 177] on button "Save changes" at bounding box center [401, 184] width 78 height 18
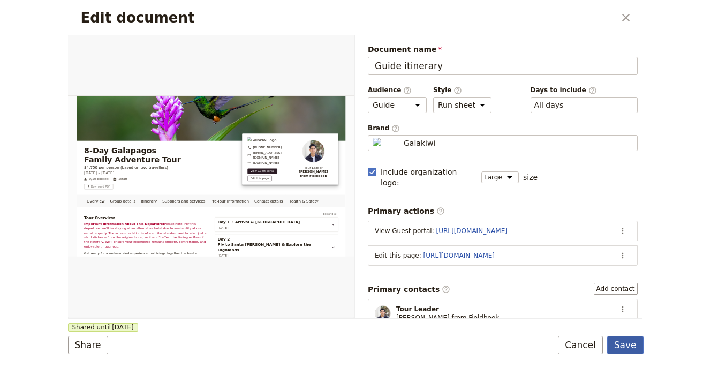
click at [622, 336] on button "Save" at bounding box center [626, 345] width 36 height 18
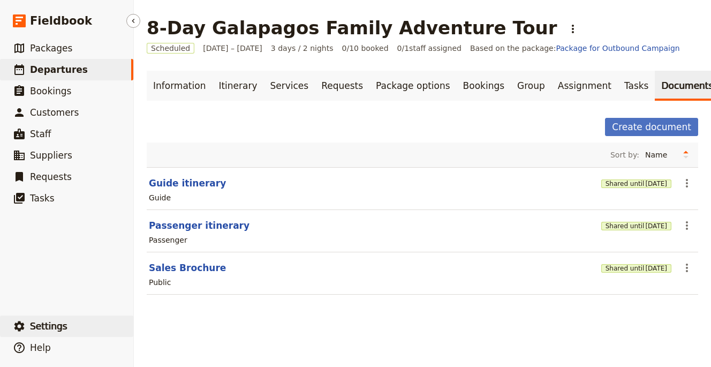
click at [74, 334] on button "​ Settings" at bounding box center [66, 326] width 133 height 21
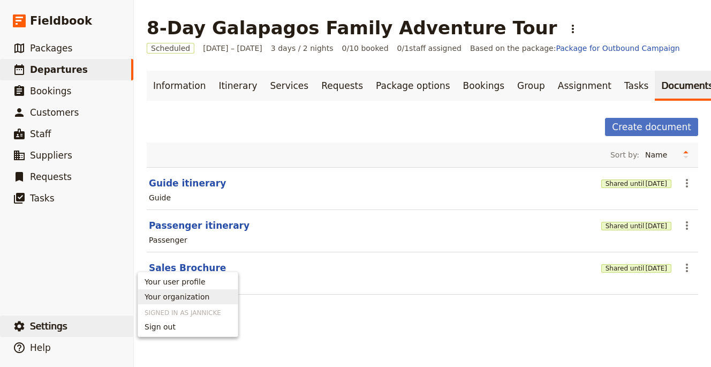
click at [199, 293] on span "Your organization" at bounding box center [177, 296] width 65 height 11
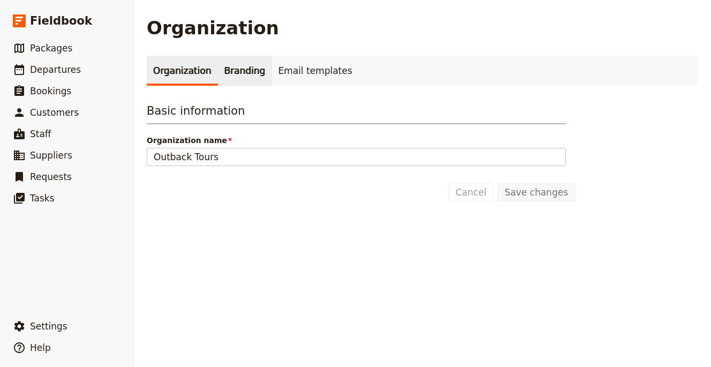
click at [219, 75] on link "Branding" at bounding box center [245, 71] width 54 height 30
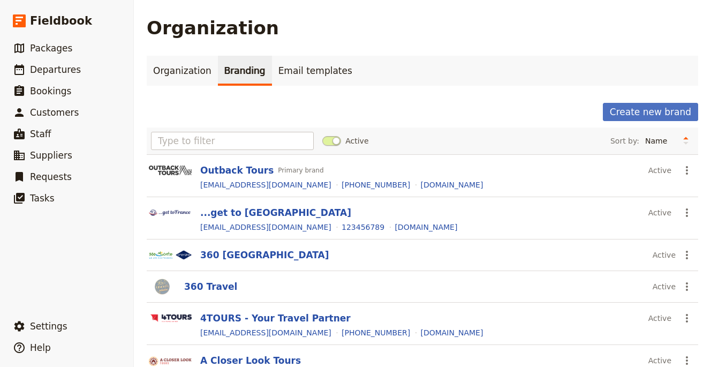
click at [229, 131] on div "Active Sort by: Name Most recently updated Most recently created" at bounding box center [423, 141] width 552 height 27
click at [220, 146] on input "text" at bounding box center [232, 141] width 163 height 18
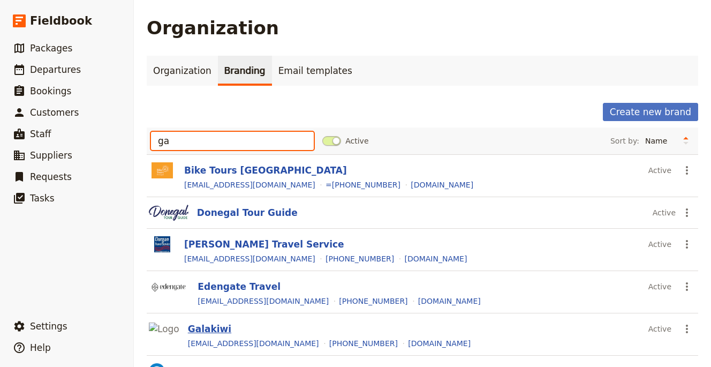
type input "ga"
click at [197, 332] on button "Galakiwi" at bounding box center [209, 329] width 43 height 13
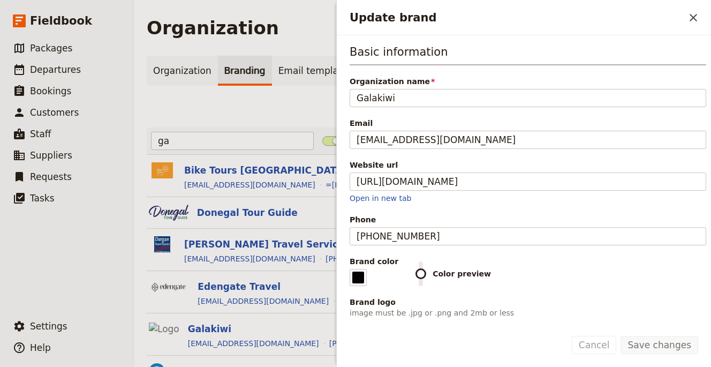
scroll to position [227, 0]
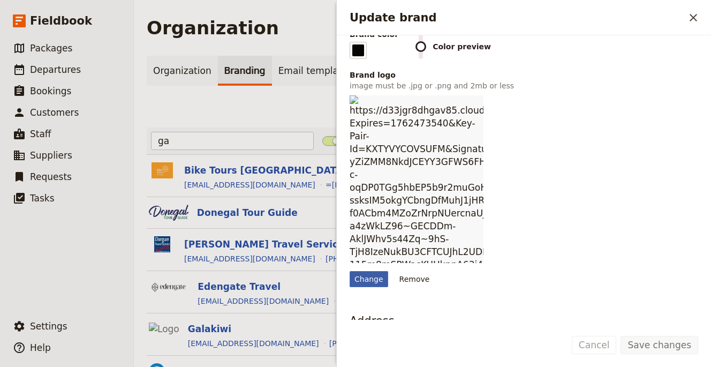
click at [361, 271] on div "Change" at bounding box center [369, 279] width 39 height 16
click at [350, 271] on input "Change" at bounding box center [349, 271] width 1 height 1
type input "C:\fakepath\Screenshot [DATE] 10.57.36.png"
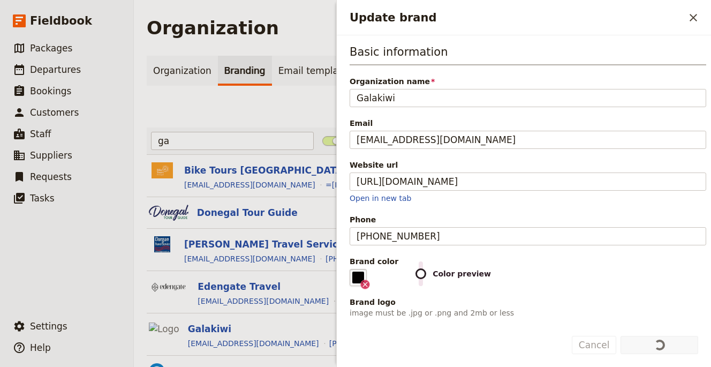
click at [361, 280] on fieldset "#050304" at bounding box center [358, 277] width 17 height 17
click at [353, 269] on input "#050304" at bounding box center [352, 268] width 1 height 1
click at [681, 296] on div "Basic information Organization name Galakiwi Email [EMAIL_ADDRESS][DOMAIN_NAME]…" at bounding box center [528, 199] width 357 height 311
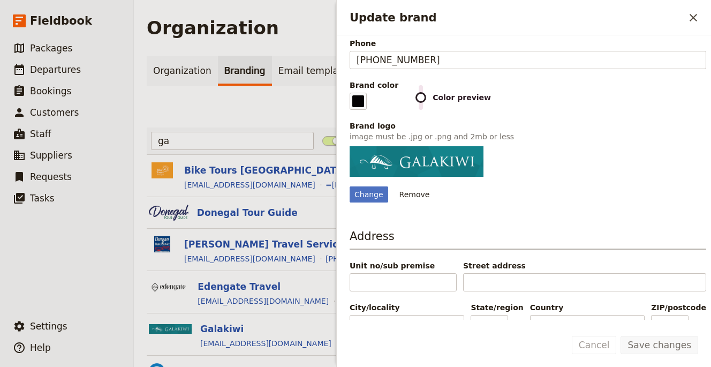
scroll to position [169, 0]
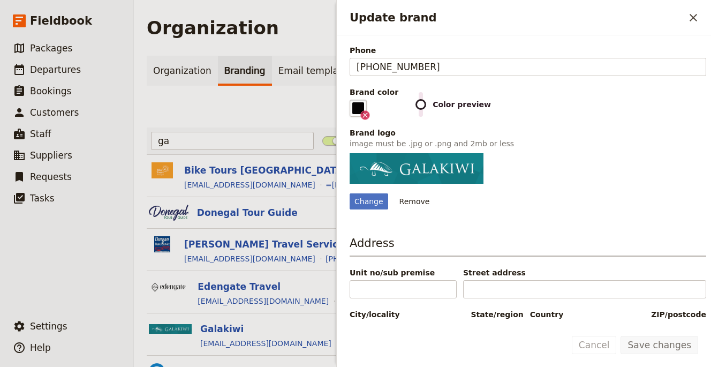
click at [354, 108] on fieldset "#050304" at bounding box center [358, 108] width 17 height 17
click at [353, 100] on input "#050304" at bounding box center [352, 99] width 1 height 1
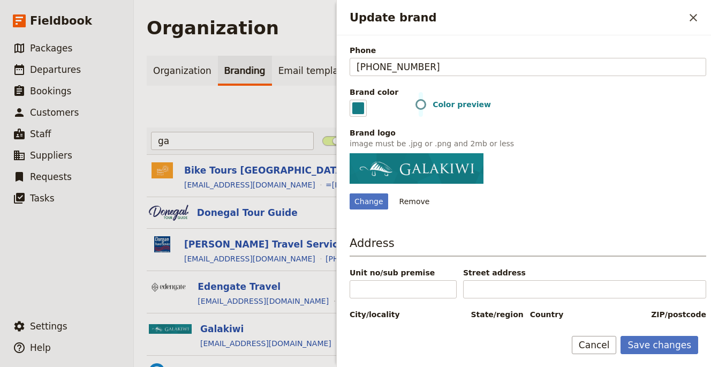
type input "#167c85"
click at [572, 166] on div "Change Remove" at bounding box center [528, 181] width 357 height 56
click at [657, 345] on button "Save changes" at bounding box center [660, 345] width 78 height 18
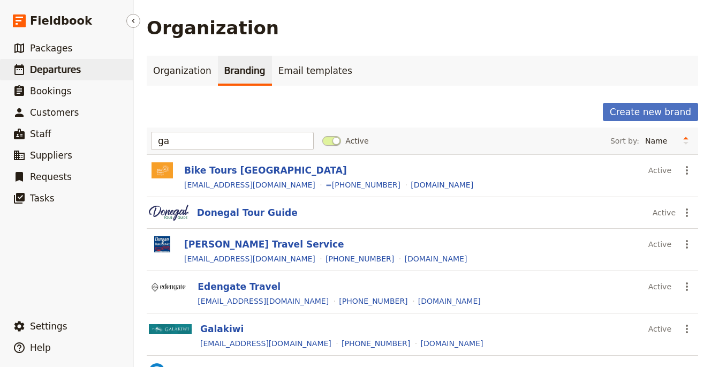
click at [99, 70] on link "​ Departures" at bounding box center [66, 69] width 133 height 21
select select "UPDATED_AT"
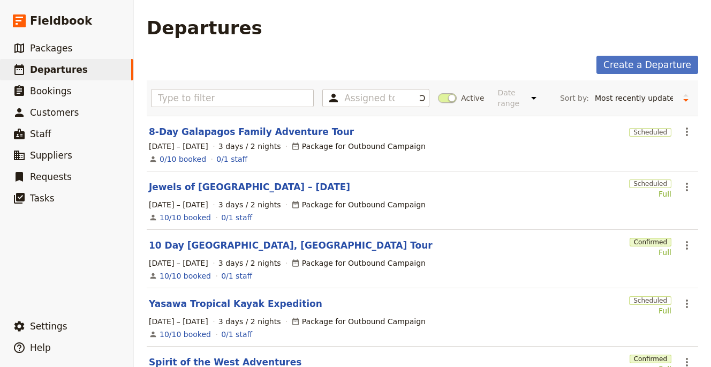
click at [222, 138] on section "8-Day Galapagos Family Adventure Tour Scheduled ​ [DATE] – [DATE] 3 days / 2 ni…" at bounding box center [423, 144] width 552 height 56
click at [229, 136] on link "8-Day Galapagos Family Adventure Tour" at bounding box center [251, 131] width 205 height 13
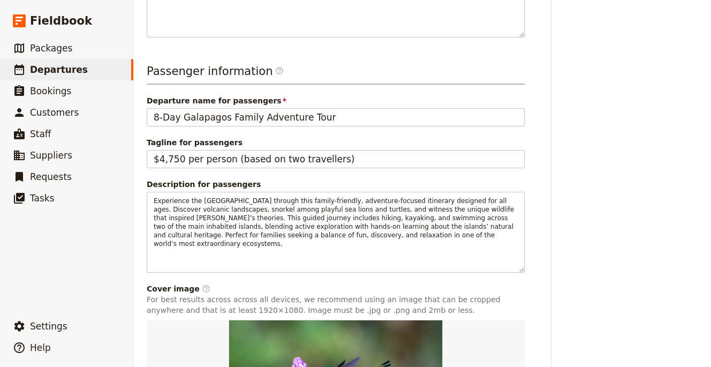
scroll to position [564, 0]
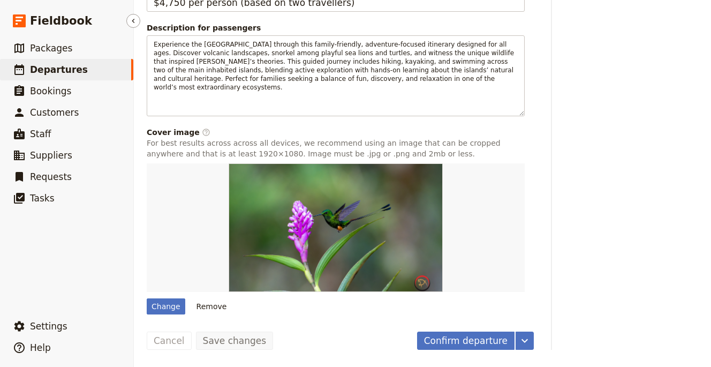
click at [129, 294] on ul "​ Packages ​ Departures ​ Bookings ​ Customers ​ Staff ​ Suppliers ​ Requests ​…" at bounding box center [66, 175] width 133 height 274
click at [161, 299] on div "Change" at bounding box center [166, 306] width 39 height 16
click at [147, 298] on input "Change" at bounding box center [146, 298] width 1 height 1
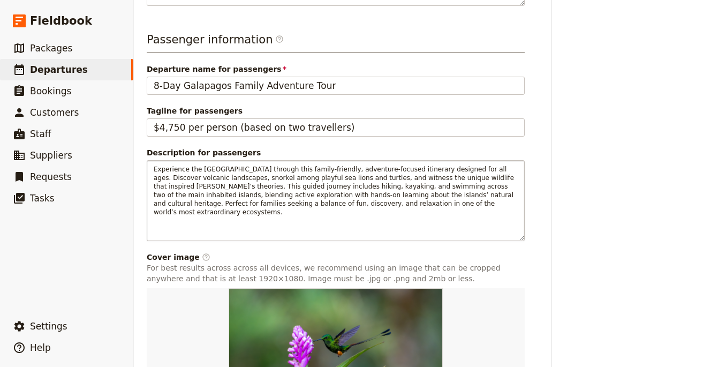
scroll to position [353, 0]
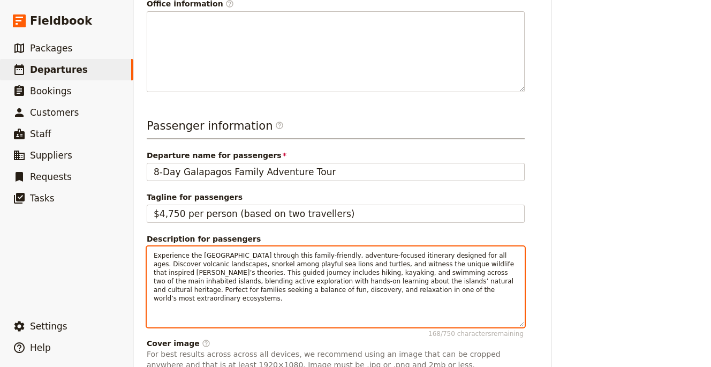
click at [222, 256] on span "Experience the Galapagos Islands through this family-friendly, adventure-focuse…" at bounding box center [335, 277] width 363 height 50
copy span "Galapagos"
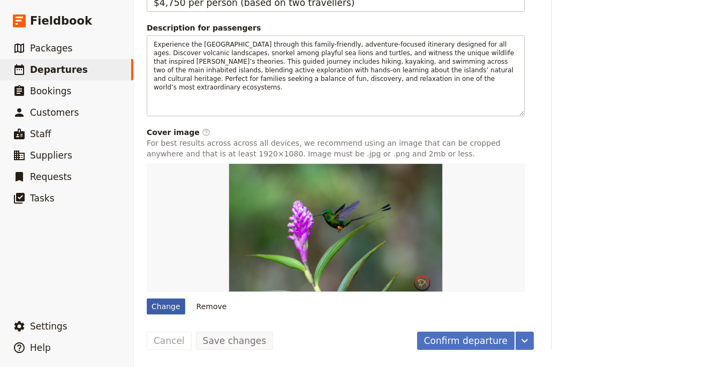
click at [165, 302] on div "Change" at bounding box center [166, 306] width 39 height 16
click at [147, 298] on input "Change" at bounding box center [146, 298] width 1 height 1
click at [180, 310] on div "Change" at bounding box center [166, 306] width 39 height 16
click at [147, 298] on input "Change" at bounding box center [146, 298] width 1 height 1
type input "C:\fakepath\heidi-bruce-LJIjXgutX4g-unsplash (1).jpg"
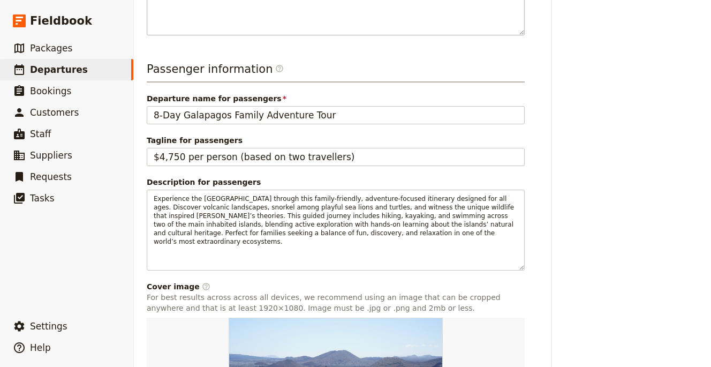
scroll to position [190, 0]
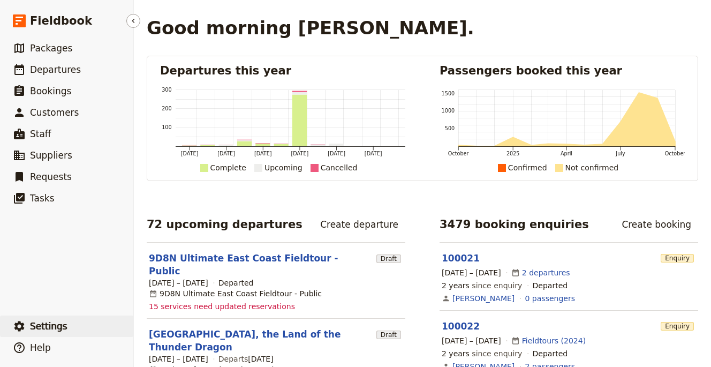
click at [74, 326] on button "​ Settings" at bounding box center [66, 326] width 133 height 21
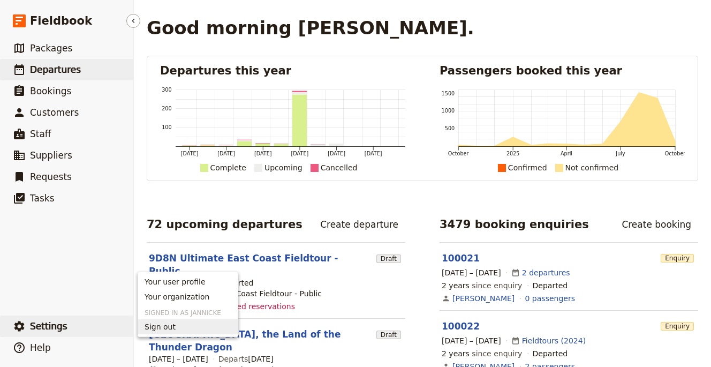
click at [27, 69] on link "​ Departures" at bounding box center [66, 69] width 133 height 21
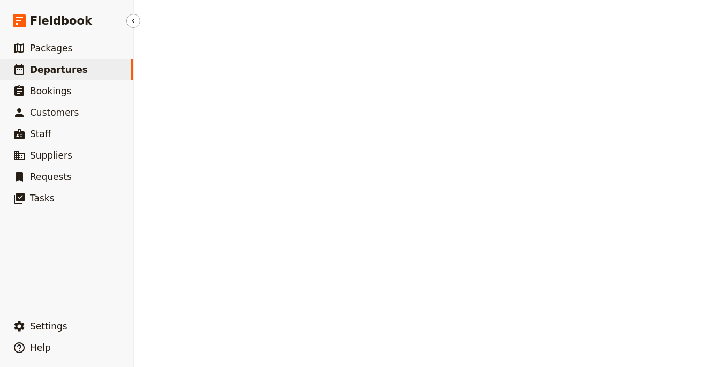
select select "UPDATED_AT"
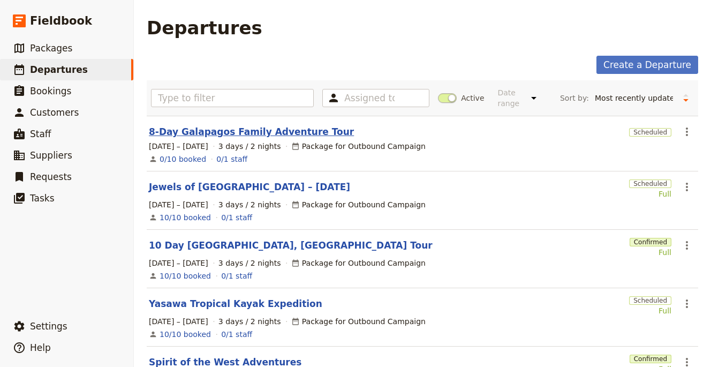
click at [252, 129] on link "8-Day Galapagos Family Adventure Tour" at bounding box center [251, 131] width 205 height 13
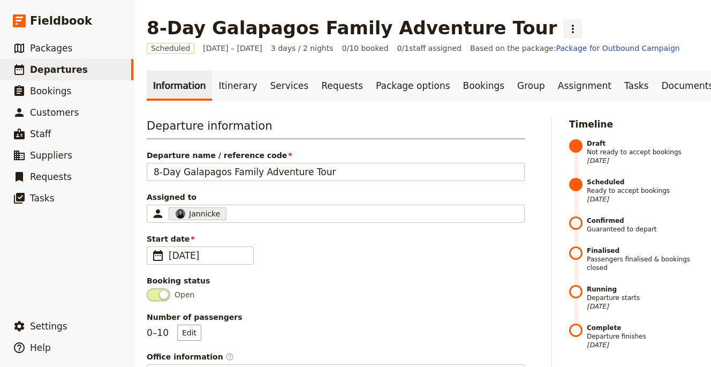
click at [567, 23] on icon "Actions" at bounding box center [573, 29] width 13 height 13
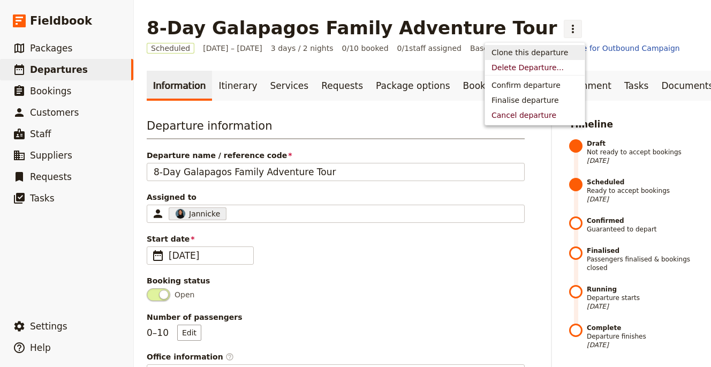
click at [539, 55] on span "Clone this departure" at bounding box center [530, 52] width 77 height 11
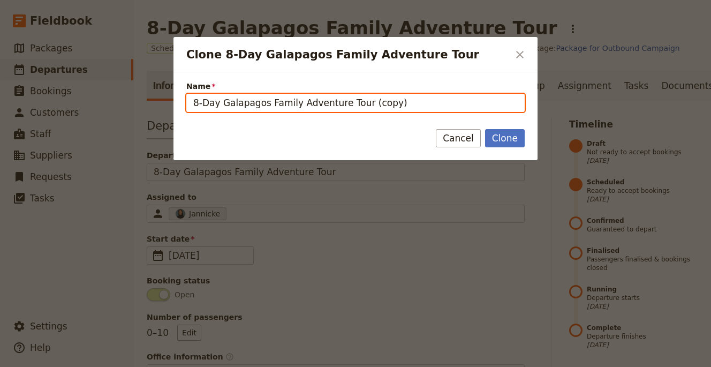
click at [356, 95] on input "8-Day Galapagos Family Adventure Tour (copy)" at bounding box center [355, 103] width 339 height 18
paste input "Historic Cities & Foothills of [GEOGRAPHIC_DATA]"
type input "Historic Cities & Foothills of [GEOGRAPHIC_DATA]"
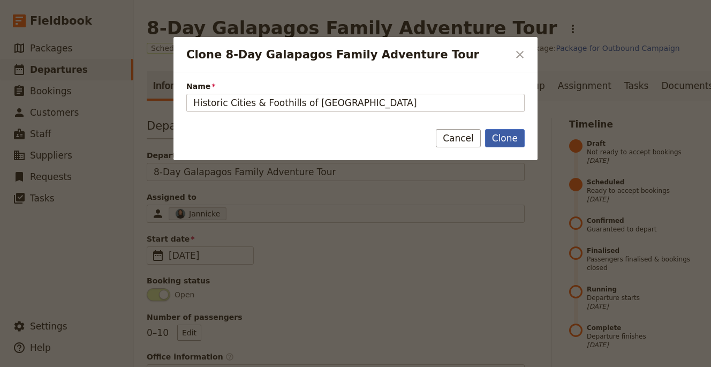
click at [501, 134] on button "Clone" at bounding box center [505, 138] width 40 height 18
type input "Historic Cities & Foothills of [GEOGRAPHIC_DATA]"
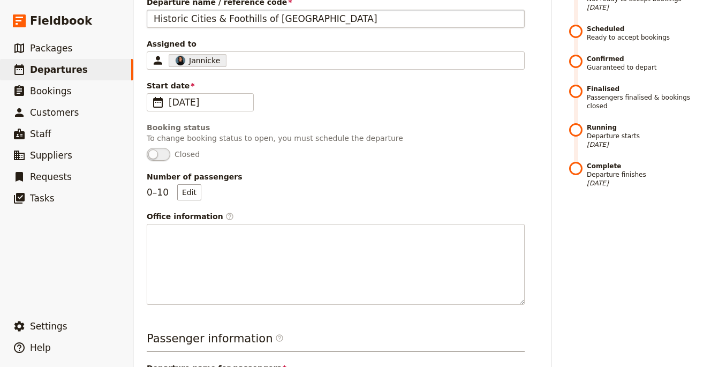
scroll to position [350, 0]
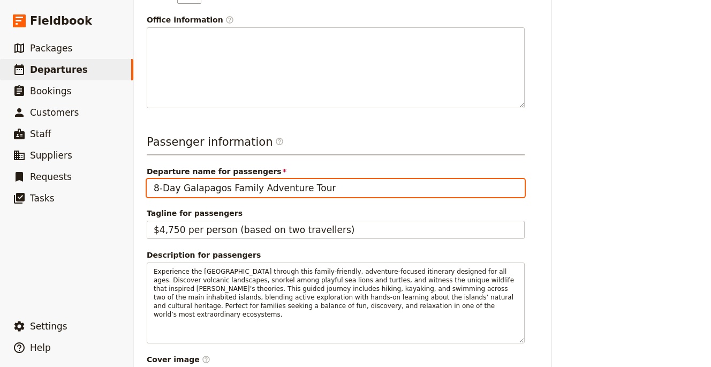
click at [257, 188] on input "8-Day Galapagos Family Adventure Tour" at bounding box center [336, 188] width 378 height 18
paste input "Historic Cities & Foothills of [GEOGRAPHIC_DATA]"
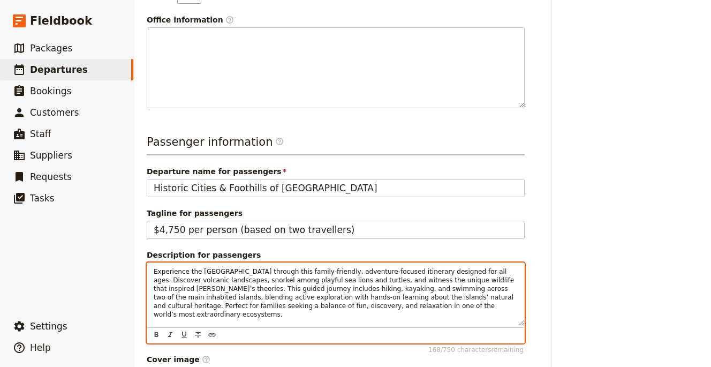
click at [288, 278] on span "Experience the Galapagos Islands through this family-friendly, adventure-focuse…" at bounding box center [335, 293] width 363 height 50
click at [287, 276] on p "Experience the Galapagos Islands through this family-friendly, adventure-focuse…" at bounding box center [336, 292] width 364 height 51
click at [287, 275] on p "Experience the Galapagos Islands through this family-friendly, adventure-focuse…" at bounding box center [336, 292] width 364 height 51
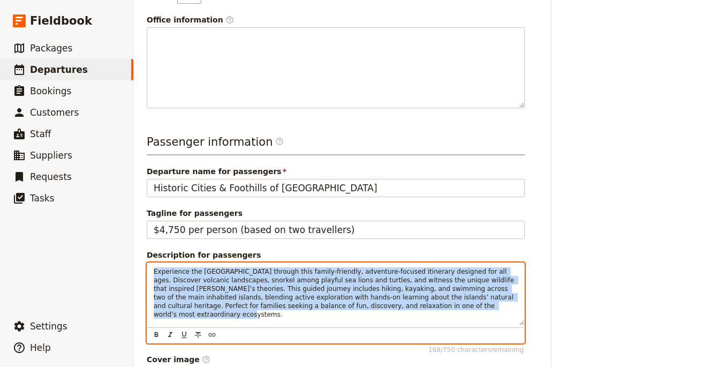
click at [287, 275] on p "Experience the Galapagos Islands through this family-friendly, adventure-focuse…" at bounding box center [336, 292] width 364 height 51
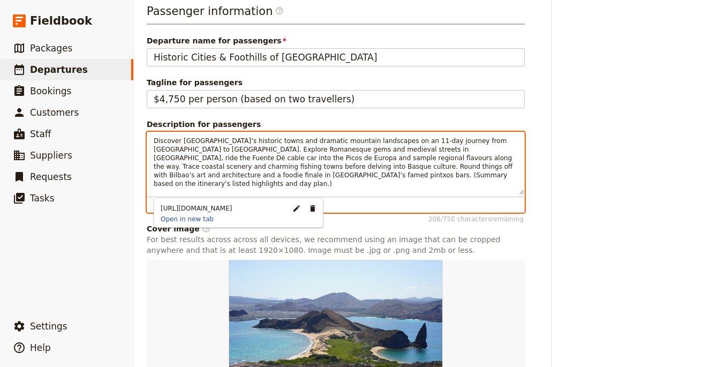
scroll to position [501, 0]
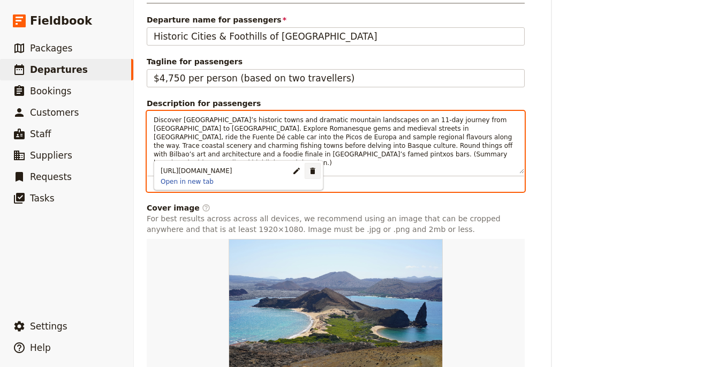
click at [310, 170] on icon "Remove link" at bounding box center [312, 171] width 5 height 6
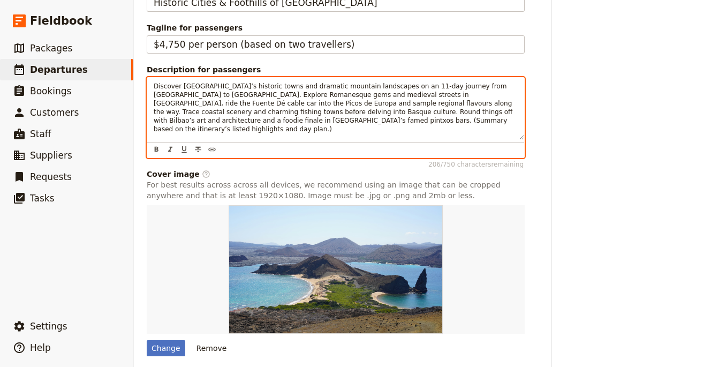
scroll to position [577, 0]
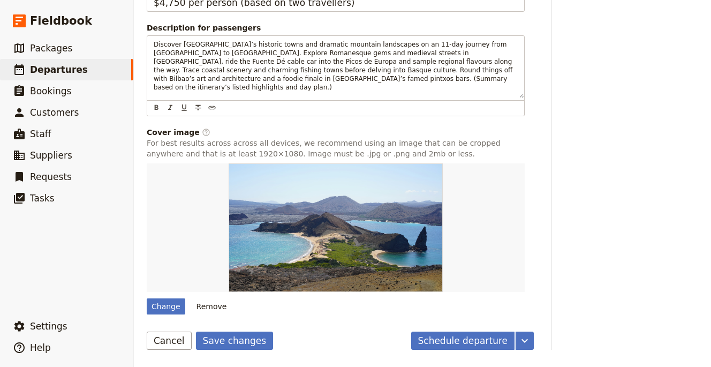
click at [214, 308] on button "Remove" at bounding box center [212, 306] width 40 height 16
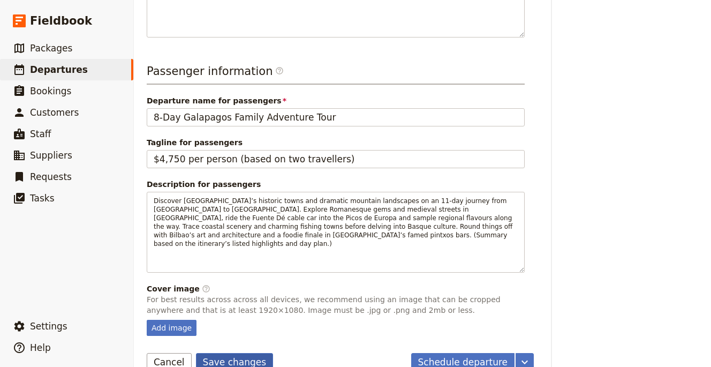
click at [241, 353] on button "Save changes" at bounding box center [235, 362] width 78 height 18
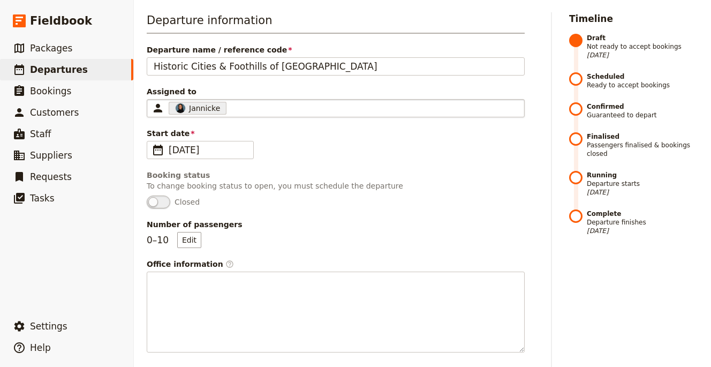
scroll to position [0, 0]
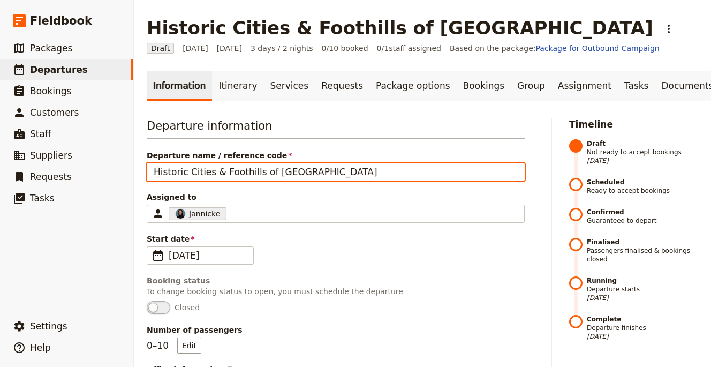
click at [204, 169] on input "Historic Cities & Foothills of [GEOGRAPHIC_DATA]" at bounding box center [336, 172] width 378 height 18
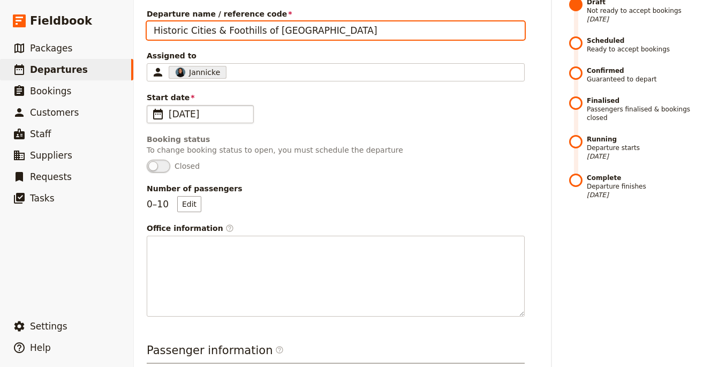
scroll to position [364, 0]
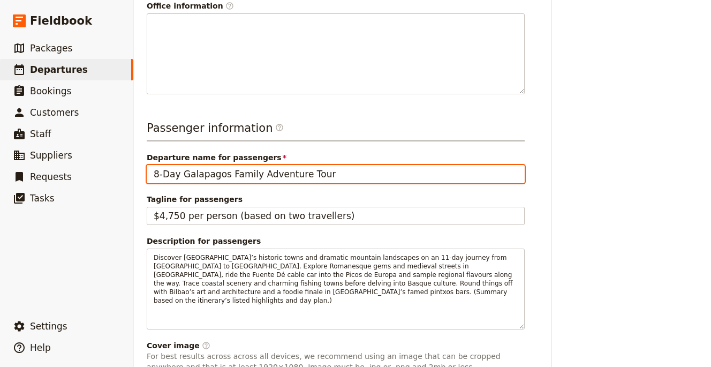
click at [266, 181] on input "8-Day Galapagos Family Adventure Tour" at bounding box center [336, 174] width 378 height 18
paste input "Historic Cities & Foothills of [GEOGRAPHIC_DATA]"
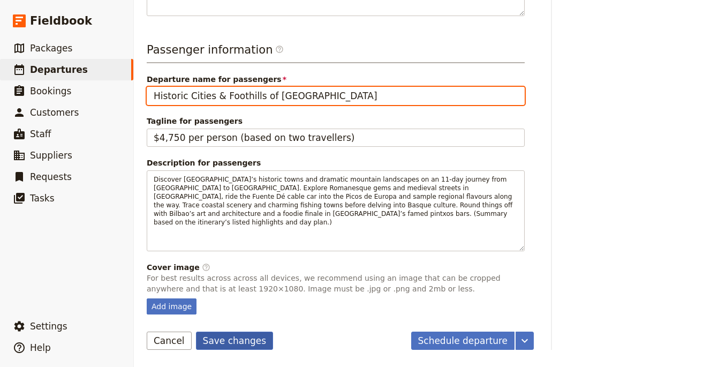
type input "Historic Cities & Foothills of [GEOGRAPHIC_DATA]"
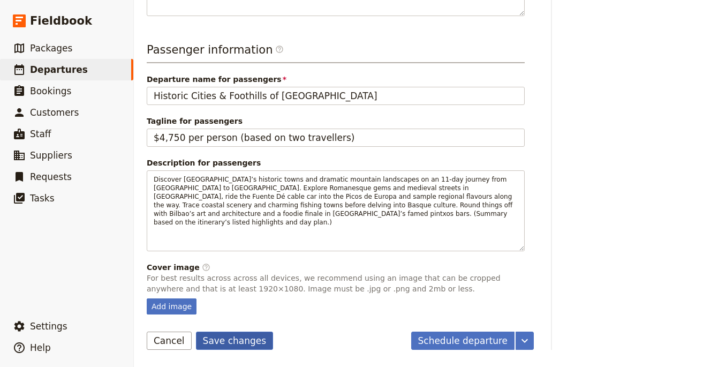
click at [236, 336] on button "Save changes" at bounding box center [235, 341] width 78 height 18
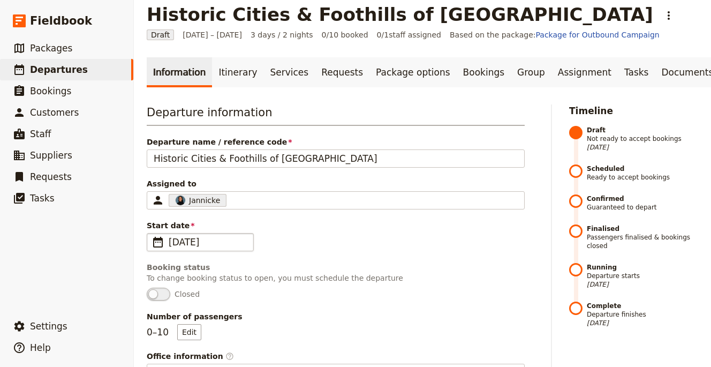
scroll to position [0, 0]
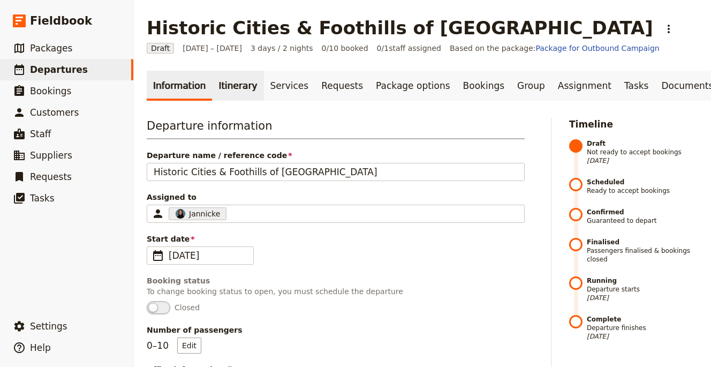
click at [227, 83] on link "Itinerary" at bounding box center [237, 86] width 51 height 30
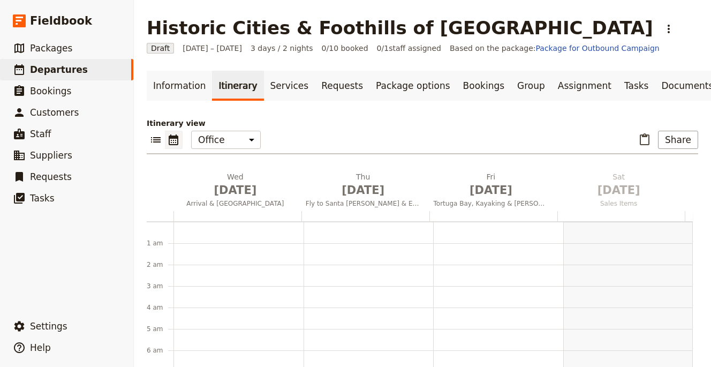
scroll to position [139, 0]
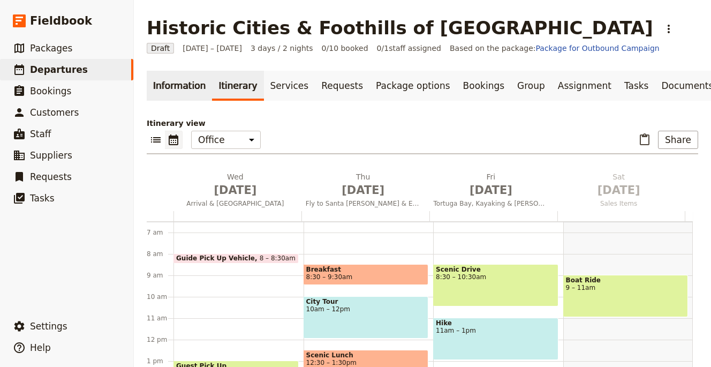
click at [181, 83] on link "Information" at bounding box center [179, 86] width 65 height 30
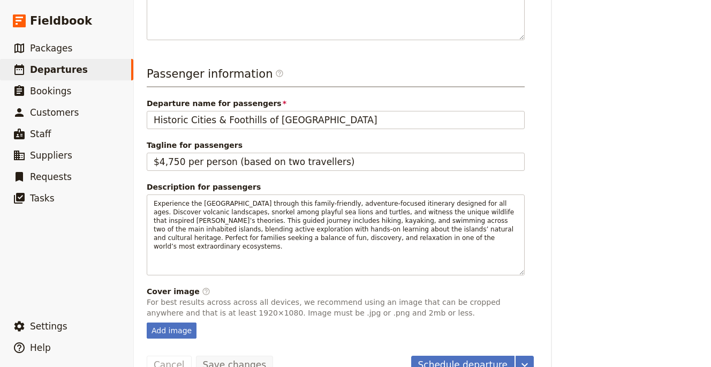
scroll to position [442, 0]
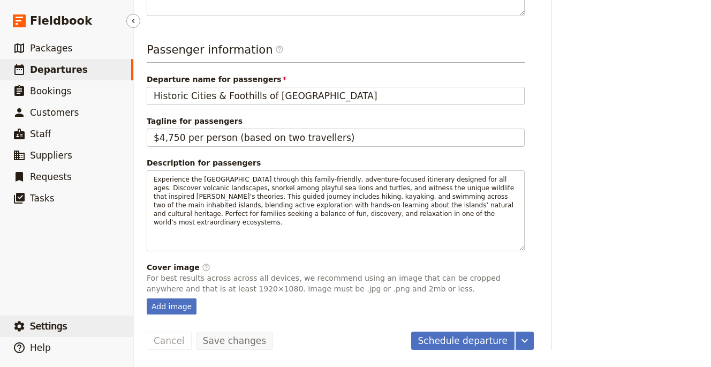
click at [71, 320] on button "​ Settings" at bounding box center [66, 326] width 133 height 21
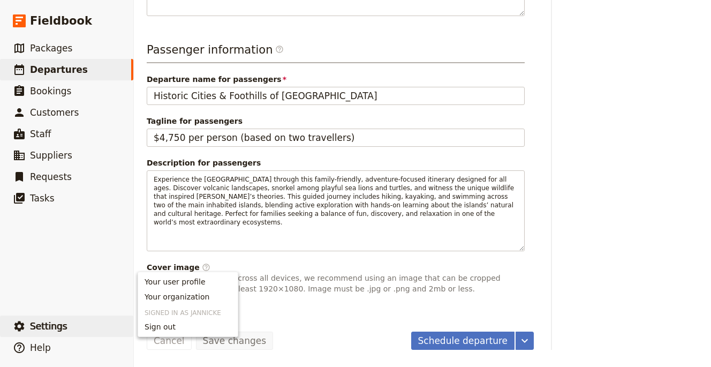
click at [140, 298] on link "Your organization" at bounding box center [188, 296] width 100 height 15
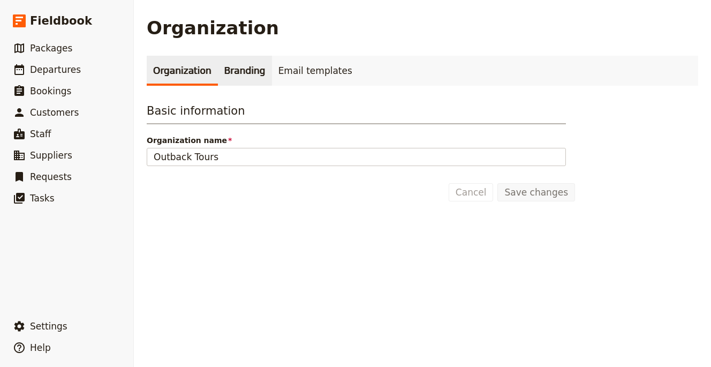
click at [247, 80] on link "Branding" at bounding box center [245, 71] width 54 height 30
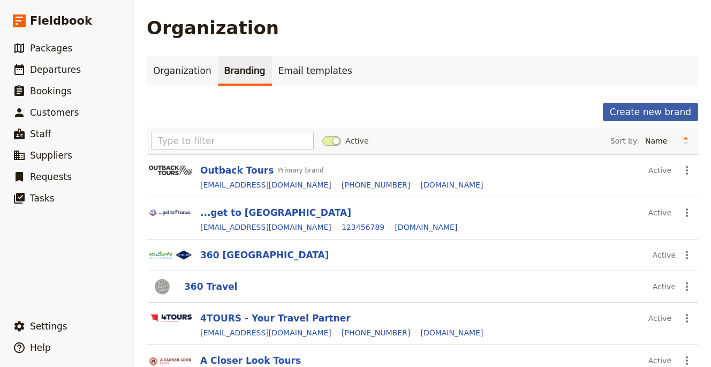
click at [621, 107] on button "Create new brand" at bounding box center [650, 112] width 95 height 18
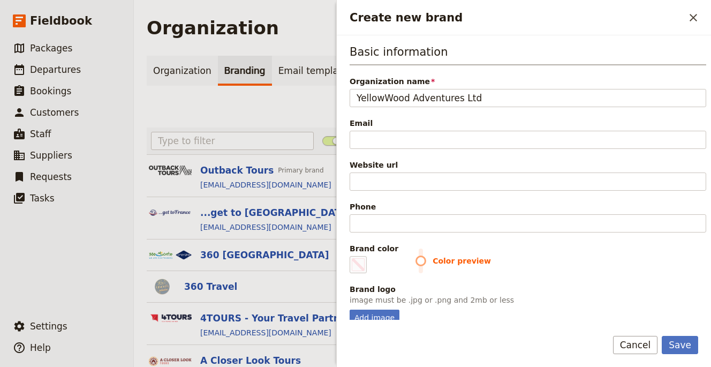
type input "YellowWood Adventures Ltd"
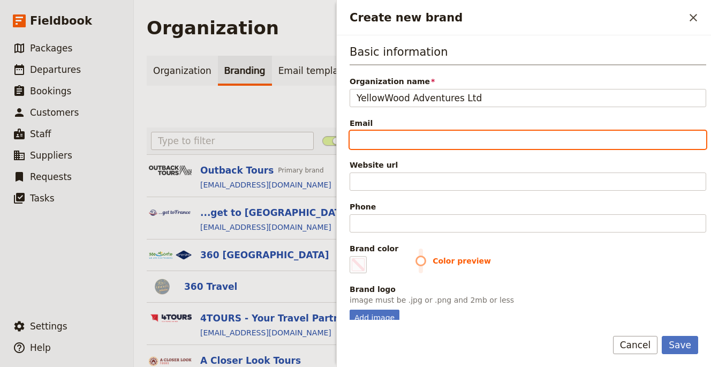
click at [407, 135] on input "Email" at bounding box center [528, 140] width 357 height 18
paste input "https://yellowwoodadventures.com"
type input "https://yellowwoodadventures.com"
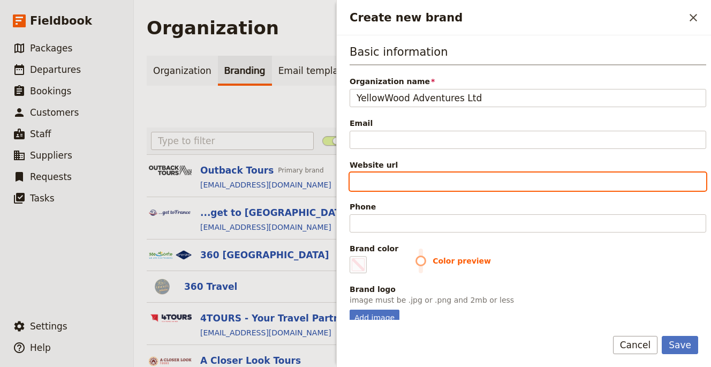
click at [395, 180] on input "Website url" at bounding box center [528, 182] width 357 height 18
paste input "https://yellowwoodadventures.com"
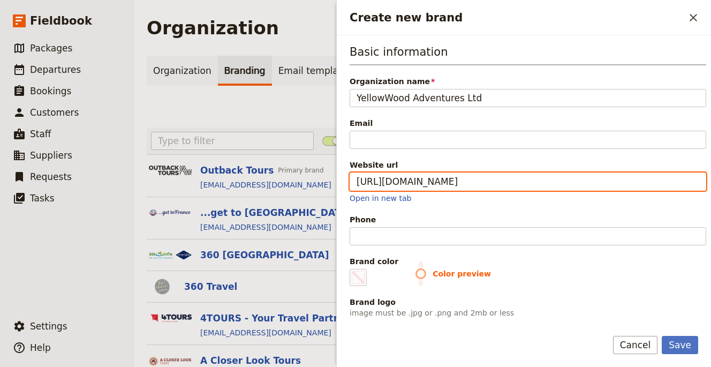
type input "https://yellowwoodadventures.com"
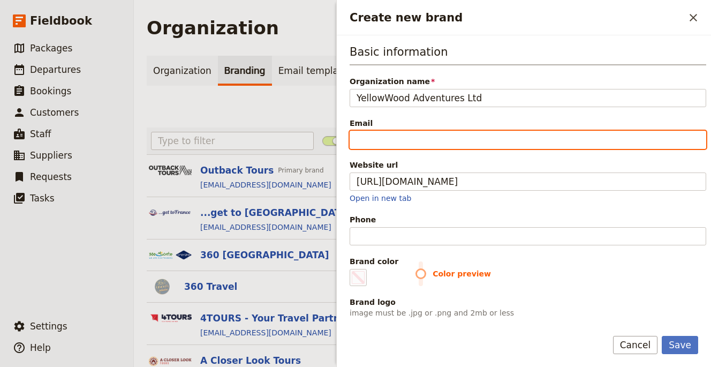
click at [379, 132] on input "Email" at bounding box center [528, 140] width 357 height 18
paste input "[EMAIL_ADDRESS][DOMAIN_NAME]"
type input "[EMAIL_ADDRESS][DOMAIN_NAME]"
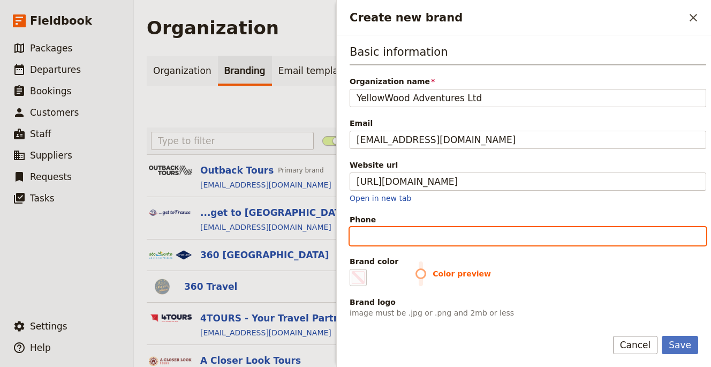
click at [389, 231] on input "Phone" at bounding box center [528, 236] width 357 height 18
paste input "+44 207 846 0197"
click at [416, 235] on input "+44 207 846 0197" at bounding box center [528, 236] width 357 height 18
click at [413, 236] on input "+44 207 846 0197" at bounding box center [528, 236] width 357 height 18
click at [394, 235] on input "+44 207 8460197" at bounding box center [528, 236] width 357 height 18
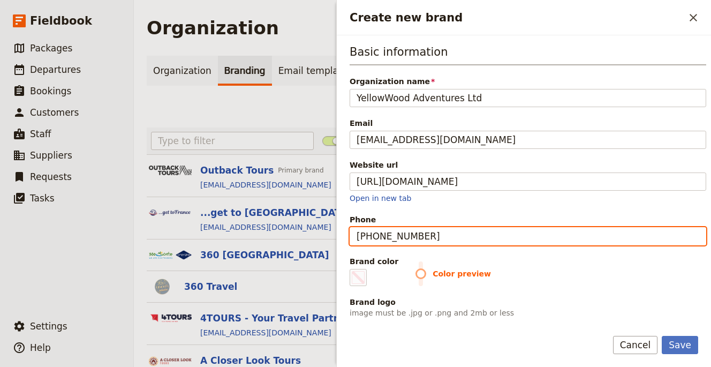
click at [376, 235] on input "+44 2078460197" at bounding box center [528, 236] width 357 height 18
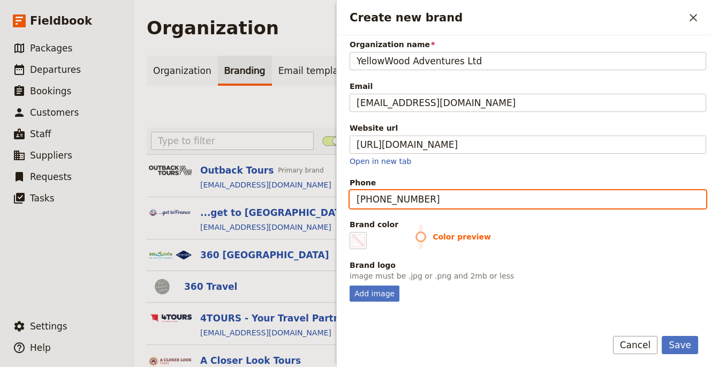
scroll to position [98, 0]
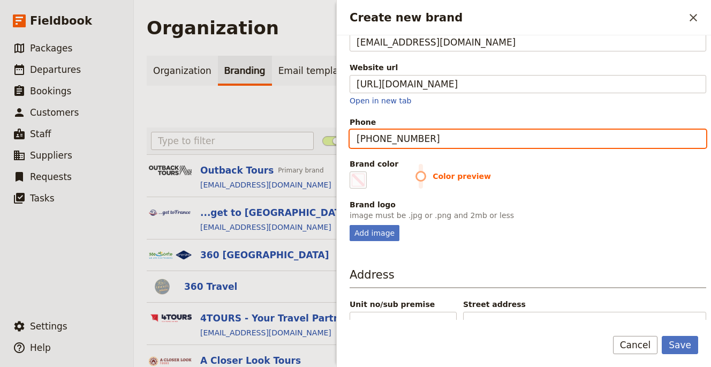
type input "[PHONE_NUMBER]"
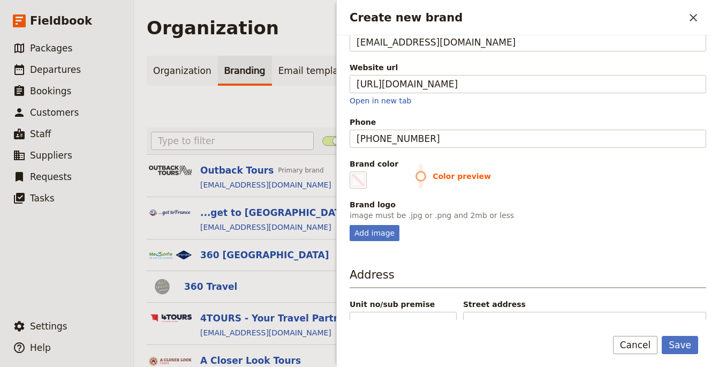
click at [379, 243] on div "Basic information Organization name YellowWood Adventures Ltd Email info@yellow…" at bounding box center [524, 177] width 374 height 284
click at [380, 234] on div "Add image" at bounding box center [375, 233] width 50 height 16
click at [350, 225] on input "Add image" at bounding box center [349, 224] width 1 height 1
type input "C:\fakepath\Screenshot 2025-10-08 at 11.58.29.png"
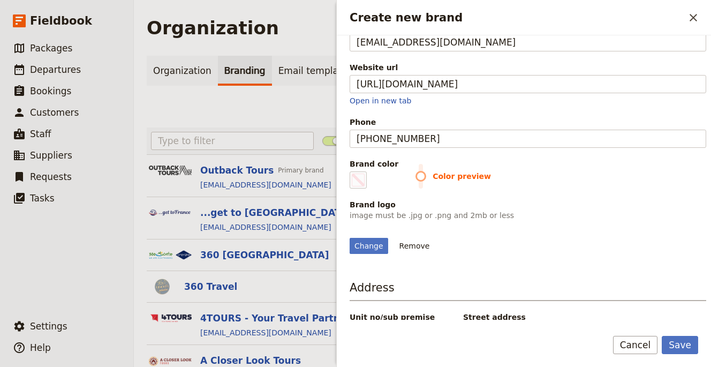
click at [371, 182] on label "Brand color #000000" at bounding box center [374, 174] width 49 height 30
click at [353, 171] on input "#000000" at bounding box center [352, 171] width 1 height 1
type input "#46607a"
click at [571, 233] on div "Change Remove" at bounding box center [528, 239] width 357 height 29
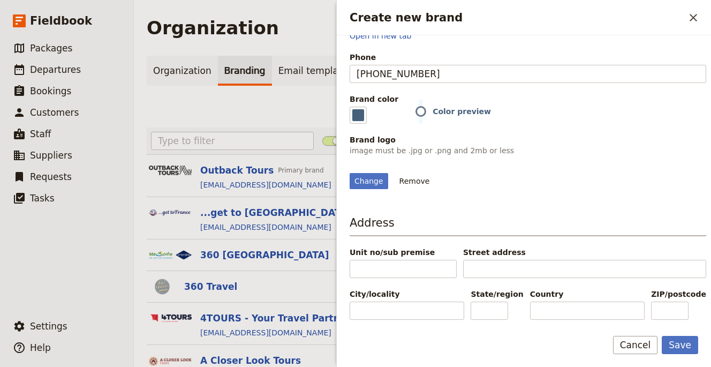
scroll to position [198, 0]
click at [699, 357] on div "Save Cancel" at bounding box center [524, 351] width 374 height 31
click at [691, 345] on button "Save" at bounding box center [680, 345] width 36 height 18
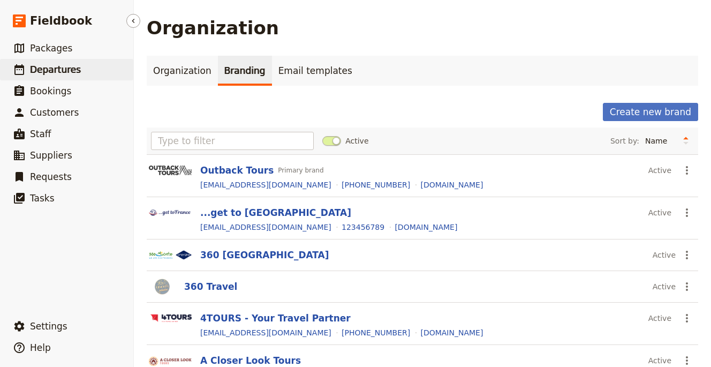
click at [79, 73] on link "​ Departures" at bounding box center [66, 69] width 133 height 21
select select "UPDATED_AT"
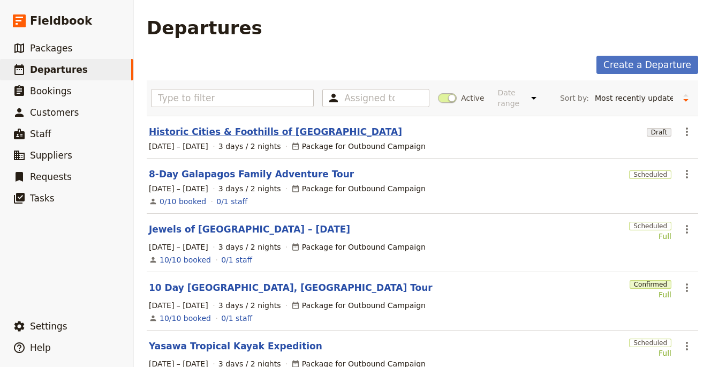
click at [199, 131] on link "Historic Cities & Foothills of [GEOGRAPHIC_DATA]" at bounding box center [275, 131] width 253 height 13
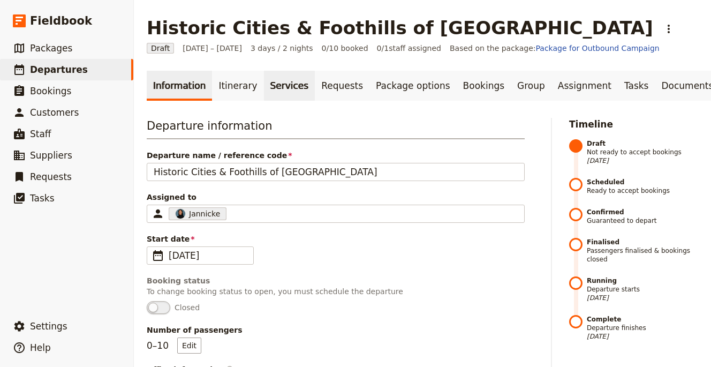
click at [264, 74] on link "Services" at bounding box center [289, 86] width 51 height 30
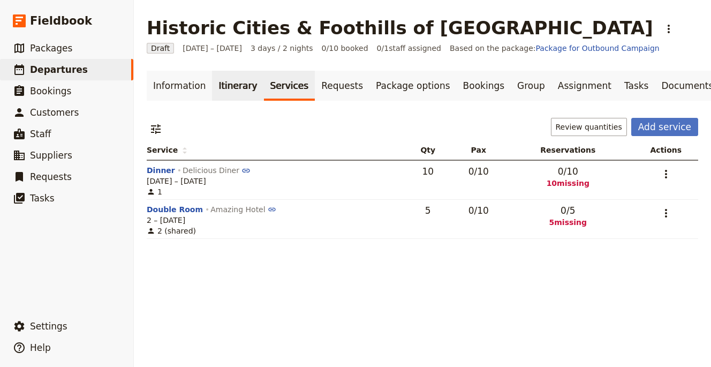
click at [236, 79] on link "Itinerary" at bounding box center [237, 86] width 51 height 30
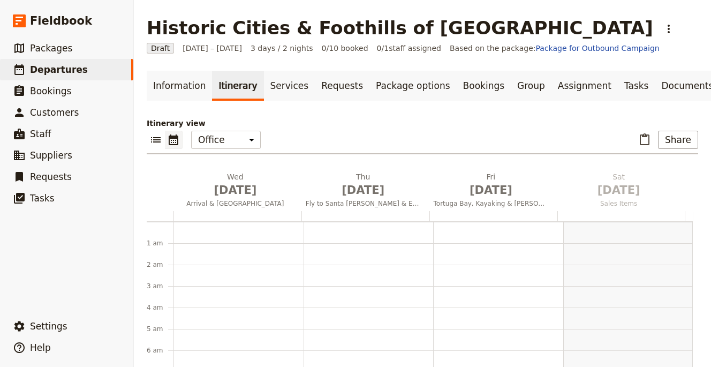
scroll to position [139, 0]
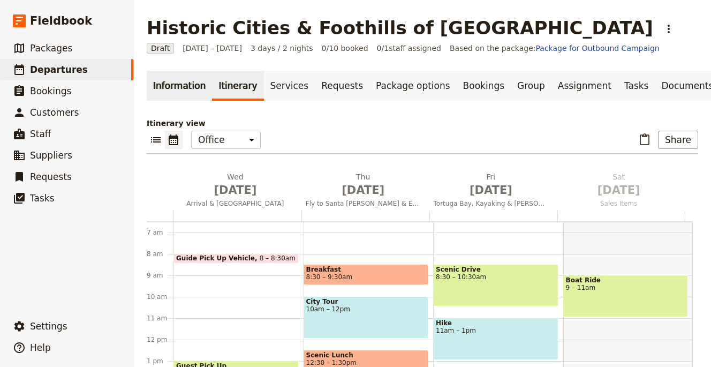
click at [162, 87] on link "Information" at bounding box center [179, 86] width 65 height 30
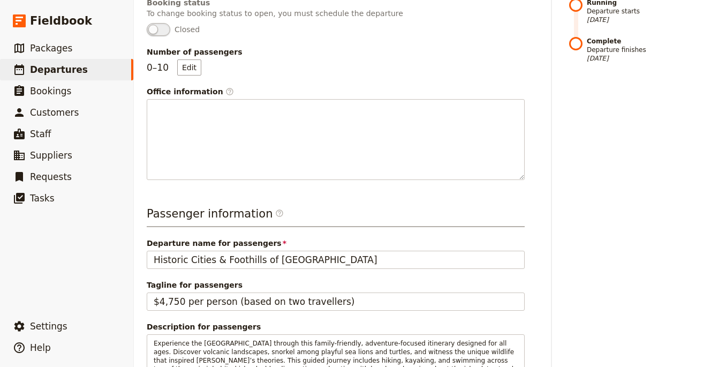
scroll to position [363, 0]
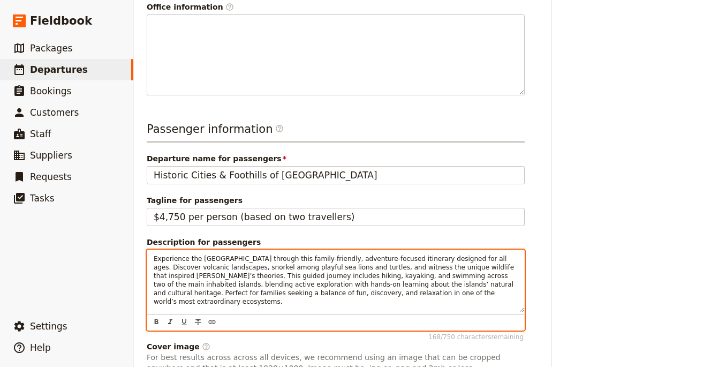
click at [358, 269] on span "Experience the Galapagos Islands through this family-friendly, adventure-focuse…" at bounding box center [335, 280] width 363 height 50
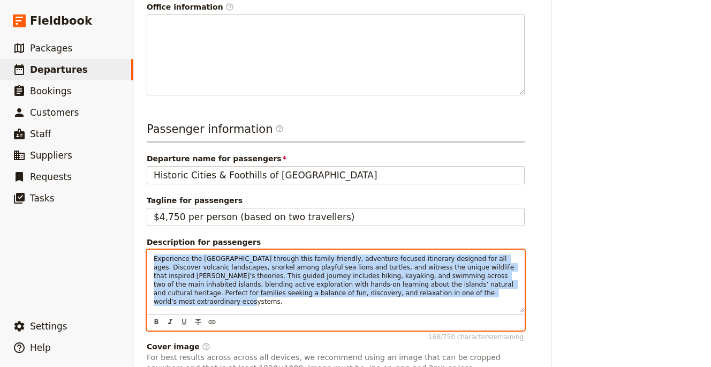
click at [358, 269] on span "Experience the Galapagos Islands through this family-friendly, adventure-focuse…" at bounding box center [335, 280] width 363 height 50
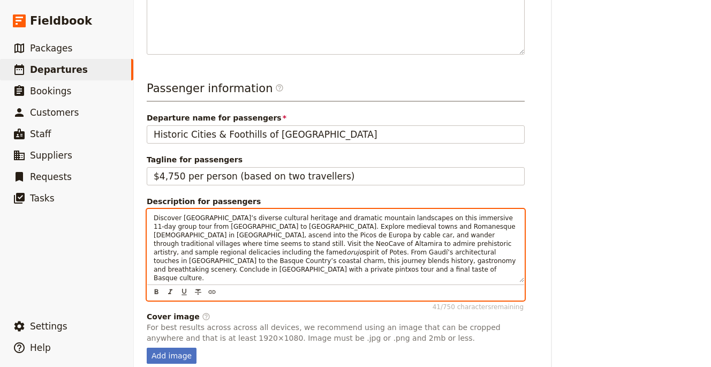
scroll to position [444, 0]
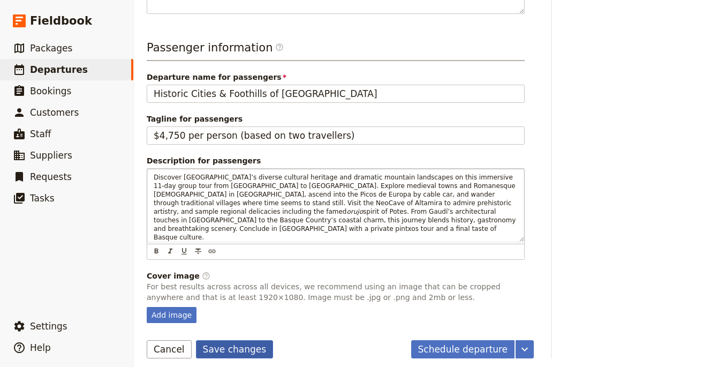
click at [230, 348] on button "Save changes" at bounding box center [235, 349] width 78 height 18
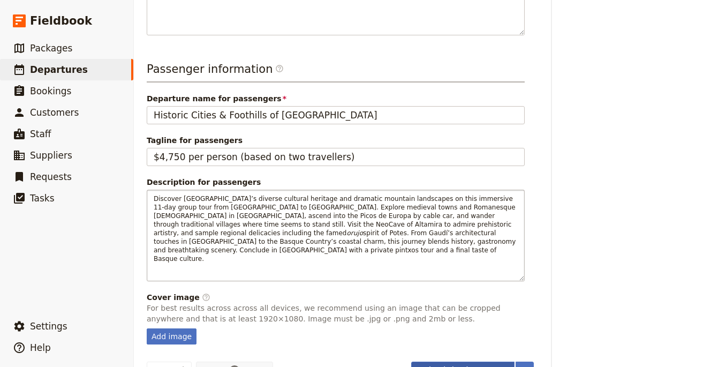
click at [475, 362] on button "Schedule departure" at bounding box center [463, 371] width 104 height 18
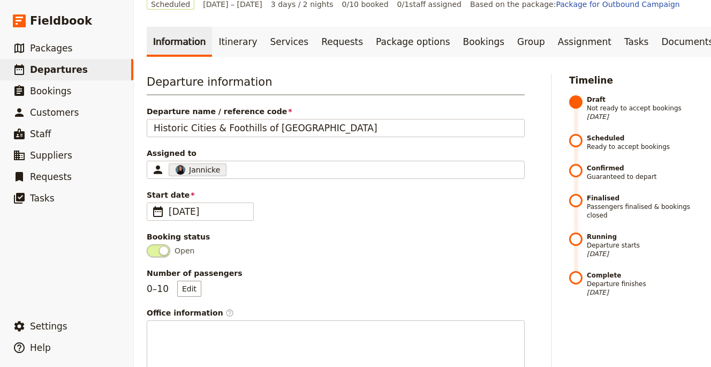
scroll to position [0, 0]
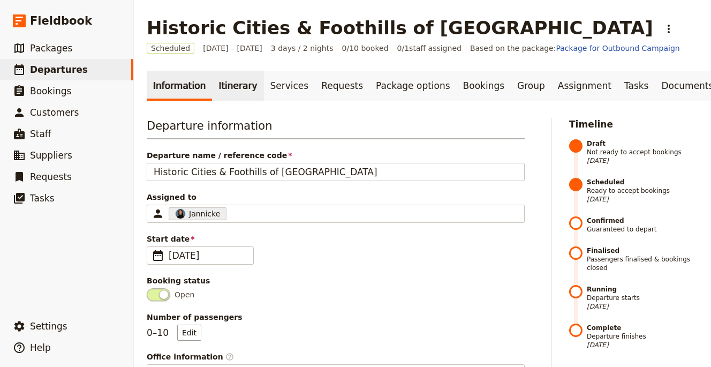
click at [234, 81] on link "Itinerary" at bounding box center [237, 86] width 51 height 30
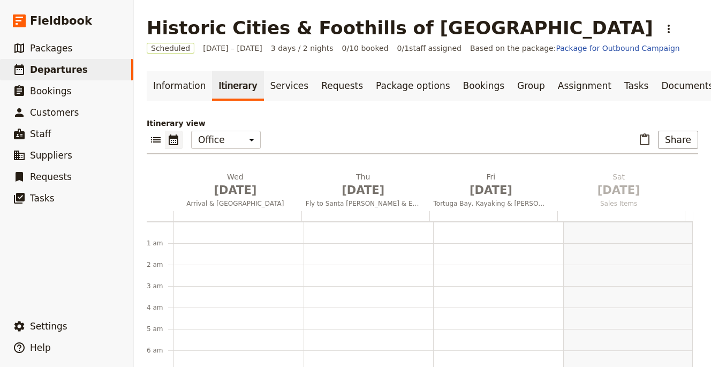
scroll to position [139, 0]
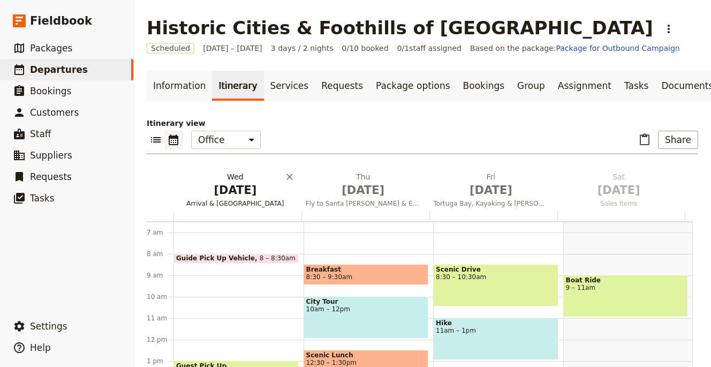
click at [214, 207] on span "Arrival & Quito Old Town" at bounding box center [236, 203] width 124 height 9
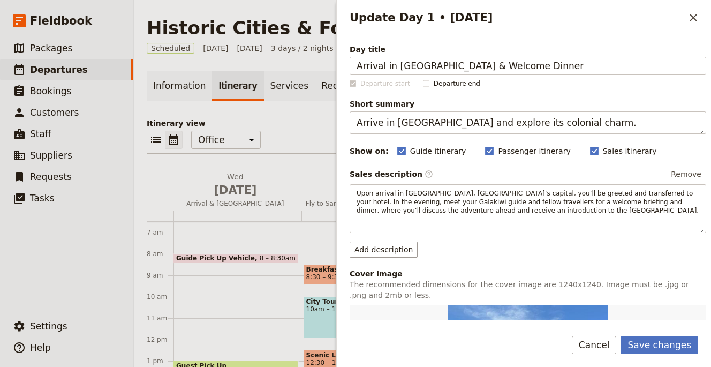
type input "Arrival in [GEOGRAPHIC_DATA] & Welcome Dinner"
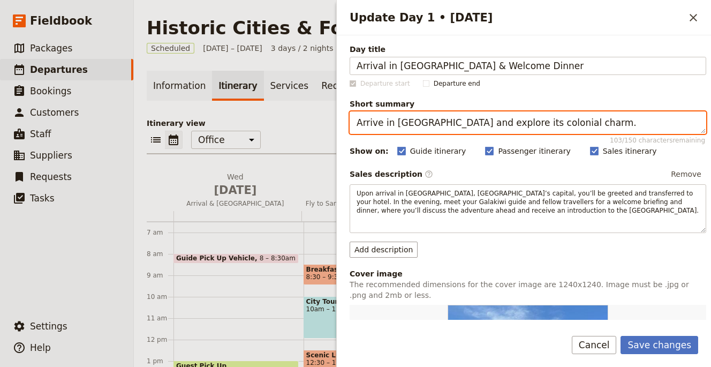
click at [435, 124] on textarea "Arrive in Quito and explore its colonial charm." at bounding box center [528, 122] width 357 height 23
click at [435, 123] on textarea "Arrive in Quito and explore its colonial charm." at bounding box center [528, 122] width 357 height 23
paste textarea "Bilbao, meet your guide and enjoy a welcome dinner"
type textarea "Arrive in Bilbao, meet your guide and enjoy a welcome dinner."
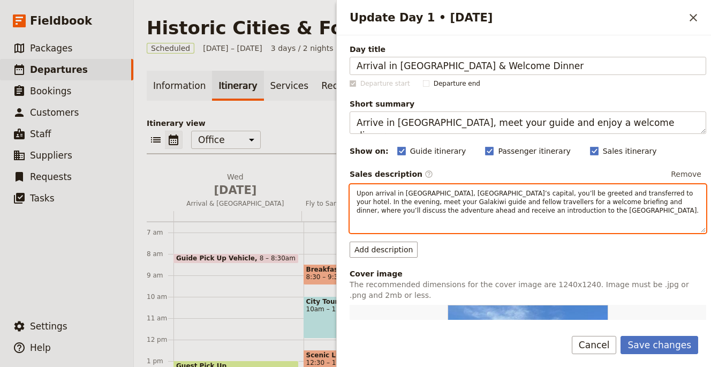
click at [486, 219] on div "Upon arrival in Quito, Ecuador’s capital, you’ll be greeted and transferred to …" at bounding box center [528, 208] width 357 height 49
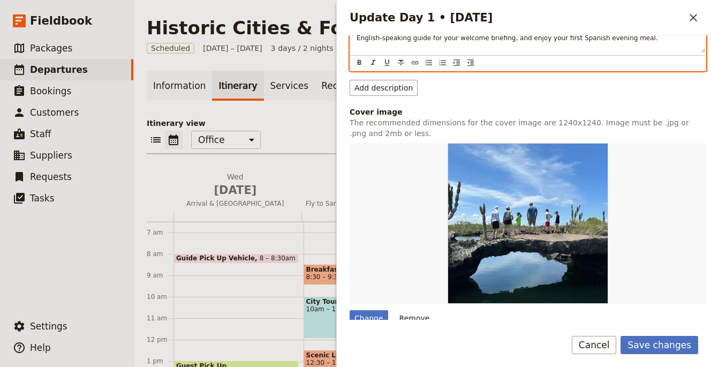
scroll to position [330, 0]
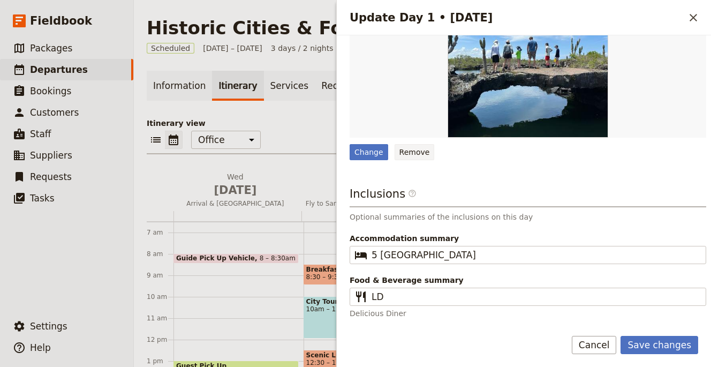
click at [414, 158] on button "Remove" at bounding box center [415, 152] width 40 height 16
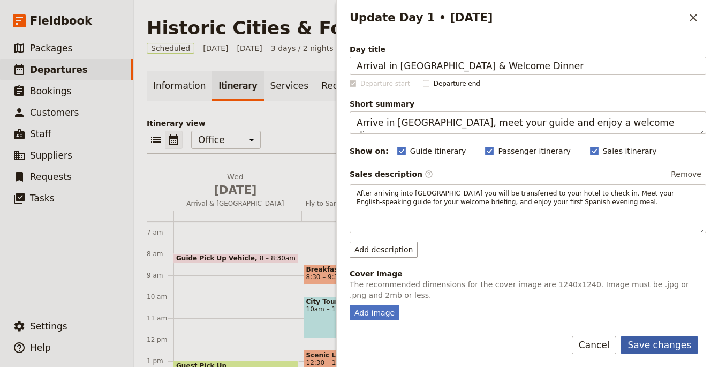
click at [690, 344] on button "Save changes" at bounding box center [660, 345] width 78 height 18
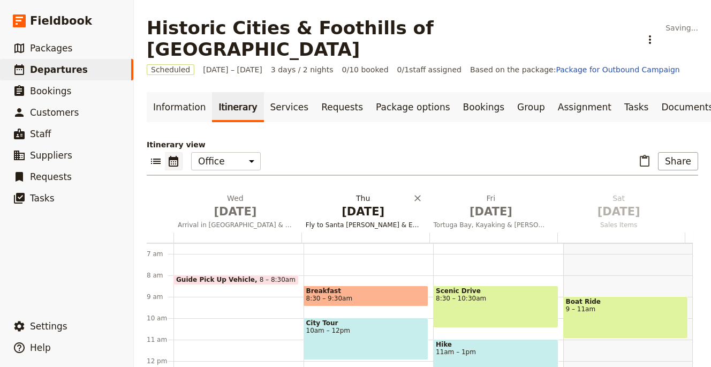
click at [378, 204] on span "Jan 1" at bounding box center [363, 212] width 115 height 16
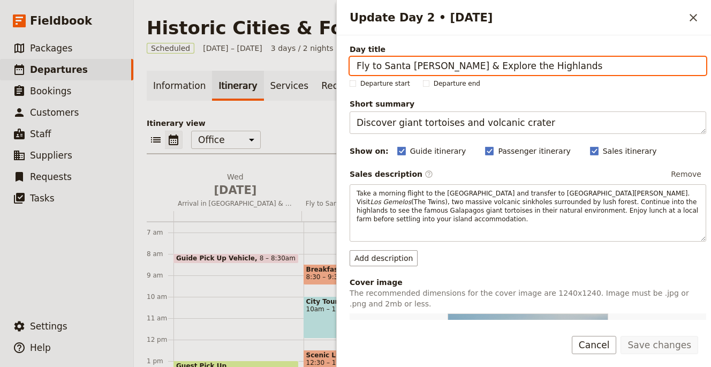
paste input "Santillana del Mar, Altamira & Comilla"
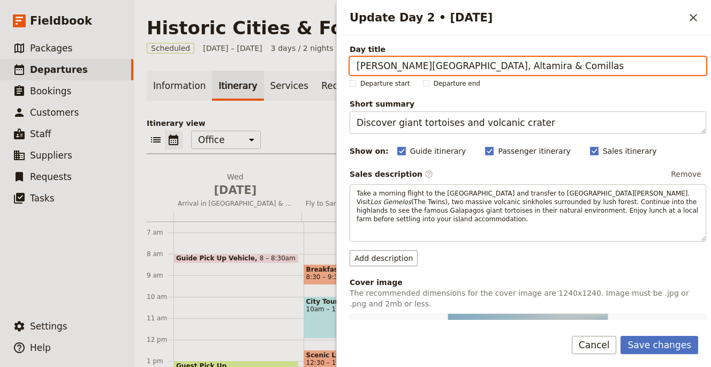
type input "[PERSON_NAME][GEOGRAPHIC_DATA], Altamira & Comillas"
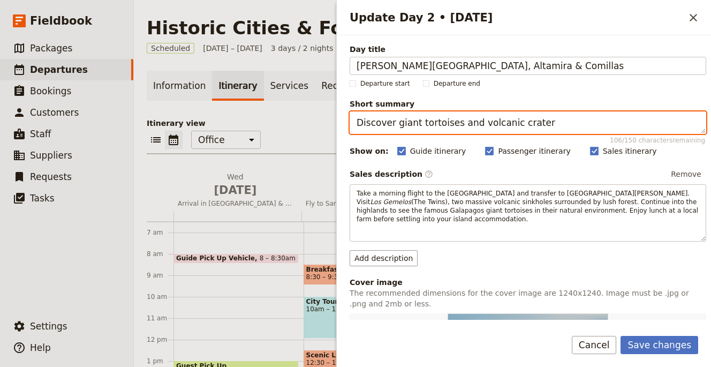
click at [441, 124] on textarea "Discover giant tortoises and volcanic crater" at bounding box center [528, 122] width 357 height 23
click at [441, 123] on textarea "Discover giant tortoises and volcanic crater" at bounding box center [528, 122] width 357 height 23
paste textarea "Romanesque Santillana, Altamira’s NeoCave, Gaudí-era Comillas and San Vicente d…"
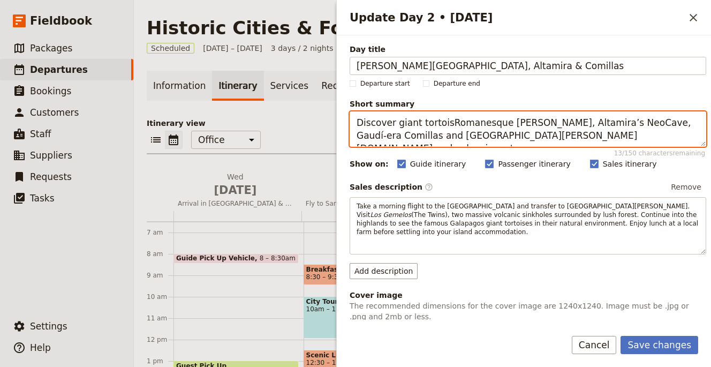
paste textarea "Romanesque Santillana, Altamira’s NeoCave, Gaudí-era Comillas and San Vicente d…"
type textarea "Romanesque Santillana, Altamira’s NeoCave, Gaudí-era Comillas and San Vicente d…"
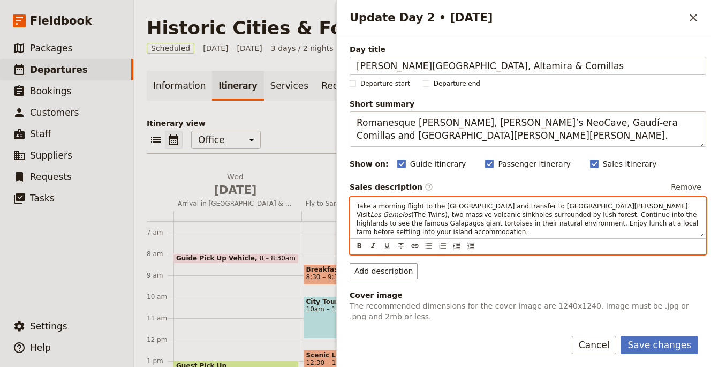
click at [448, 213] on span "(The Twins), two massive volcanic sinkholes surrounded by lush forest. Continue…" at bounding box center [529, 223] width 344 height 25
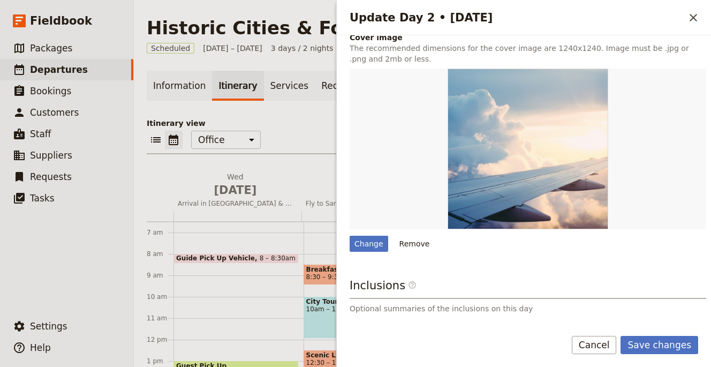
scroll to position [319, 0]
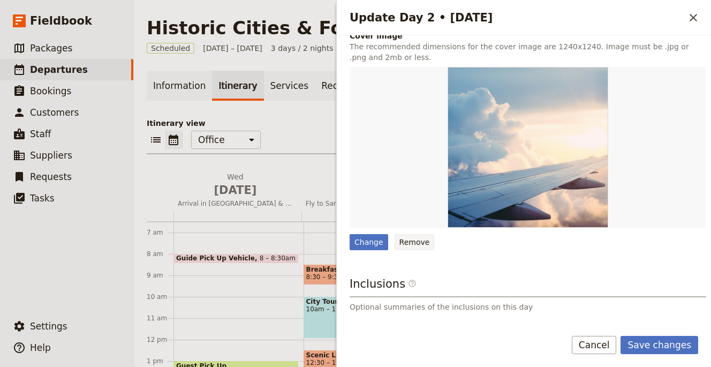
click at [410, 235] on button "Remove" at bounding box center [415, 242] width 40 height 16
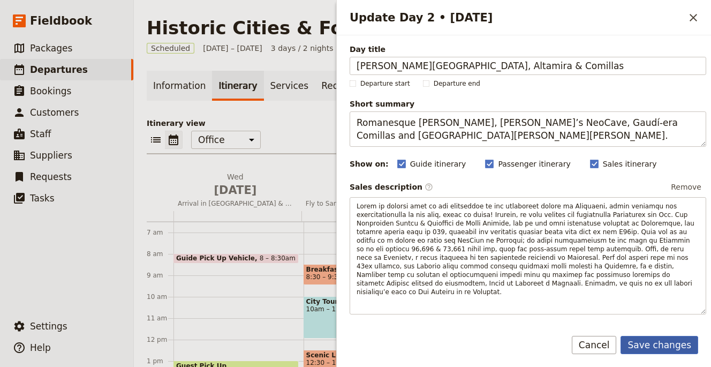
click at [671, 344] on button "Save changes" at bounding box center [660, 345] width 78 height 18
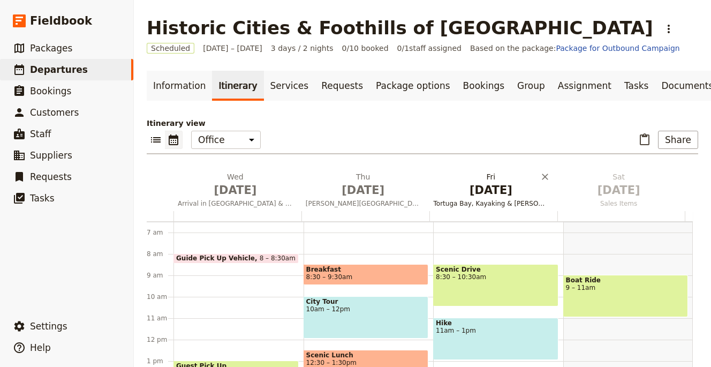
click at [485, 189] on span "Jan 2" at bounding box center [491, 190] width 115 height 16
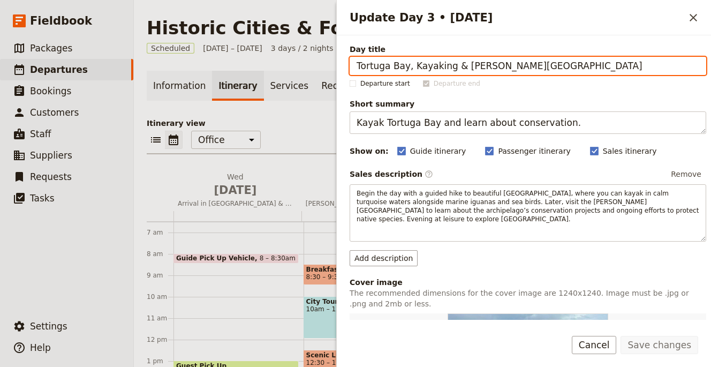
paste input "Fuente Dé Cable Car & [PERSON_NAME] Monastery"
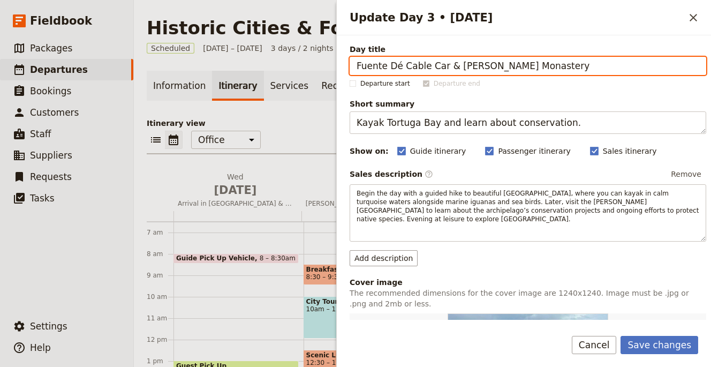
type input "Fuente Dé Cable Car & [PERSON_NAME] Monastery"
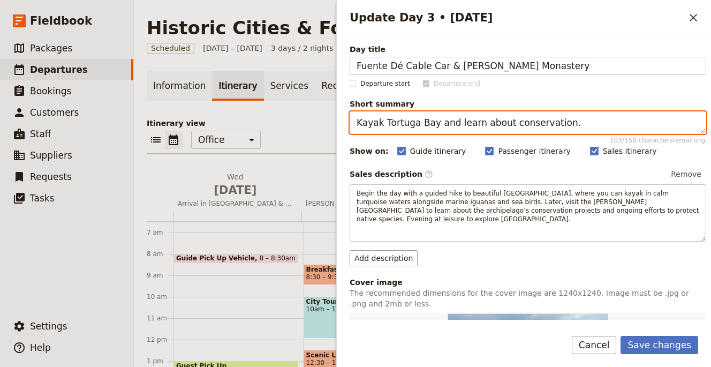
click at [502, 115] on textarea "Kayak Tortuga Bay and learn about conservation." at bounding box center [528, 122] width 357 height 23
paste textarea "Ride Fuente Dé cable car, visit Santo Toribio and taste local orujo in Potes"
type textarea "Ride Fuente Dé cable car, visit Santo Toribio and taste local orujo in Potes."
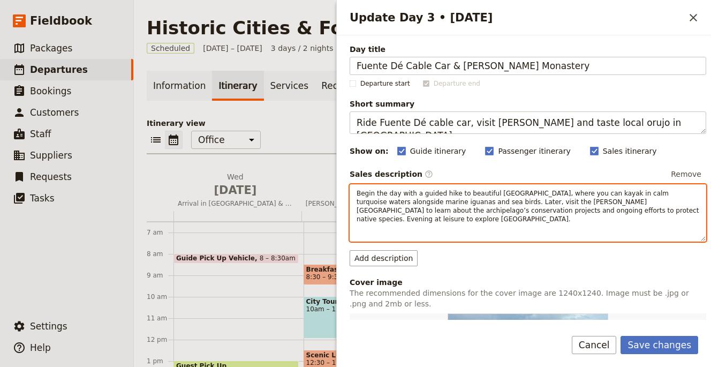
click at [490, 194] on span "Begin the day with a guided hike to beautiful Tortuga Bay, where you can kayak …" at bounding box center [529, 206] width 344 height 33
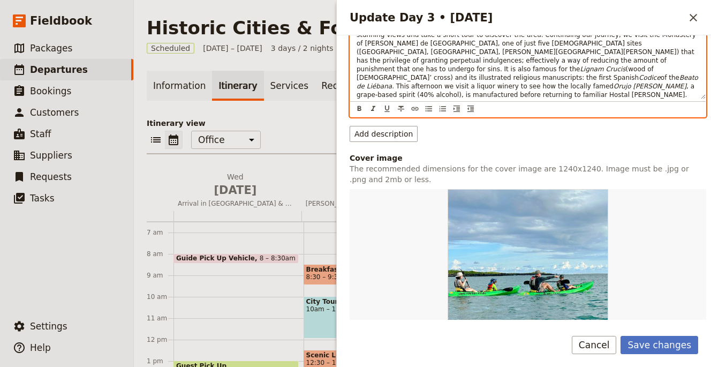
scroll to position [235, 0]
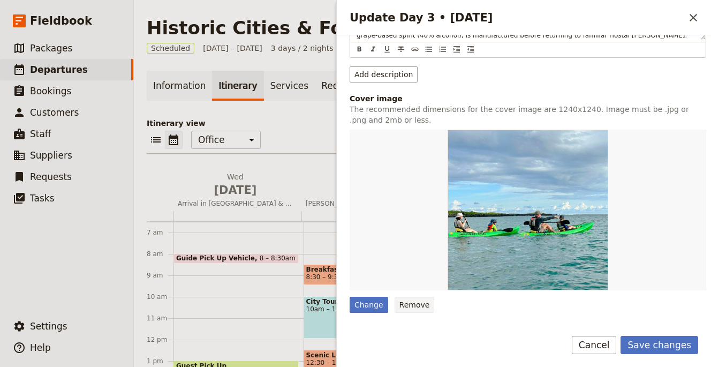
click at [418, 303] on button "Remove" at bounding box center [415, 305] width 40 height 16
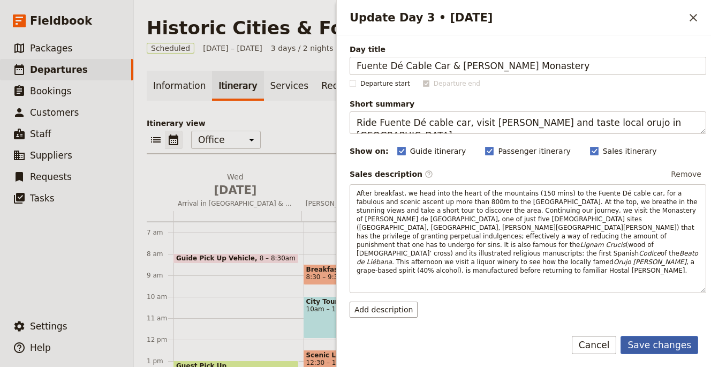
click at [664, 342] on button "Save changes" at bounding box center [660, 345] width 78 height 18
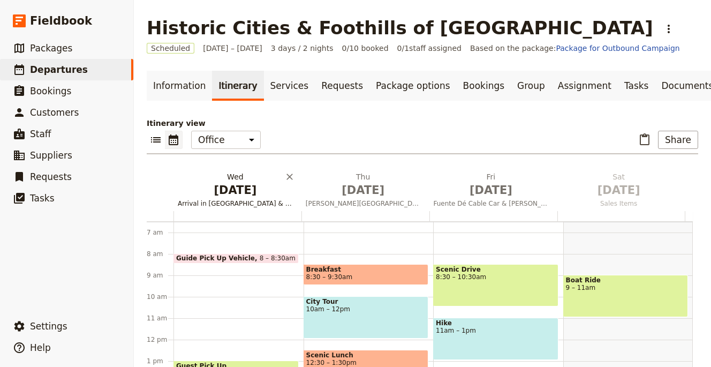
click at [243, 180] on h2 "Wed Dec 31 Arrival in Bilbao & Welcome Dinner" at bounding box center [235, 184] width 115 height 27
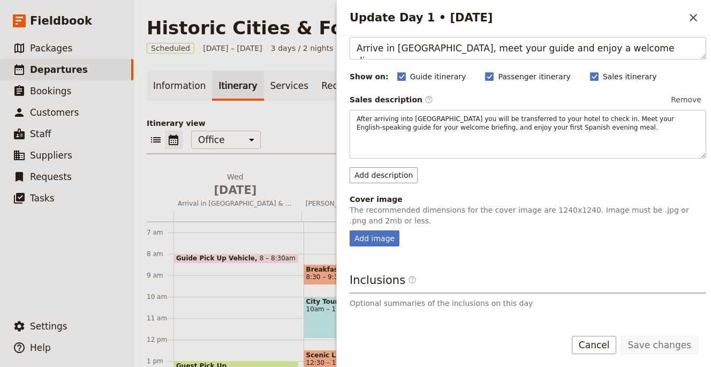
scroll to position [74, 0]
click at [692, 19] on icon "Close drawer" at bounding box center [694, 18] width 8 height 8
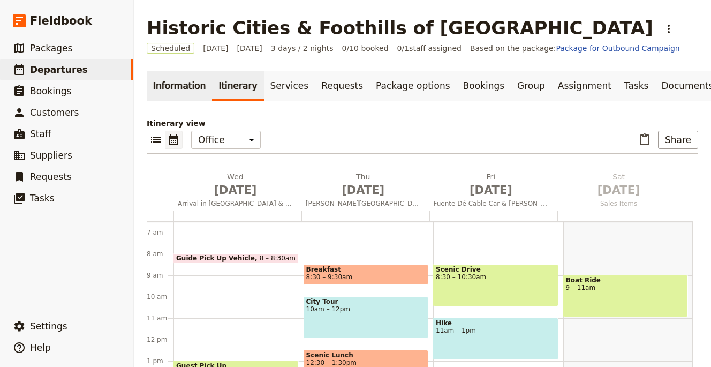
click at [173, 87] on link "Information" at bounding box center [179, 86] width 65 height 30
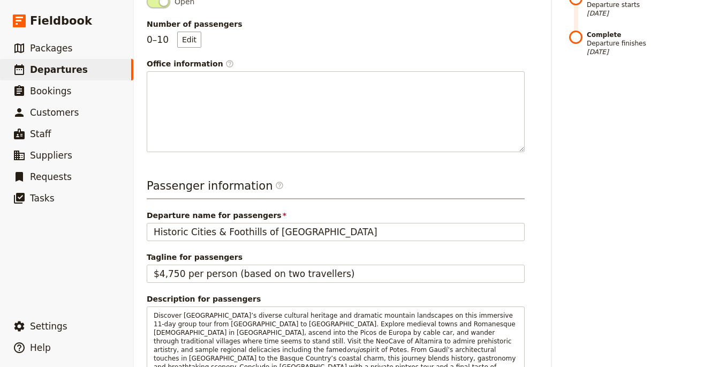
scroll to position [431, 0]
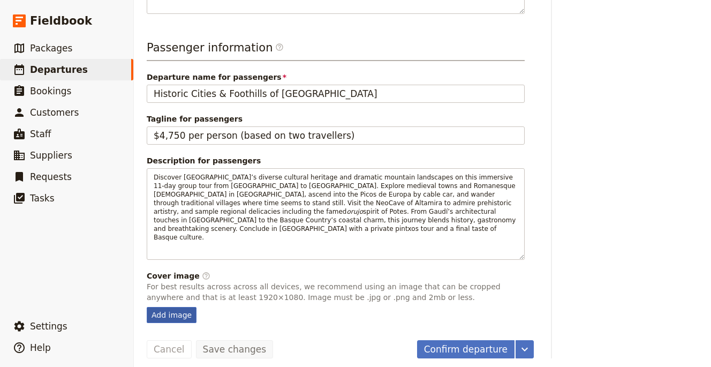
click at [180, 307] on div "Add image" at bounding box center [172, 315] width 50 height 16
click at [147, 306] on input "Add image" at bounding box center [146, 306] width 1 height 1
click at [190, 307] on div "Add image" at bounding box center [172, 315] width 50 height 16
click at [147, 306] on input "Add image" at bounding box center [146, 306] width 1 height 1
type input "C:\fakepath\jorge-fernandez-salas-JD7lQkhFoIA-unsplash (1).jpg"
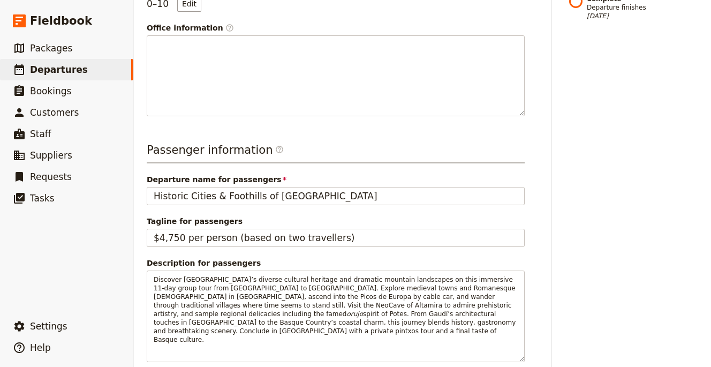
scroll to position [0, 0]
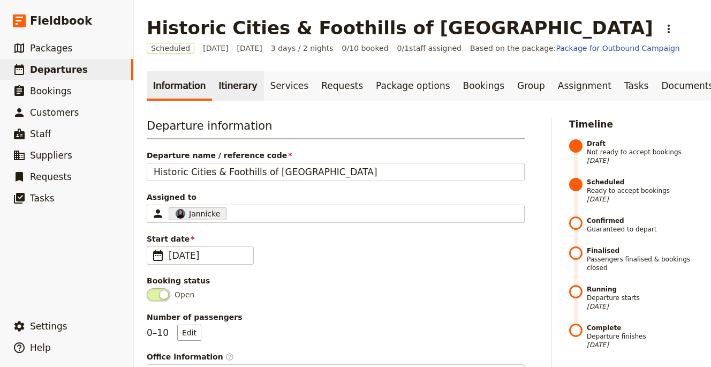
click at [242, 92] on link "Itinerary" at bounding box center [237, 86] width 51 height 30
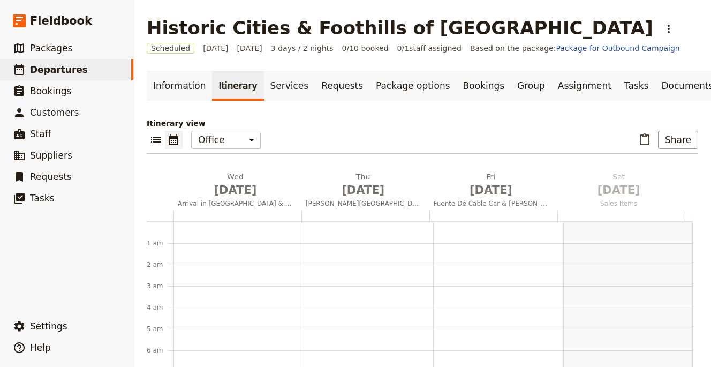
scroll to position [139, 0]
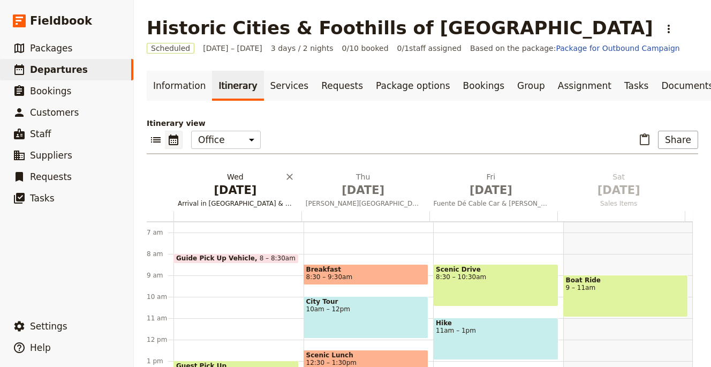
click at [237, 199] on span "Arrival in [GEOGRAPHIC_DATA] & Welcome Dinner" at bounding box center [236, 203] width 124 height 9
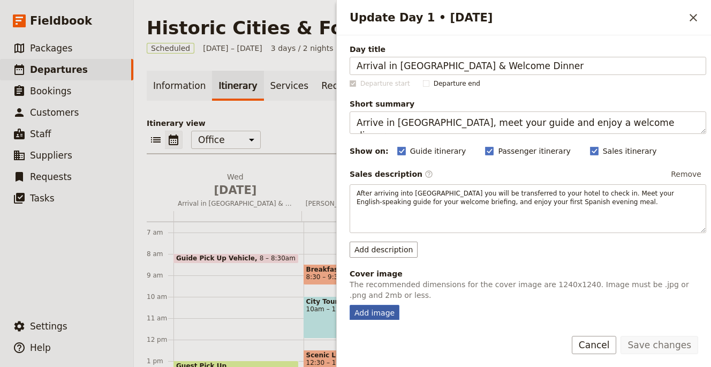
click at [394, 313] on div "Add image" at bounding box center [375, 313] width 50 height 16
click at [350, 305] on input "Add image" at bounding box center [349, 304] width 1 height 1
type input "C:\fakepath\chuttersnap-KTqMU3j-Vcw-unsplash (1).jpg"
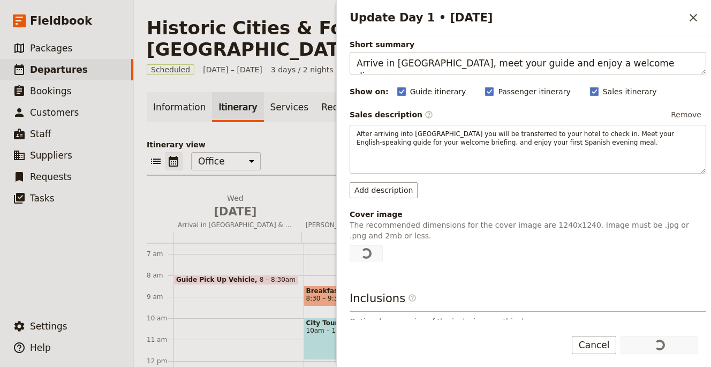
scroll to position [163, 0]
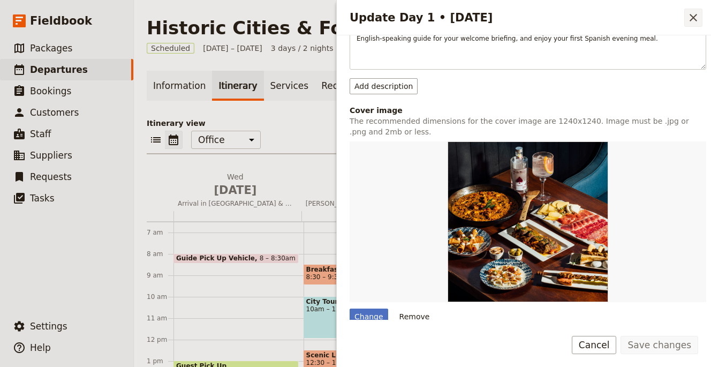
click at [690, 16] on icon "Close drawer" at bounding box center [693, 17] width 13 height 13
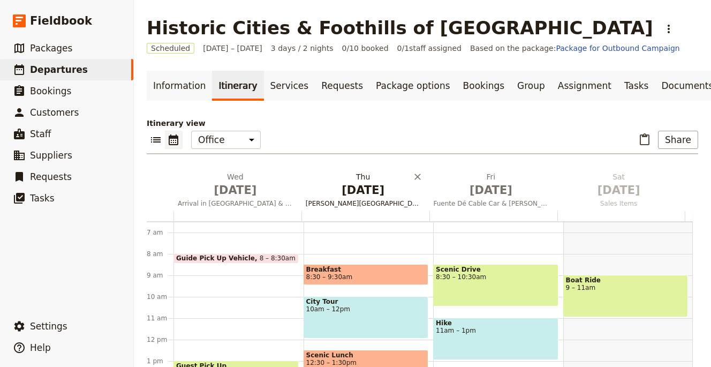
click at [357, 200] on span "[PERSON_NAME][GEOGRAPHIC_DATA], Altamira & Comillas" at bounding box center [364, 203] width 124 height 9
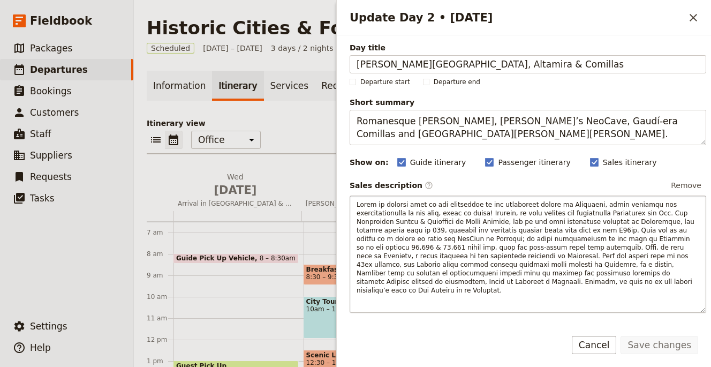
scroll to position [2, 0]
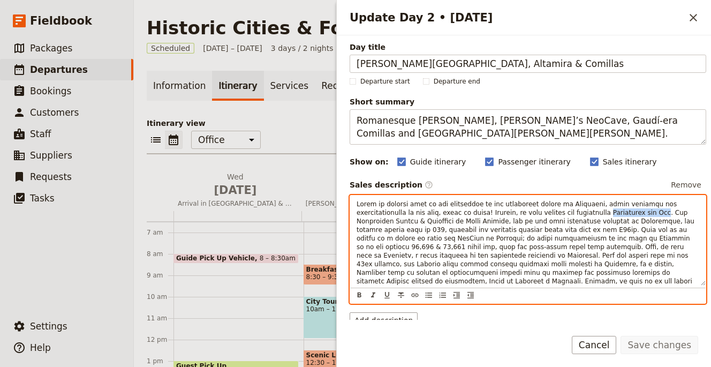
drag, startPoint x: 604, startPoint y: 213, endPoint x: 657, endPoint y: 215, distance: 53.1
click at [657, 215] on span "Update Day 2 • 1 Jan" at bounding box center [527, 246] width 340 height 93
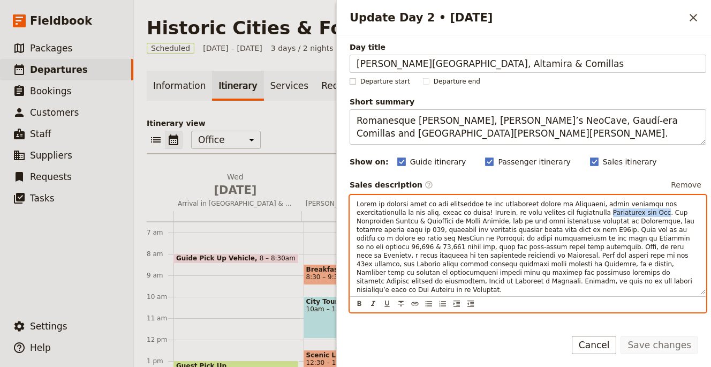
copy span "Santillana del Mar"
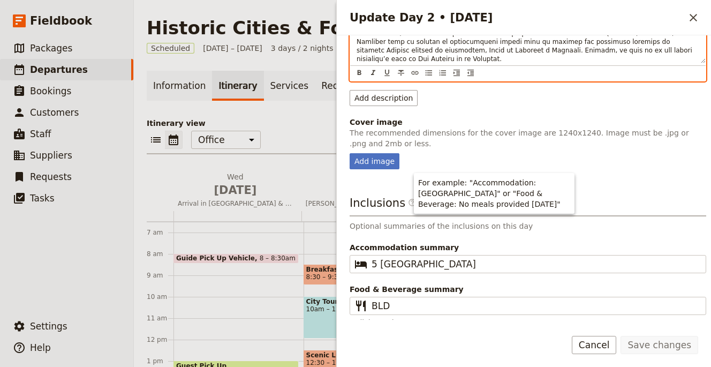
scroll to position [234, 0]
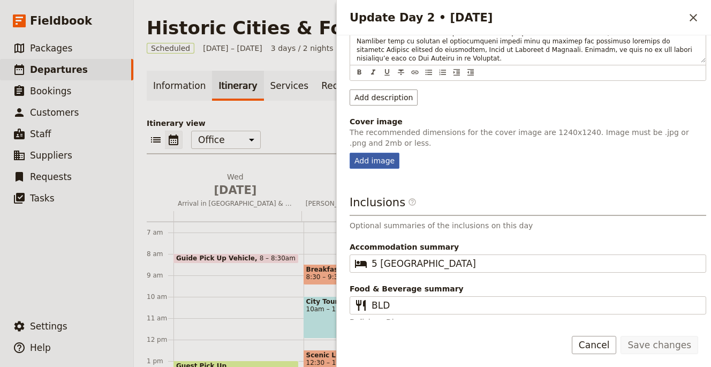
click at [384, 153] on div "Add image" at bounding box center [375, 161] width 50 height 16
click at [350, 152] on input "Add image" at bounding box center [349, 152] width 1 height 1
click at [379, 153] on div "Add image" at bounding box center [375, 161] width 50 height 16
click at [350, 152] on input "Add image" at bounding box center [349, 152] width 1 height 1
click at [366, 153] on div "Add image" at bounding box center [375, 161] width 50 height 16
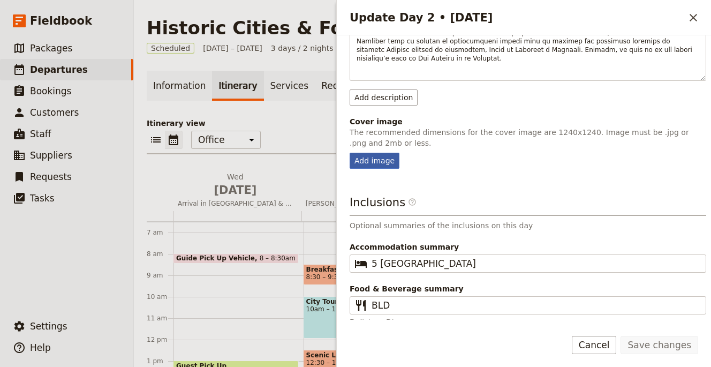
click at [350, 153] on input "Add image" at bounding box center [349, 152] width 1 height 1
click at [381, 153] on div "Add image" at bounding box center [375, 161] width 50 height 16
click at [350, 152] on input "Add image" at bounding box center [349, 152] width 1 height 1
type input "C:\fakepath\rubina-ajdary-7OBq594bcvQ-unsplash (1).jpg"
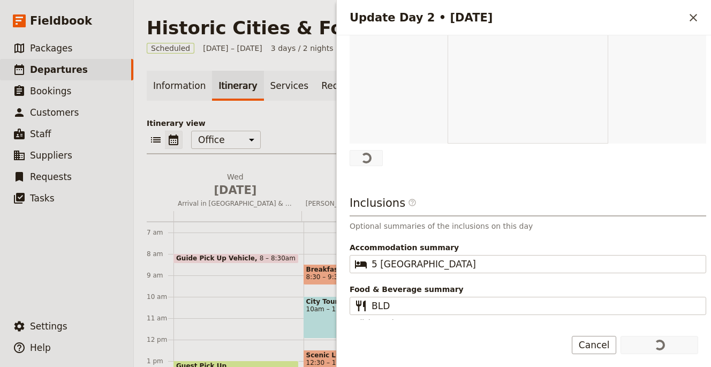
scroll to position [401, 0]
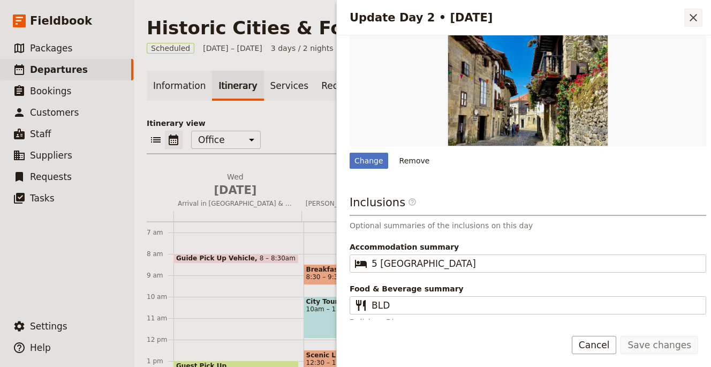
click at [698, 19] on icon "Close drawer" at bounding box center [693, 17] width 13 height 13
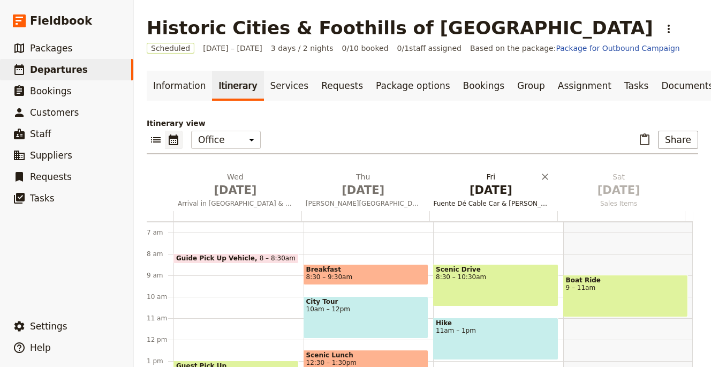
click at [481, 190] on span "Jan 2" at bounding box center [491, 190] width 115 height 16
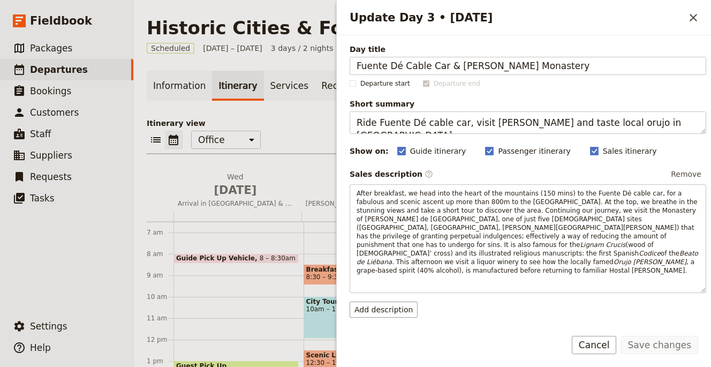
drag, startPoint x: 441, startPoint y: 67, endPoint x: 349, endPoint y: 64, distance: 92.2
click at [349, 64] on div "Day title Fuente Dé Cable Car & Santo Toribio Monastery Departure start Departu…" at bounding box center [524, 177] width 374 height 284
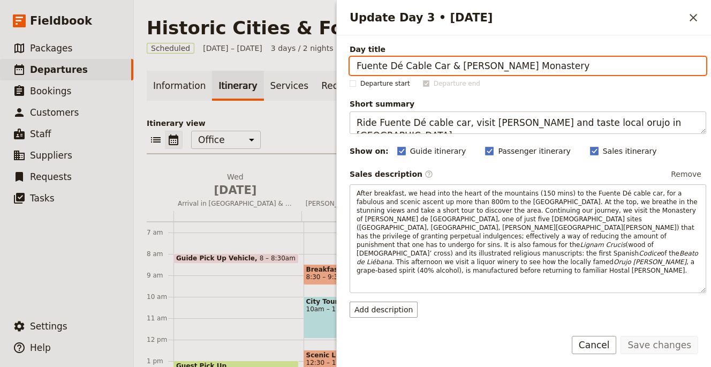
drag, startPoint x: 561, startPoint y: 70, endPoint x: 454, endPoint y: 69, distance: 107.2
click at [454, 69] on input "Fuente Dé Cable Car & [PERSON_NAME] Monastery" at bounding box center [528, 66] width 357 height 18
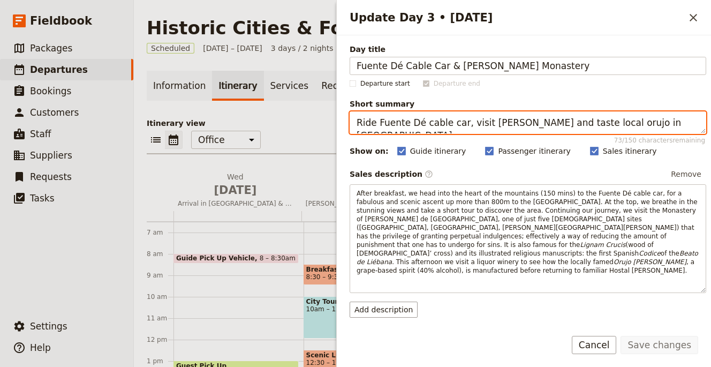
click at [625, 125] on textarea "Ride Fuente Dé cable car, visit Santo Toribio and taste local orujo in Potes." at bounding box center [528, 122] width 357 height 23
click at [637, 124] on textarea "Ride Fuente Dé cable car, visit Santo Toribio and taste local orujo in Potes." at bounding box center [528, 122] width 357 height 23
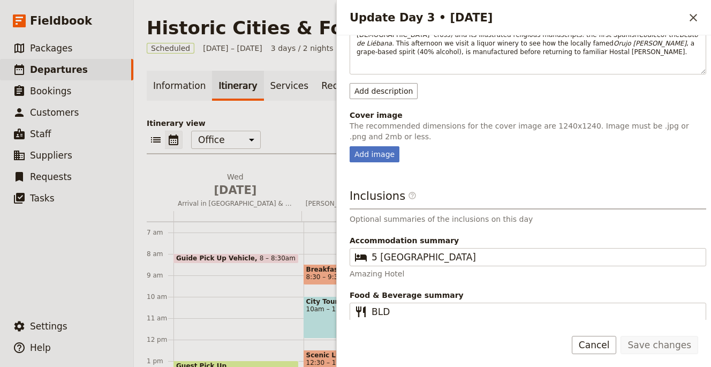
scroll to position [225, 0]
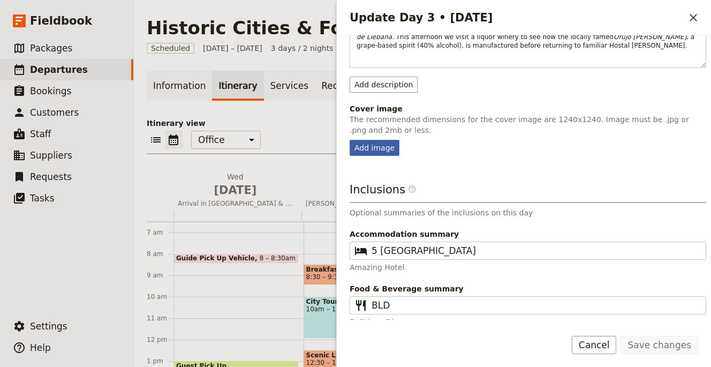
click at [378, 140] on div "Add image" at bounding box center [375, 148] width 50 height 16
click at [350, 140] on input "Add image" at bounding box center [349, 139] width 1 height 1
type input "C:\fakepath\pedro-garcia-K2CfY6FaFHs-unsplash (1).jpg"
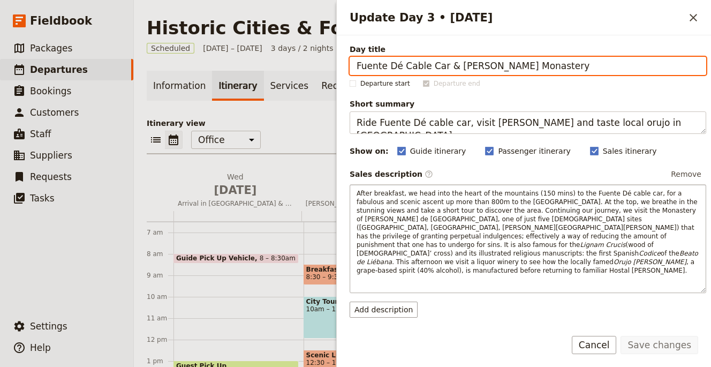
scroll to position [228, 0]
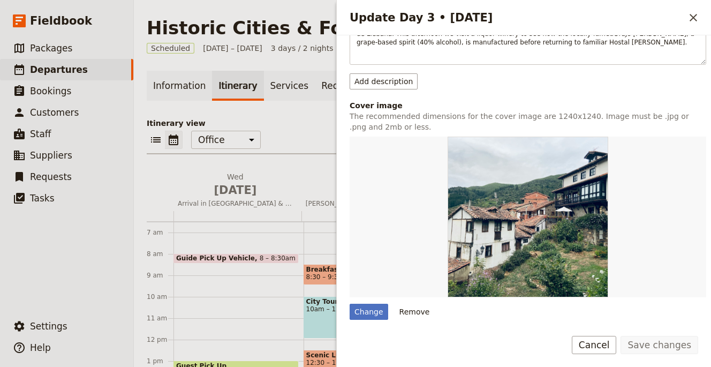
drag, startPoint x: 698, startPoint y: 14, endPoint x: 672, endPoint y: 18, distance: 26.0
click at [698, 14] on icon "Close drawer" at bounding box center [693, 17] width 13 height 13
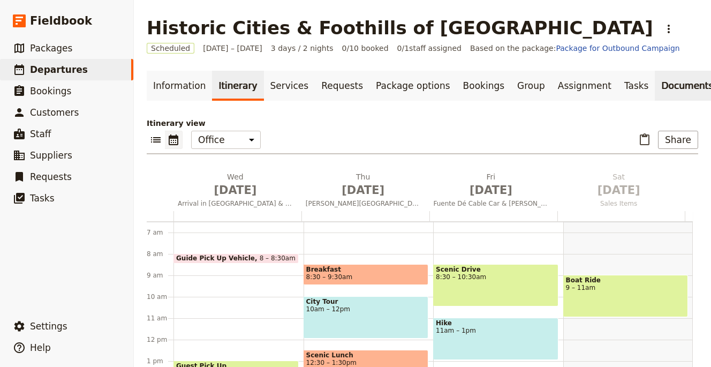
click at [655, 88] on link "Documents" at bounding box center [687, 86] width 65 height 30
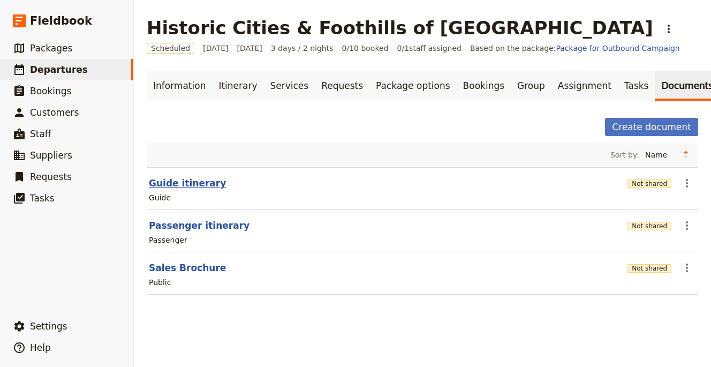
click at [183, 178] on button "Guide itinerary" at bounding box center [187, 183] width 77 height 13
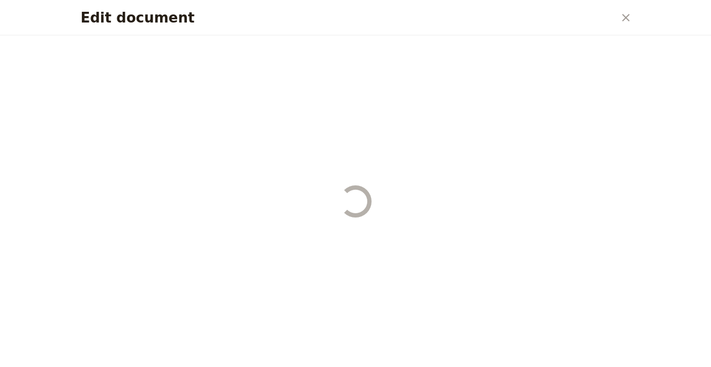
select select "STAFF"
select select "RUN_SHEET"
select select "LARGE"
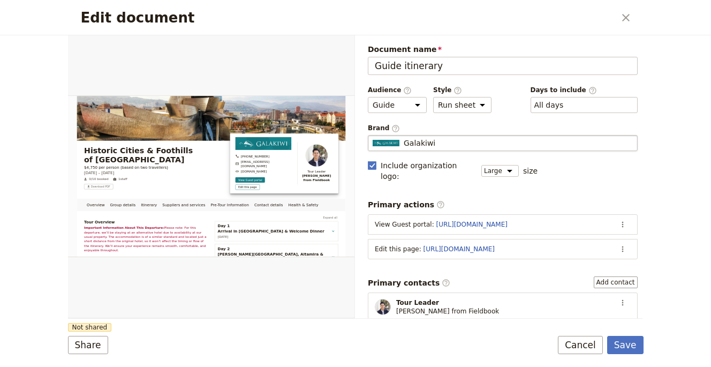
click at [446, 149] on fieldset "Galakiwi Galakiwi" at bounding box center [503, 143] width 270 height 16
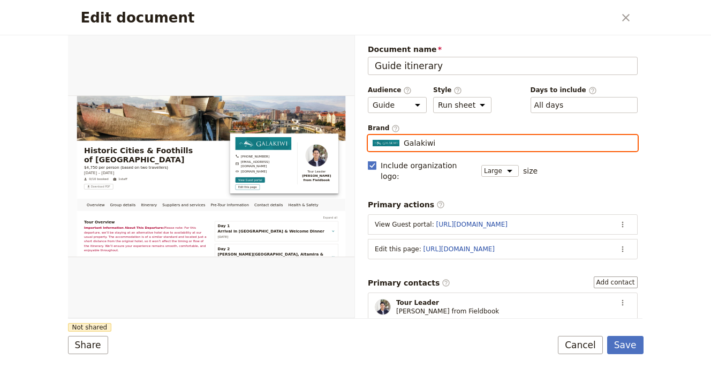
click at [373, 136] on input "Galakiwi" at bounding box center [372, 135] width 1 height 1
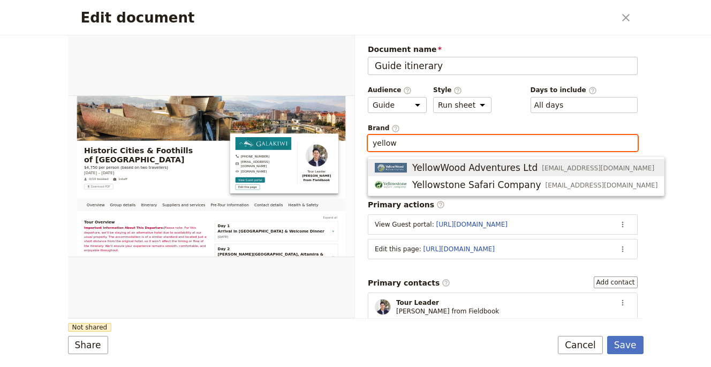
click at [483, 169] on span "YellowWood Adventures Ltd" at bounding box center [475, 167] width 125 height 13
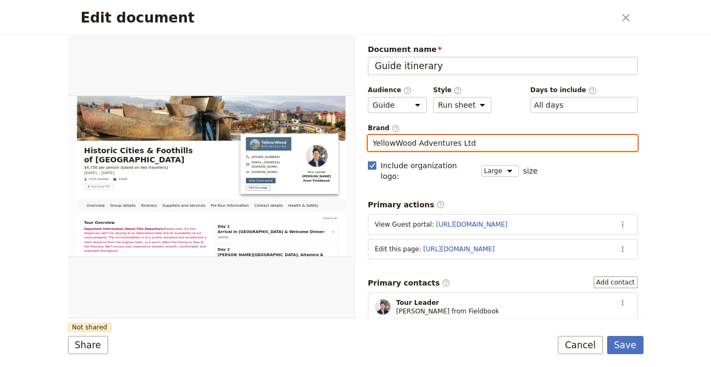
type input "YellowWood Adventures Ltd"
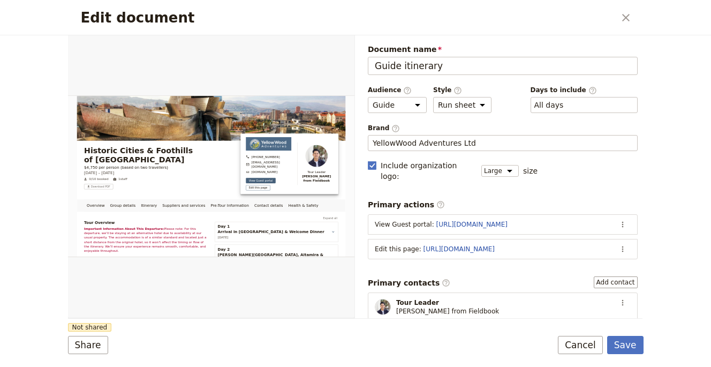
click at [287, 326] on form "Overview Group details Itinerary Suppliers and services Pre-Tour Information Co…" at bounding box center [356, 201] width 576 height 332
click at [93, 343] on button "Share" at bounding box center [88, 345] width 40 height 18
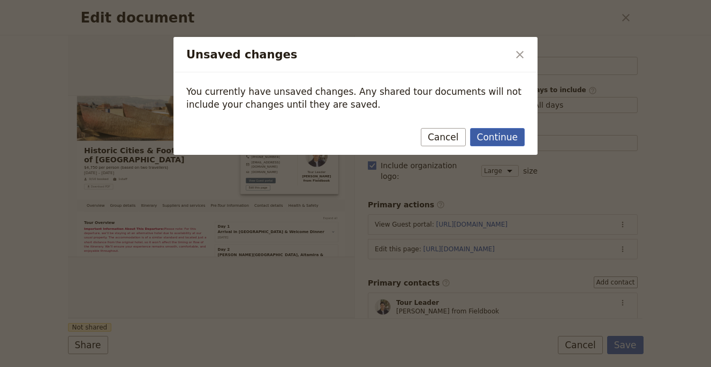
click at [502, 140] on button "Continue" at bounding box center [497, 137] width 55 height 18
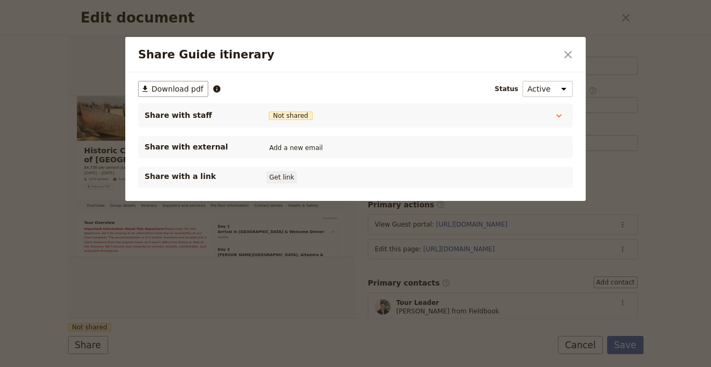
click at [284, 180] on button "Get link" at bounding box center [282, 177] width 30 height 12
click at [566, 54] on icon "Close dialog" at bounding box center [568, 54] width 13 height 13
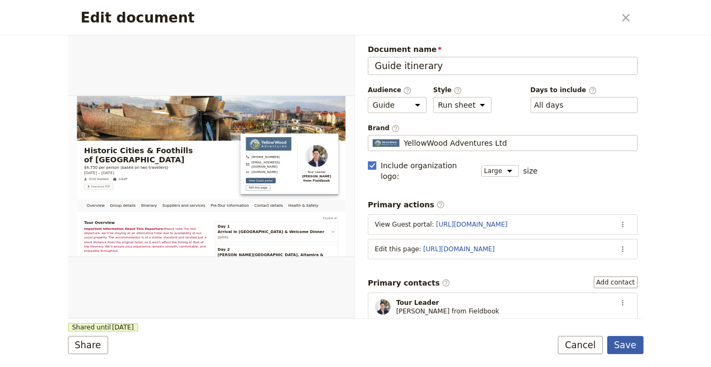
click at [627, 340] on button "Save" at bounding box center [626, 345] width 36 height 18
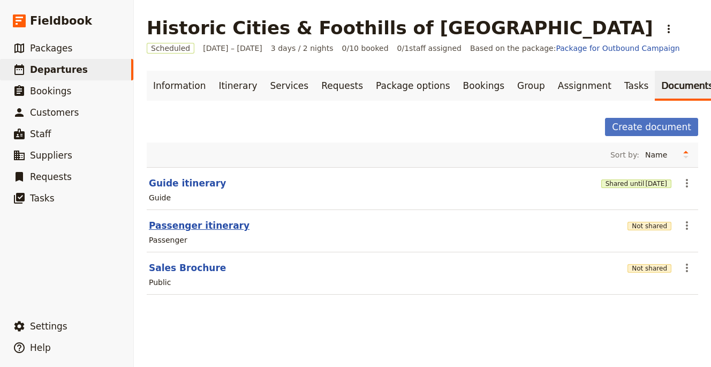
click at [228, 226] on button "Passenger itinerary" at bounding box center [199, 225] width 101 height 13
select select "PASSENGER"
select select "RUN_SHEET"
select select "LARGE"
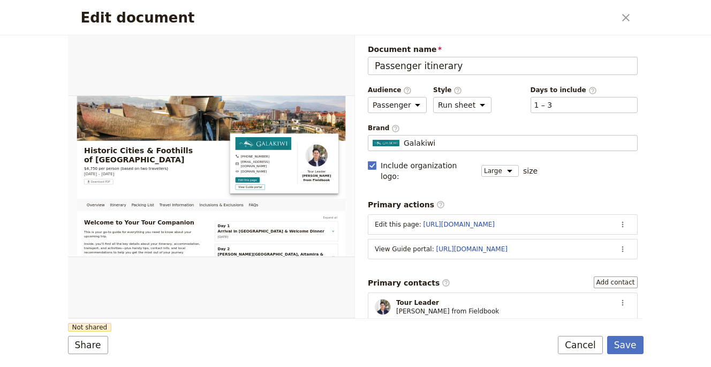
click at [470, 154] on div "Document name Passenger itinerary Preview Audience ​ Public Passenger Guide Sty…" at bounding box center [503, 329] width 270 height 571
click at [473, 148] on fieldset "Galakiwi Galakiwi" at bounding box center [503, 143] width 270 height 16
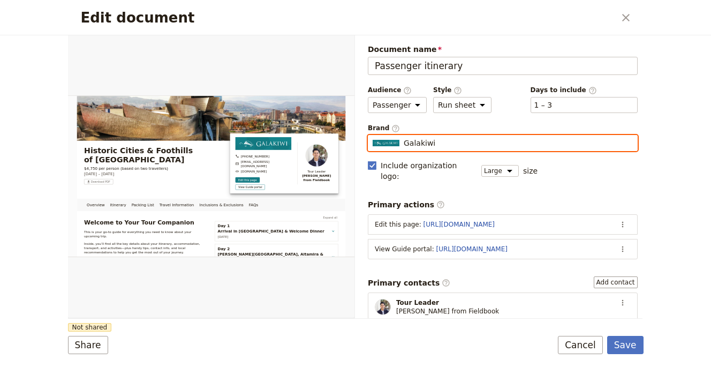
click at [373, 136] on input "Galakiwi" at bounding box center [372, 135] width 1 height 1
type input "t"
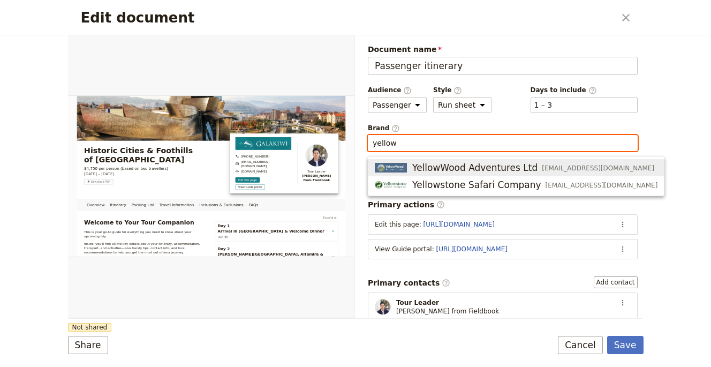
drag, startPoint x: 526, startPoint y: 177, endPoint x: 532, endPoint y: 169, distance: 10.0
click at [532, 169] on ul "YellowWood Adventures Ltd info@yellowwoodadventures.com Yellowstone Safari Comp…" at bounding box center [516, 176] width 297 height 40
click at [542, 169] on span "[EMAIL_ADDRESS][DOMAIN_NAME]" at bounding box center [598, 168] width 113 height 9
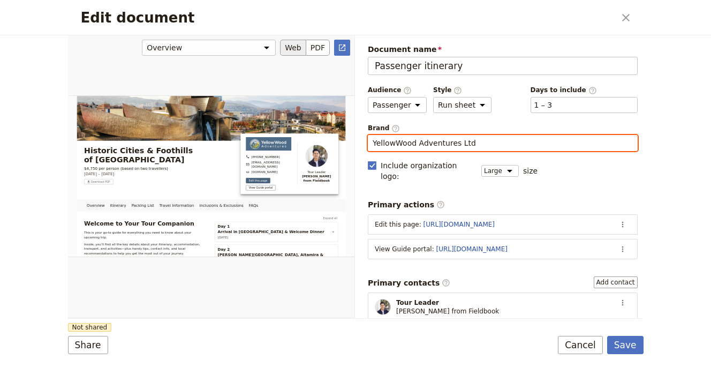
type input "YellowWood Adventures Ltd"
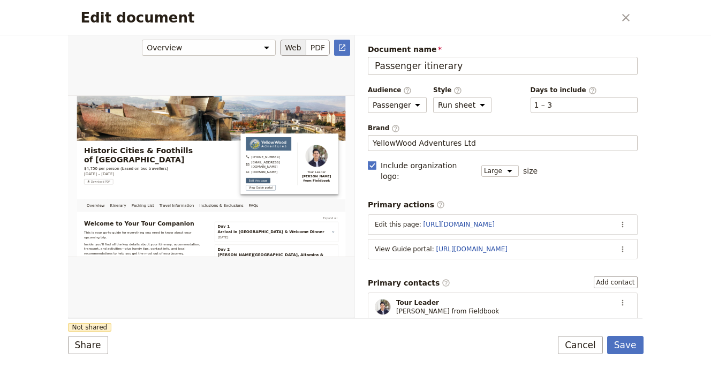
click at [268, 305] on div "Edit document" at bounding box center [211, 176] width 287 height 283
click at [92, 347] on button "Share" at bounding box center [88, 345] width 40 height 18
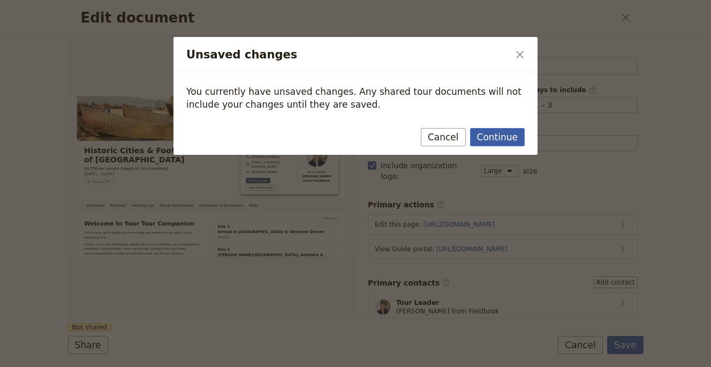
click at [516, 134] on button "Continue" at bounding box center [497, 137] width 55 height 18
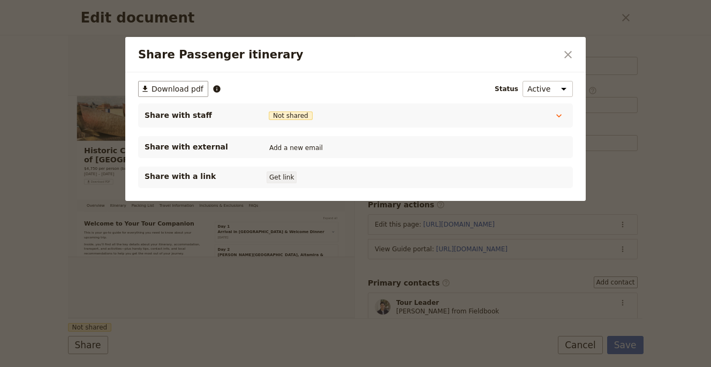
click at [291, 178] on button "Get link" at bounding box center [282, 177] width 30 height 12
click at [561, 54] on button "​" at bounding box center [568, 55] width 18 height 18
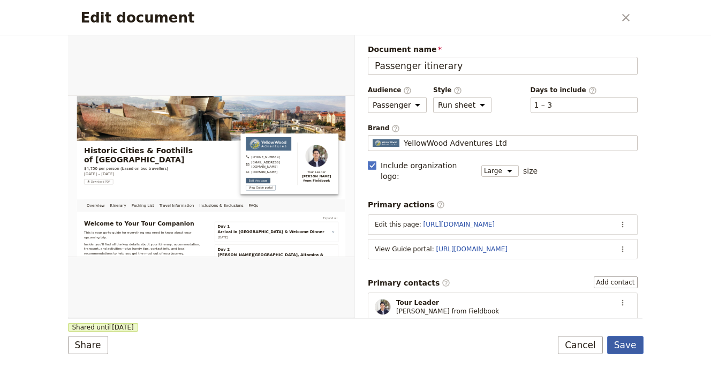
click at [621, 342] on button "Save" at bounding box center [626, 345] width 36 height 18
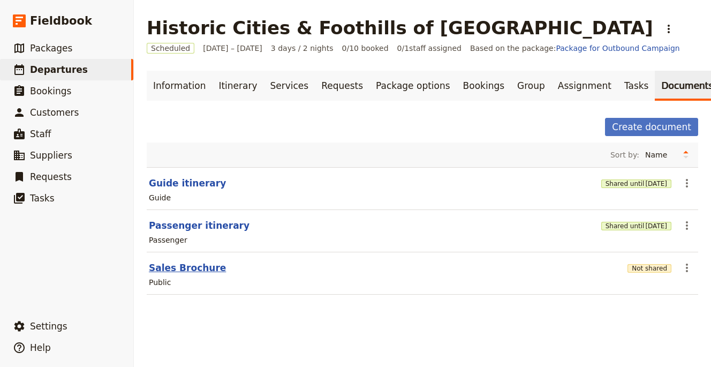
click at [169, 271] on button "Sales Brochure" at bounding box center [187, 267] width 77 height 13
select select "DEFAULT"
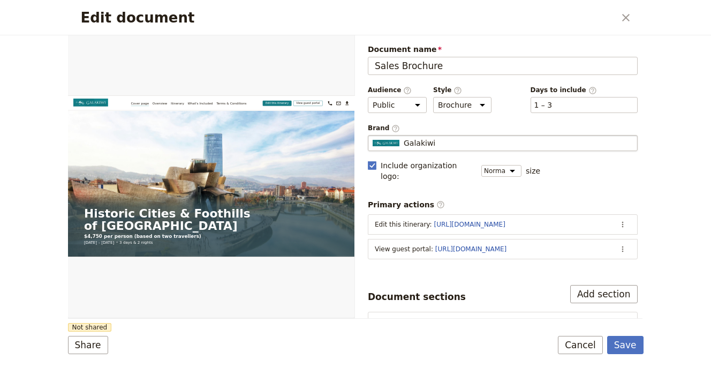
click at [439, 141] on div "Galakiwi" at bounding box center [503, 143] width 260 height 11
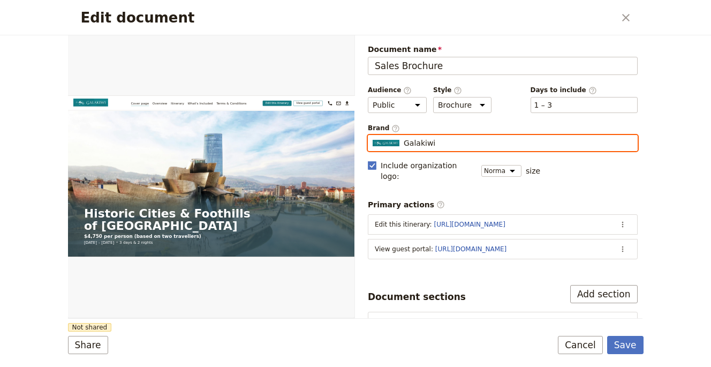
click at [373, 136] on input "Galakiwi" at bounding box center [372, 135] width 1 height 1
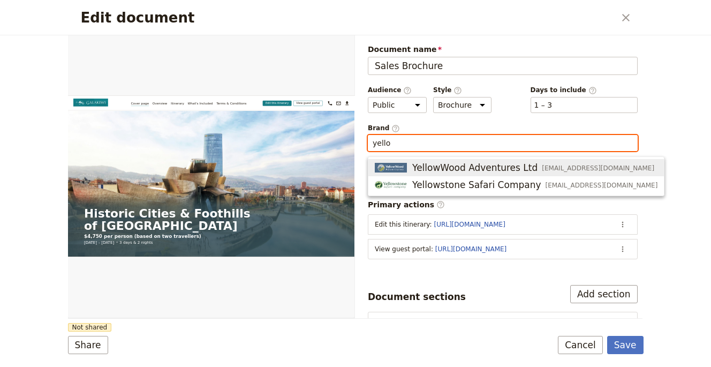
click at [478, 164] on span "YellowWood Adventures Ltd" at bounding box center [475, 167] width 125 height 13
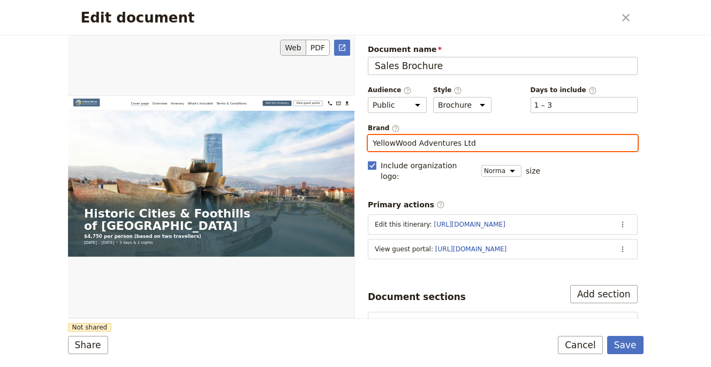
type input "YellowWood Adventures Ltd"
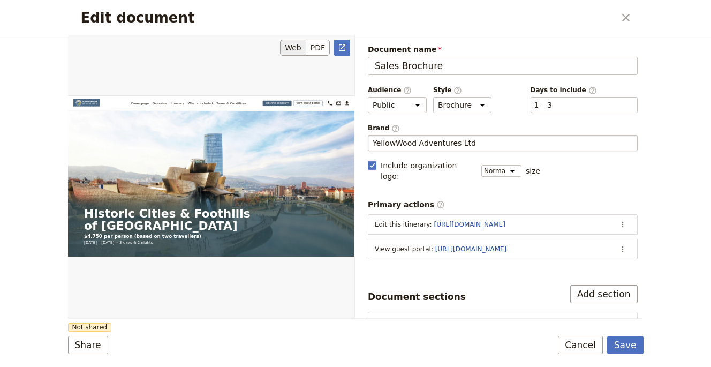
click at [309, 275] on div "Edit document" at bounding box center [211, 176] width 287 height 283
click at [83, 343] on button "Share" at bounding box center [88, 345] width 40 height 18
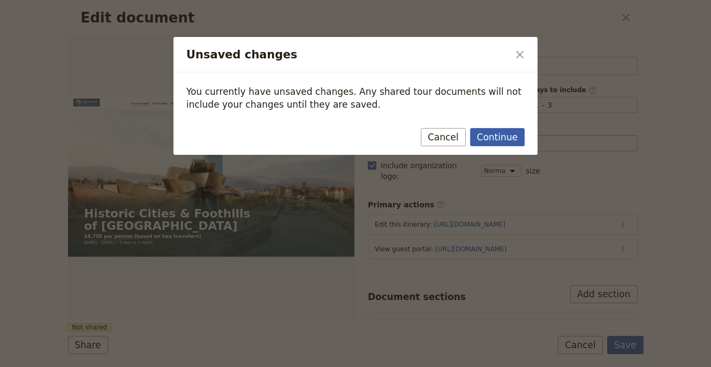
click at [488, 134] on button "Continue" at bounding box center [497, 137] width 55 height 18
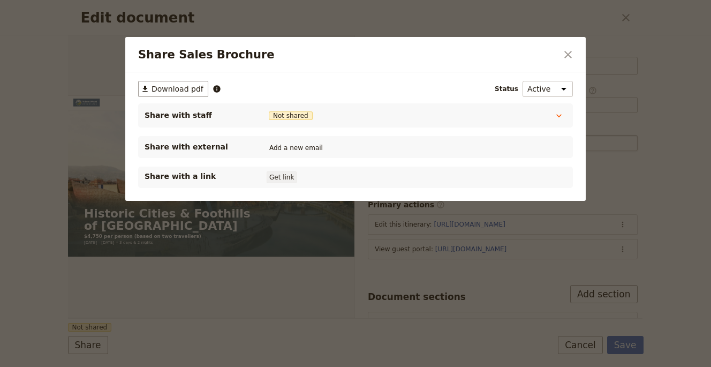
click at [286, 173] on button "Get link" at bounding box center [282, 177] width 30 height 12
click at [566, 49] on icon "Close dialog" at bounding box center [568, 54] width 13 height 13
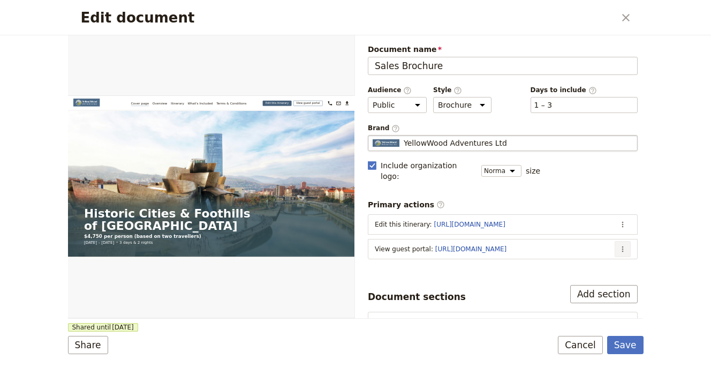
click at [619, 245] on icon "Actions" at bounding box center [623, 249] width 9 height 9
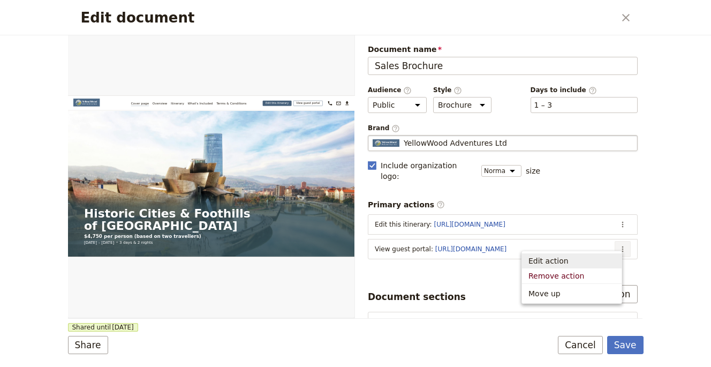
click at [601, 256] on span "Edit action" at bounding box center [572, 261] width 87 height 11
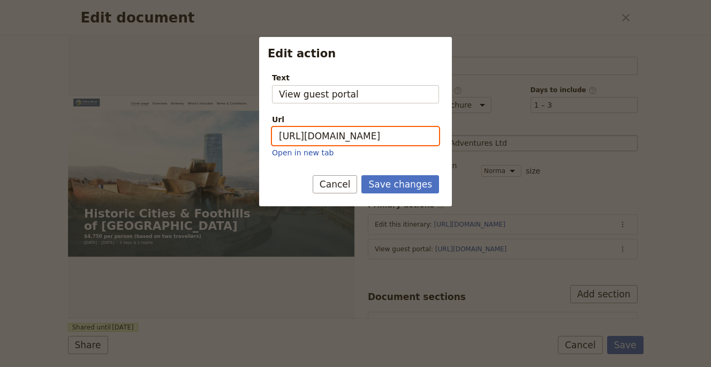
click at [339, 130] on input "[URL][DOMAIN_NAME]" at bounding box center [355, 136] width 167 height 18
paste input "Uxqva3TfyTadkVNB1gwFL"
type input "[URL][DOMAIN_NAME]"
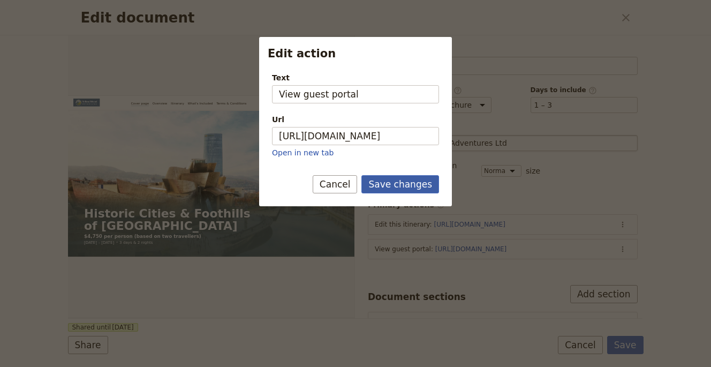
click at [418, 187] on button "Save changes" at bounding box center [401, 184] width 78 height 18
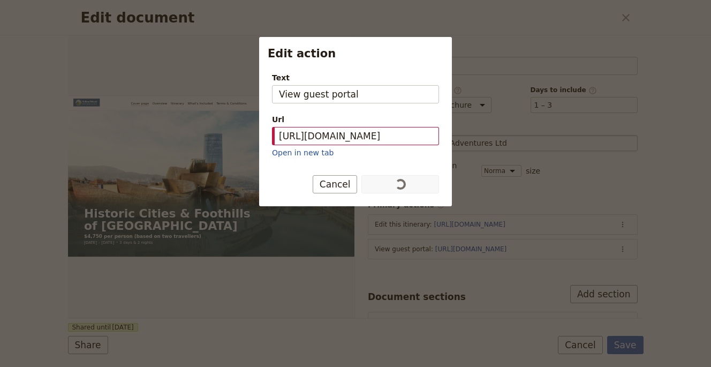
scroll to position [0, 0]
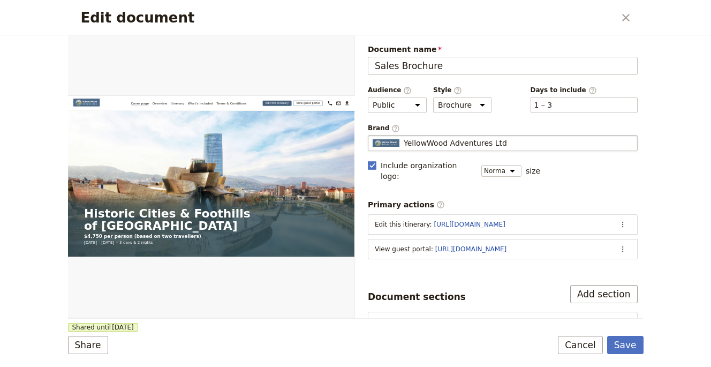
click at [649, 265] on div "Edit document ​ Web PDF ​ Document name Sales Brochure Preview Audience ​ Publi…" at bounding box center [355, 183] width 711 height 367
click at [627, 350] on button "Save" at bounding box center [626, 345] width 36 height 18
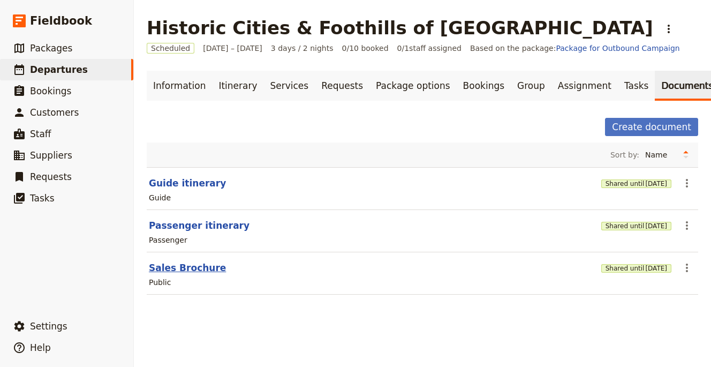
click at [205, 269] on button "Sales Brochure" at bounding box center [187, 267] width 77 height 13
select select "DEFAULT"
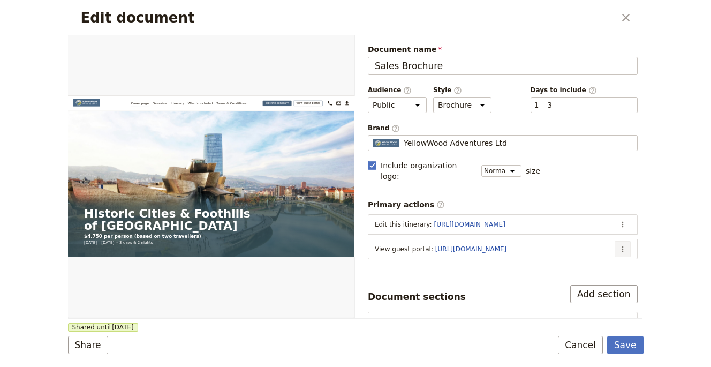
click at [619, 245] on icon "Actions" at bounding box center [623, 249] width 9 height 9
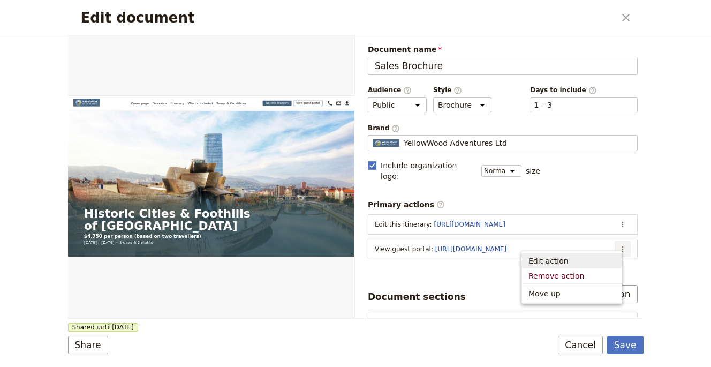
click at [599, 257] on span "Edit action" at bounding box center [572, 261] width 87 height 11
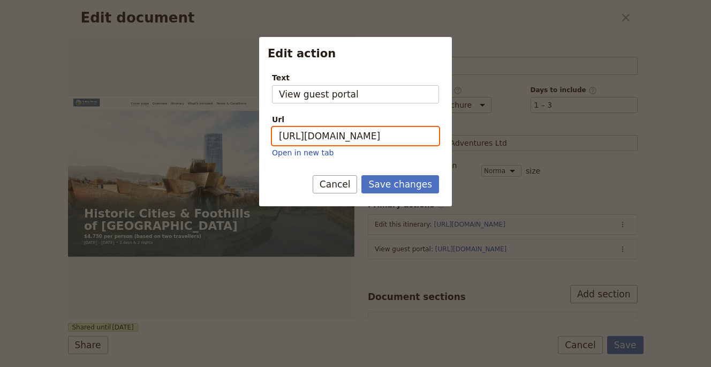
click at [426, 140] on input "[URL][DOMAIN_NAME]" at bounding box center [355, 136] width 167 height 18
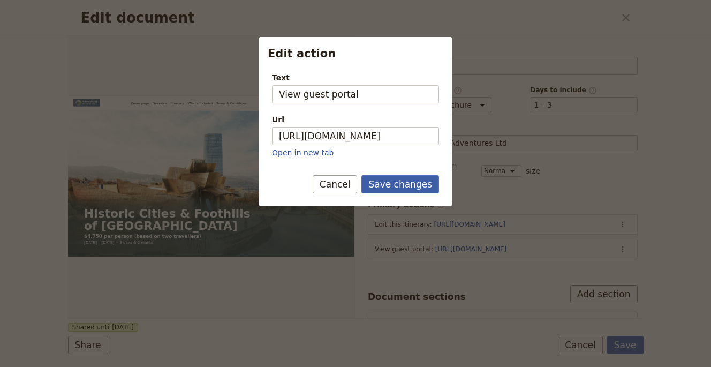
click at [420, 177] on button "Save changes" at bounding box center [401, 184] width 78 height 18
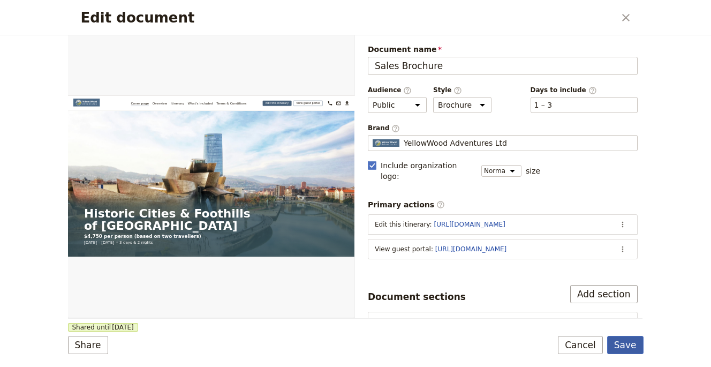
click at [634, 340] on button "Save" at bounding box center [626, 345] width 36 height 18
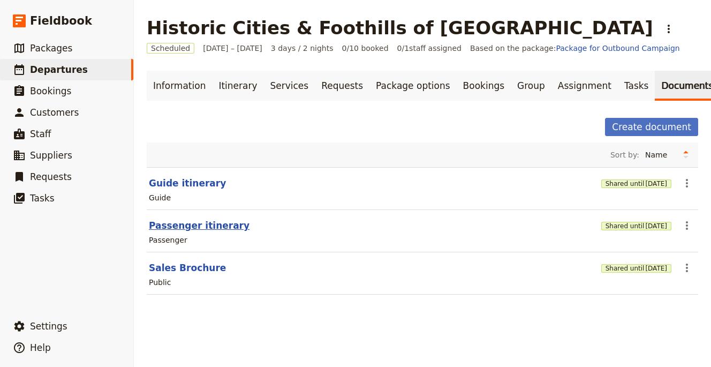
click at [192, 222] on button "Passenger itinerary" at bounding box center [199, 225] width 101 height 13
select select "PASSENGER"
select select "RUN_SHEET"
select select "LARGE"
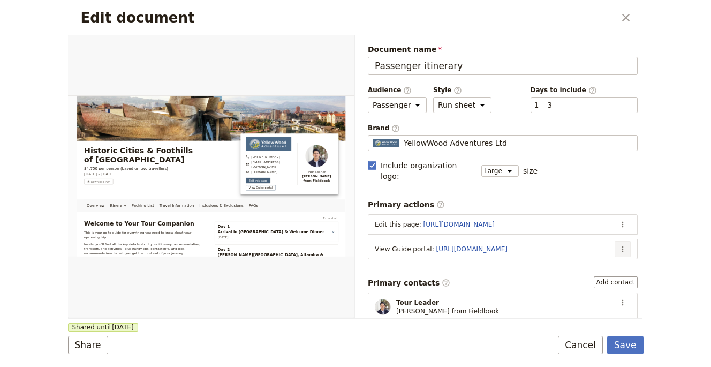
click at [619, 245] on icon "Actions" at bounding box center [623, 249] width 9 height 9
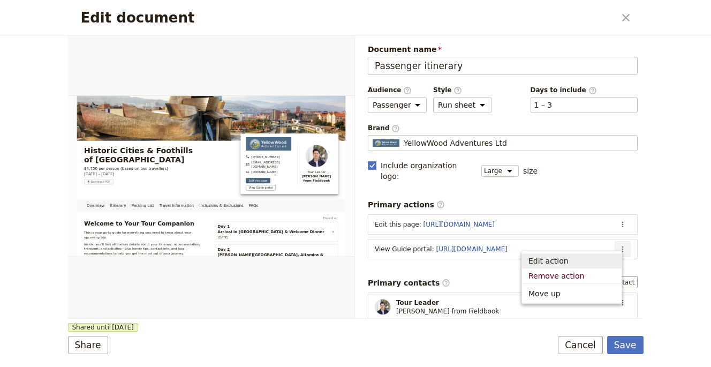
click at [552, 256] on span "Edit action" at bounding box center [549, 261] width 40 height 11
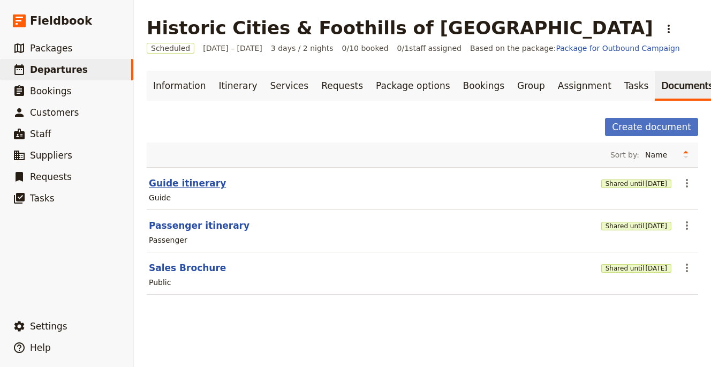
click at [198, 185] on button "Guide itinerary" at bounding box center [187, 183] width 77 height 13
select select "STAFF"
select select "RUN_SHEET"
select select "LARGE"
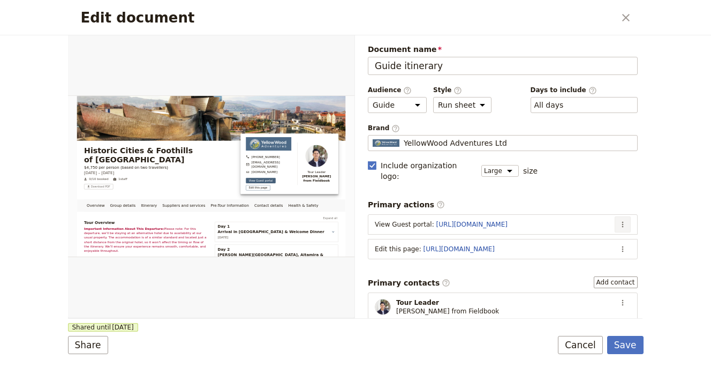
click at [615, 216] on button "​" at bounding box center [623, 224] width 16 height 16
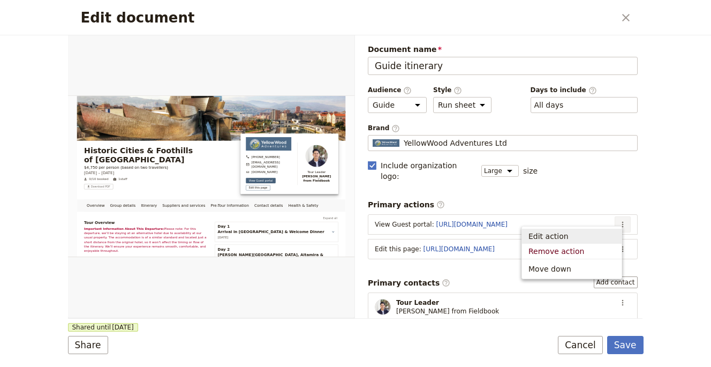
click at [596, 233] on span "Edit action" at bounding box center [572, 236] width 87 height 11
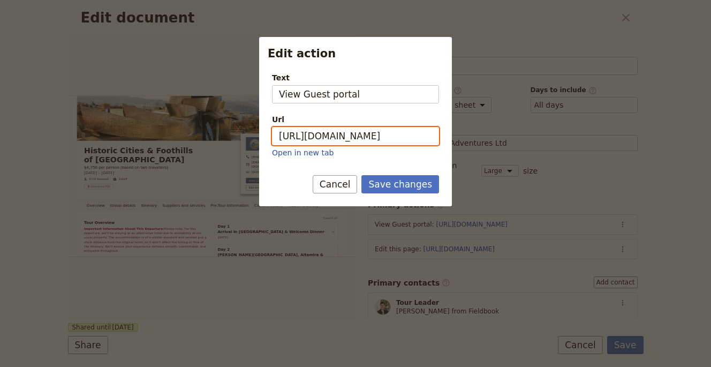
click at [401, 137] on input "[URL][DOMAIN_NAME]" at bounding box center [355, 136] width 167 height 18
paste input "Uxqva3TfyTadkVNB1gwFL"
type input "[URL][DOMAIN_NAME]"
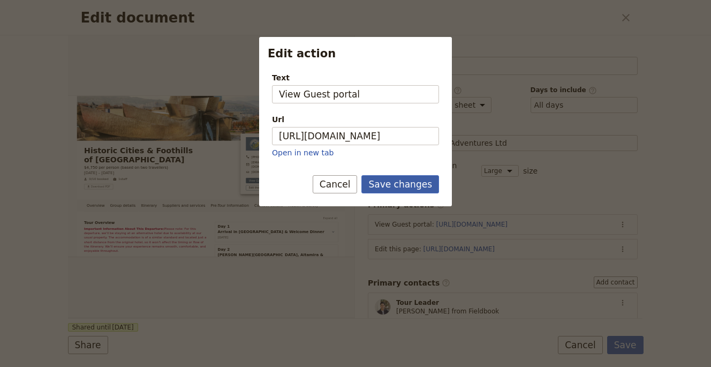
click at [407, 175] on form "Text View Guest portal Url [URL][DOMAIN_NAME] Open in new tab Save changes Canc…" at bounding box center [355, 135] width 193 height 143
click at [408, 182] on button "Save changes" at bounding box center [401, 184] width 78 height 18
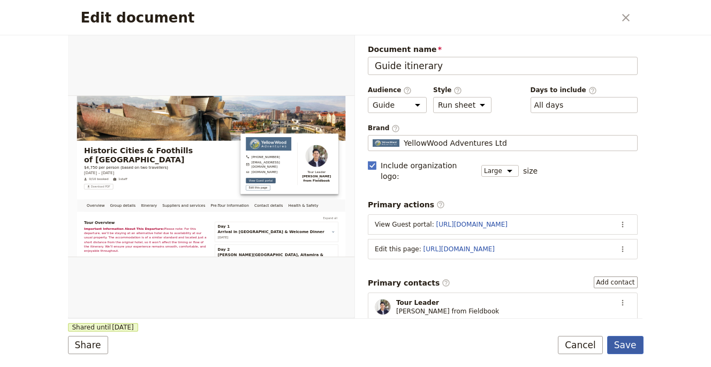
click at [631, 343] on button "Save" at bounding box center [626, 345] width 36 height 18
